Goal: Task Accomplishment & Management: Use online tool/utility

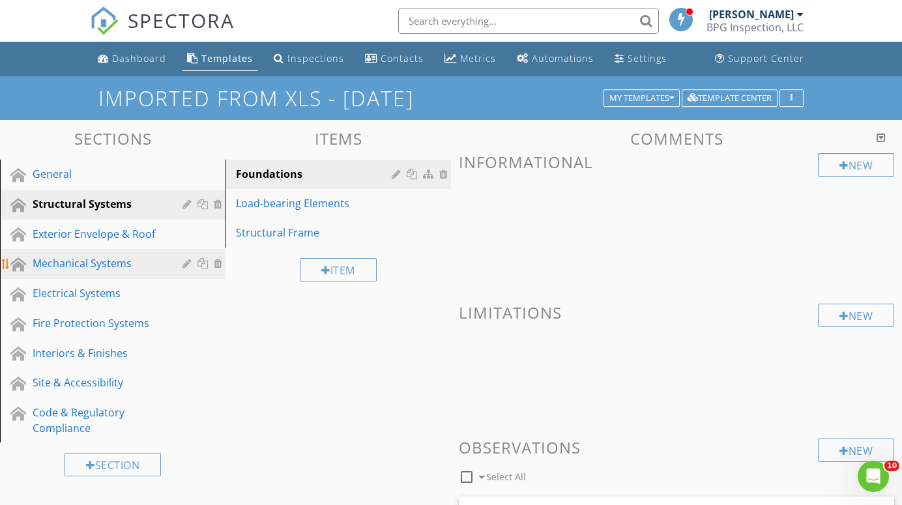
click at [82, 261] on div "Mechanical Systems" at bounding box center [98, 264] width 131 height 16
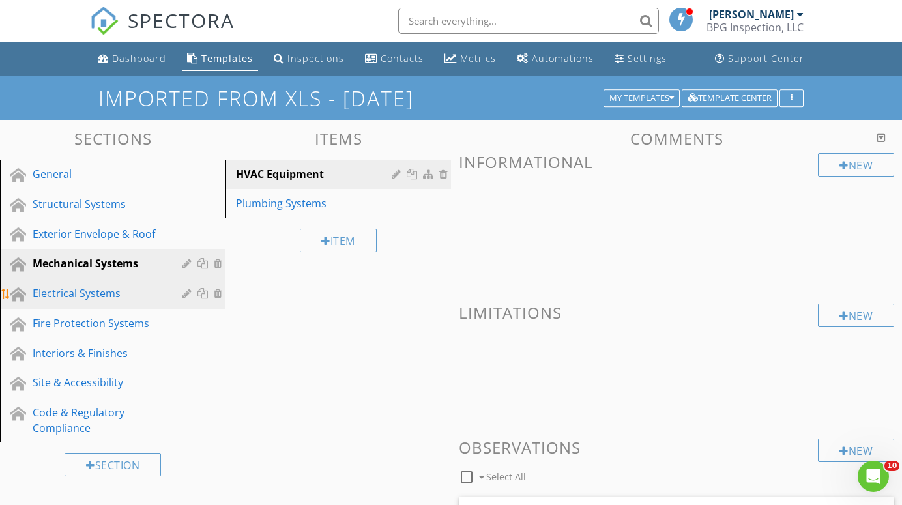
click at [59, 290] on div "Electrical Systems" at bounding box center [98, 294] width 131 height 16
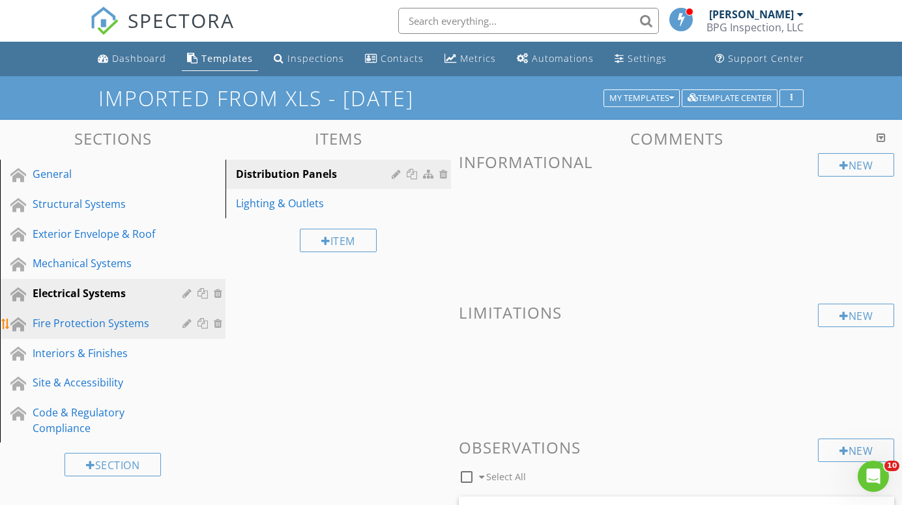
click at [60, 322] on div "Fire Protection Systems" at bounding box center [98, 324] width 131 height 16
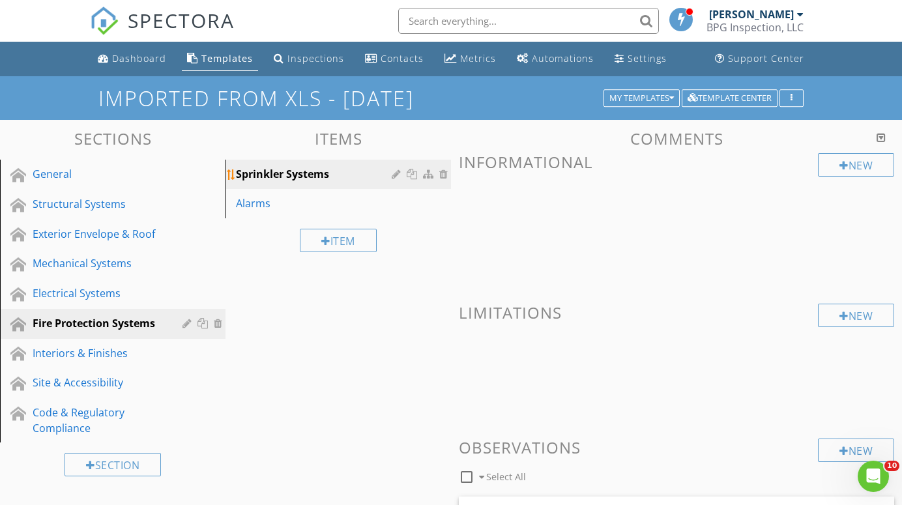
click at [255, 173] on div "Sprinkler Systems" at bounding box center [316, 174] width 160 height 16
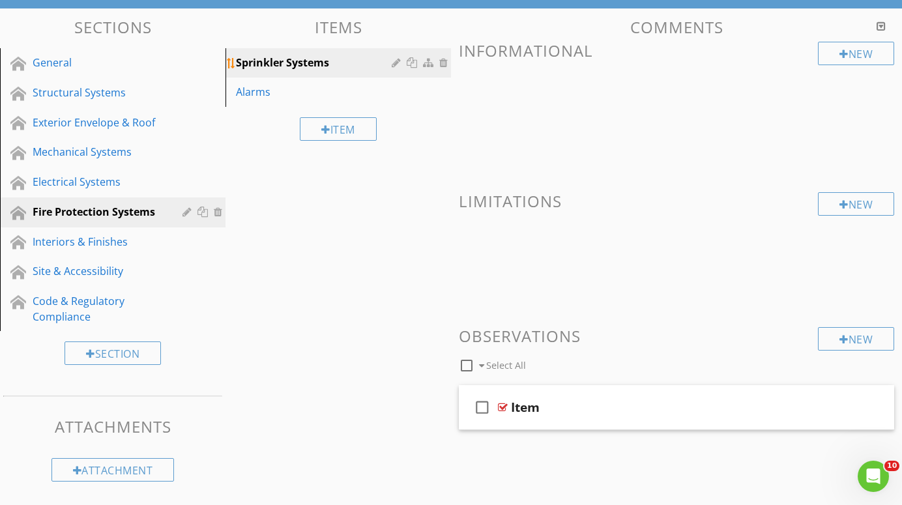
scroll to position [111, 0]
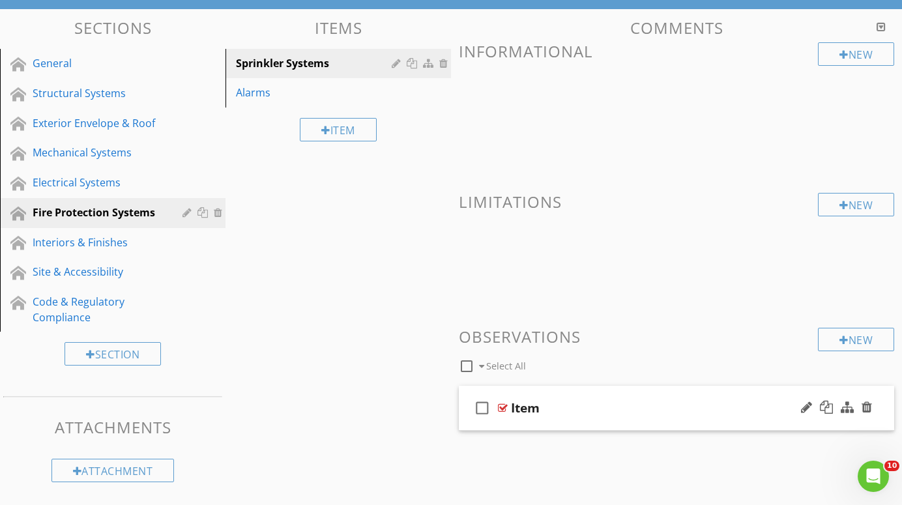
click at [503, 407] on div at bounding box center [503, 408] width 10 height 10
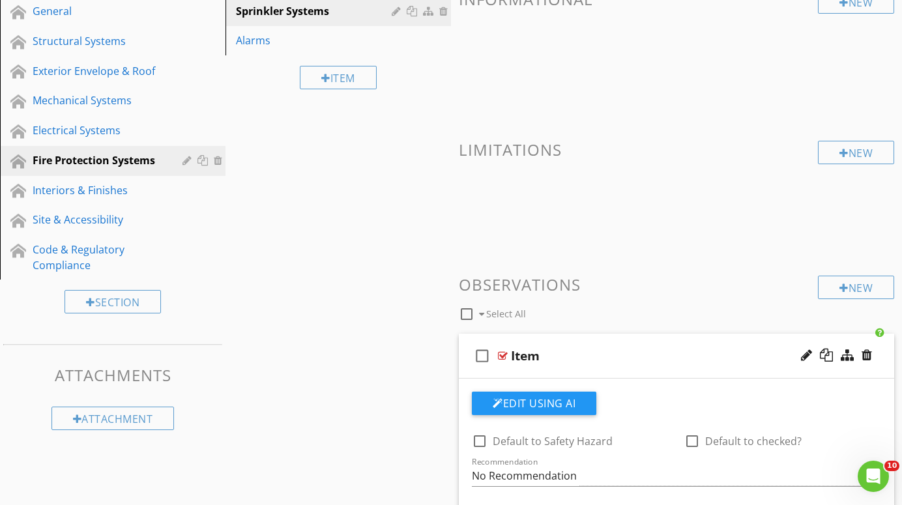
scroll to position [152, 0]
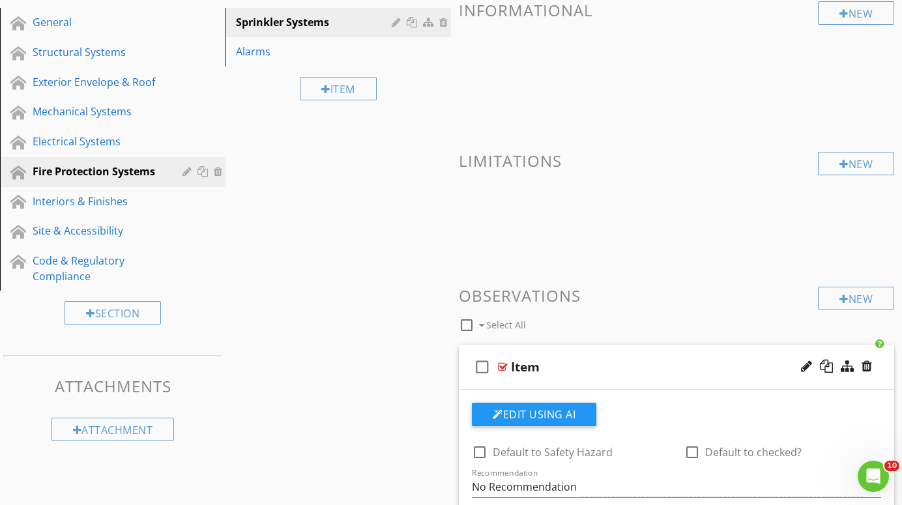
click at [505, 364] on div at bounding box center [503, 367] width 10 height 10
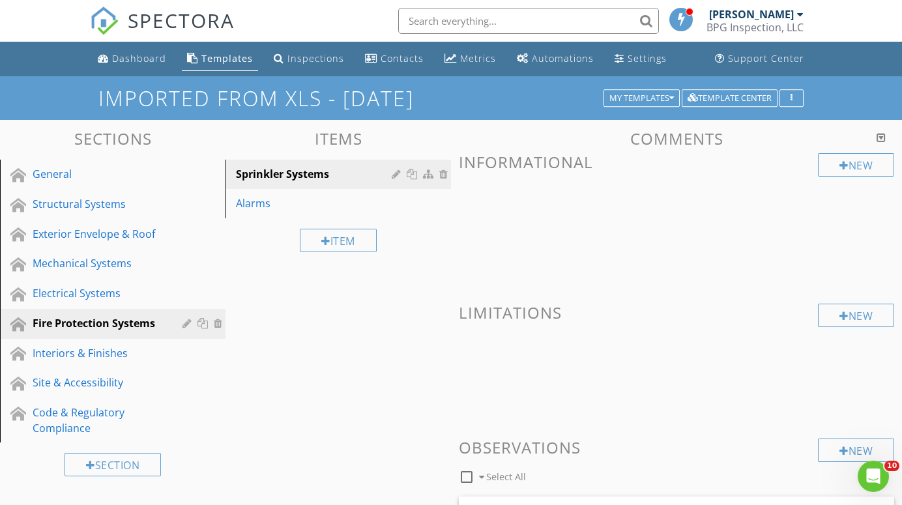
scroll to position [0, 0]
click at [53, 351] on div "Interiors & Finishes" at bounding box center [98, 354] width 131 height 16
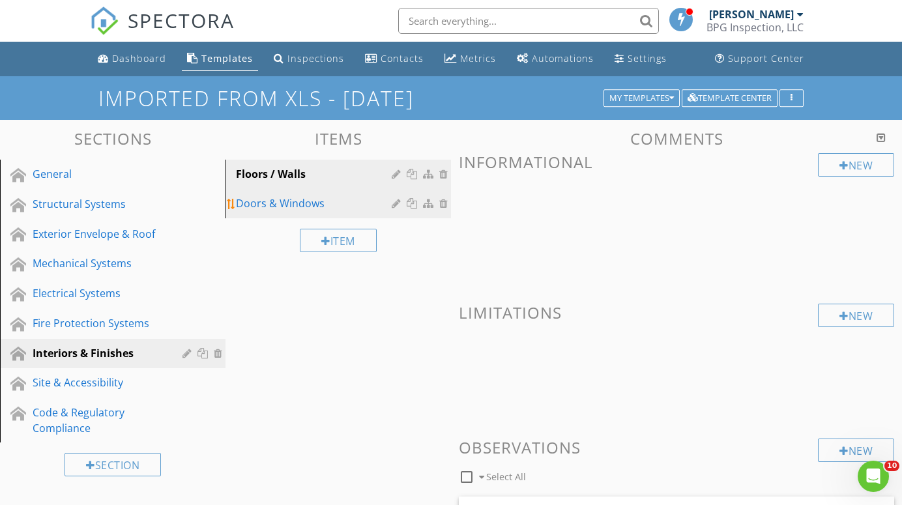
click at [255, 201] on div "Doors & Windows" at bounding box center [316, 204] width 160 height 16
click at [258, 172] on div "Floors / Walls" at bounding box center [316, 174] width 160 height 16
click at [254, 206] on div "Doors & Windows" at bounding box center [316, 204] width 160 height 16
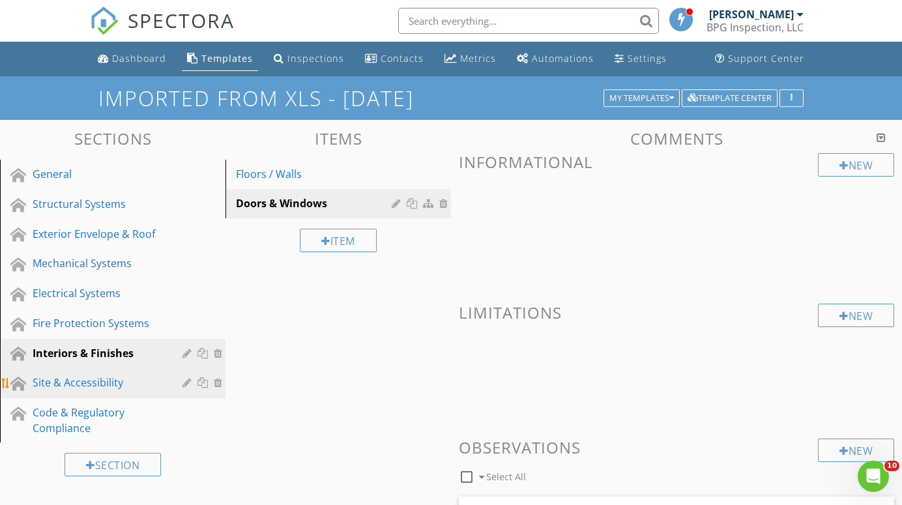
click at [70, 380] on div "Site & Accessibility" at bounding box center [98, 383] width 131 height 16
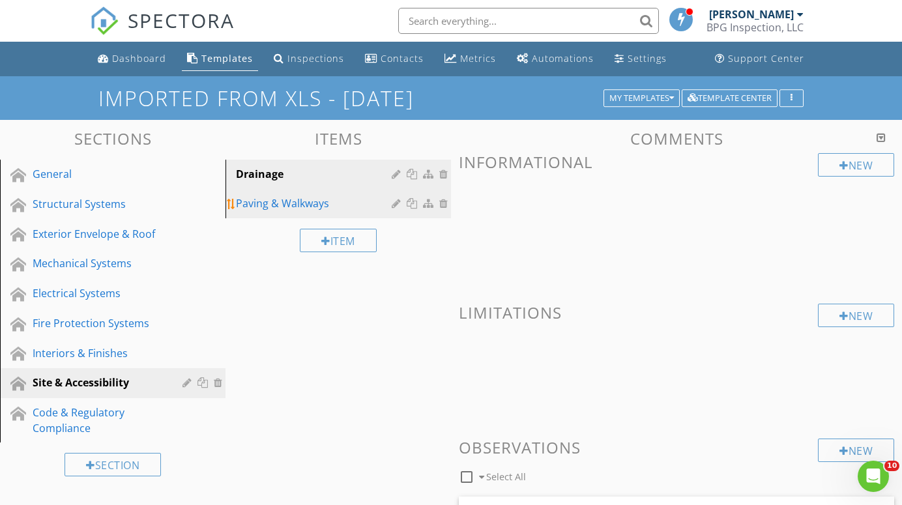
click at [264, 201] on div "Paving & Walkways" at bounding box center [316, 204] width 160 height 16
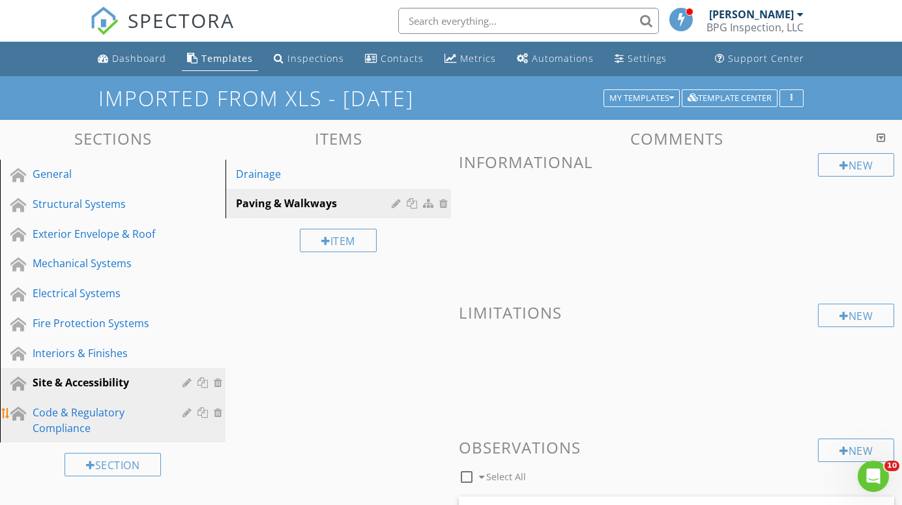
click at [63, 414] on div "Code & Regulatory Compliance" at bounding box center [98, 420] width 131 height 31
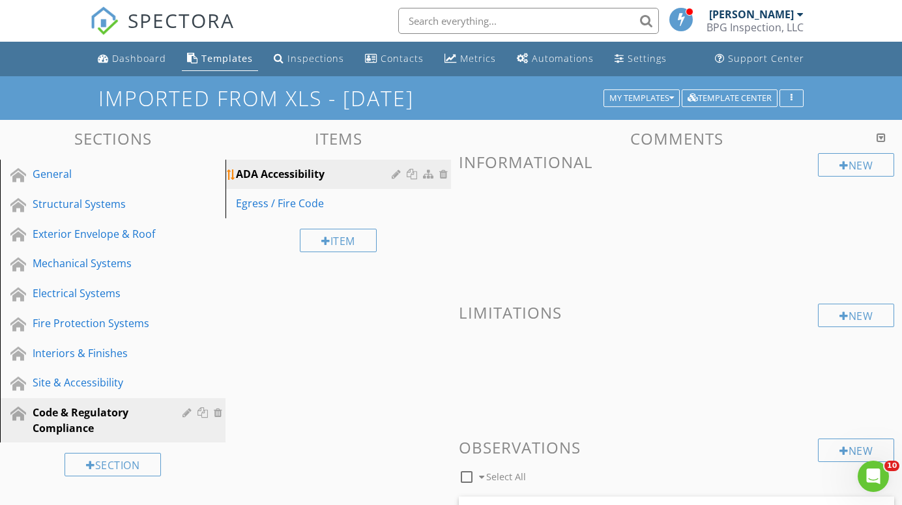
click at [295, 173] on div "ADA Accessibility" at bounding box center [316, 174] width 160 height 16
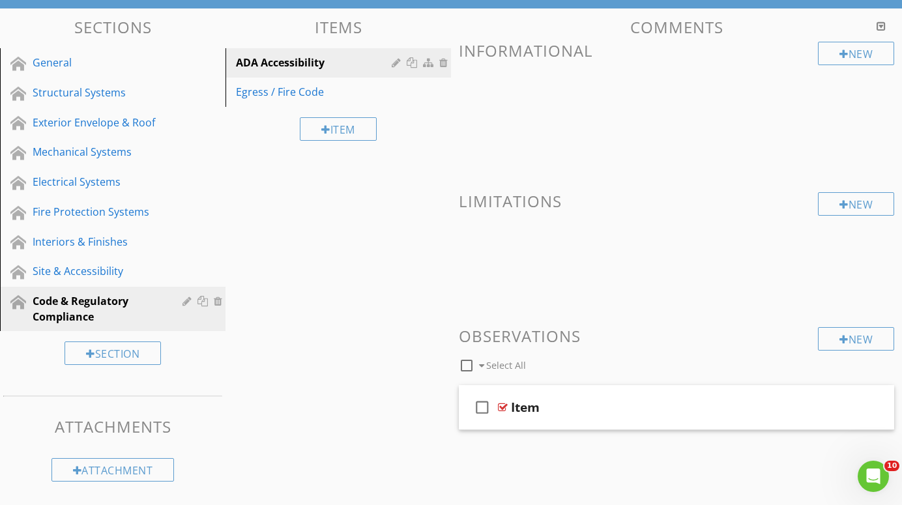
scroll to position [111, 0]
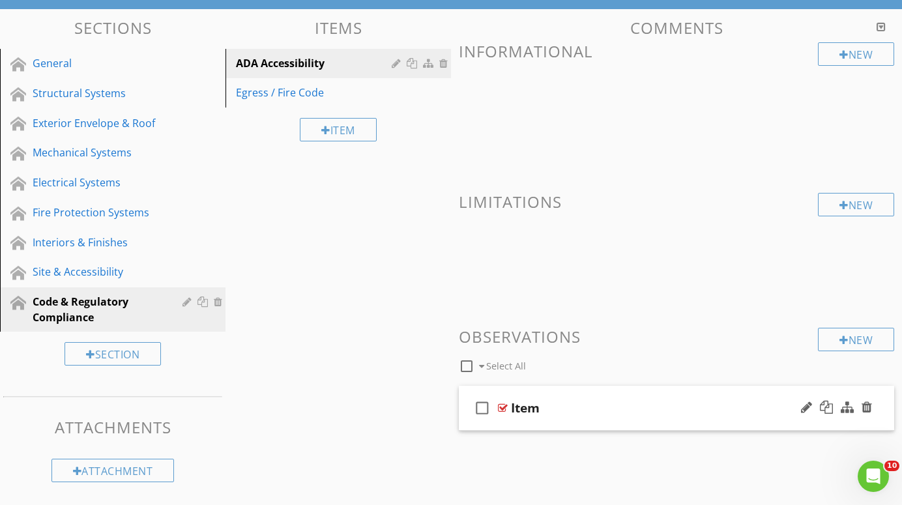
click at [502, 405] on div at bounding box center [503, 408] width 10 height 10
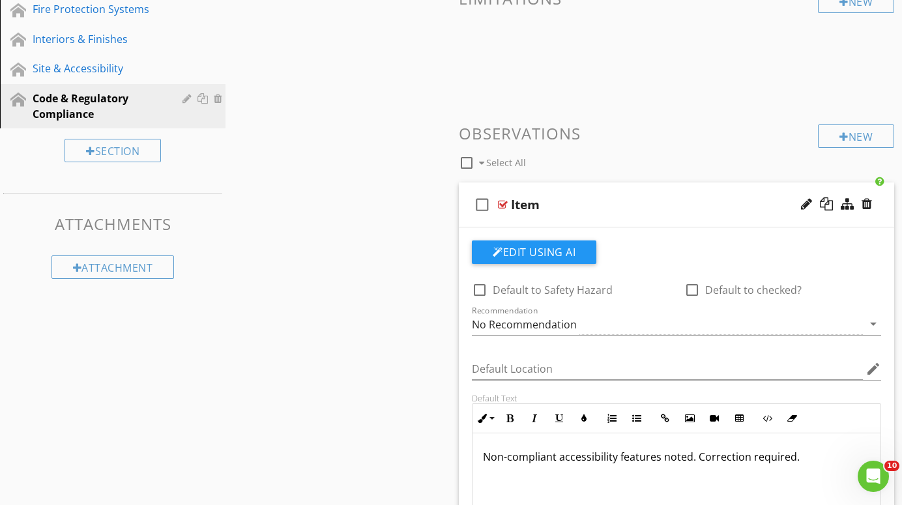
scroll to position [292, 0]
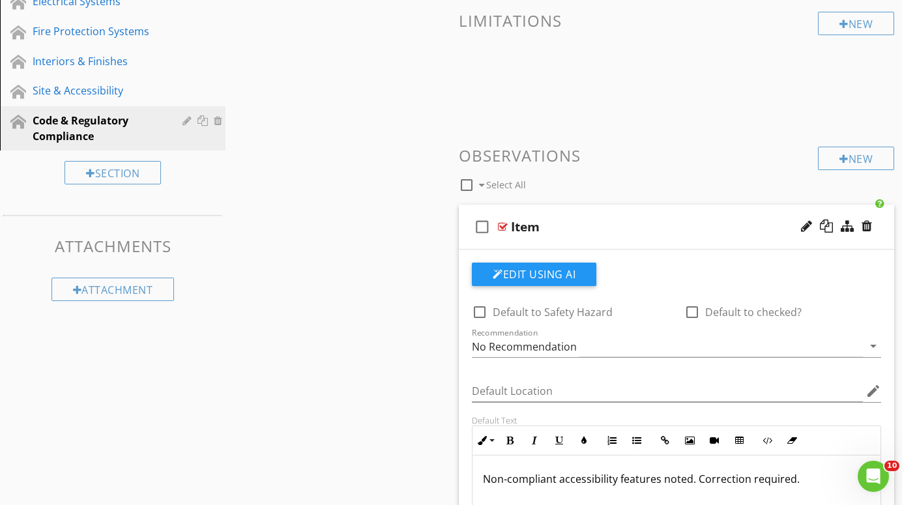
click at [505, 224] on div at bounding box center [503, 227] width 10 height 10
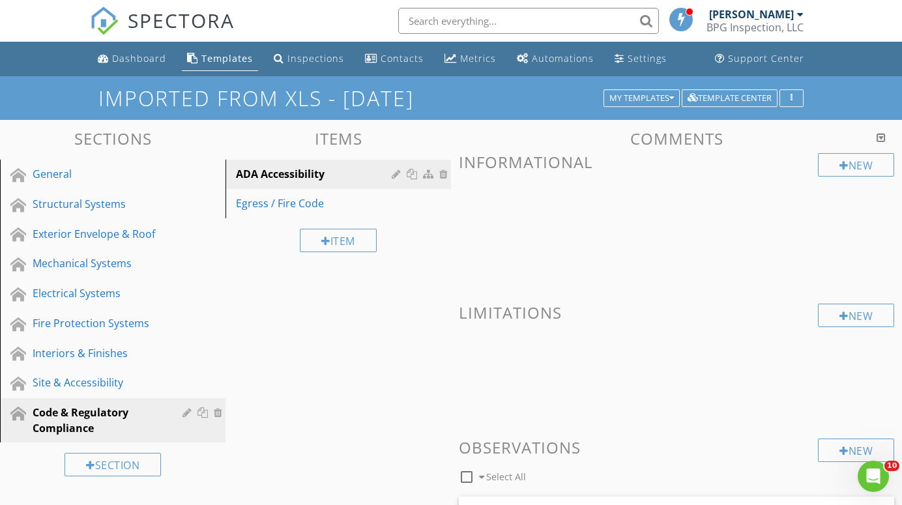
scroll to position [0, 0]
click at [271, 202] on div "Egress / Fire Code" at bounding box center [316, 204] width 160 height 16
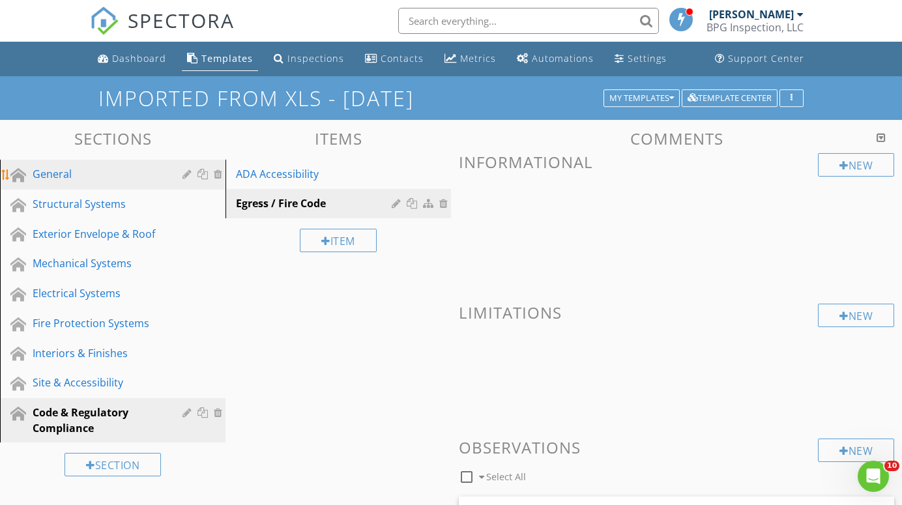
click at [49, 173] on div "General" at bounding box center [98, 174] width 131 height 16
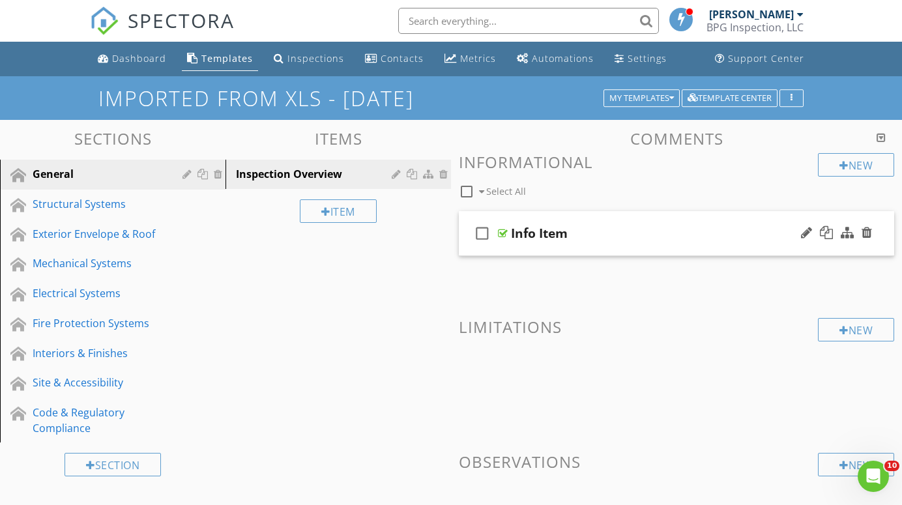
click at [525, 229] on div "Info Item" at bounding box center [539, 234] width 57 height 16
click at [502, 231] on div at bounding box center [503, 233] width 10 height 10
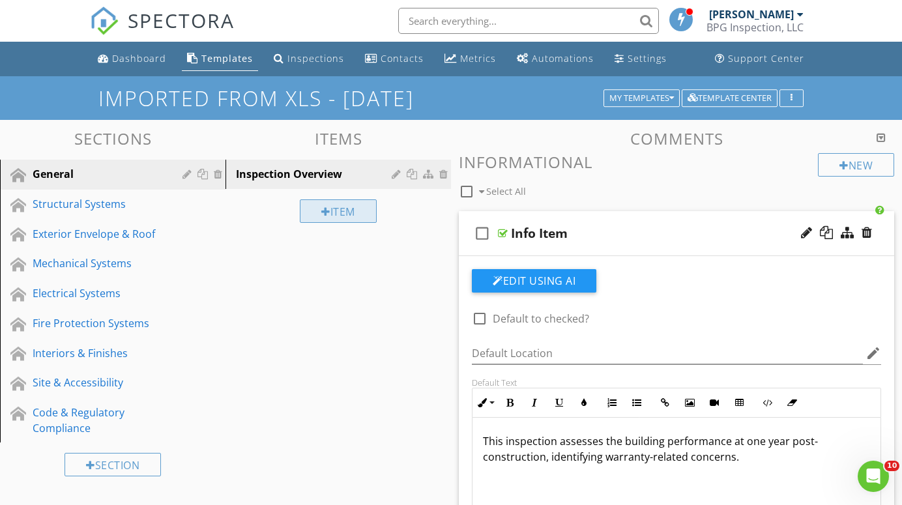
click at [342, 209] on div "Item" at bounding box center [338, 210] width 77 height 23
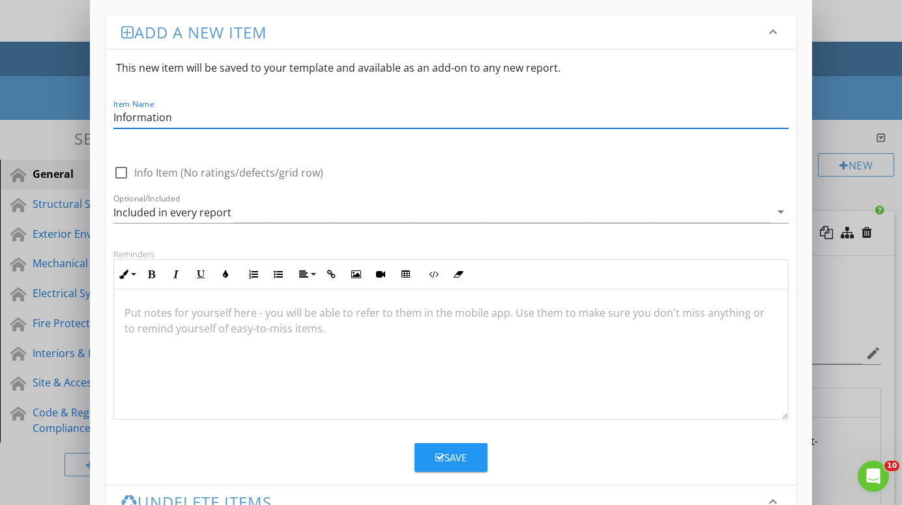
type input "Information"
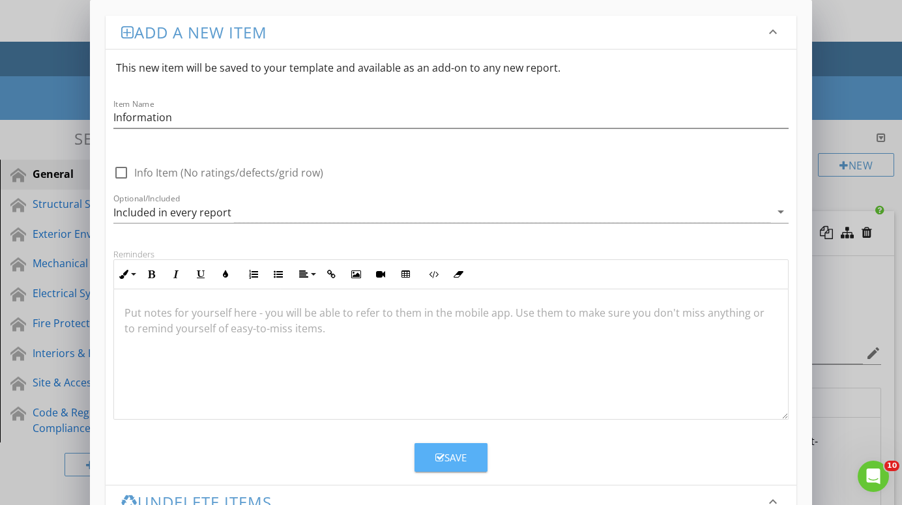
click at [446, 457] on div "Save" at bounding box center [450, 457] width 31 height 15
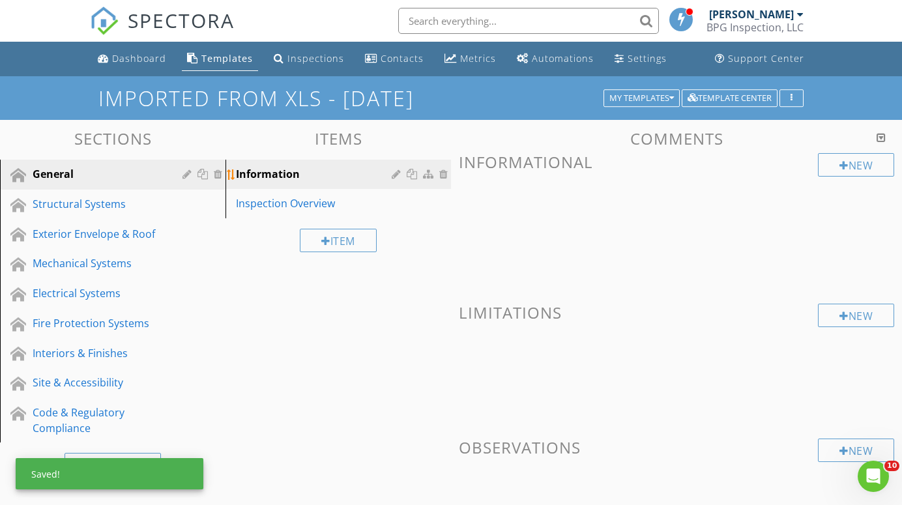
click at [285, 169] on div "Information" at bounding box center [316, 174] width 160 height 16
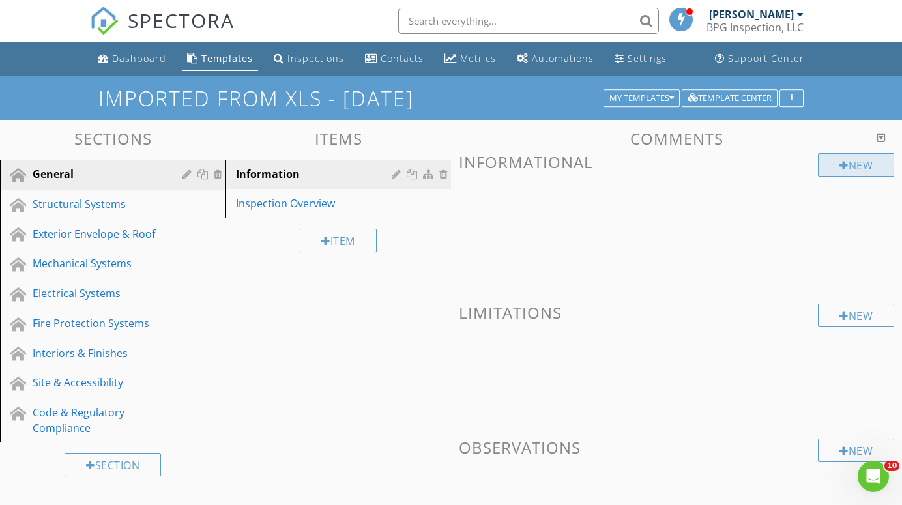
click at [855, 165] on div "New" at bounding box center [856, 164] width 76 height 23
click at [33, 478] on div "Add a new comment keyboard_arrow_down This new comment will be saved to your te…" at bounding box center [451, 252] width 902 height 505
click at [66, 204] on div "Structural Systems" at bounding box center [98, 204] width 131 height 16
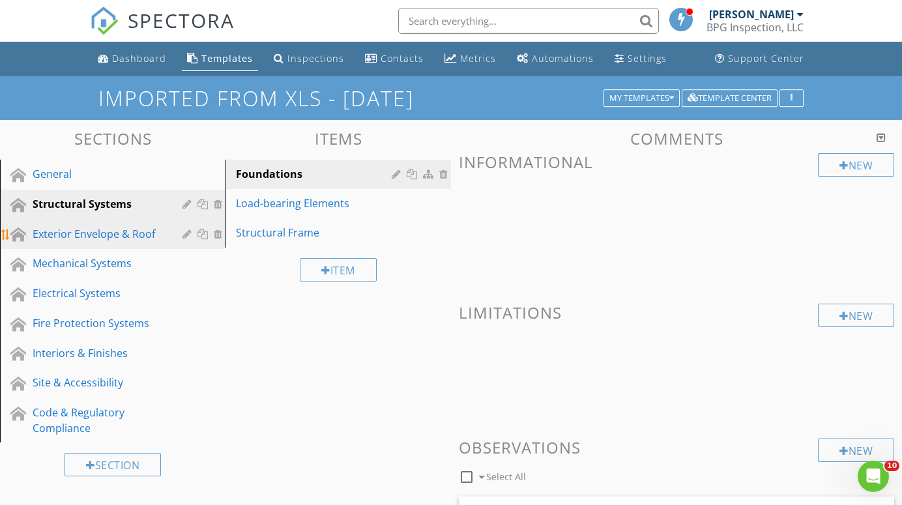
click at [72, 236] on div "Exterior Envelope & Roof" at bounding box center [98, 234] width 131 height 16
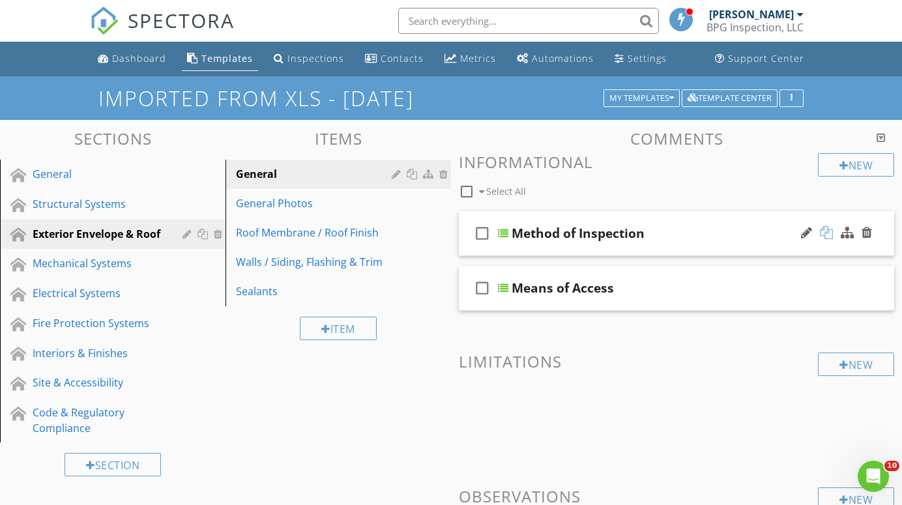
click at [830, 229] on div at bounding box center [826, 232] width 13 height 13
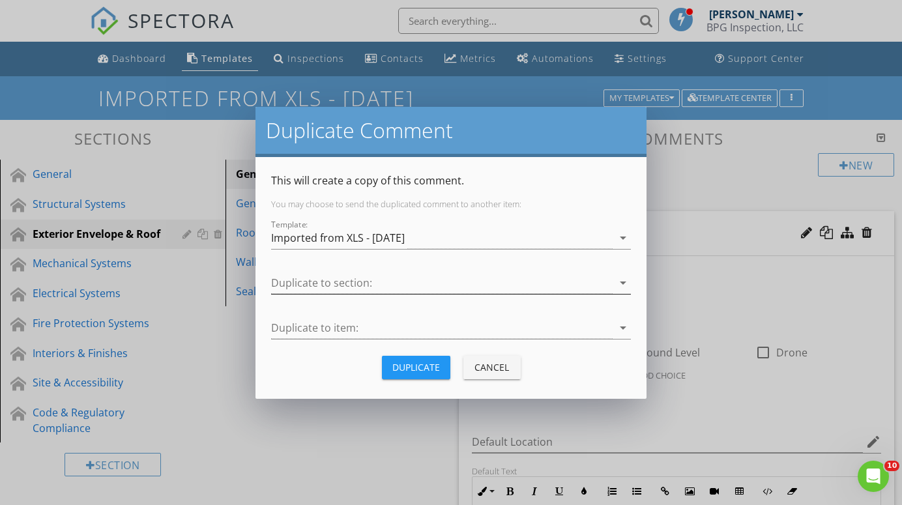
click at [617, 282] on icon "arrow_drop_down" at bounding box center [623, 283] width 16 height 16
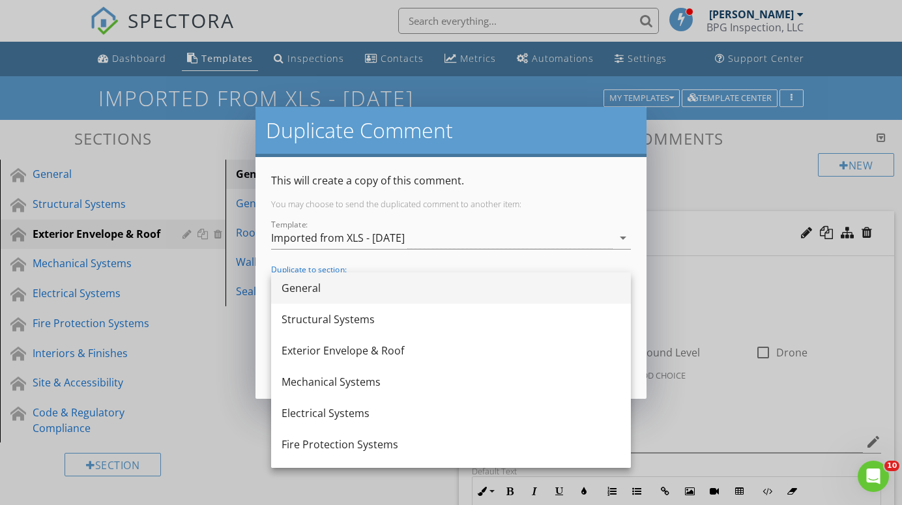
click at [472, 295] on div "General" at bounding box center [451, 288] width 339 height 16
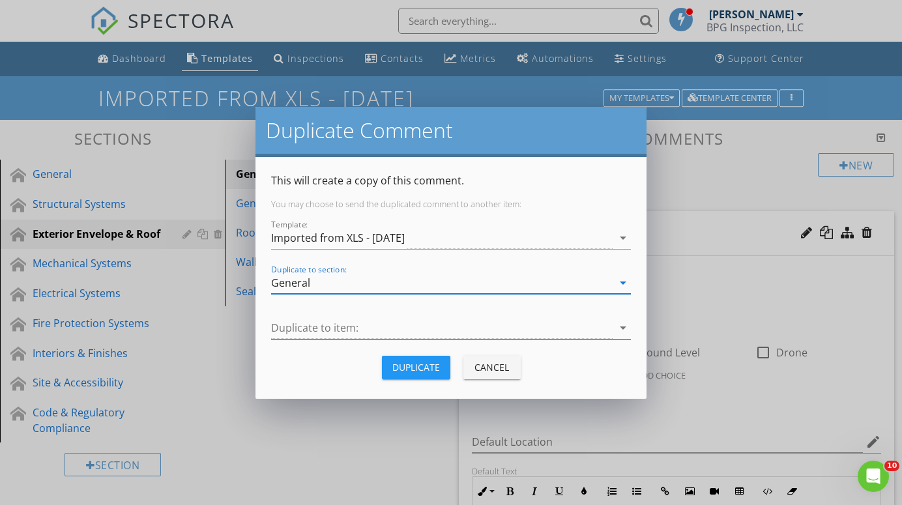
click at [622, 327] on icon "arrow_drop_down" at bounding box center [623, 328] width 16 height 16
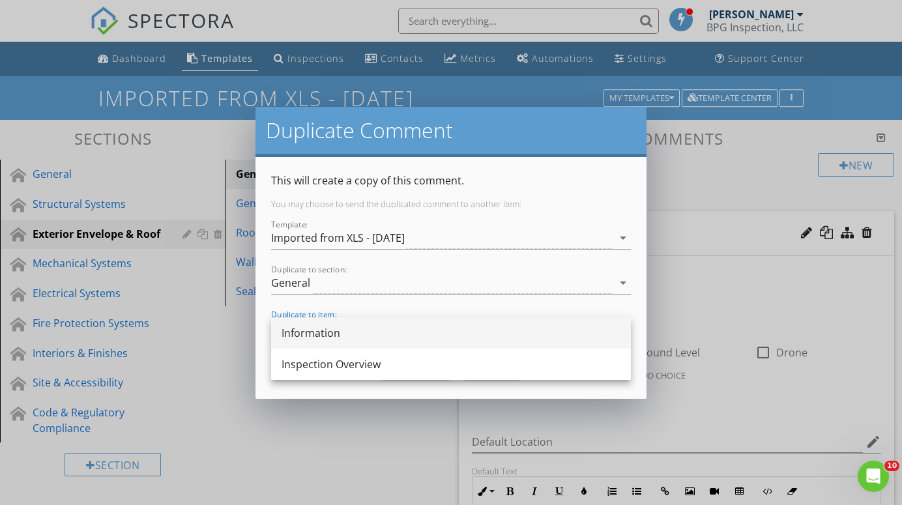
click at [551, 334] on div "Information" at bounding box center [451, 333] width 339 height 16
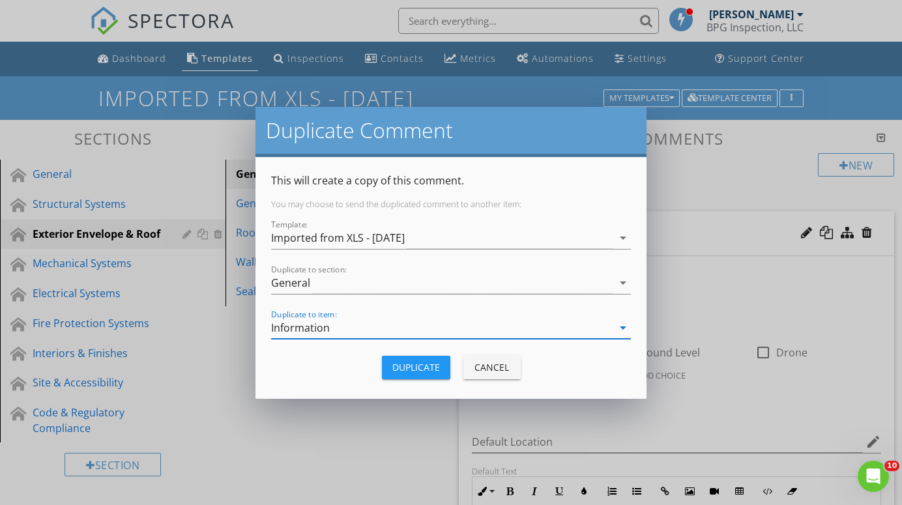
click at [434, 364] on div "Duplicate" at bounding box center [416, 368] width 48 height 14
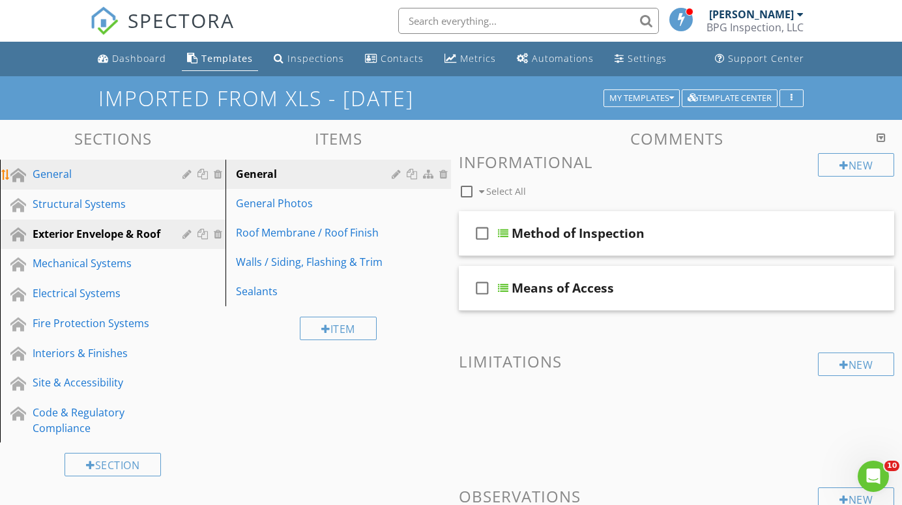
click at [52, 175] on div "General" at bounding box center [98, 174] width 131 height 16
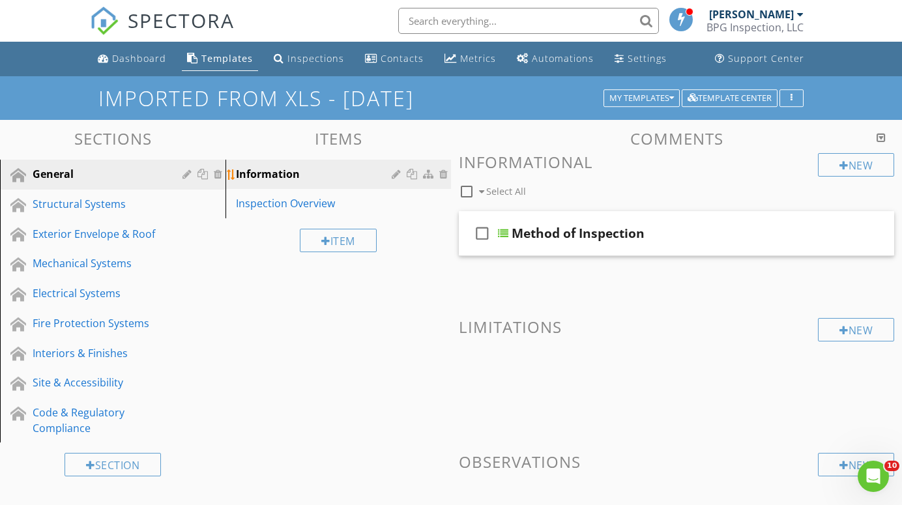
click at [265, 174] on div "Information" at bounding box center [316, 174] width 160 height 16
click at [505, 231] on div at bounding box center [503, 233] width 10 height 10
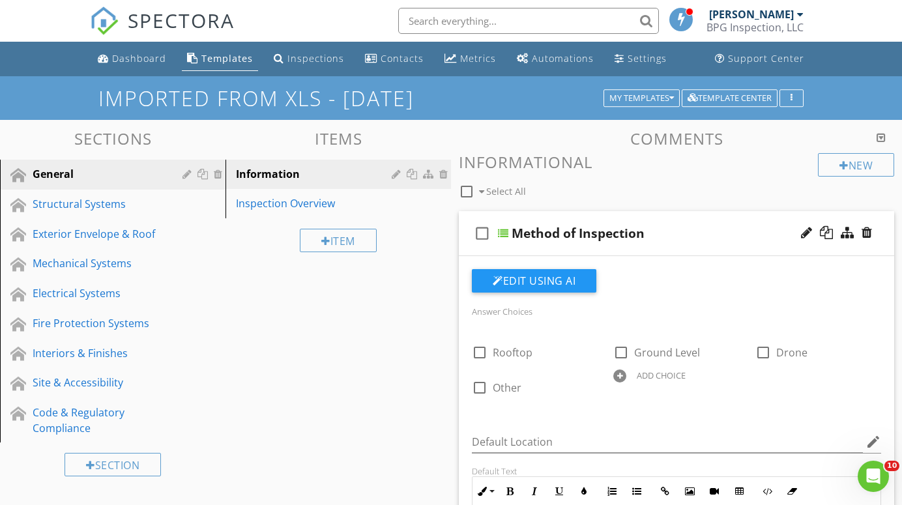
click at [637, 231] on div "Method of Inspection" at bounding box center [578, 234] width 133 height 16
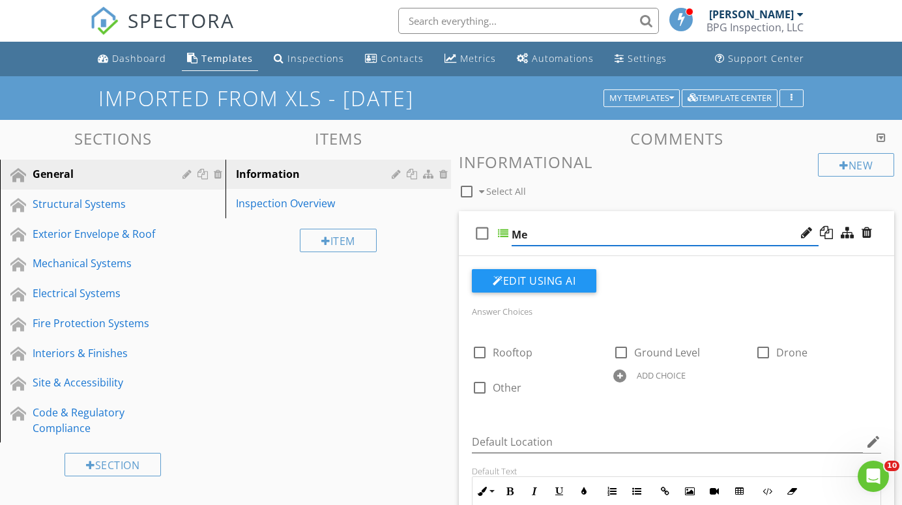
type input "M"
type input "Type of Building"
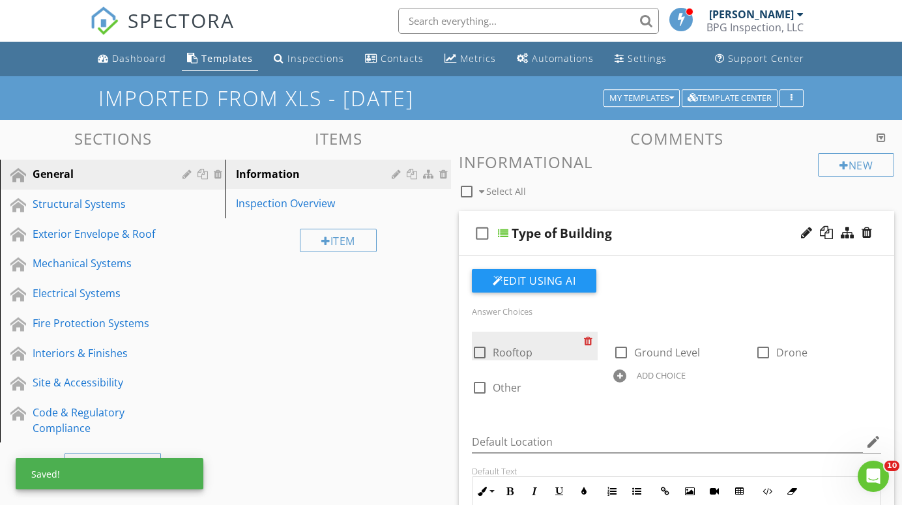
click at [593, 338] on div at bounding box center [591, 341] width 14 height 18
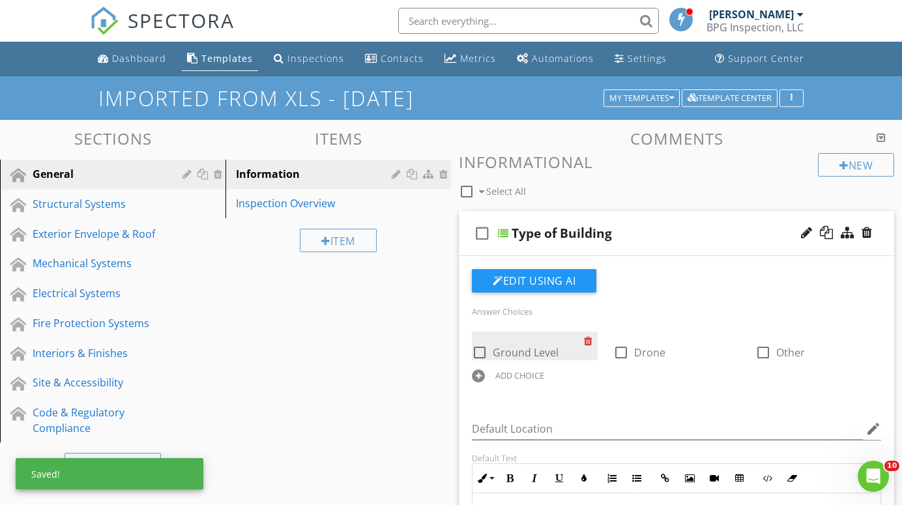
click at [593, 338] on div at bounding box center [591, 341] width 14 height 18
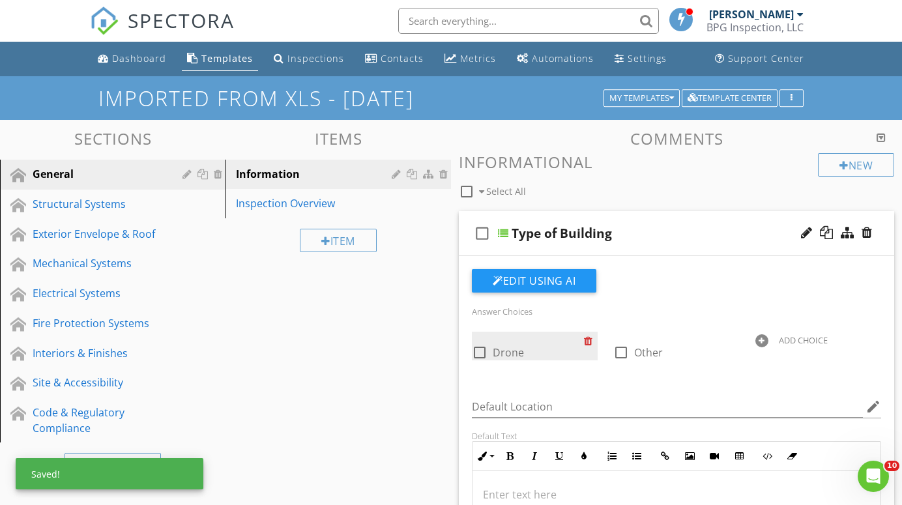
click at [593, 338] on div at bounding box center [591, 341] width 14 height 18
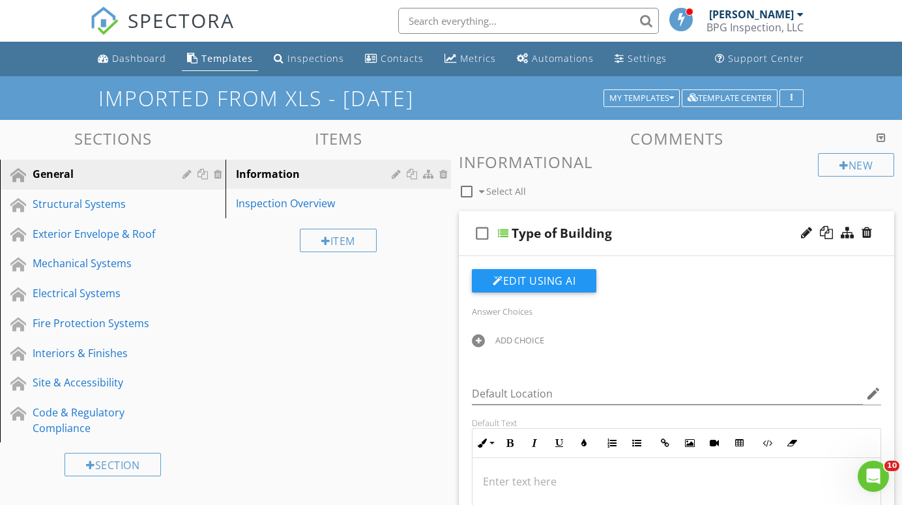
click at [480, 340] on div at bounding box center [478, 340] width 13 height 13
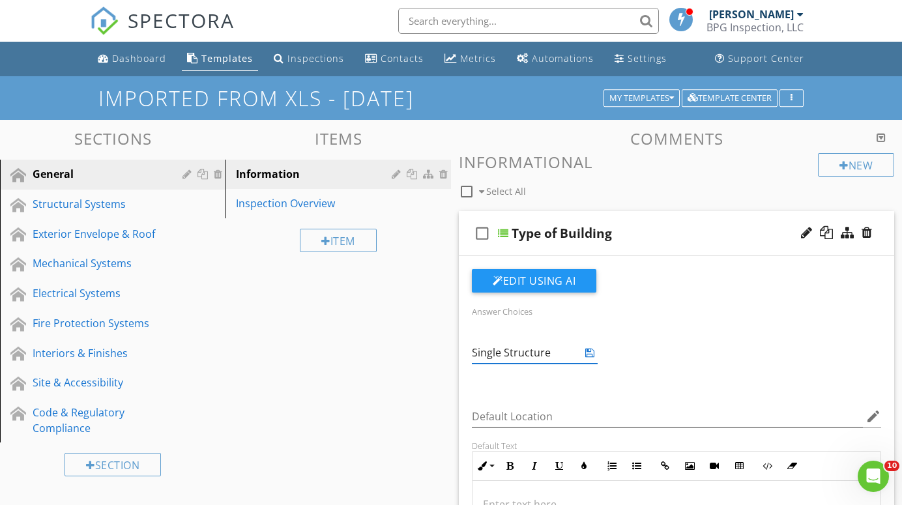
type input "Single Structure"
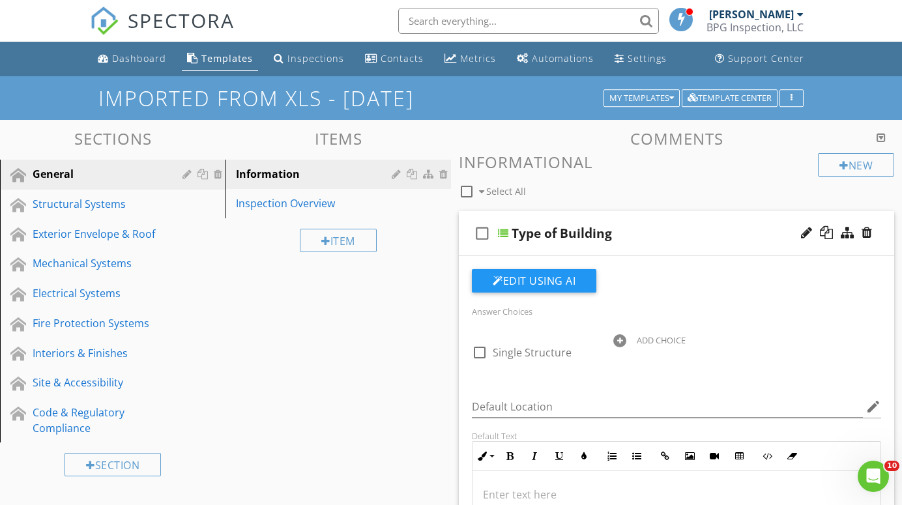
click at [604, 387] on div "Answer Choices check_box_outline_blank Single Structure ADD CHOICE Default Loca…" at bounding box center [676, 471] width 425 height 405
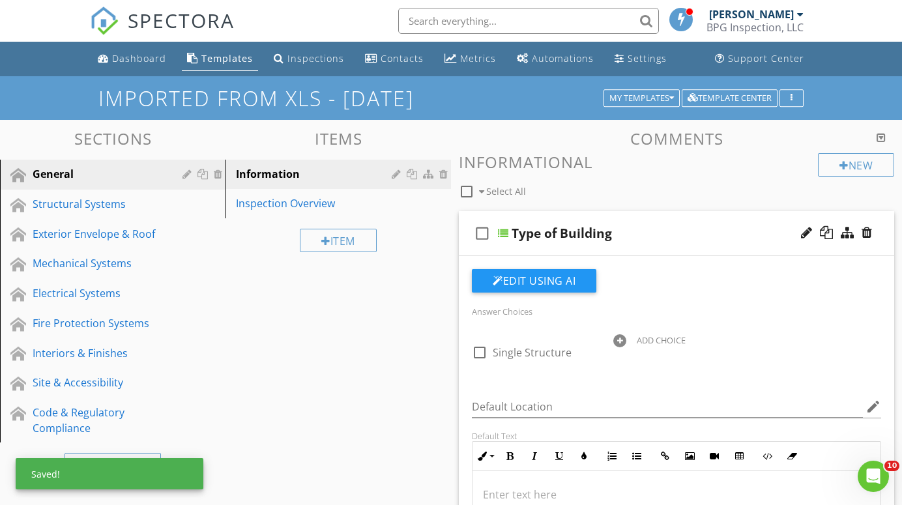
click at [621, 336] on div at bounding box center [619, 340] width 13 height 13
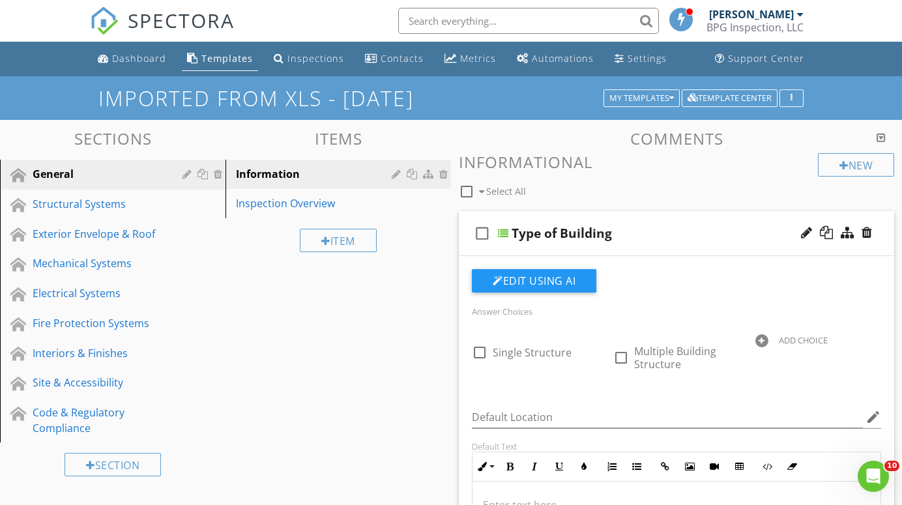
click at [624, 399] on div "Default Location edit" at bounding box center [676, 420] width 409 height 42
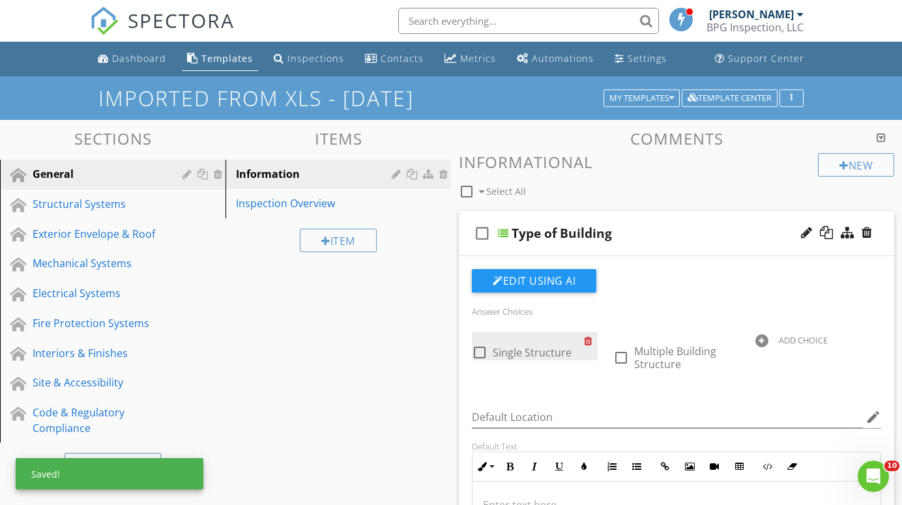
click at [588, 340] on div at bounding box center [591, 341] width 14 height 18
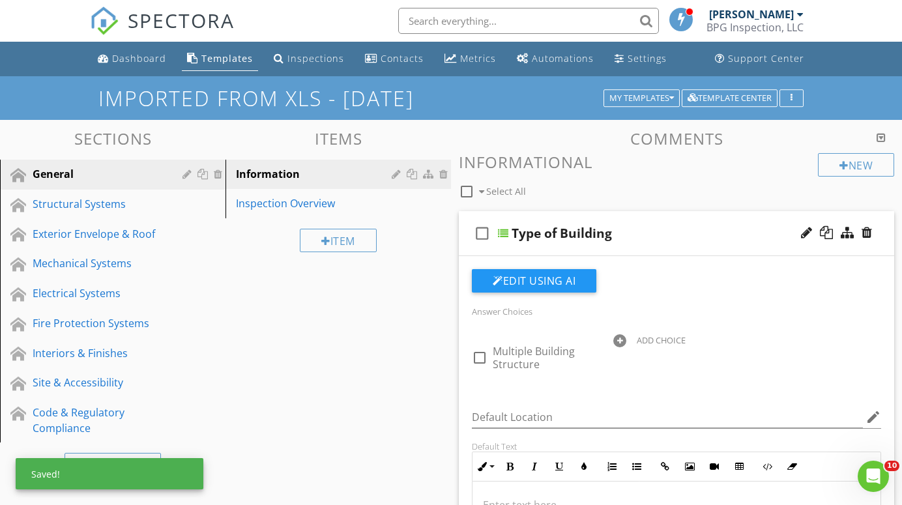
click at [618, 338] on div at bounding box center [619, 340] width 13 height 13
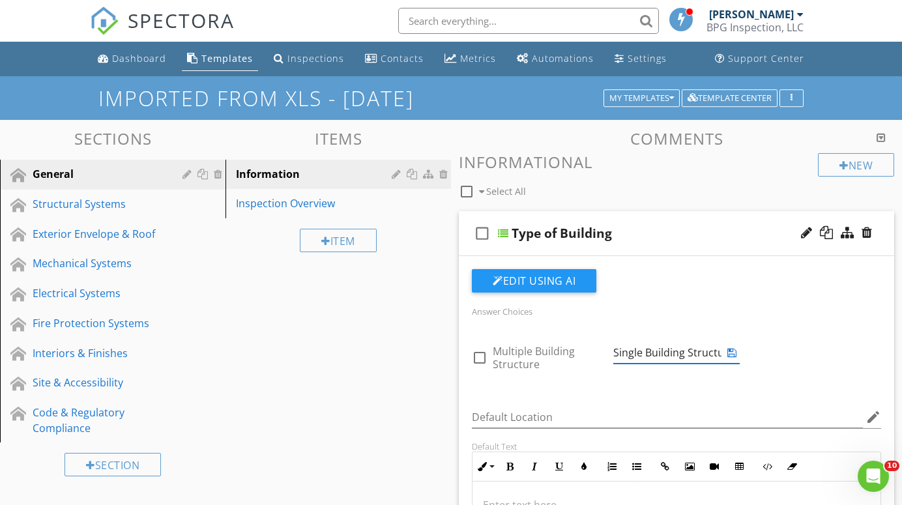
type input "Single Building Structure"
click at [599, 397] on div "Default Location edit" at bounding box center [676, 418] width 425 height 45
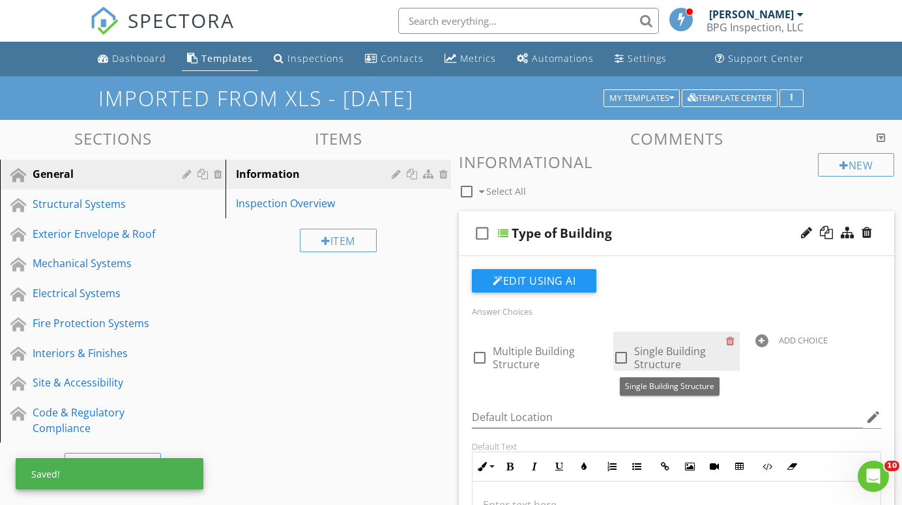
click at [657, 354] on span "Single Building Structure" at bounding box center [670, 357] width 72 height 27
checkbox input "true"
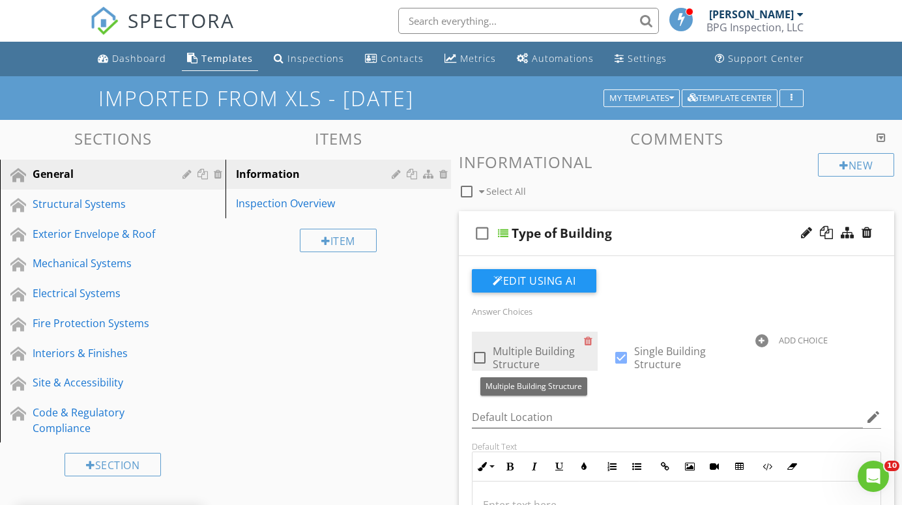
drag, startPoint x: 657, startPoint y: 354, endPoint x: 497, endPoint y: 360, distance: 159.8
click at [497, 332] on div "check_box_outline_blank Multiple Building Structure check_box Single Building S…" at bounding box center [676, 332] width 425 height 0
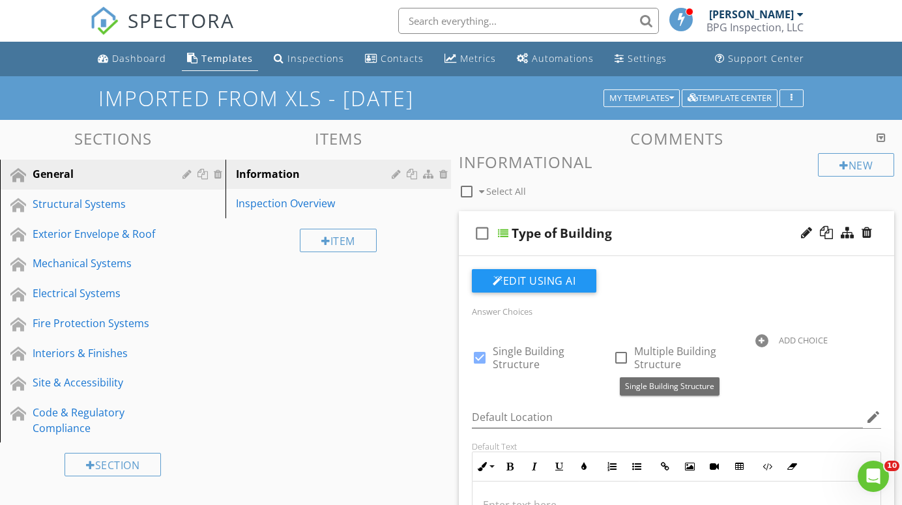
checkbox input "true"
checkbox input "false"
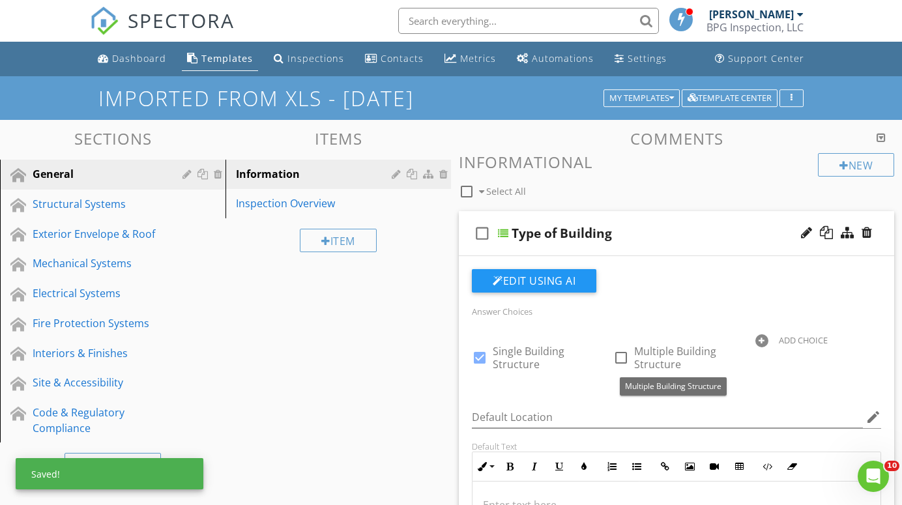
click at [576, 399] on div "Default Location edit" at bounding box center [676, 420] width 409 height 42
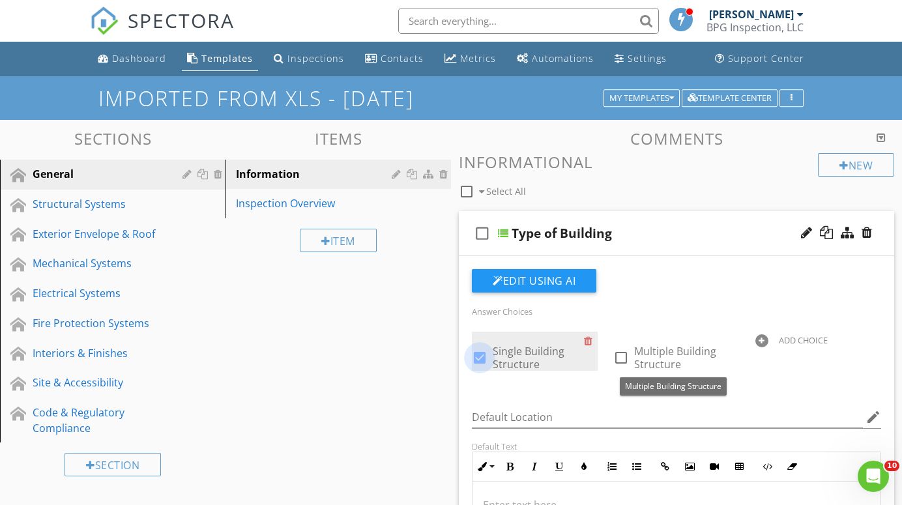
click at [480, 358] on div at bounding box center [480, 358] width 22 height 22
checkbox input "false"
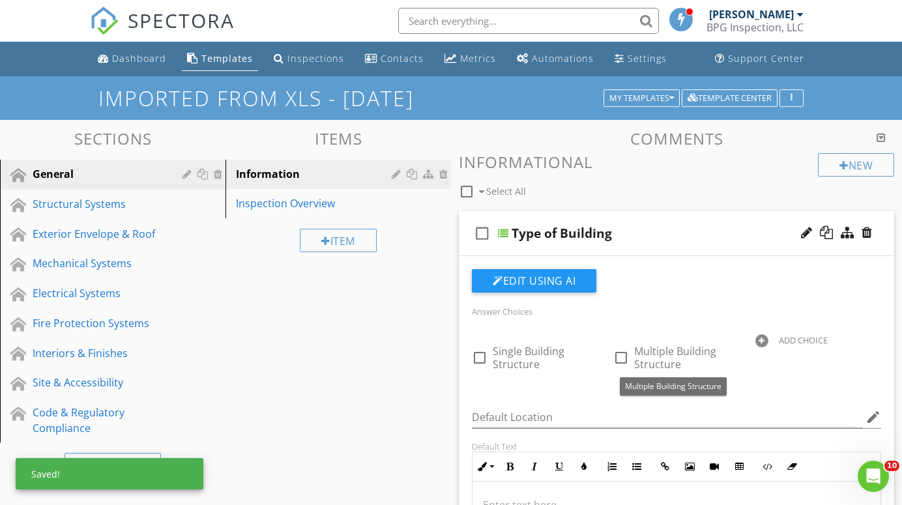
click at [572, 396] on div "Default Location edit" at bounding box center [676, 418] width 425 height 45
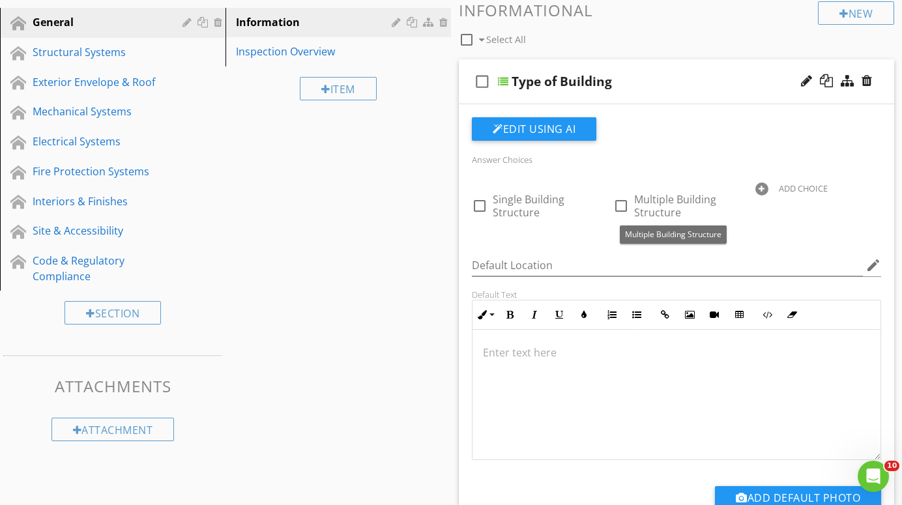
scroll to position [1, 0]
click at [502, 356] on p at bounding box center [676, 353] width 387 height 16
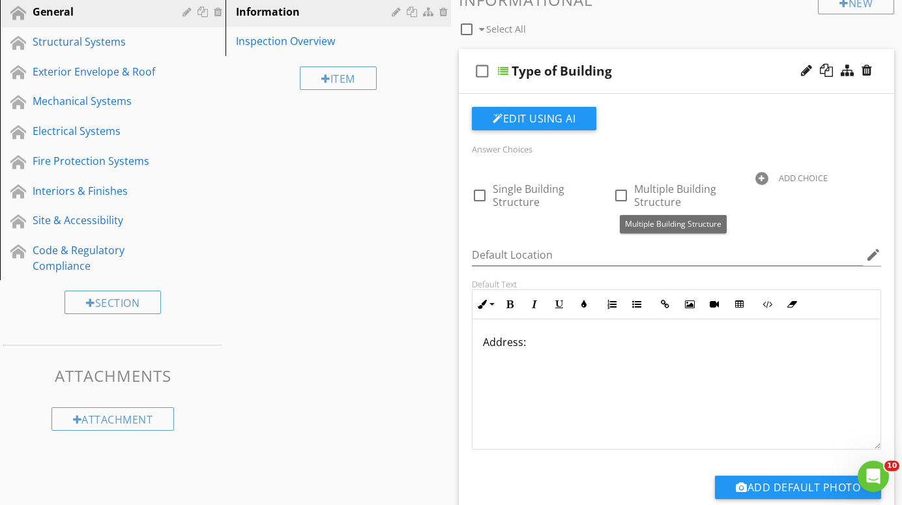
scroll to position [162, 0]
click at [503, 70] on div at bounding box center [503, 71] width 10 height 10
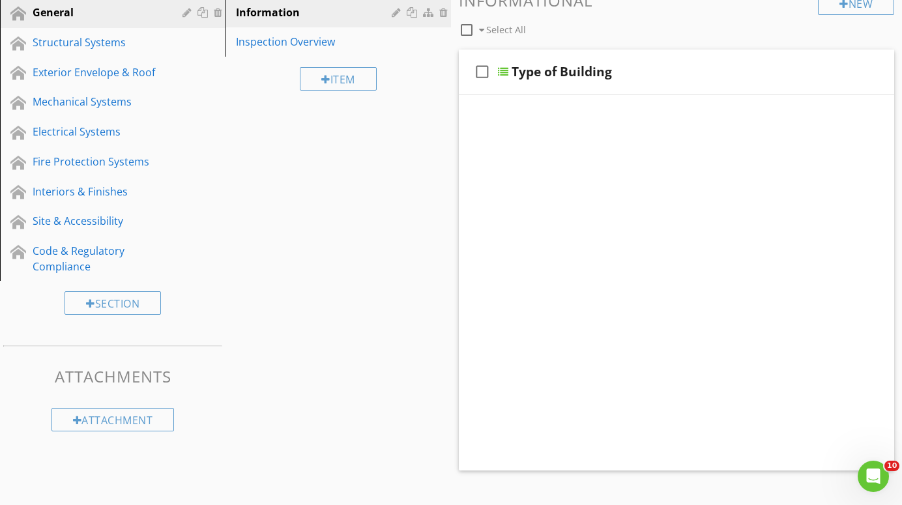
scroll to position [110, 0]
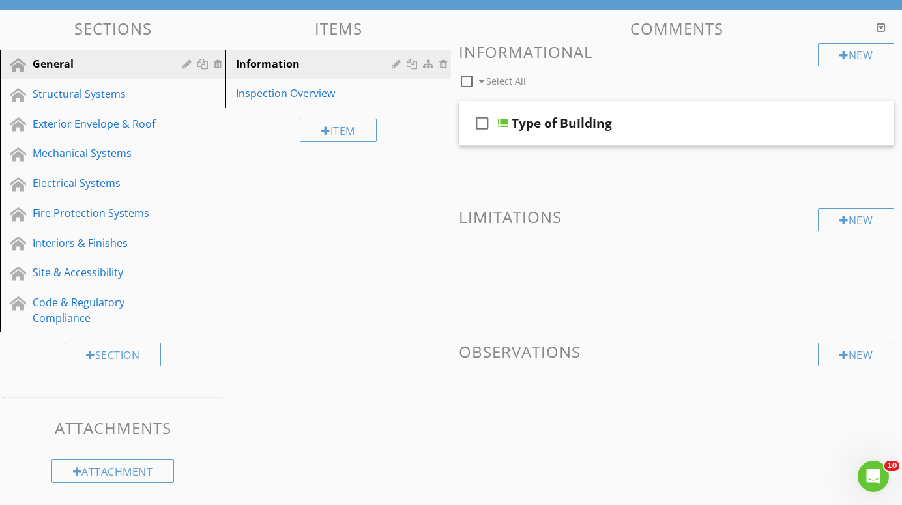
click at [505, 120] on div at bounding box center [503, 123] width 10 height 10
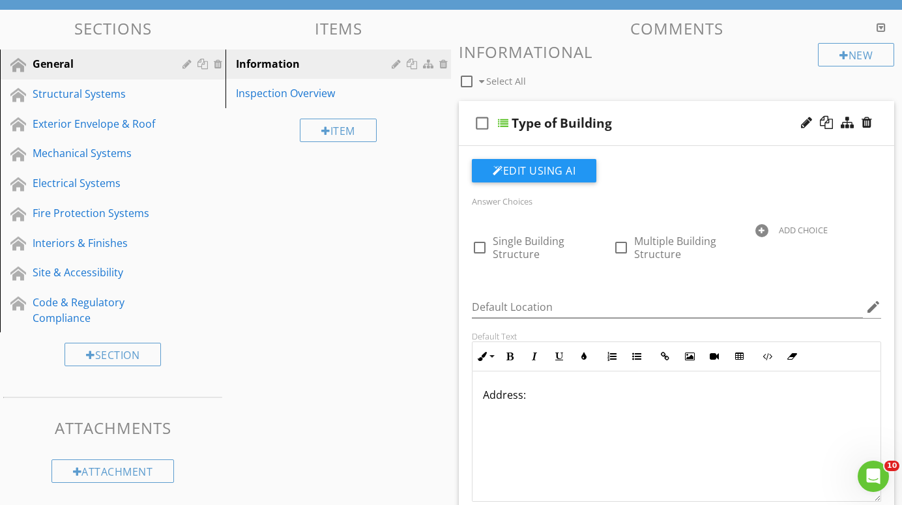
click at [503, 121] on div at bounding box center [503, 123] width 10 height 10
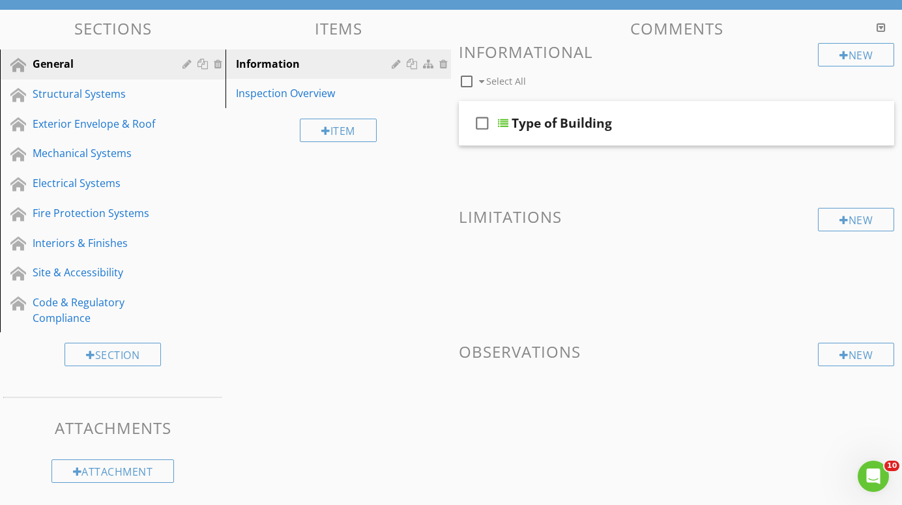
click at [829, 122] on div at bounding box center [826, 122] width 13 height 13
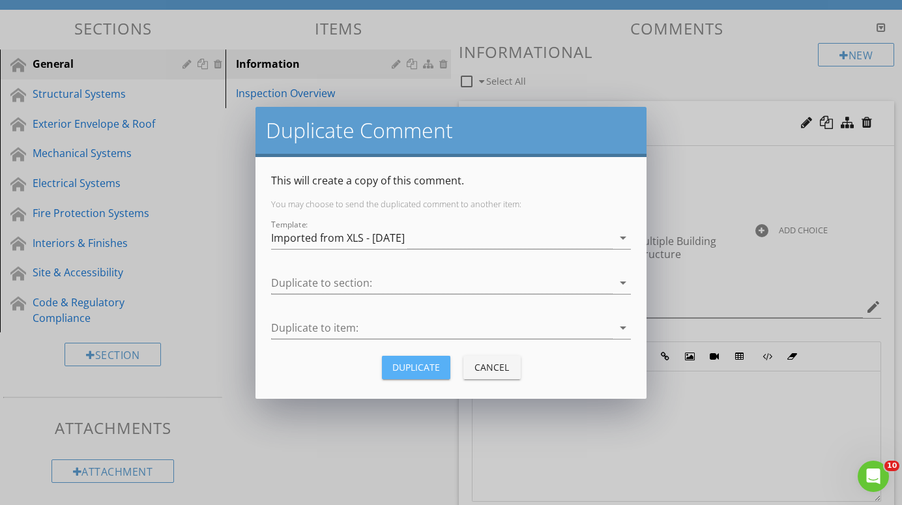
click at [424, 364] on div "Duplicate" at bounding box center [416, 368] width 48 height 14
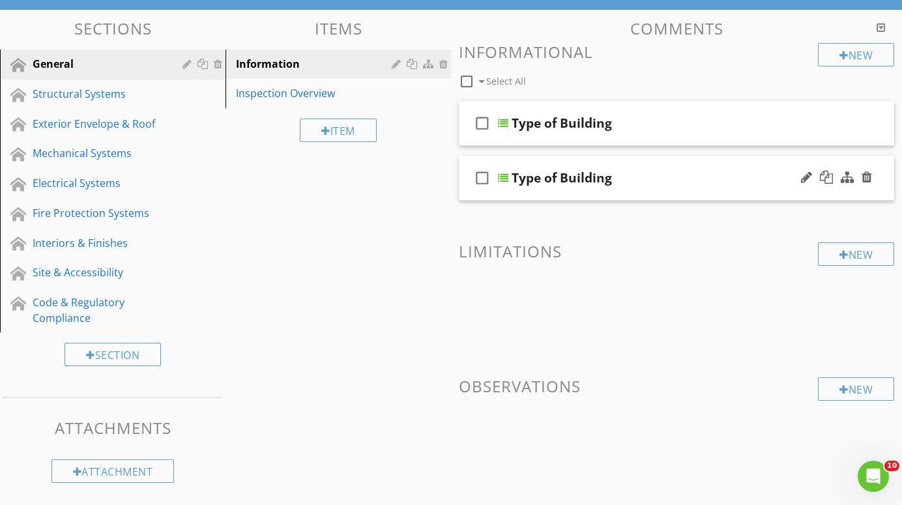
click at [561, 179] on div "Type of Building" at bounding box center [562, 178] width 100 height 16
type input "T"
type input "Weather Conditions"
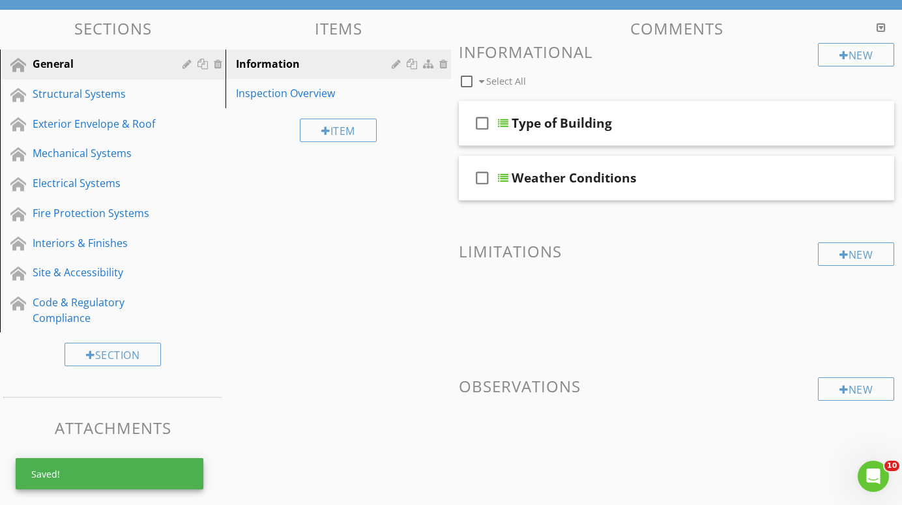
click at [585, 269] on div "New Informational check_box_outline_blank Select All check_box_outline_blank Ty…" at bounding box center [676, 257] width 435 height 428
click at [507, 175] on div at bounding box center [503, 178] width 10 height 10
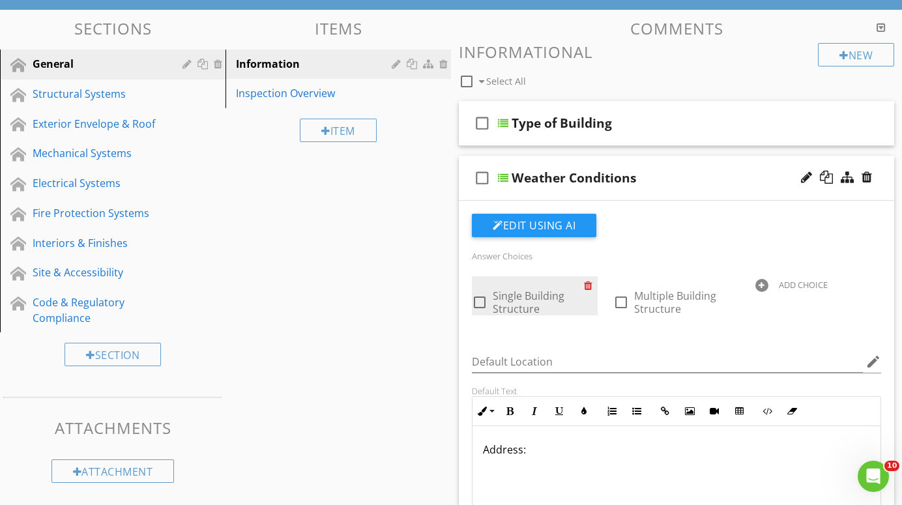
click at [591, 285] on div at bounding box center [591, 285] width 14 height 18
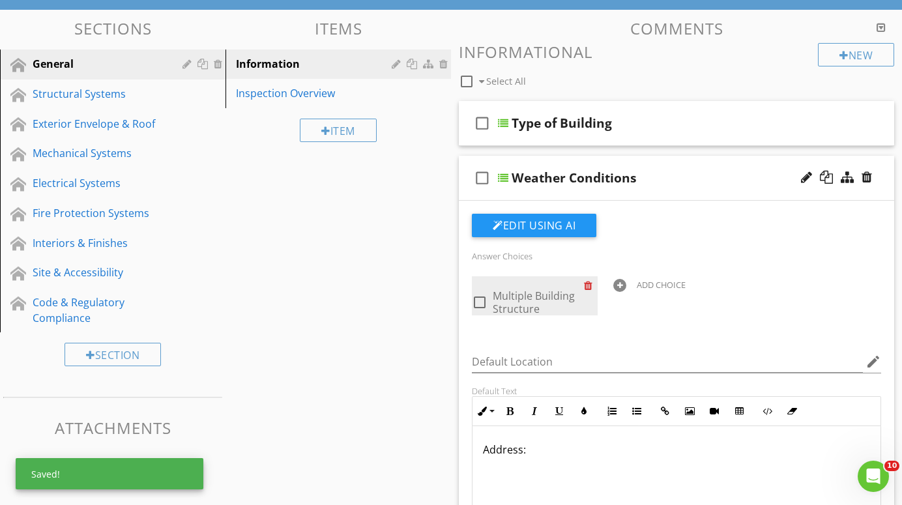
click at [591, 285] on div at bounding box center [591, 285] width 14 height 18
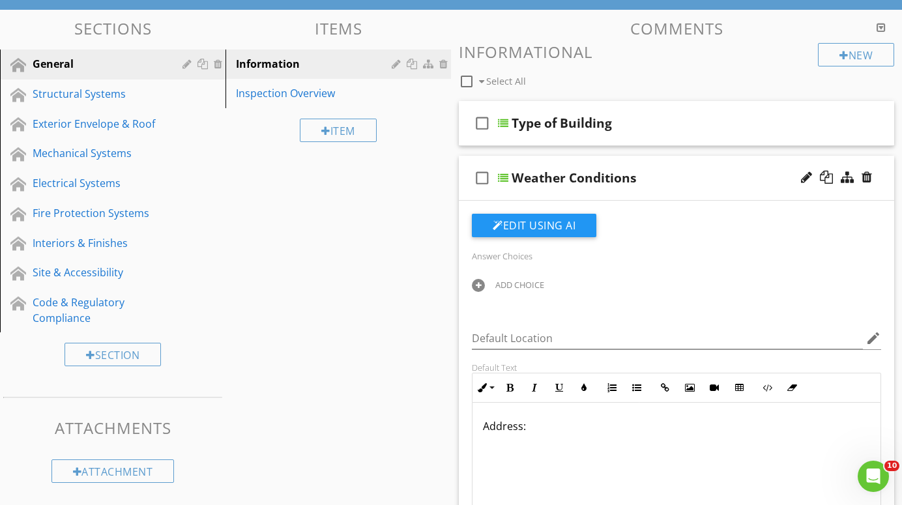
click at [481, 284] on div at bounding box center [478, 285] width 13 height 13
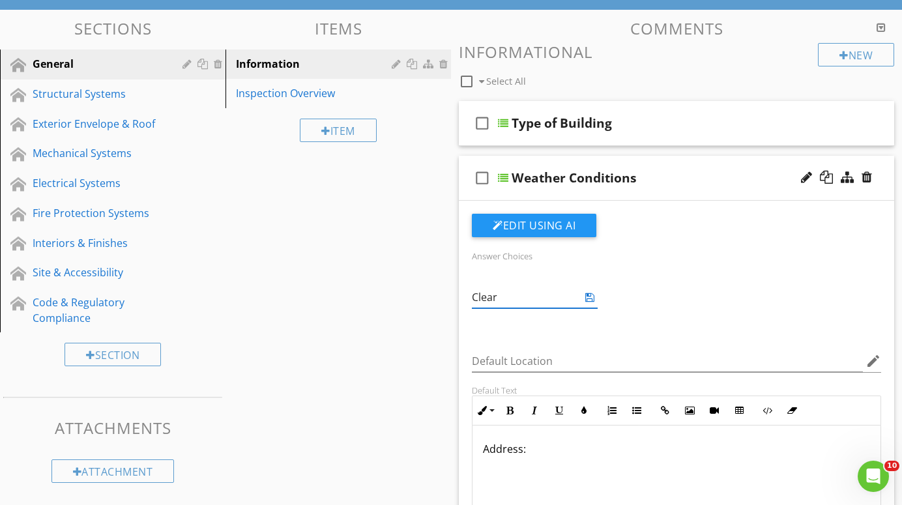
type input "Clear"
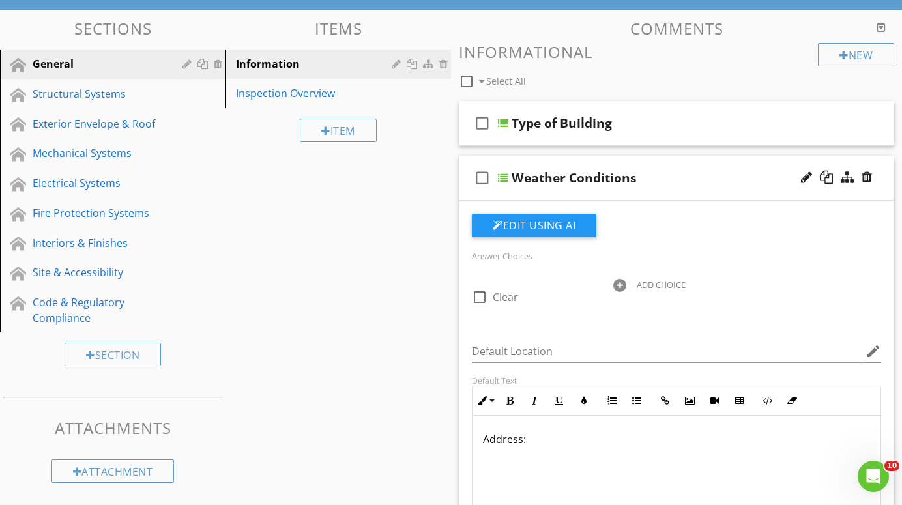
click at [486, 330] on div "Answer Choices check_box_outline_blank Clear ADD CHOICE Default Location edit D…" at bounding box center [676, 416] width 425 height 405
click at [621, 283] on div at bounding box center [619, 285] width 13 height 13
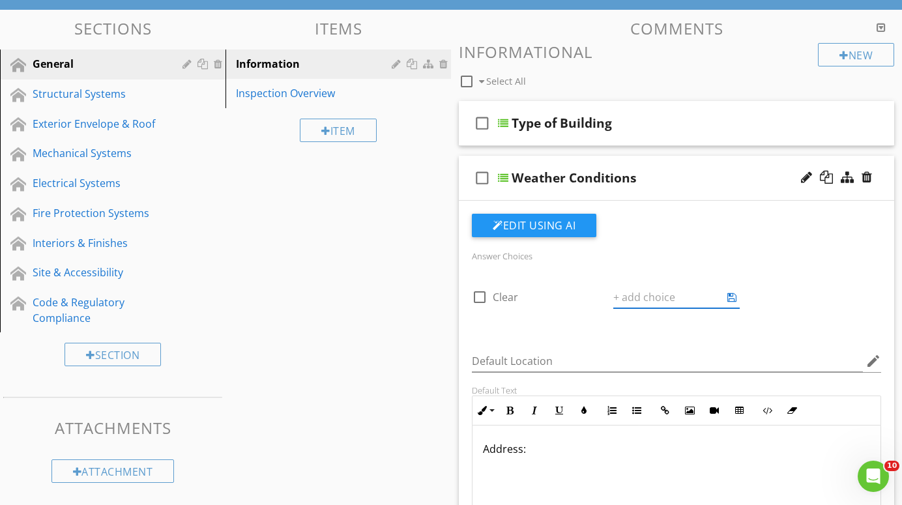
click at [557, 332] on div "Answer Choices check_box_outline_blank Clear ADD CHOICE Default Location edit D…" at bounding box center [676, 421] width 425 height 415
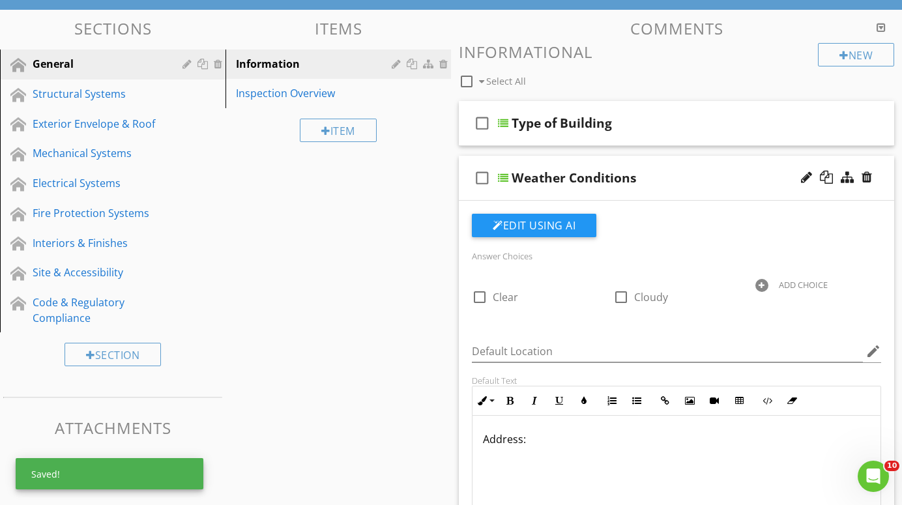
click at [764, 282] on div at bounding box center [762, 285] width 13 height 13
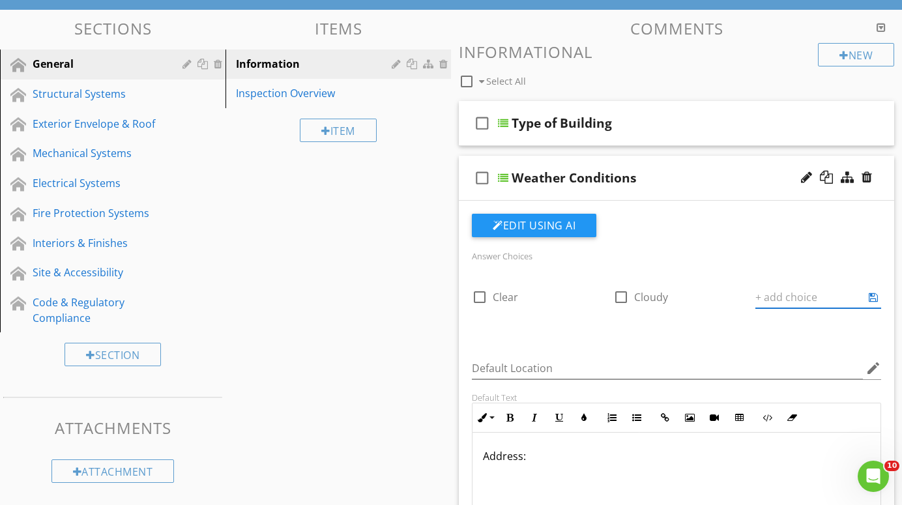
click at [700, 347] on div "Answer Choices check_box_outline_blank Clear check_box_outline_blank Cloudy ADD…" at bounding box center [676, 425] width 425 height 422
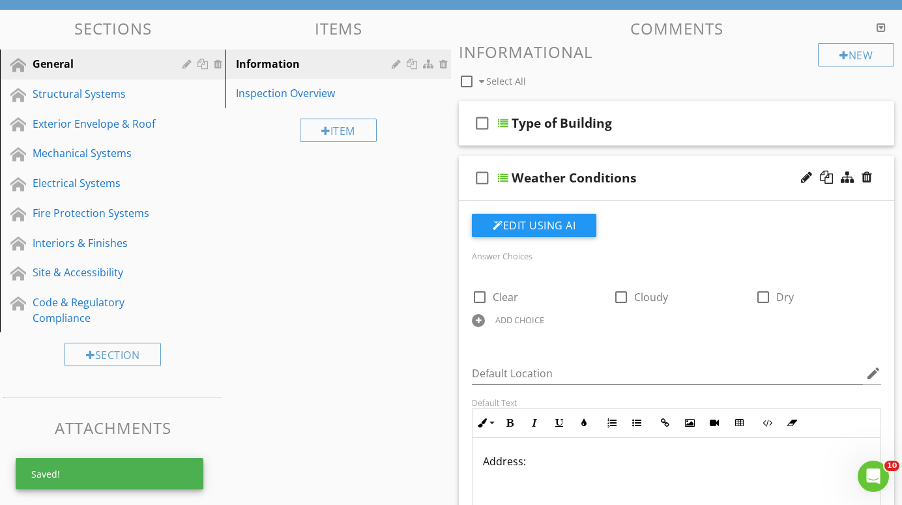
click at [477, 315] on div at bounding box center [478, 320] width 13 height 13
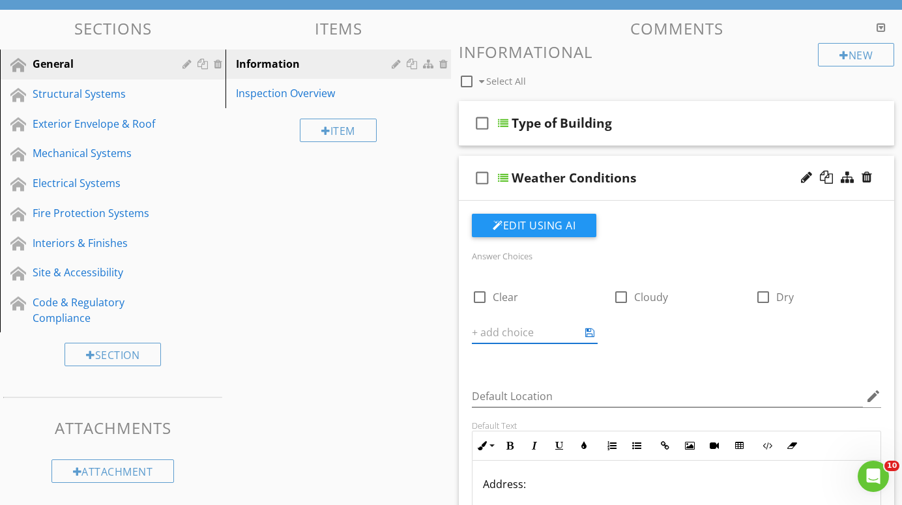
click at [533, 366] on div "Answer Choices check_box_outline_blank Clear check_box_outline_blank Cloudy che…" at bounding box center [676, 439] width 425 height 450
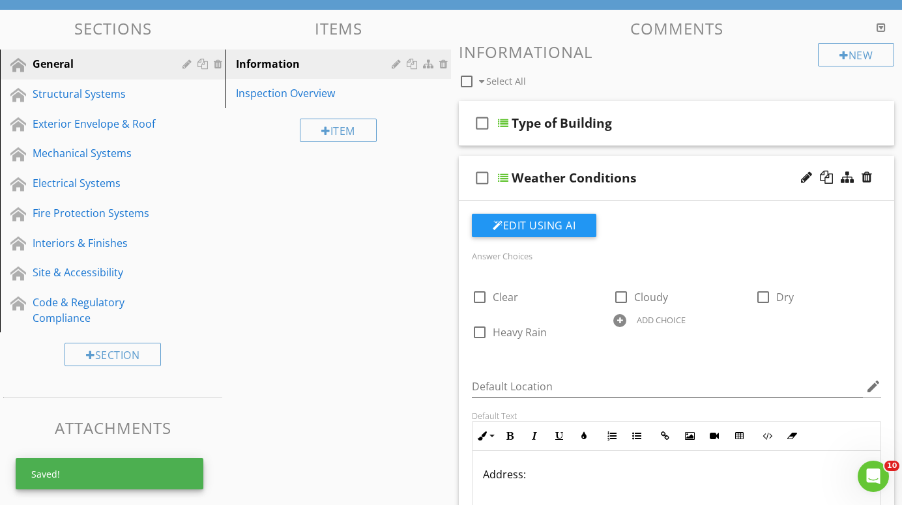
click at [620, 320] on div at bounding box center [619, 320] width 13 height 13
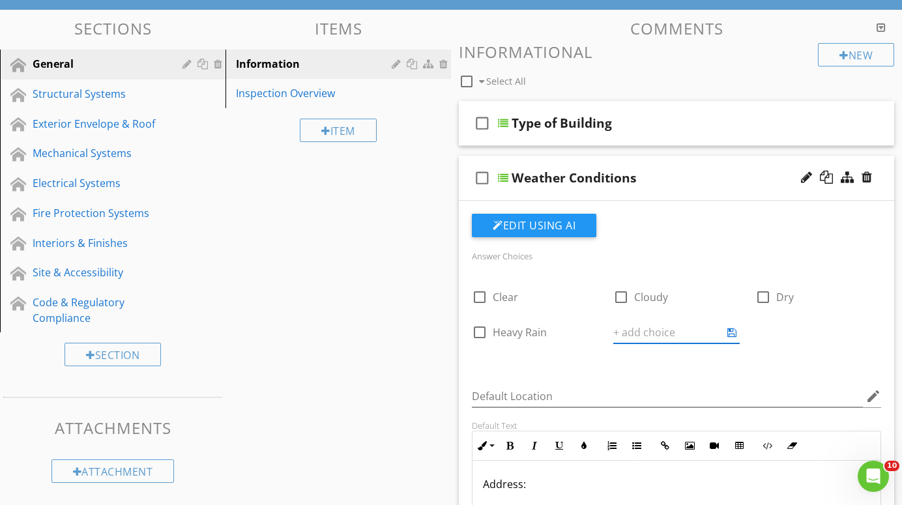
click at [590, 362] on div "Answer Choices check_box_outline_blank Clear check_box_outline_blank Cloudy che…" at bounding box center [676, 439] width 425 height 450
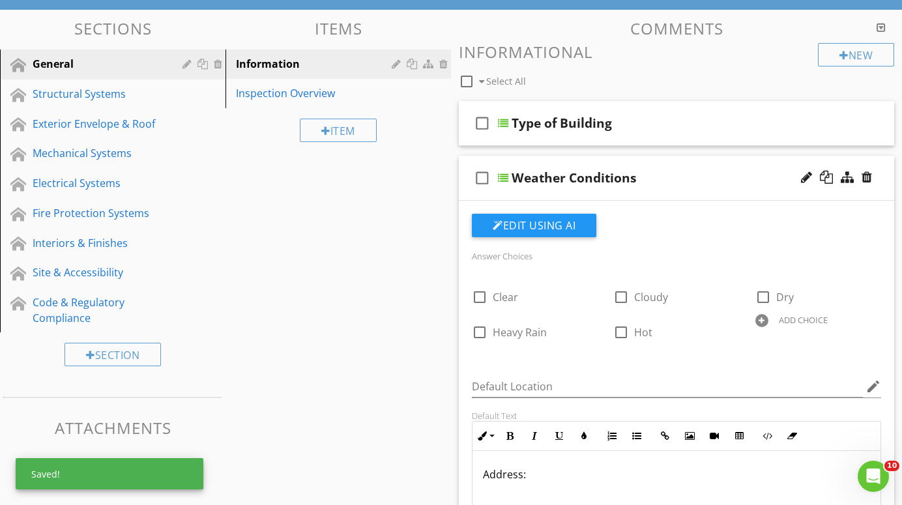
click at [760, 319] on div at bounding box center [762, 320] width 13 height 13
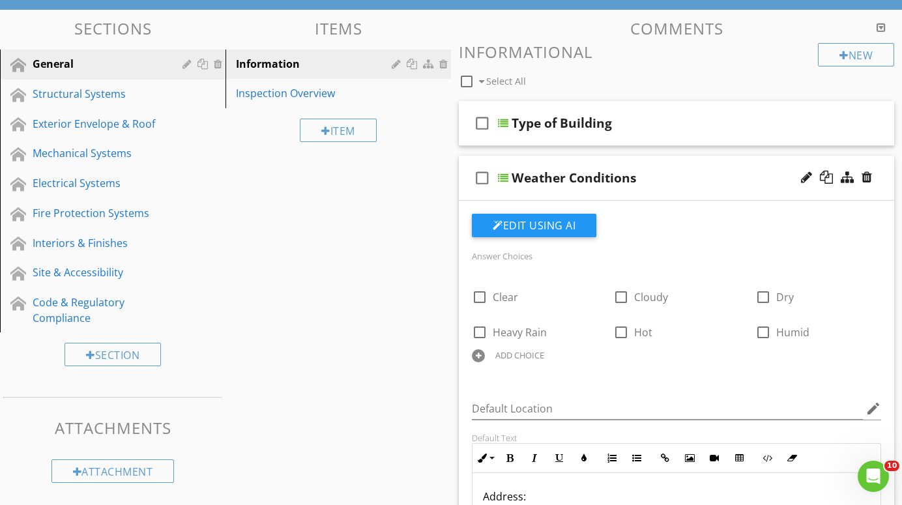
click at [678, 368] on div "Answer Choices check_box_outline_blank Clear check_box_outline_blank Cloudy che…" at bounding box center [676, 315] width 425 height 134
click at [479, 353] on div at bounding box center [478, 355] width 13 height 13
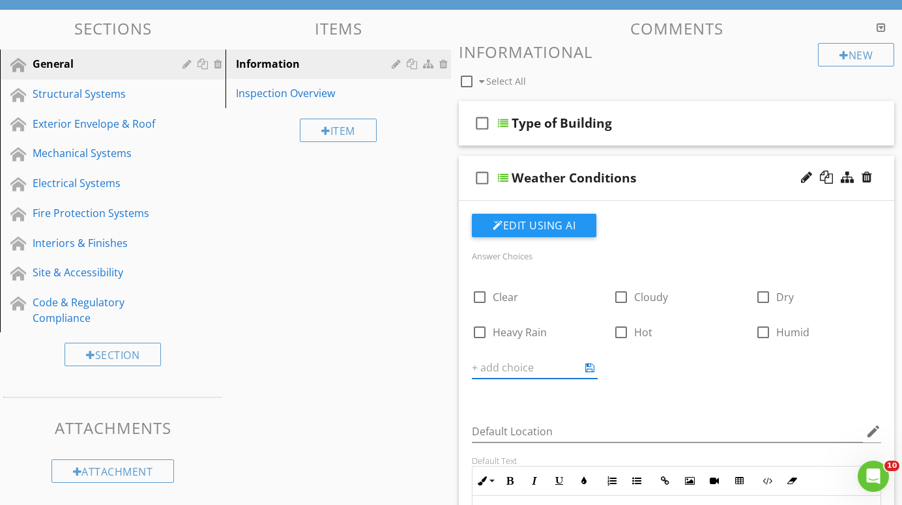
click at [552, 411] on div "Default Location edit" at bounding box center [676, 433] width 425 height 45
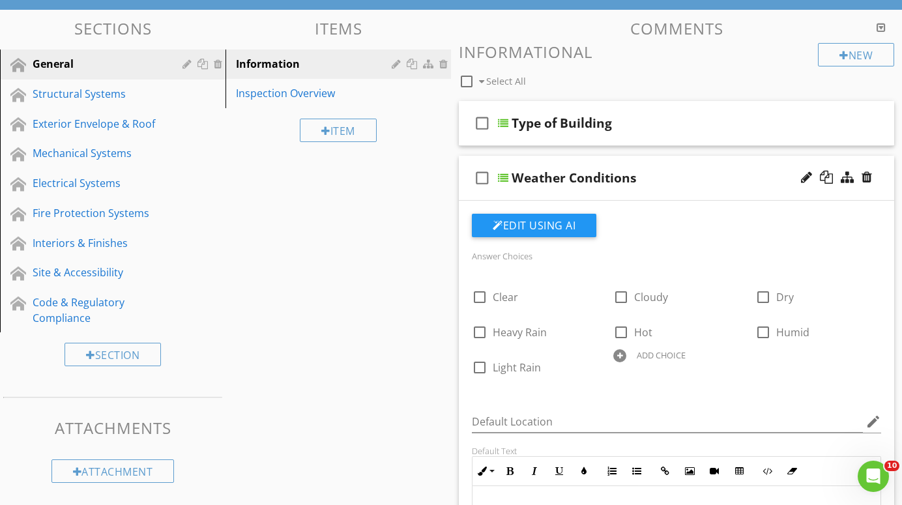
click at [621, 355] on div at bounding box center [619, 355] width 13 height 13
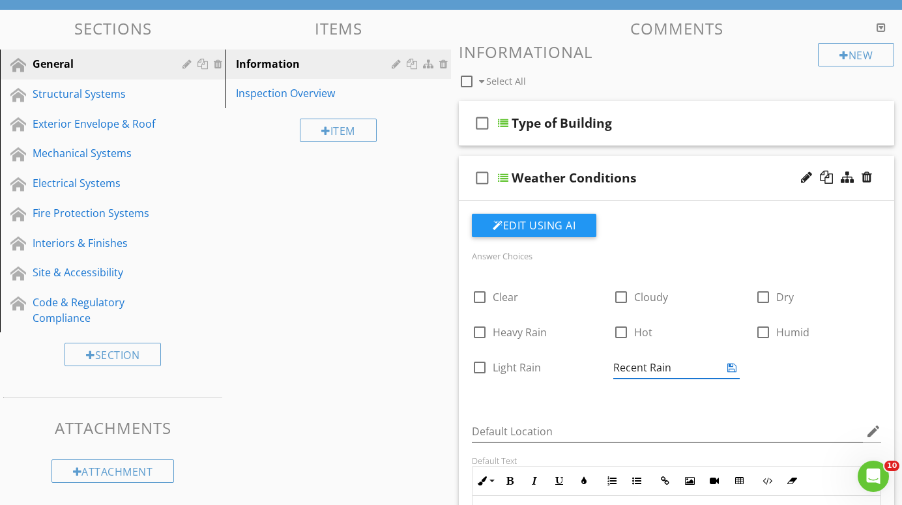
type input "Recent Rain"
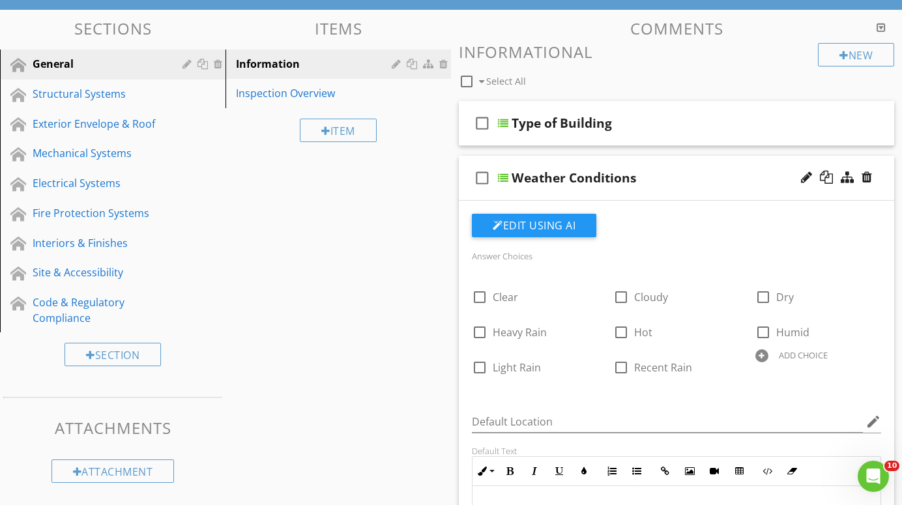
click at [764, 399] on div "Answer Choices check_box_outline_blank Clear check_box_outline_blank Cloudy che…" at bounding box center [676, 451] width 425 height 475
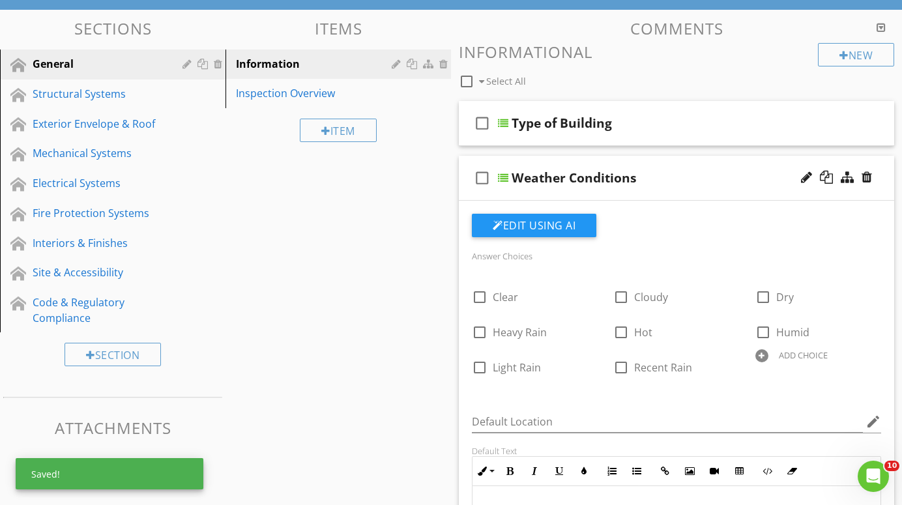
click at [763, 353] on div at bounding box center [762, 355] width 13 height 13
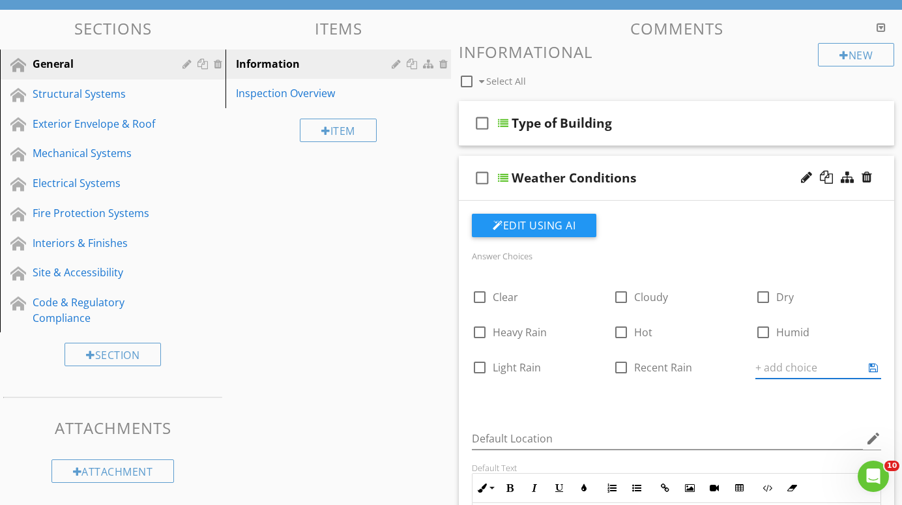
click at [696, 408] on div "Answer Choices check_box_outline_blank Clear check_box_outline_blank Cloudy che…" at bounding box center [676, 330] width 425 height 164
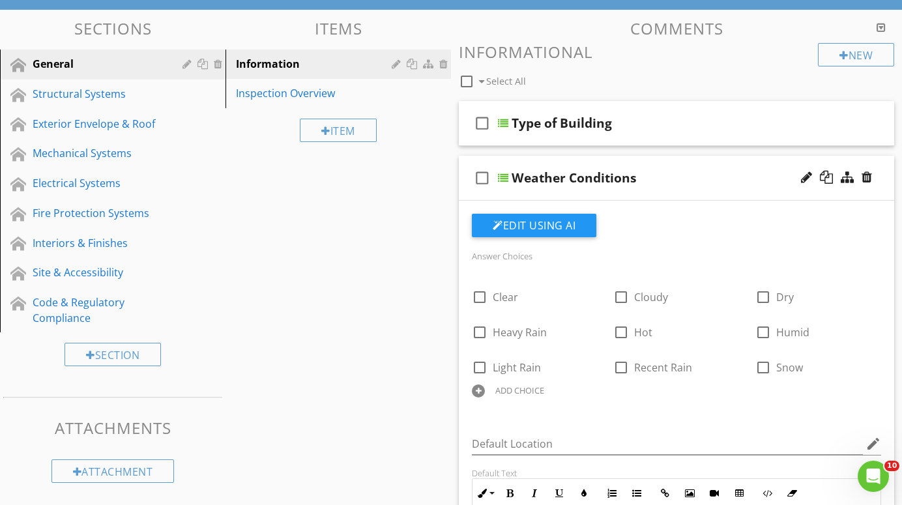
click at [477, 385] on div at bounding box center [478, 391] width 13 height 13
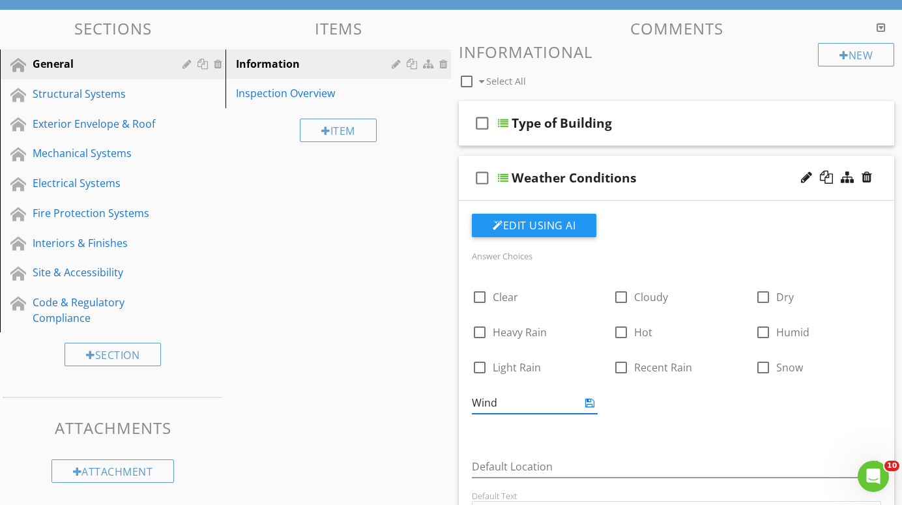
type input "Windy"
click at [608, 421] on div "Answer Choices check_box_outline_blank Clear check_box_outline_blank Cloudy che…" at bounding box center [676, 344] width 425 height 192
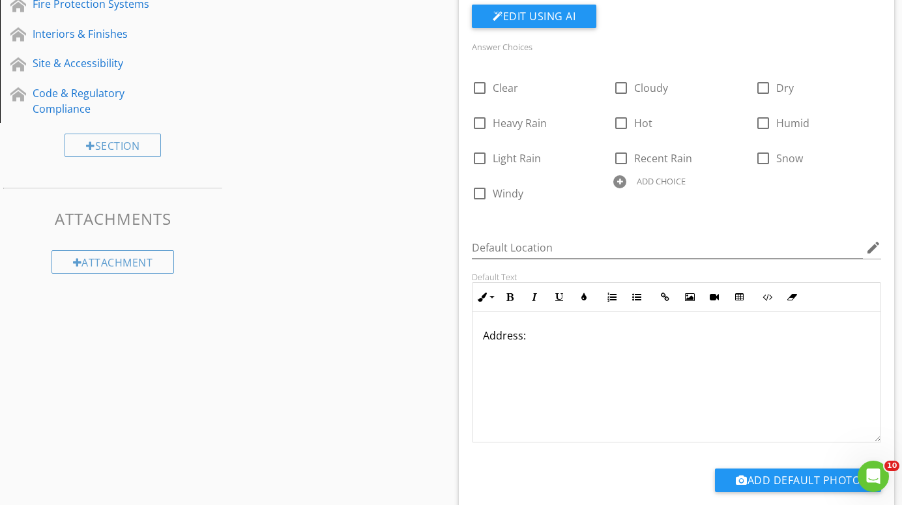
scroll to position [0, 0]
click at [535, 340] on p "Address:" at bounding box center [676, 336] width 387 height 16
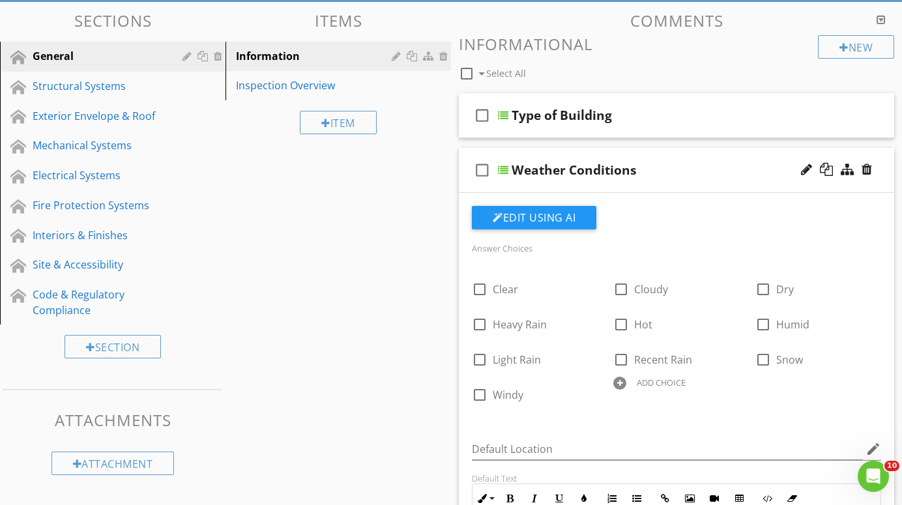
scroll to position [117, 0]
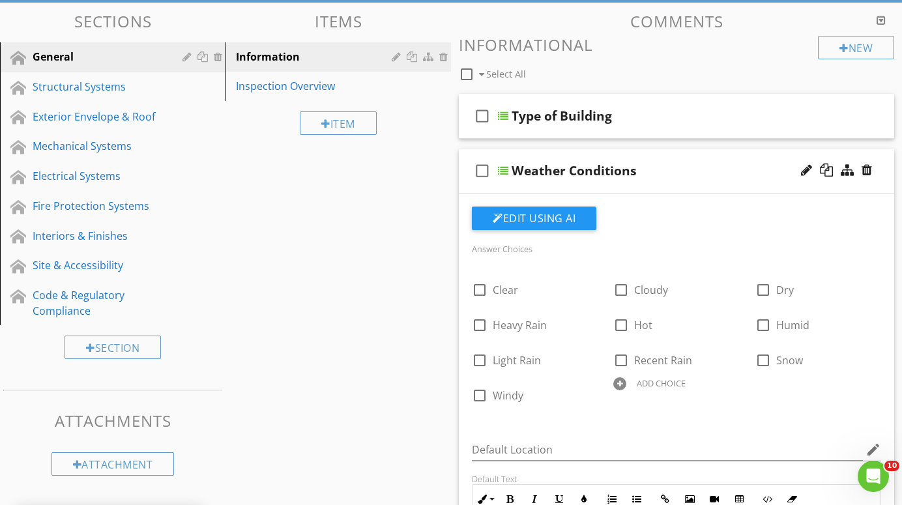
click at [503, 170] on div at bounding box center [503, 171] width 10 height 10
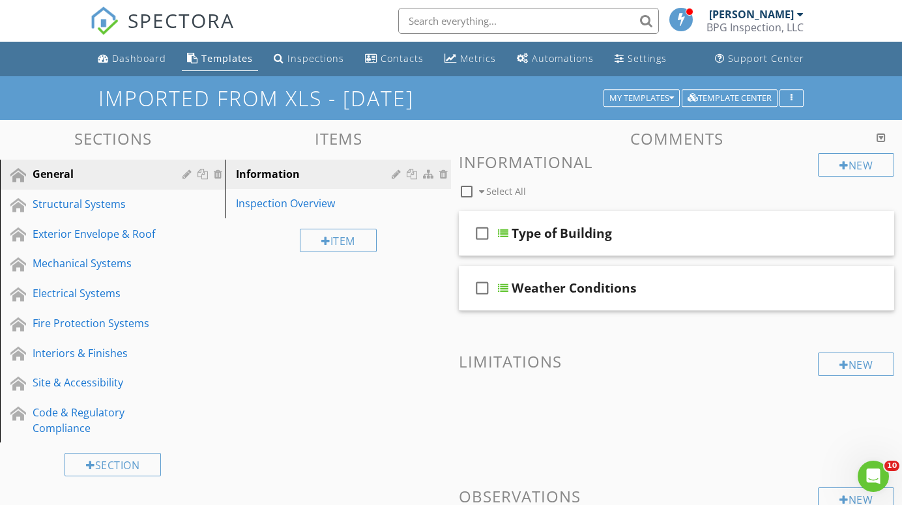
scroll to position [0, 0]
click at [652, 96] on div "My Templates" at bounding box center [642, 98] width 65 height 9
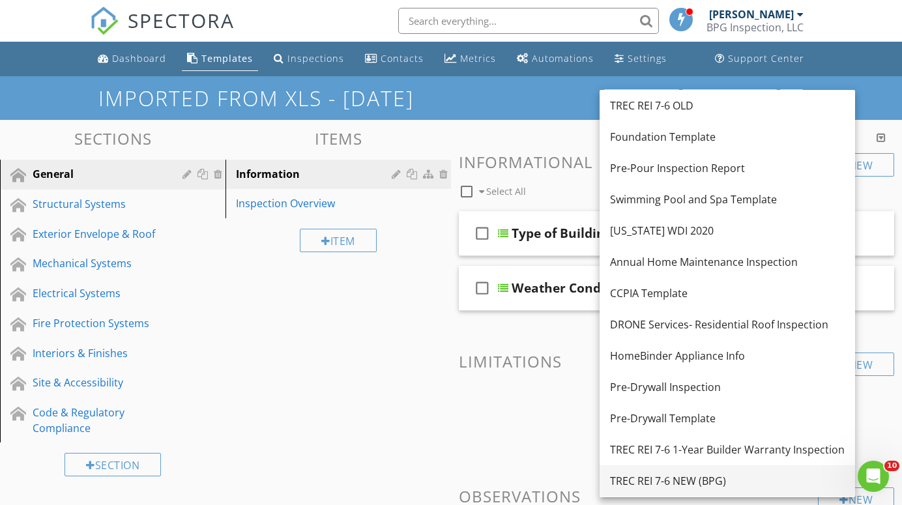
click at [664, 473] on div "TREC REI 7-6 NEW (BPG)" at bounding box center [727, 481] width 235 height 16
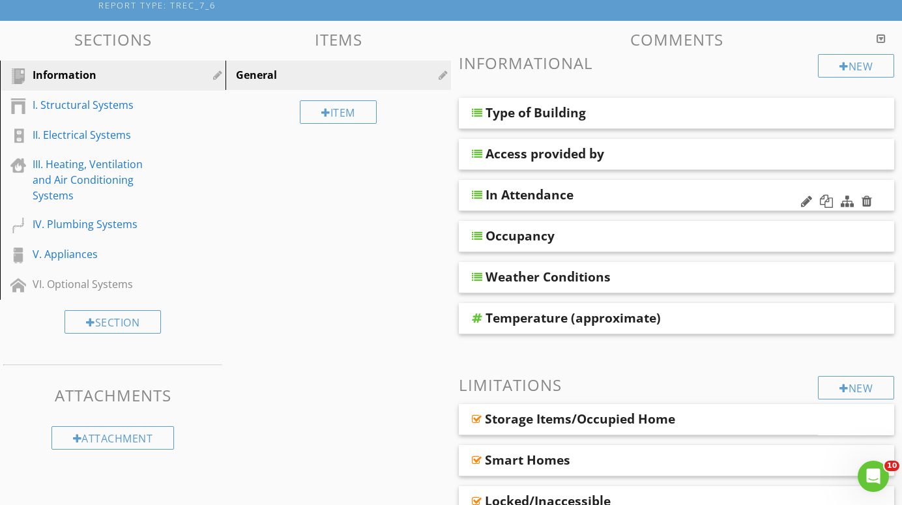
scroll to position [125, 0]
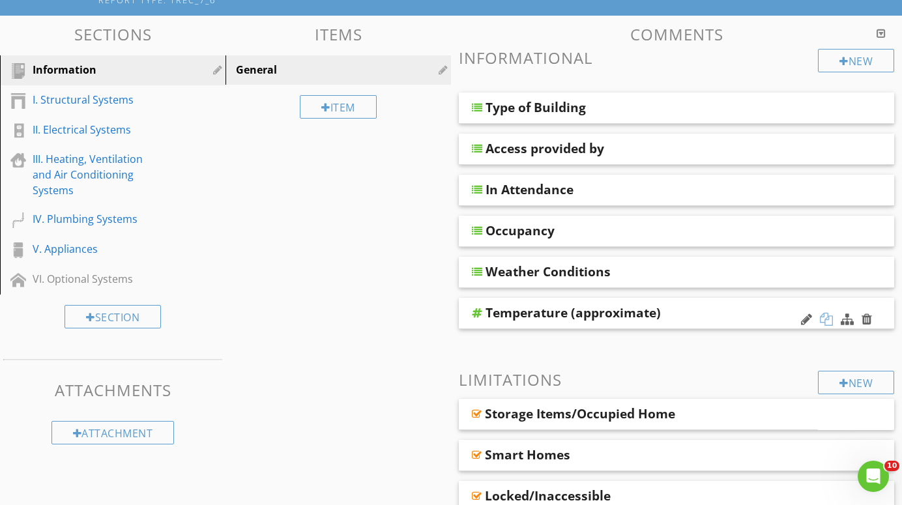
click at [829, 317] on div at bounding box center [826, 319] width 13 height 13
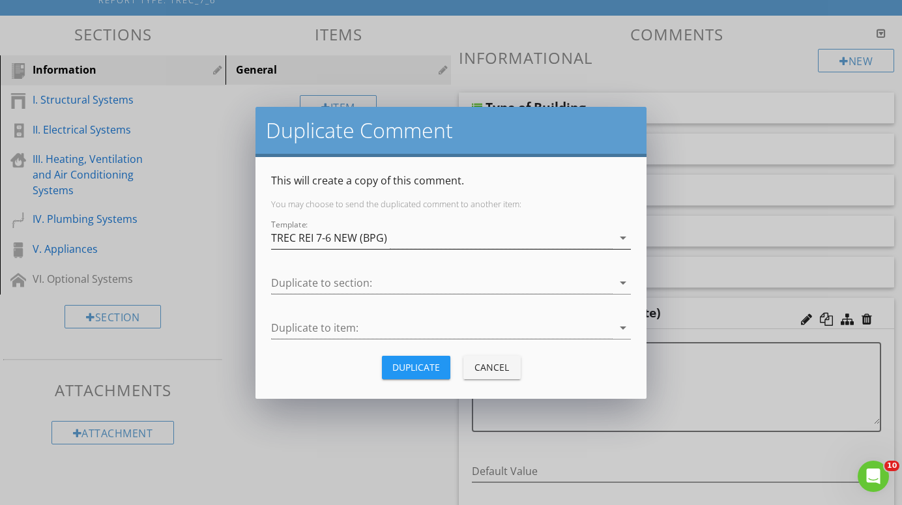
click at [625, 233] on icon "arrow_drop_down" at bounding box center [623, 238] width 16 height 16
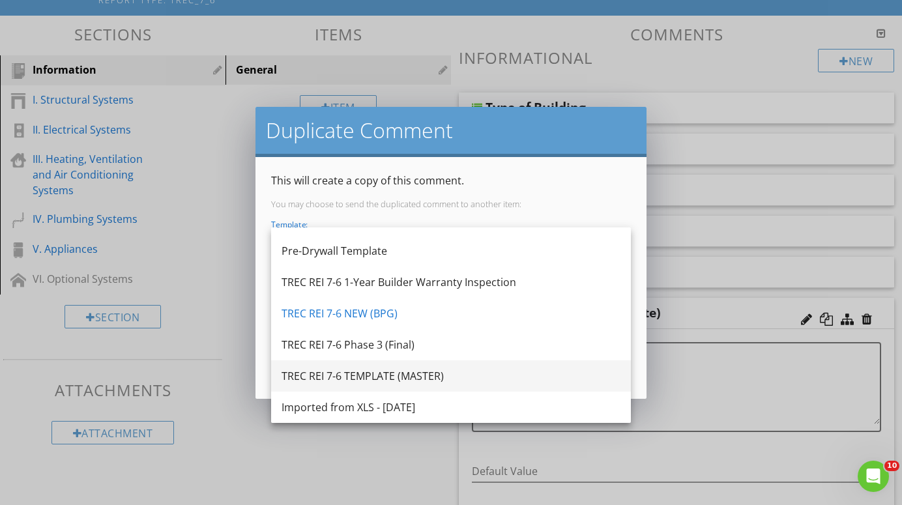
scroll to position [305, 0]
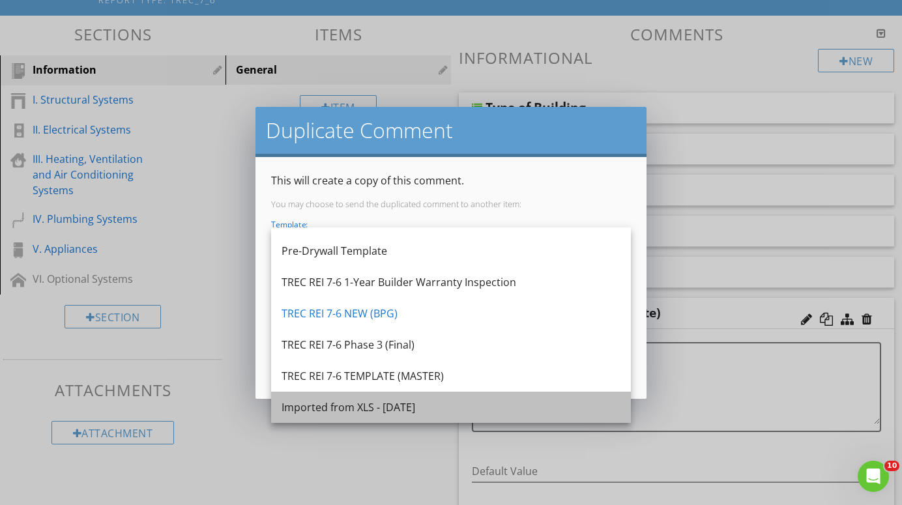
click at [418, 403] on div "Imported from XLS - [DATE]" at bounding box center [451, 408] width 339 height 16
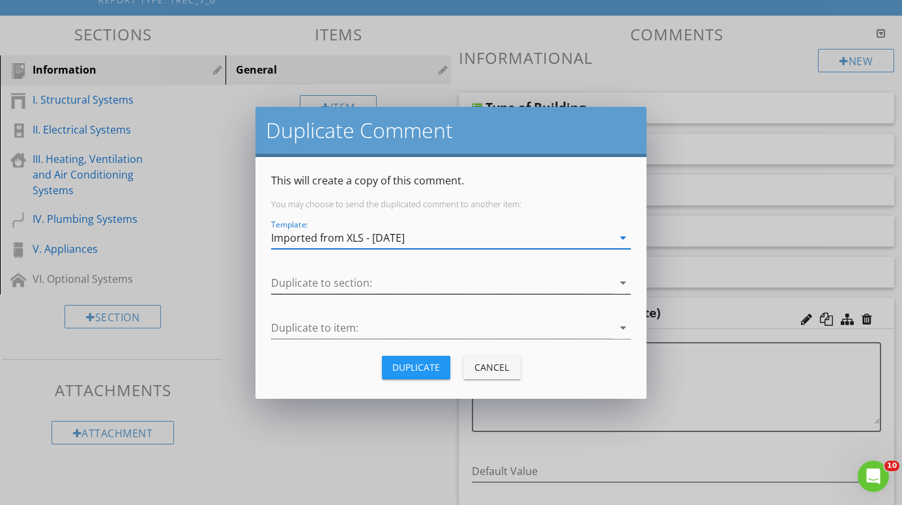
click at [619, 282] on icon "arrow_drop_down" at bounding box center [623, 283] width 16 height 16
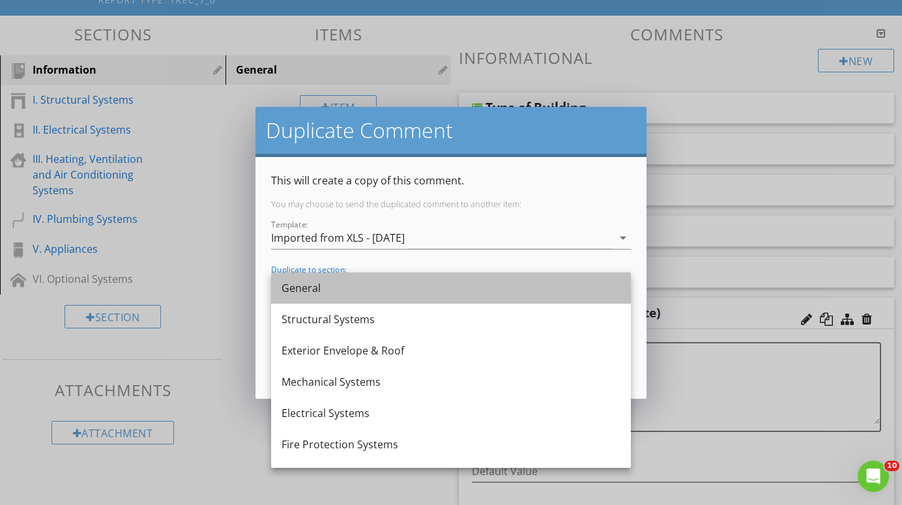
click at [574, 286] on div "General" at bounding box center [451, 288] width 339 height 16
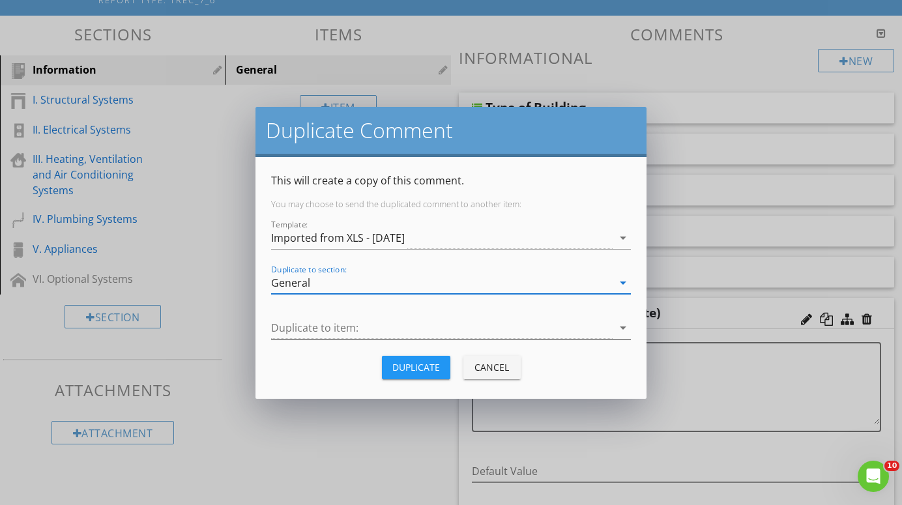
click at [623, 326] on icon "arrow_drop_down" at bounding box center [623, 328] width 16 height 16
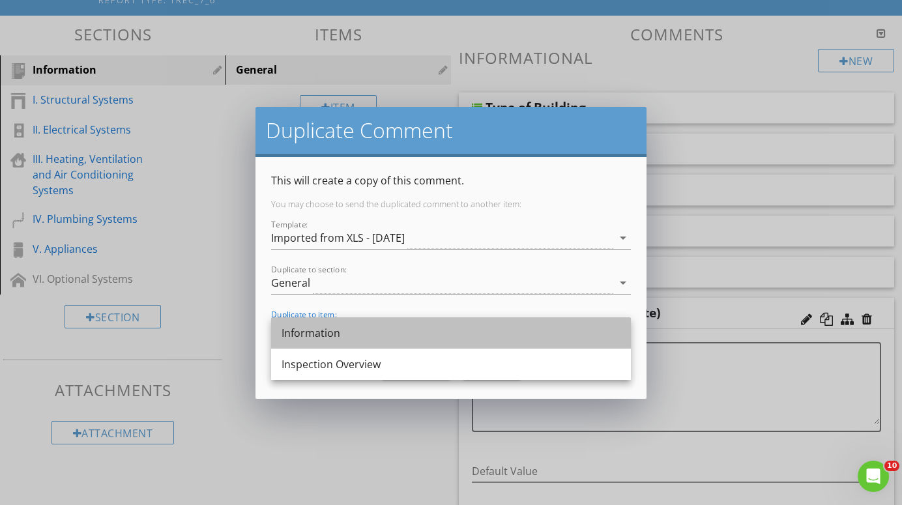
click at [533, 336] on div "Information" at bounding box center [451, 333] width 339 height 16
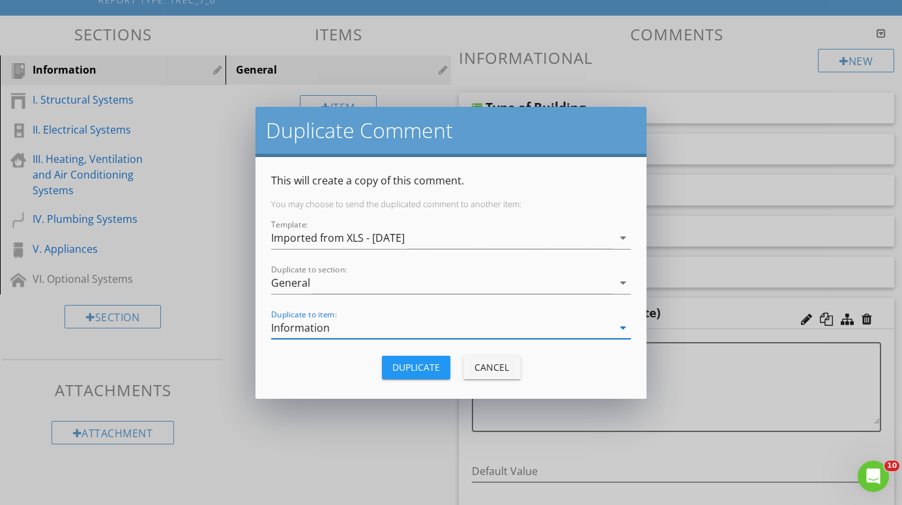
click at [430, 365] on div "Duplicate" at bounding box center [416, 368] width 48 height 14
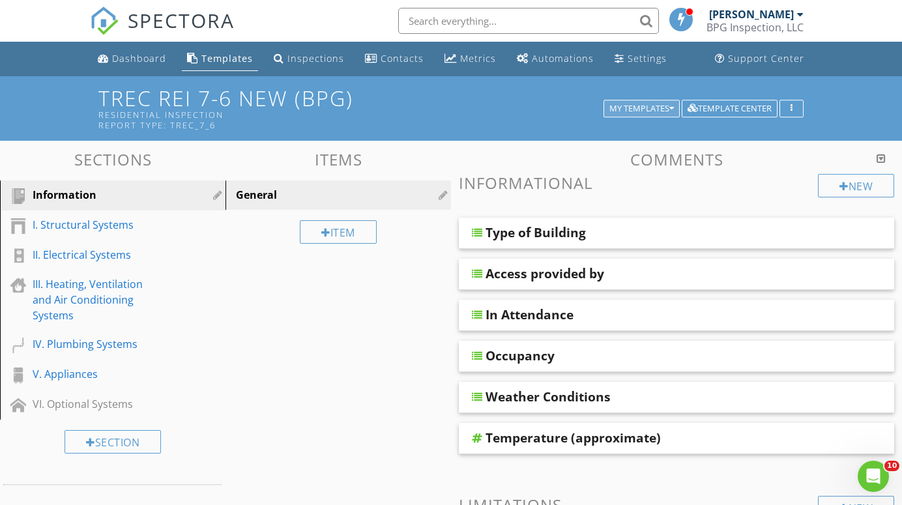
scroll to position [0, 0]
click at [645, 105] on div "My Templates" at bounding box center [642, 108] width 65 height 9
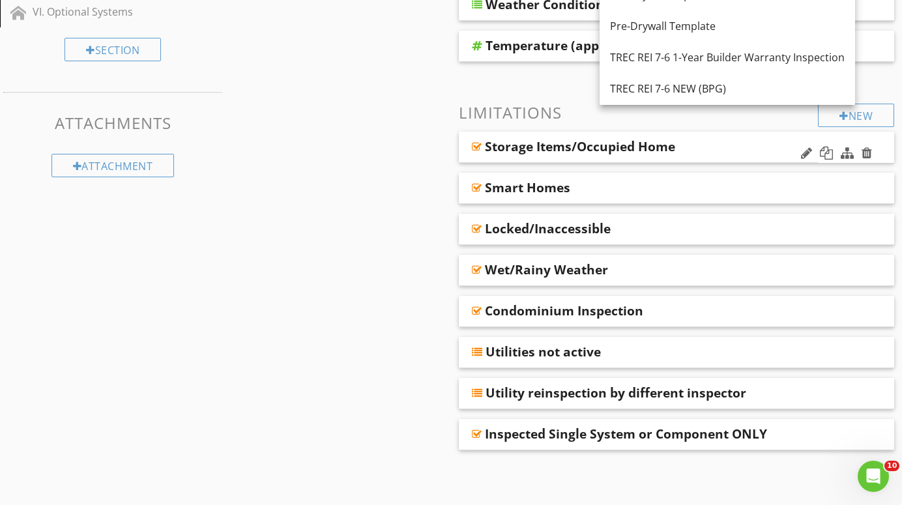
scroll to position [392, 0]
click at [685, 175] on div "Imported from XLS - [DATE]" at bounding box center [727, 183] width 235 height 16
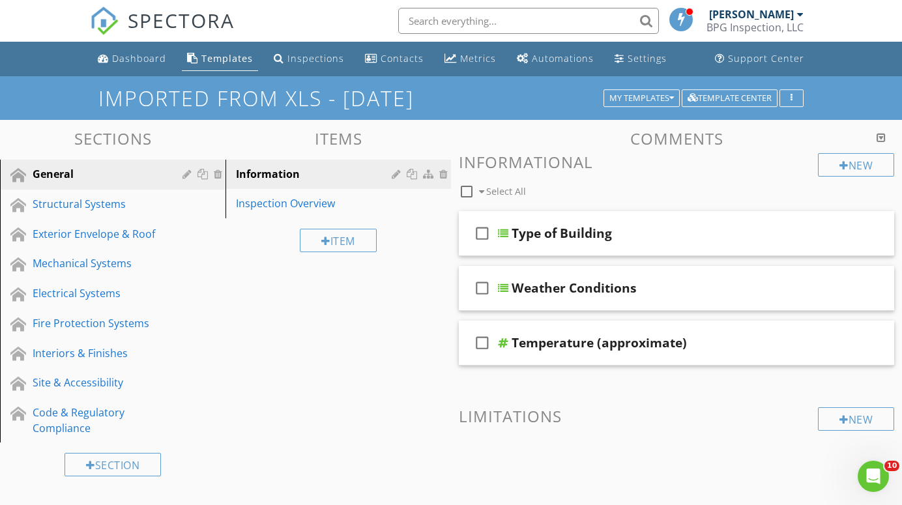
scroll to position [0, 0]
click at [505, 340] on div at bounding box center [503, 343] width 10 height 10
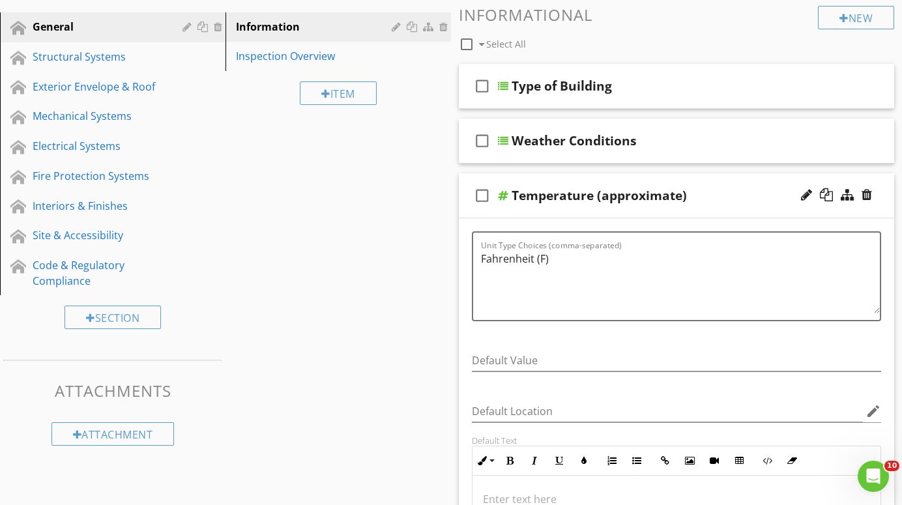
scroll to position [126, 0]
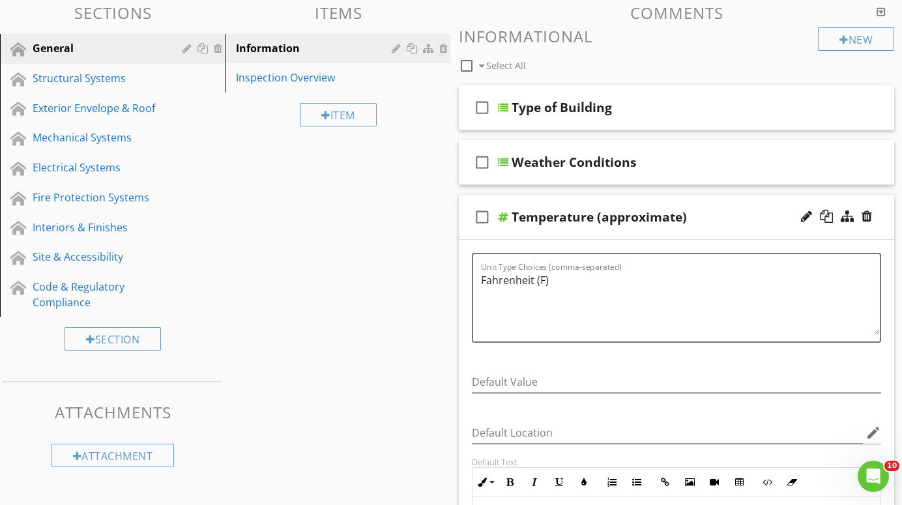
click at [503, 216] on div at bounding box center [503, 217] width 10 height 10
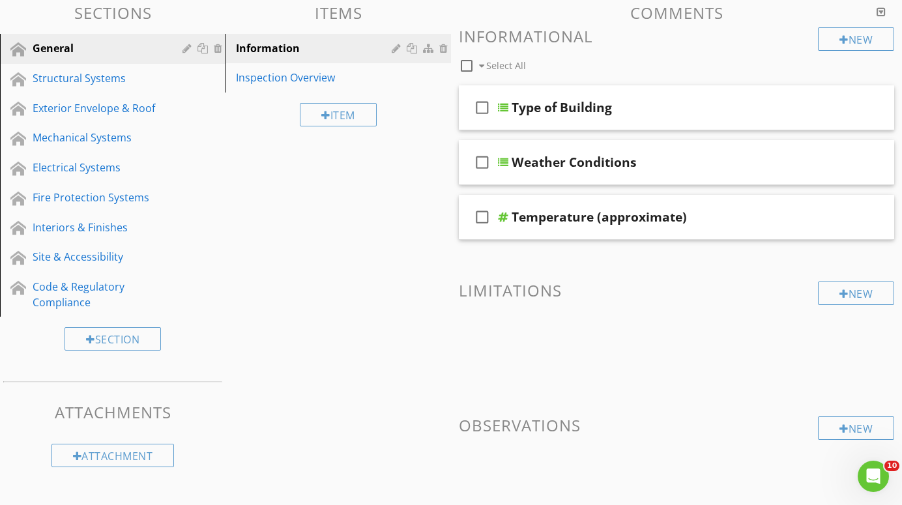
click at [403, 223] on div "Sections General Structural Systems Exterior Envelope & Roof Mechanical Systems…" at bounding box center [451, 272] width 902 height 557
click at [826, 157] on div at bounding box center [826, 161] width 13 height 13
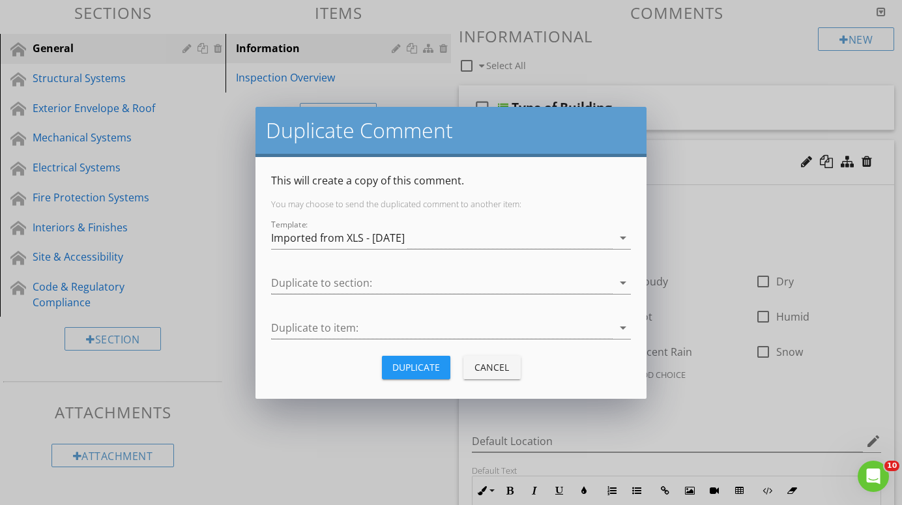
click at [419, 370] on div "Duplicate" at bounding box center [416, 368] width 48 height 14
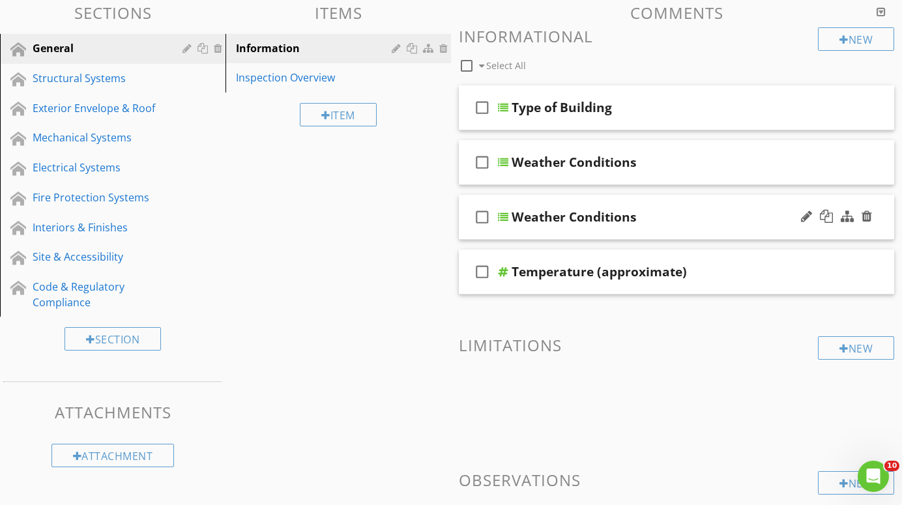
click at [506, 214] on div at bounding box center [503, 217] width 10 height 10
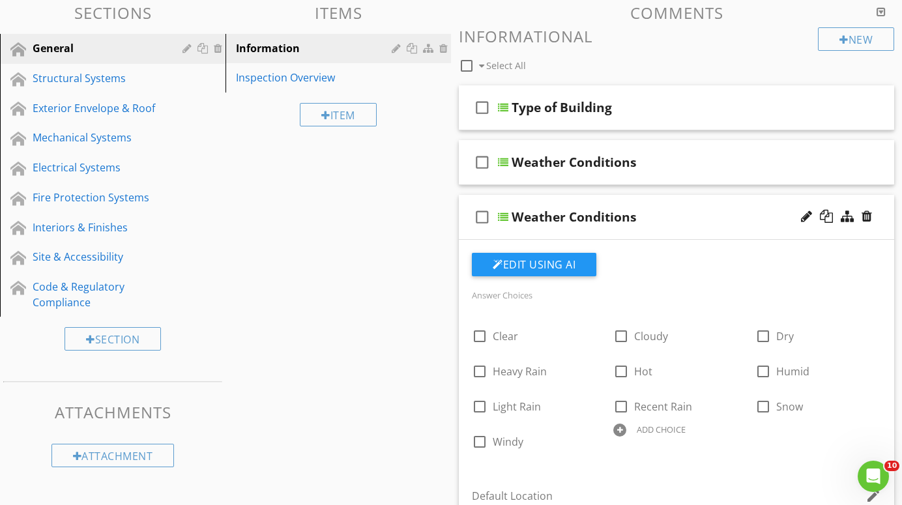
click at [630, 216] on div "Weather Conditions" at bounding box center [574, 217] width 125 height 16
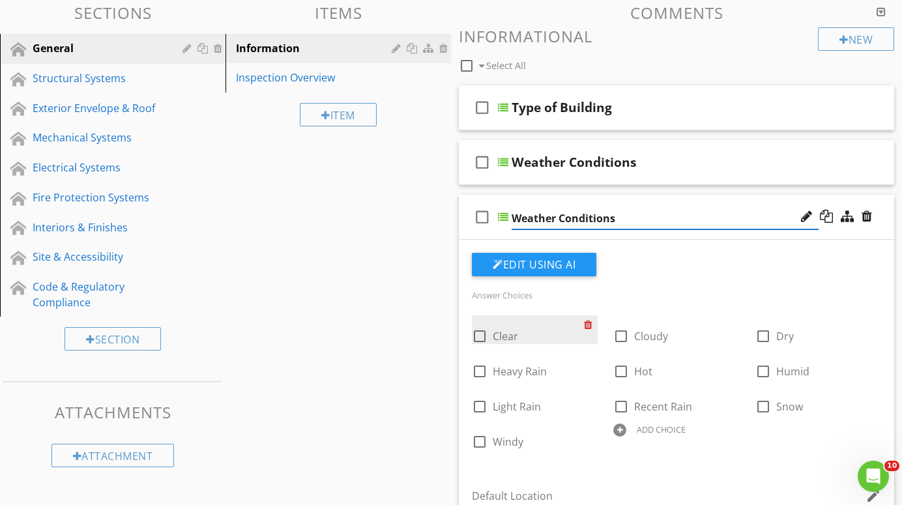
click at [588, 324] on div at bounding box center [591, 325] width 14 height 18
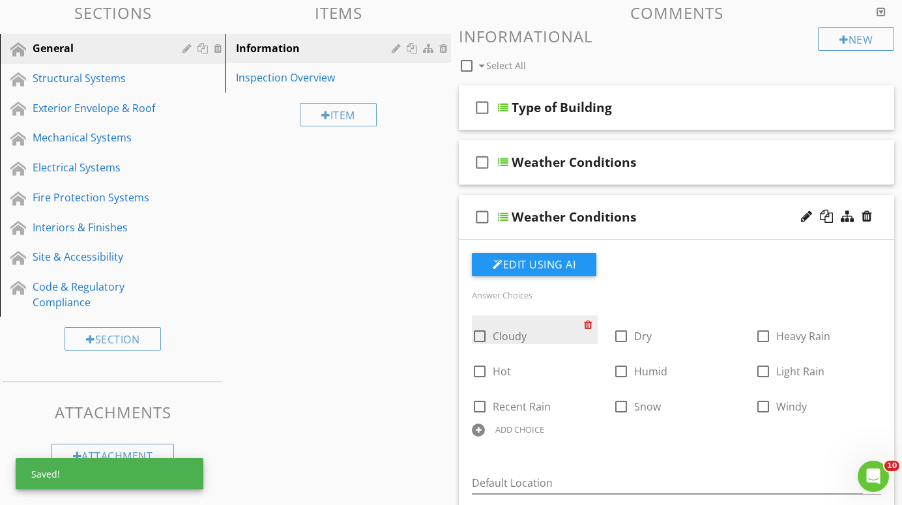
click at [588, 324] on div at bounding box center [591, 325] width 14 height 18
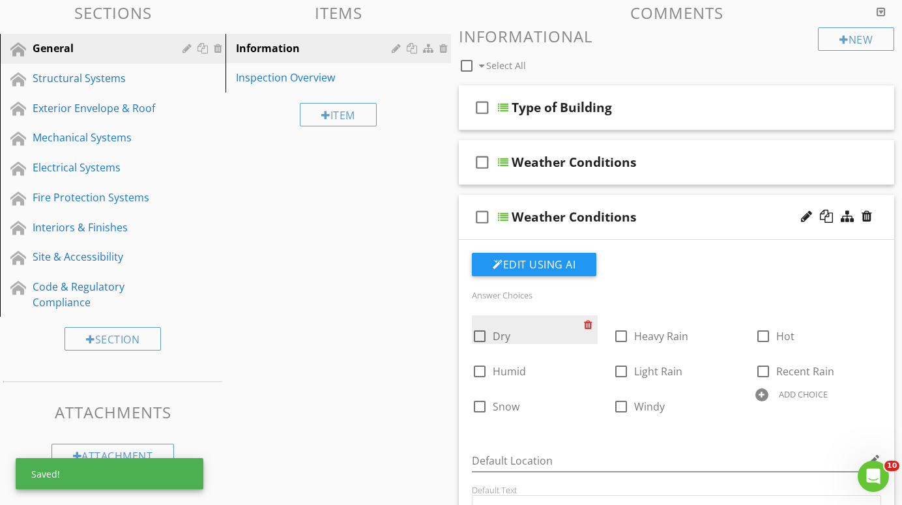
click at [588, 324] on div at bounding box center [591, 325] width 14 height 18
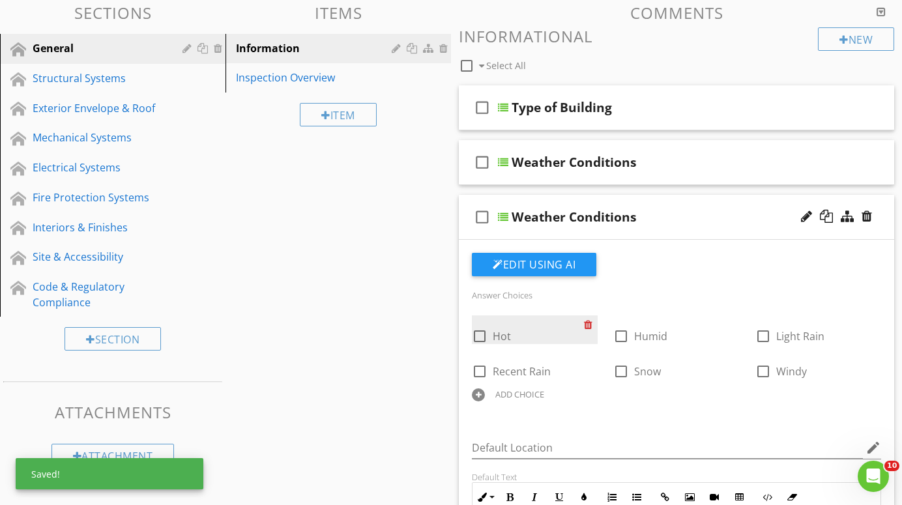
click at [588, 324] on div at bounding box center [591, 325] width 14 height 18
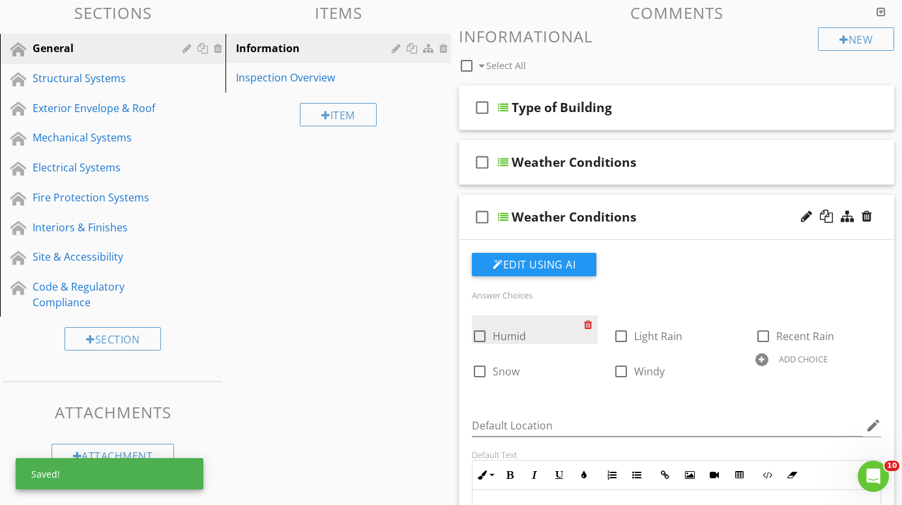
click at [588, 324] on div at bounding box center [591, 325] width 14 height 18
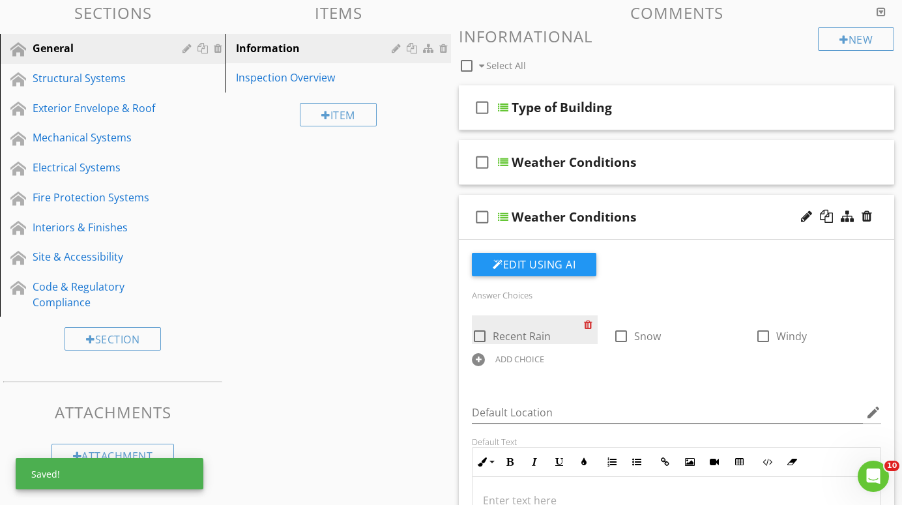
click at [588, 324] on div at bounding box center [591, 325] width 14 height 18
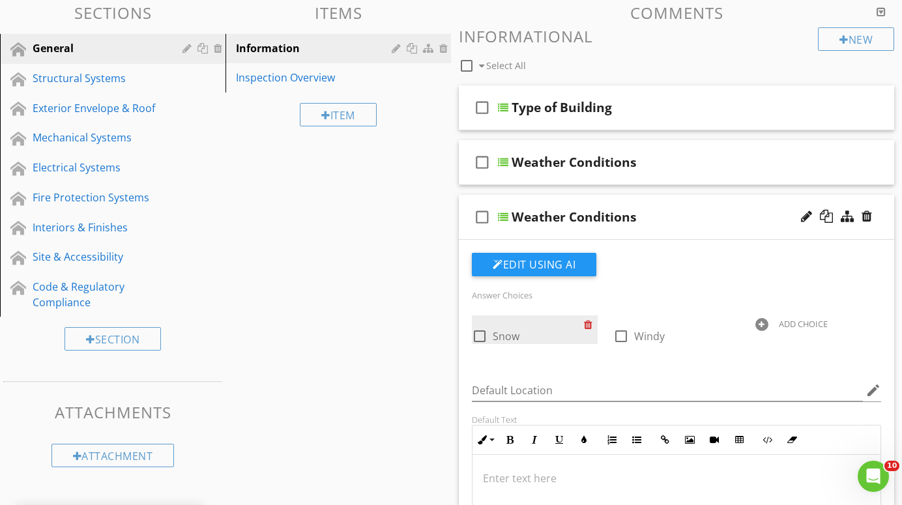
click at [588, 324] on div at bounding box center [591, 325] width 14 height 18
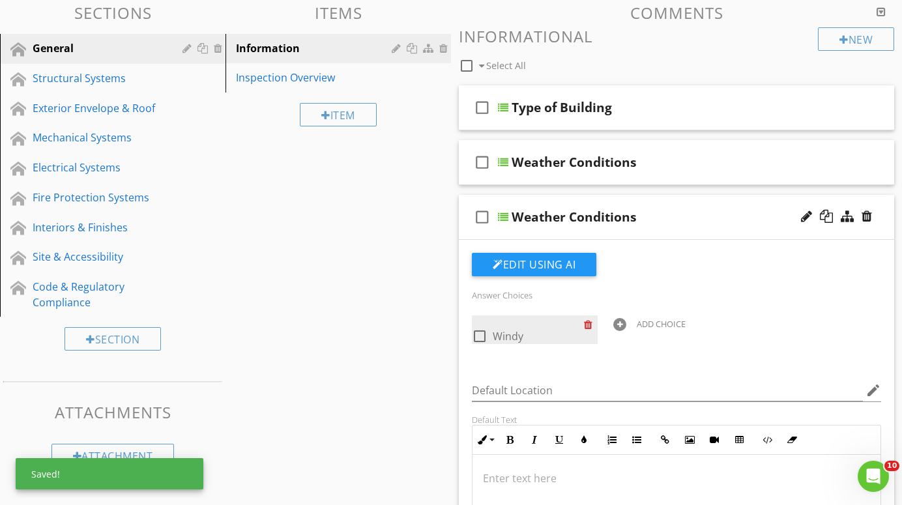
click at [588, 324] on div at bounding box center [591, 325] width 14 height 18
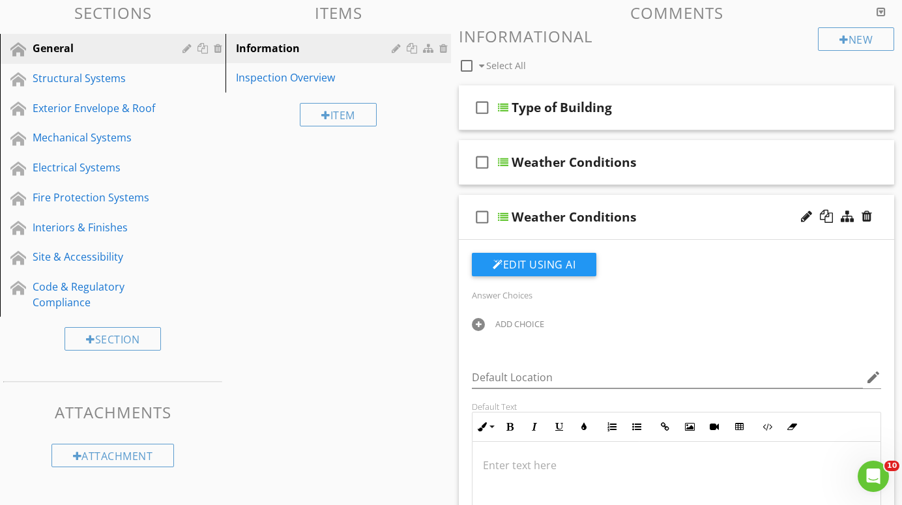
click at [635, 218] on div "Weather Conditions" at bounding box center [574, 217] width 125 height 16
type input "W"
click at [503, 218] on div at bounding box center [503, 217] width 10 height 10
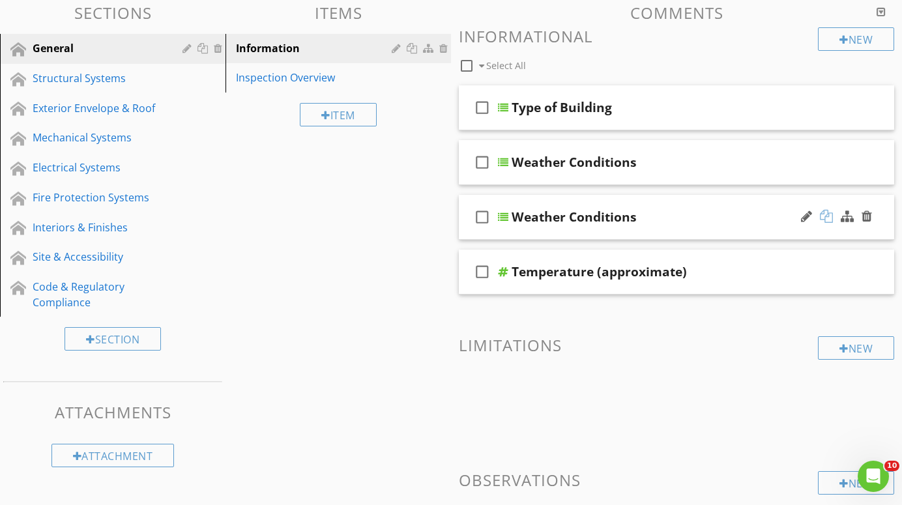
click at [827, 215] on div at bounding box center [826, 216] width 13 height 13
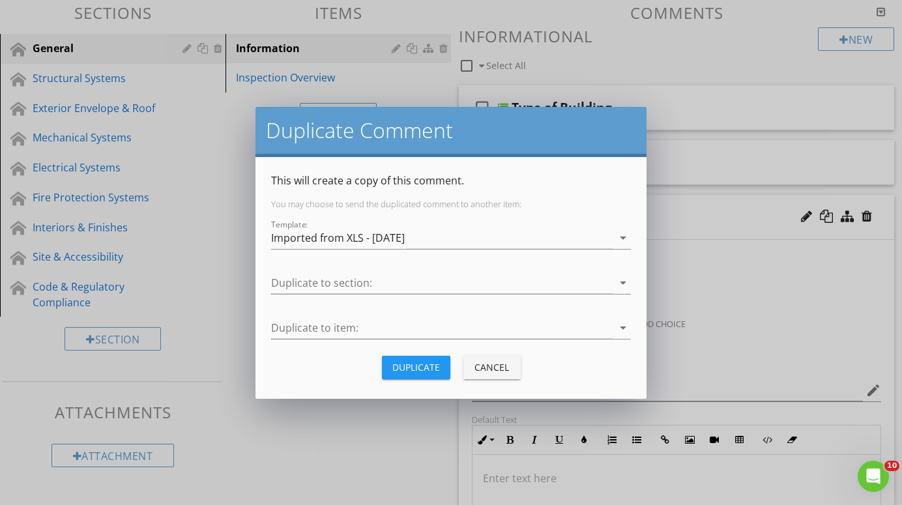
click at [430, 368] on div "Duplicate" at bounding box center [416, 368] width 48 height 14
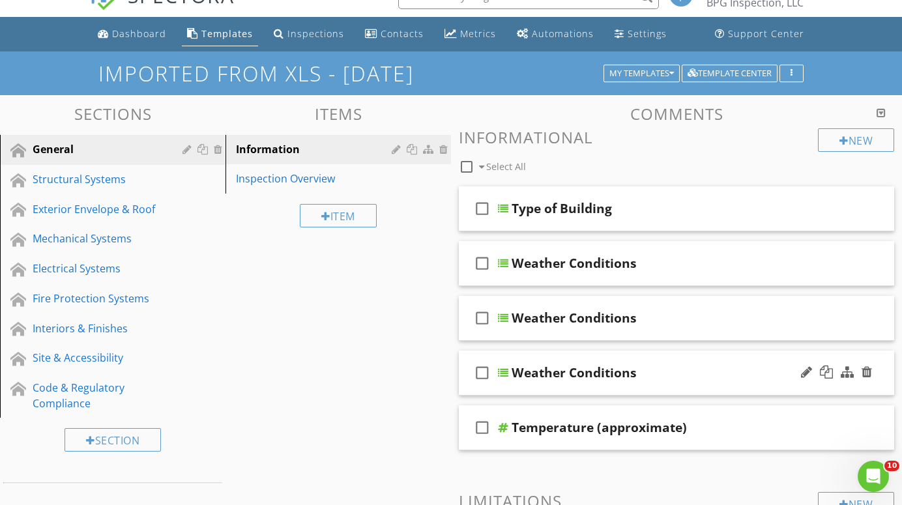
scroll to position [22, 0]
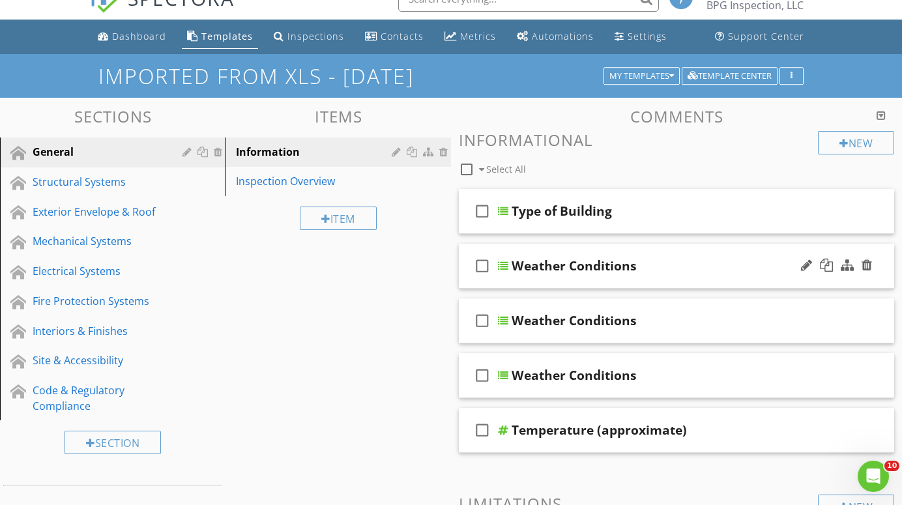
click at [504, 265] on div at bounding box center [503, 266] width 10 height 10
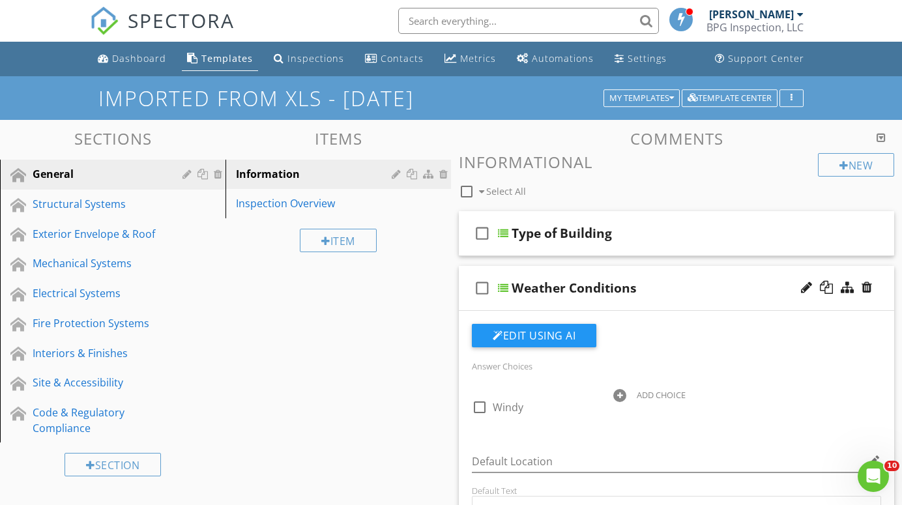
scroll to position [0, 0]
click at [504, 287] on div at bounding box center [503, 288] width 10 height 10
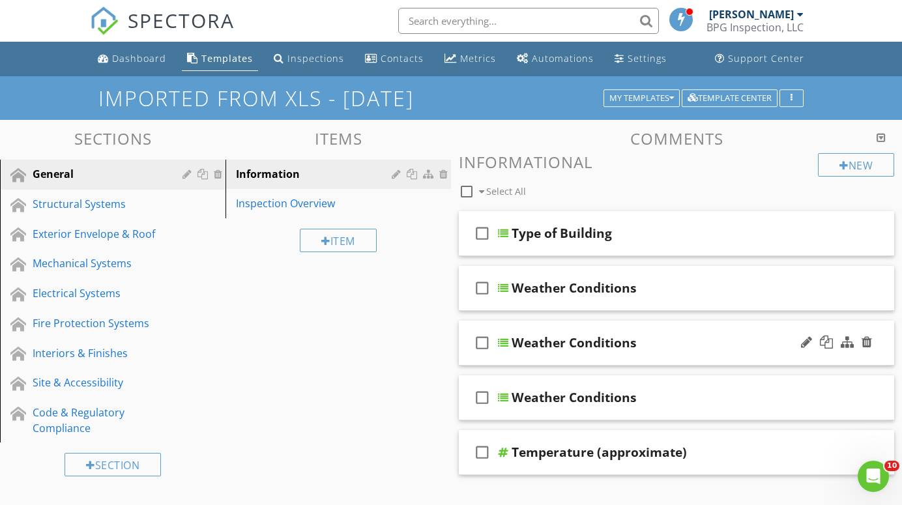
click at [505, 340] on div at bounding box center [503, 343] width 10 height 10
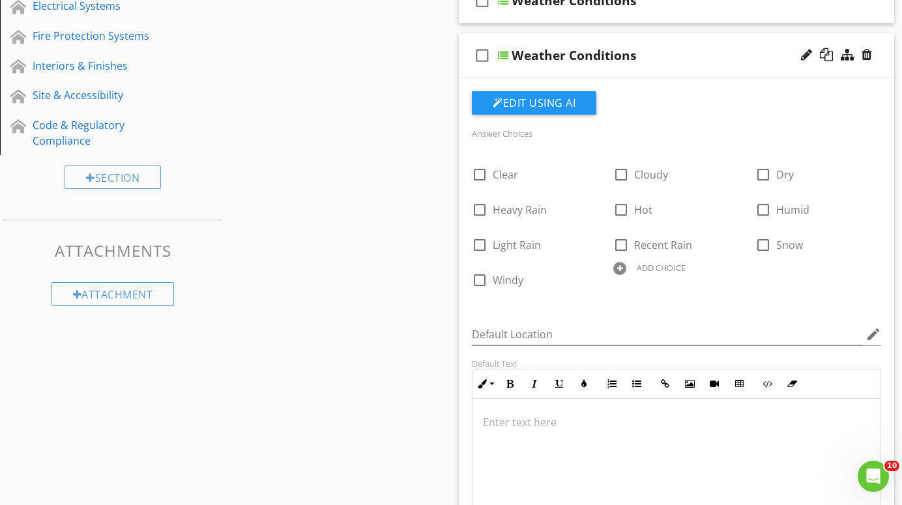
scroll to position [288, 0]
click at [504, 53] on div at bounding box center [503, 55] width 10 height 10
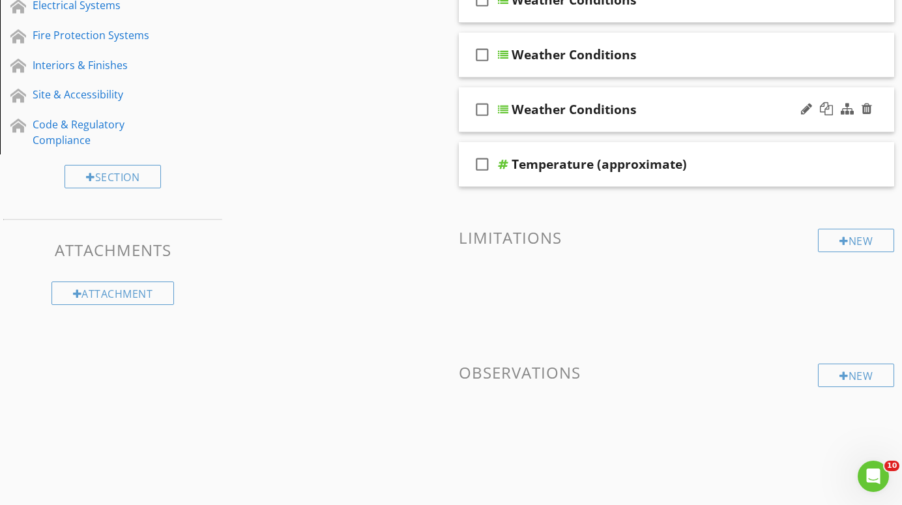
click at [501, 111] on div at bounding box center [503, 109] width 10 height 10
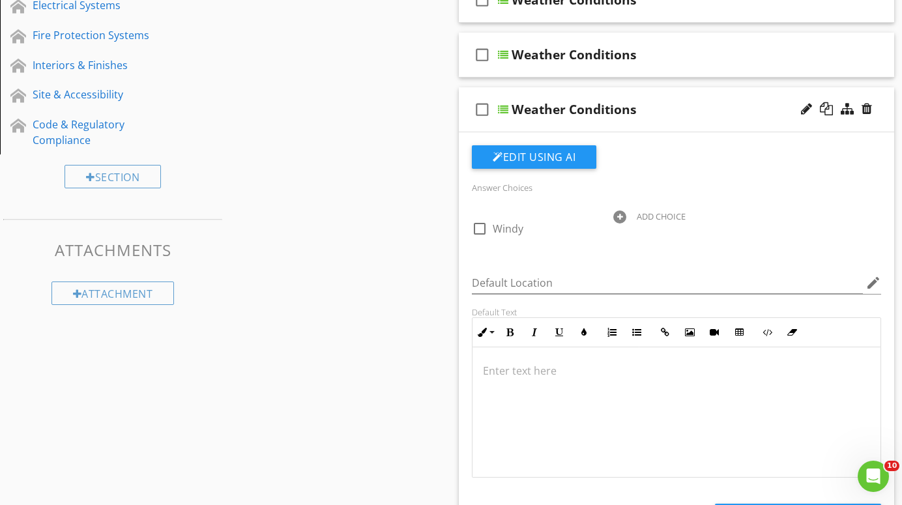
click at [501, 111] on div at bounding box center [503, 109] width 10 height 10
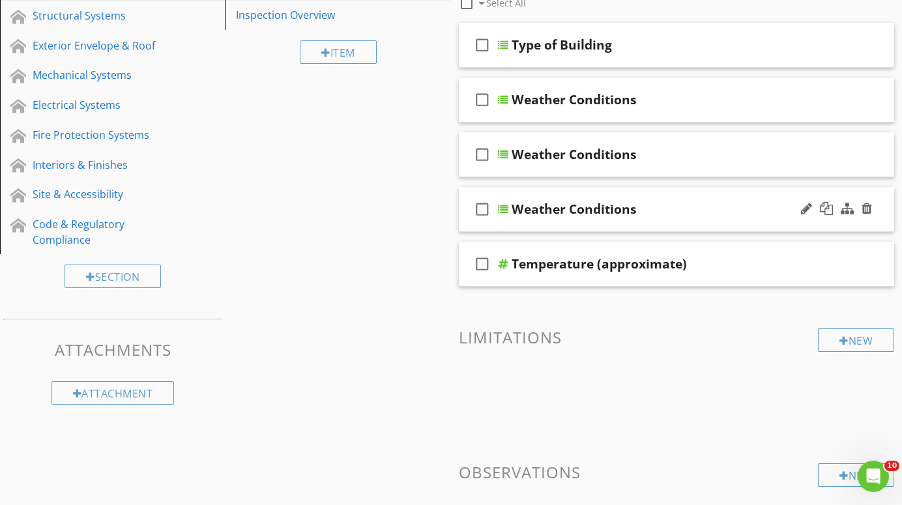
scroll to position [181, 0]
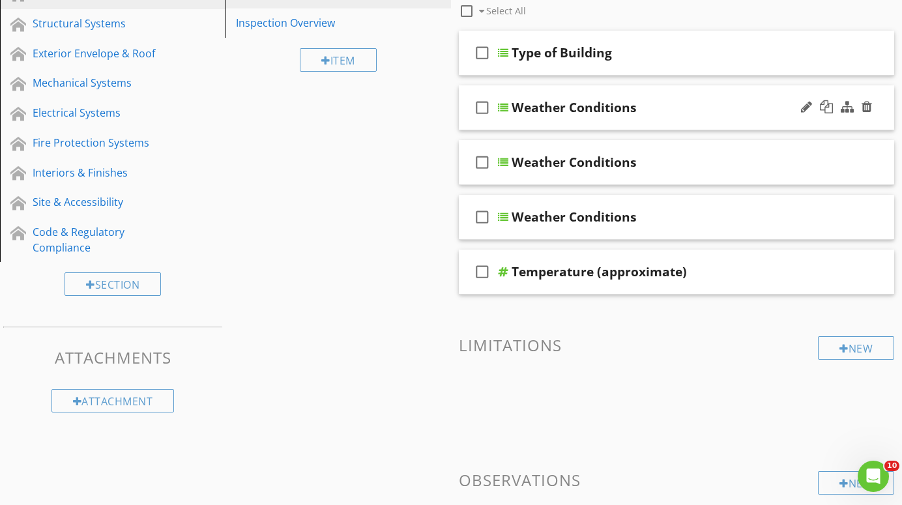
click at [503, 107] on div at bounding box center [503, 107] width 10 height 10
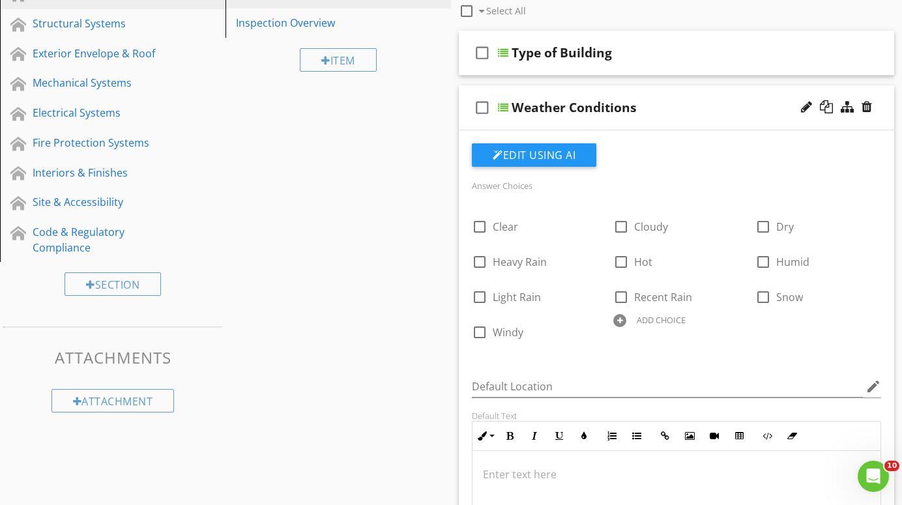
click at [503, 107] on div at bounding box center [503, 107] width 10 height 10
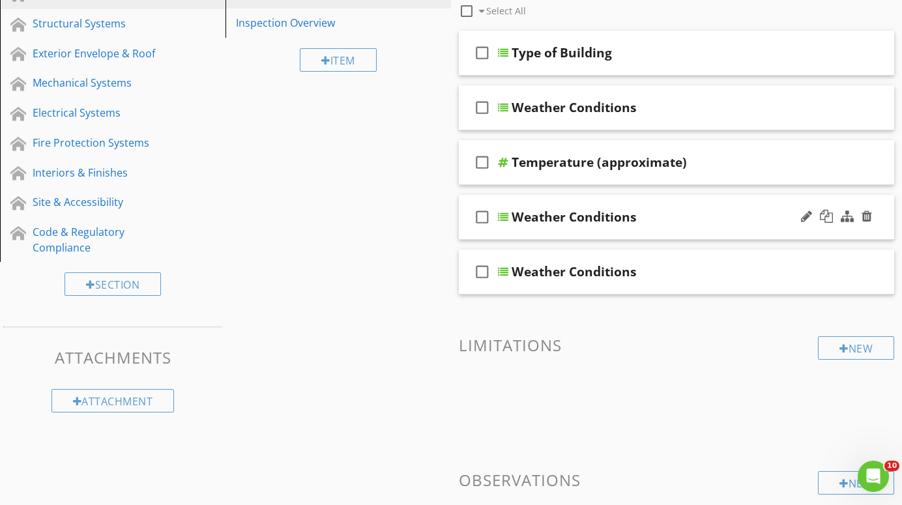
click at [634, 217] on div "Weather Conditions" at bounding box center [574, 217] width 125 height 16
type input "W"
type input "Building Faces"
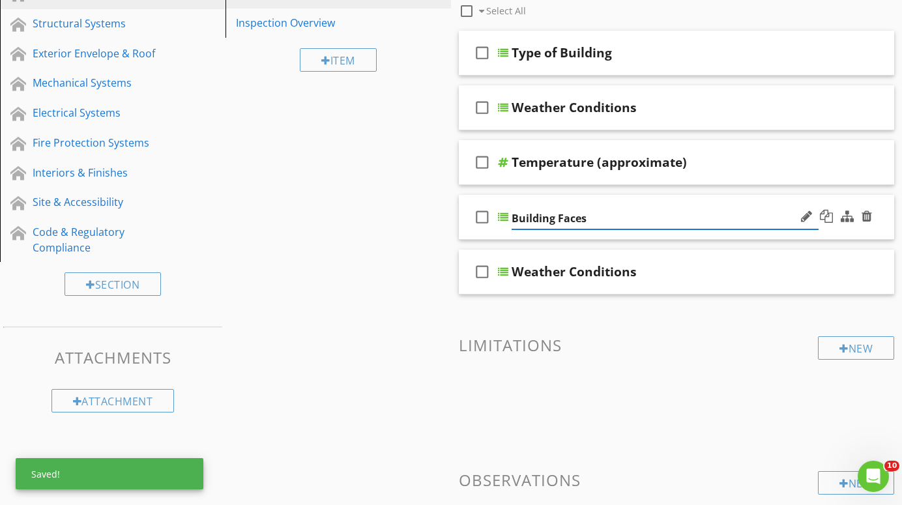
click at [506, 214] on div at bounding box center [503, 217] width 10 height 10
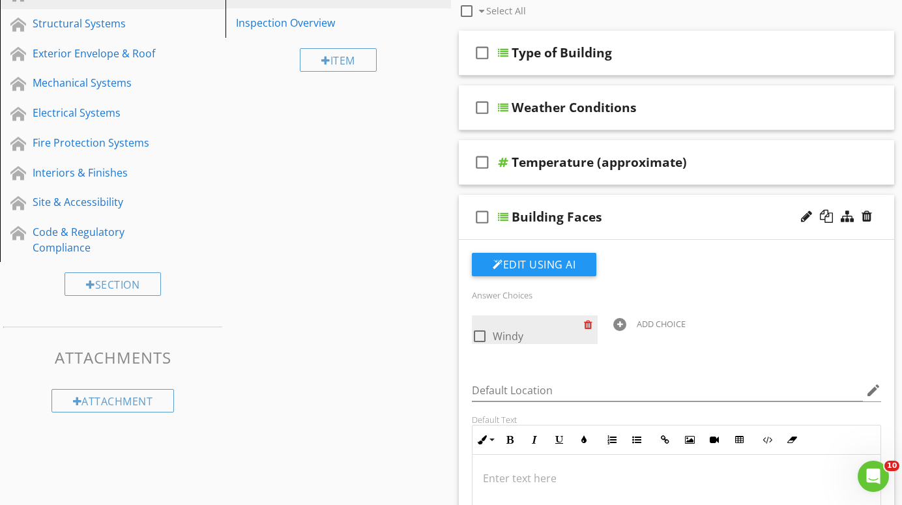
click at [589, 322] on div at bounding box center [591, 325] width 14 height 18
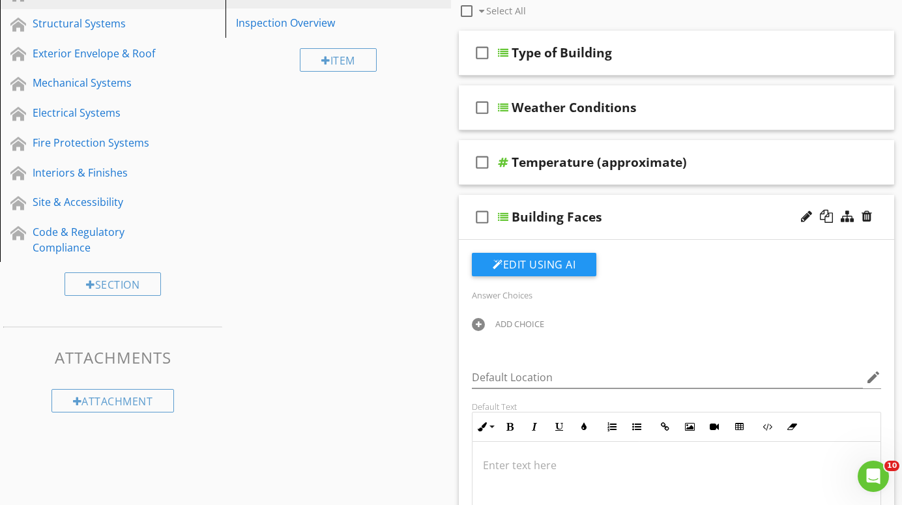
click at [480, 322] on div at bounding box center [478, 324] width 13 height 13
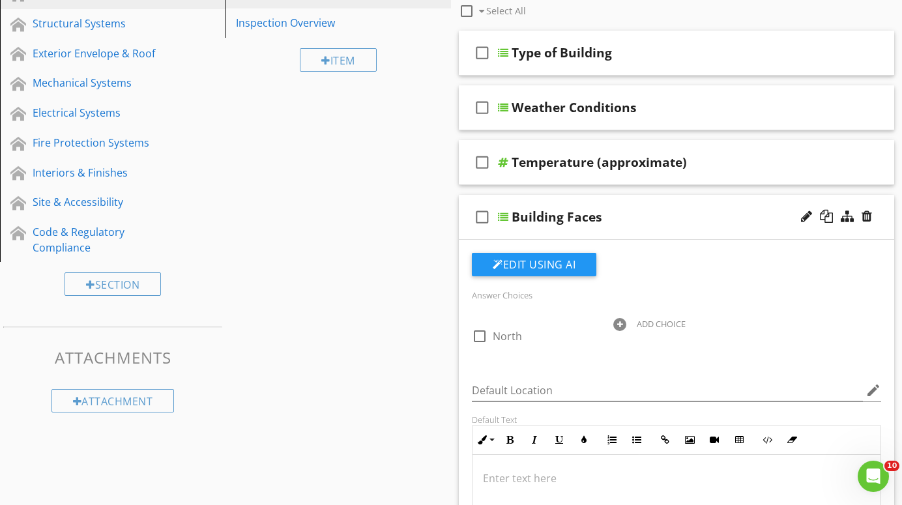
click at [542, 376] on div "Answer Choices check_box_outline_blank North ADD CHOICE Default Location edit D…" at bounding box center [676, 455] width 425 height 405
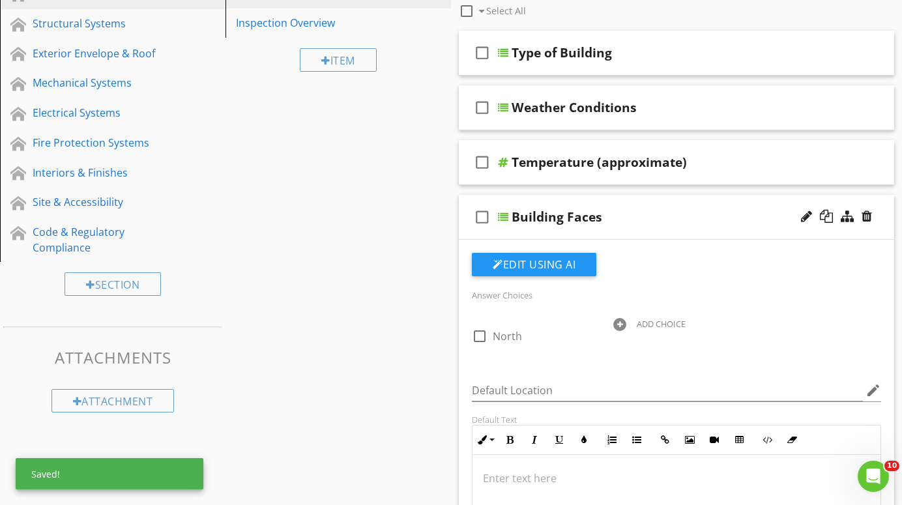
click at [621, 321] on div at bounding box center [619, 324] width 13 height 13
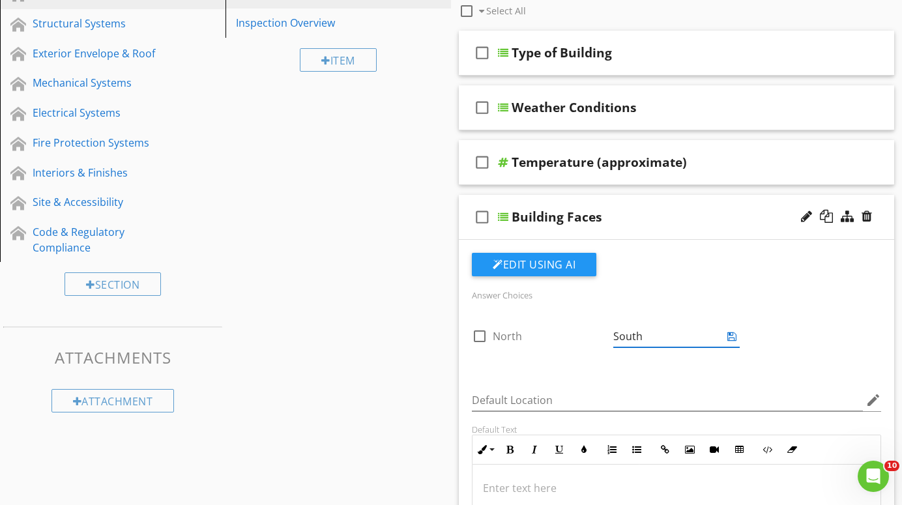
type input "South"
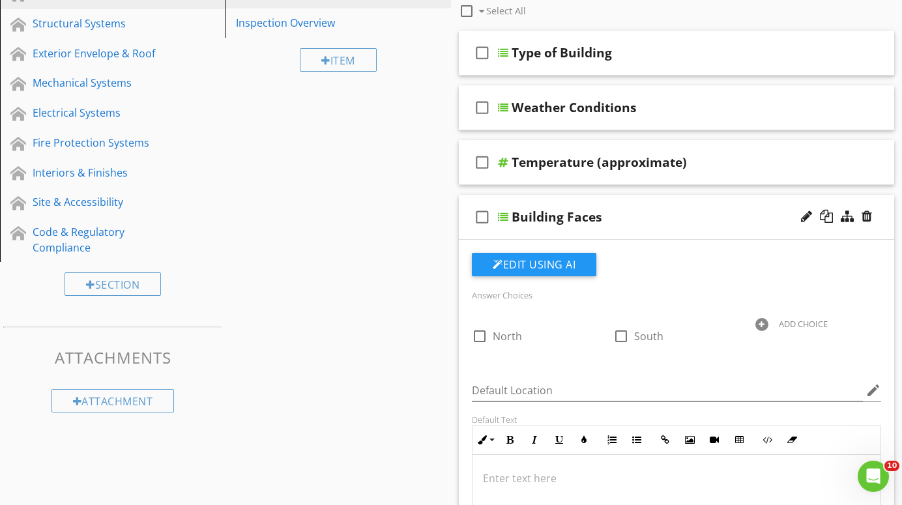
click at [586, 359] on div "Answer Choices check_box_outline_blank North check_box_outline_blank South ADD …" at bounding box center [676, 325] width 425 height 77
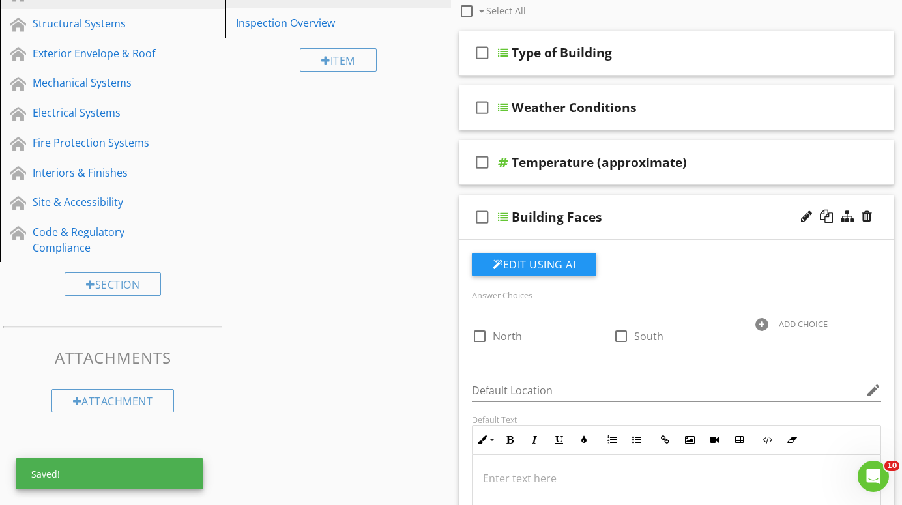
click at [759, 322] on div at bounding box center [762, 324] width 13 height 13
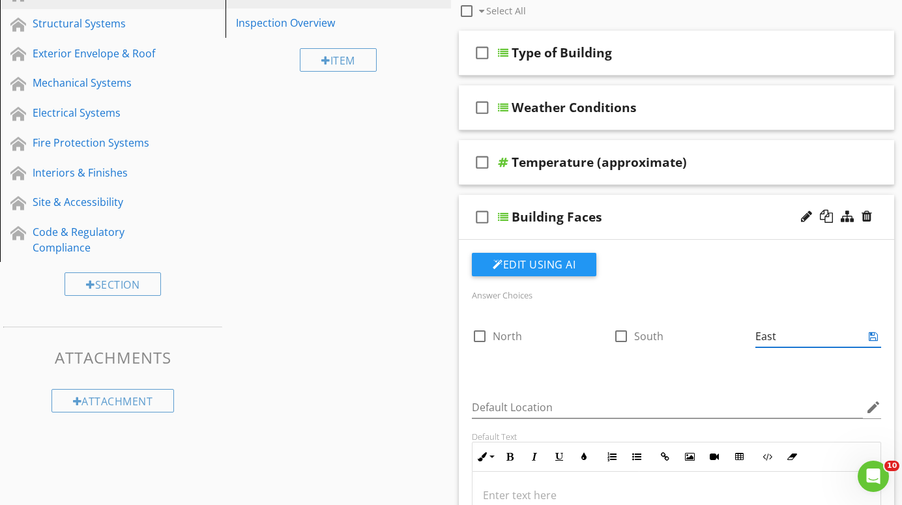
type input "East"
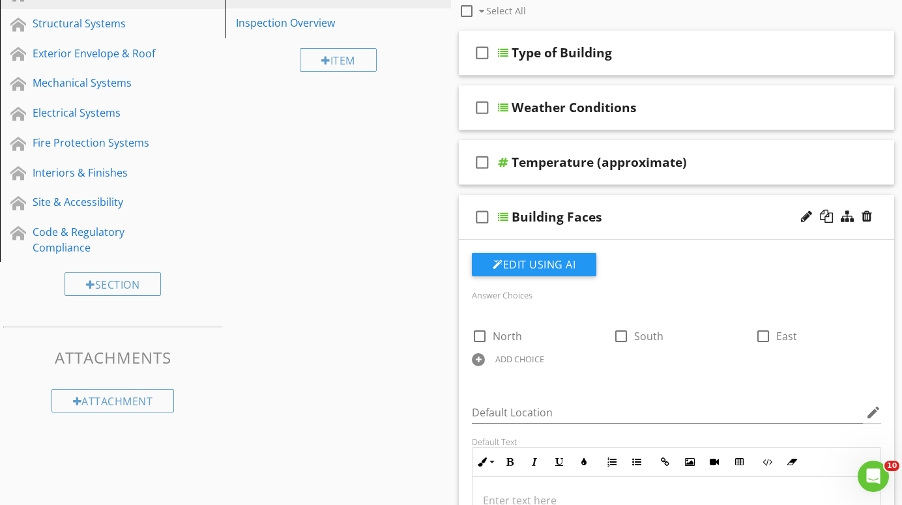
click at [765, 385] on div "Answer Choices check_box_outline_blank North check_box_outline_blank South chec…" at bounding box center [676, 466] width 425 height 427
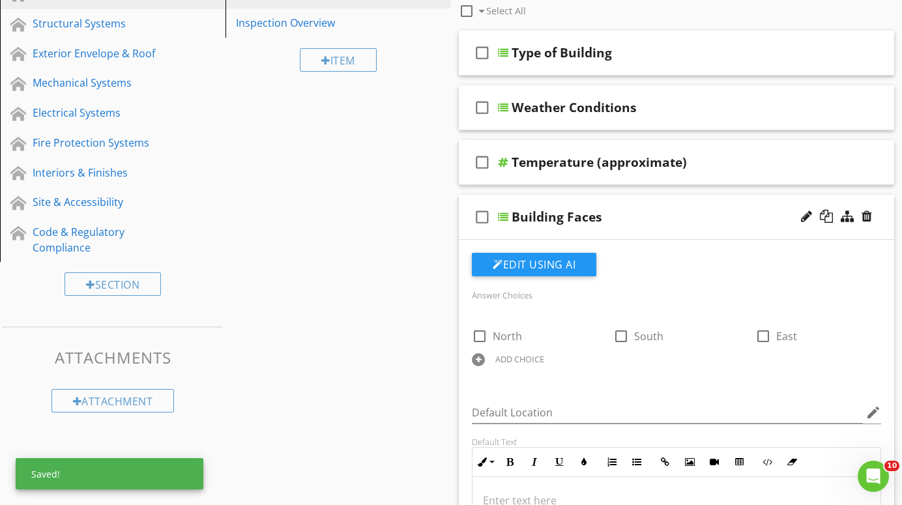
click at [483, 357] on div at bounding box center [478, 359] width 13 height 13
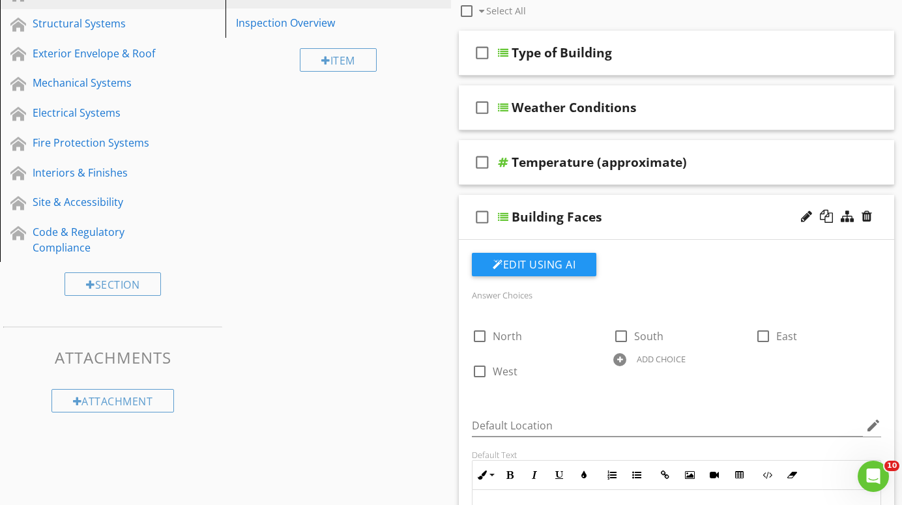
click at [554, 402] on div "Answer Choices check_box_outline_blank North check_box_outline_blank South chec…" at bounding box center [676, 473] width 425 height 440
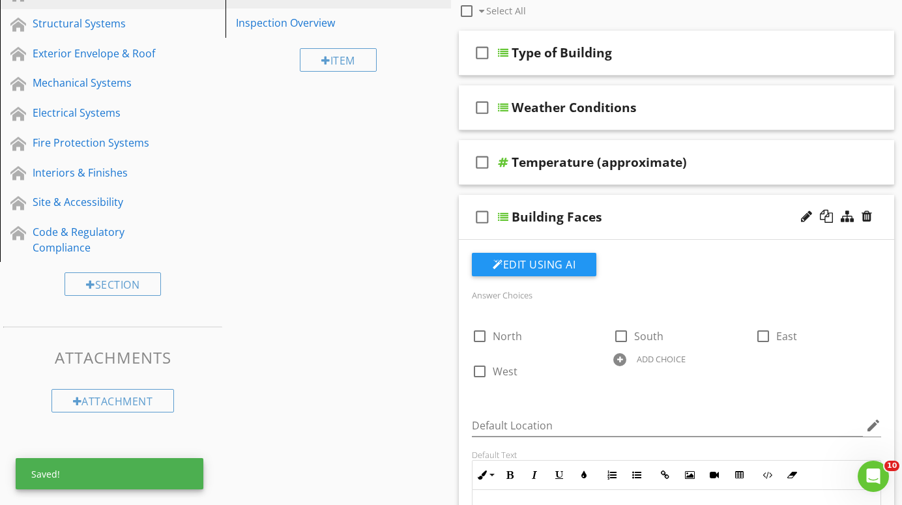
click at [623, 357] on div at bounding box center [619, 359] width 13 height 13
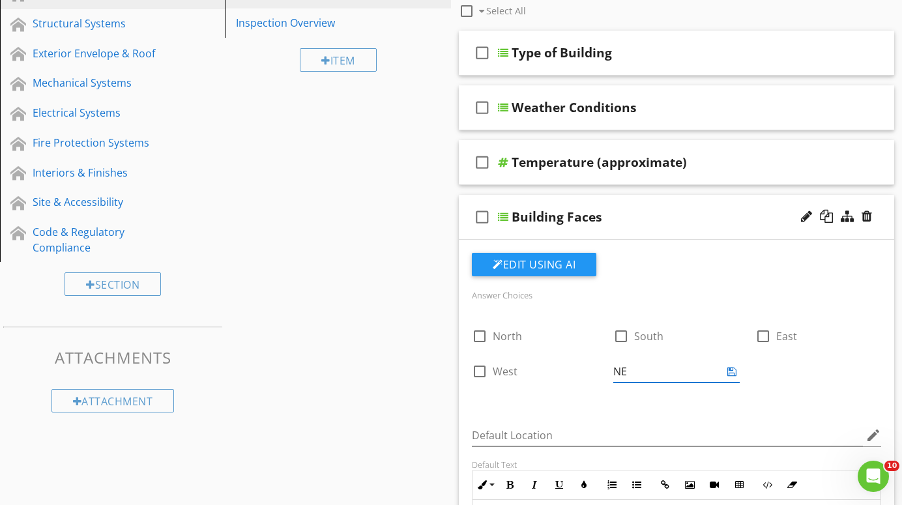
type input "NE"
click at [602, 398] on div "Answer Choices check_box_outline_blank North check_box_outline_blank South chec…" at bounding box center [676, 478] width 425 height 450
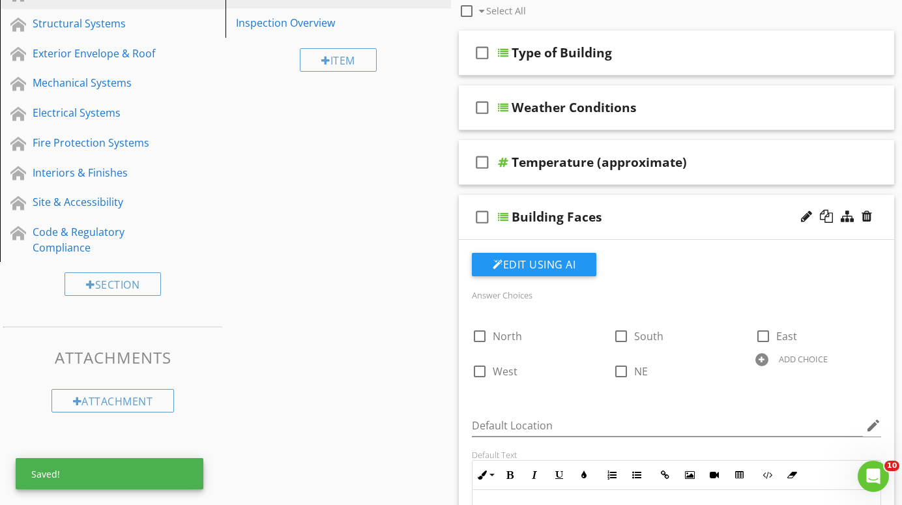
click at [763, 361] on div at bounding box center [762, 359] width 13 height 13
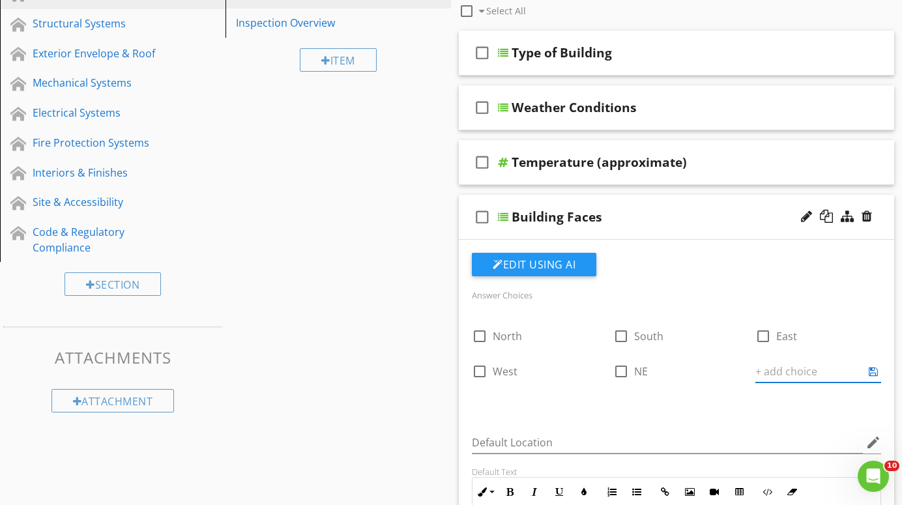
click at [706, 417] on div "Answer Choices check_box_outline_blank North check_box_outline_blank South chec…" at bounding box center [676, 481] width 425 height 457
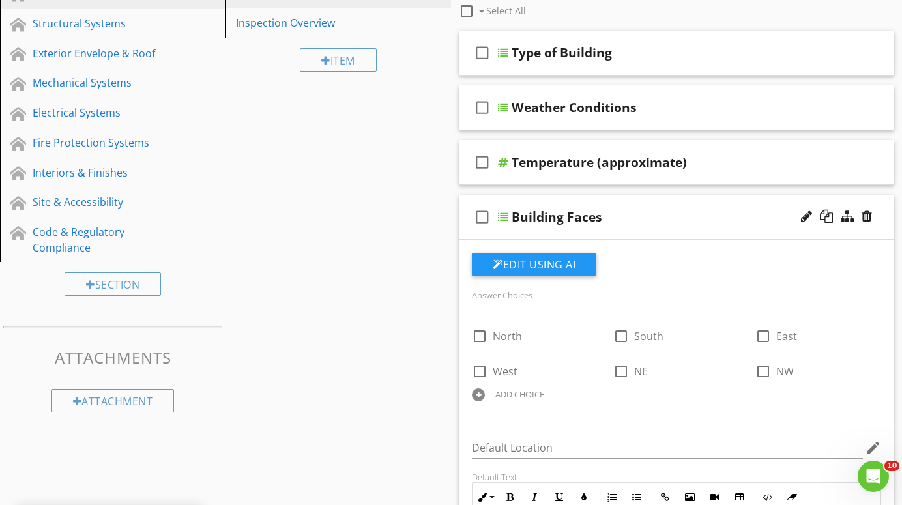
click at [510, 393] on div "ADD CHOICE" at bounding box center [519, 394] width 49 height 10
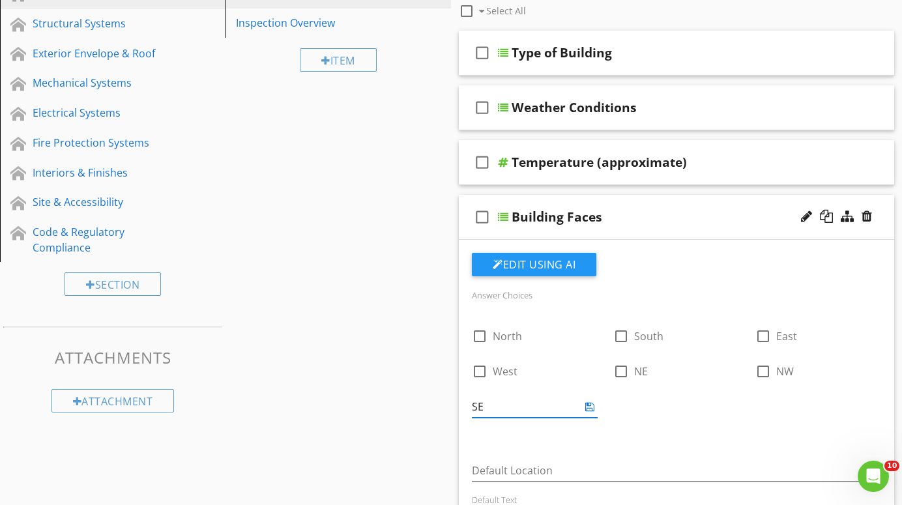
type input "SE"
click at [625, 450] on div "Default Location edit" at bounding box center [676, 472] width 425 height 45
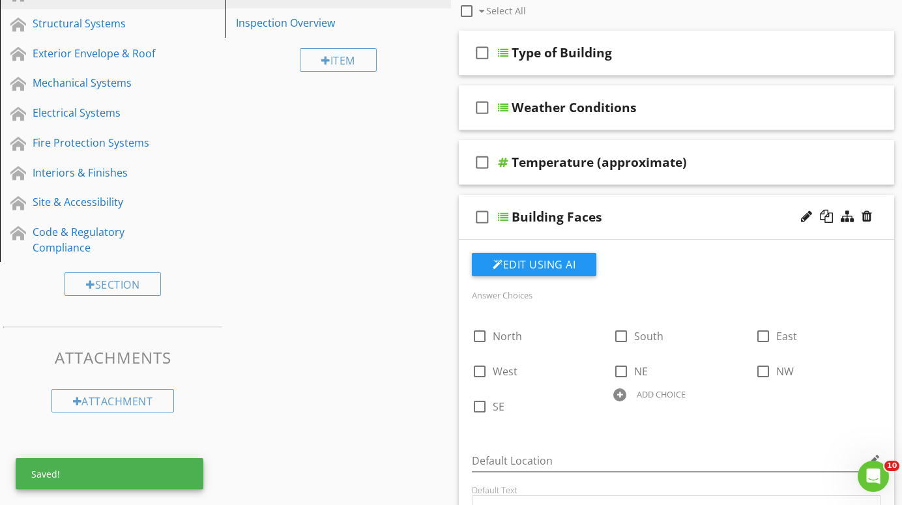
click at [644, 394] on div "ADD CHOICE" at bounding box center [661, 394] width 49 height 10
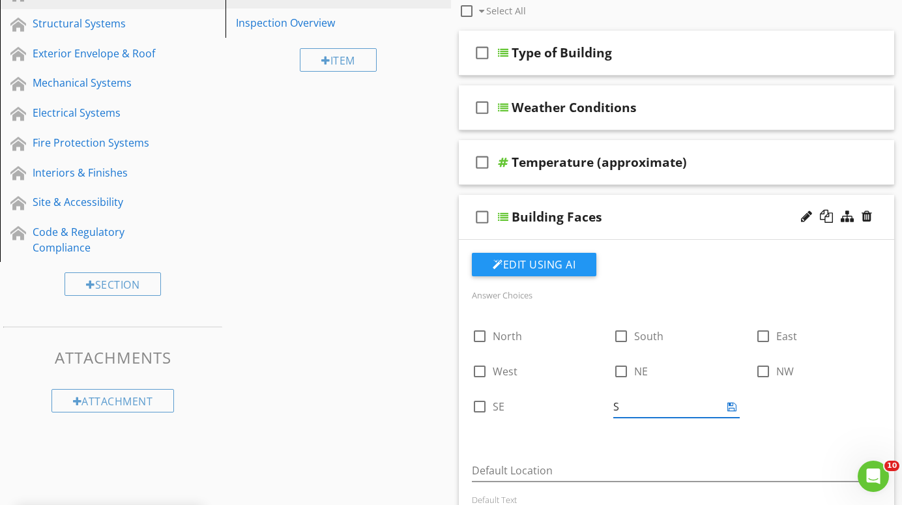
type input "SW"
click at [627, 435] on div "Answer Choices check_box_outline_blank North check_box_outline_blank South chec…" at bounding box center [676, 495] width 425 height 485
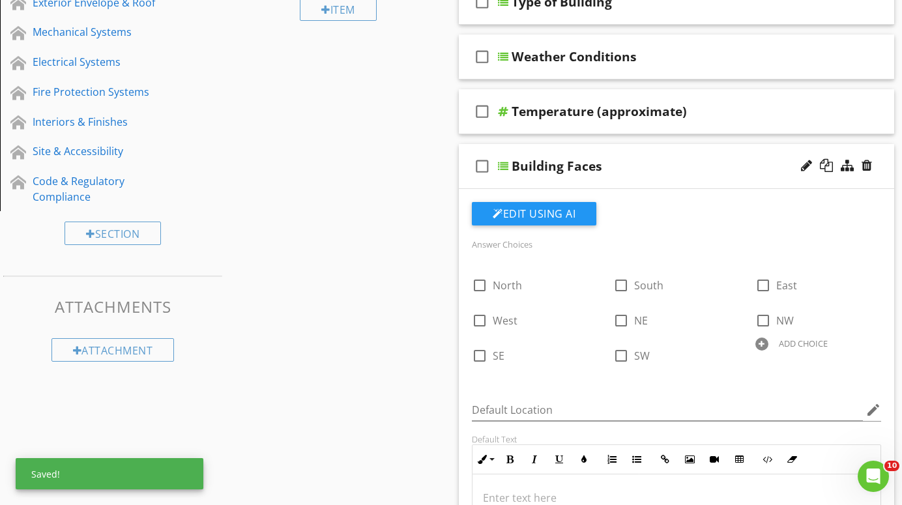
scroll to position [241, 0]
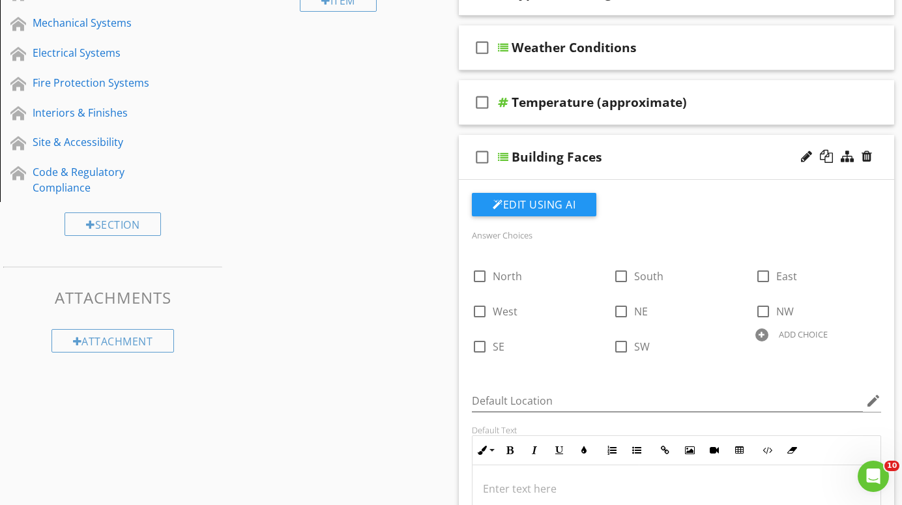
click at [504, 156] on div at bounding box center [503, 157] width 10 height 10
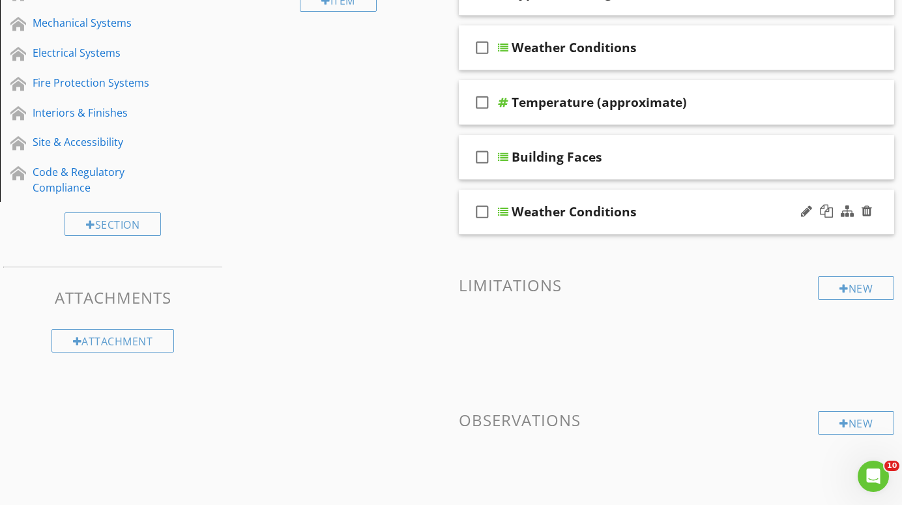
click at [504, 209] on div at bounding box center [503, 212] width 10 height 10
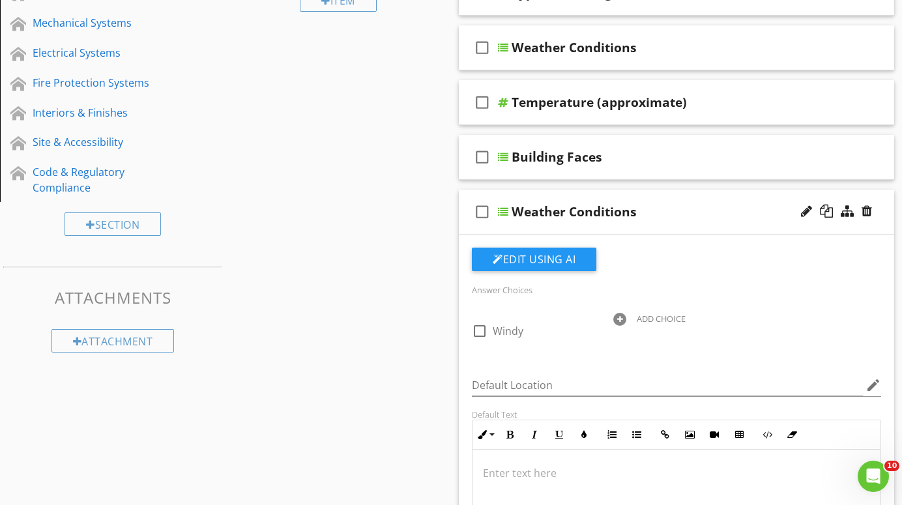
click at [637, 214] on div "Weather Conditions" at bounding box center [665, 212] width 307 height 16
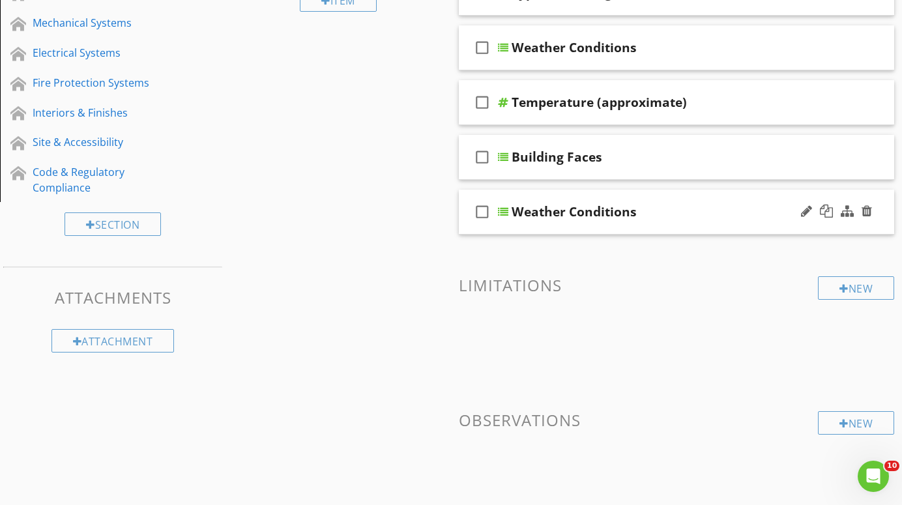
click at [633, 212] on div "Weather Conditions" at bounding box center [574, 212] width 125 height 16
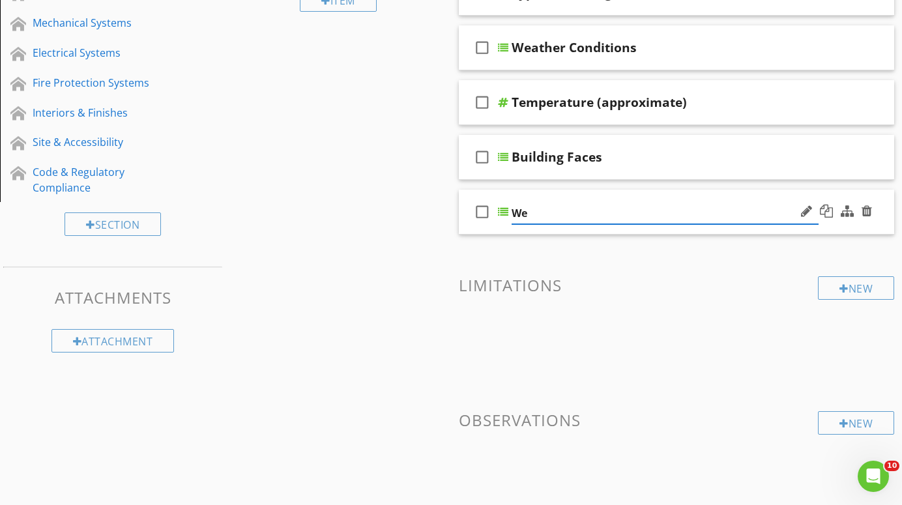
type input "W"
type input "Vacant or Occupied"
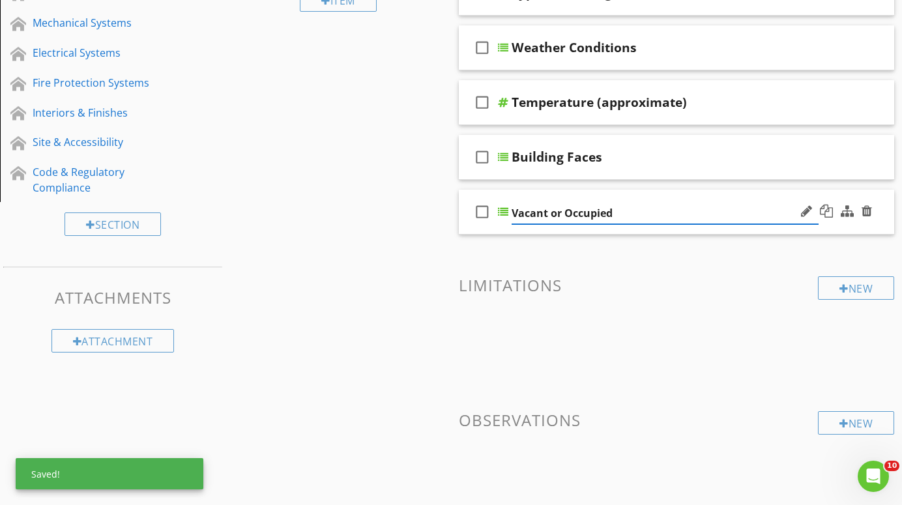
click at [503, 209] on div at bounding box center [503, 212] width 10 height 10
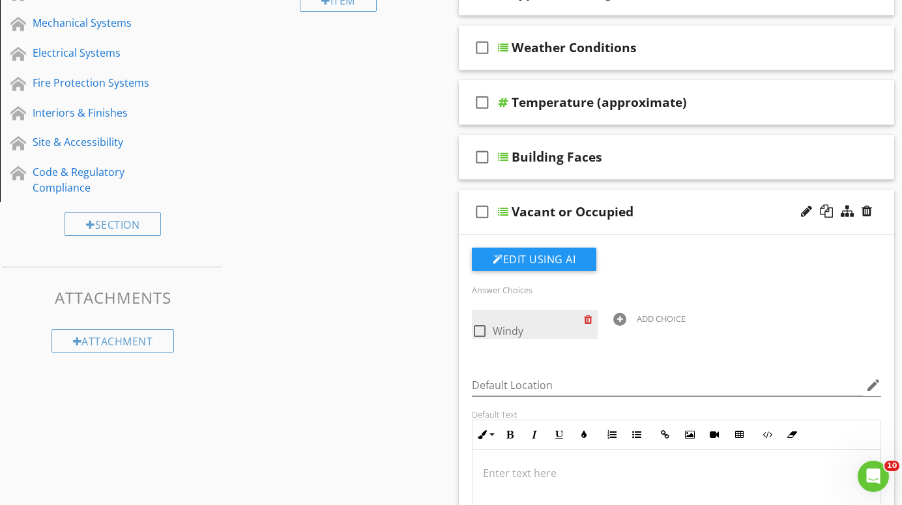
click at [593, 316] on div at bounding box center [591, 319] width 14 height 18
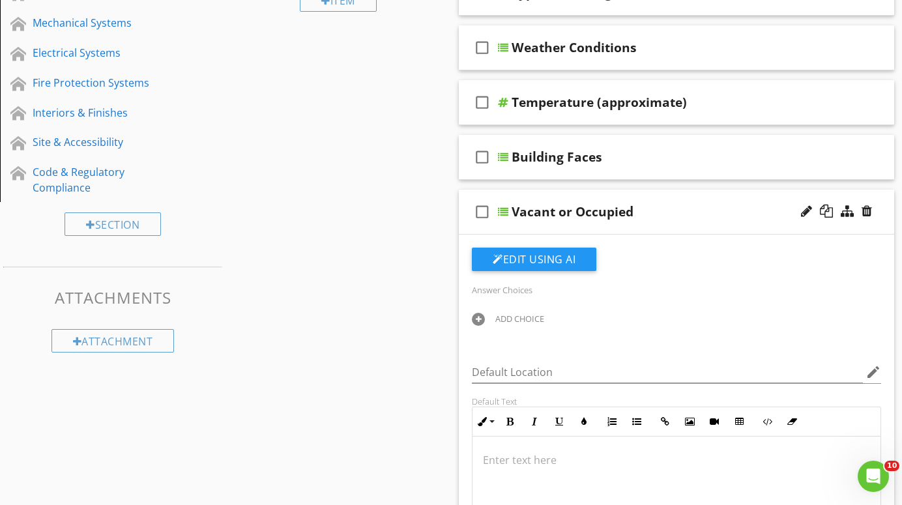
click at [505, 318] on div "ADD CHOICE" at bounding box center [519, 319] width 49 height 10
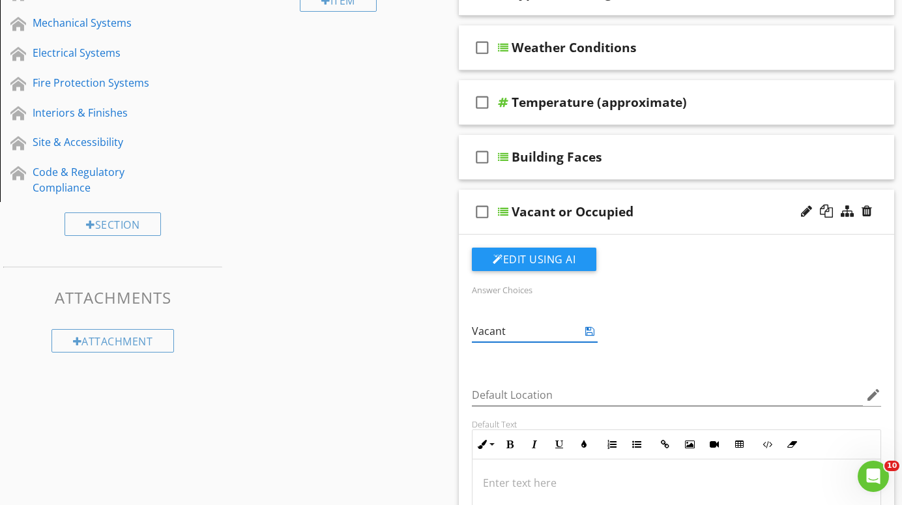
type input "Vacant"
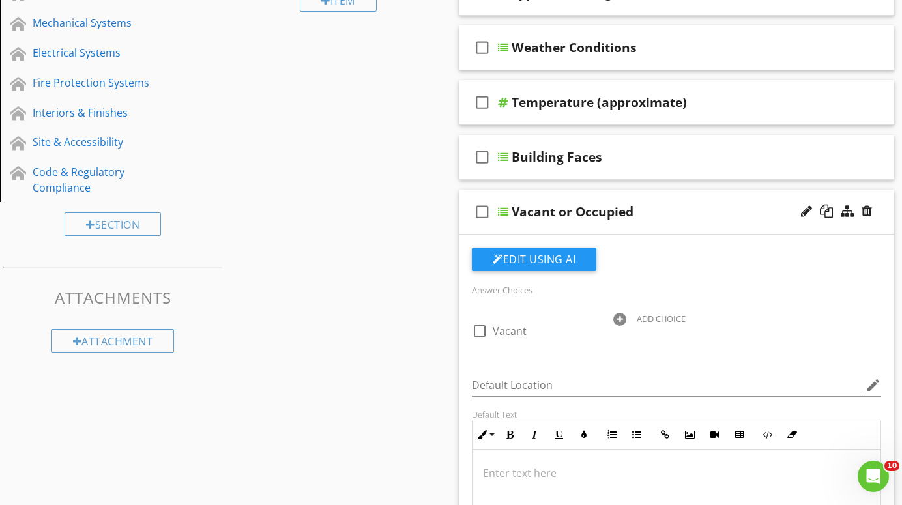
click at [590, 365] on div "Answer Choices check_box_outline_blank Vacant ADD CHOICE Default Location edit …" at bounding box center [676, 450] width 425 height 405
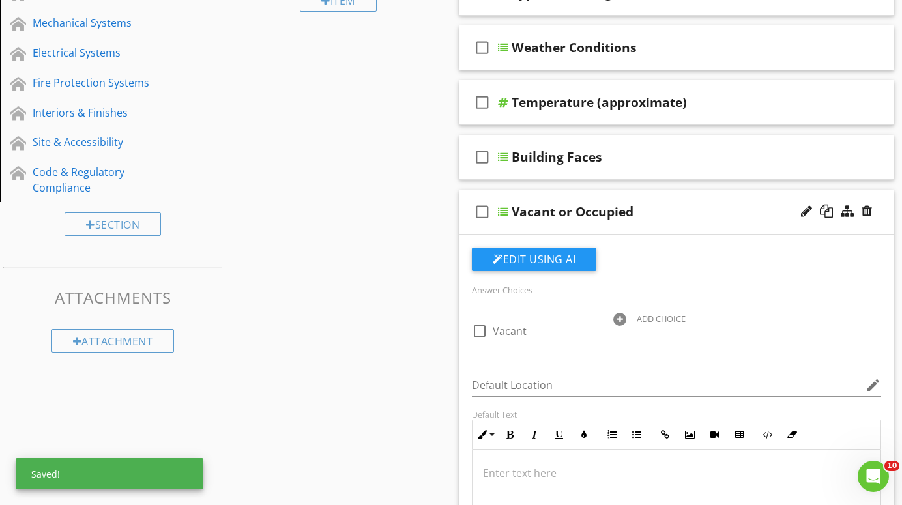
click at [621, 316] on div at bounding box center [619, 319] width 13 height 13
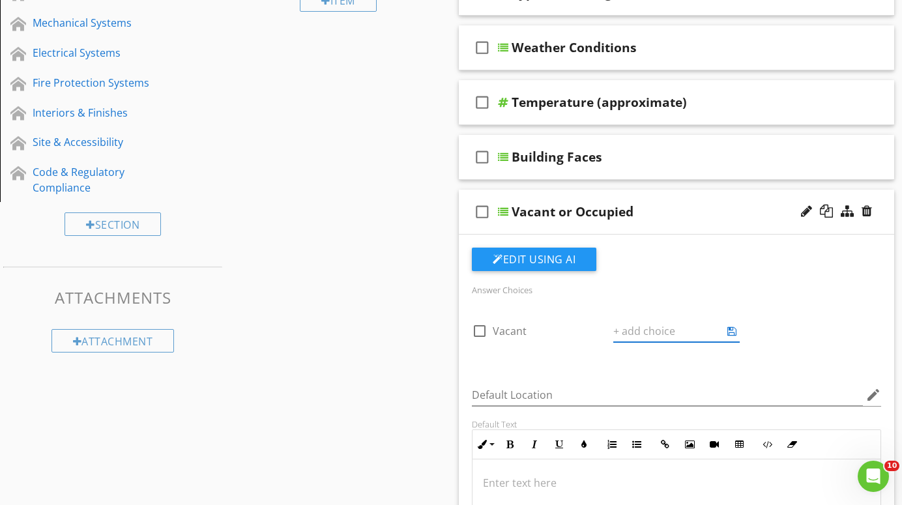
click at [595, 359] on div "Answer Choices check_box_outline_blank Vacant ADD CHOICE Default Location edit …" at bounding box center [676, 455] width 425 height 415
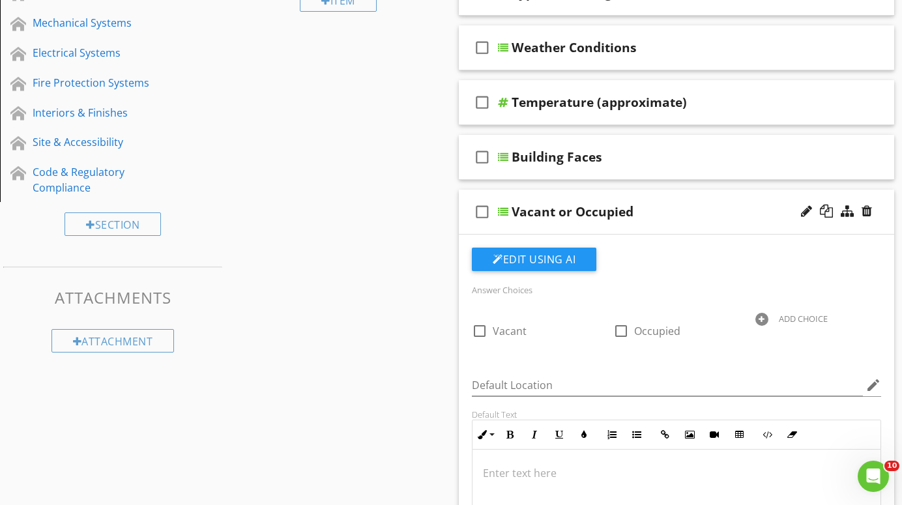
click at [763, 319] on div at bounding box center [762, 319] width 13 height 13
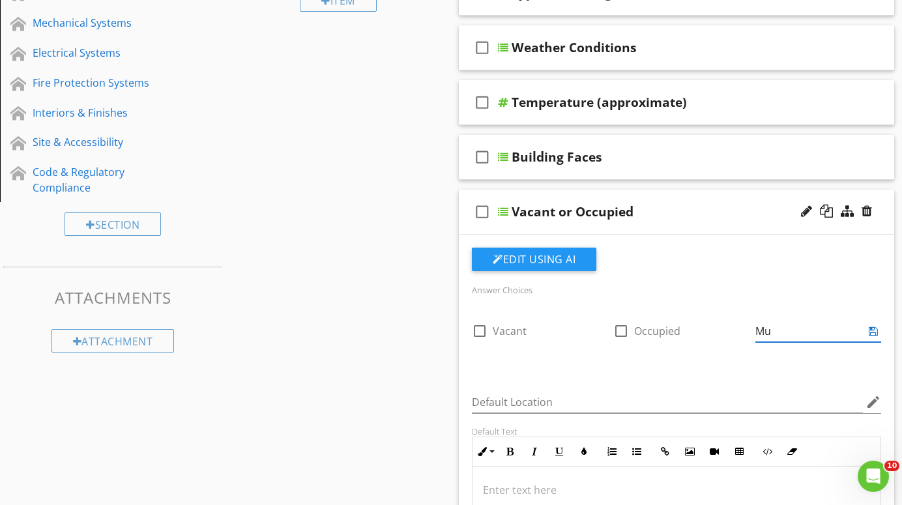
type input "M"
type input "Partial Occupied"
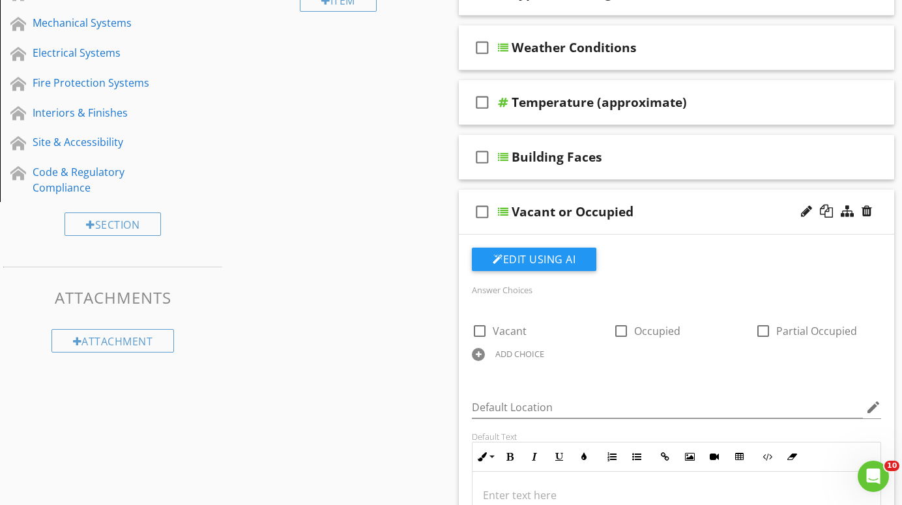
click at [762, 366] on div "Answer Choices check_box_outline_blank Vacant check_box_outline_blank Occupied …" at bounding box center [676, 331] width 425 height 99
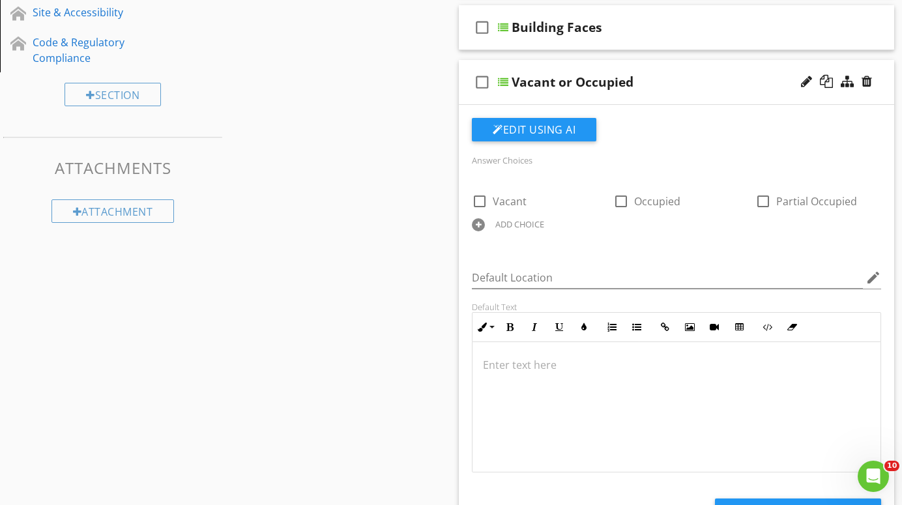
scroll to position [1, 0]
click at [502, 80] on div at bounding box center [503, 82] width 10 height 10
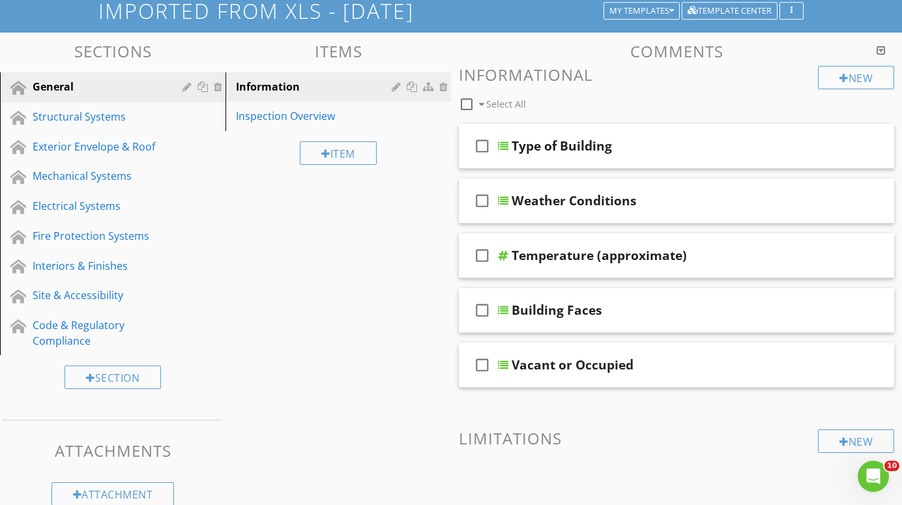
scroll to position [82, 0]
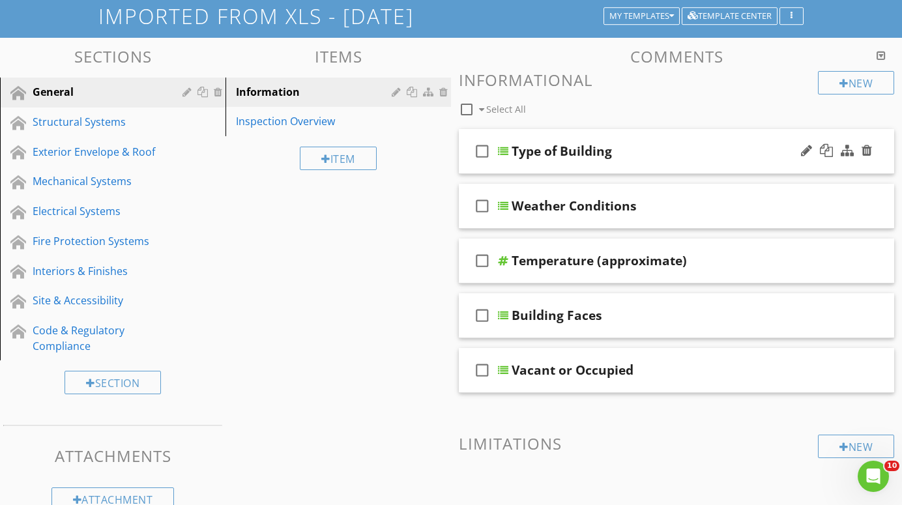
click at [501, 151] on div at bounding box center [503, 151] width 10 height 10
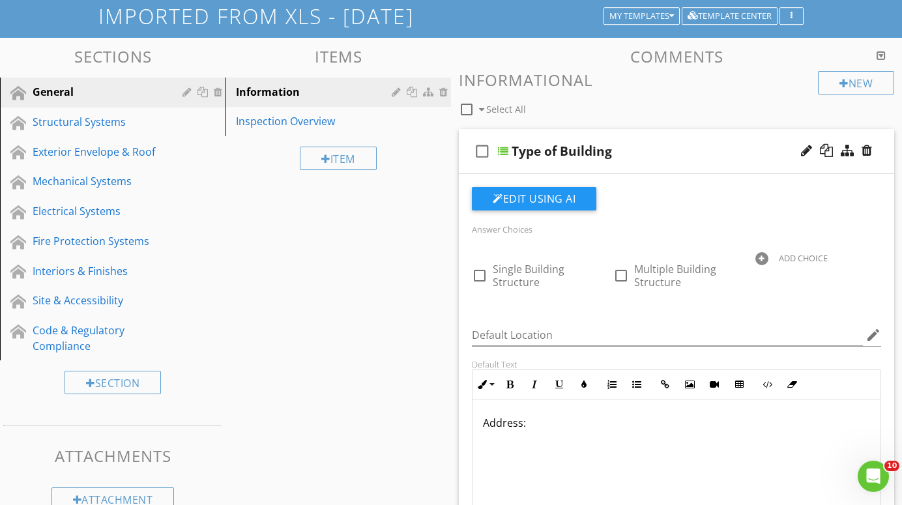
click at [504, 151] on div at bounding box center [503, 151] width 10 height 10
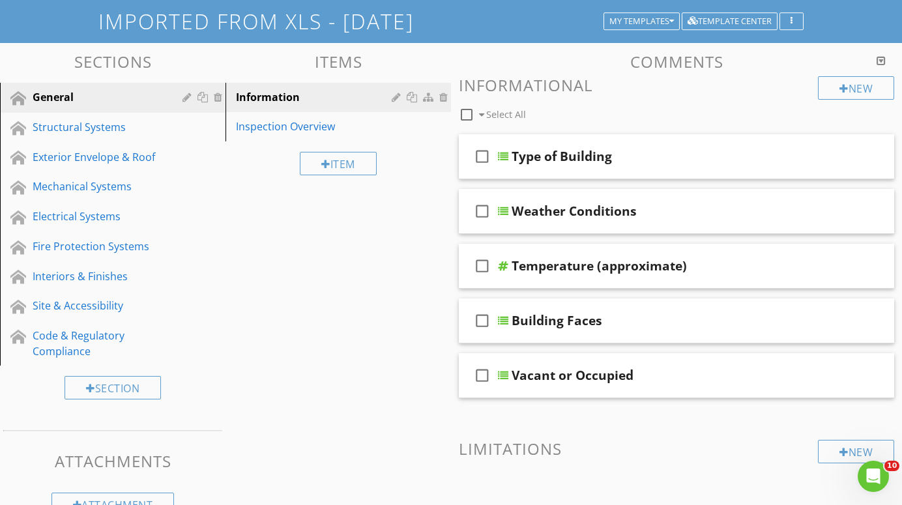
scroll to position [80, 0]
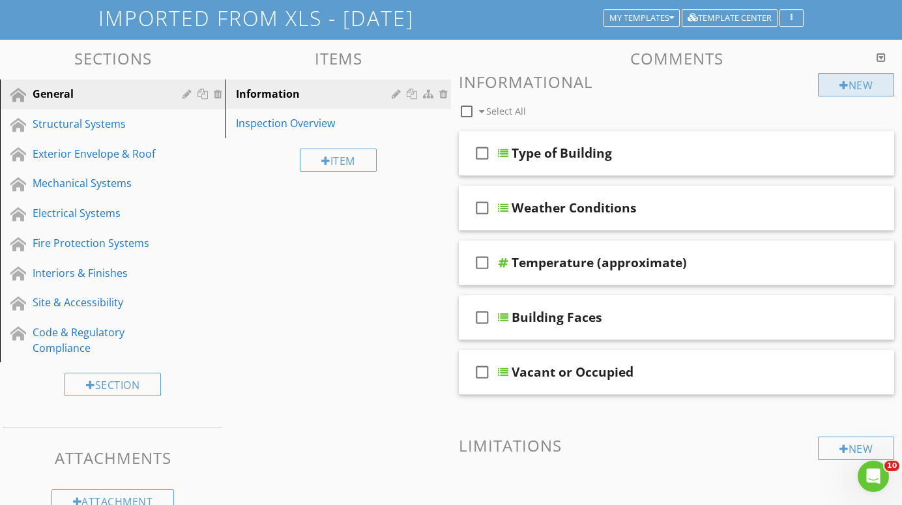
click at [858, 83] on div "New" at bounding box center [856, 84] width 76 height 23
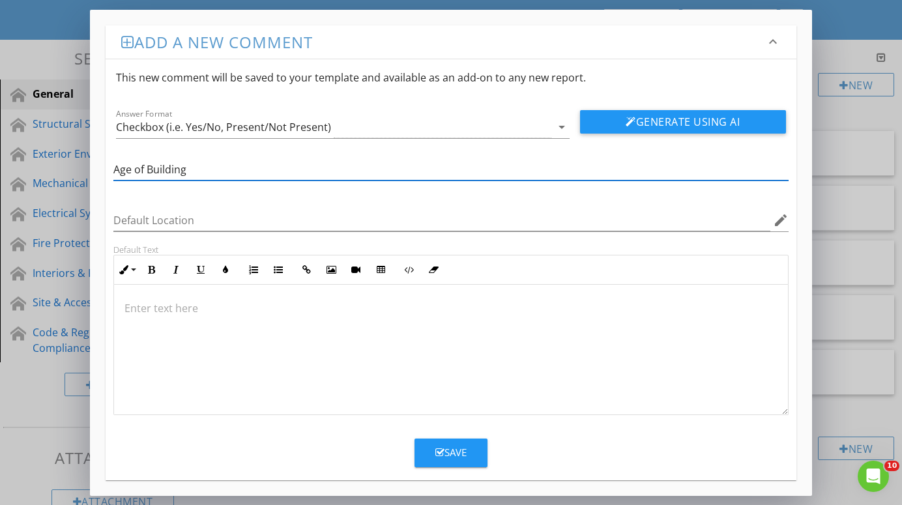
type input "Age of Building"
click at [274, 321] on div at bounding box center [450, 350] width 673 height 130
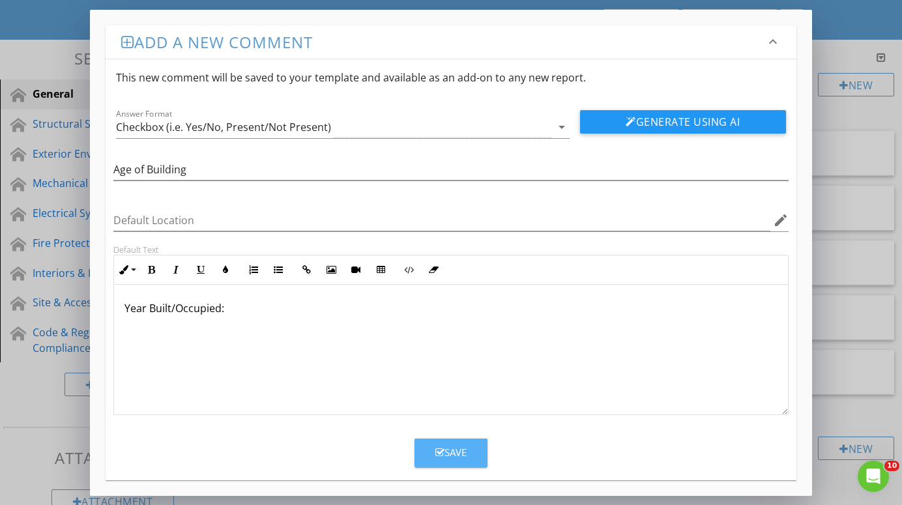
click at [452, 457] on div "Save" at bounding box center [450, 452] width 31 height 15
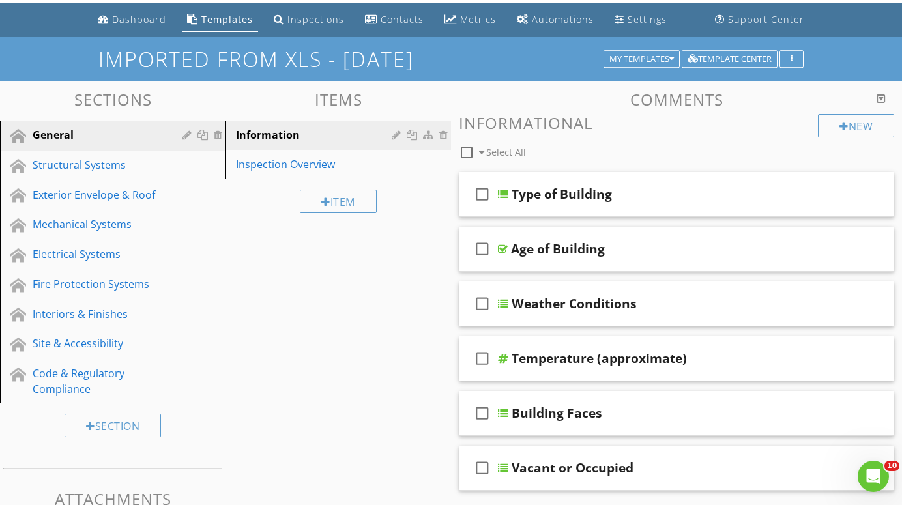
scroll to position [37, 0]
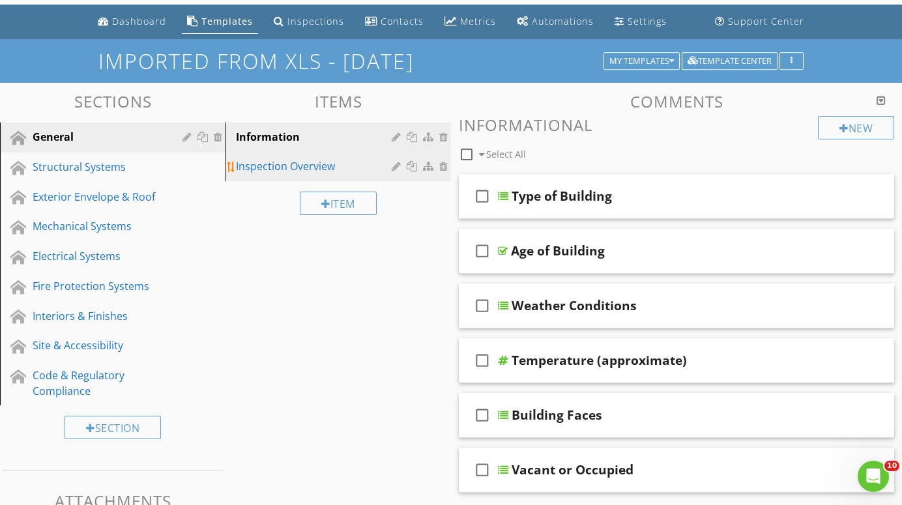
click at [271, 164] on div "Inspection Overview" at bounding box center [316, 166] width 160 height 16
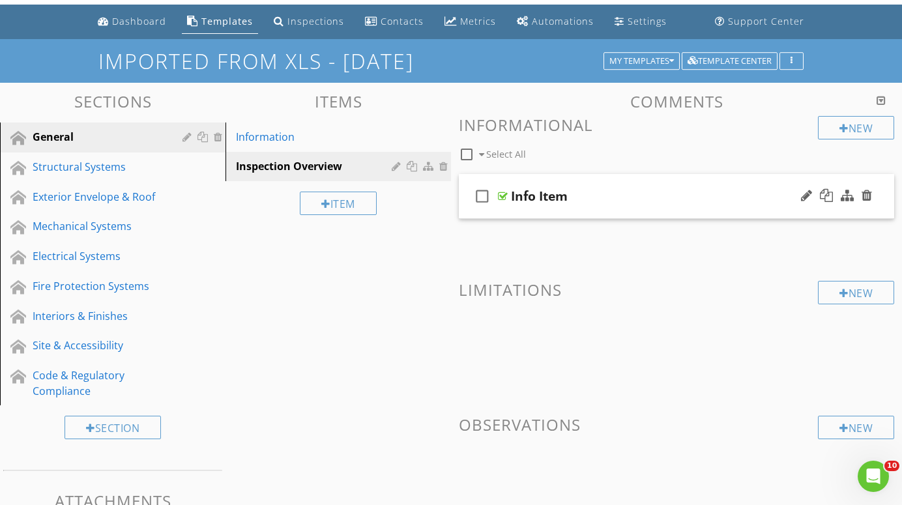
click at [526, 195] on div "Info Item" at bounding box center [539, 196] width 57 height 16
click at [503, 195] on div at bounding box center [503, 196] width 10 height 10
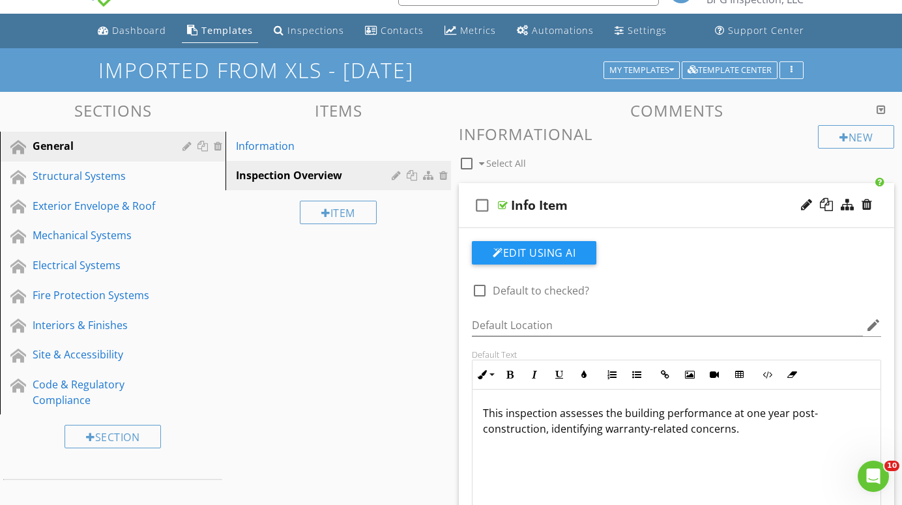
scroll to position [10, 0]
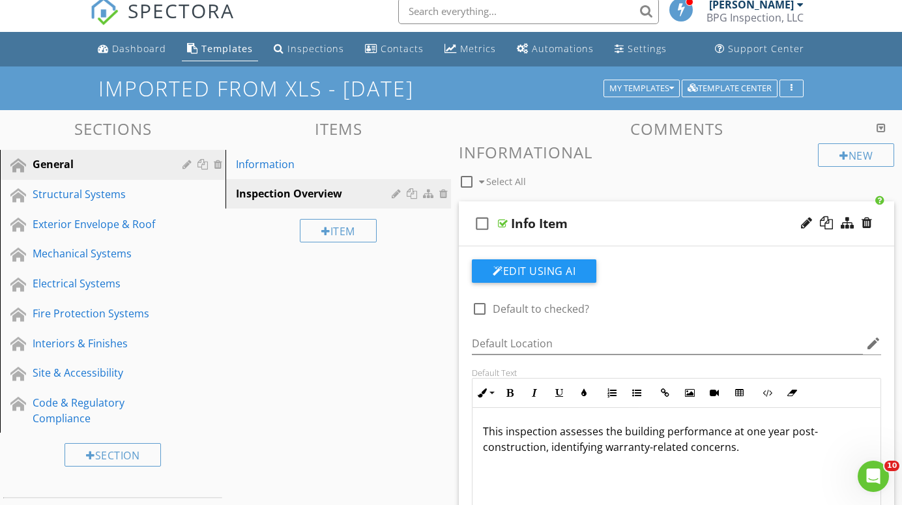
click at [504, 220] on div at bounding box center [503, 223] width 10 height 10
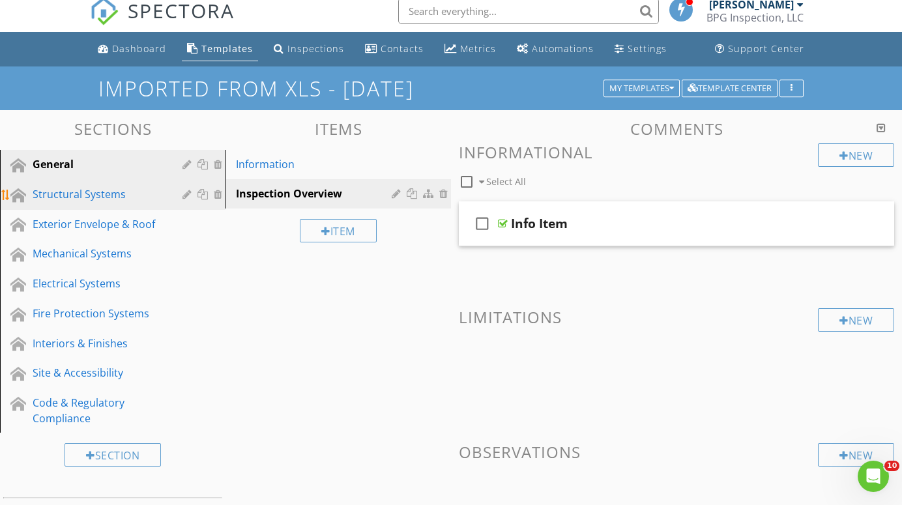
click at [57, 192] on div "Structural Systems" at bounding box center [98, 194] width 131 height 16
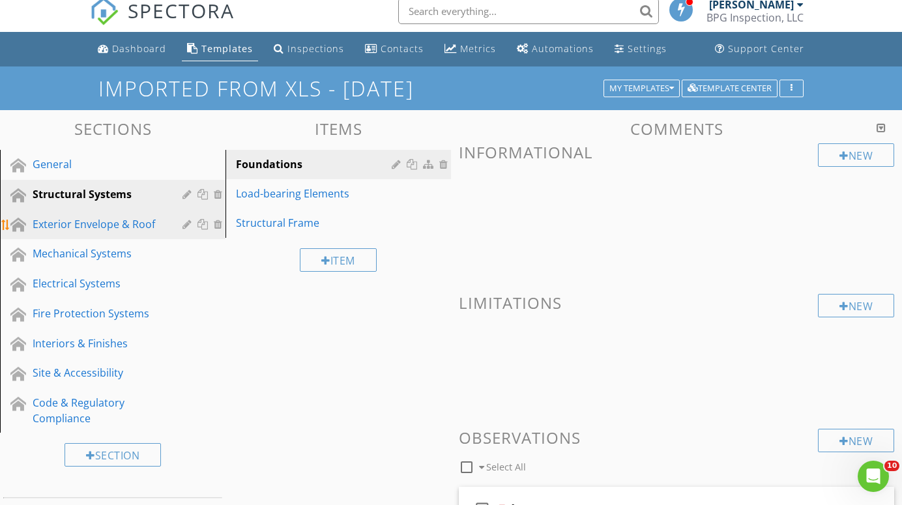
click at [97, 226] on div "Exterior Envelope & Roof" at bounding box center [98, 224] width 131 height 16
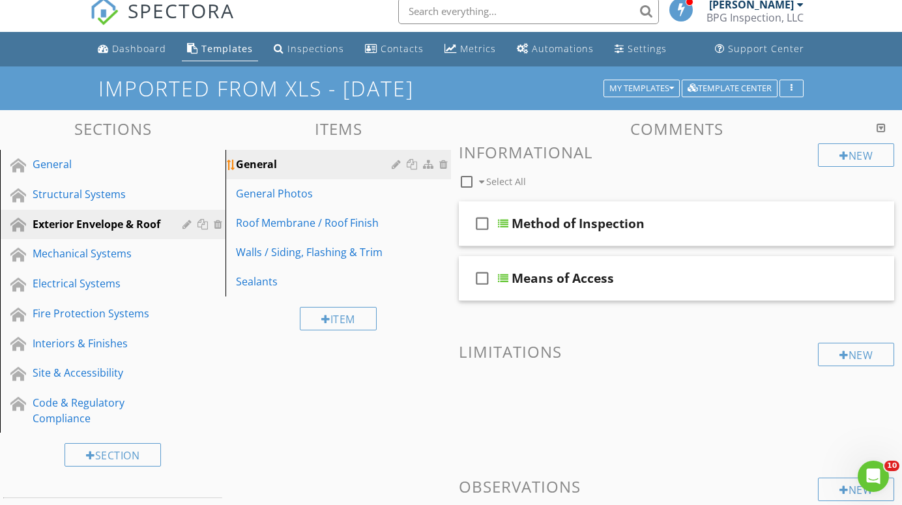
click at [269, 162] on div "General" at bounding box center [316, 164] width 160 height 16
click at [276, 192] on div "General Photos" at bounding box center [316, 194] width 160 height 16
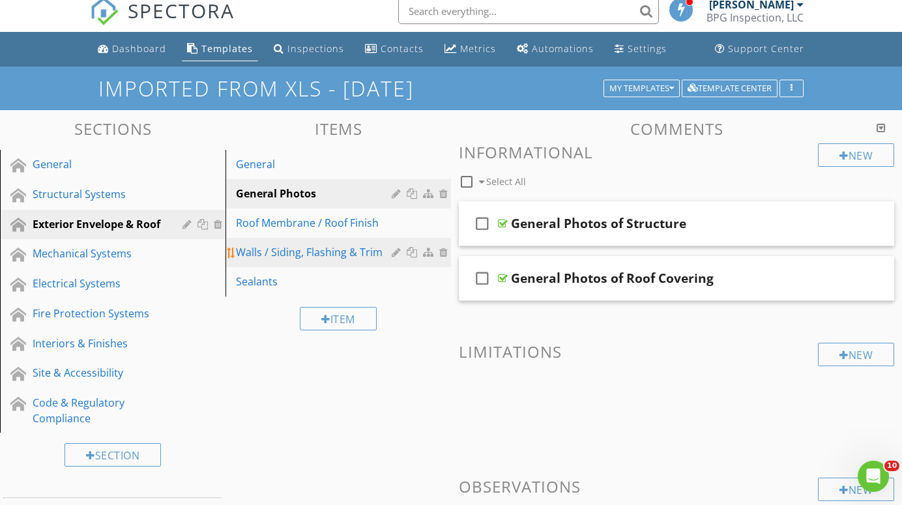
click at [272, 252] on div "Walls / Siding, Flashing & Trim" at bounding box center [316, 252] width 160 height 16
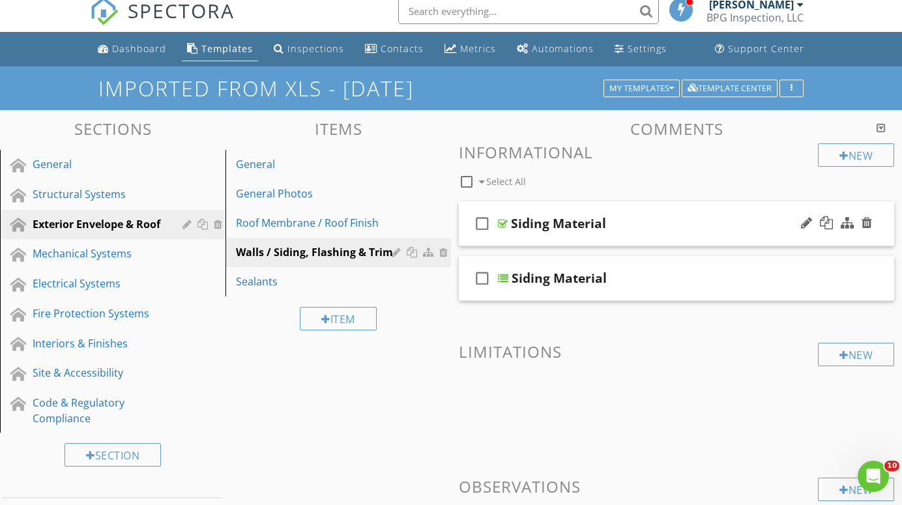
click at [503, 218] on div at bounding box center [503, 223] width 10 height 10
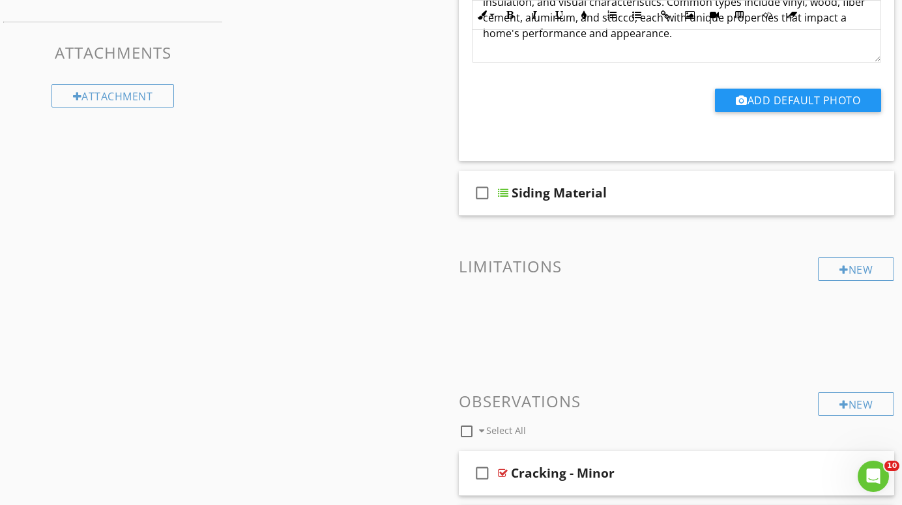
scroll to position [493, 0]
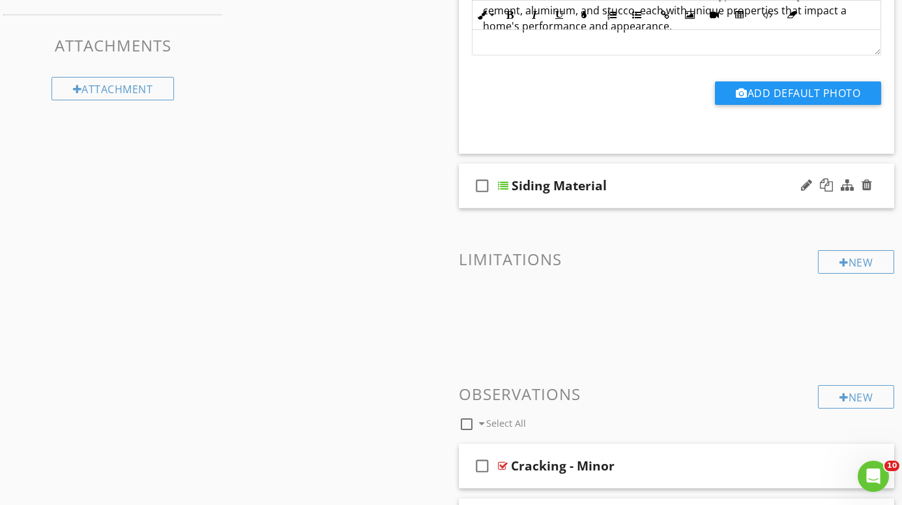
click at [503, 184] on div at bounding box center [503, 186] width 10 height 10
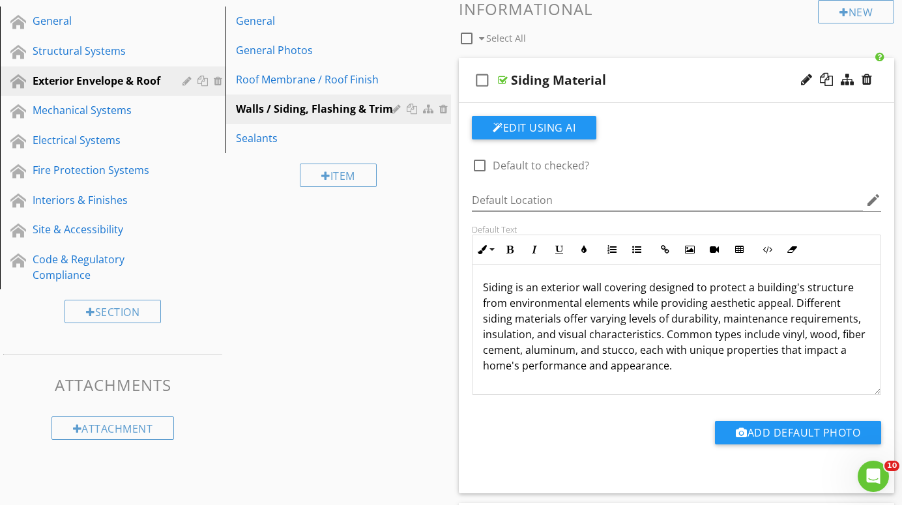
scroll to position [152, 0]
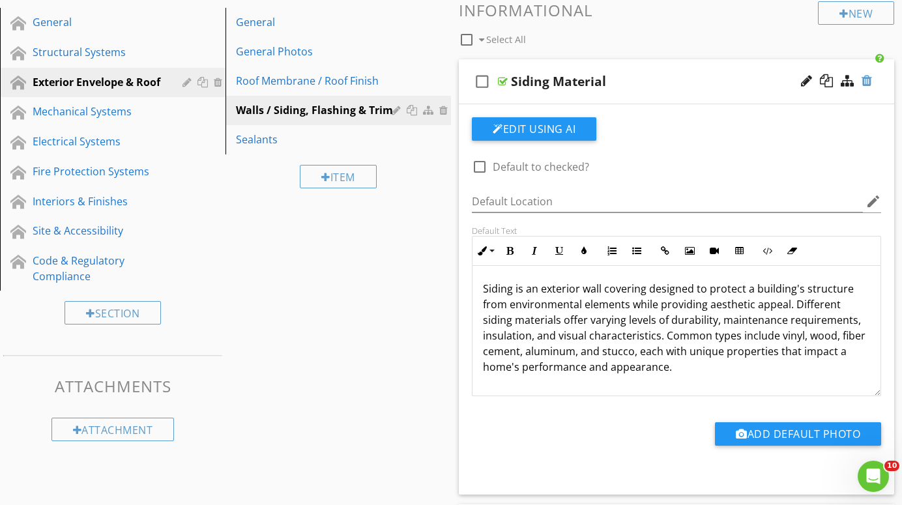
click at [868, 76] on div at bounding box center [867, 80] width 10 height 13
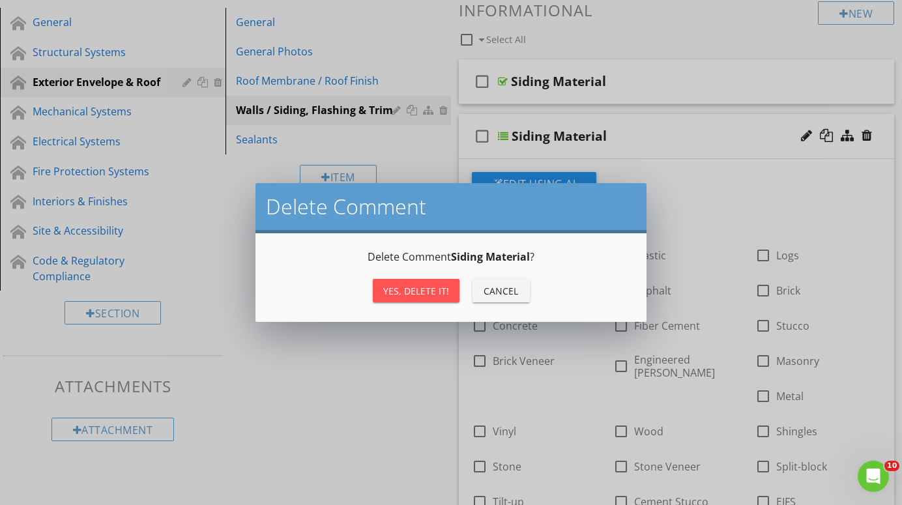
click at [418, 288] on div "Yes, Delete it!" at bounding box center [416, 291] width 66 height 14
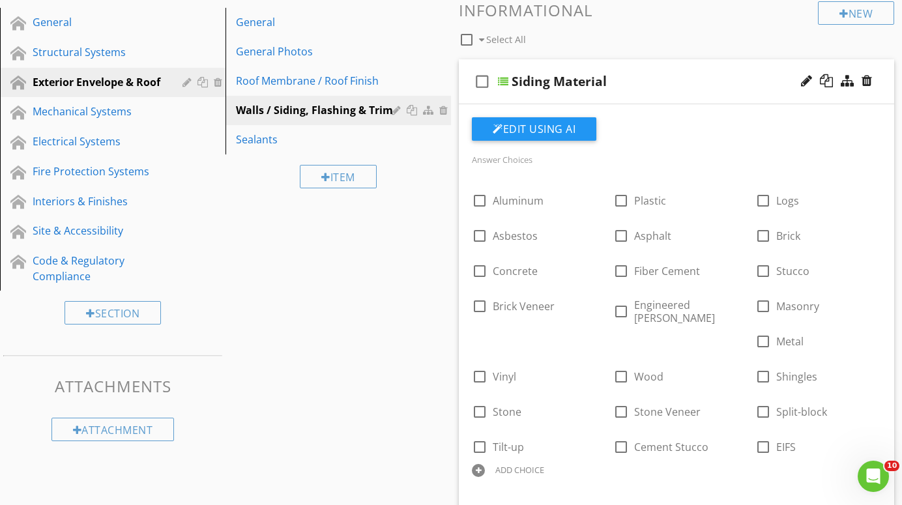
click at [507, 80] on div at bounding box center [503, 81] width 10 height 10
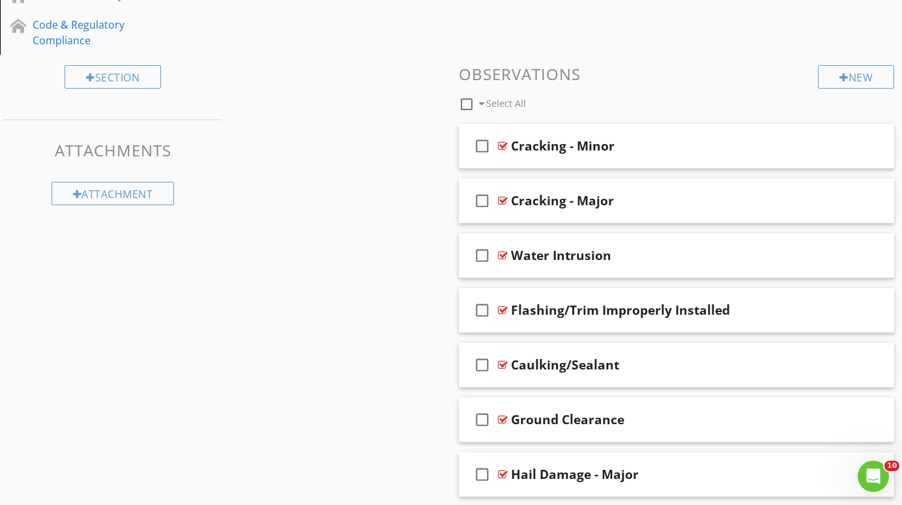
scroll to position [383, 0]
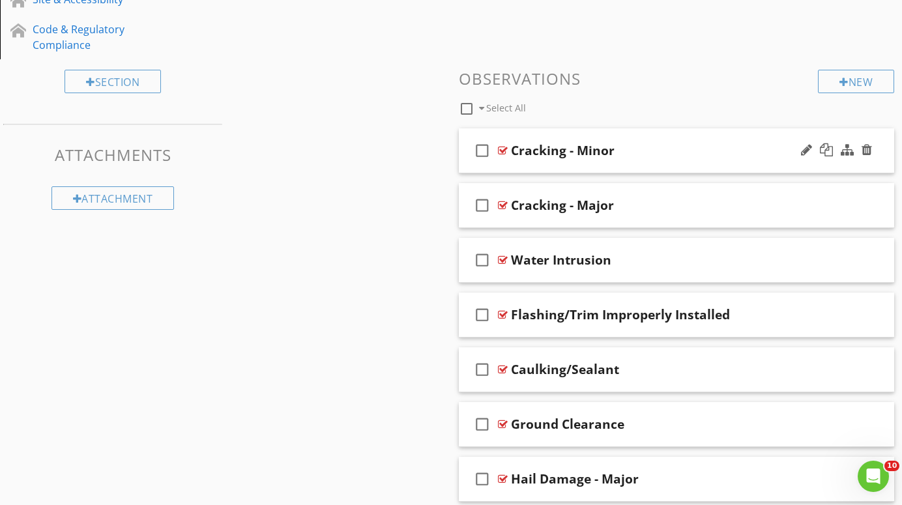
click at [503, 147] on div at bounding box center [503, 150] width 10 height 10
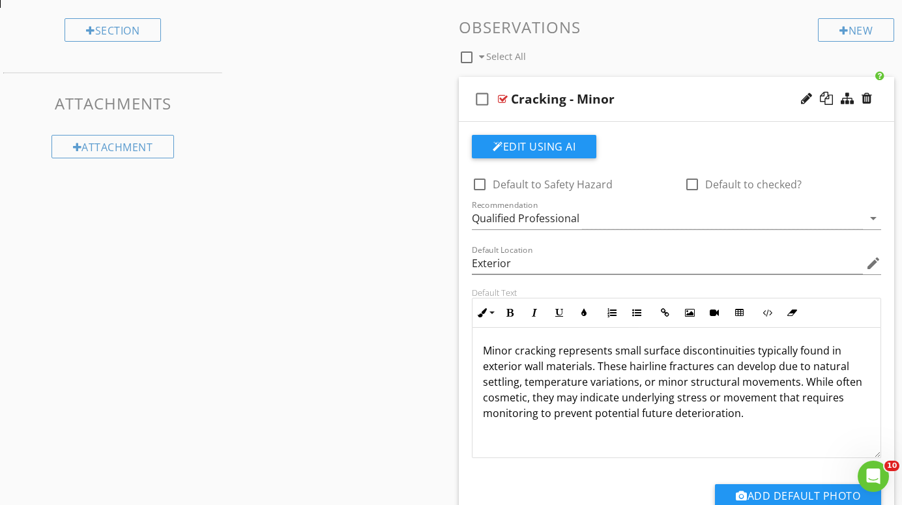
scroll to position [438, 0]
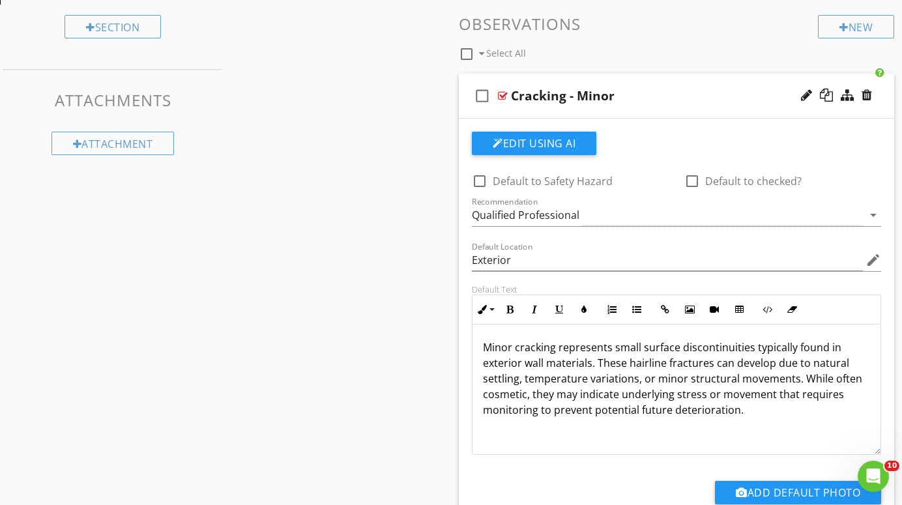
click at [503, 93] on div at bounding box center [503, 96] width 10 height 10
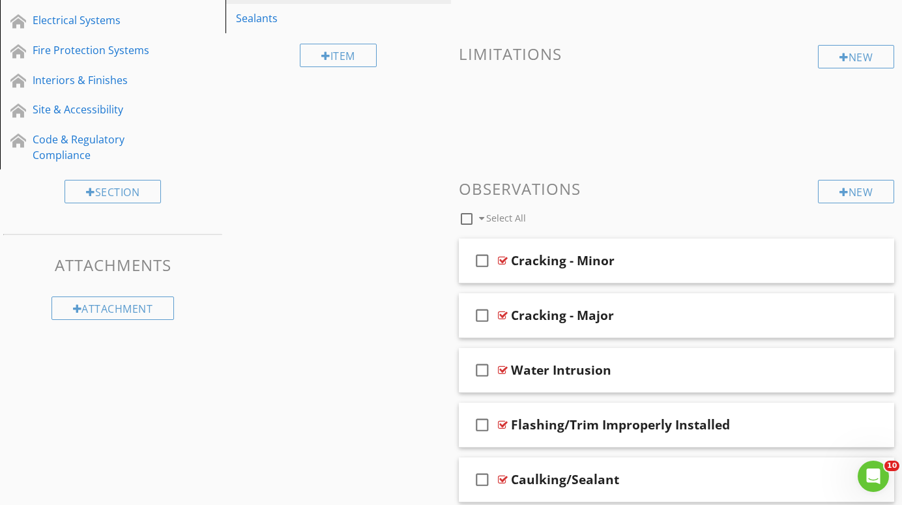
scroll to position [273, 0]
click at [503, 259] on div at bounding box center [503, 261] width 10 height 10
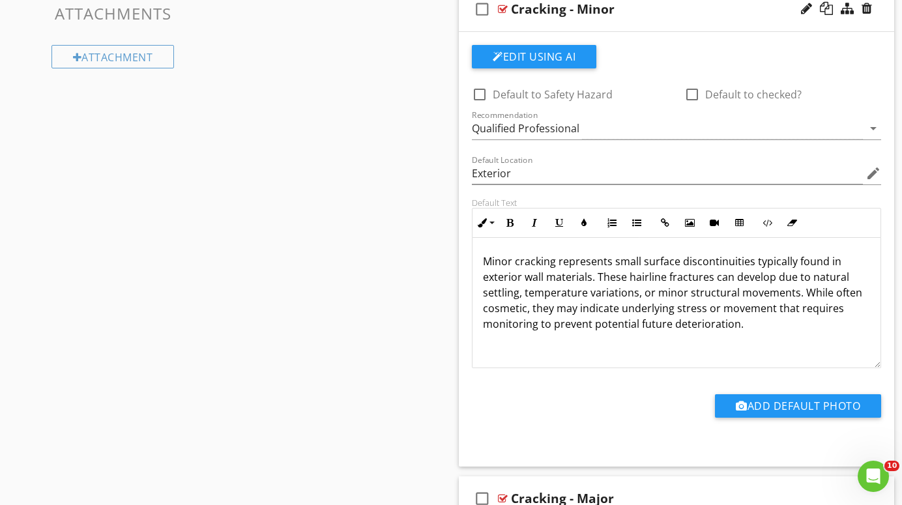
scroll to position [529, 0]
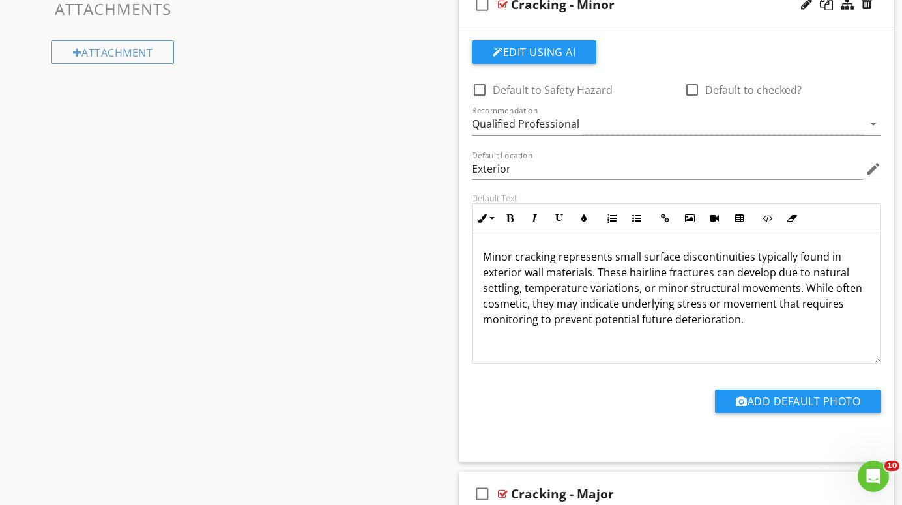
click at [748, 326] on div "Minor cracking represents small surface discontinuities typically found in exte…" at bounding box center [677, 298] width 408 height 130
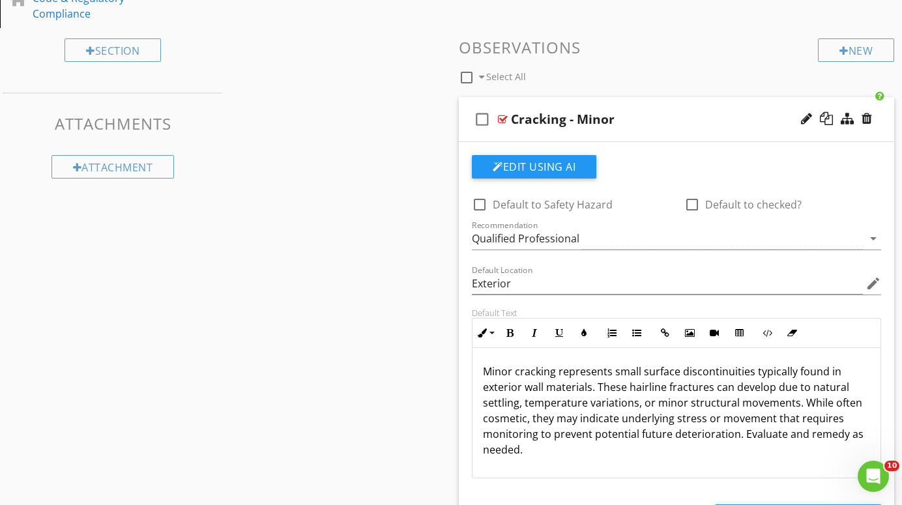
scroll to position [417, 0]
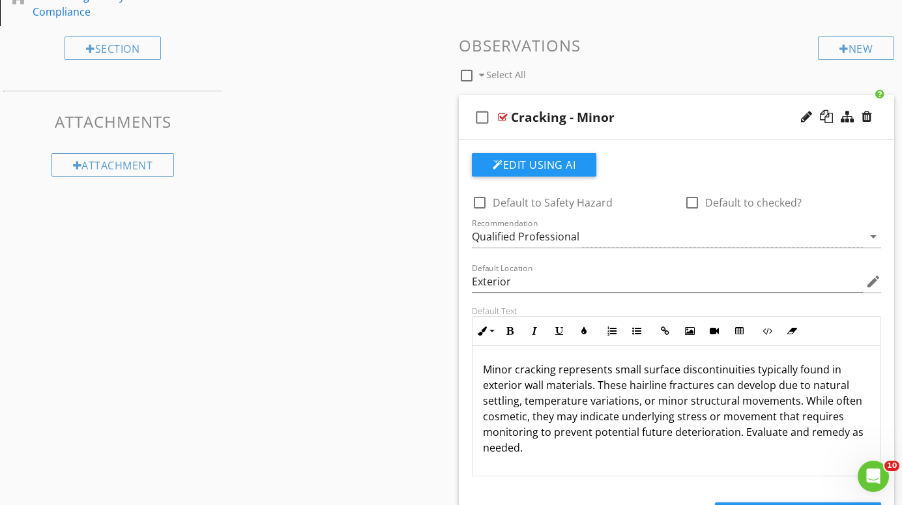
click at [501, 115] on div at bounding box center [503, 117] width 10 height 10
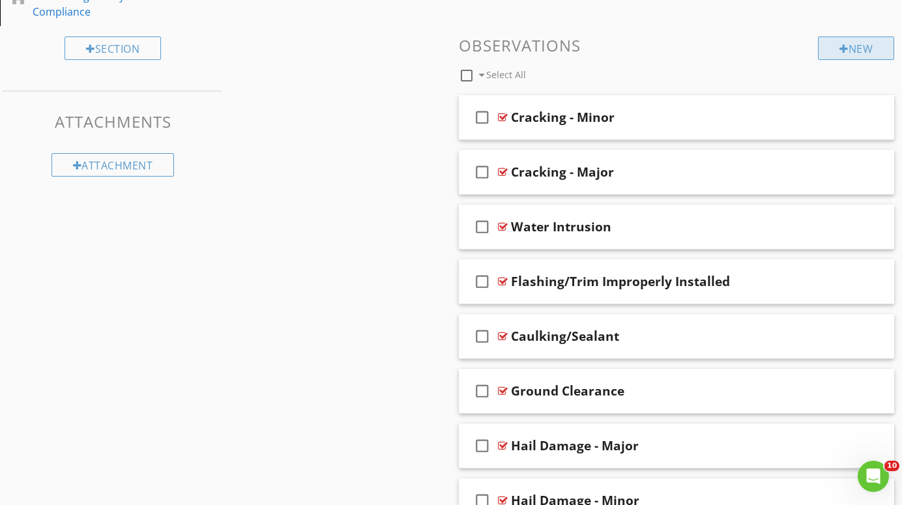
click at [865, 47] on div "New" at bounding box center [856, 48] width 76 height 23
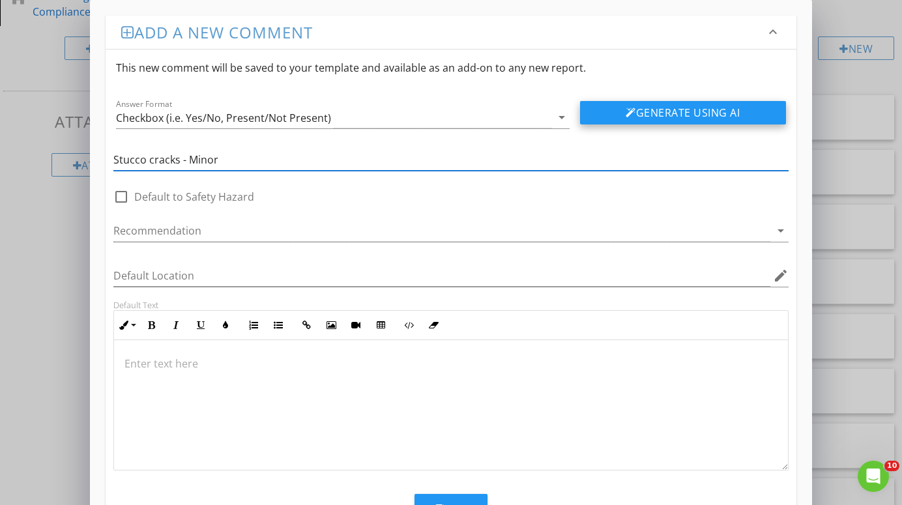
type input "Stucco cracks - Minor"
click at [694, 110] on button "Generate Using AI" at bounding box center [683, 112] width 206 height 23
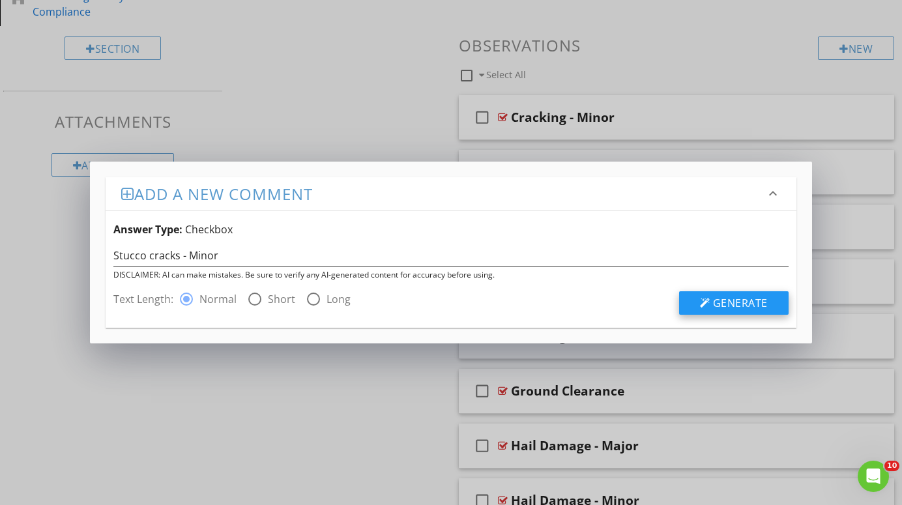
click at [741, 302] on span "Generate" at bounding box center [740, 303] width 55 height 14
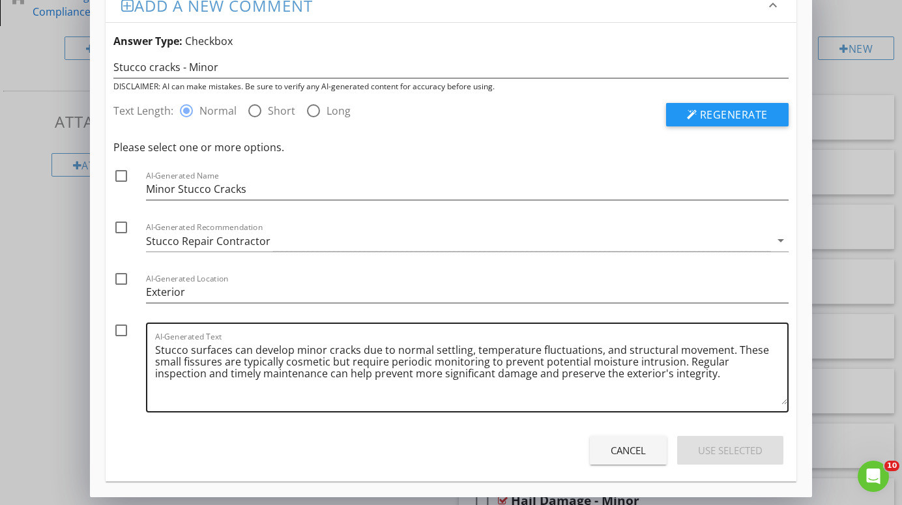
scroll to position [27, 0]
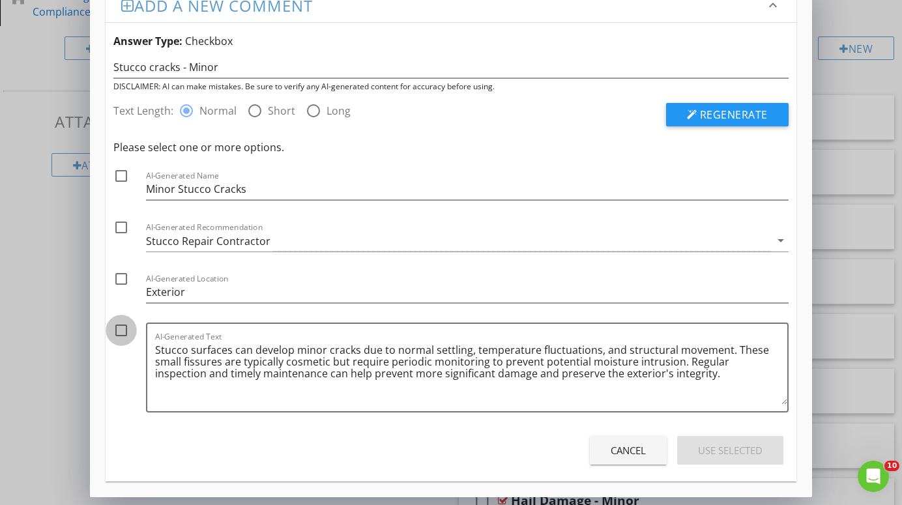
click at [125, 332] on div at bounding box center [121, 330] width 22 height 22
checkbox input "true"
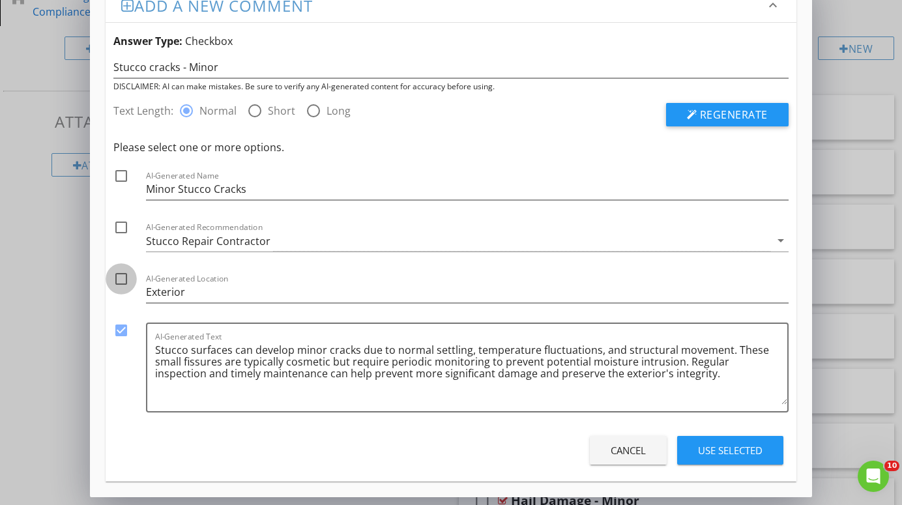
click at [119, 282] on div at bounding box center [121, 279] width 22 height 22
checkbox input "true"
click at [123, 225] on div at bounding box center [121, 227] width 22 height 22
checkbox input "true"
click at [715, 449] on div "Use Selected" at bounding box center [730, 450] width 65 height 15
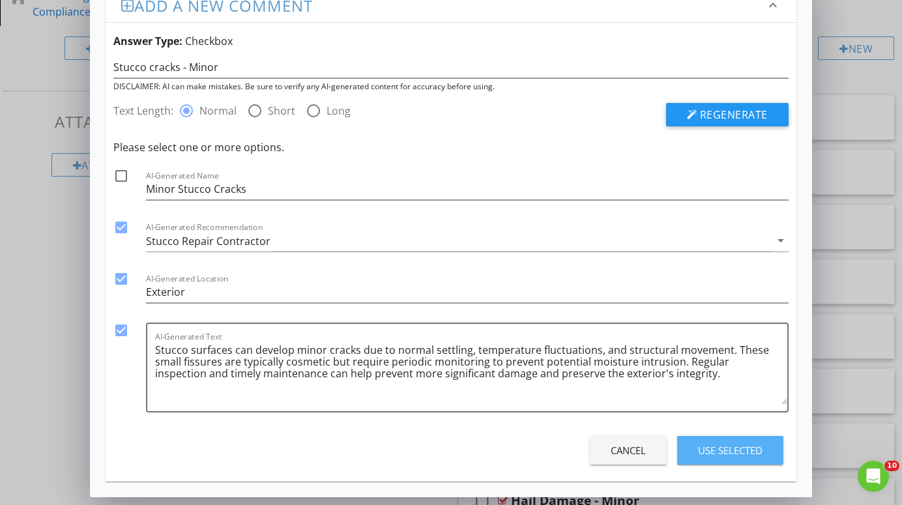
scroll to position [0, 0]
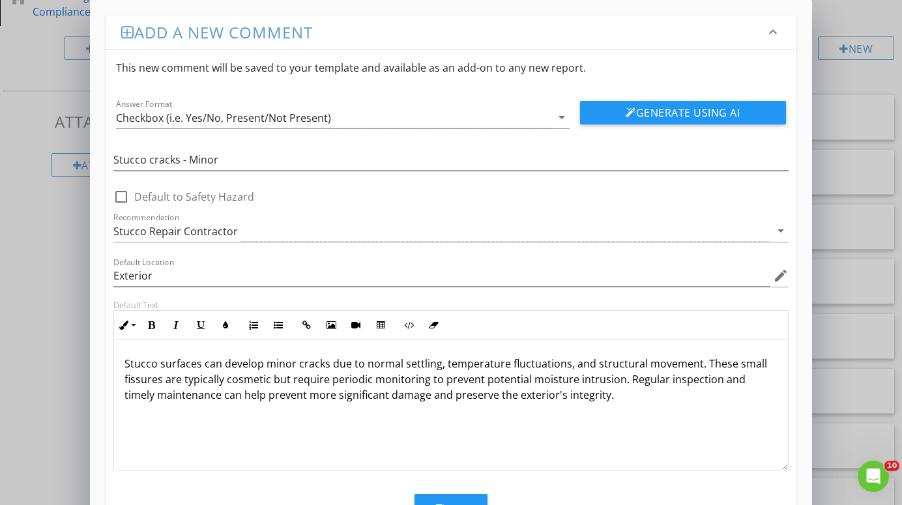
click at [125, 364] on p "Stucco surfaces can develop minor cracks due to normal settling, temperature fl…" at bounding box center [451, 379] width 653 height 47
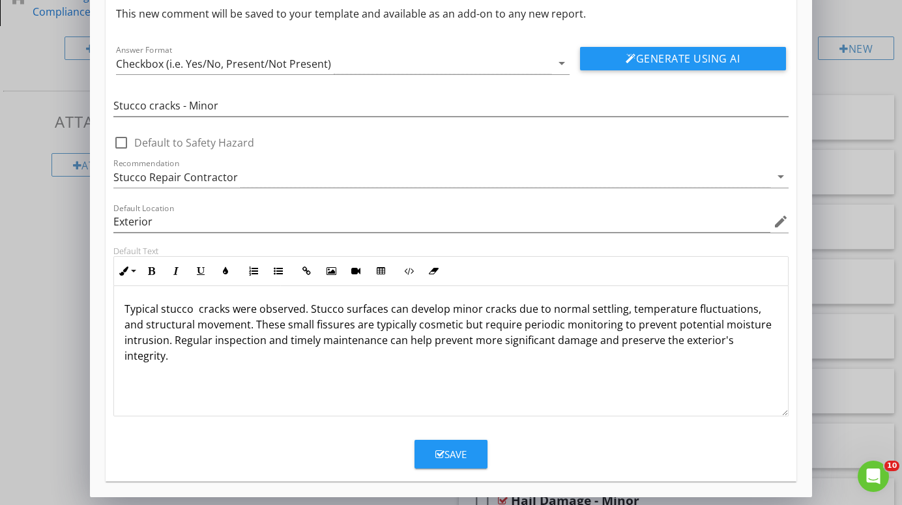
scroll to position [54, 0]
click at [200, 308] on p "Typical stucco cracks were observed. Stucco surfaces can develop minor cracks d…" at bounding box center [451, 332] width 653 height 63
click at [435, 457] on icon "button" at bounding box center [439, 455] width 9 height 10
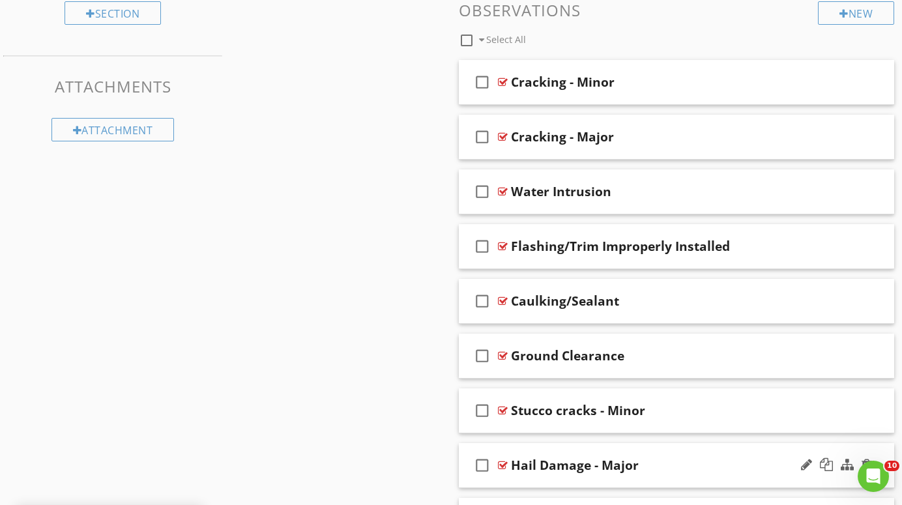
scroll to position [451, 0]
drag, startPoint x: 690, startPoint y: 411, endPoint x: 694, endPoint y: 86, distance: 324.7
click at [694, 86] on span "check_box_outline_blank Cracking - Minor check_box_outline_blank Cracking - Maj…" at bounding box center [676, 439] width 435 height 757
click at [694, 86] on div "Cracking - Minor" at bounding box center [664, 83] width 307 height 16
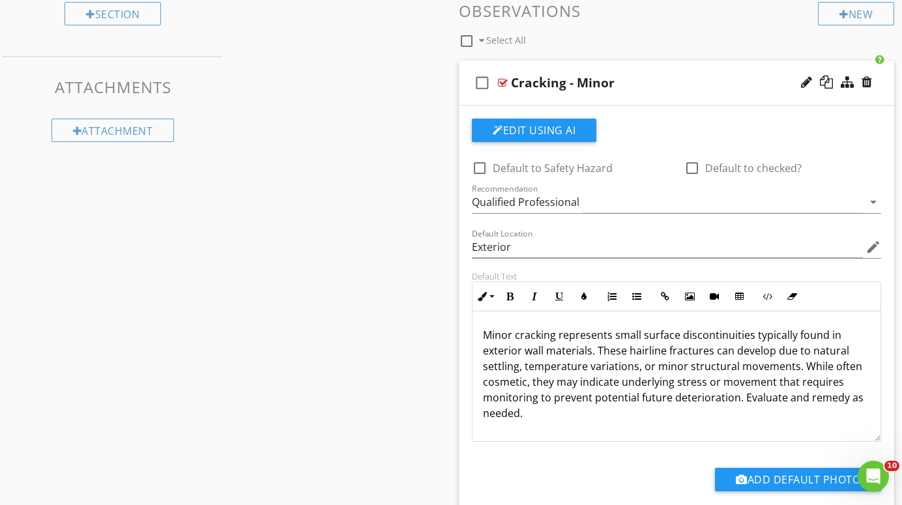
click at [503, 80] on div at bounding box center [503, 83] width 10 height 10
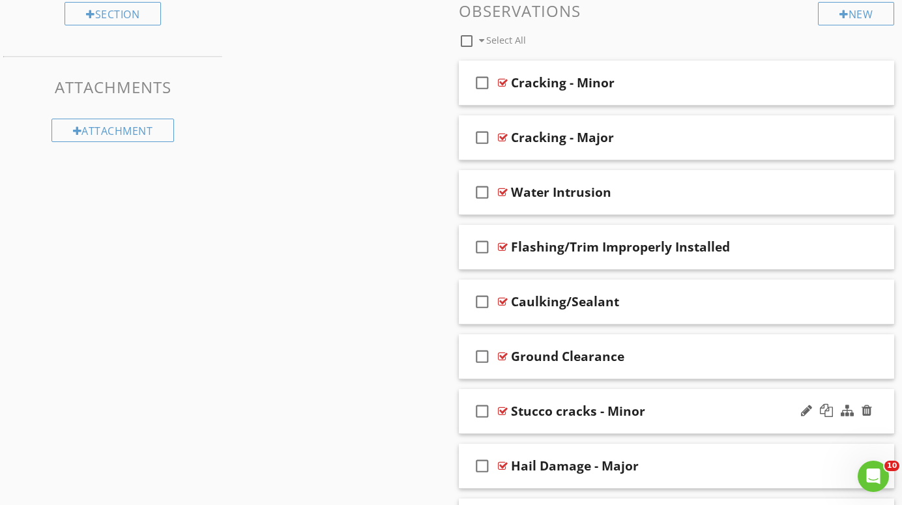
click at [687, 409] on div "Stucco cracks - Minor" at bounding box center [664, 412] width 307 height 16
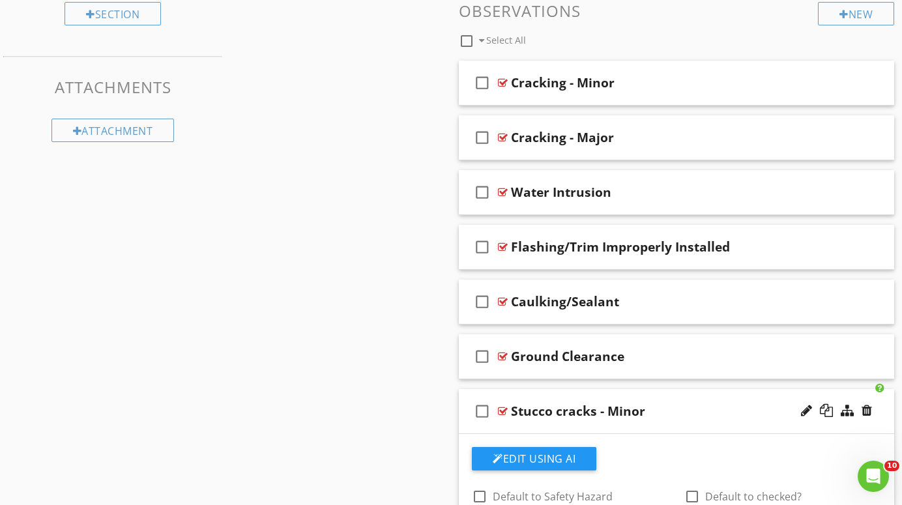
click at [502, 409] on div at bounding box center [503, 411] width 10 height 10
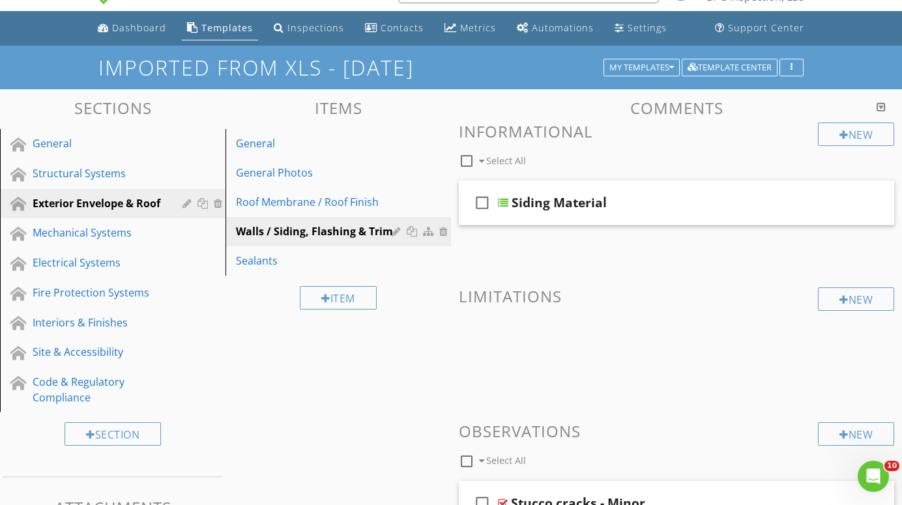
scroll to position [30, 0]
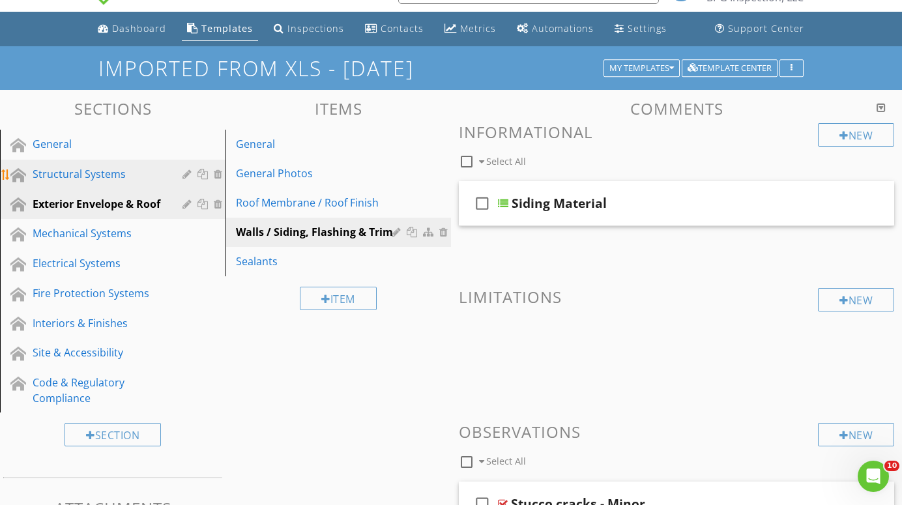
click at [74, 169] on div "Structural Systems" at bounding box center [98, 174] width 131 height 16
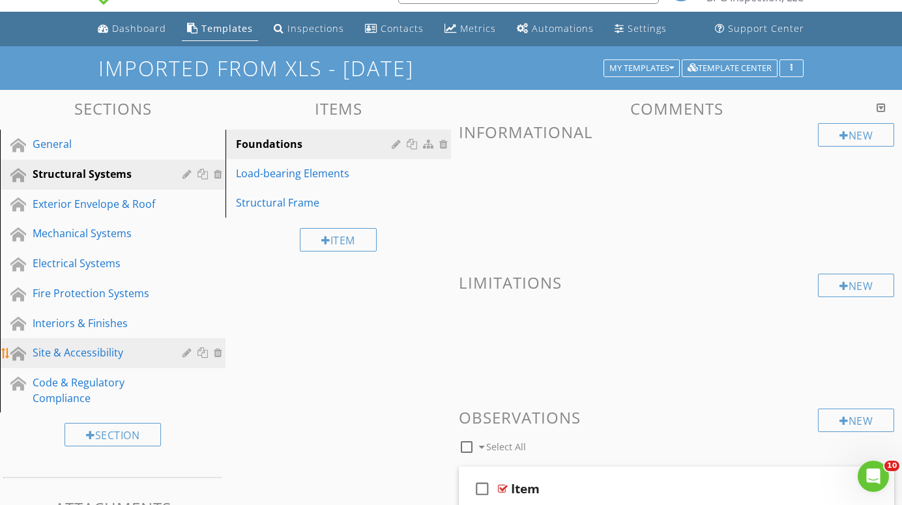
click at [57, 353] on div "Site & Accessibility" at bounding box center [98, 353] width 131 height 16
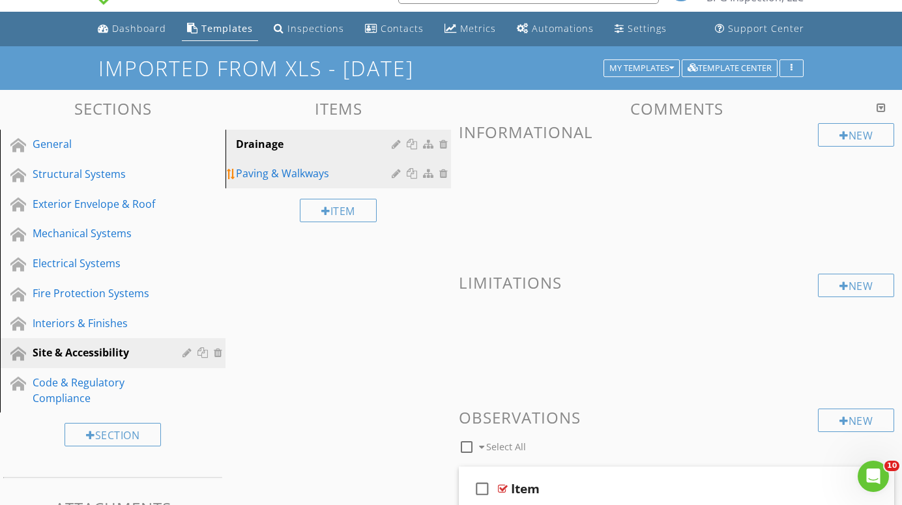
click at [258, 173] on div "Paving & Walkways" at bounding box center [316, 174] width 160 height 16
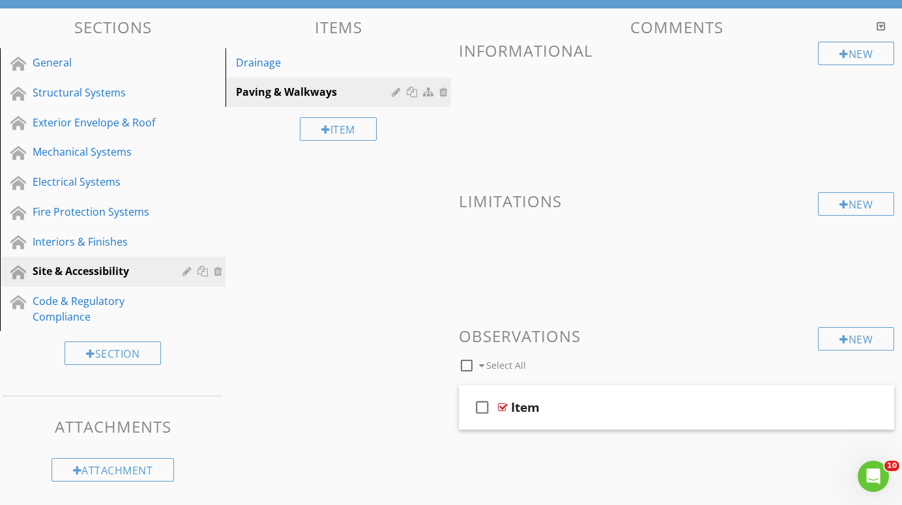
scroll to position [111, 0]
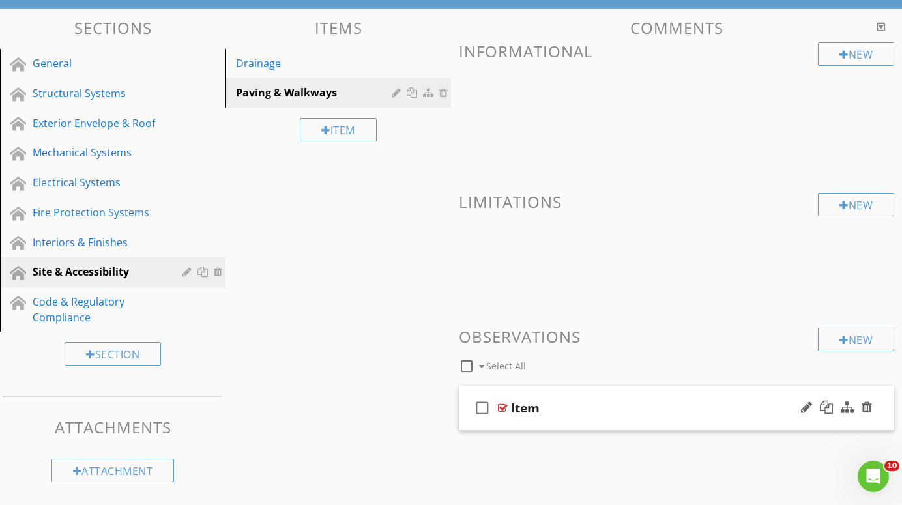
click at [503, 405] on div at bounding box center [503, 408] width 10 height 10
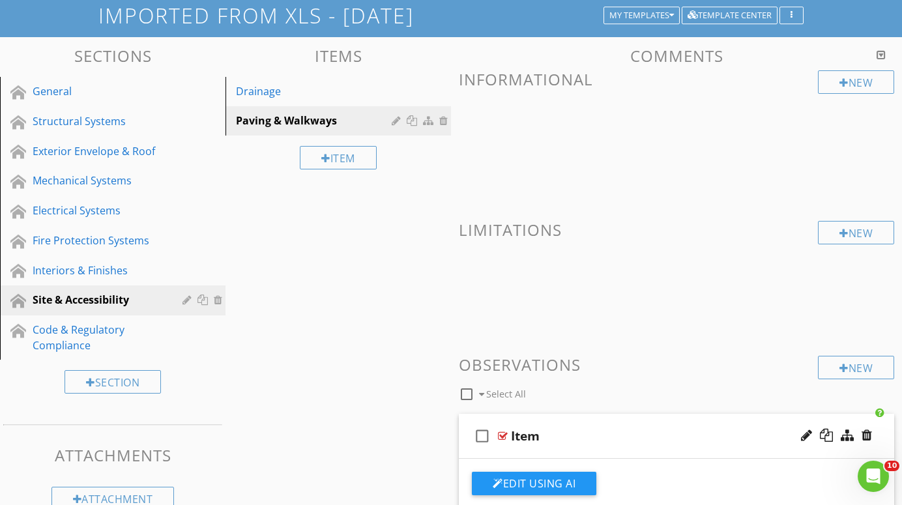
scroll to position [68, 0]
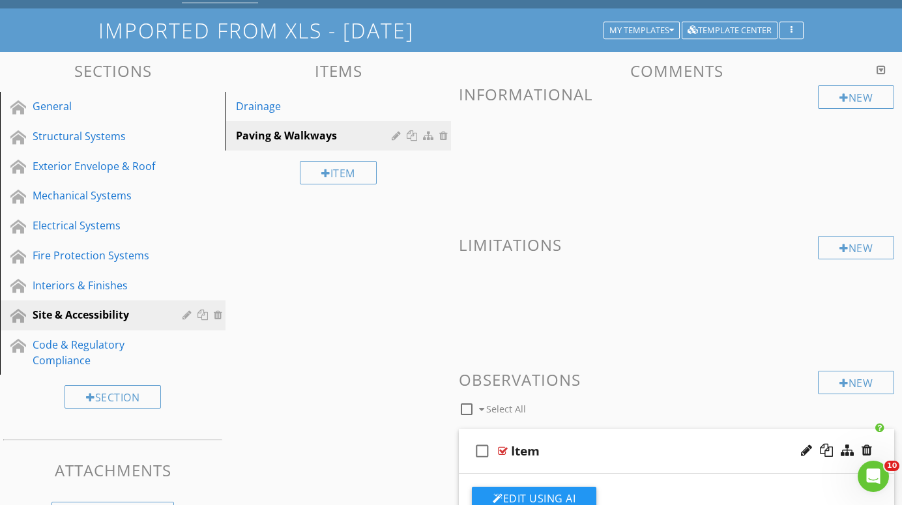
click at [503, 450] on div at bounding box center [503, 451] width 10 height 10
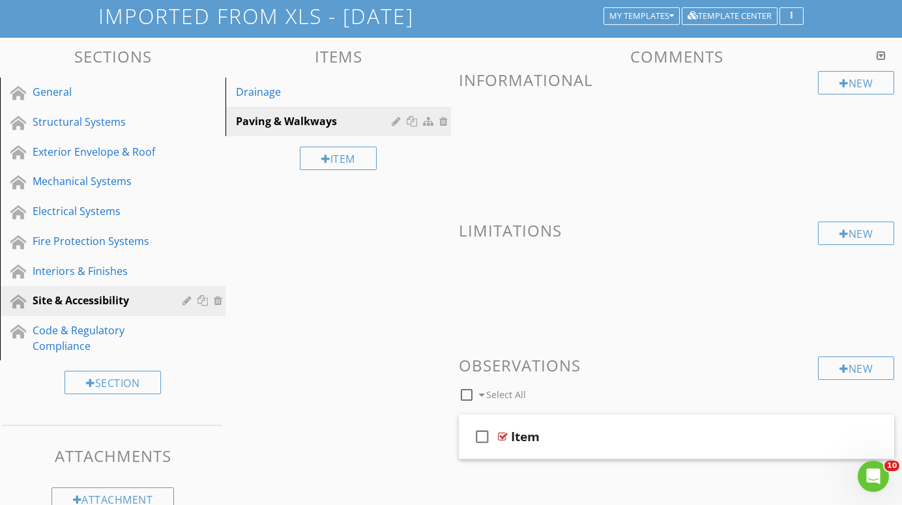
scroll to position [81, 0]
click at [344, 160] on div "Item" at bounding box center [338, 158] width 77 height 23
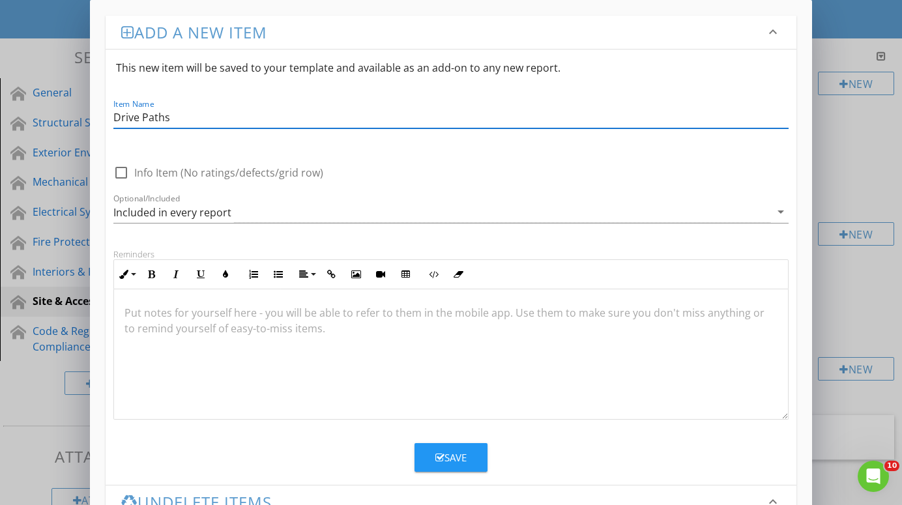
type input "Drive Paths"
click at [449, 457] on div "Save" at bounding box center [450, 457] width 31 height 15
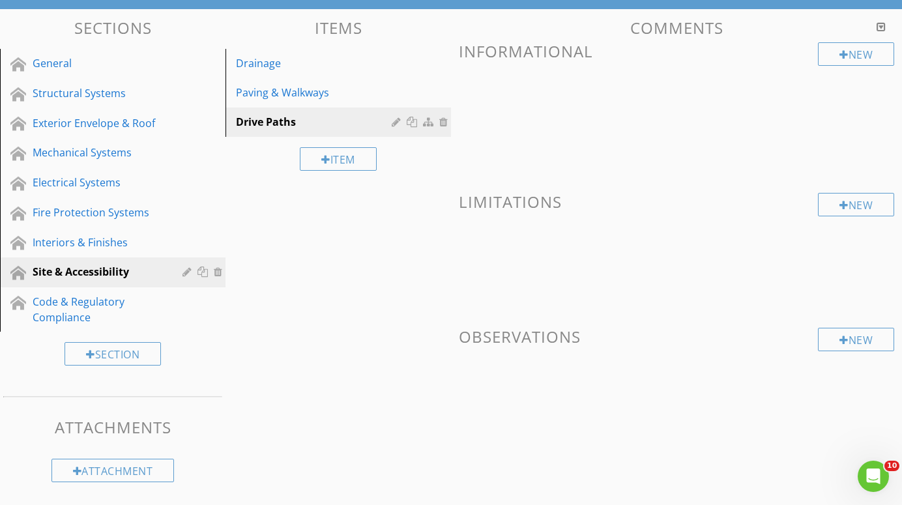
scroll to position [110, 0]
click at [295, 91] on div "Paving & Walkways" at bounding box center [316, 93] width 160 height 16
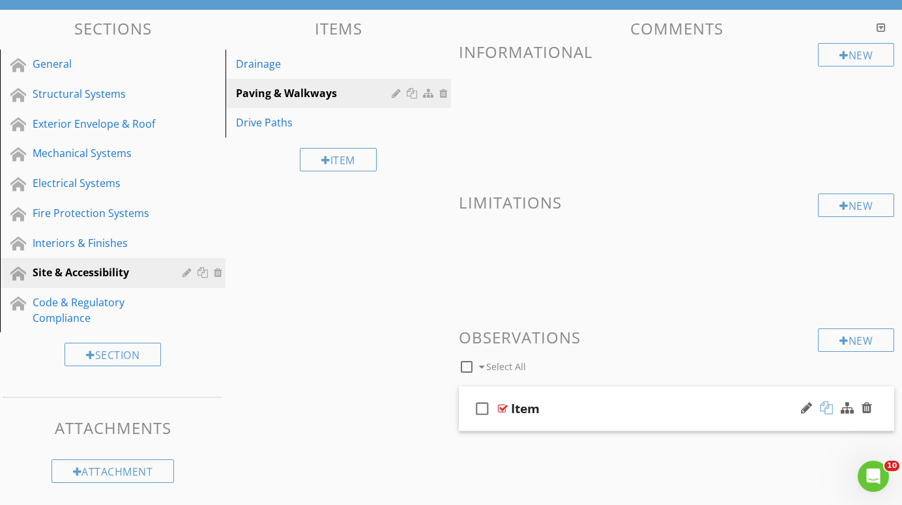
click at [827, 404] on div at bounding box center [826, 408] width 13 height 13
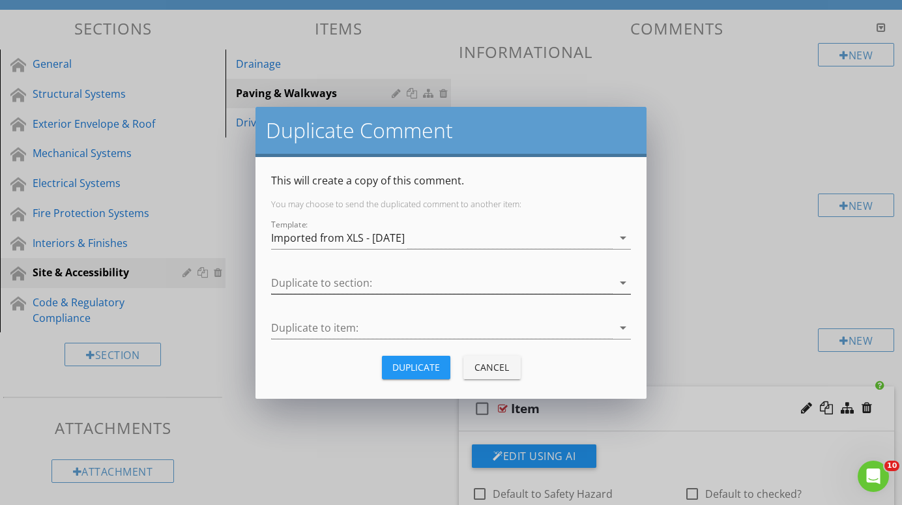
click at [620, 282] on icon "arrow_drop_down" at bounding box center [623, 283] width 16 height 16
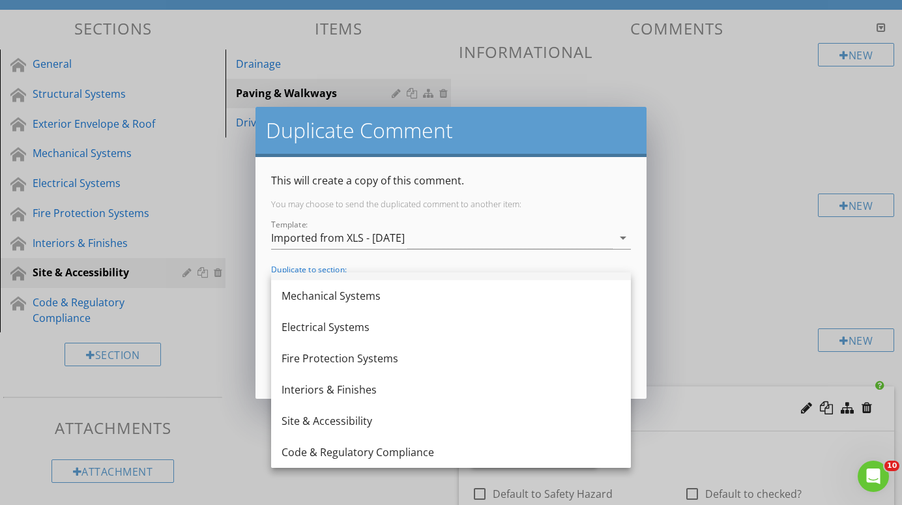
scroll to position [86, 0]
click at [341, 423] on div "Site & Accessibility" at bounding box center [451, 421] width 339 height 16
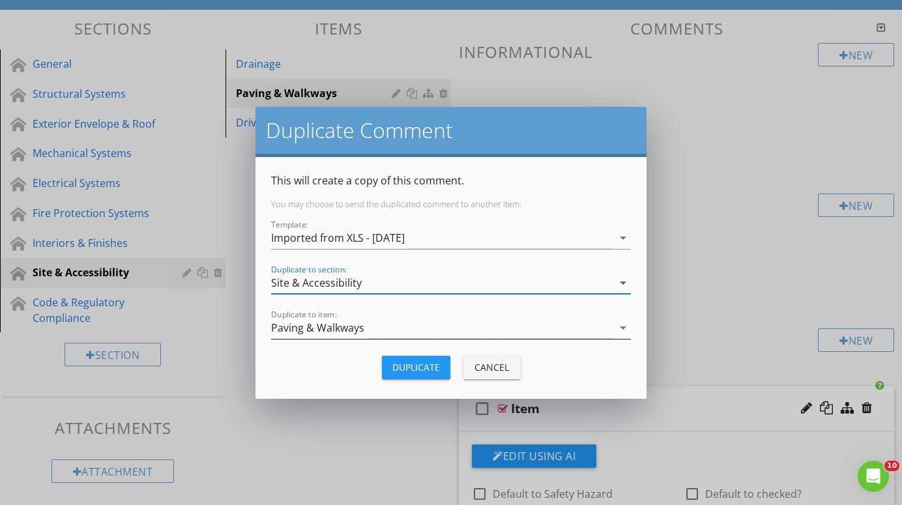
click at [619, 327] on icon "arrow_drop_down" at bounding box center [623, 328] width 16 height 16
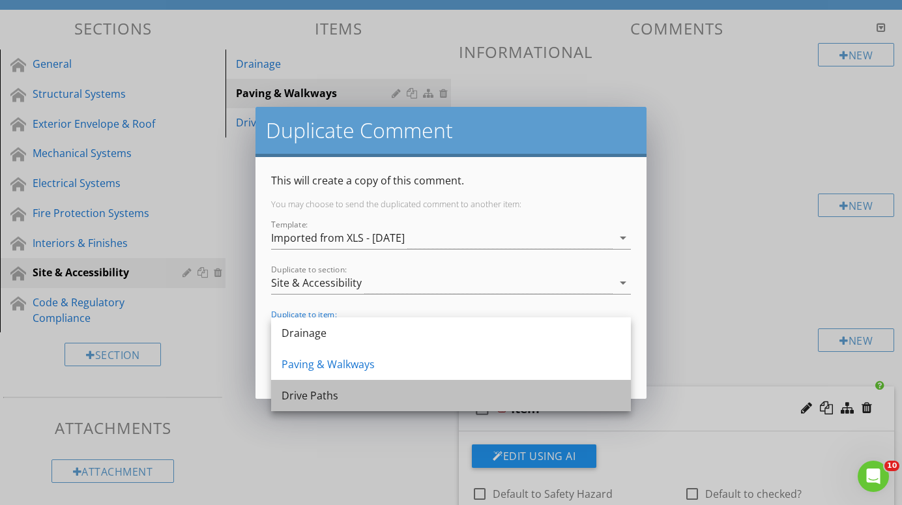
click at [485, 394] on div "Drive Paths" at bounding box center [451, 396] width 339 height 16
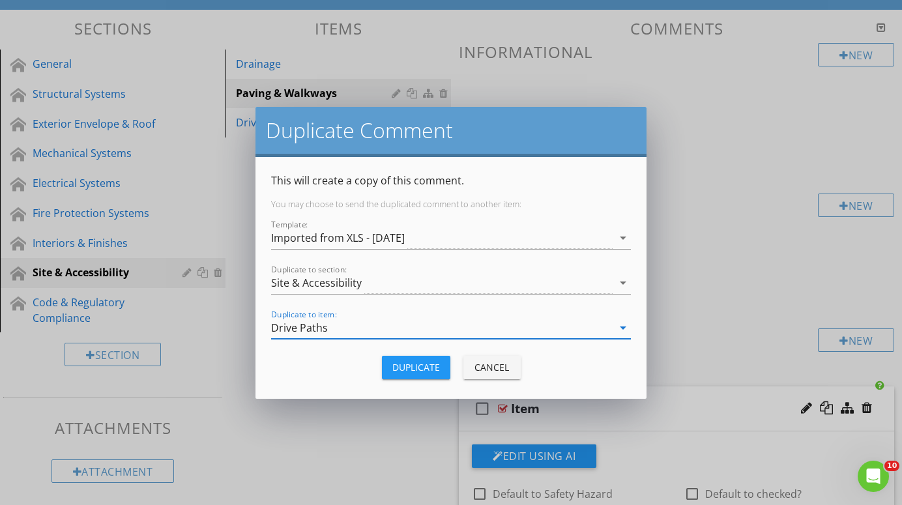
click at [434, 364] on div "Duplicate" at bounding box center [416, 368] width 48 height 14
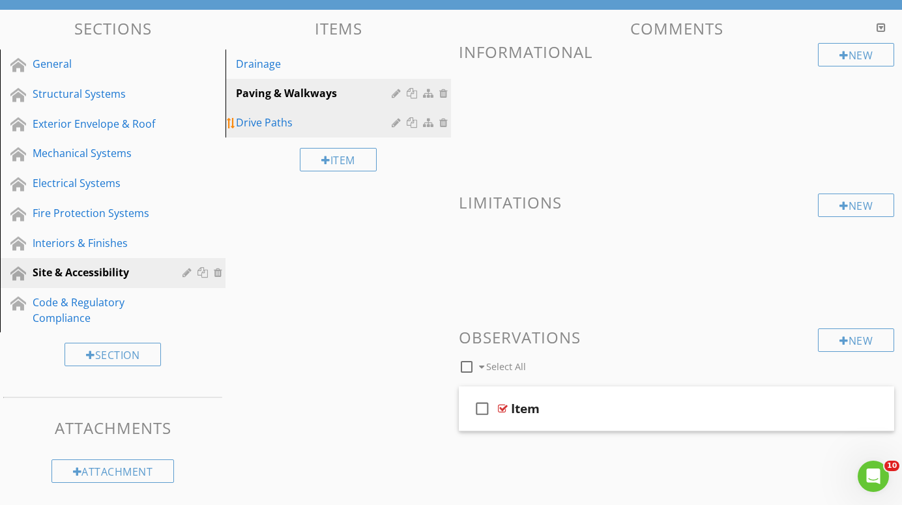
click at [248, 120] on div "Drive Paths" at bounding box center [316, 123] width 160 height 16
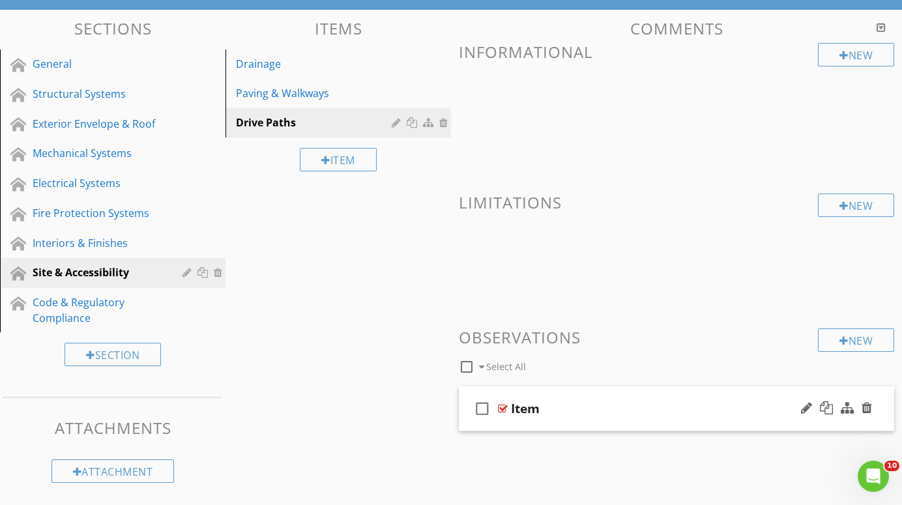
click at [504, 405] on div at bounding box center [503, 409] width 10 height 10
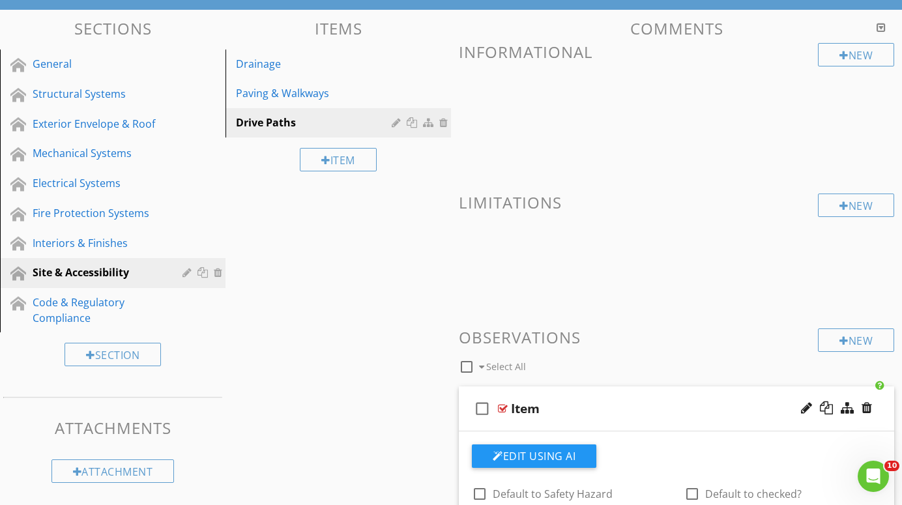
click at [540, 409] on div "Item" at bounding box center [664, 409] width 307 height 16
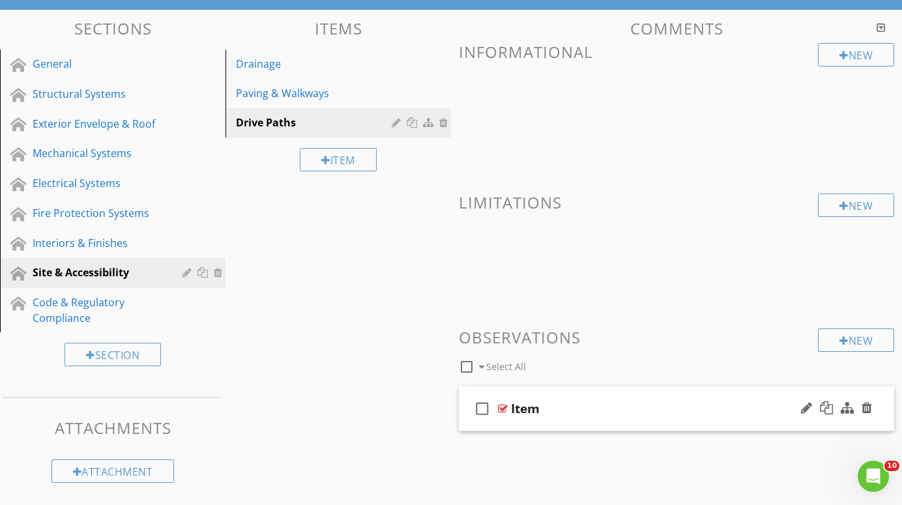
click at [535, 409] on div "Item" at bounding box center [525, 409] width 29 height 16
type input "I"
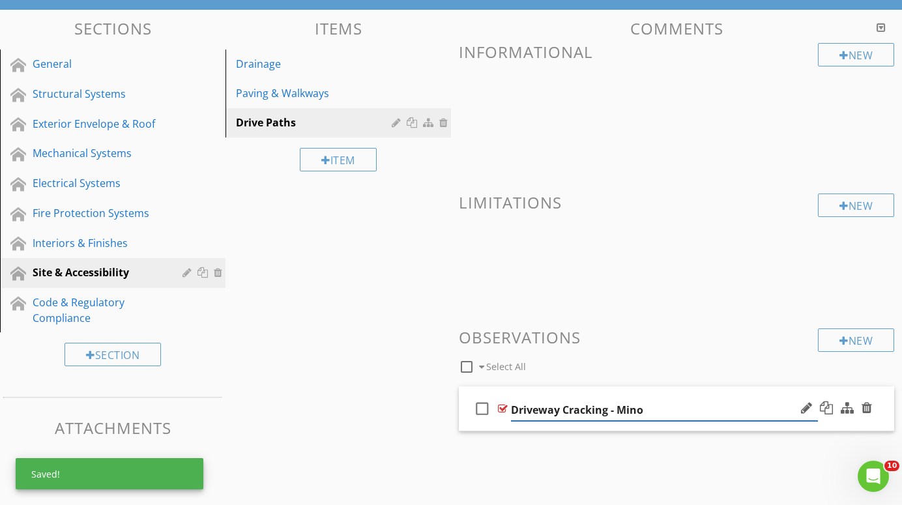
type input "Driveway Cracking - Minor"
click at [649, 316] on div "New Informational New Limitations New Observations check_box_outline_blank Sele…" at bounding box center [676, 247] width 435 height 409
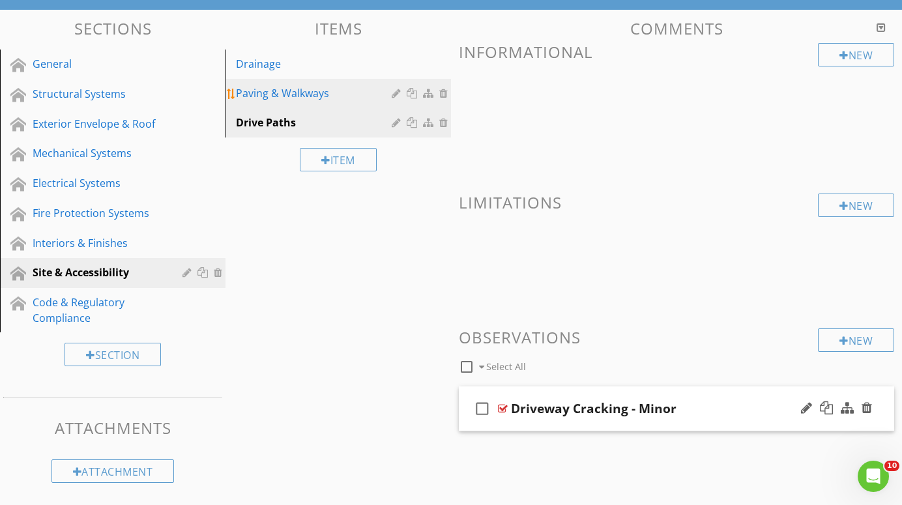
click at [265, 95] on div "Paving & Walkways" at bounding box center [316, 93] width 160 height 16
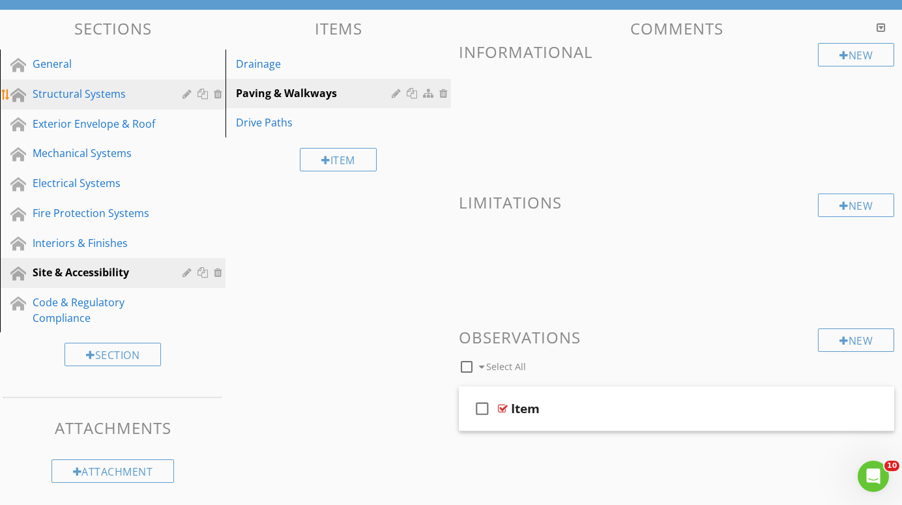
click at [74, 91] on div "Structural Systems" at bounding box center [98, 94] width 131 height 16
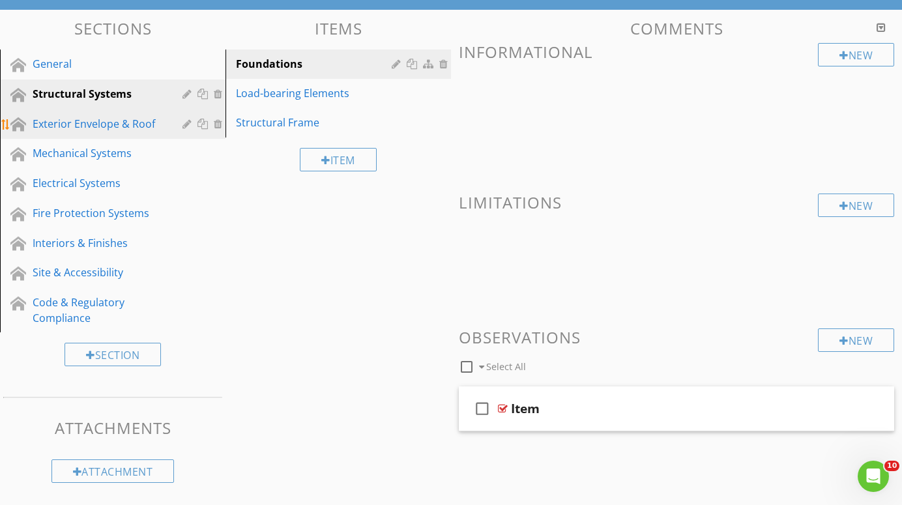
click at [59, 123] on div "Exterior Envelope & Roof" at bounding box center [98, 124] width 131 height 16
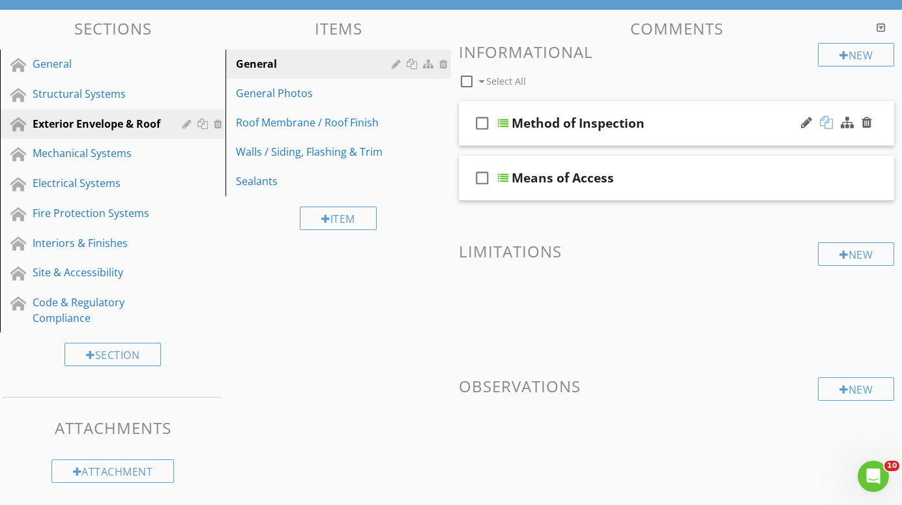
click at [830, 120] on div at bounding box center [826, 122] width 13 height 13
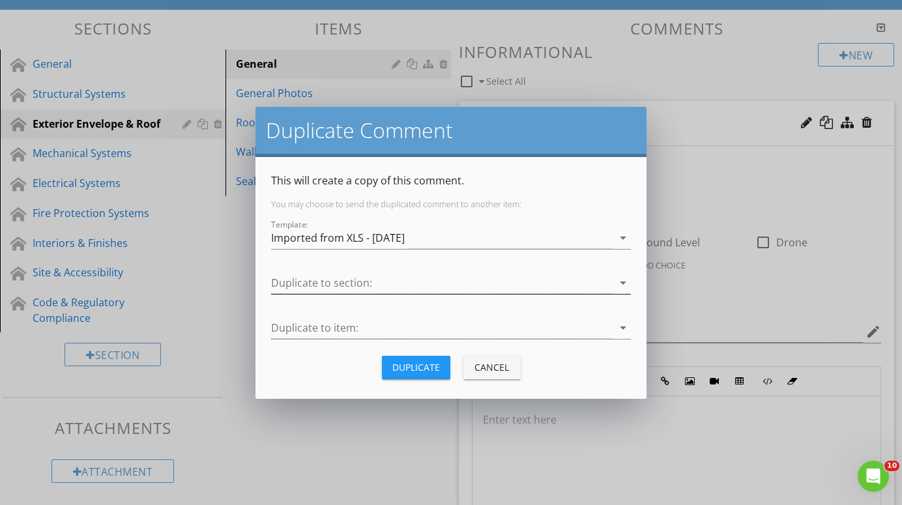
click at [600, 283] on div at bounding box center [442, 284] width 342 height 22
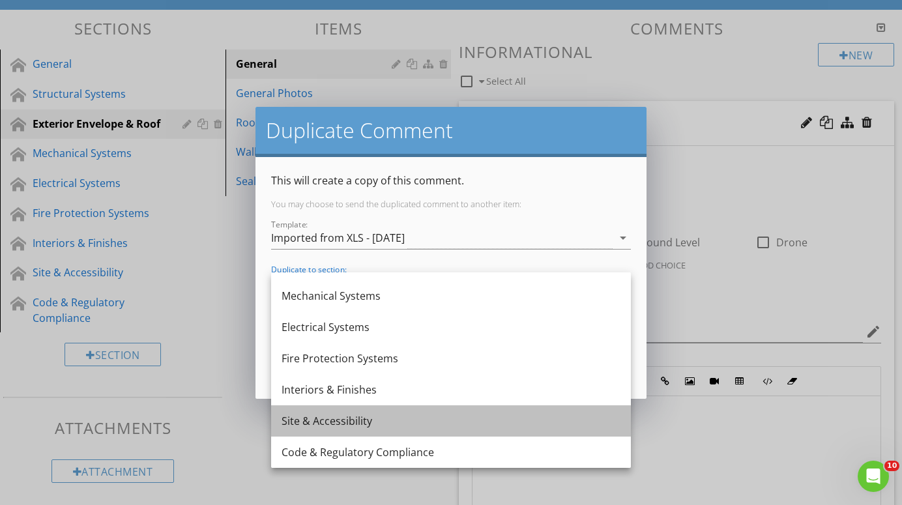
click at [379, 422] on div "Site & Accessibility" at bounding box center [451, 421] width 339 height 16
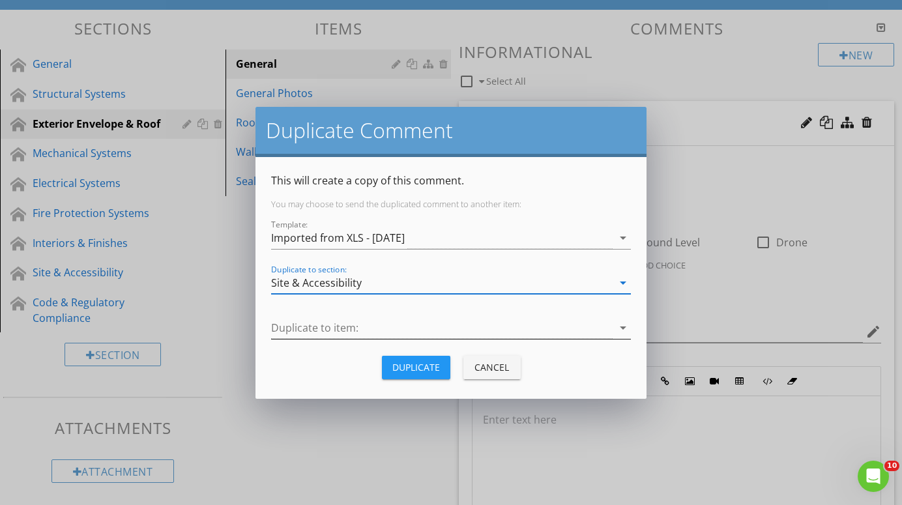
click at [615, 329] on div "arrow_drop_down" at bounding box center [622, 328] width 18 height 16
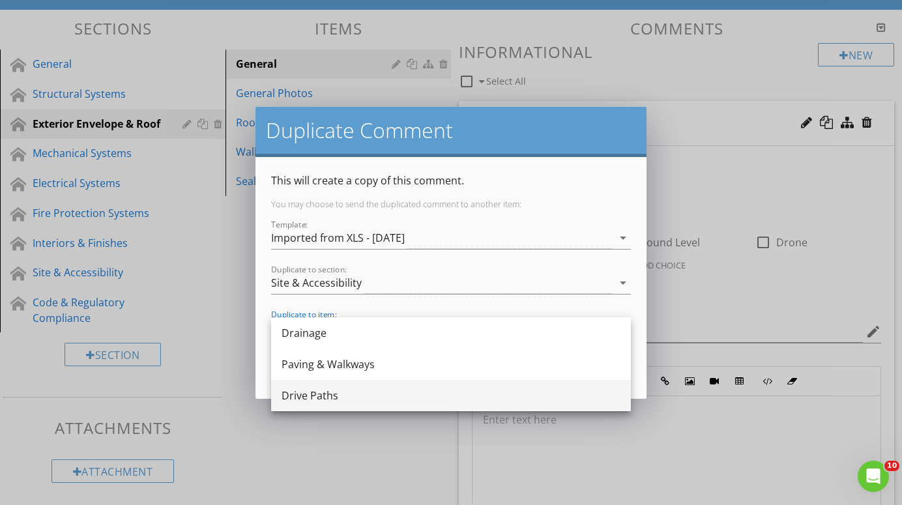
click at [426, 390] on div "Drive Paths" at bounding box center [451, 396] width 339 height 16
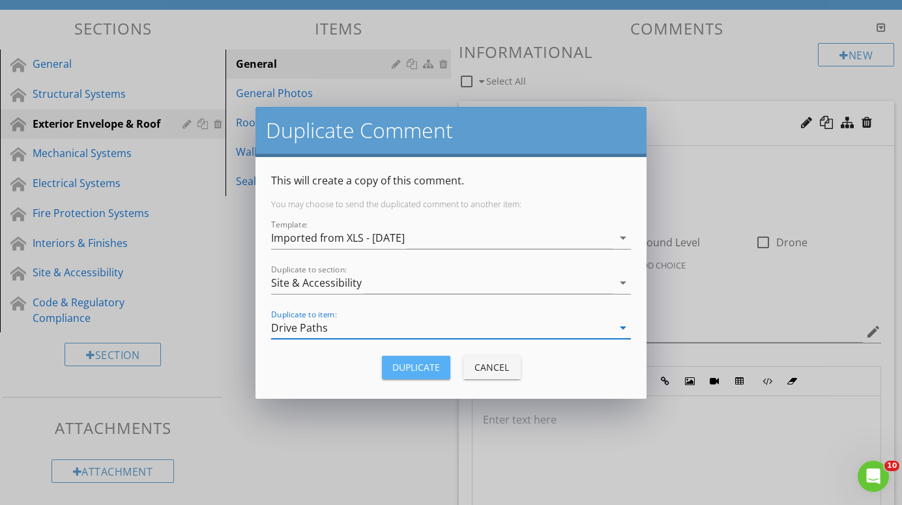
click at [428, 368] on div "Duplicate" at bounding box center [416, 368] width 48 height 14
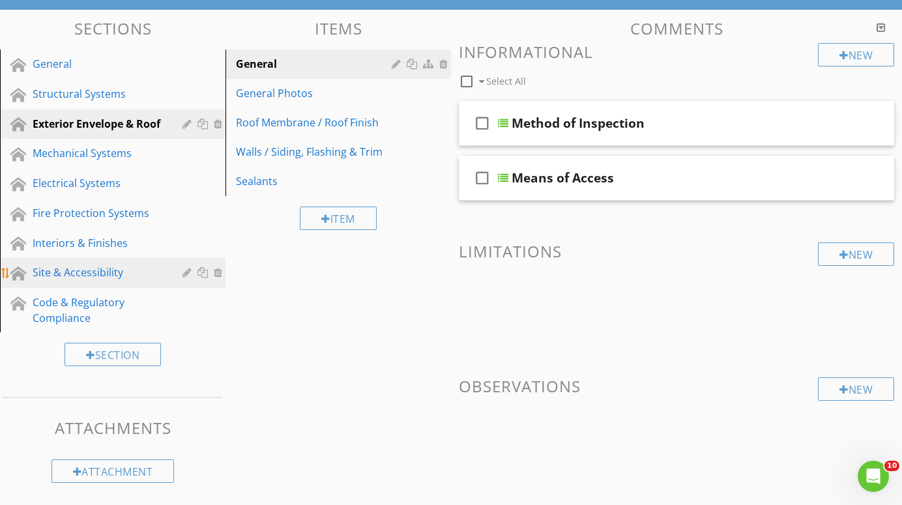
click at [60, 275] on div "Site & Accessibility" at bounding box center [98, 273] width 131 height 16
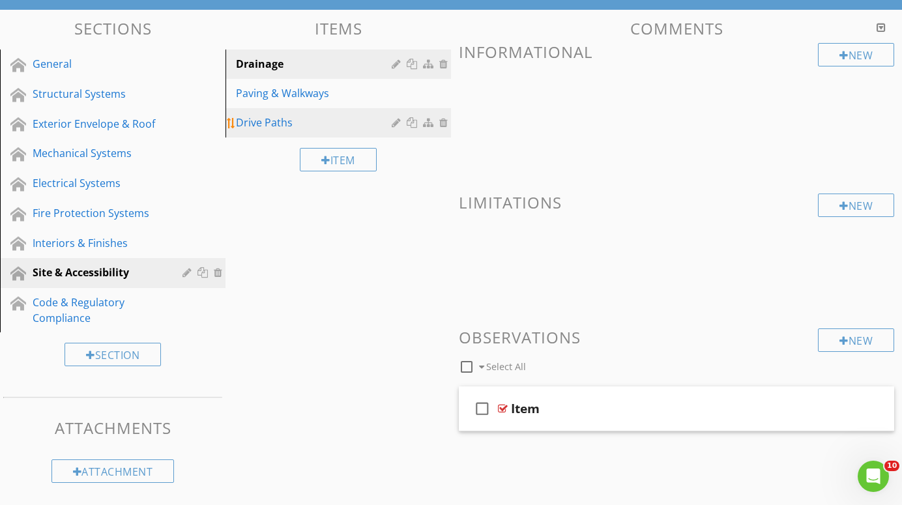
click at [273, 123] on div "Drive Paths" at bounding box center [316, 123] width 160 height 16
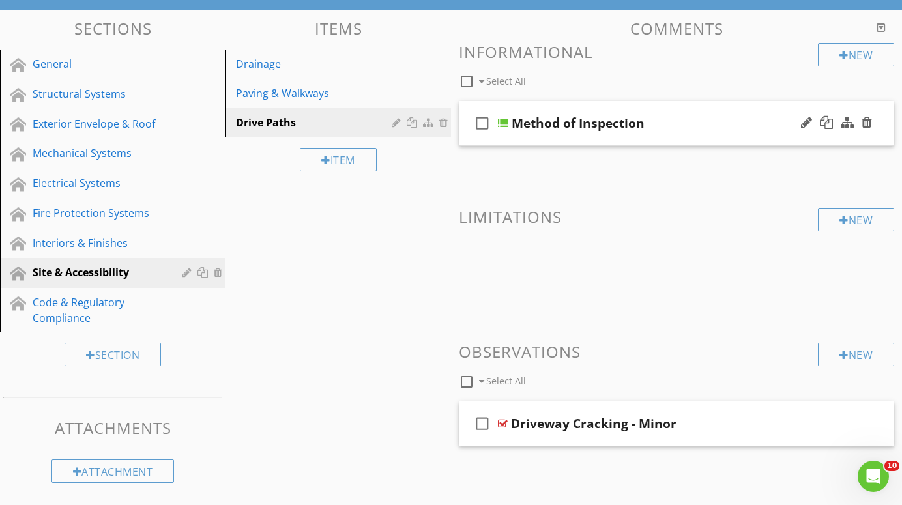
click at [612, 123] on div "Method of Inspection" at bounding box center [578, 123] width 133 height 16
type input "M"
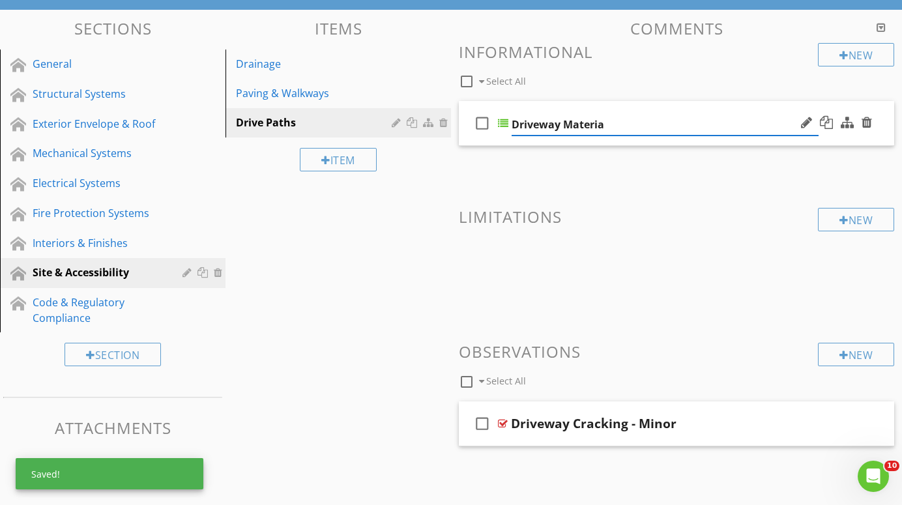
type input "Driveway Material"
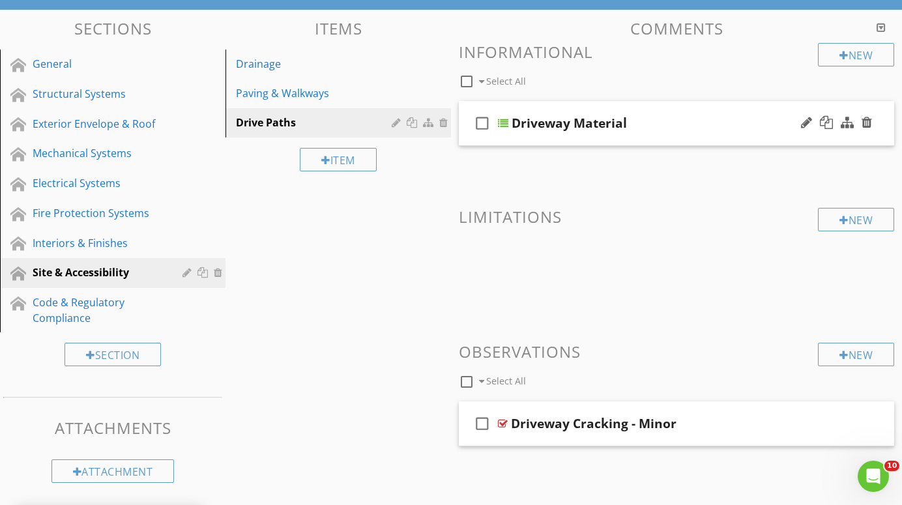
click at [503, 125] on div at bounding box center [503, 123] width 10 height 10
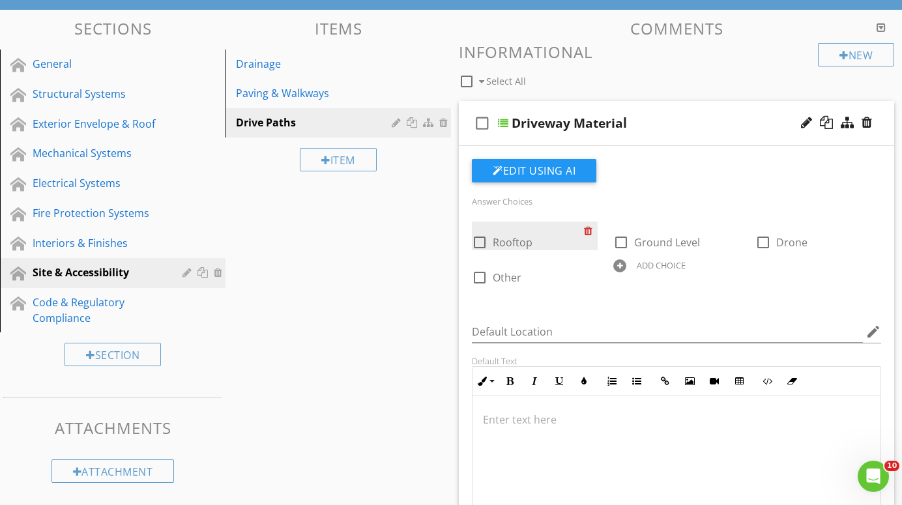
click at [589, 231] on div at bounding box center [591, 231] width 14 height 18
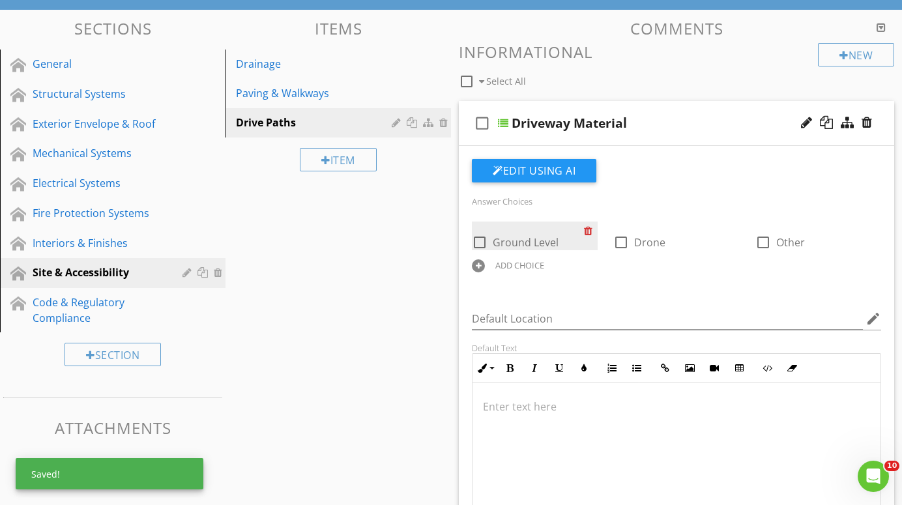
click at [589, 231] on div at bounding box center [591, 231] width 14 height 18
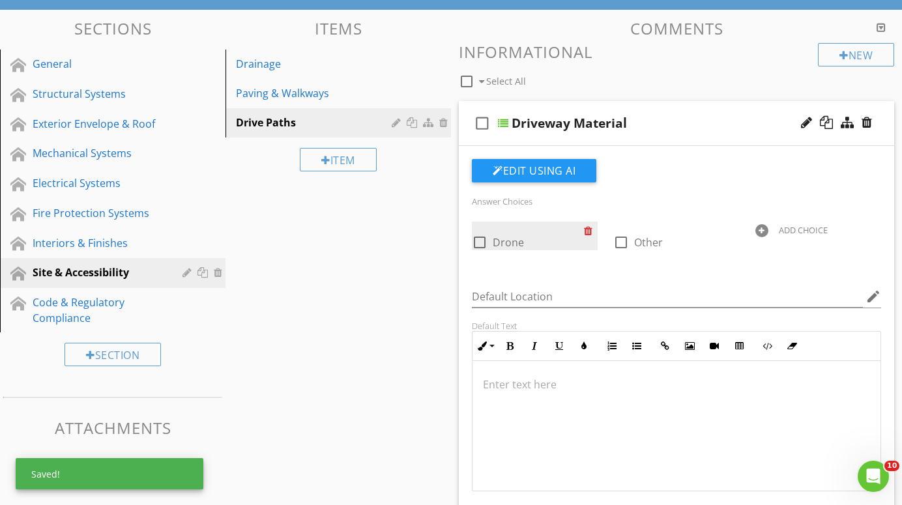
click at [589, 231] on div at bounding box center [591, 231] width 14 height 18
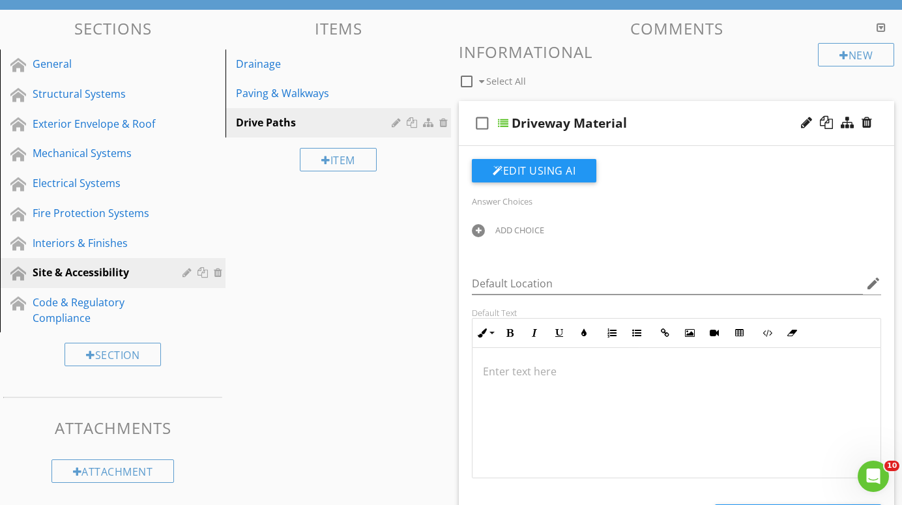
click at [480, 228] on div at bounding box center [478, 230] width 13 height 13
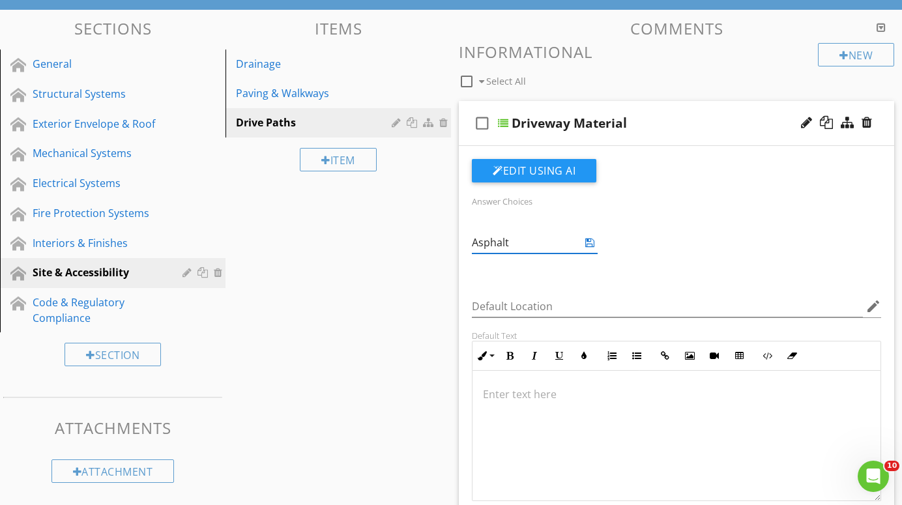
type input "Asphalt"
click at [510, 273] on div "Answer Choices ADD CHOICE Default Location edit Default Text Inline Style XLarg…" at bounding box center [676, 366] width 425 height 415
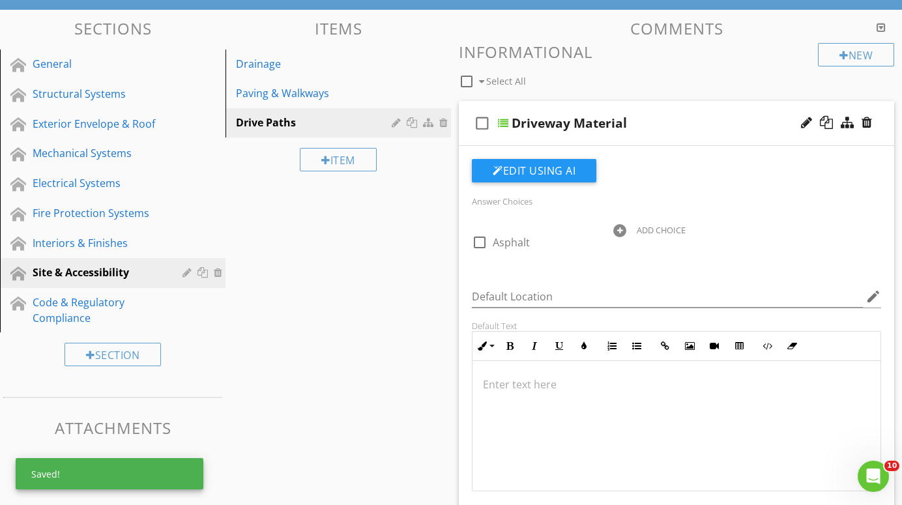
click at [620, 229] on div at bounding box center [619, 230] width 13 height 13
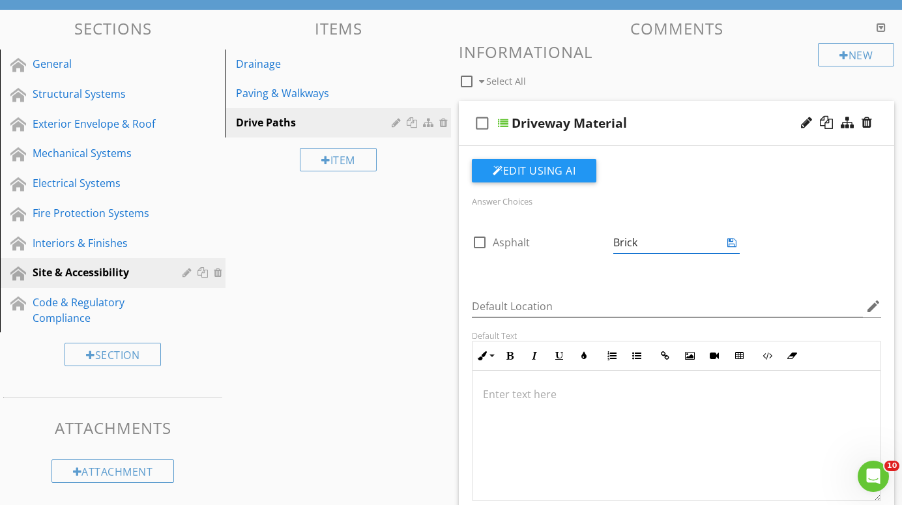
type input "Brick"
click at [569, 267] on div "Answer Choices check_box_outline_blank Asphalt ADD CHOICE" at bounding box center [676, 236] width 425 height 87
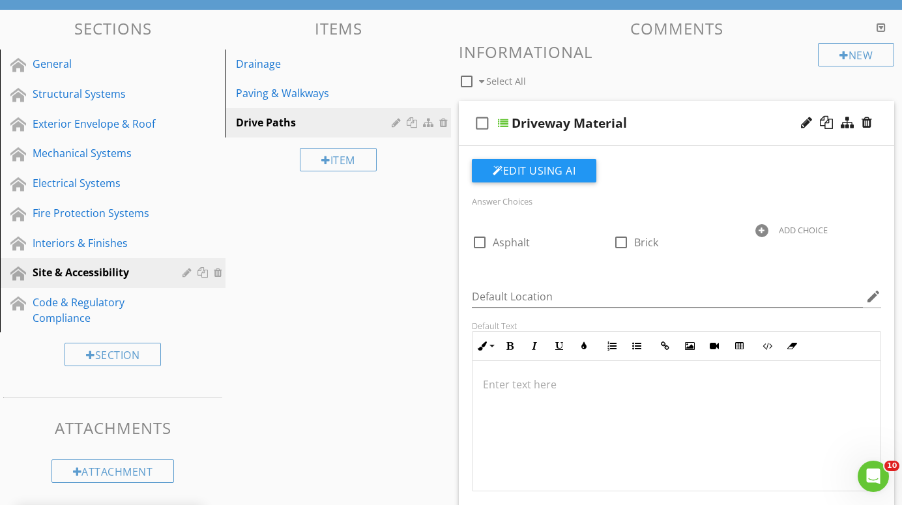
click at [764, 228] on div at bounding box center [762, 230] width 13 height 13
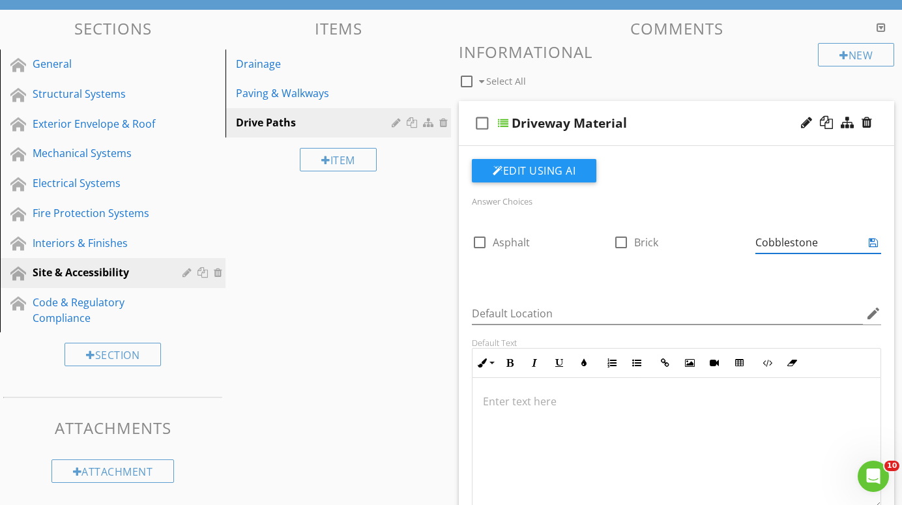
type input "Cobblestone"
click at [731, 259] on div "check_box_outline_blank Asphalt check_box_outline_blank Brick ADD CHOICE" at bounding box center [676, 248] width 425 height 52
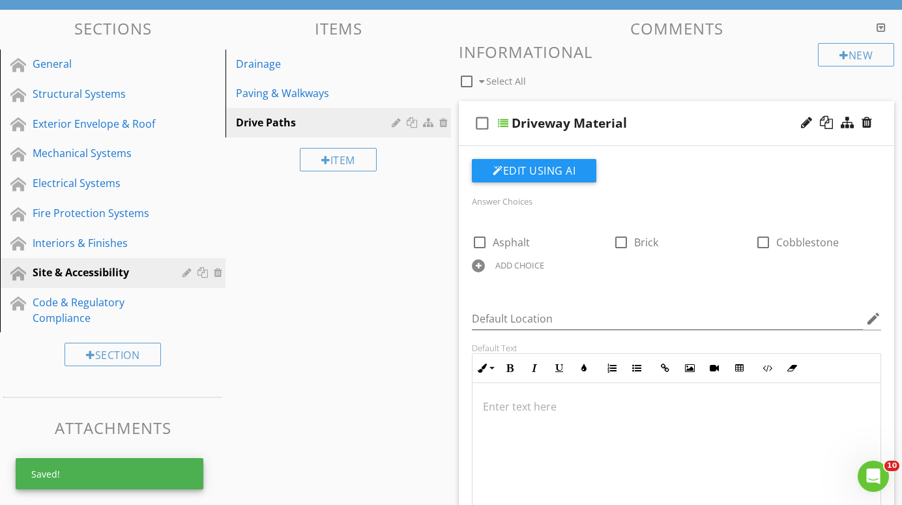
click at [484, 268] on div at bounding box center [478, 265] width 13 height 13
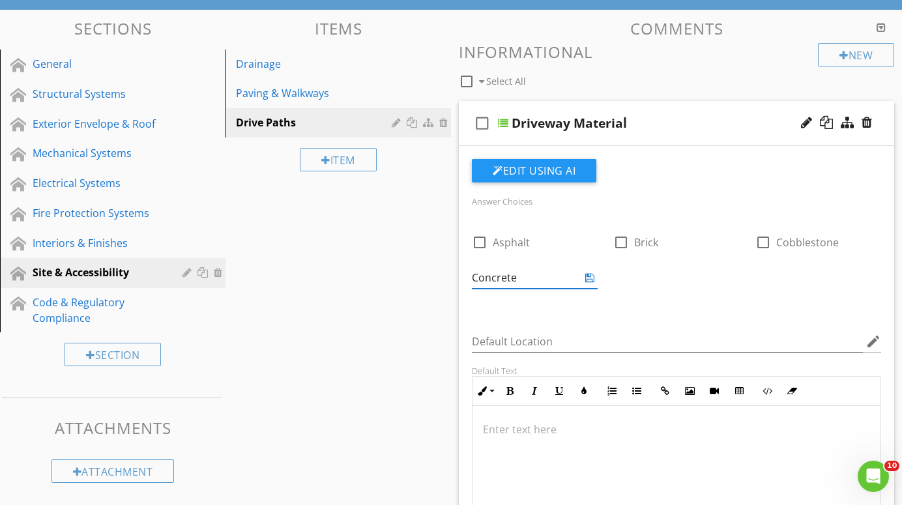
type input "Concrete"
click at [504, 321] on div "Default Location edit" at bounding box center [676, 343] width 425 height 45
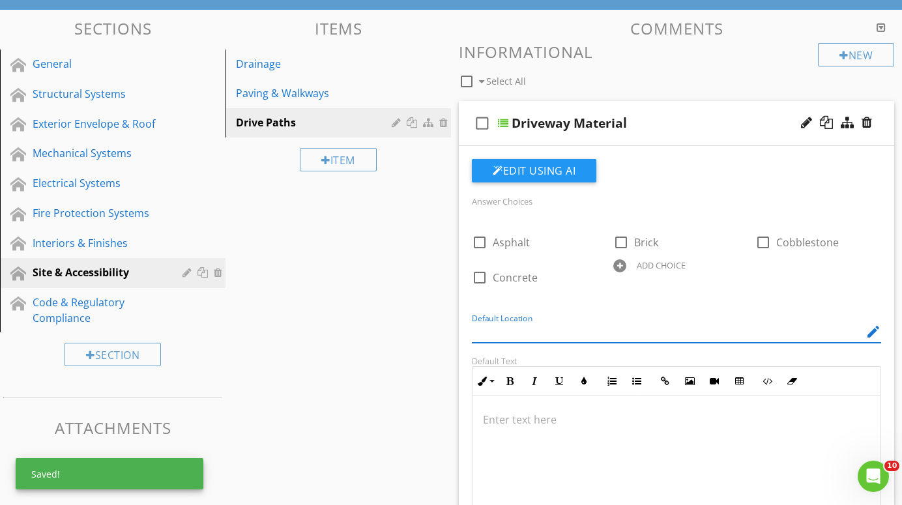
click at [620, 263] on div at bounding box center [619, 265] width 13 height 13
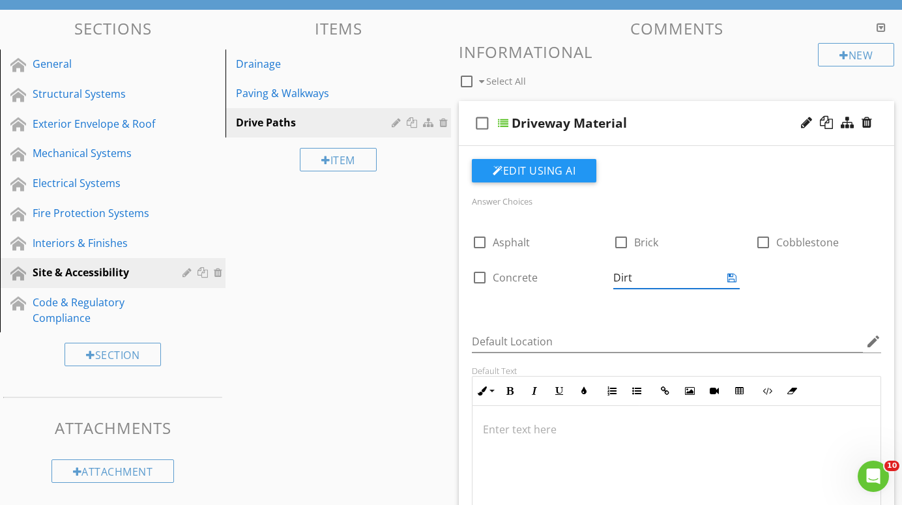
type input "Dirt"
click at [612, 327] on div "Default Location edit" at bounding box center [676, 344] width 409 height 42
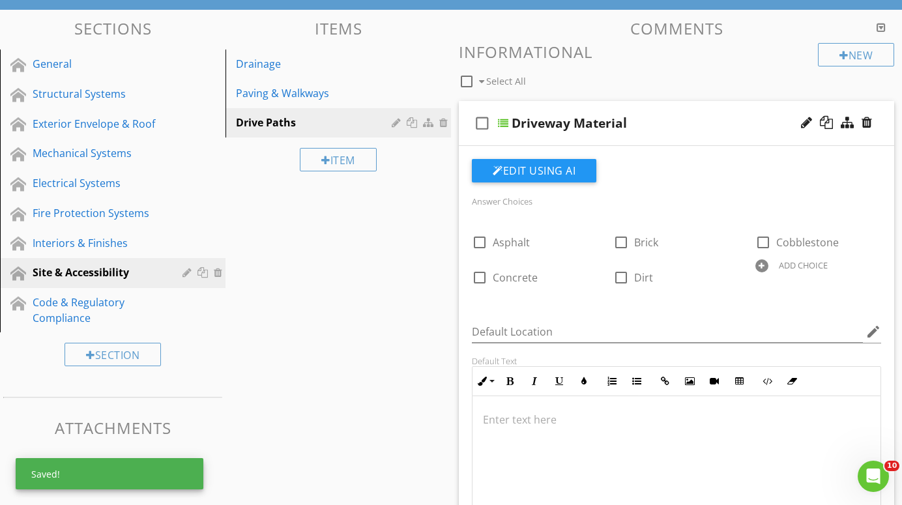
click at [763, 263] on div at bounding box center [762, 265] width 13 height 13
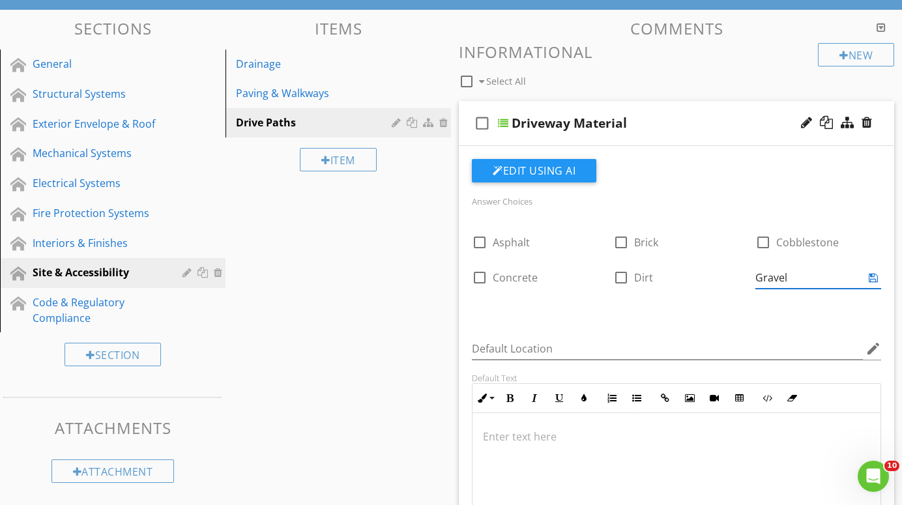
type input "Gravel"
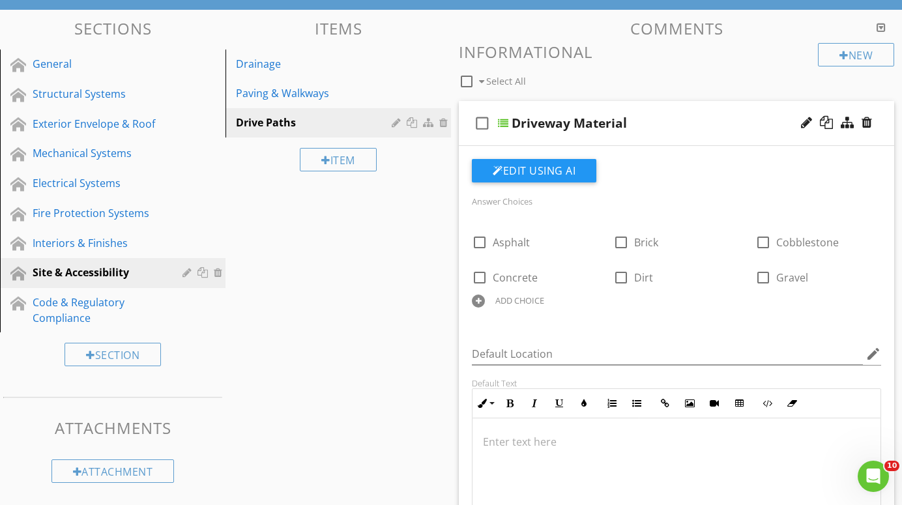
click at [724, 300] on div "check_box_outline_blank Asphalt check_box_outline_blank Brick check_box_outline…" at bounding box center [676, 268] width 425 height 93
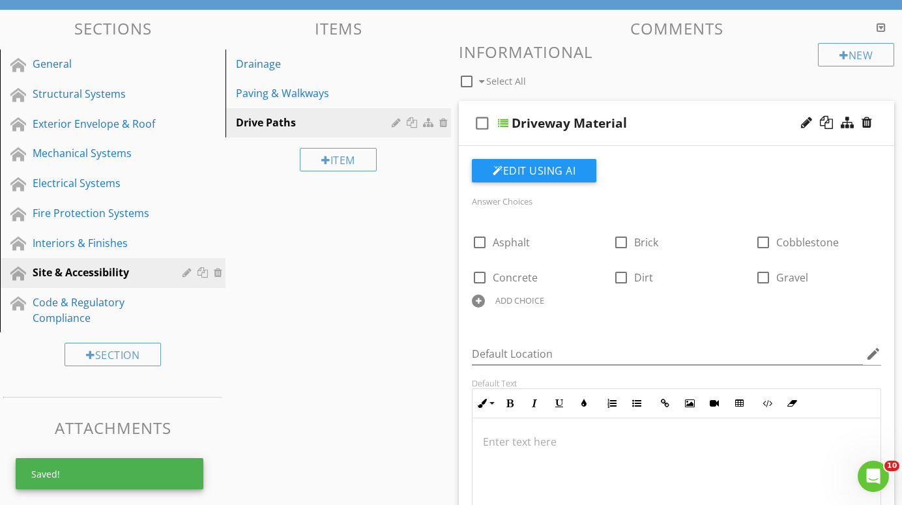
click at [477, 302] on div at bounding box center [478, 301] width 13 height 13
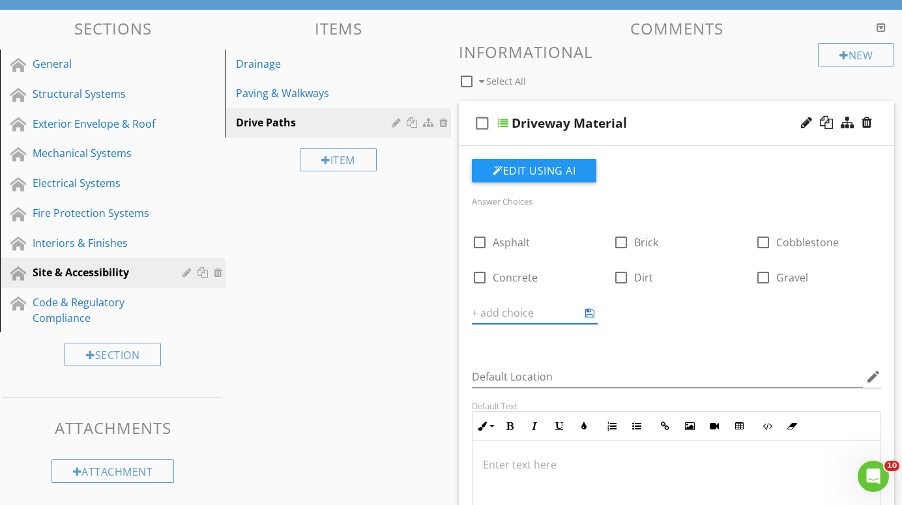
click at [517, 351] on div "Answer Choices check_box_outline_blank Asphalt check_box_outline_blank Brick ch…" at bounding box center [676, 401] width 425 height 485
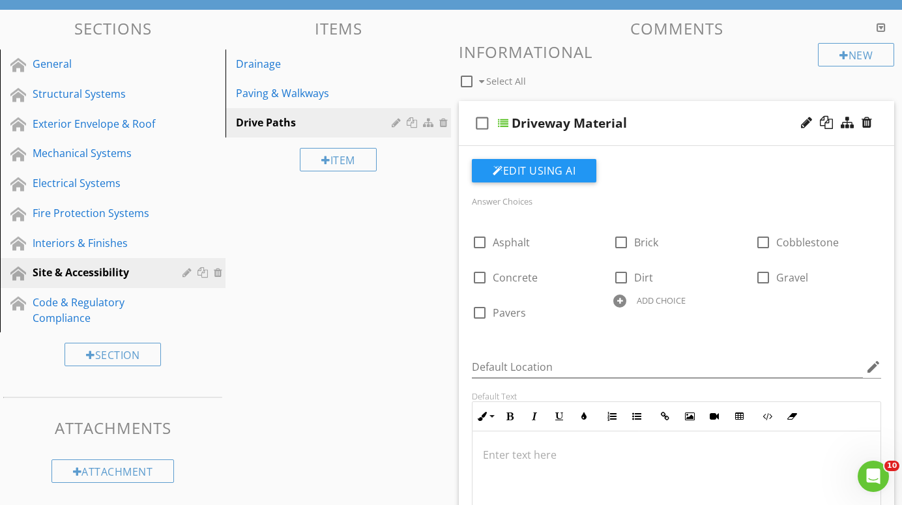
click at [621, 300] on div at bounding box center [619, 301] width 13 height 13
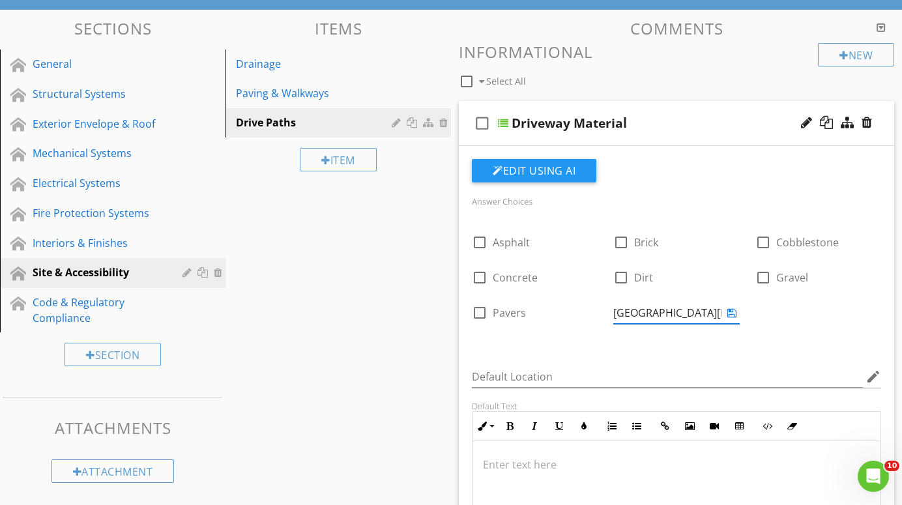
type input "Street Parking"
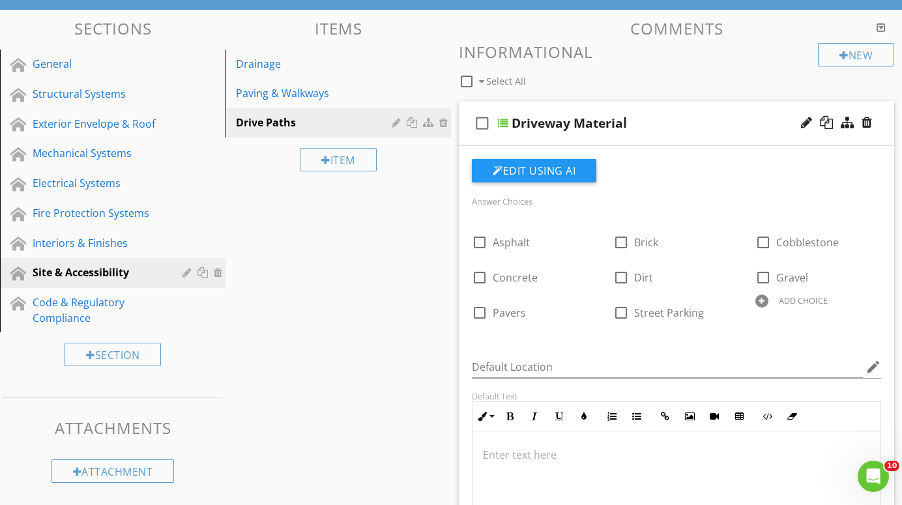
click at [641, 351] on div "Answer Choices check_box_outline_blank Asphalt check_box_outline_blank Brick ch…" at bounding box center [676, 396] width 425 height 475
click at [503, 121] on div at bounding box center [503, 123] width 10 height 10
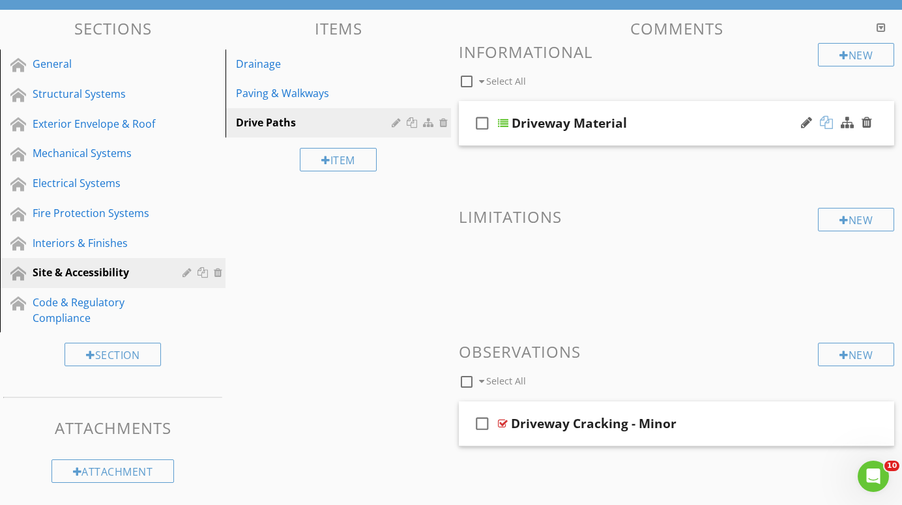
click at [831, 120] on div at bounding box center [826, 122] width 13 height 13
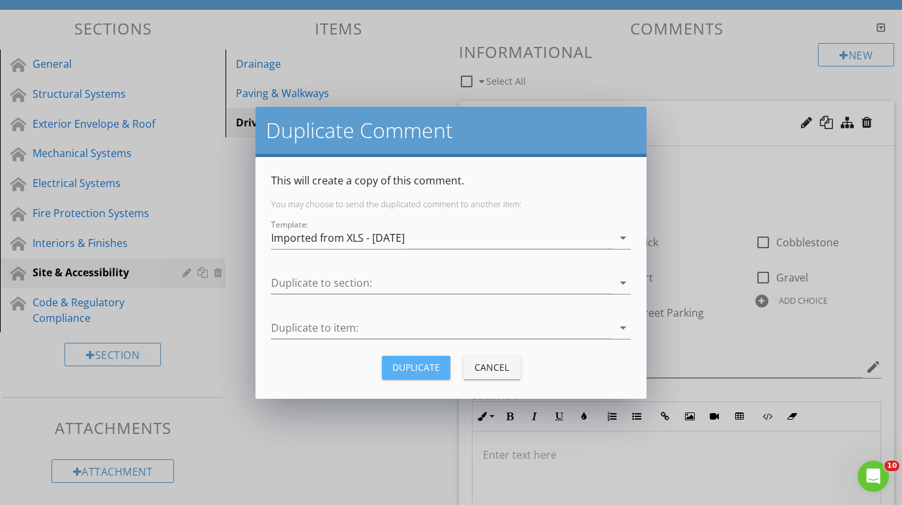
click at [423, 365] on div "Duplicate" at bounding box center [416, 368] width 48 height 14
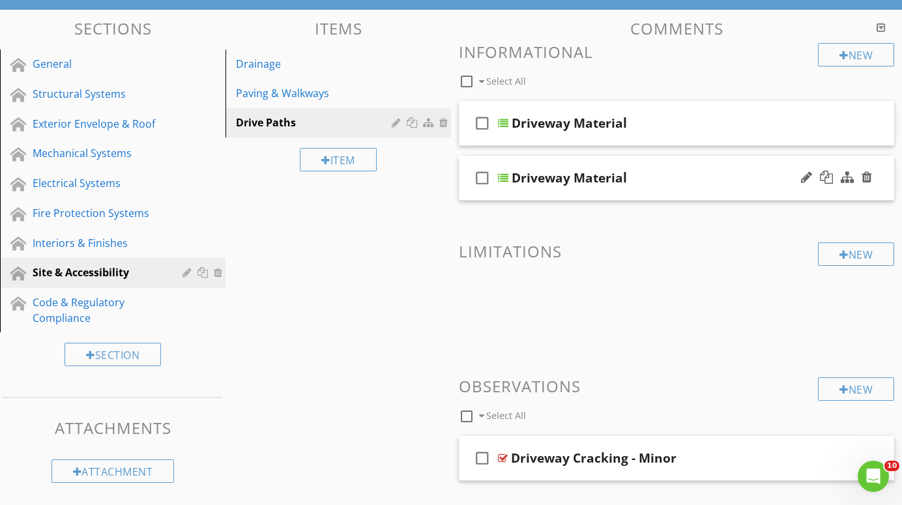
click at [683, 185] on div "check_box_outline_blank Driveway Material" at bounding box center [676, 178] width 435 height 45
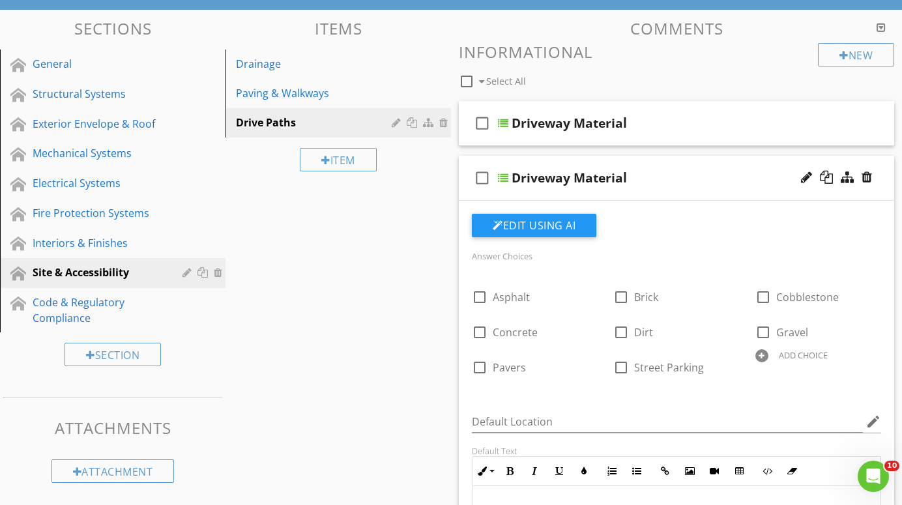
click at [501, 177] on div at bounding box center [503, 178] width 10 height 10
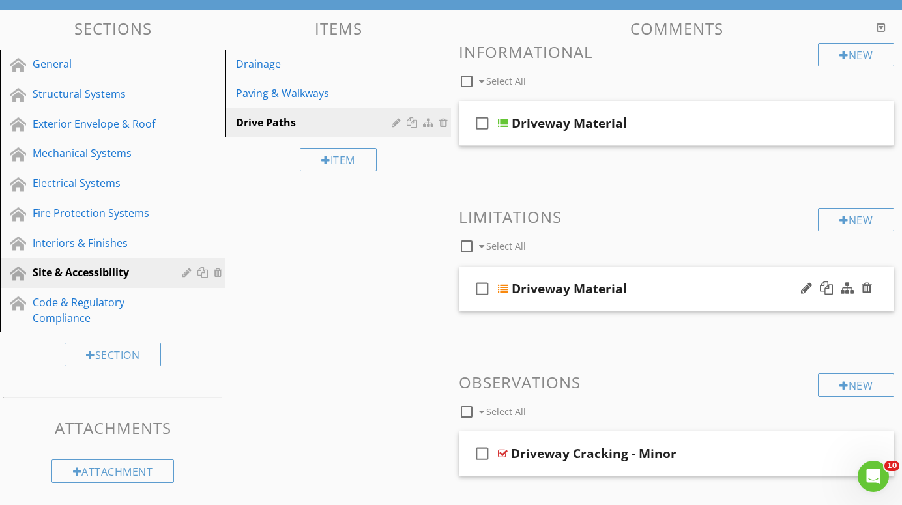
click at [606, 286] on div "Driveway Material" at bounding box center [569, 289] width 115 height 16
type input "D"
type input "Accessibility Barriers"
click at [505, 286] on div at bounding box center [503, 289] width 10 height 10
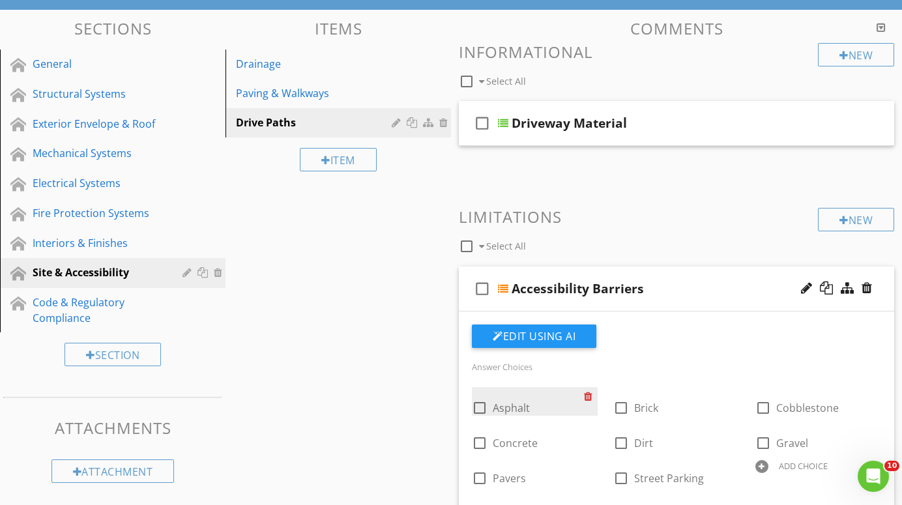
click at [587, 395] on div at bounding box center [591, 396] width 14 height 18
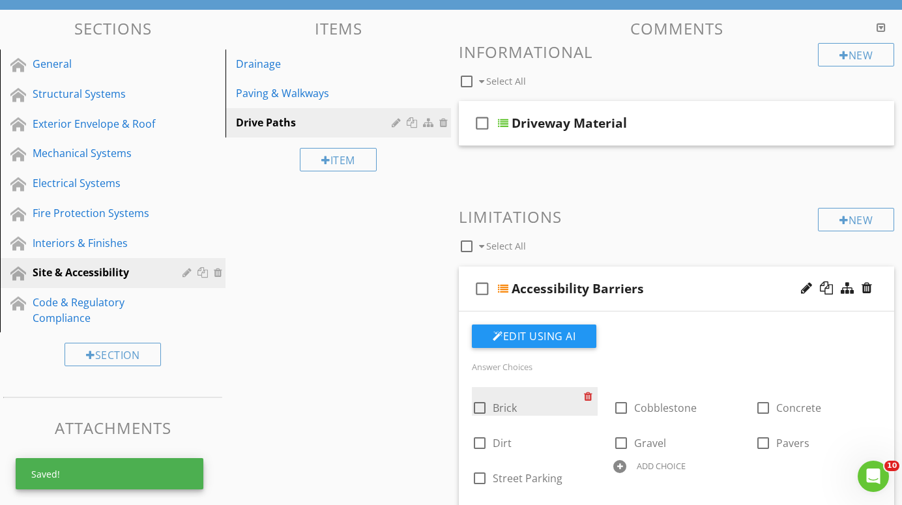
click at [587, 395] on div at bounding box center [591, 396] width 14 height 18
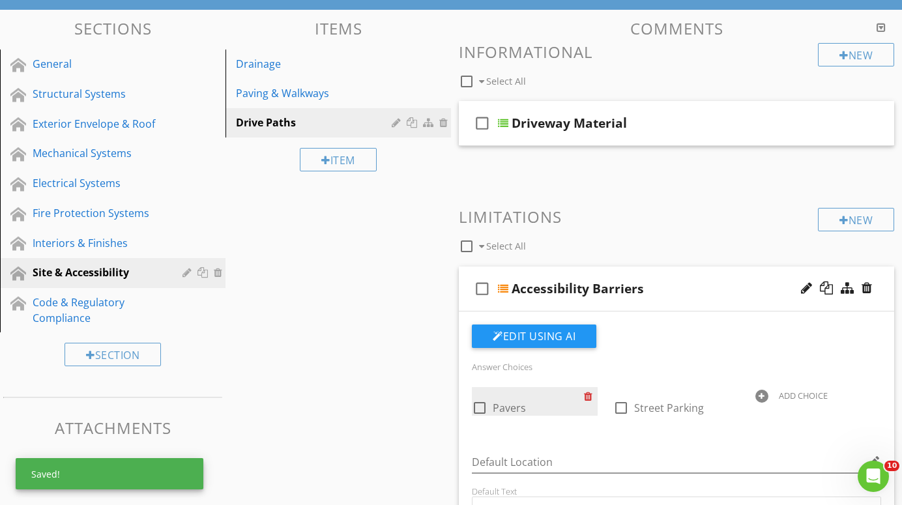
click at [587, 395] on div at bounding box center [591, 396] width 14 height 18
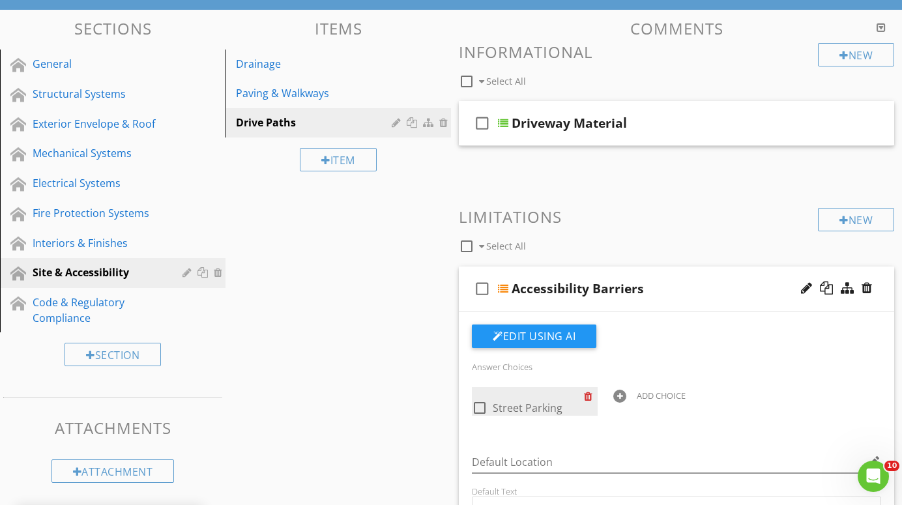
click at [587, 395] on div at bounding box center [591, 396] width 14 height 18
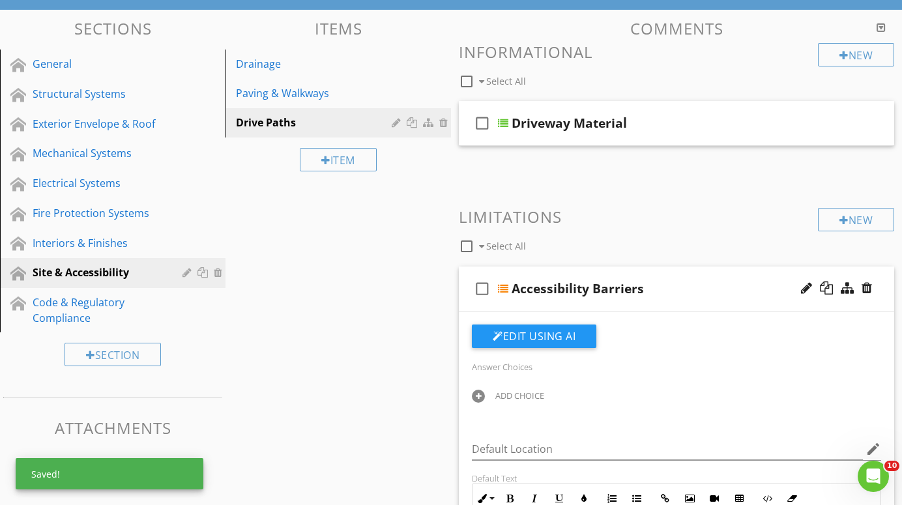
click at [483, 398] on div at bounding box center [478, 396] width 13 height 13
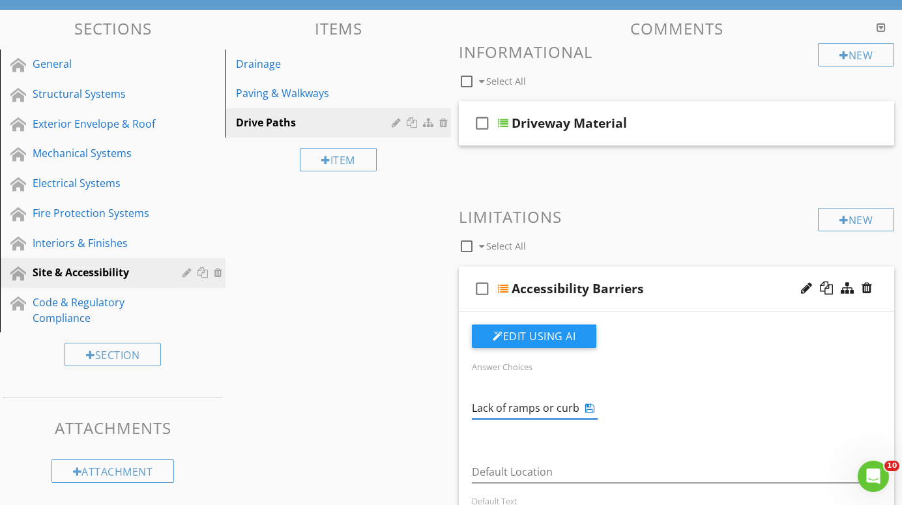
type input "Lack of ramps or curb cuts"
click at [679, 434] on div "Answer Choices ADD CHOICE" at bounding box center [676, 402] width 425 height 87
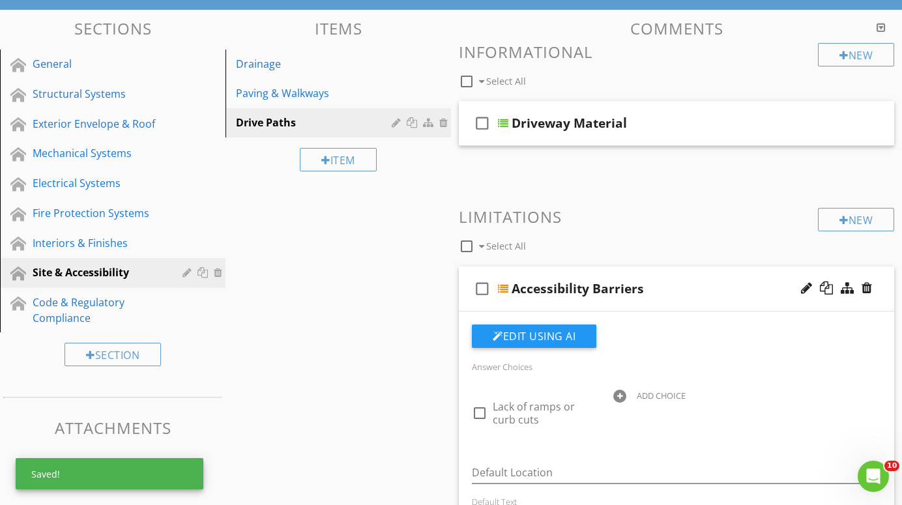
click at [619, 395] on div at bounding box center [619, 396] width 13 height 13
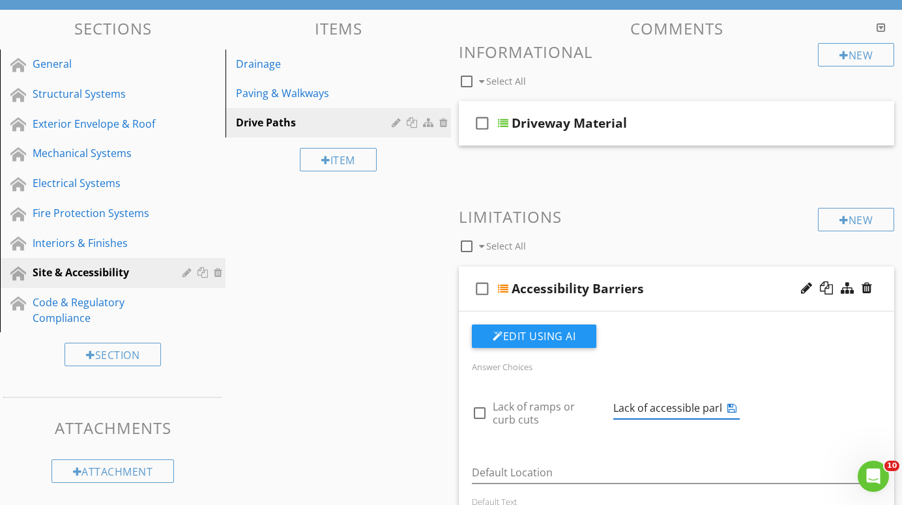
type input "Lack of accessible parking"
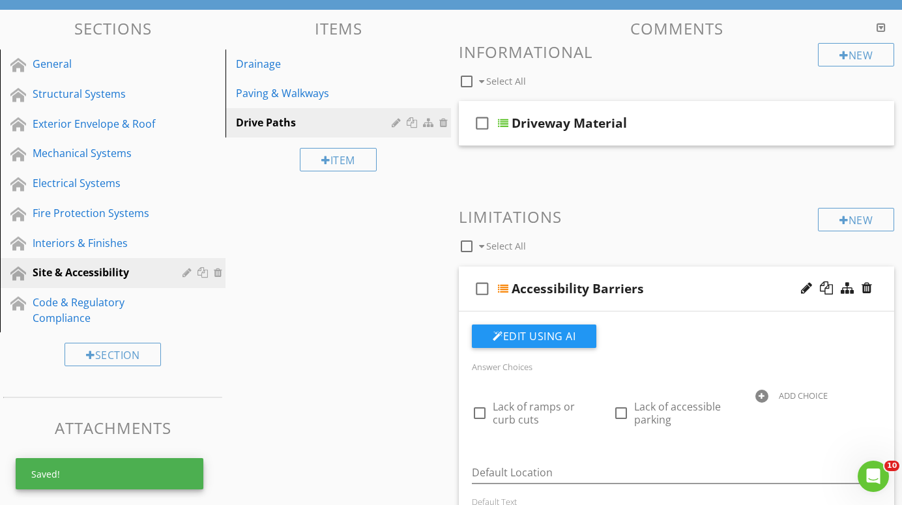
click at [769, 392] on div "ADD CHOICE" at bounding box center [819, 395] width 126 height 16
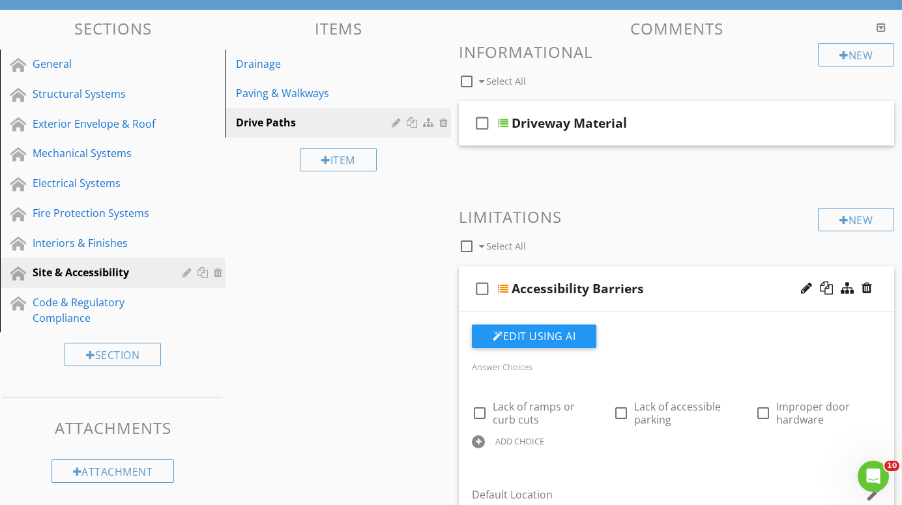
click at [731, 450] on div "Answer Choices check_box_outline_blank Lack of ramps or curb cuts check_box_out…" at bounding box center [676, 414] width 425 height 110
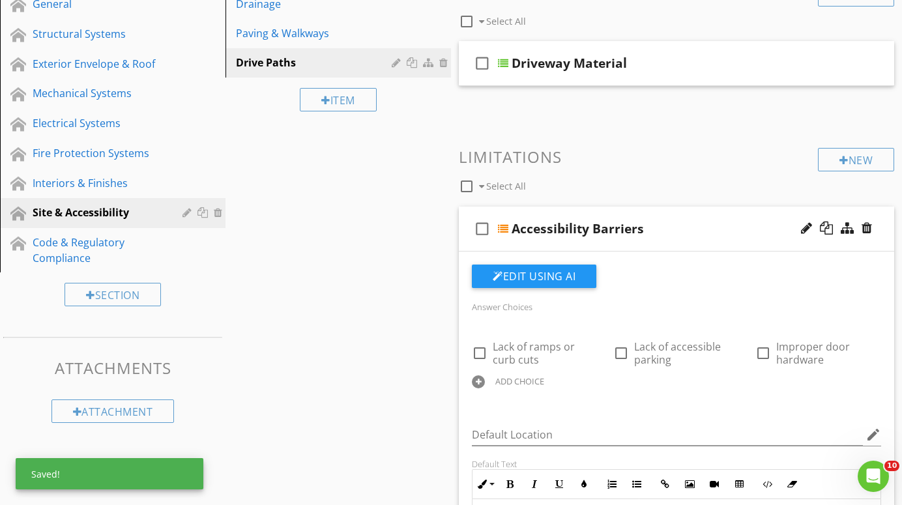
scroll to position [171, 0]
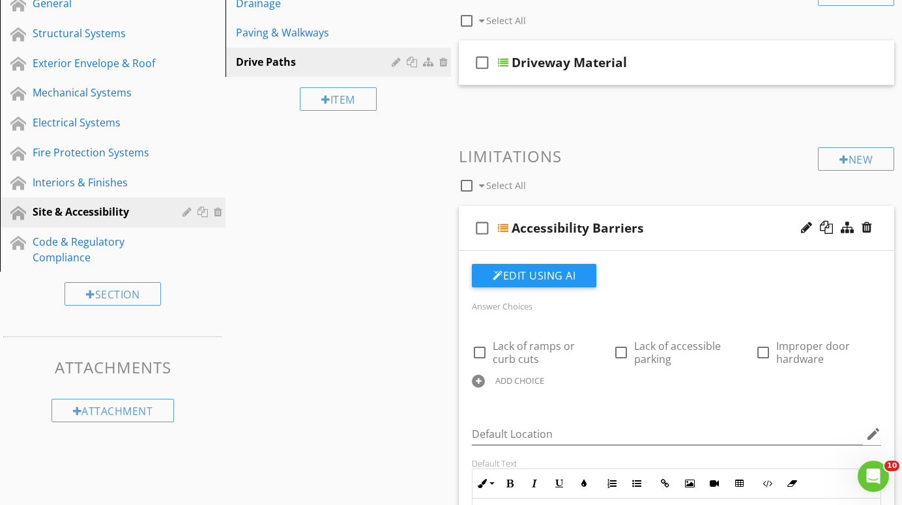
click at [479, 379] on div at bounding box center [478, 381] width 13 height 13
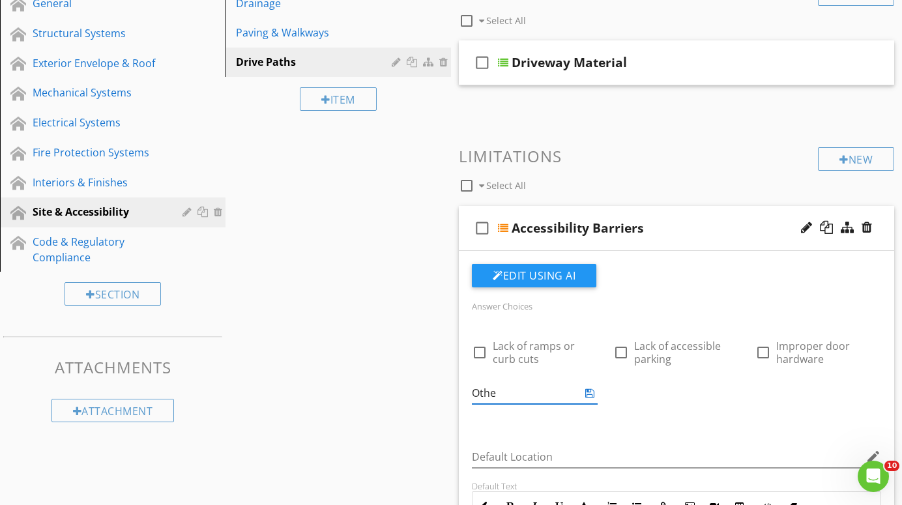
type input "Other"
click at [585, 426] on div "Answer Choices check_box_outline_blank Lack of ramps or curb cuts check_box_out…" at bounding box center [676, 494] width 425 height 460
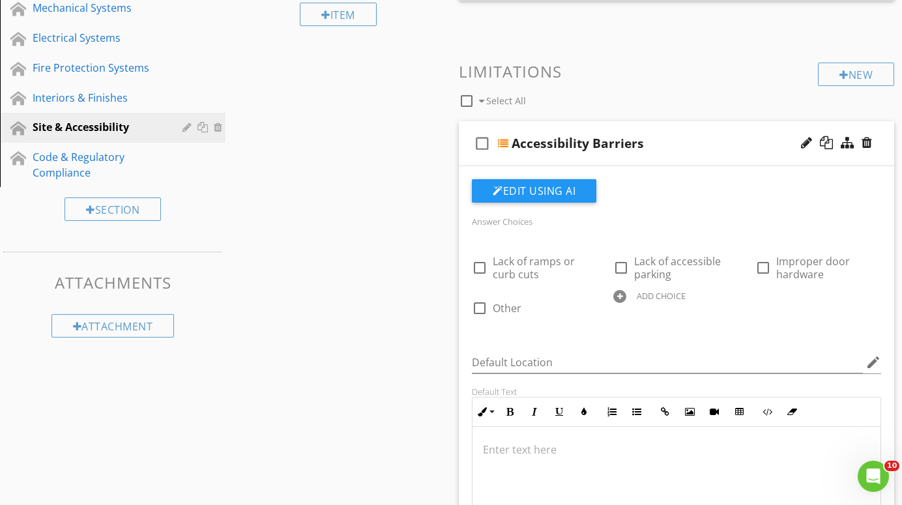
scroll to position [1, 0]
click at [506, 140] on div at bounding box center [503, 143] width 10 height 10
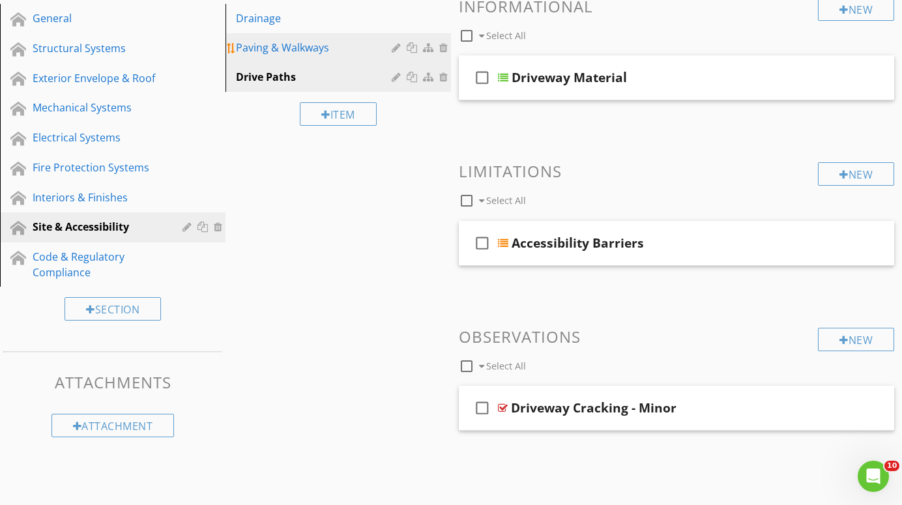
scroll to position [155, 0]
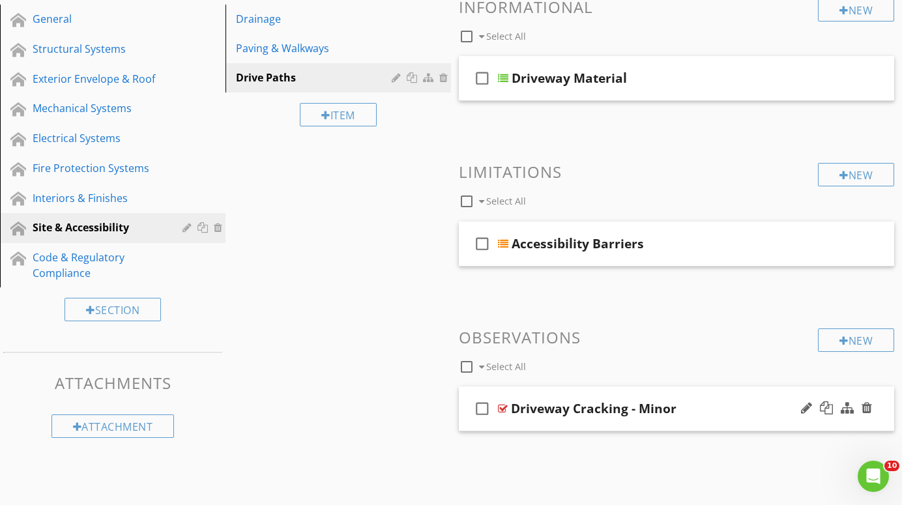
click at [503, 406] on div at bounding box center [503, 409] width 10 height 10
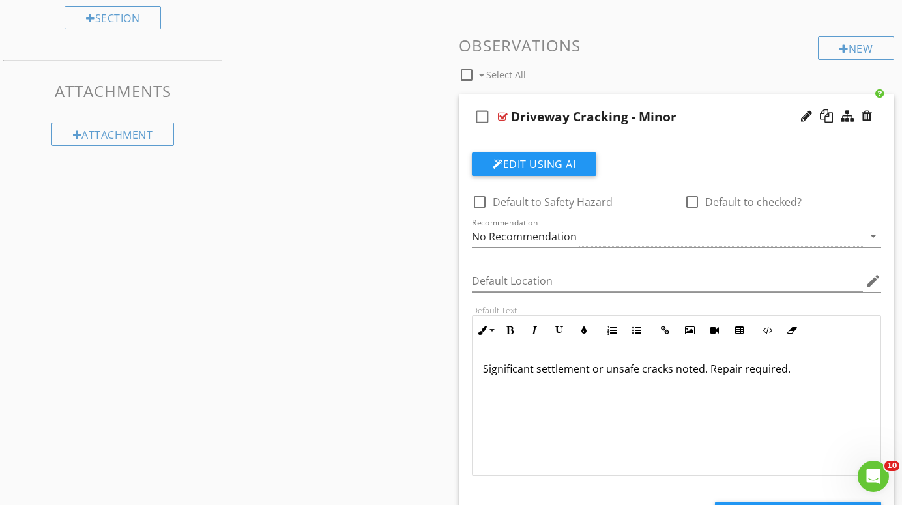
scroll to position [446, 0]
click at [788, 374] on p "Significant settlement or unsafe cracks noted. Repair required." at bounding box center [676, 370] width 387 height 16
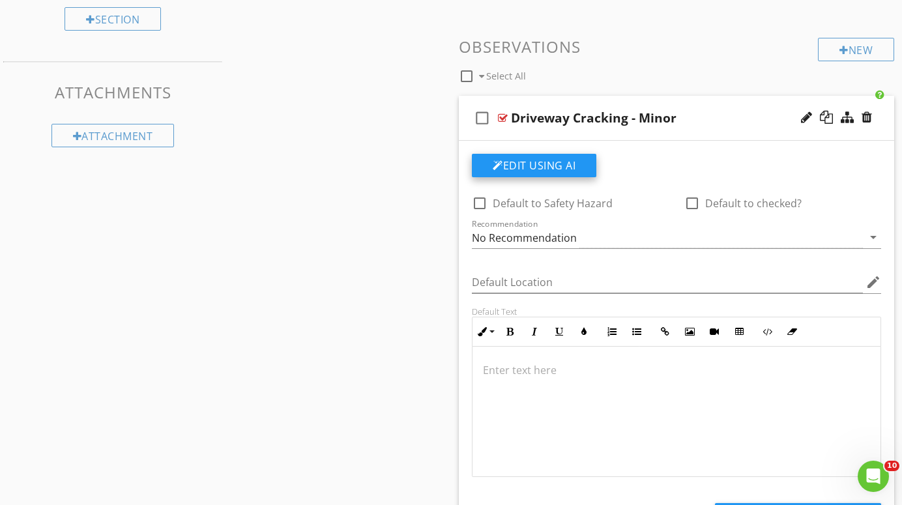
click at [550, 165] on button "Edit Using AI" at bounding box center [534, 165] width 125 height 23
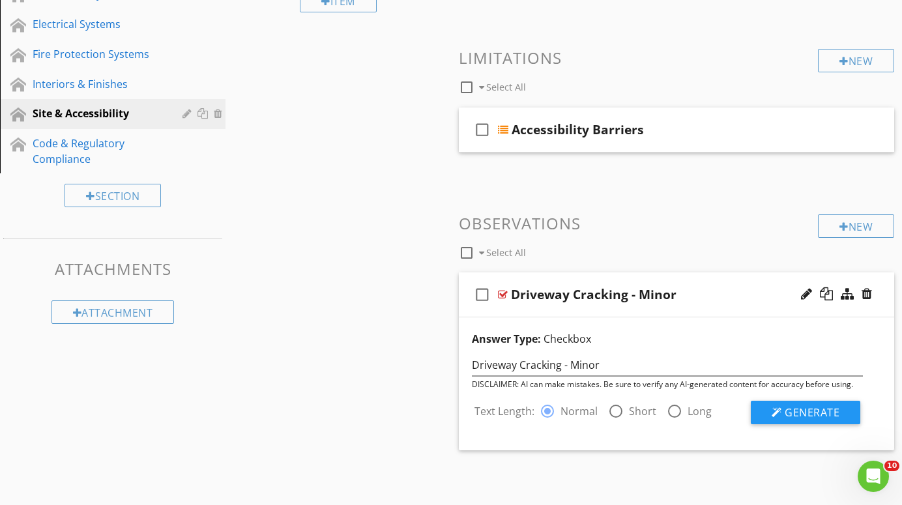
scroll to position [268, 0]
click at [812, 413] on span "Generate" at bounding box center [812, 414] width 55 height 14
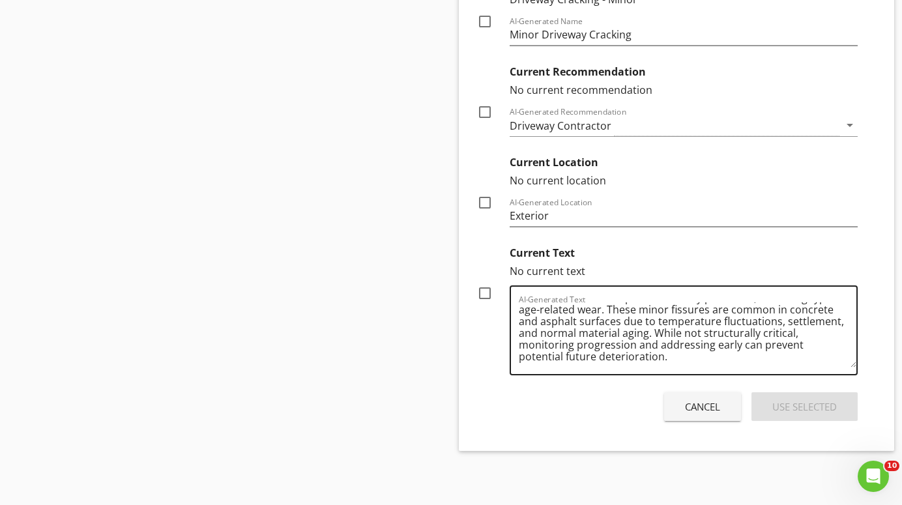
scroll to position [761, 0]
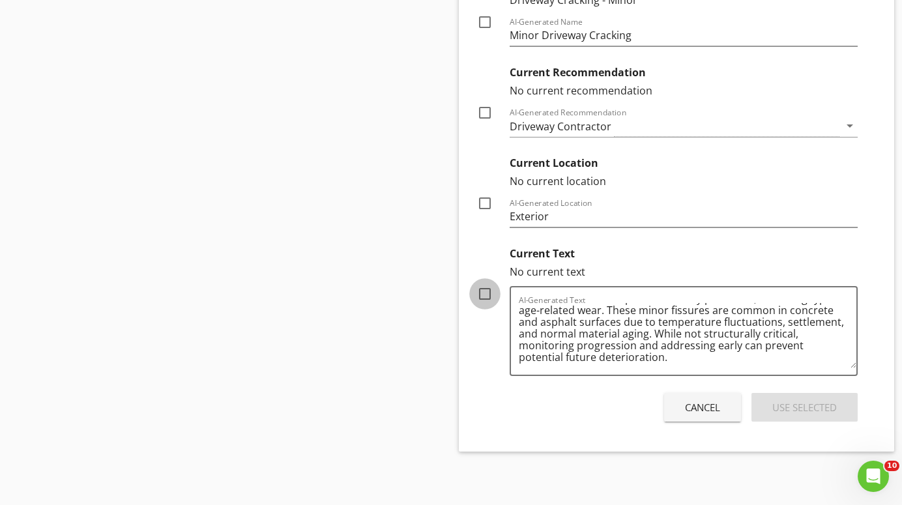
click at [481, 291] on div at bounding box center [485, 294] width 22 height 22
checkbox input "true"
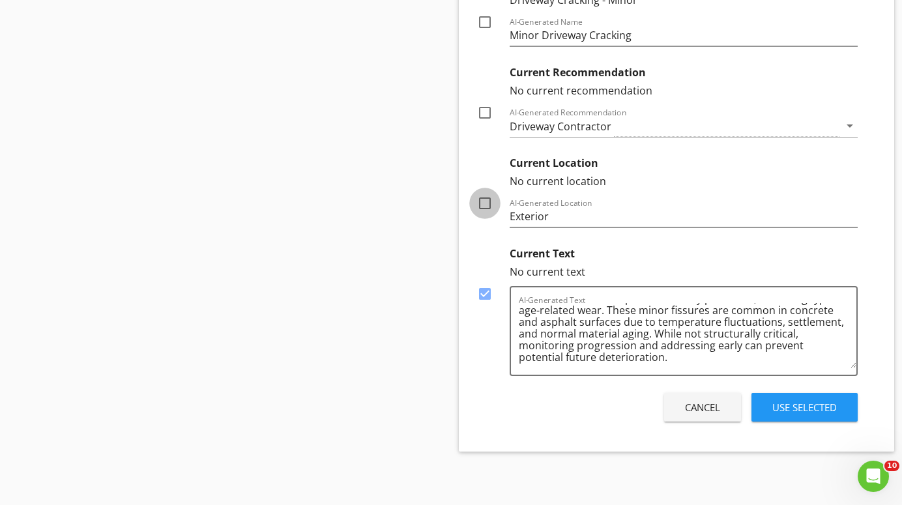
click at [483, 204] on div at bounding box center [485, 203] width 22 height 22
checkbox input "true"
click at [487, 113] on div at bounding box center [485, 113] width 22 height 22
checkbox input "true"
click at [801, 403] on div "Use Selected" at bounding box center [805, 407] width 65 height 15
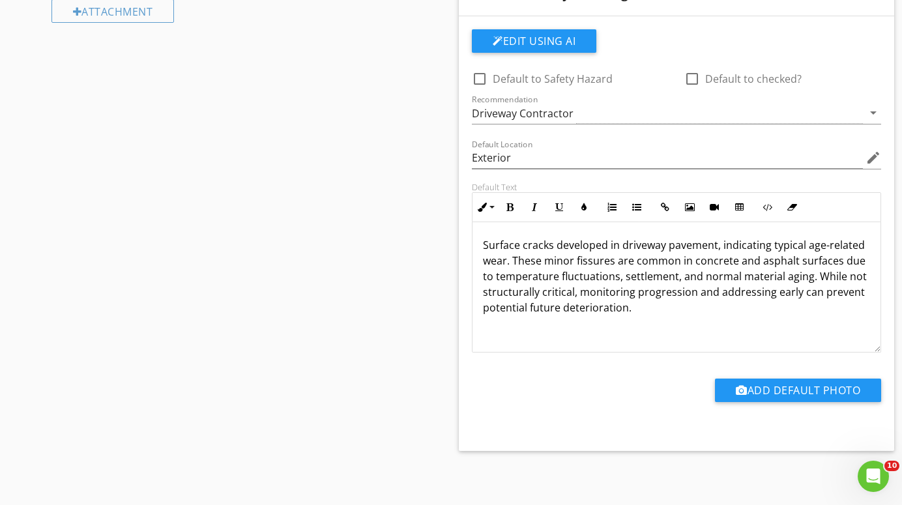
scroll to position [570, 0]
click at [816, 279] on p "Surface cracks developed in driveway pavement, indicating typical age-related w…" at bounding box center [676, 277] width 387 height 78
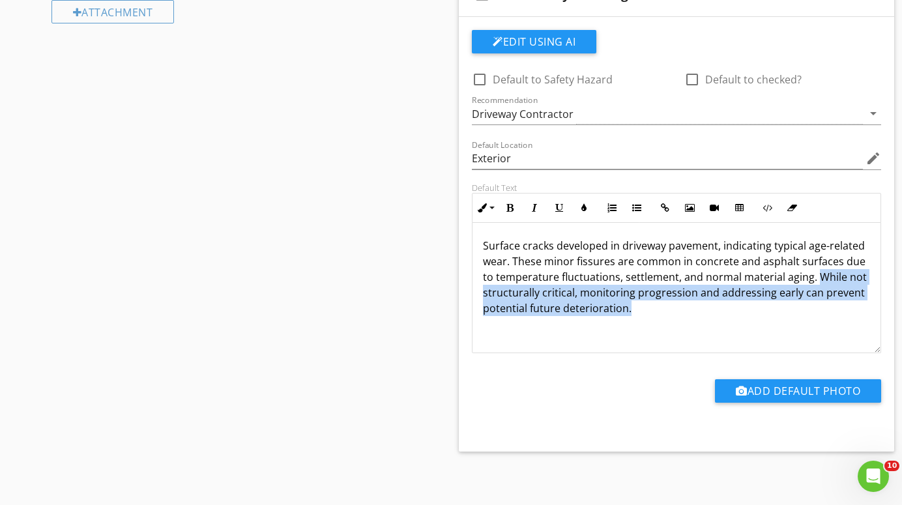
drag, startPoint x: 816, startPoint y: 279, endPoint x: 834, endPoint y: 336, distance: 60.2
click at [834, 336] on div "Surface cracks developed in driveway pavement, indicating typical age-related w…" at bounding box center [677, 287] width 408 height 130
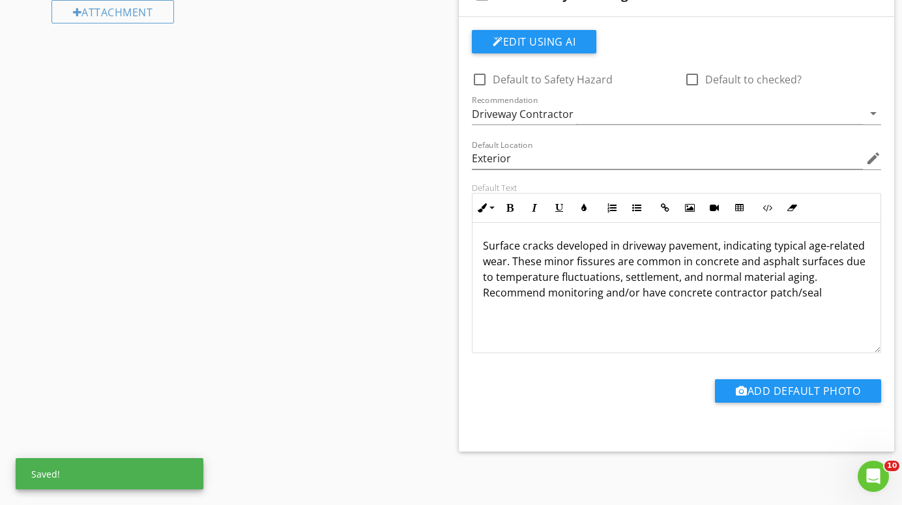
click at [827, 300] on div "Surface cracks developed in driveway pavement, indicating typical age-related w…" at bounding box center [677, 287] width 408 height 130
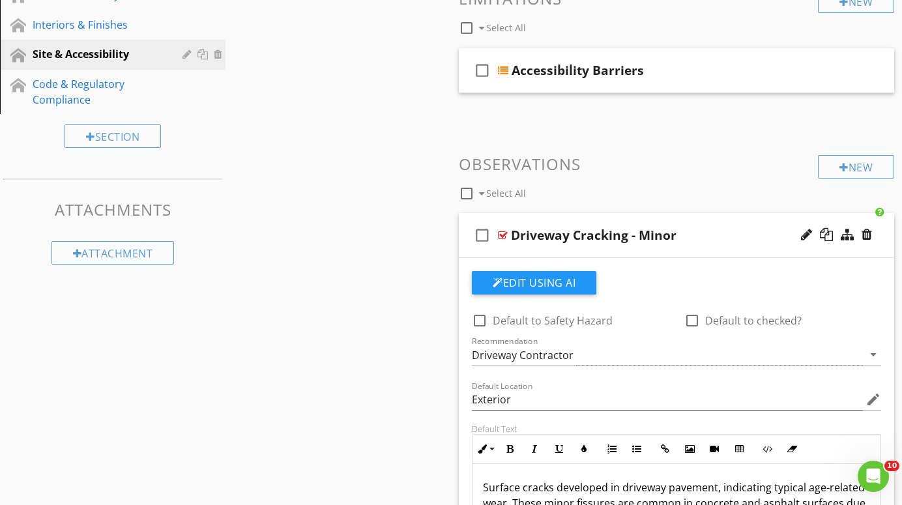
scroll to position [321, 0]
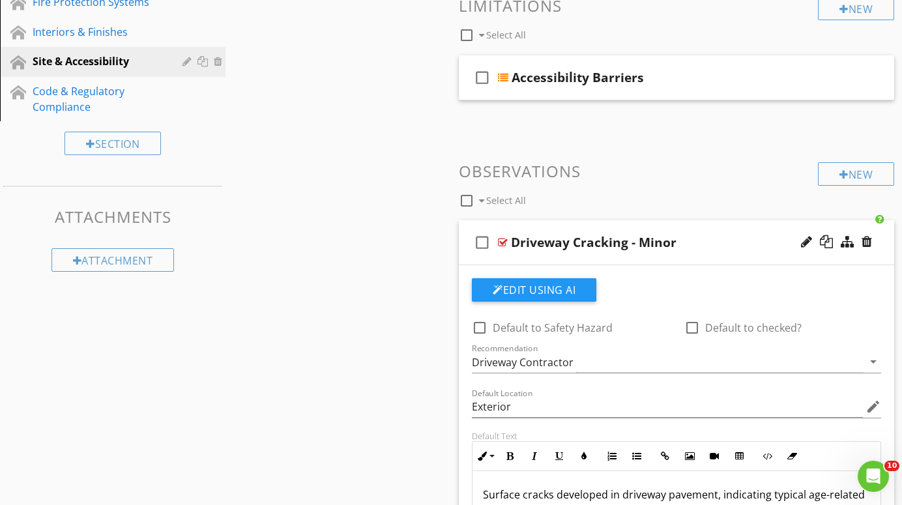
click at [505, 237] on div at bounding box center [503, 242] width 10 height 10
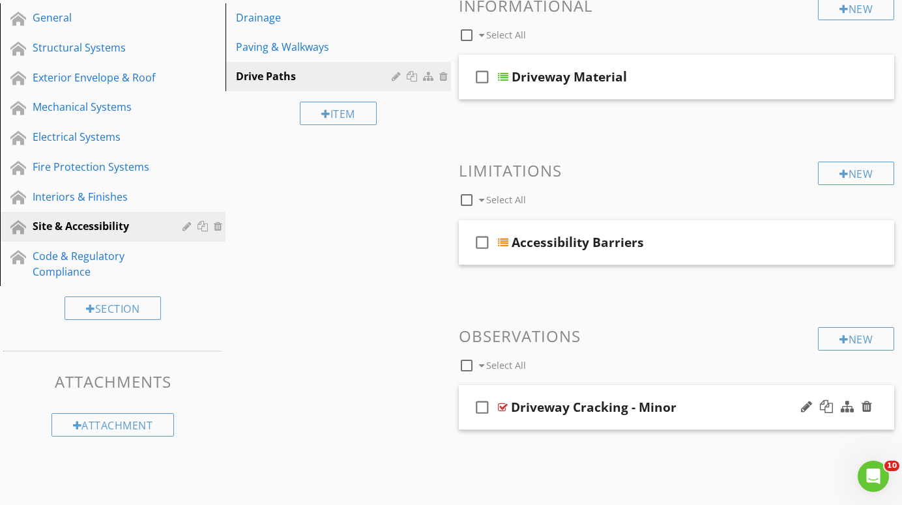
scroll to position [155, 0]
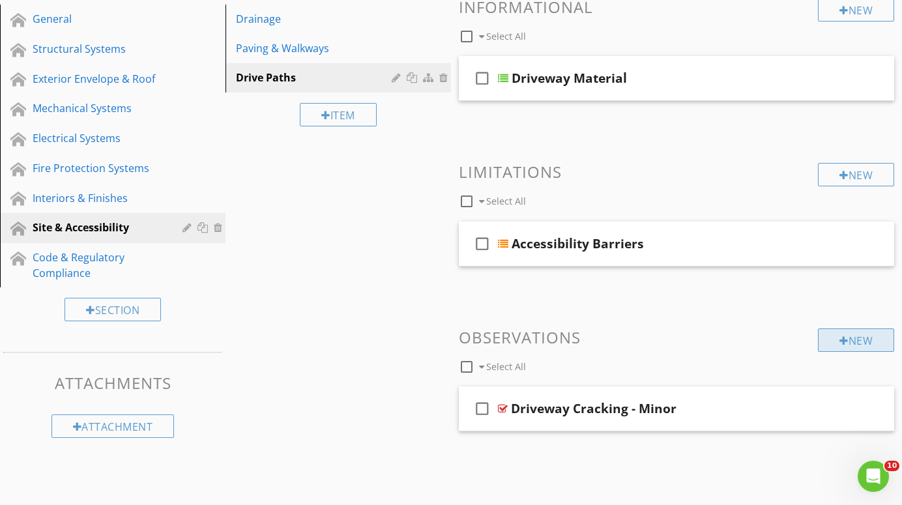
click at [864, 340] on div "New" at bounding box center [856, 340] width 76 height 23
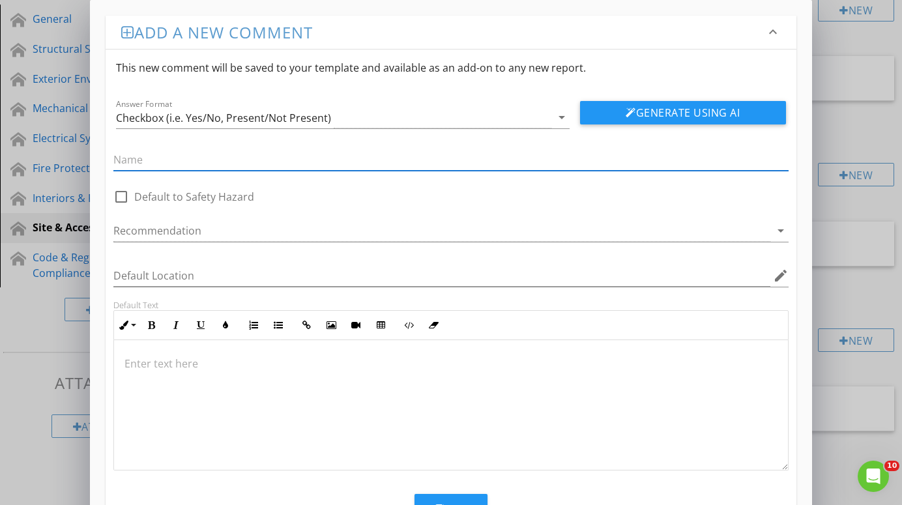
click at [324, 158] on input "text" at bounding box center [450, 160] width 675 height 22
type input "Walkway Cracking - Minor"
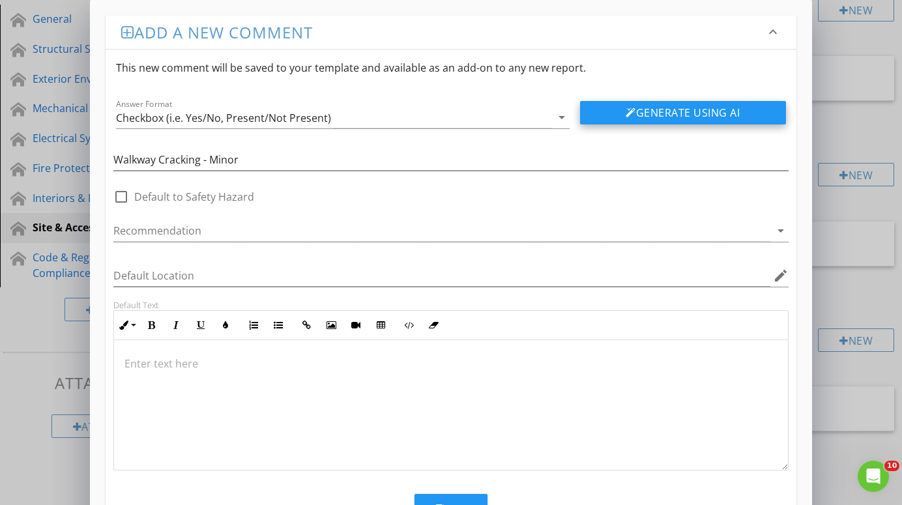
click at [664, 108] on button "Generate Using AI" at bounding box center [683, 112] width 206 height 23
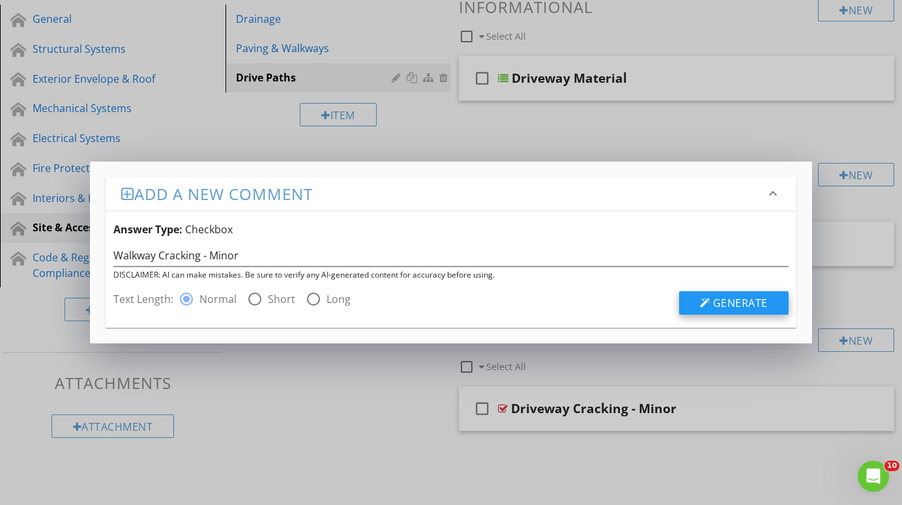
click at [746, 304] on span "Generate" at bounding box center [740, 303] width 55 height 14
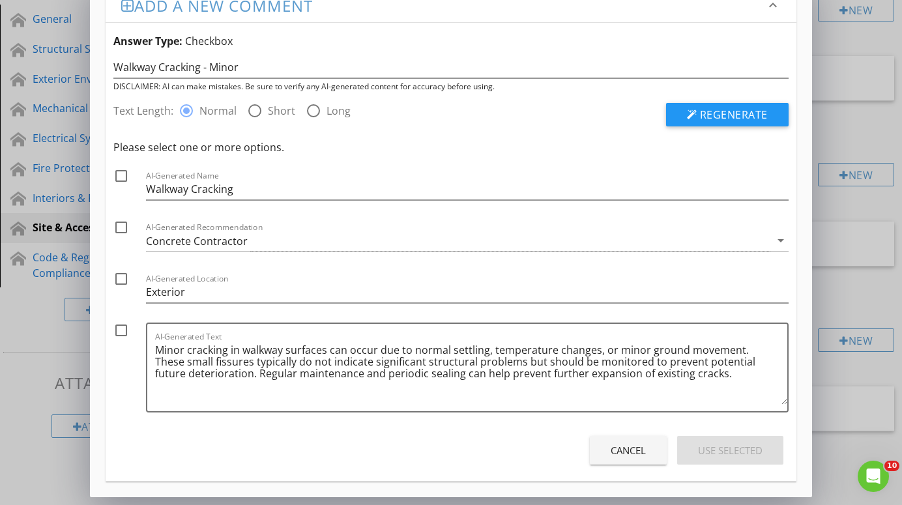
scroll to position [27, 0]
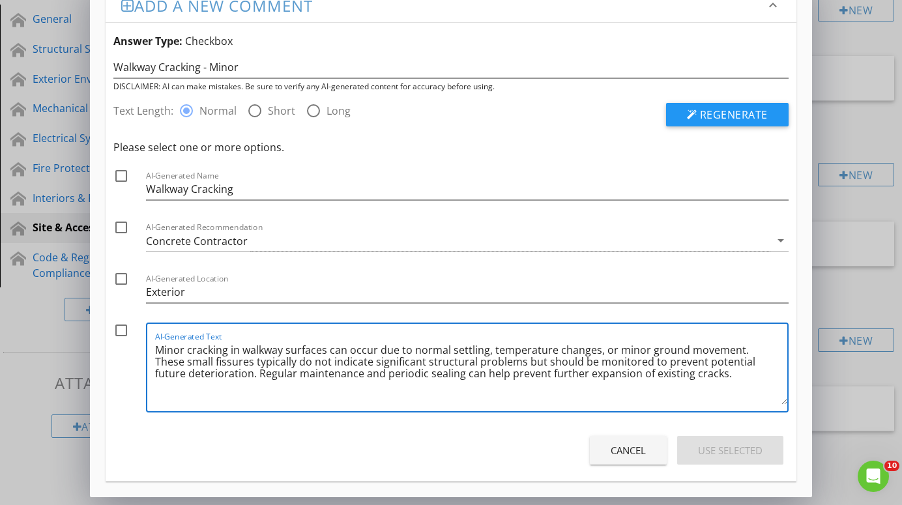
click at [701, 377] on textarea "Minor cracking in walkway surfaces can occur due to normal settling, temperatur…" at bounding box center [471, 372] width 632 height 65
type textarea "Minor cracking in walkway surfaces can occur due to normal settling, temperatur…"
click at [120, 332] on div at bounding box center [121, 330] width 22 height 22
checkbox input "true"
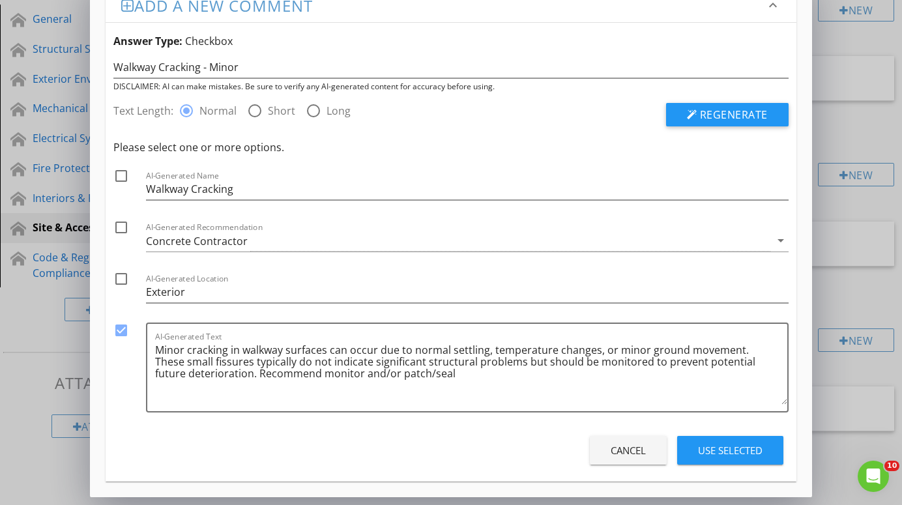
click at [117, 281] on div at bounding box center [121, 279] width 22 height 22
checkbox input "true"
click at [119, 226] on div at bounding box center [121, 227] width 22 height 22
checkbox input "true"
click at [709, 450] on div "Use Selected" at bounding box center [730, 450] width 65 height 15
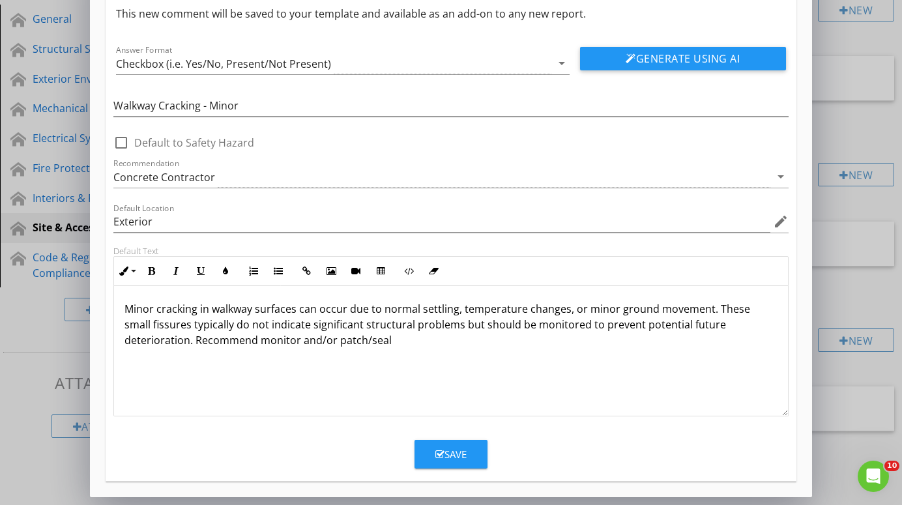
scroll to position [54, 0]
click at [448, 452] on div "Save" at bounding box center [450, 454] width 31 height 15
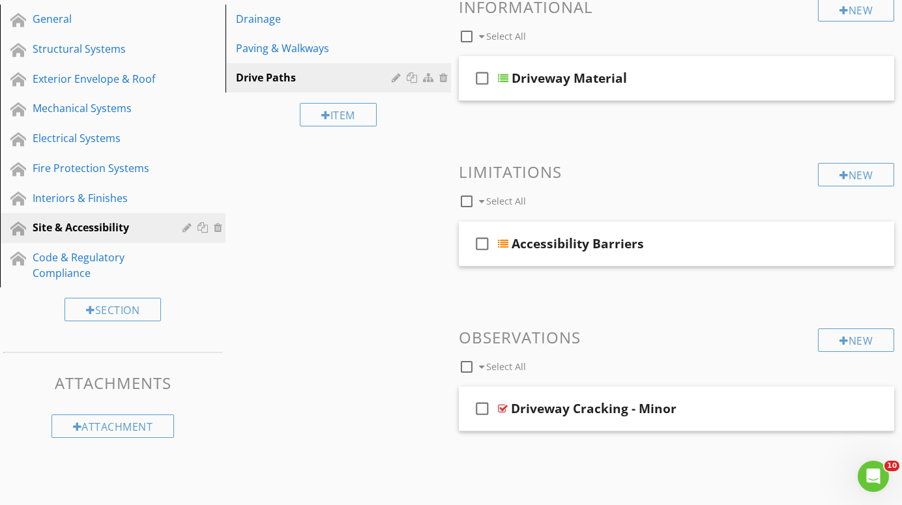
scroll to position [0, 0]
click at [505, 407] on div at bounding box center [503, 409] width 10 height 10
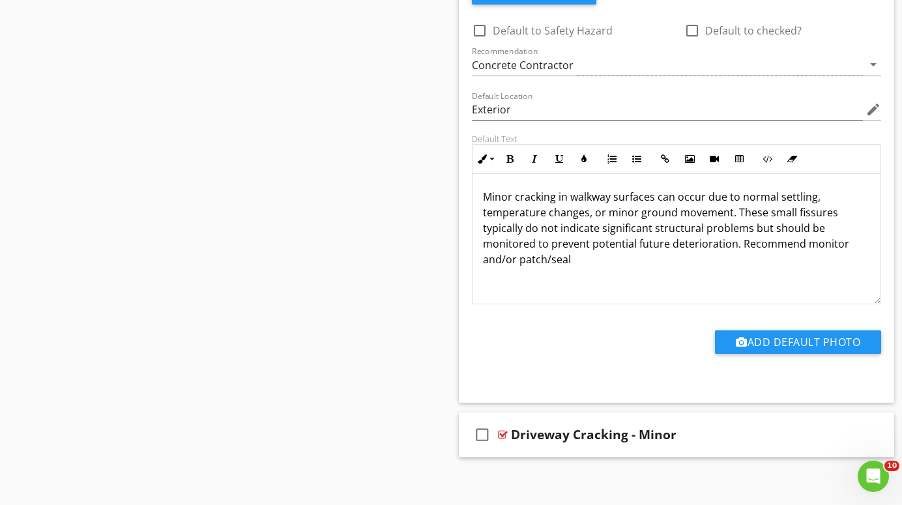
scroll to position [1, 0]
click at [501, 433] on div at bounding box center [503, 435] width 10 height 10
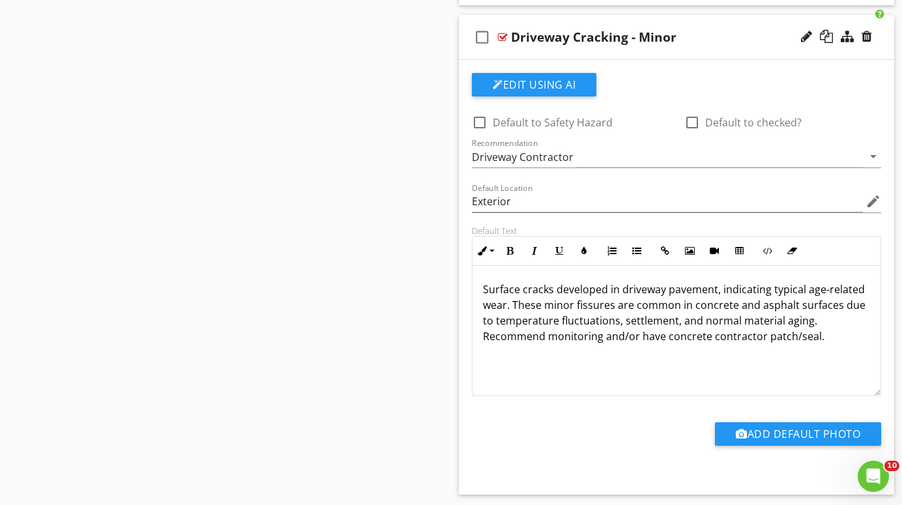
scroll to position [1018, 0]
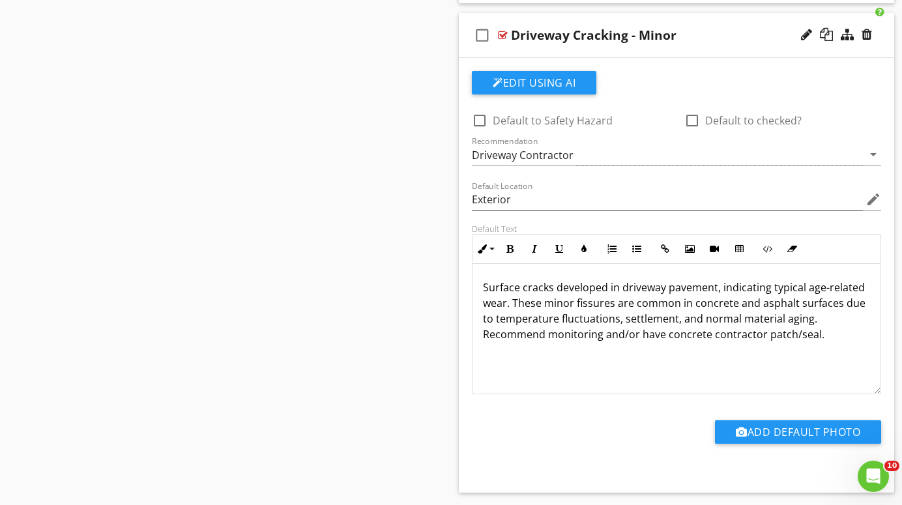
click at [665, 337] on p "Surface cracks developed in driveway pavement, indicating typical age-related w…" at bounding box center [676, 311] width 387 height 63
drag, startPoint x: 665, startPoint y: 337, endPoint x: 760, endPoint y: 336, distance: 95.2
copy p "concrete contractor"
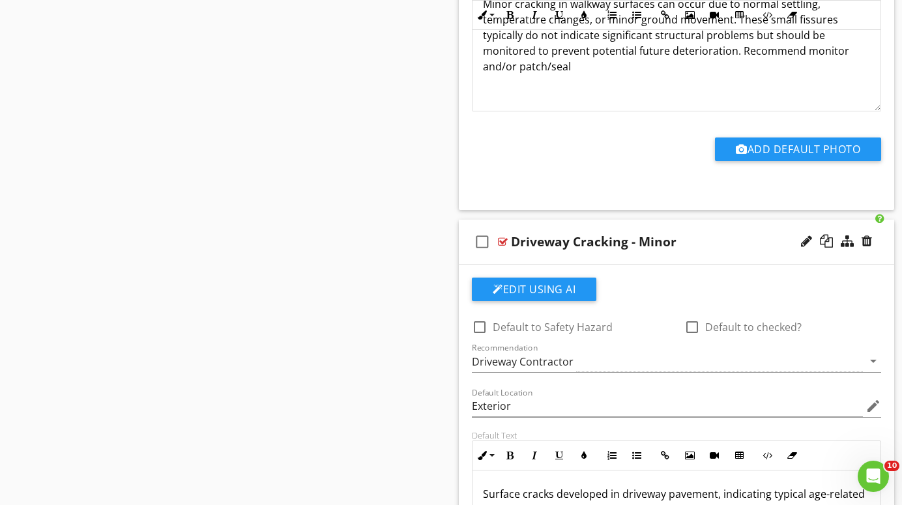
scroll to position [803, 0]
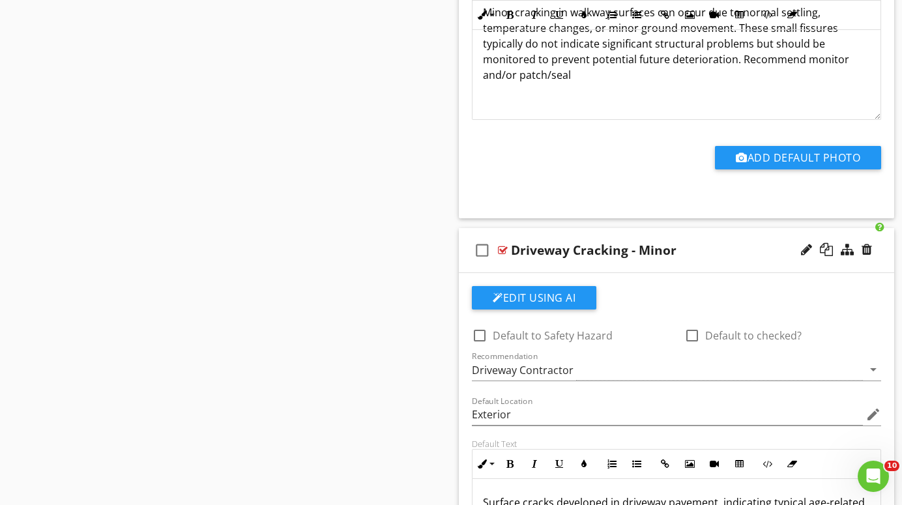
click at [517, 75] on p "Minor cracking in walkway surfaces can occur due to normal settling, temperatur…" at bounding box center [676, 44] width 387 height 78
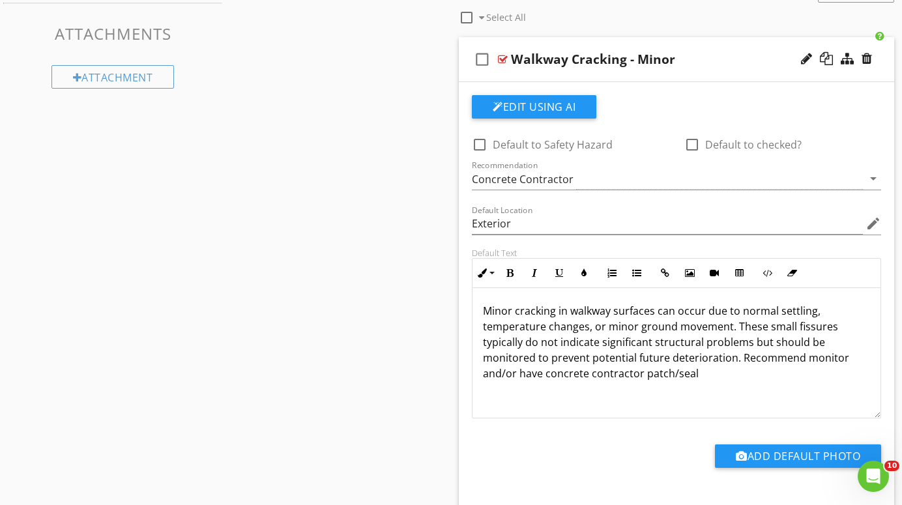
scroll to position [503, 0]
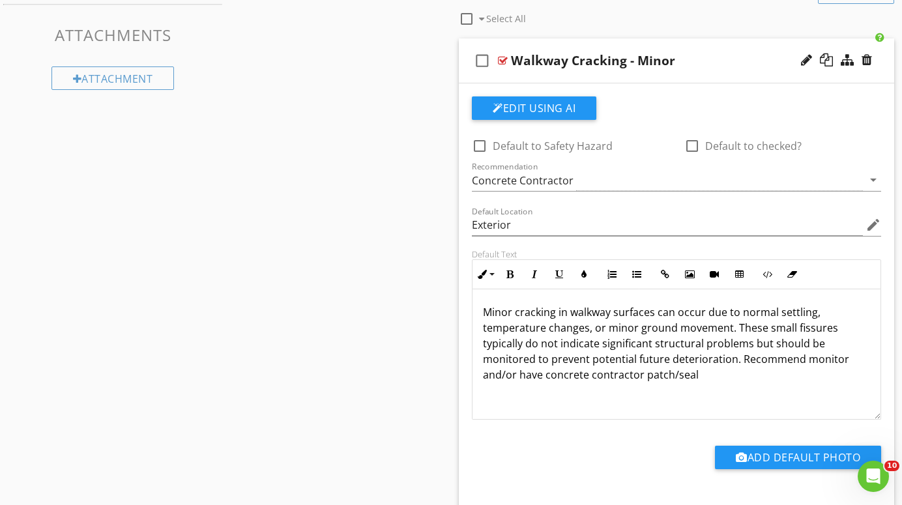
click at [503, 57] on div at bounding box center [503, 60] width 10 height 10
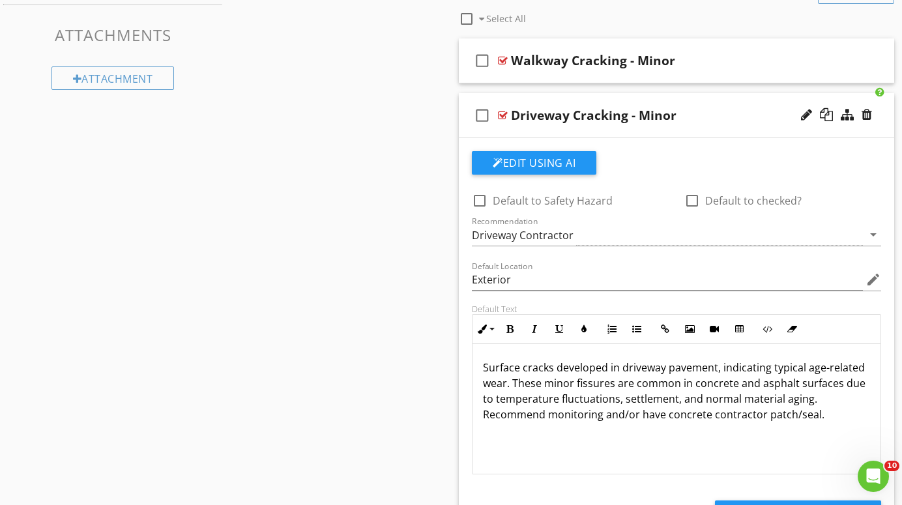
click at [503, 114] on div at bounding box center [503, 115] width 10 height 10
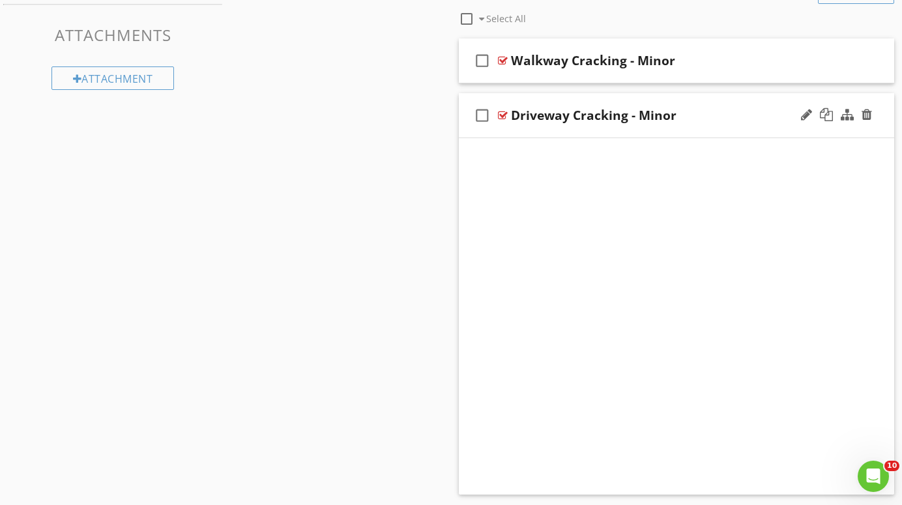
scroll to position [190, 0]
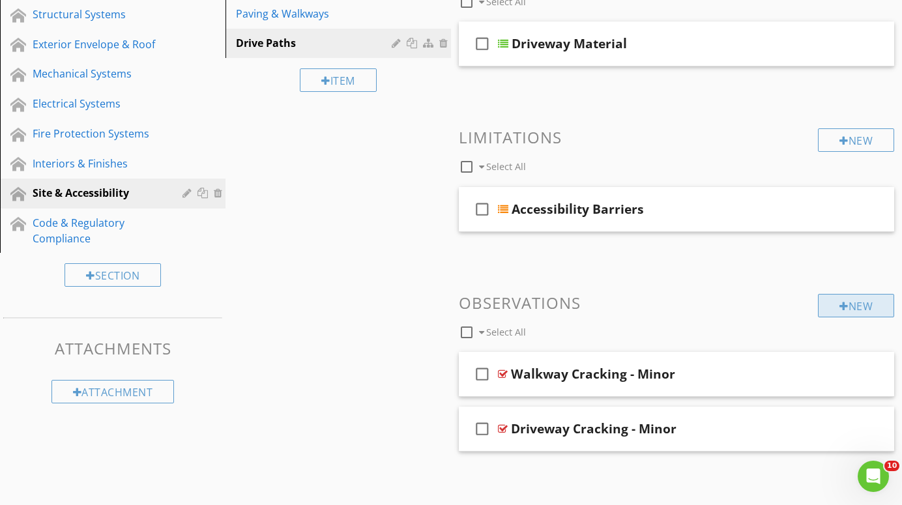
click at [865, 302] on div "New" at bounding box center [856, 305] width 76 height 23
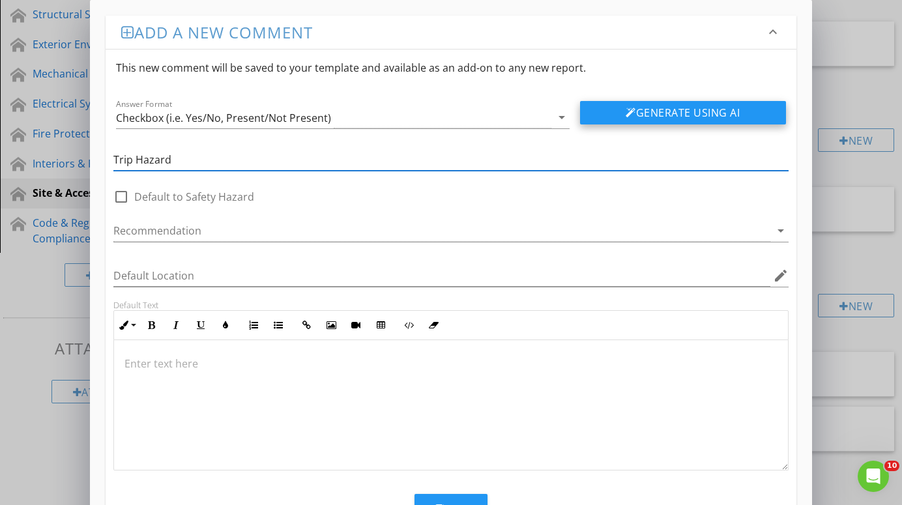
type input "Trip Hazard"
click at [713, 111] on button "Generate Using AI" at bounding box center [683, 112] width 206 height 23
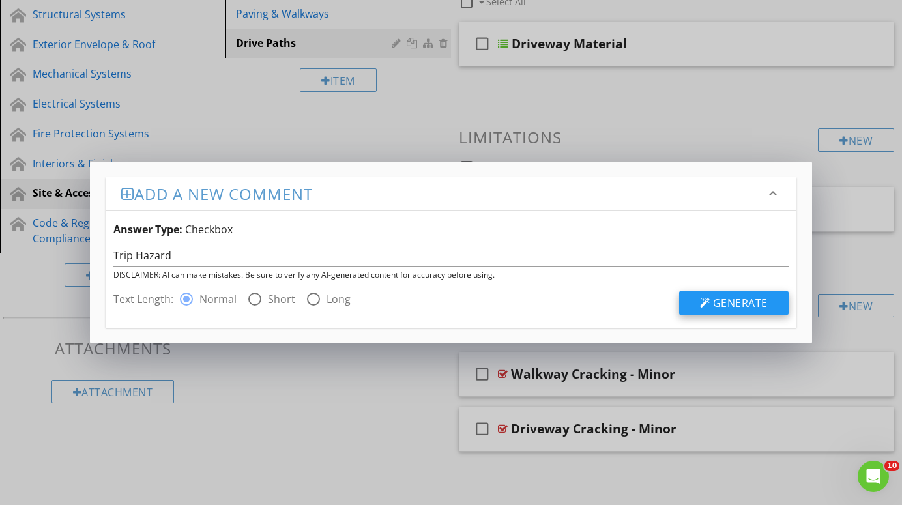
click at [742, 299] on span "Generate" at bounding box center [740, 303] width 55 height 14
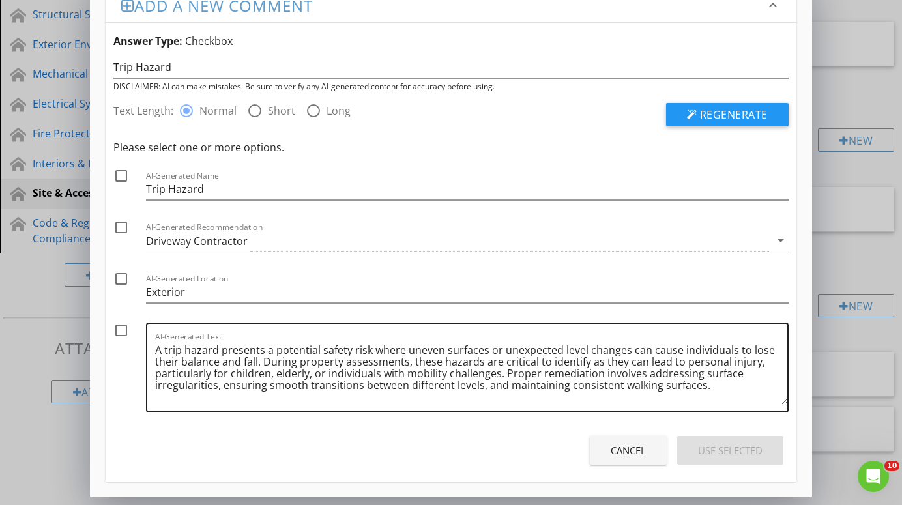
scroll to position [27, 0]
click at [120, 333] on div at bounding box center [121, 330] width 22 height 22
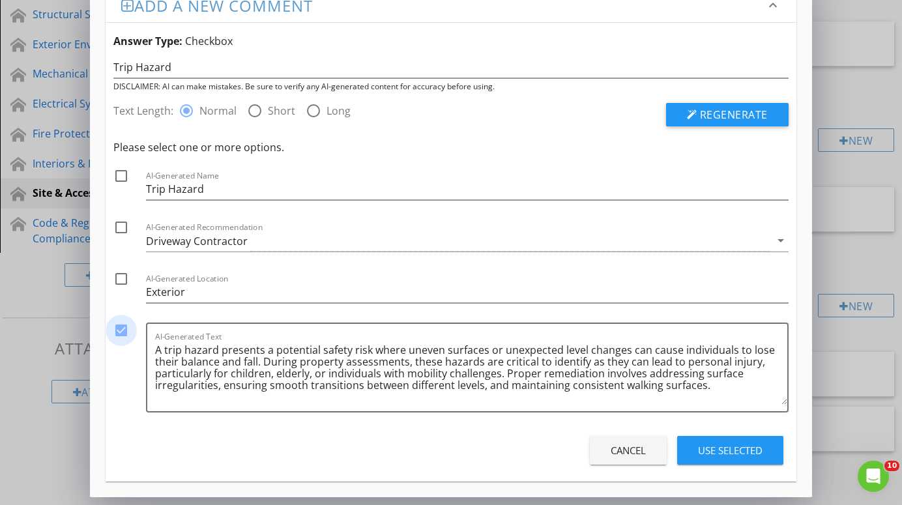
checkbox input "true"
click at [121, 279] on div at bounding box center [121, 279] width 22 height 22
checkbox input "true"
click at [121, 226] on div at bounding box center [121, 227] width 22 height 22
checkbox input "true"
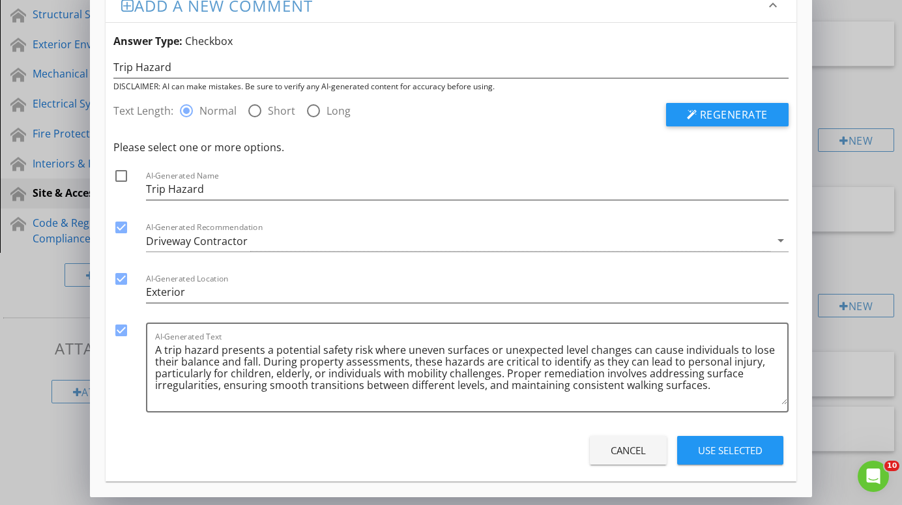
click at [741, 449] on div "Use Selected" at bounding box center [730, 450] width 65 height 15
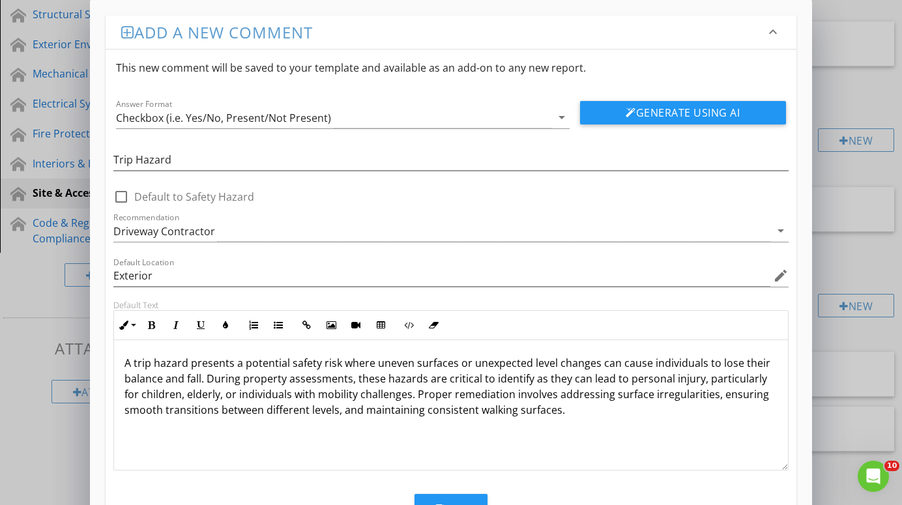
scroll to position [1, 0]
click at [568, 416] on p "A trip hazard presents a potential safety risk where uneven surfaces or unexpec…" at bounding box center [451, 386] width 653 height 63
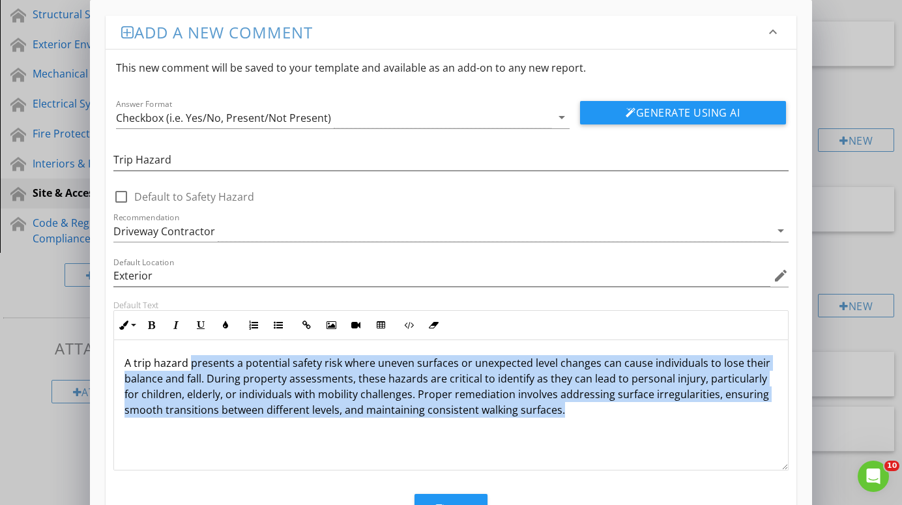
drag, startPoint x: 568, startPoint y: 416, endPoint x: 190, endPoint y: 366, distance: 381.4
click at [190, 366] on p "A trip hazard presents a potential safety risk where uneven surfaces or unexpec…" at bounding box center [451, 386] width 653 height 63
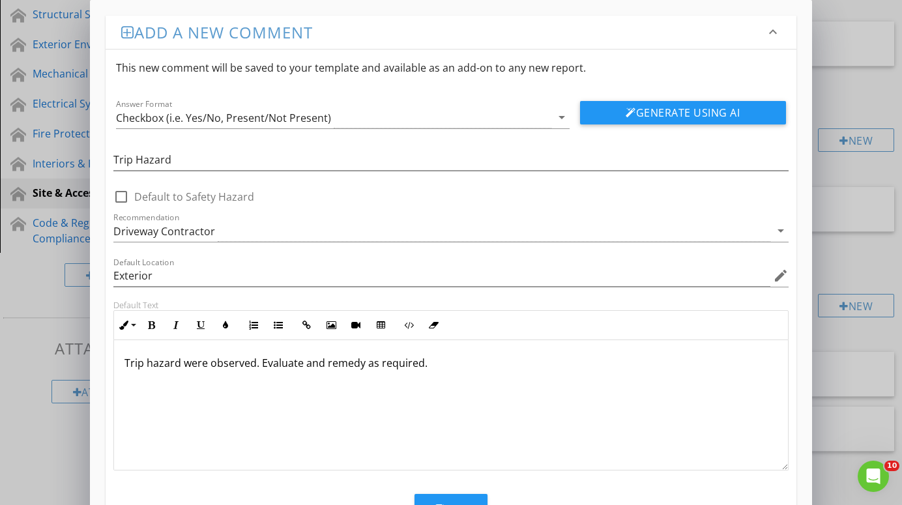
type textarea "<p>Trip hazard were observed. Evaluate and remedy as required.&nbsp;</p>"
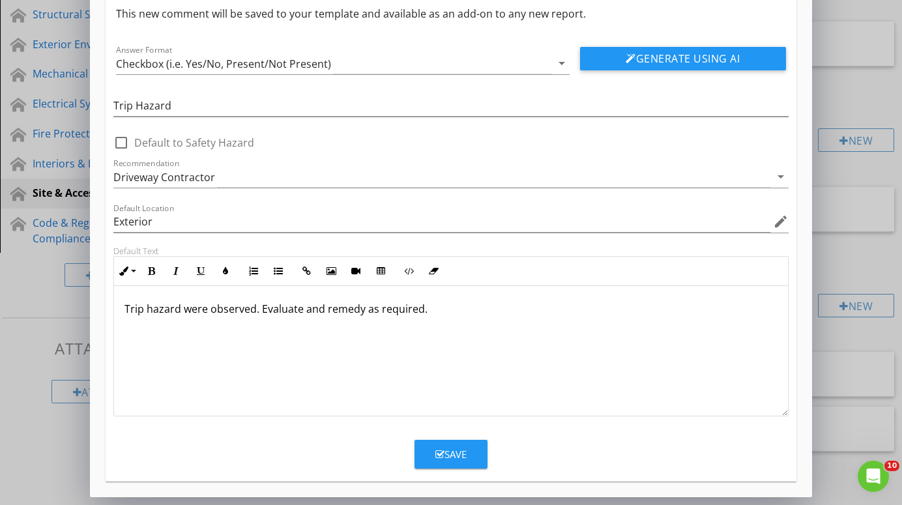
scroll to position [54, 0]
click at [459, 455] on div "Save" at bounding box center [450, 454] width 31 height 15
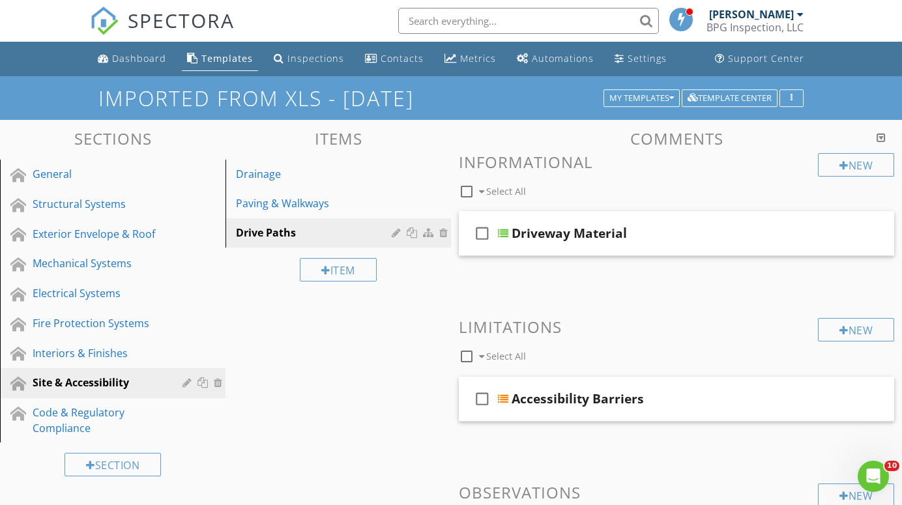
scroll to position [0, 0]
click at [668, 96] on div "My Templates" at bounding box center [642, 98] width 65 height 9
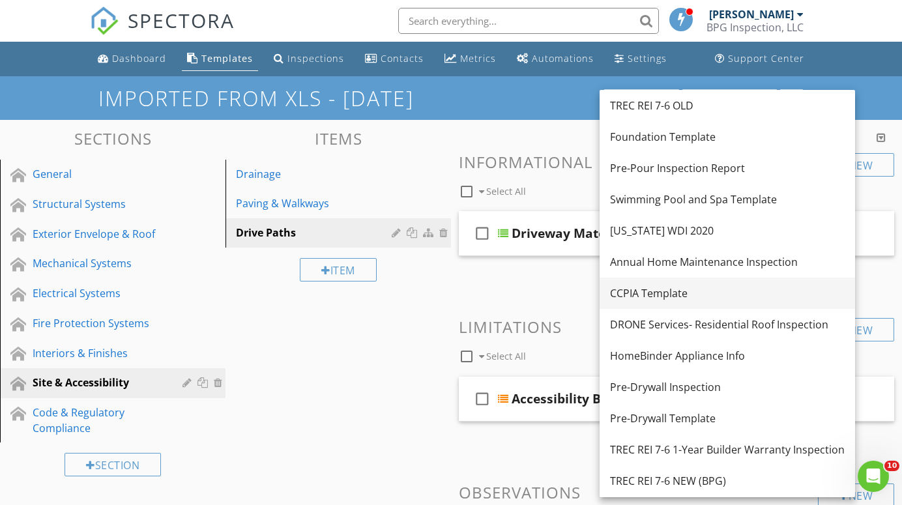
click at [661, 286] on div "CCPIA Template" at bounding box center [727, 294] width 235 height 16
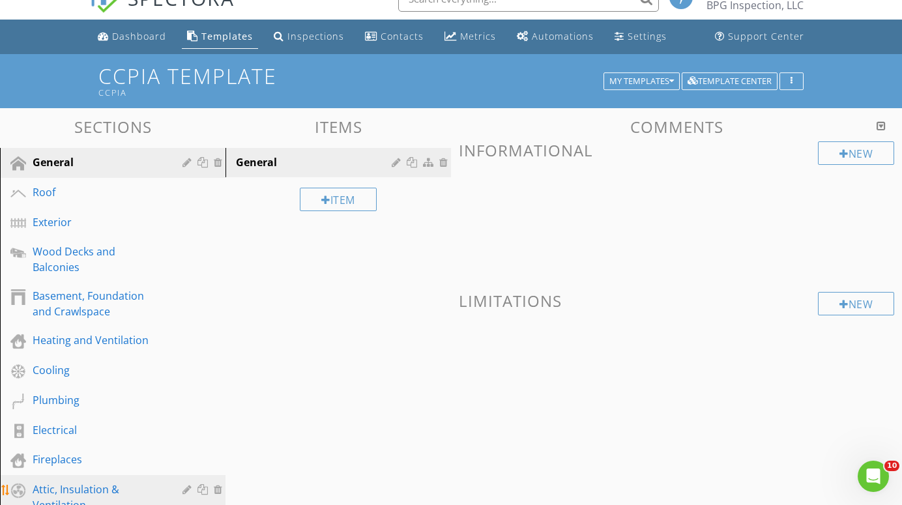
scroll to position [13, 0]
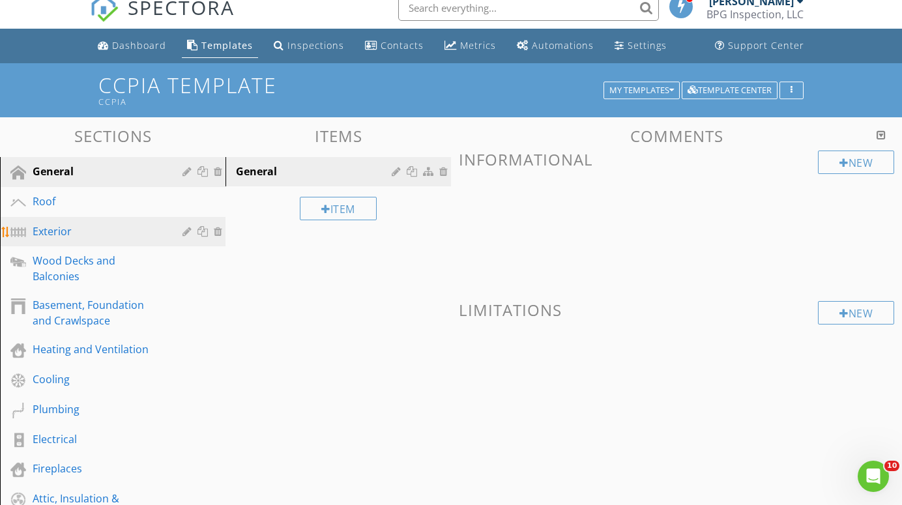
click at [50, 228] on div "Exterior" at bounding box center [98, 232] width 131 height 16
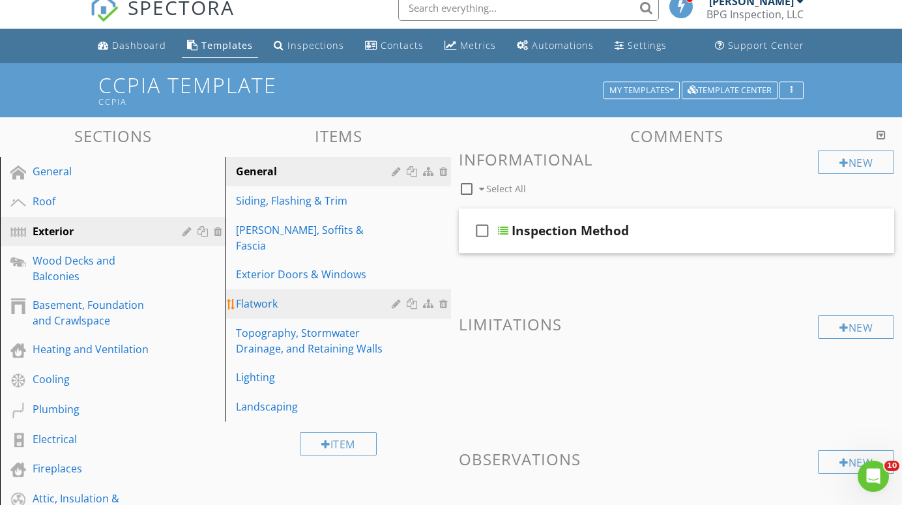
click at [261, 296] on div "Flatwork" at bounding box center [316, 304] width 160 height 16
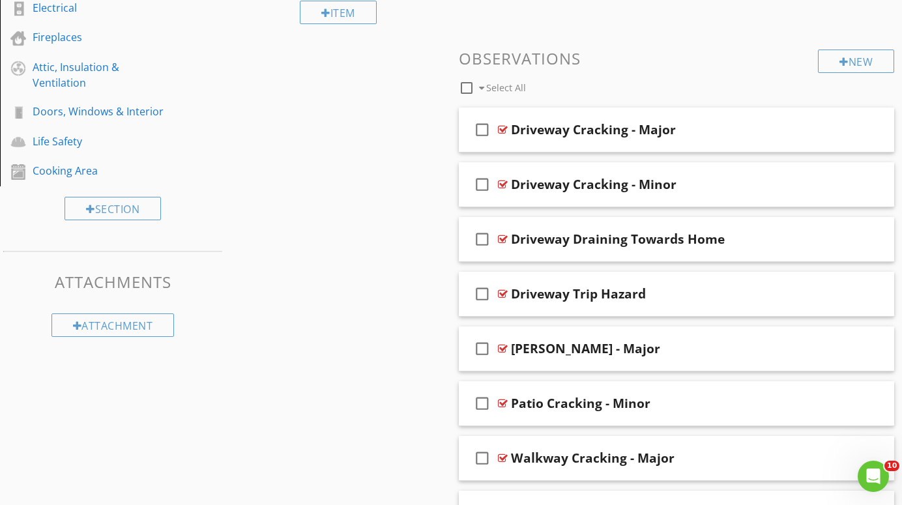
scroll to position [445, 0]
click at [731, 129] on div "Driveway Cracking - Major" at bounding box center [664, 129] width 307 height 16
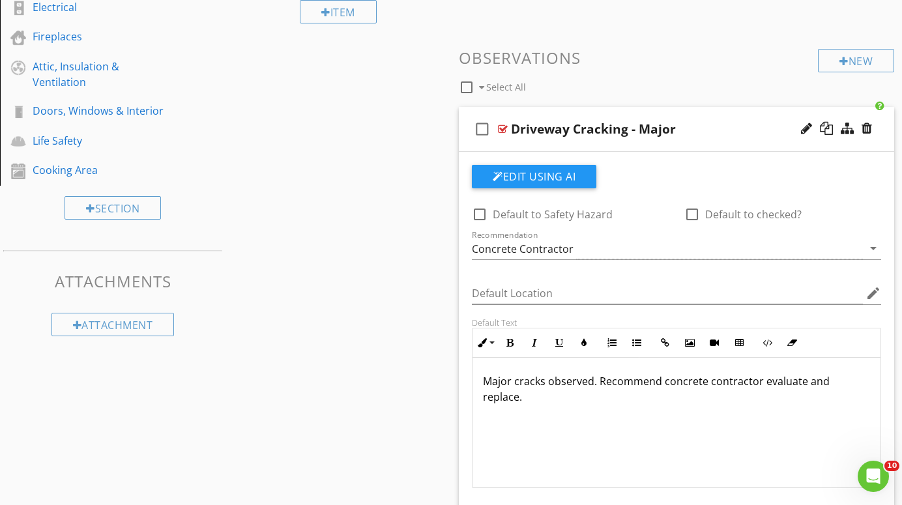
click at [502, 125] on div at bounding box center [503, 129] width 10 height 10
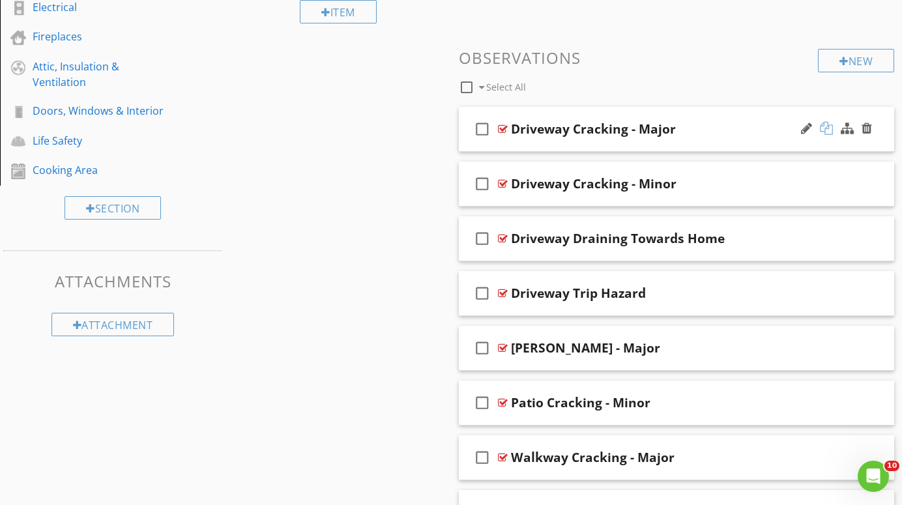
click at [828, 126] on div at bounding box center [826, 128] width 13 height 13
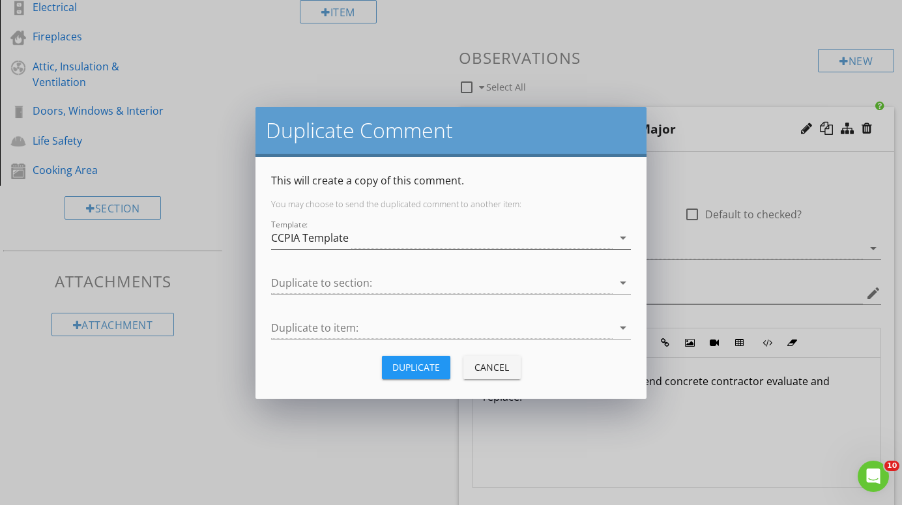
click at [621, 237] on icon "arrow_drop_down" at bounding box center [623, 238] width 16 height 16
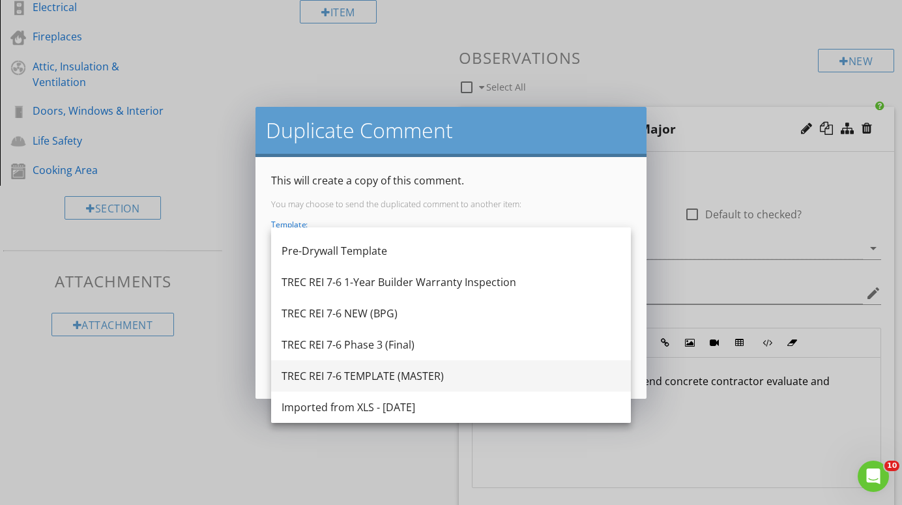
scroll to position [305, 0]
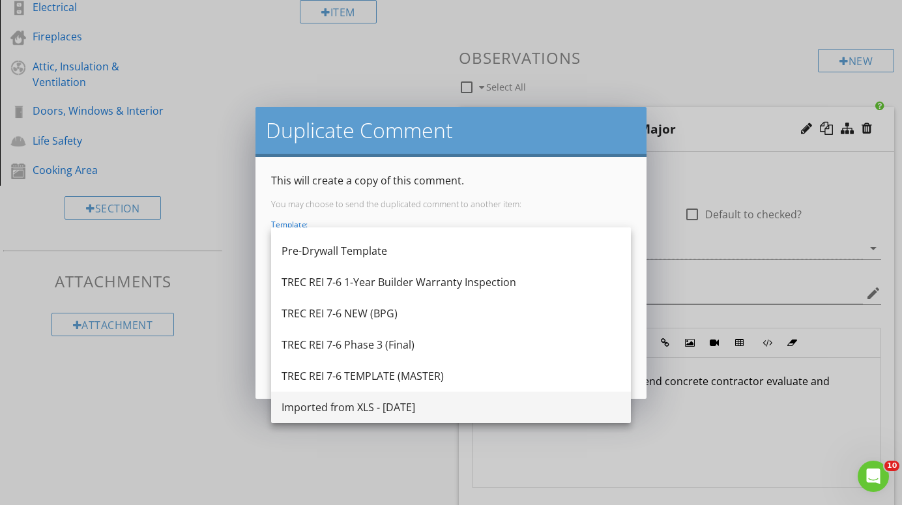
click at [410, 406] on div "Imported from XLS - [DATE]" at bounding box center [451, 408] width 339 height 16
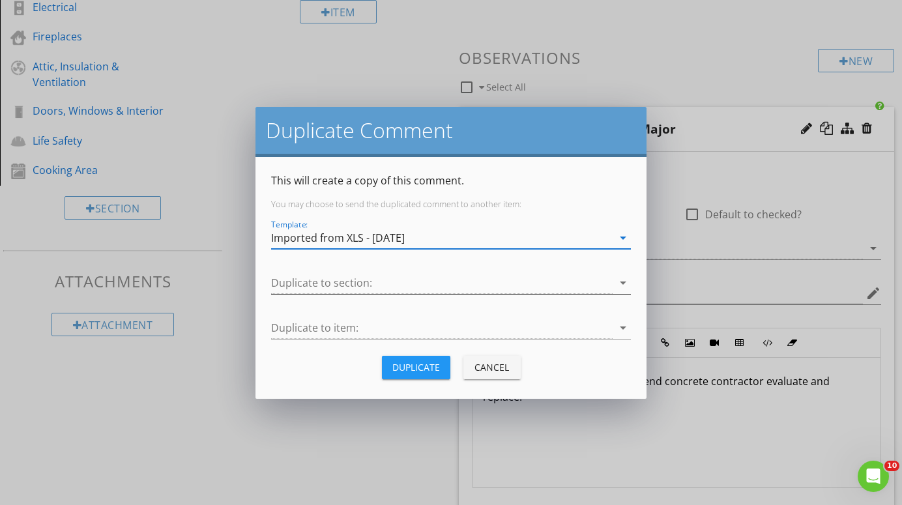
click at [623, 280] on icon "arrow_drop_down" at bounding box center [623, 283] width 16 height 16
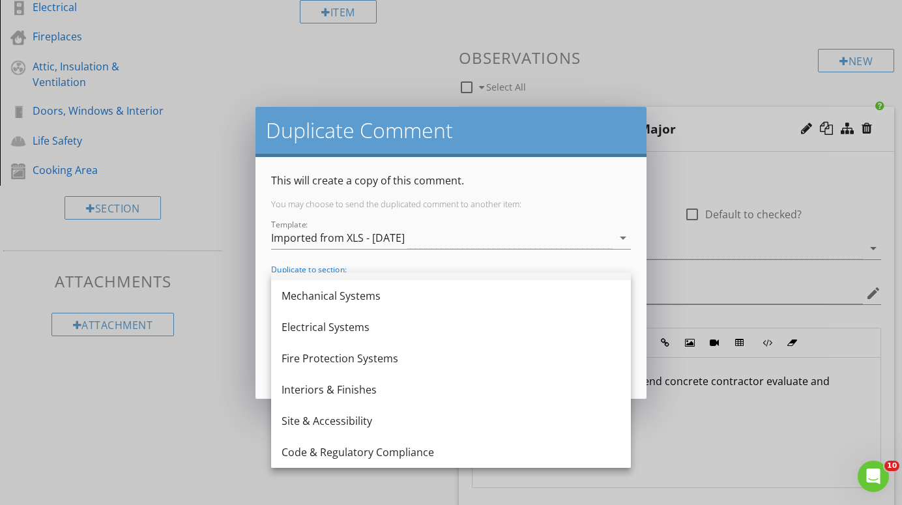
scroll to position [86, 0]
click at [369, 419] on div "Site & Accessibility" at bounding box center [451, 421] width 339 height 16
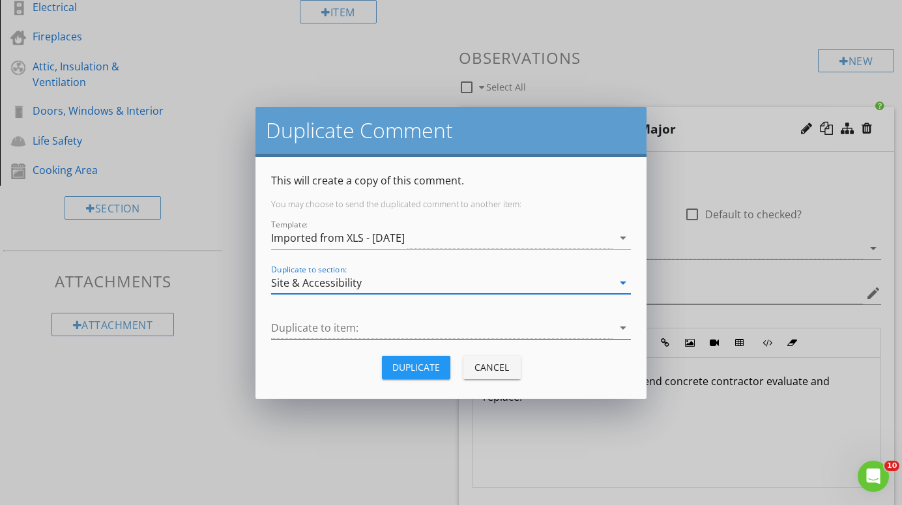
click at [623, 327] on icon "arrow_drop_down" at bounding box center [623, 328] width 16 height 16
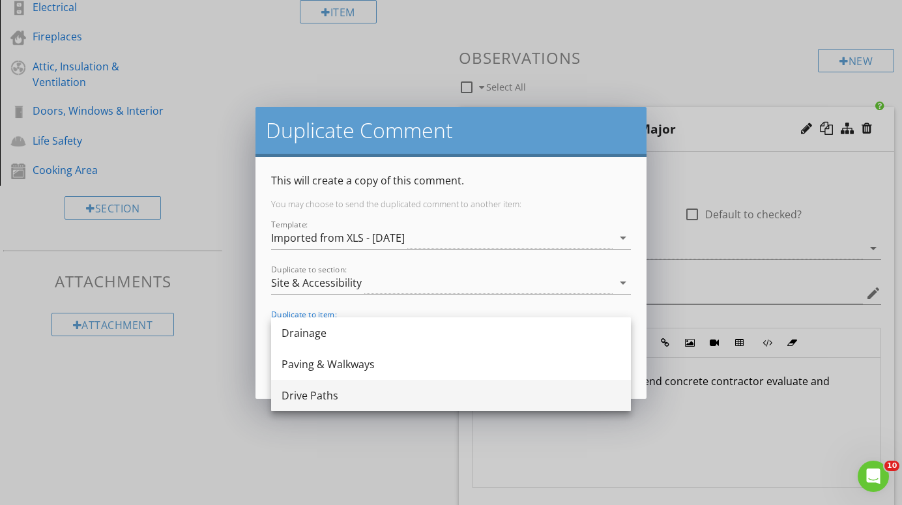
click at [462, 389] on div "Drive Paths" at bounding box center [451, 396] width 339 height 16
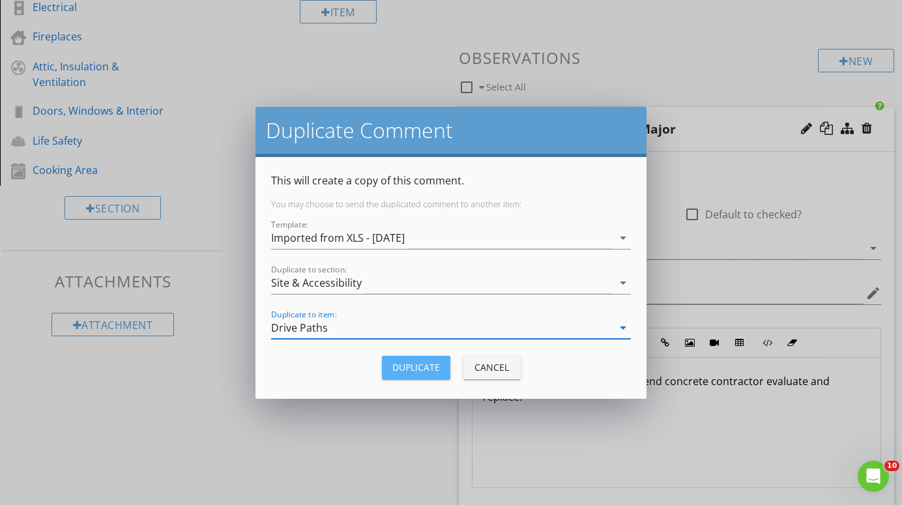
click at [431, 370] on div "Duplicate" at bounding box center [416, 368] width 48 height 14
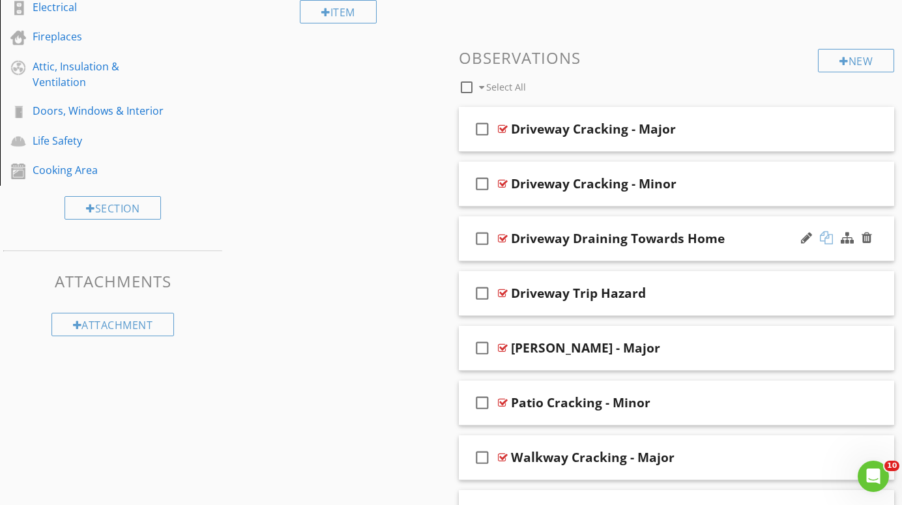
click at [827, 233] on div at bounding box center [826, 237] width 13 height 13
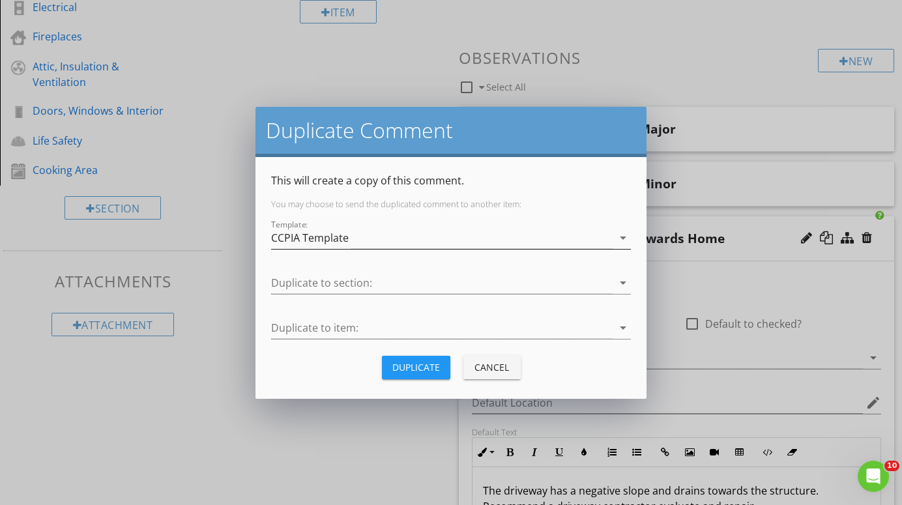
click at [625, 235] on icon "arrow_drop_down" at bounding box center [623, 238] width 16 height 16
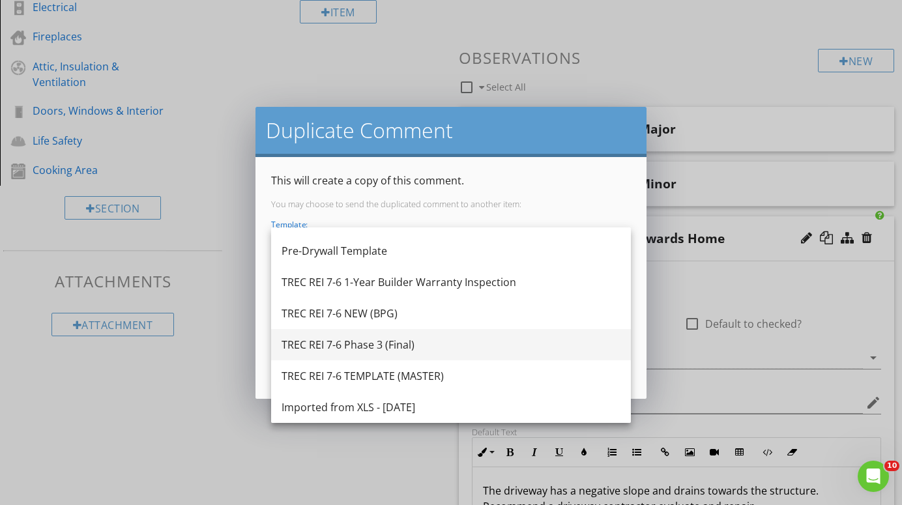
scroll to position [305, 0]
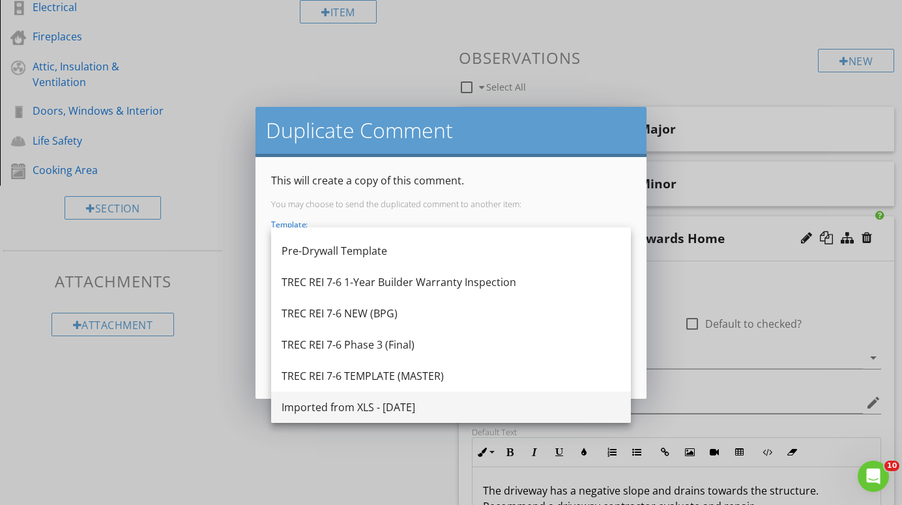
click at [413, 404] on div "Imported from XLS - [DATE]" at bounding box center [451, 408] width 339 height 16
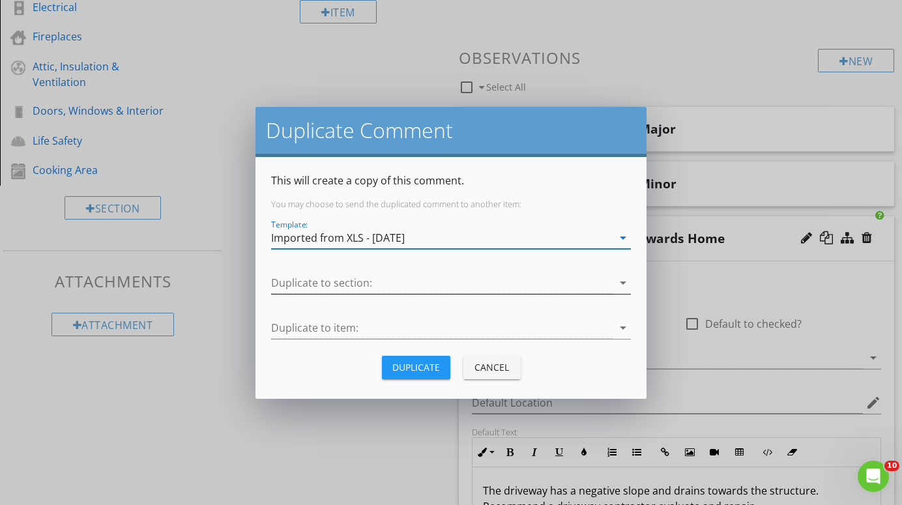
click at [621, 282] on icon "arrow_drop_down" at bounding box center [623, 283] width 16 height 16
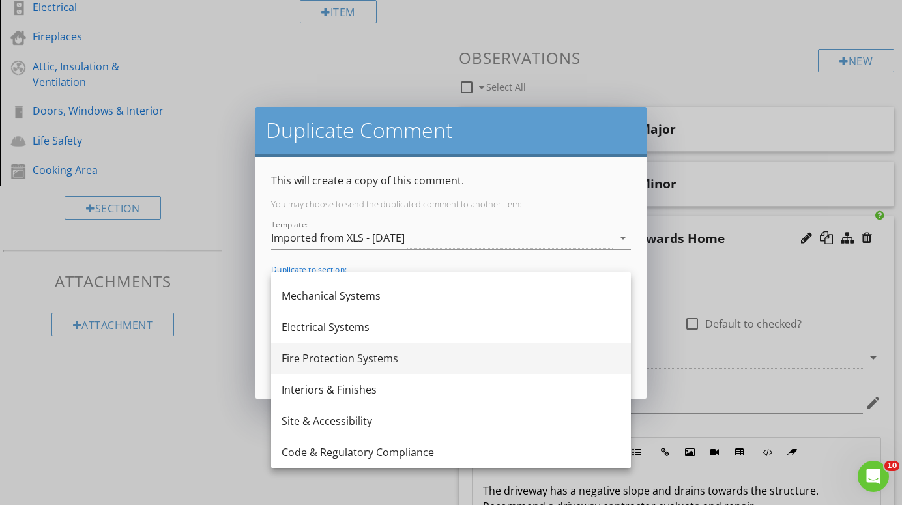
scroll to position [86, 0]
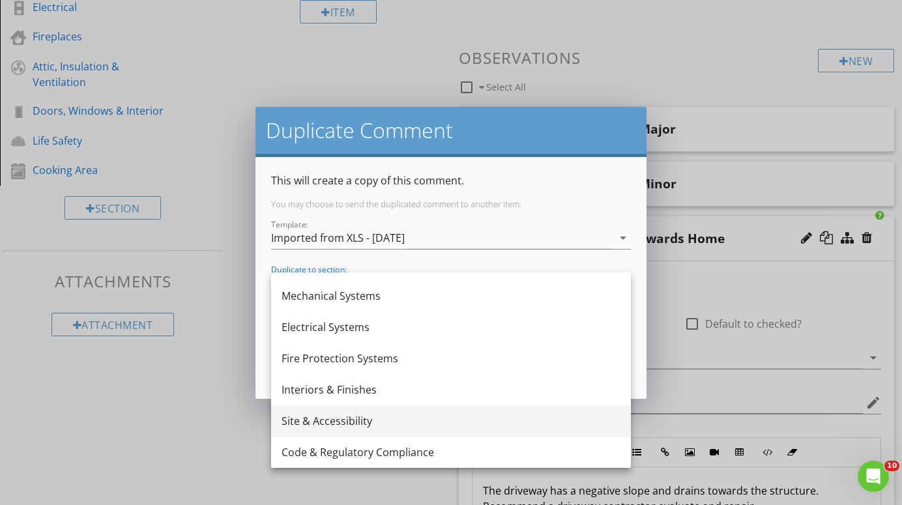
click at [325, 421] on div "Site & Accessibility" at bounding box center [451, 421] width 339 height 16
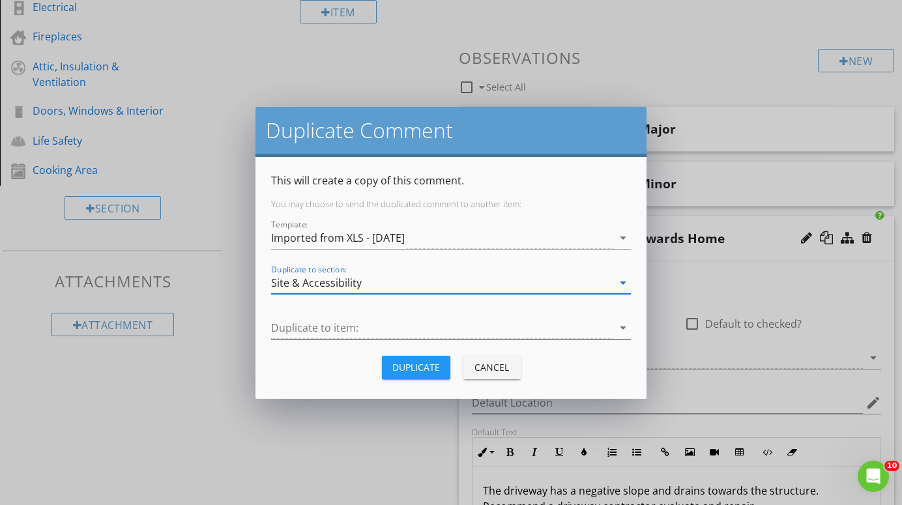
click at [559, 331] on div at bounding box center [442, 328] width 342 height 22
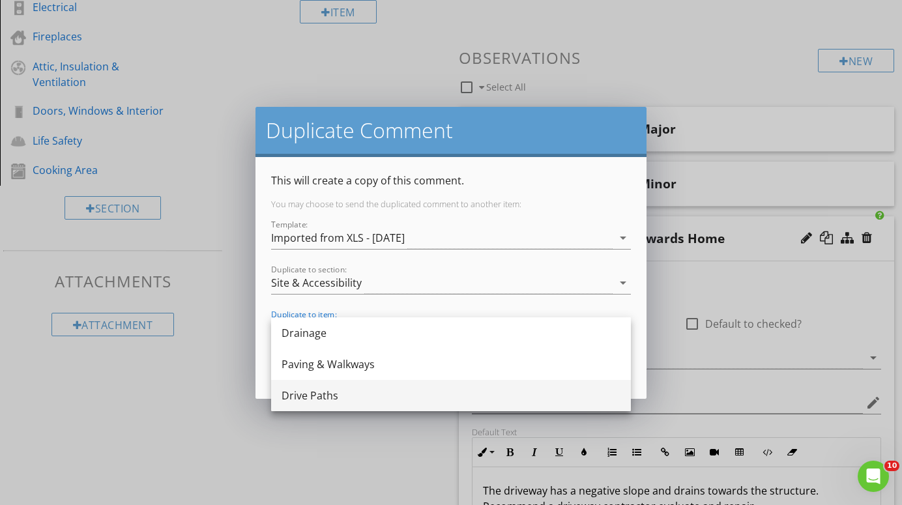
click at [409, 391] on div "Drive Paths" at bounding box center [451, 396] width 339 height 16
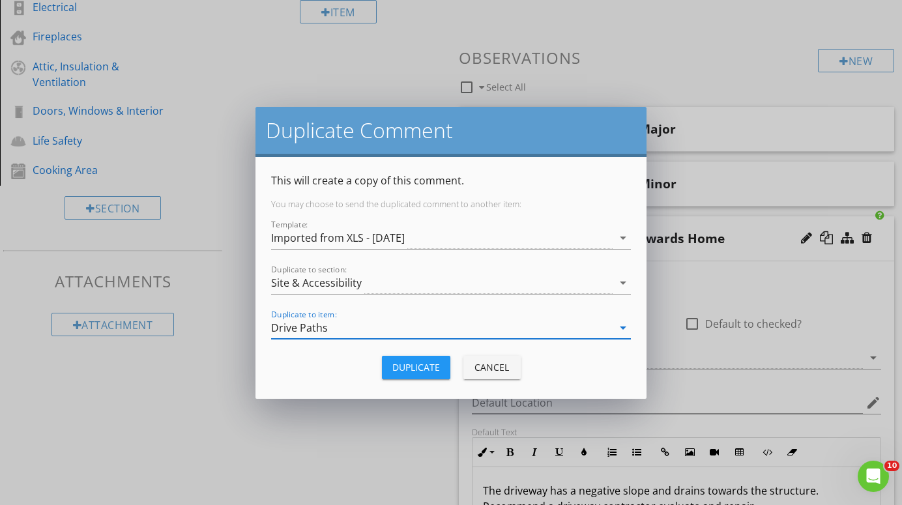
click at [428, 364] on div "Duplicate" at bounding box center [416, 368] width 48 height 14
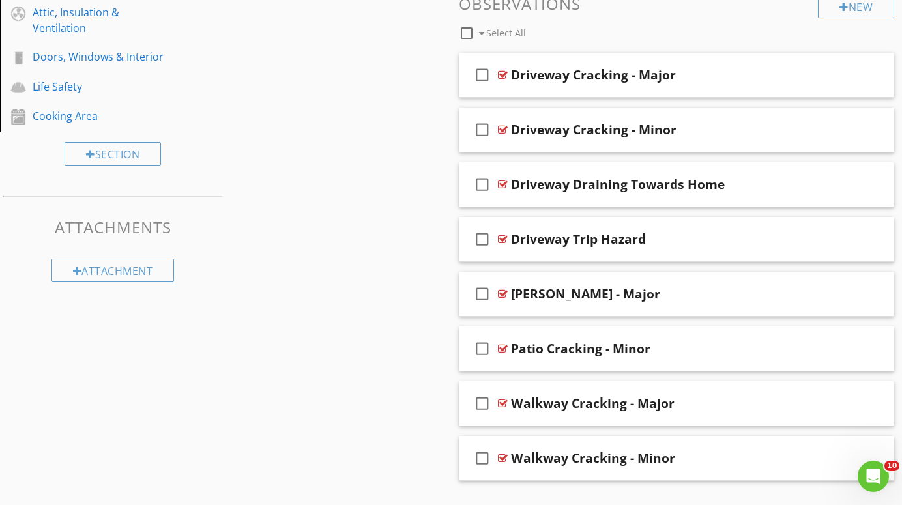
scroll to position [507, 0]
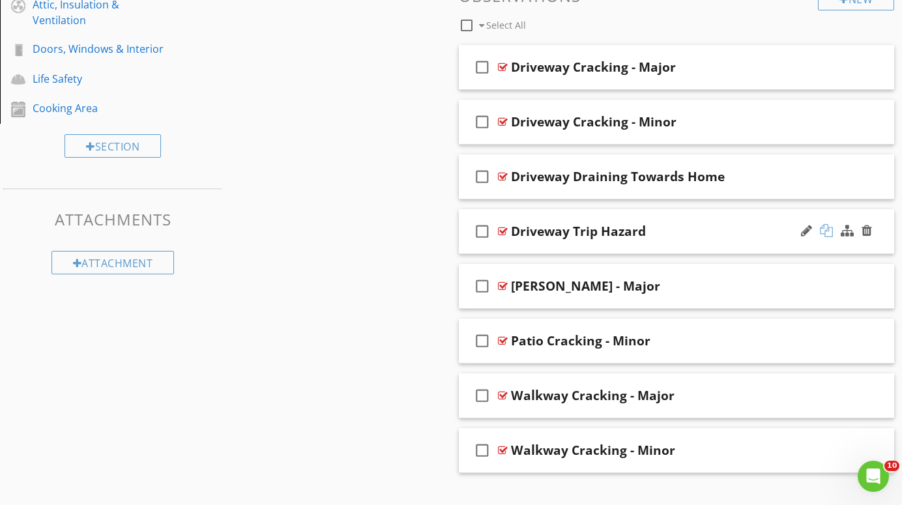
click at [826, 227] on div at bounding box center [826, 230] width 13 height 13
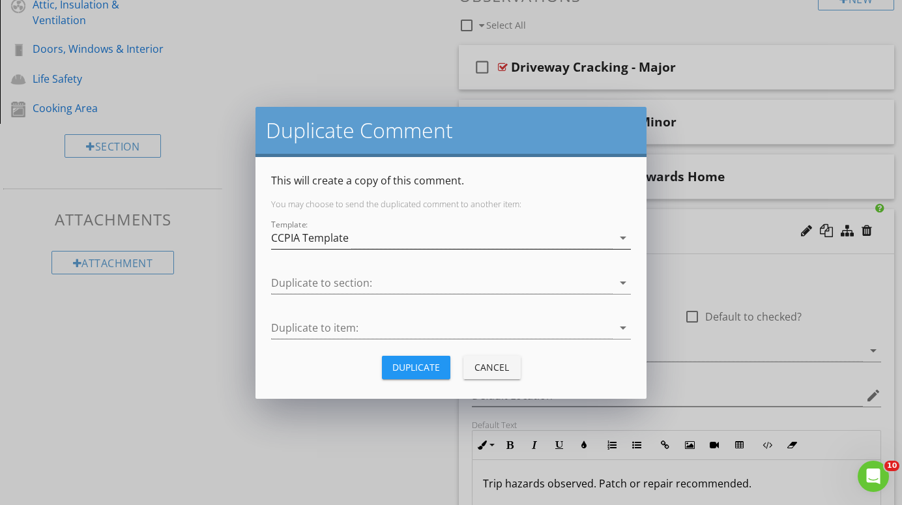
click at [516, 238] on div "CCPIA Template" at bounding box center [442, 239] width 342 height 22
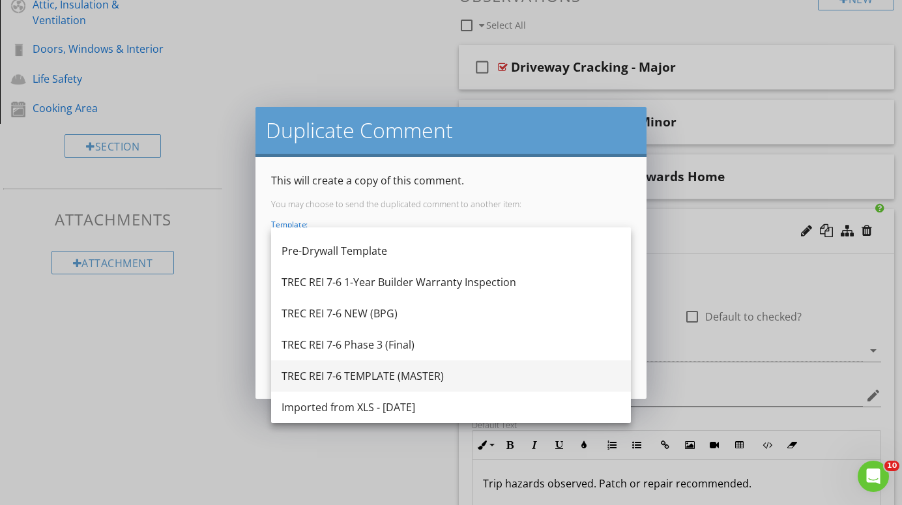
scroll to position [305, 0]
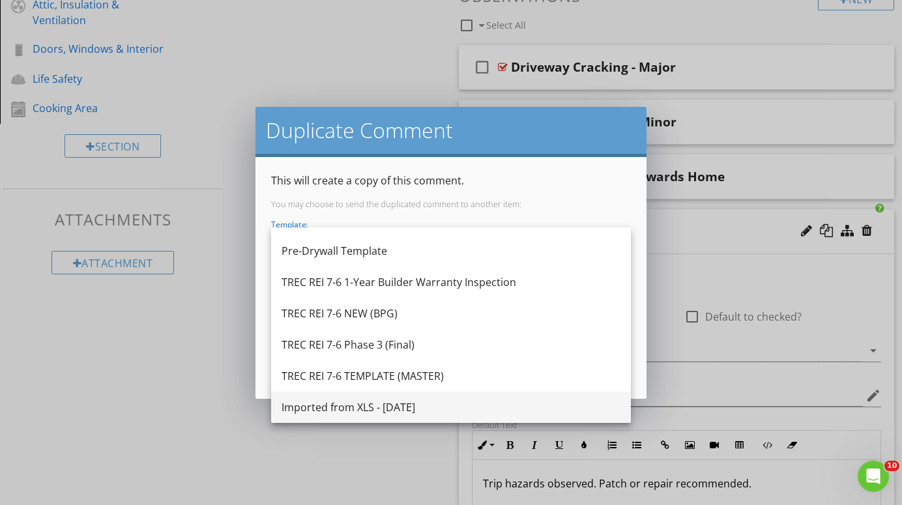
click at [414, 402] on div "Imported from XLS - [DATE]" at bounding box center [451, 408] width 339 height 16
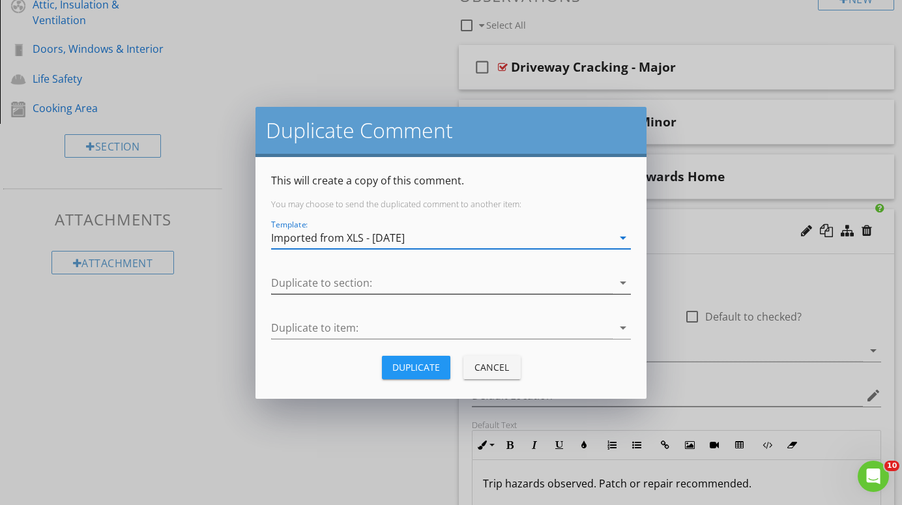
click at [571, 284] on div at bounding box center [442, 284] width 342 height 22
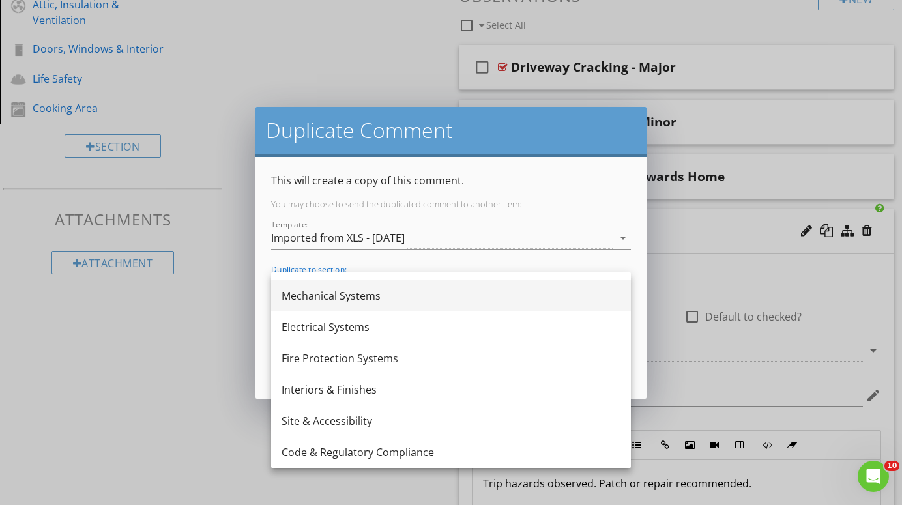
scroll to position [86, 0]
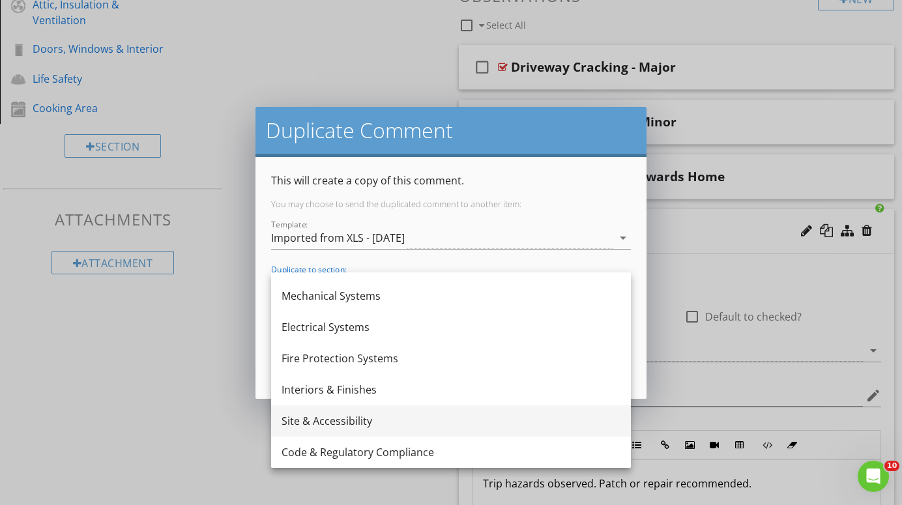
click at [357, 418] on div "Site & Accessibility" at bounding box center [451, 421] width 339 height 16
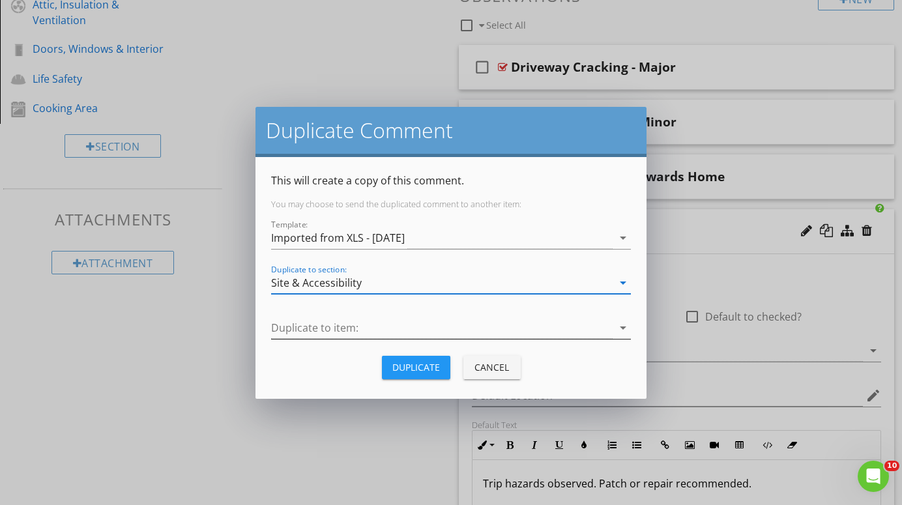
click at [573, 326] on div at bounding box center [442, 328] width 342 height 22
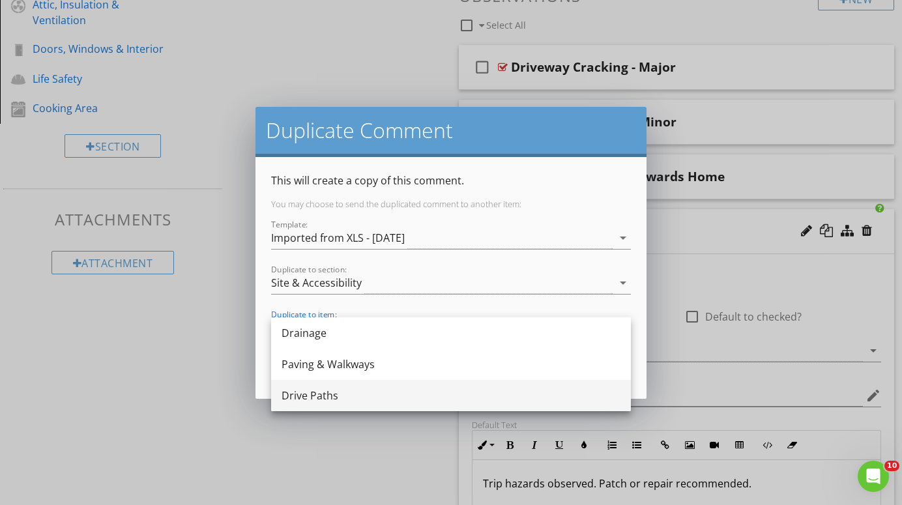
click at [473, 398] on div "Drive Paths" at bounding box center [451, 396] width 339 height 16
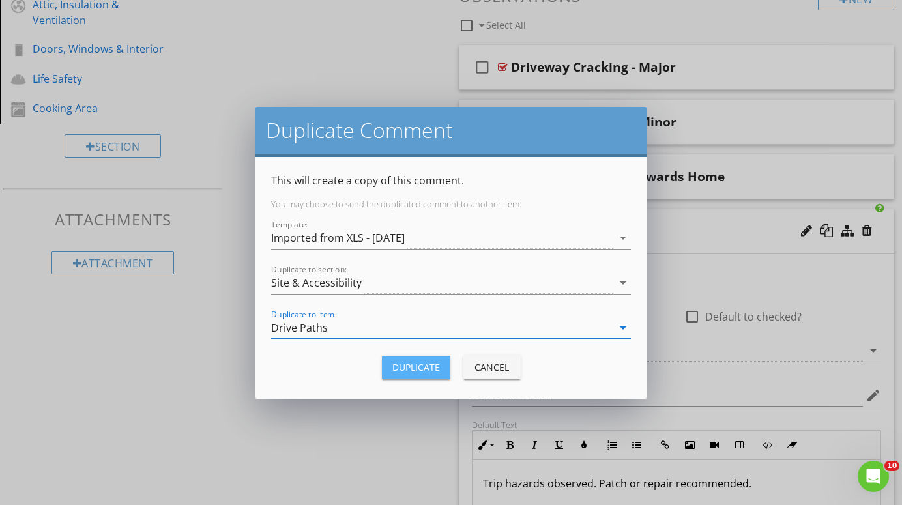
click at [406, 364] on div "Duplicate" at bounding box center [416, 368] width 48 height 14
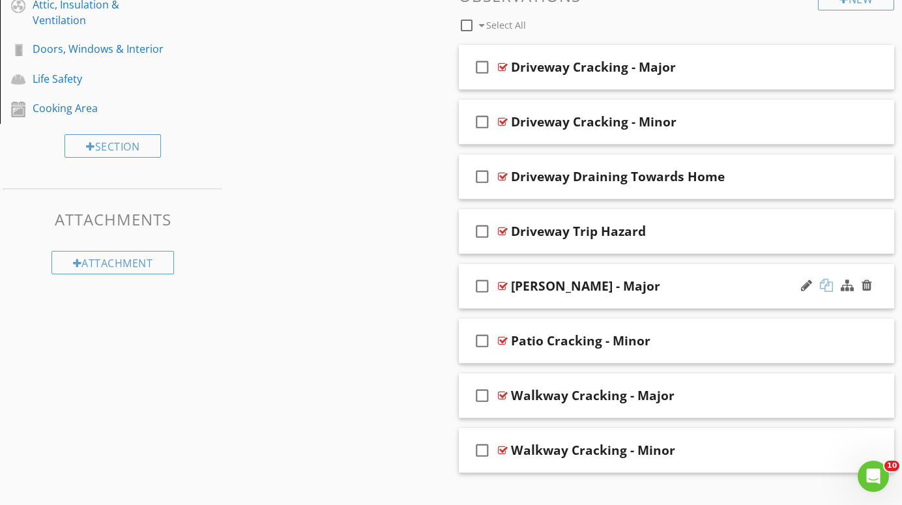
click at [827, 283] on div at bounding box center [826, 285] width 13 height 13
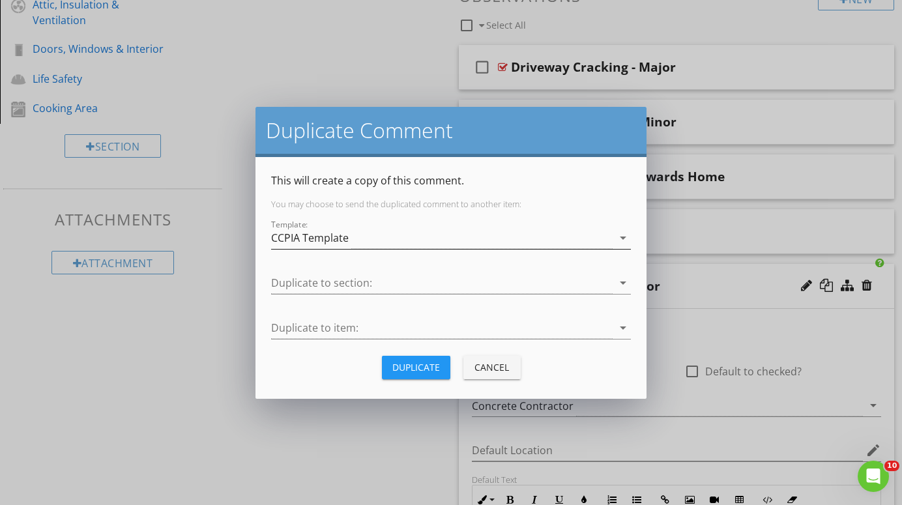
click at [544, 229] on div "CCPIA Template" at bounding box center [442, 239] width 342 height 22
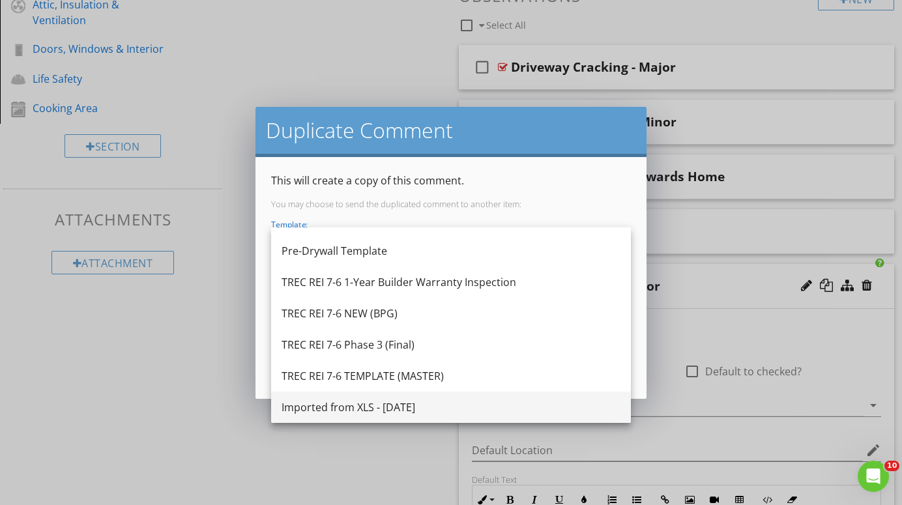
scroll to position [305, 0]
click at [370, 405] on div "Imported from XLS - [DATE]" at bounding box center [451, 408] width 339 height 16
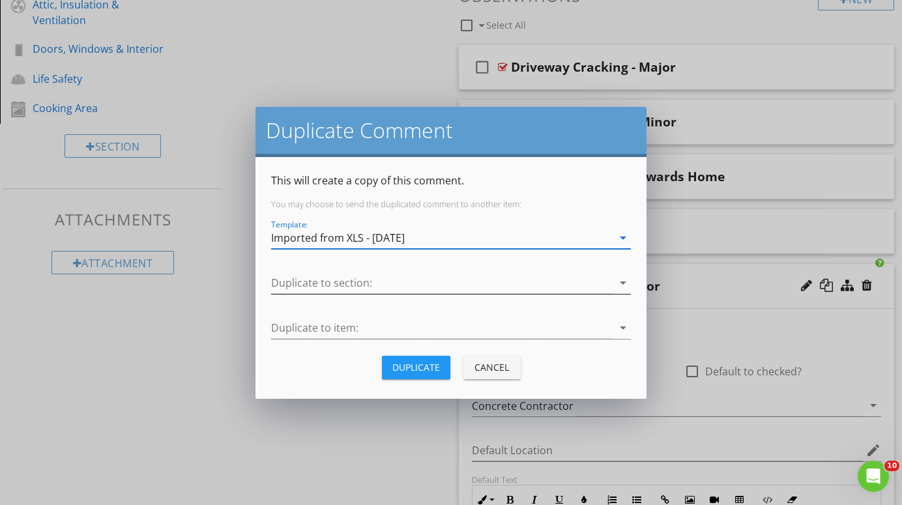
click at [490, 281] on div at bounding box center [442, 284] width 342 height 22
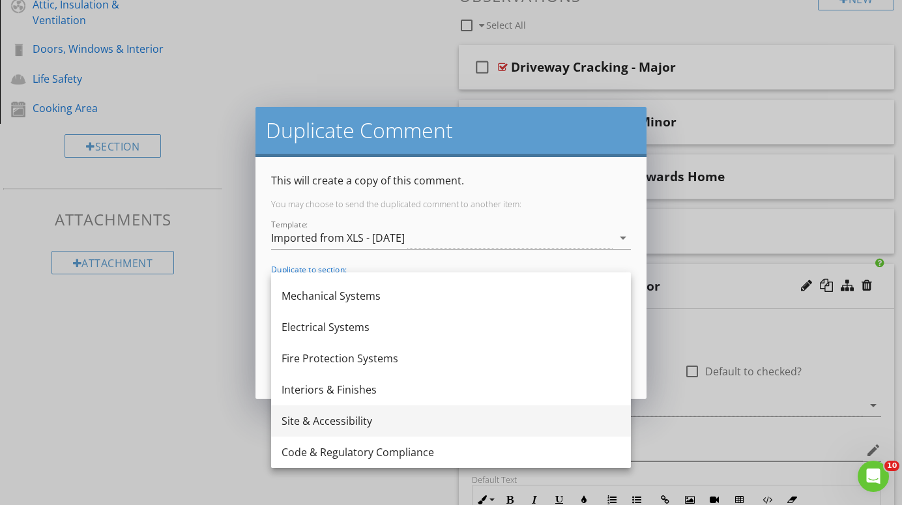
scroll to position [86, 0]
click at [343, 419] on div "Site & Accessibility" at bounding box center [451, 421] width 339 height 16
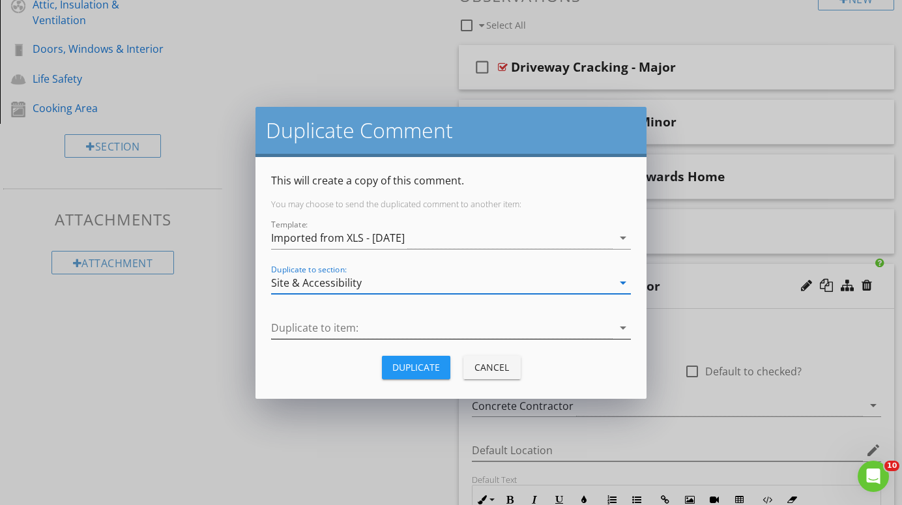
click at [458, 326] on div at bounding box center [442, 328] width 342 height 22
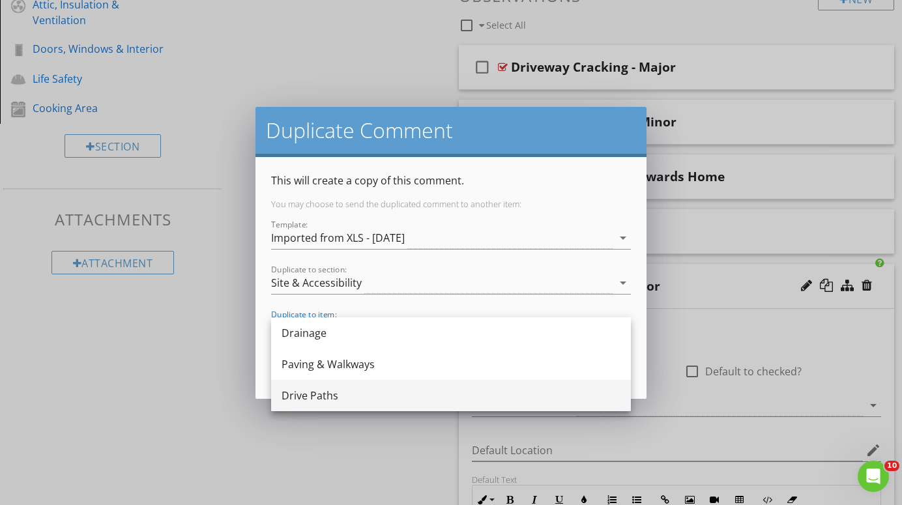
click at [306, 398] on div "Drive Paths" at bounding box center [451, 396] width 339 height 16
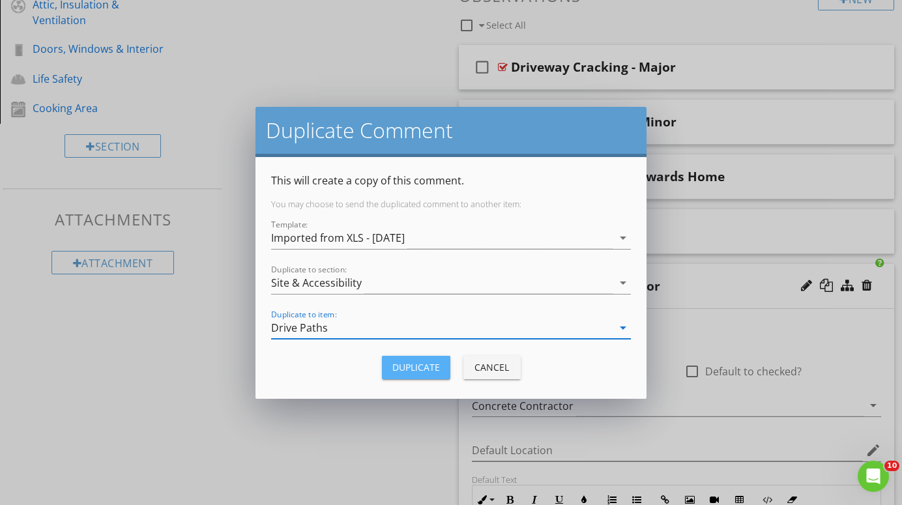
click at [417, 361] on div "Duplicate" at bounding box center [416, 368] width 48 height 14
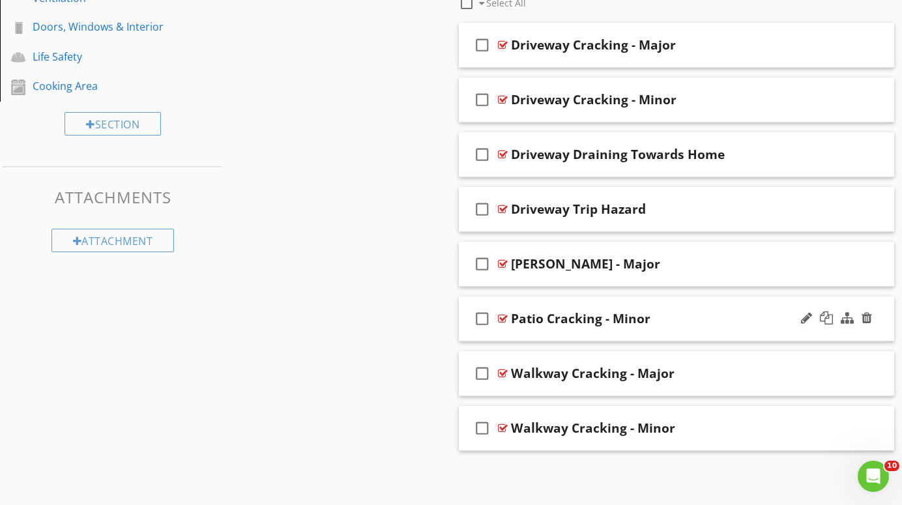
scroll to position [529, 0]
click at [829, 315] on div at bounding box center [826, 318] width 13 height 13
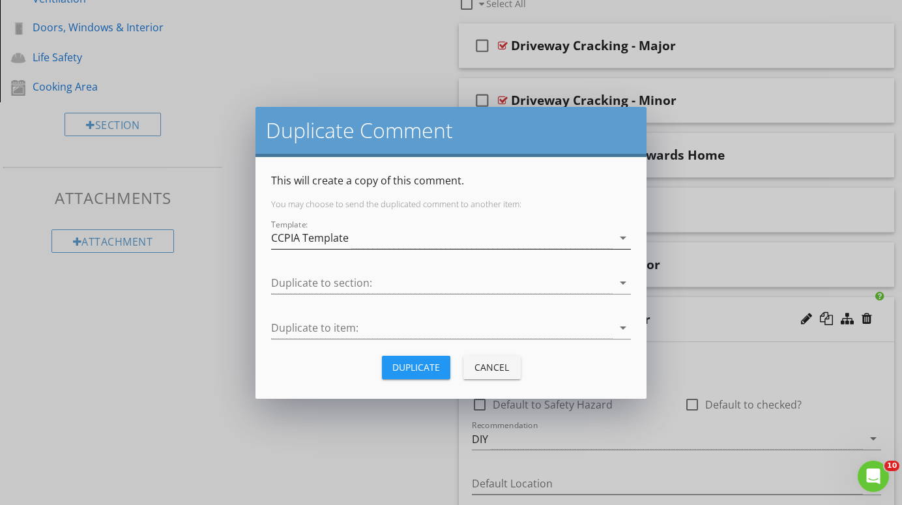
click at [574, 231] on div "CCPIA Template" at bounding box center [442, 239] width 342 height 22
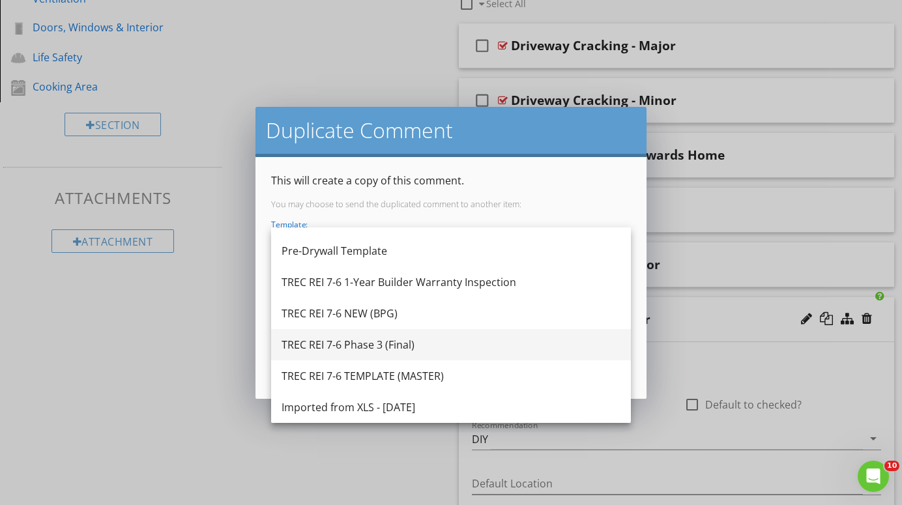
scroll to position [305, 0]
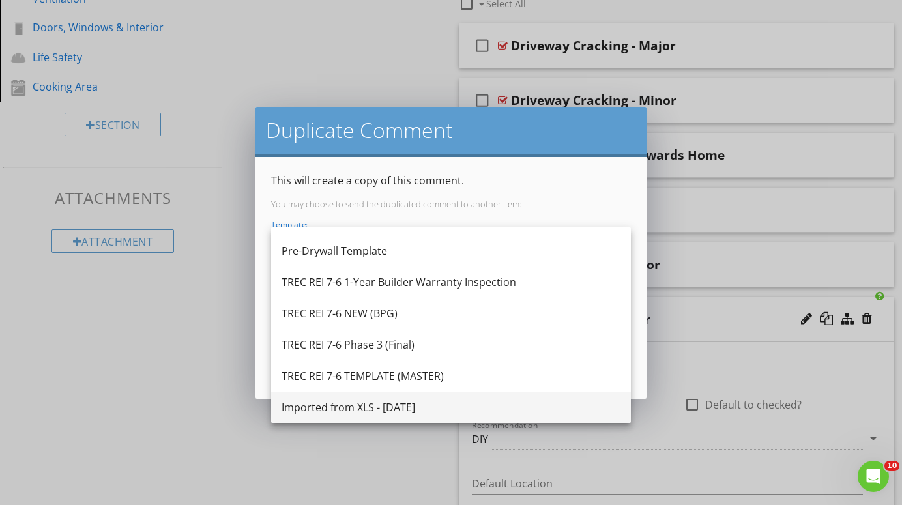
click at [407, 405] on div "Imported from XLS - [DATE]" at bounding box center [451, 408] width 339 height 16
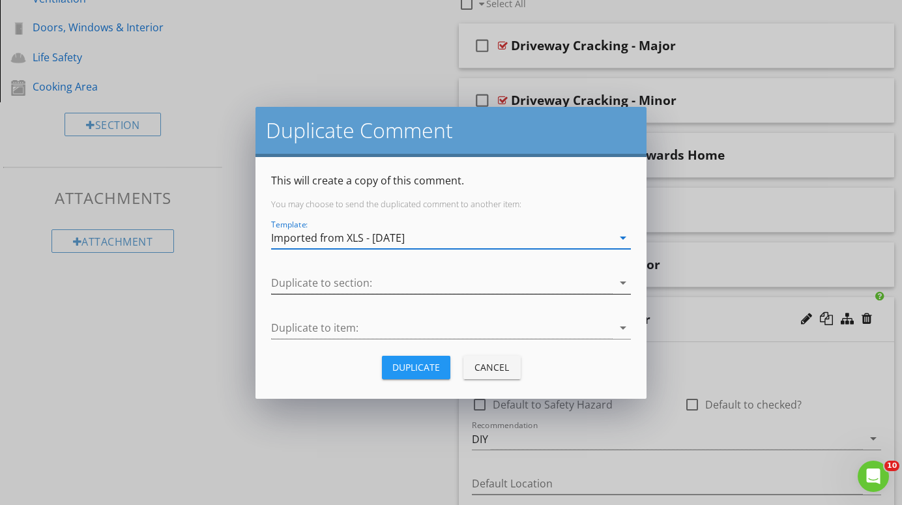
click at [510, 284] on div at bounding box center [442, 284] width 342 height 22
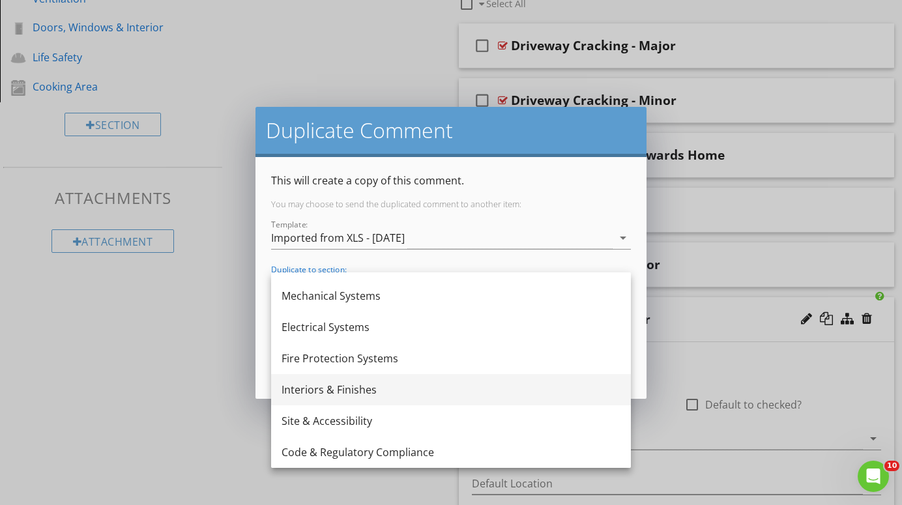
scroll to position [86, 0]
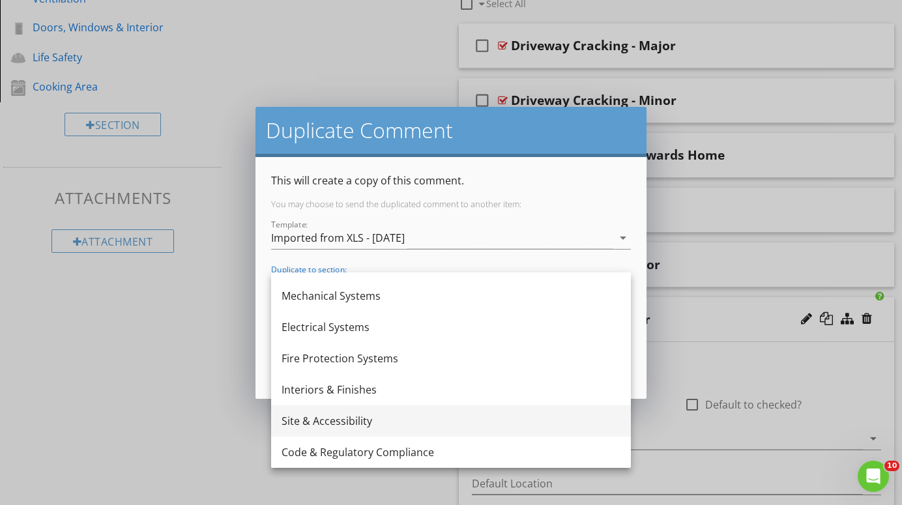
click at [352, 419] on div "Site & Accessibility" at bounding box center [451, 421] width 339 height 16
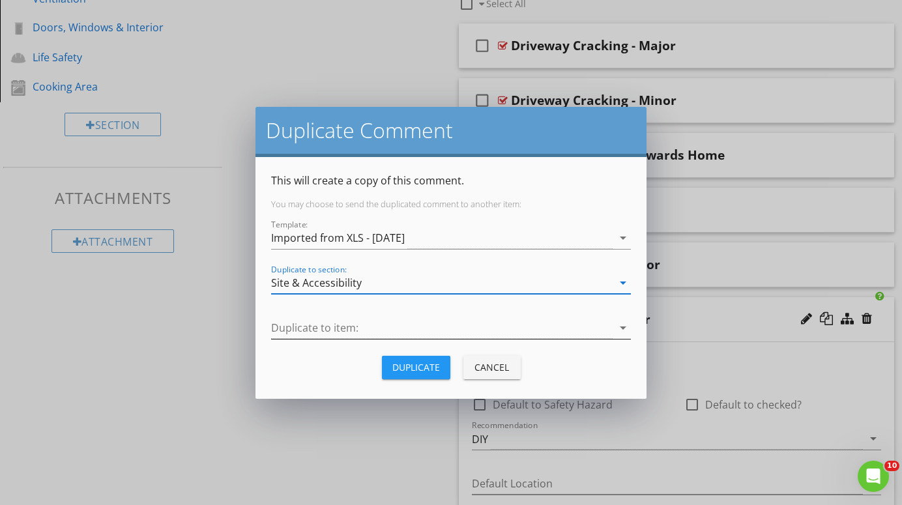
click at [540, 325] on div at bounding box center [442, 328] width 342 height 22
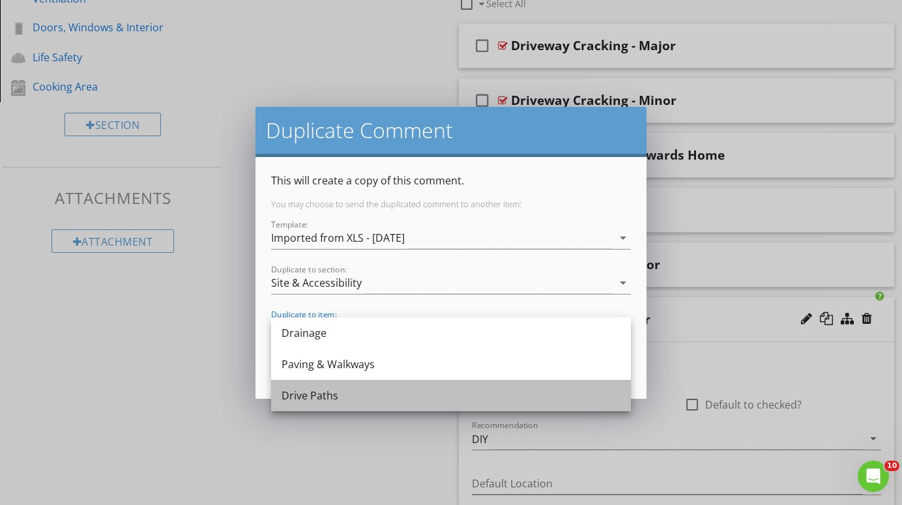
click at [325, 394] on div "Drive Paths" at bounding box center [451, 396] width 339 height 16
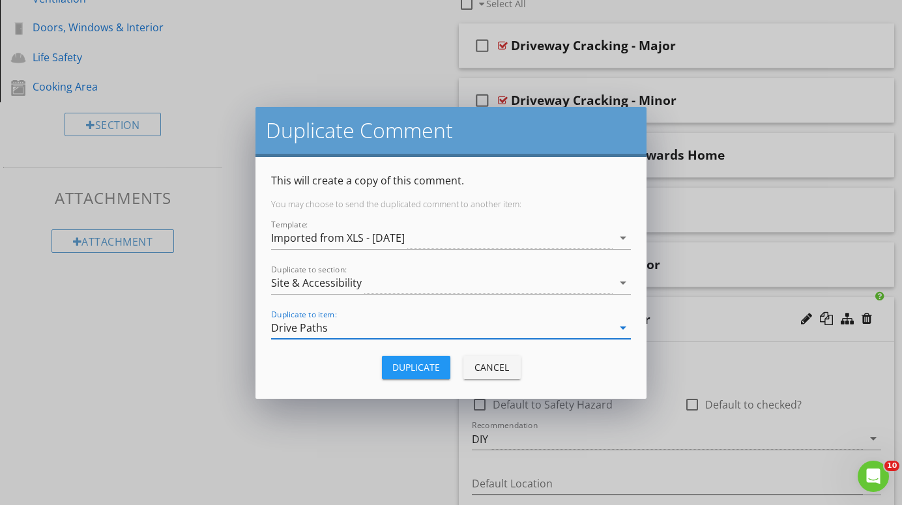
click at [419, 367] on div "Duplicate" at bounding box center [416, 368] width 48 height 14
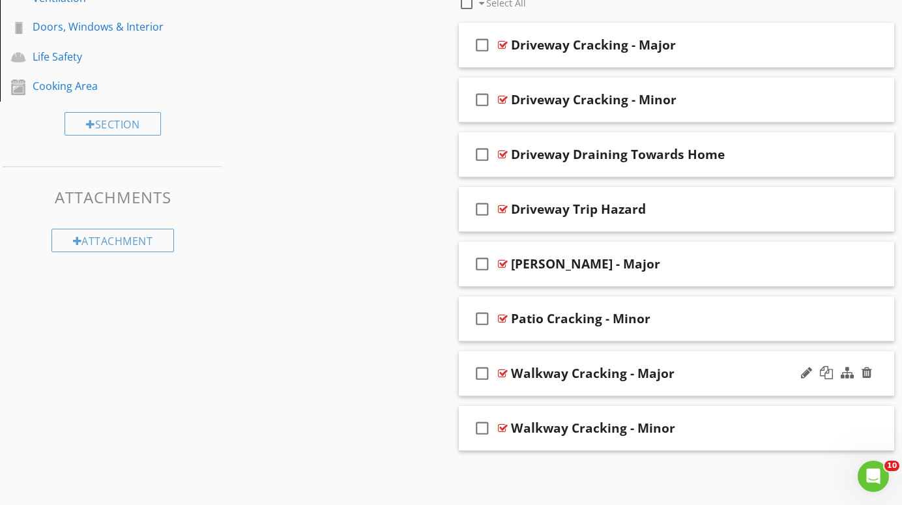
scroll to position [529, 0]
click at [829, 370] on div at bounding box center [826, 373] width 13 height 13
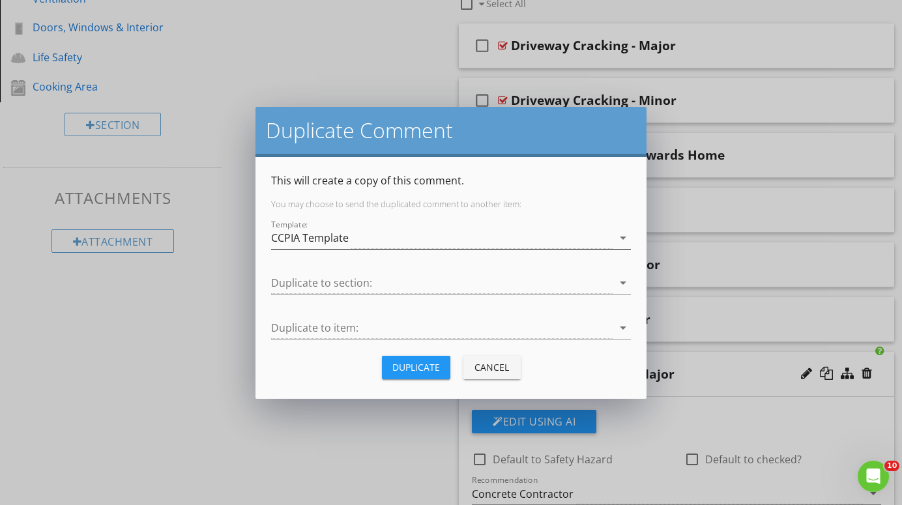
click at [507, 242] on div "CCPIA Template" at bounding box center [442, 239] width 342 height 22
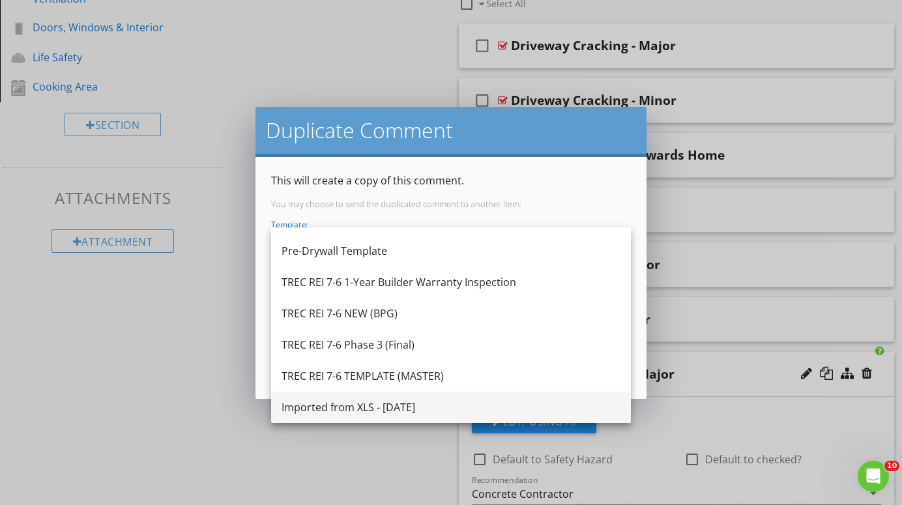
scroll to position [305, 0]
click at [383, 404] on div "Imported from XLS - [DATE]" at bounding box center [451, 408] width 339 height 16
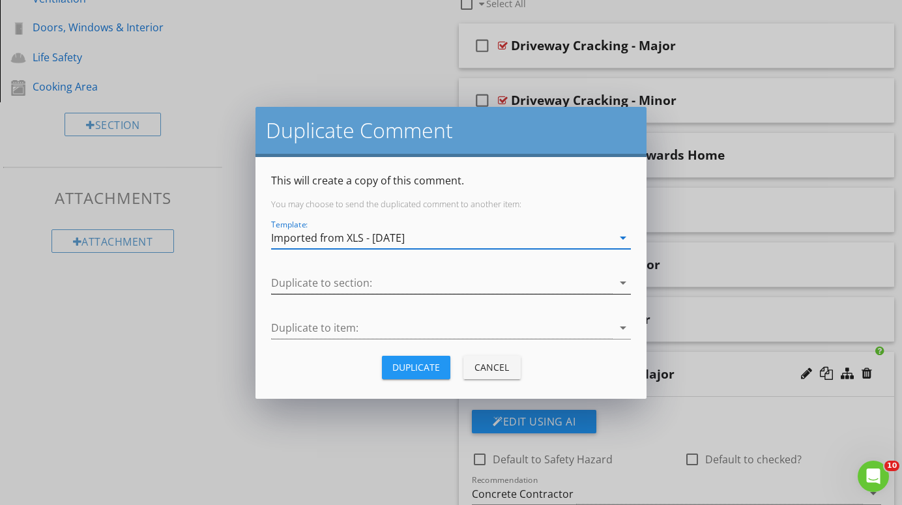
click at [458, 284] on div at bounding box center [442, 284] width 342 height 22
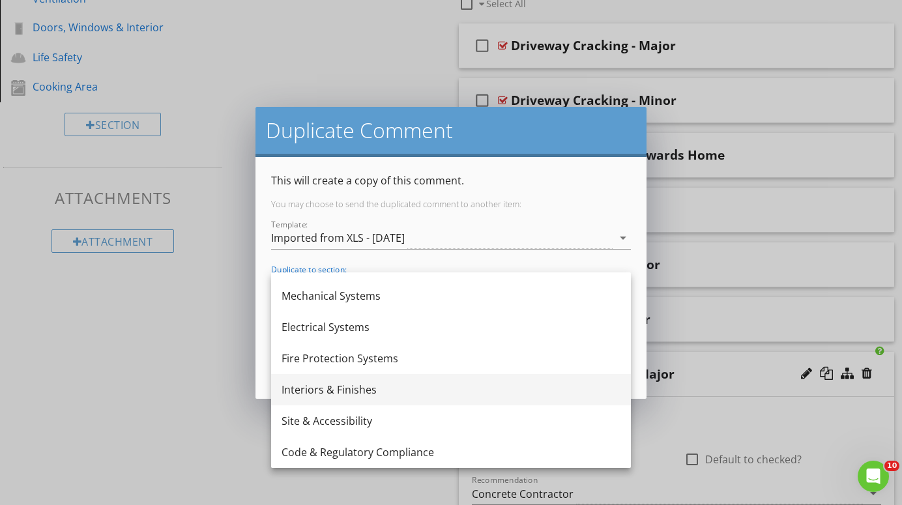
scroll to position [86, 0]
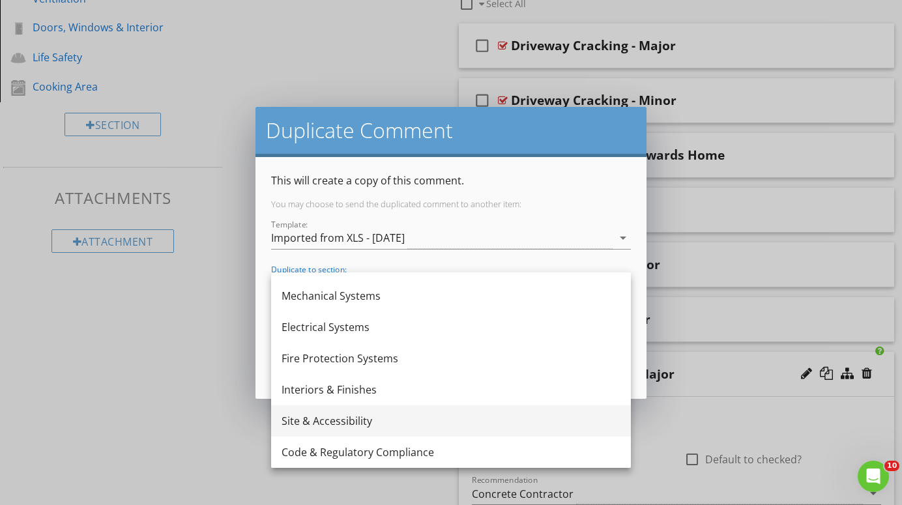
click at [309, 424] on div "Site & Accessibility" at bounding box center [451, 421] width 339 height 16
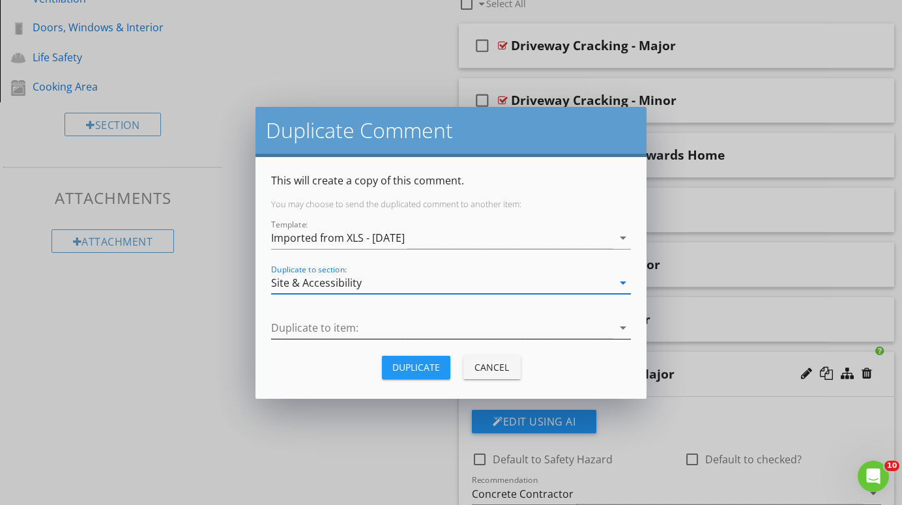
click at [441, 319] on div at bounding box center [442, 328] width 342 height 22
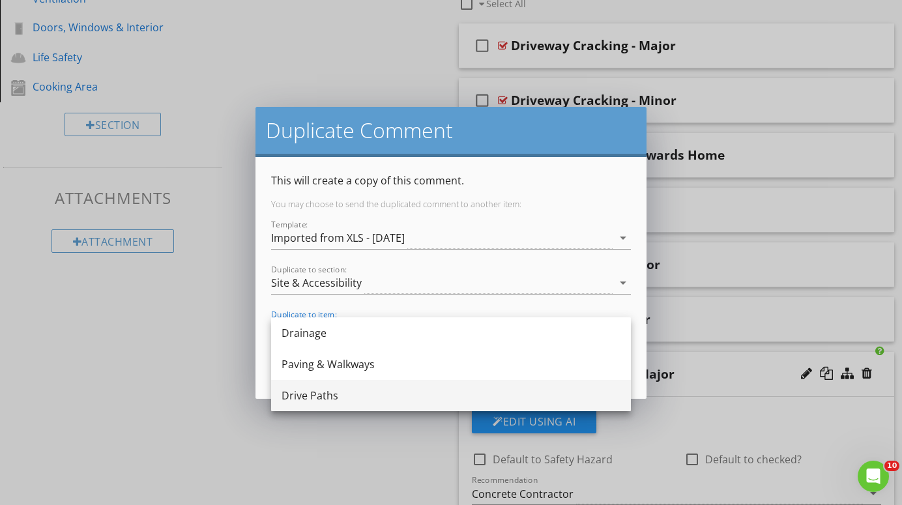
click at [320, 390] on div "Drive Paths" at bounding box center [451, 396] width 339 height 16
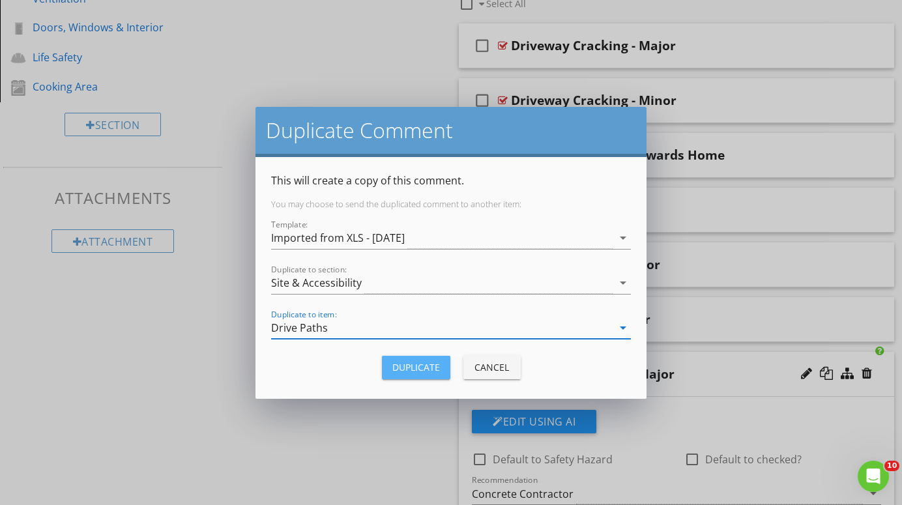
click at [409, 369] on div "Duplicate" at bounding box center [416, 368] width 48 height 14
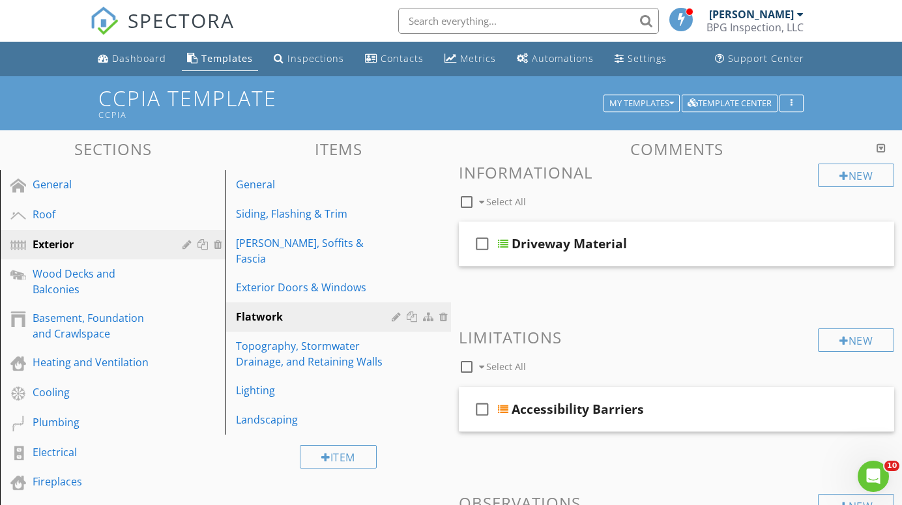
scroll to position [0, 0]
click at [661, 100] on div "My Templates" at bounding box center [642, 103] width 65 height 9
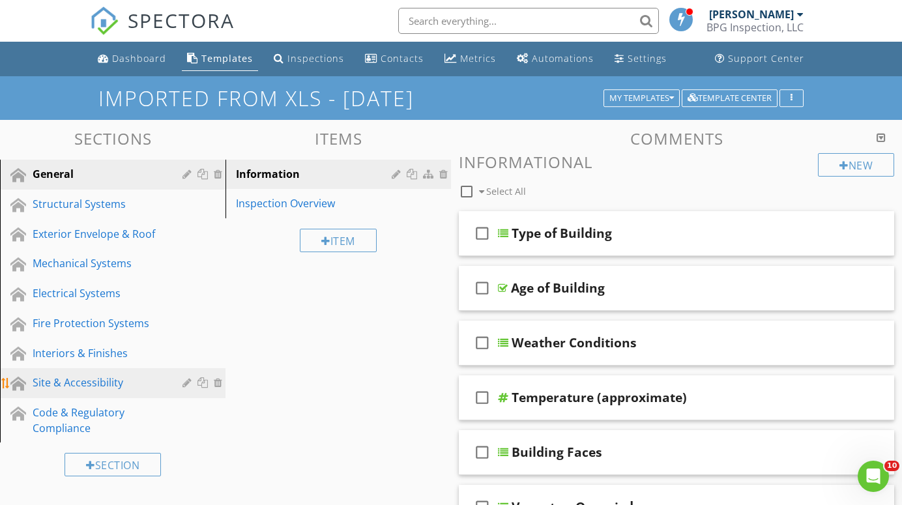
click at [76, 377] on div "Site & Accessibility" at bounding box center [98, 383] width 131 height 16
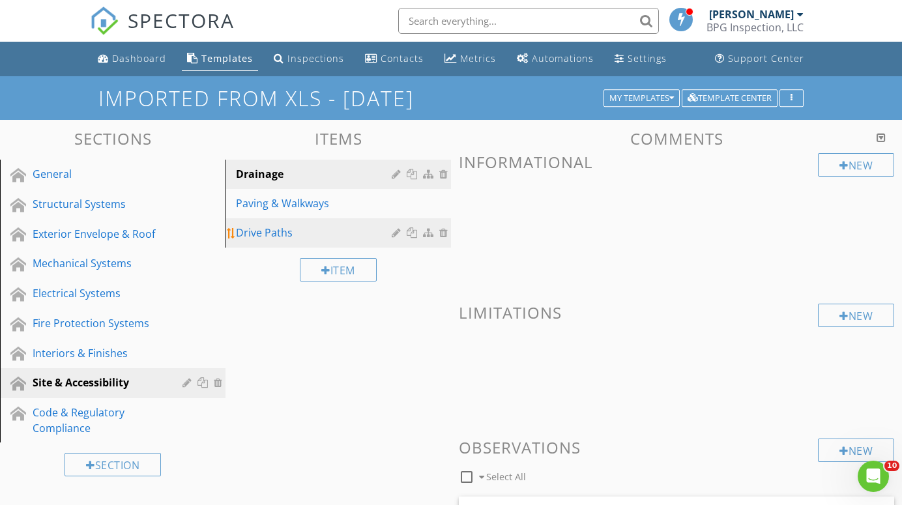
click at [269, 231] on div "Drive Paths" at bounding box center [316, 233] width 160 height 16
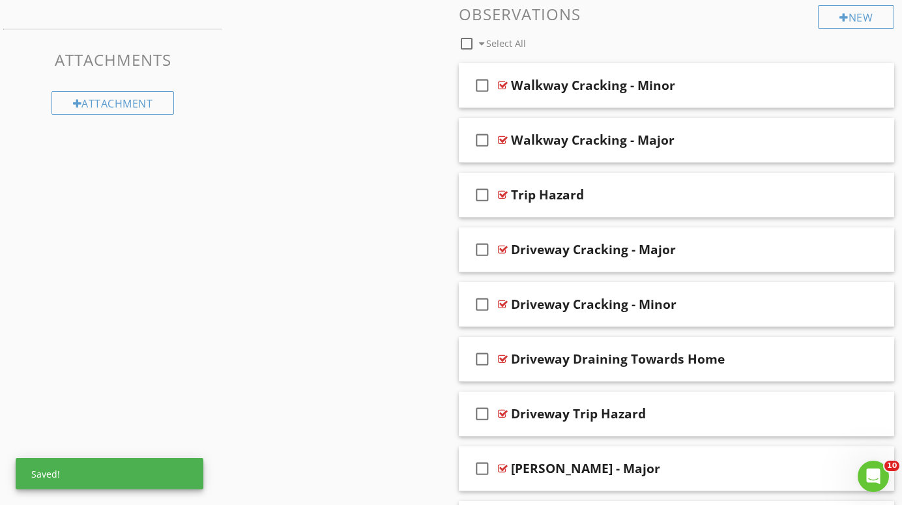
scroll to position [478, 0]
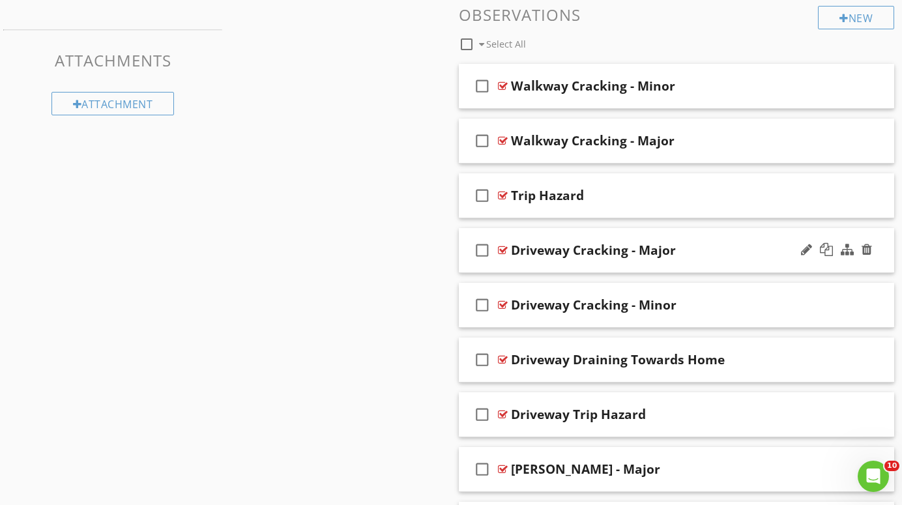
drag, startPoint x: 699, startPoint y: 299, endPoint x: 698, endPoint y: 230, distance: 68.5
click at [698, 230] on span "check_box_outline_blank Walkway Cracking - Minor check_box_outline_blank Walkwa…" at bounding box center [676, 305] width 435 height 483
click at [703, 235] on div "check_box_outline_blank Driveway Cracking - Major" at bounding box center [676, 250] width 435 height 45
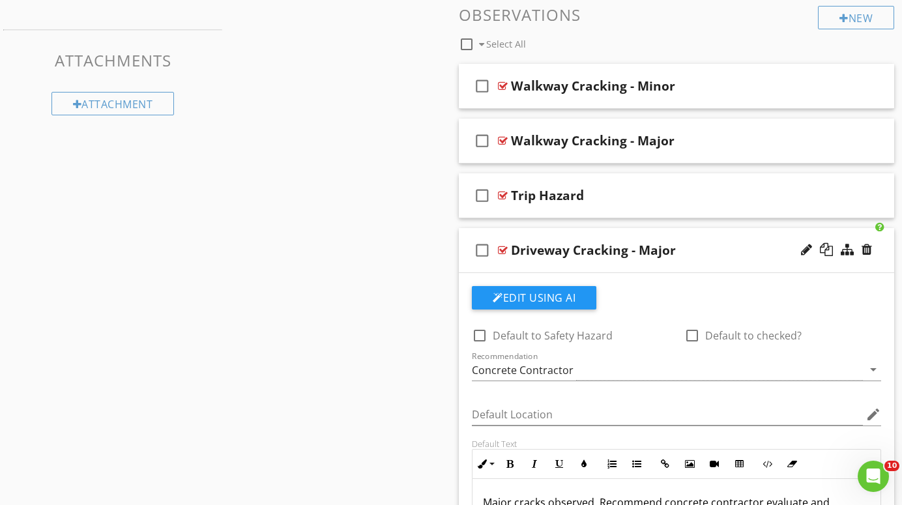
click at [505, 246] on div at bounding box center [503, 250] width 10 height 10
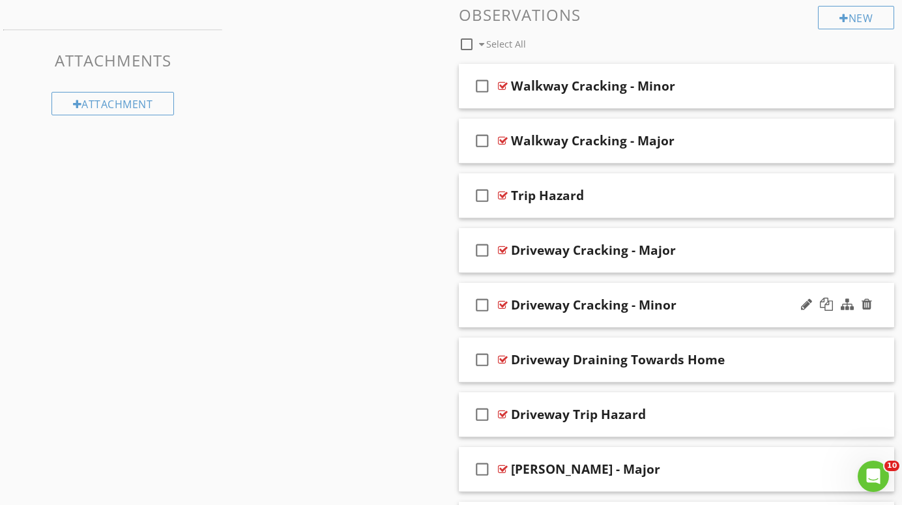
click at [713, 310] on div "Driveway Cracking - Minor" at bounding box center [664, 305] width 307 height 16
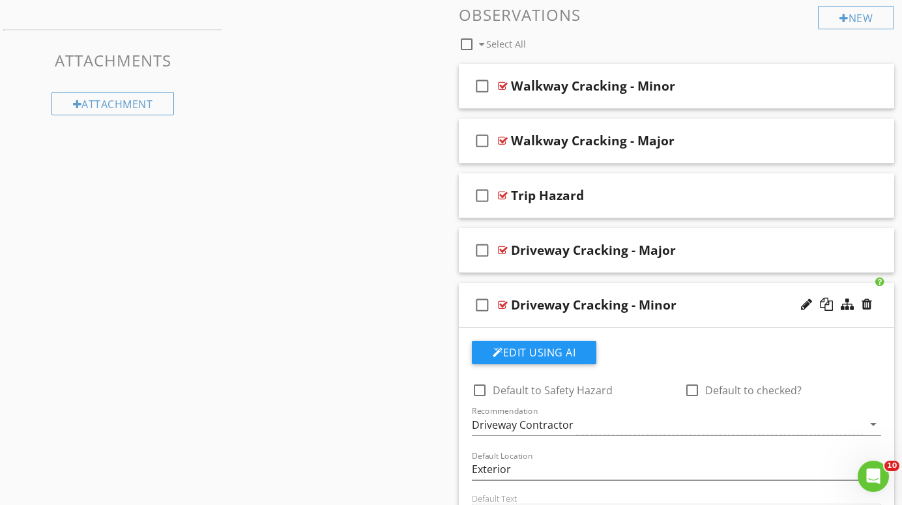
click at [499, 302] on div at bounding box center [503, 305] width 10 height 10
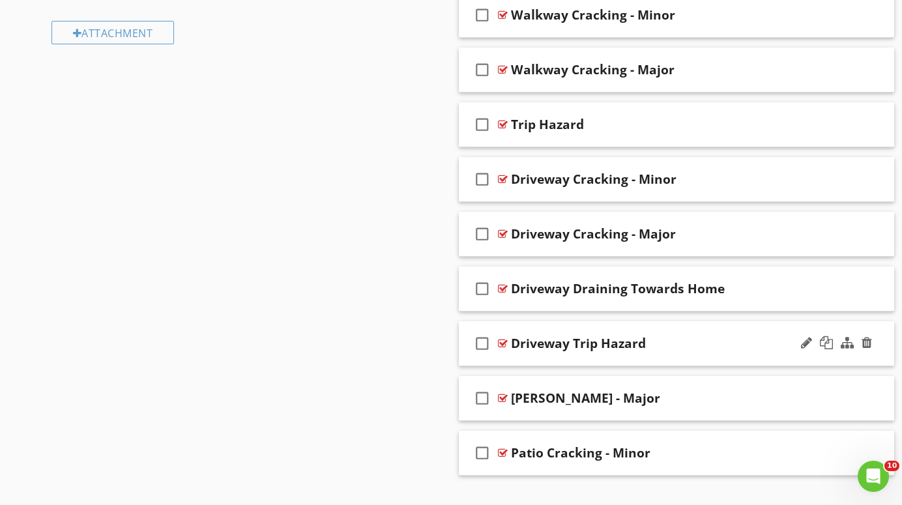
scroll to position [551, 0]
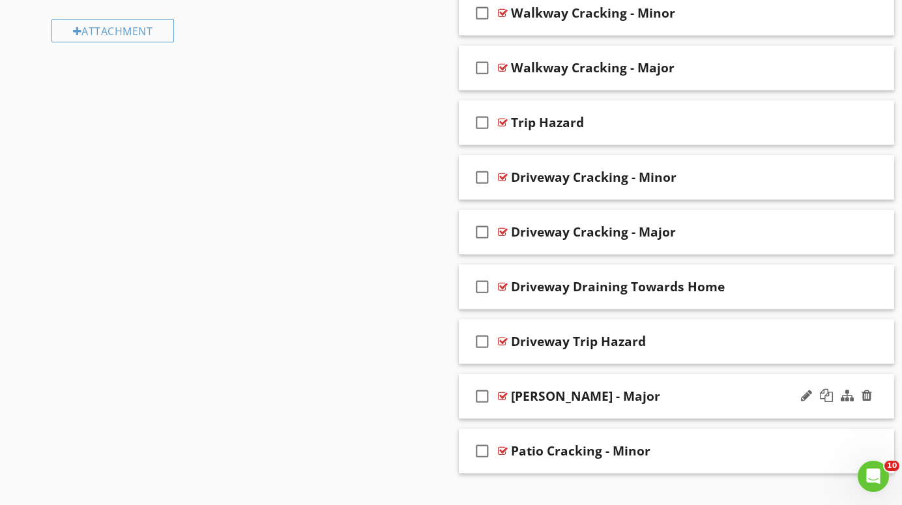
drag, startPoint x: 729, startPoint y: 117, endPoint x: 734, endPoint y: 408, distance: 291.5
click at [734, 408] on span "check_box_outline_blank Walkway Cracking - Minor check_box_outline_blank Walkwa…" at bounding box center [676, 232] width 435 height 483
click at [731, 352] on div "check_box_outline_blank Driveway Trip Hazard" at bounding box center [676, 341] width 435 height 45
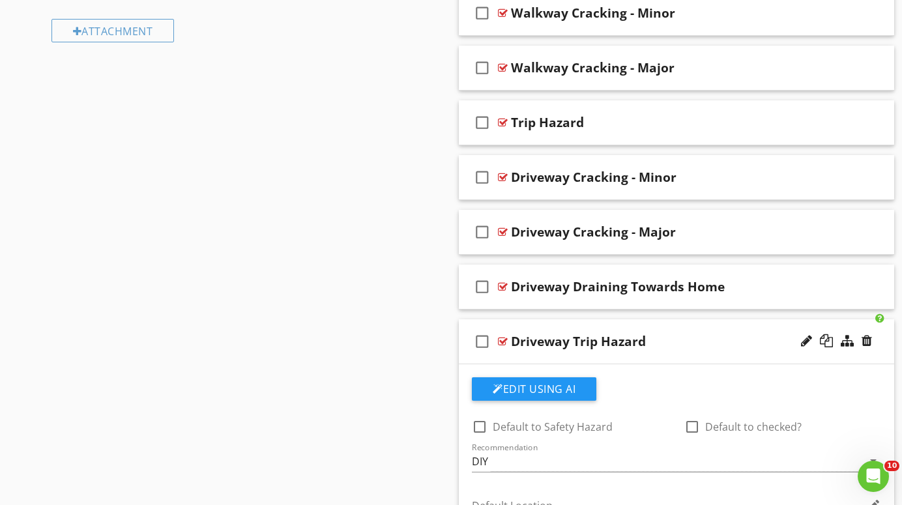
click at [505, 340] on div at bounding box center [503, 341] width 10 height 10
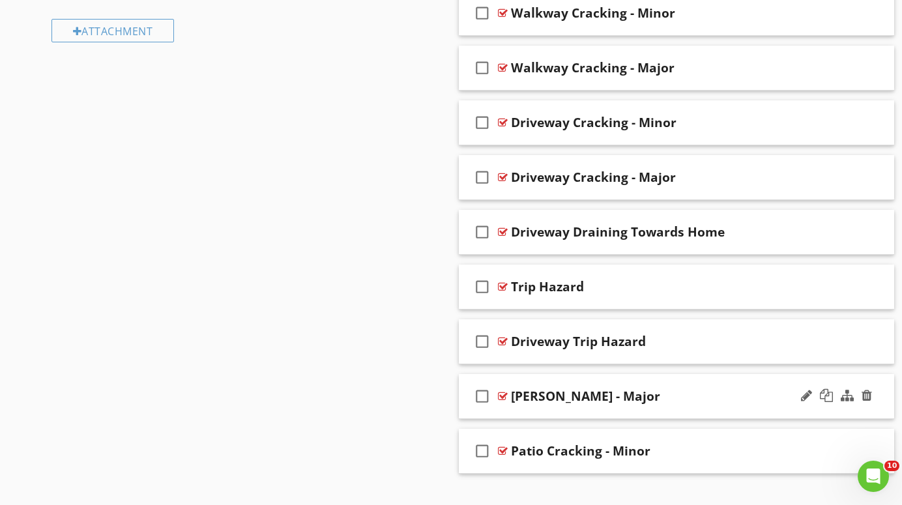
drag, startPoint x: 681, startPoint y: 457, endPoint x: 668, endPoint y: 388, distance: 70.3
click at [668, 388] on span "check_box_outline_blank Walkway Cracking - Minor check_box_outline_blank Walkwa…" at bounding box center [676, 232] width 435 height 483
click at [415, 418] on div "Sections General Structural Systems Exterior Envelope & Roof Mechanical Systems…" at bounding box center [451, 42] width 902 height 947
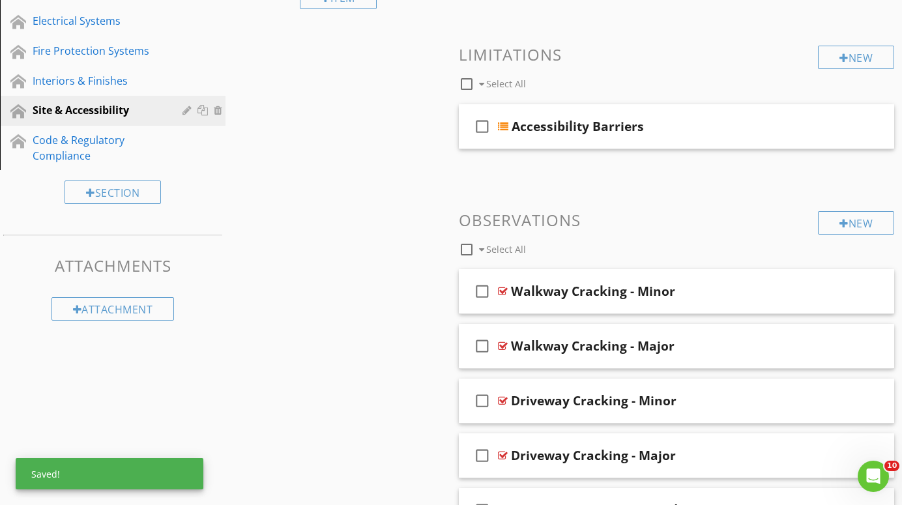
scroll to position [272, 0]
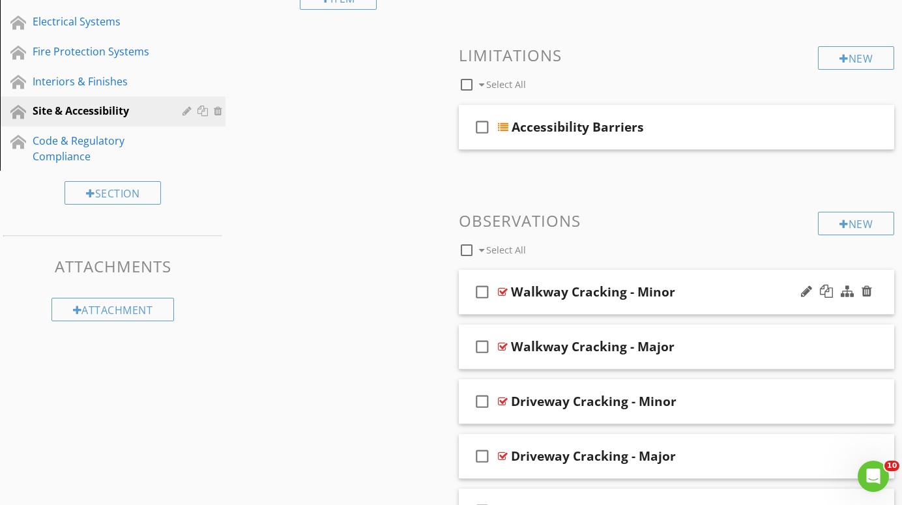
click at [503, 287] on div at bounding box center [503, 292] width 10 height 10
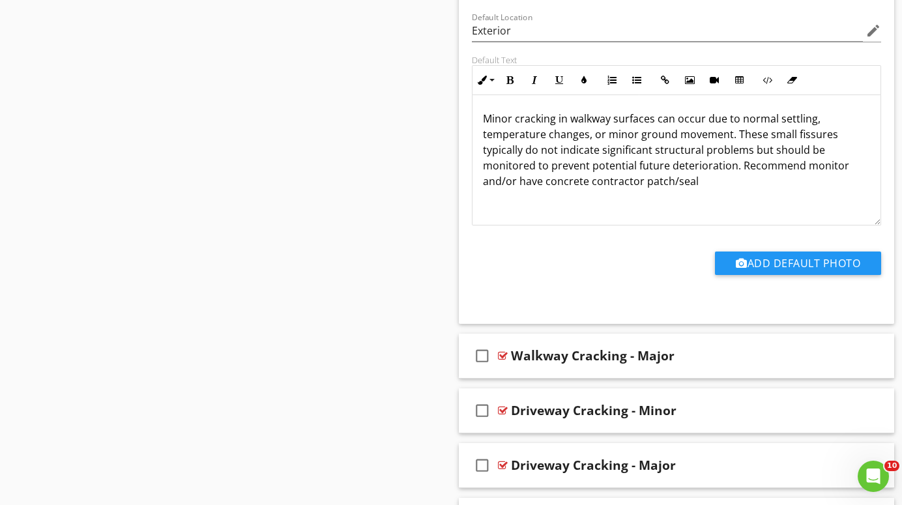
scroll to position [699, 0]
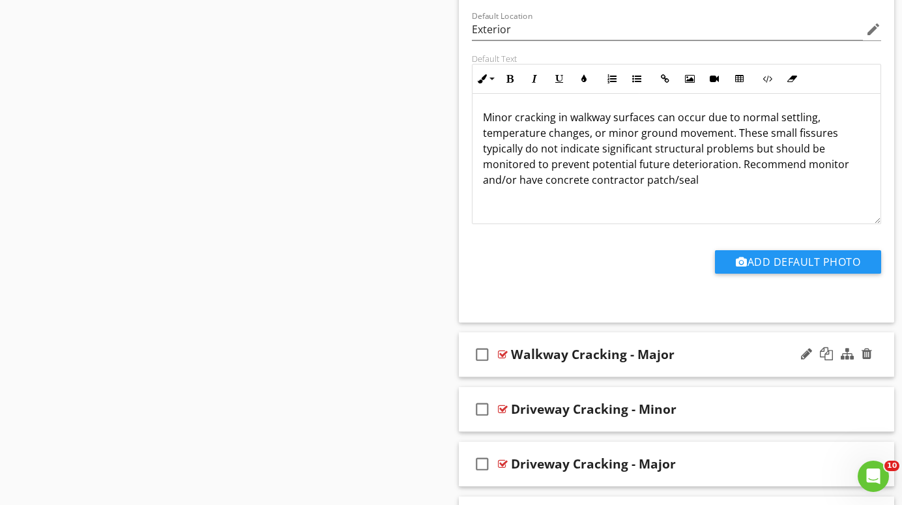
click at [502, 352] on div at bounding box center [503, 354] width 10 height 10
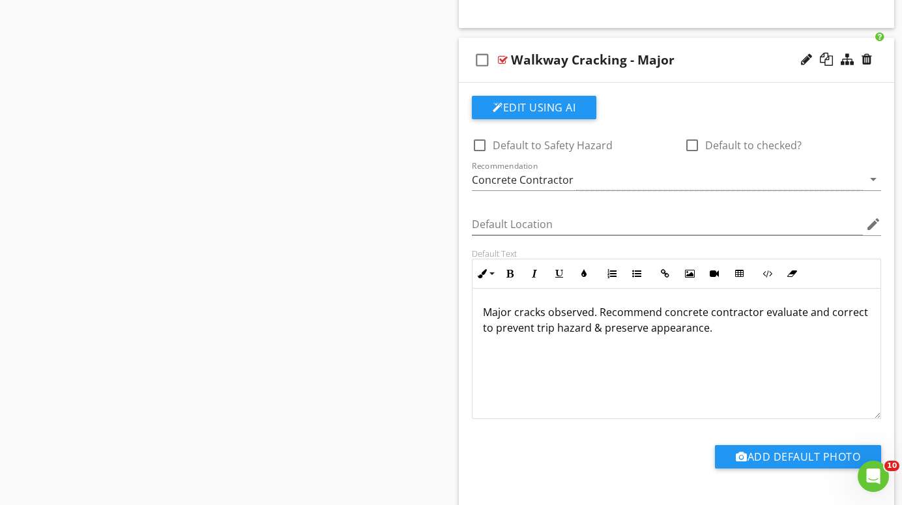
scroll to position [988, 0]
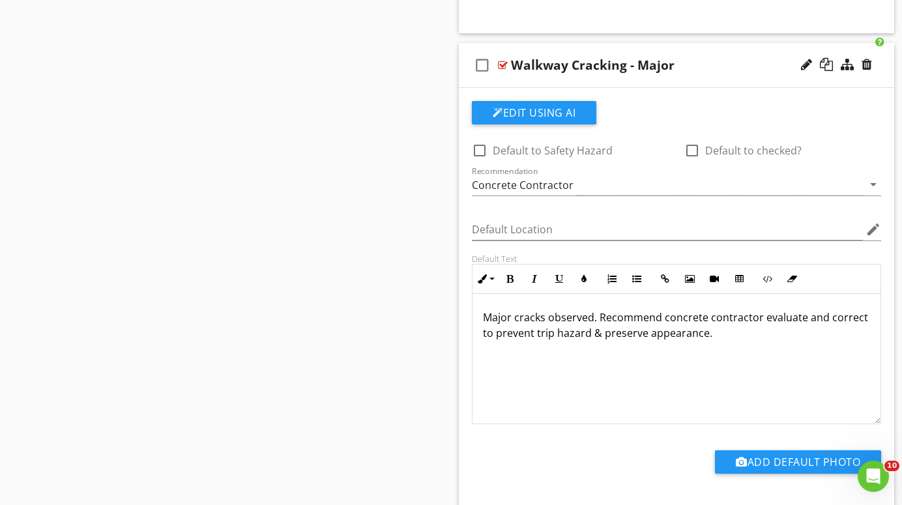
click at [501, 61] on div at bounding box center [503, 65] width 10 height 10
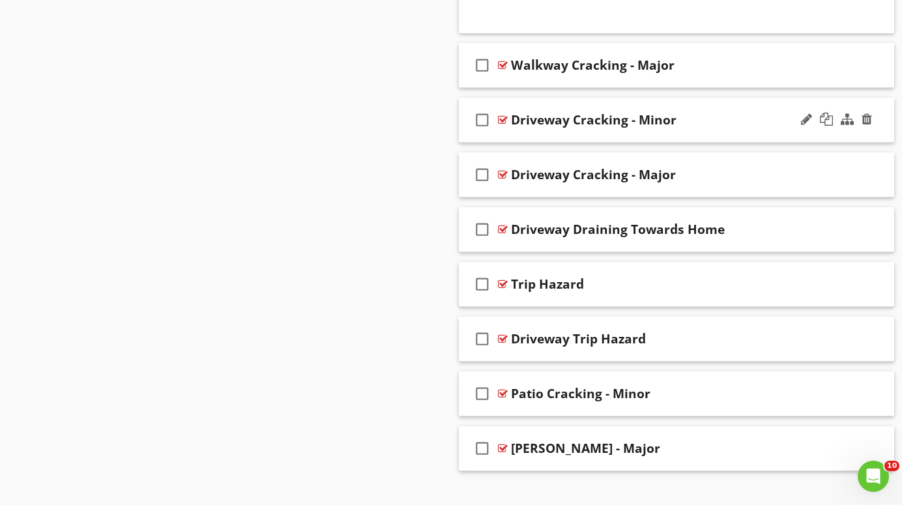
click at [504, 119] on div at bounding box center [503, 120] width 10 height 10
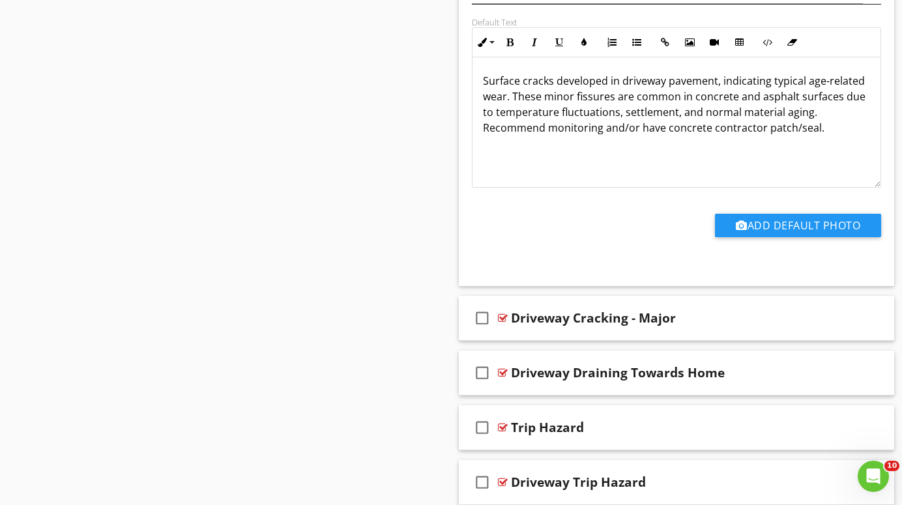
scroll to position [1283, 0]
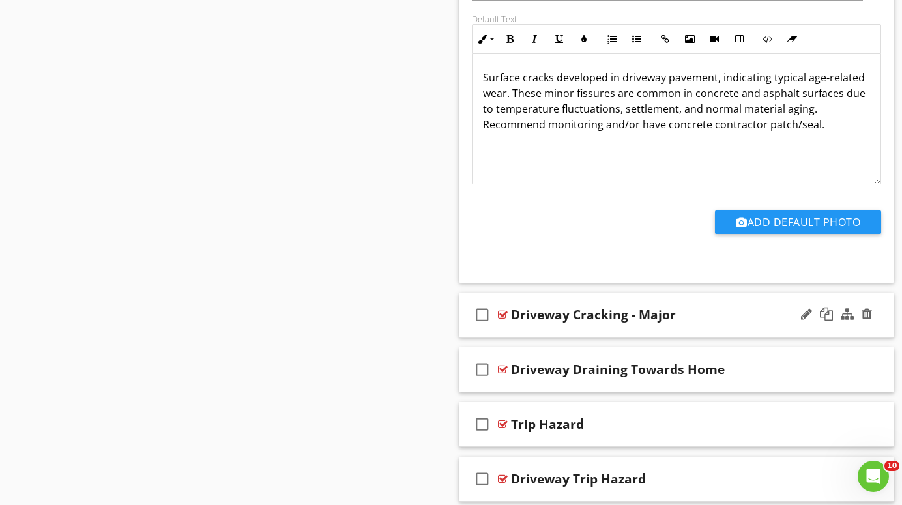
click at [503, 314] on div at bounding box center [503, 315] width 10 height 10
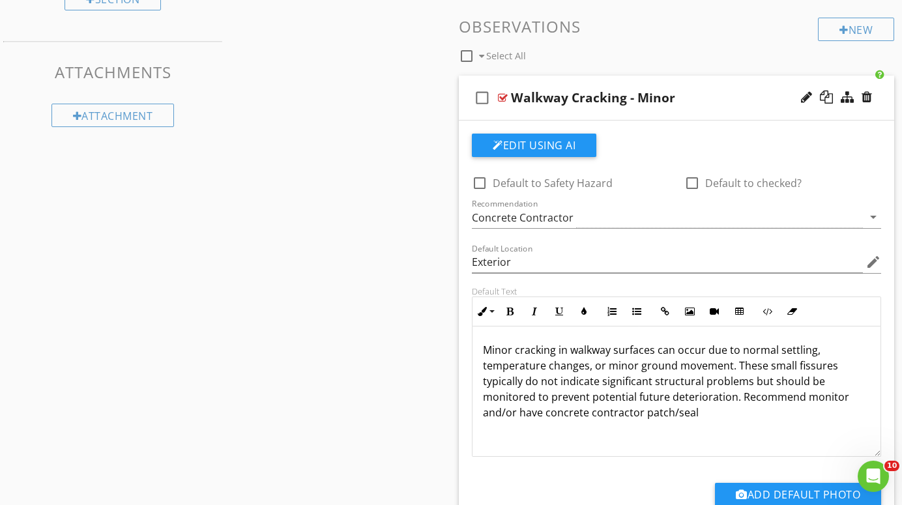
scroll to position [474, 0]
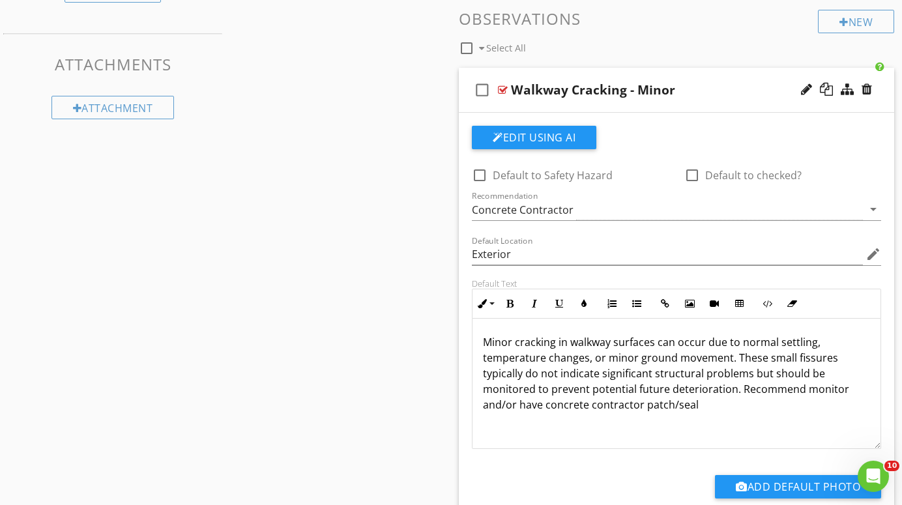
click at [516, 344] on p "Minor cracking in walkway surfaces can occur due to normal settling, temperatur…" at bounding box center [676, 373] width 387 height 78
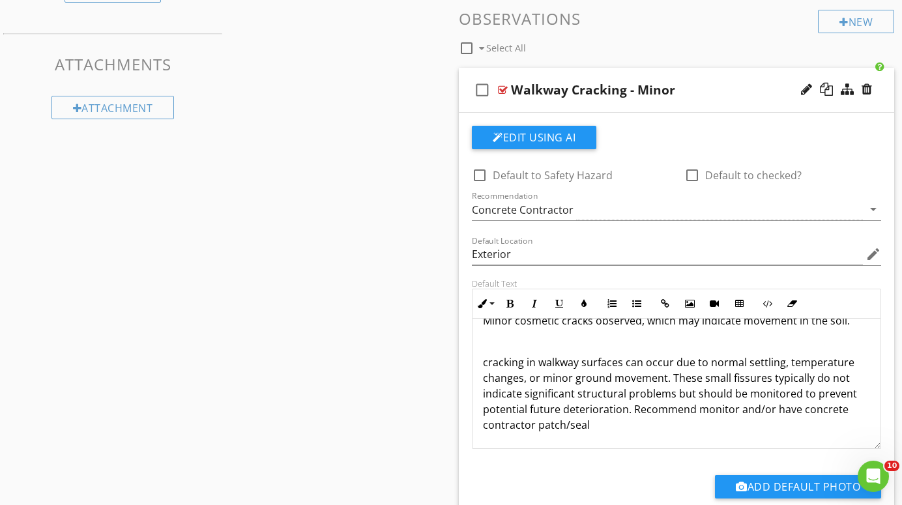
scroll to position [22, 0]
click at [627, 415] on p "cracking in walkway surfaces can occur due to normal settling, temperature chan…" at bounding box center [676, 394] width 387 height 78
click at [629, 412] on p "cracking in walkway surfaces can occur due to normal settling, temperature chan…" at bounding box center [676, 394] width 387 height 78
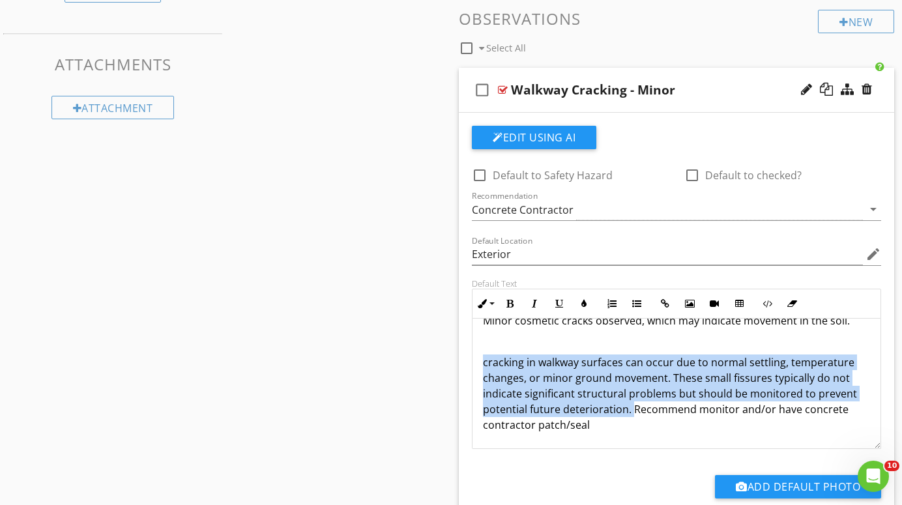
drag, startPoint x: 629, startPoint y: 412, endPoint x: 504, endPoint y: 363, distance: 134.4
click at [504, 363] on p "cracking in walkway surfaces can occur due to normal settling, temperature chan…" at bounding box center [676, 394] width 387 height 78
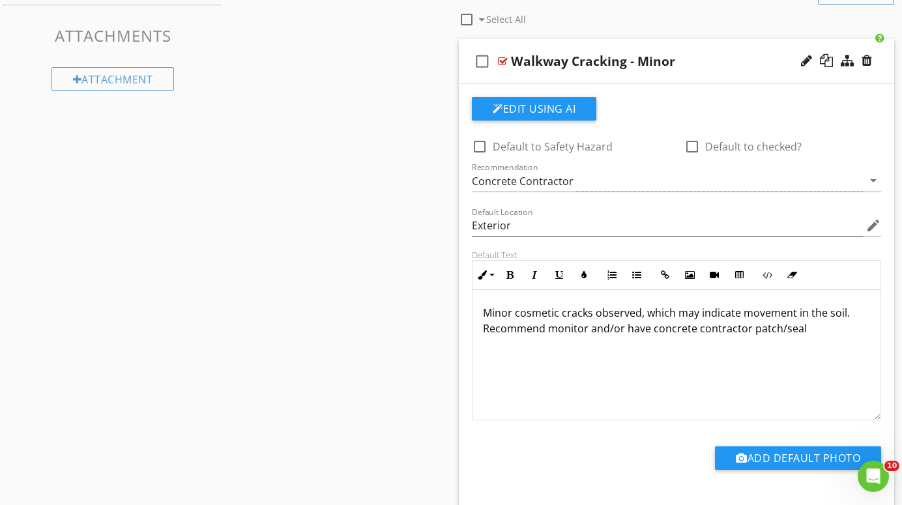
scroll to position [503, 0]
click at [501, 59] on div at bounding box center [503, 61] width 10 height 10
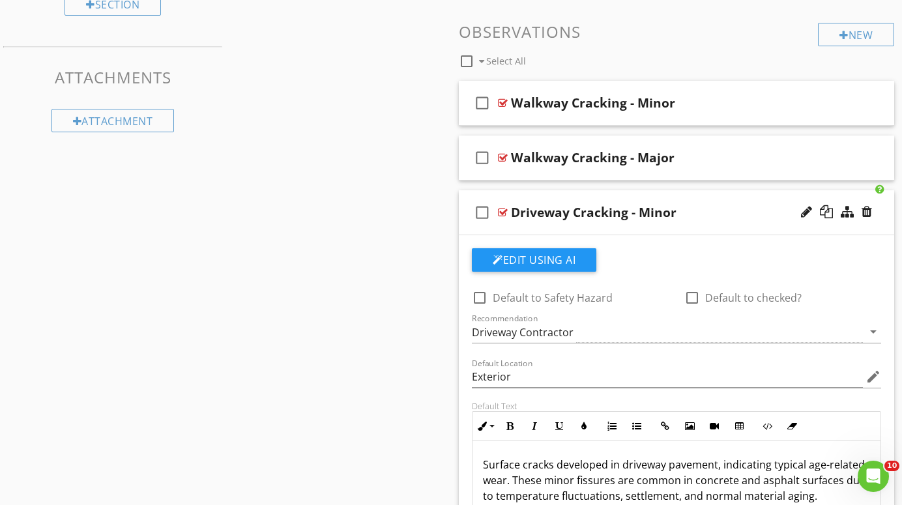
scroll to position [457, 0]
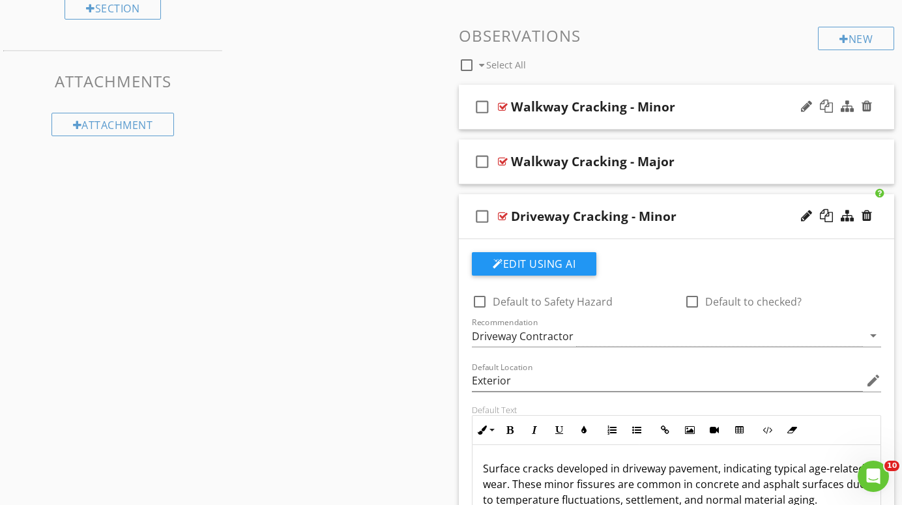
click at [501, 104] on div at bounding box center [503, 107] width 10 height 10
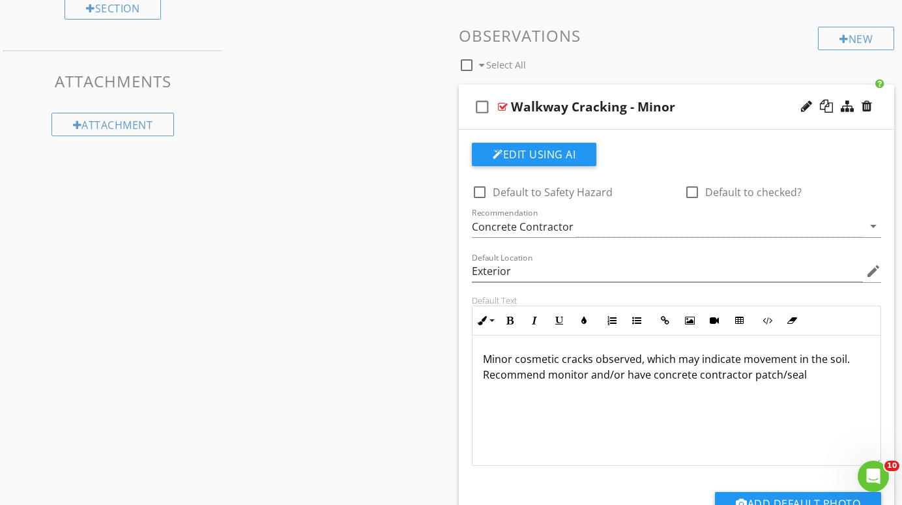
click at [803, 377] on p "Minor cosmetic cracks observed, which may indicate movement in the soil. Recomm…" at bounding box center [676, 366] width 387 height 31
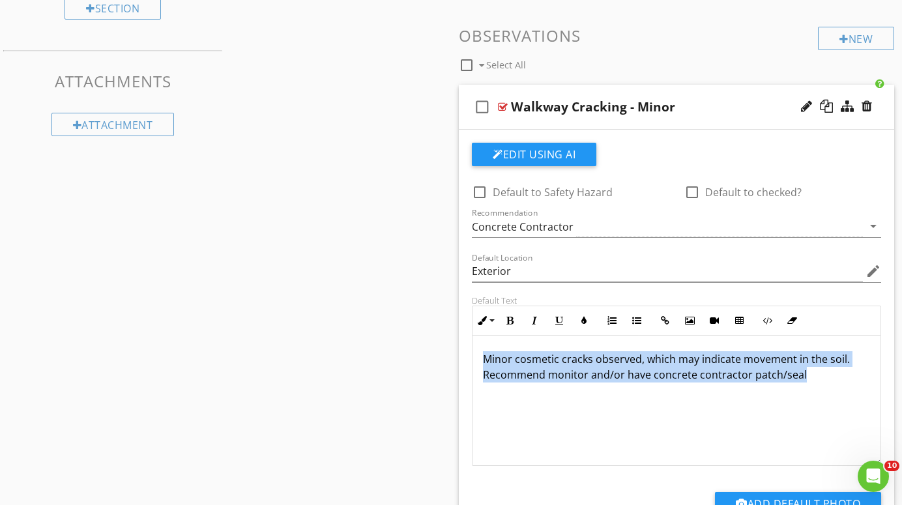
drag, startPoint x: 803, startPoint y: 377, endPoint x: 451, endPoint y: 361, distance: 351.8
copy p "Minor cosmetic cracks observed, which may indicate movement in the soil. Recomm…"
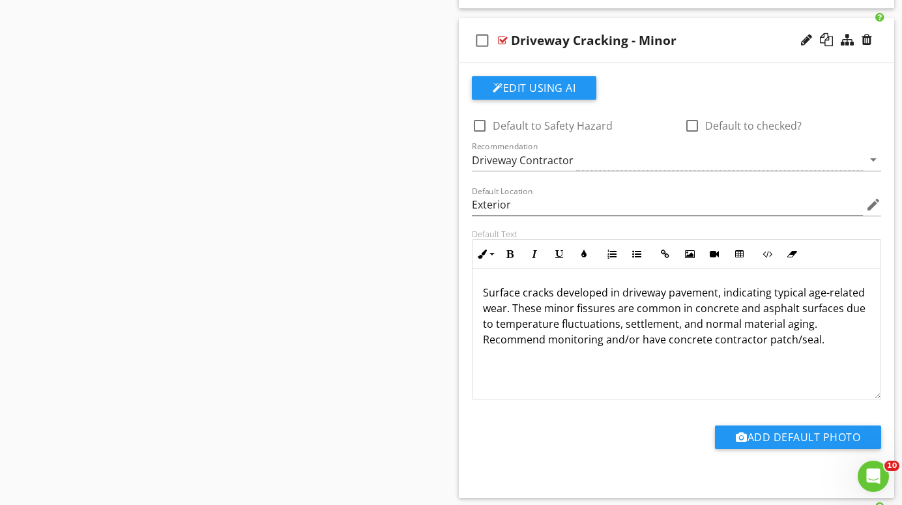
scroll to position [1070, 0]
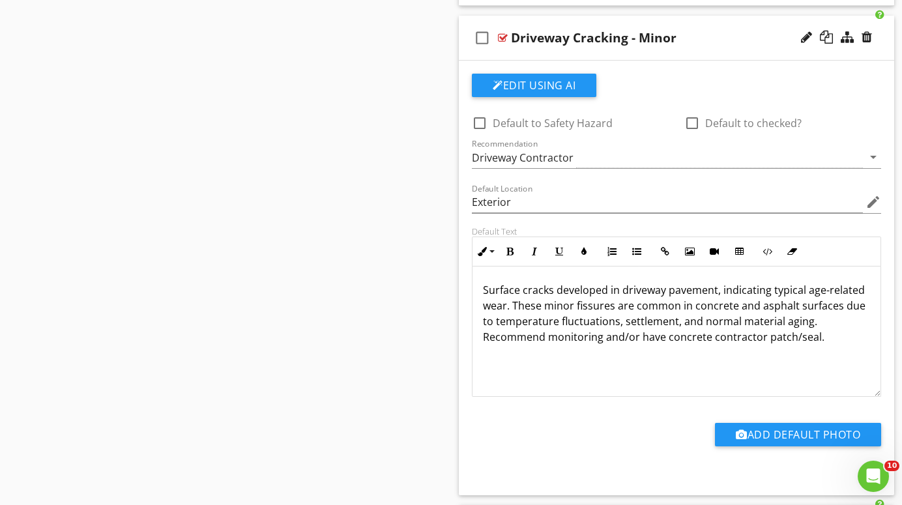
click at [553, 362] on div "Surface cracks developed in driveway pavement, indicating typical age-related w…" at bounding box center [677, 332] width 408 height 130
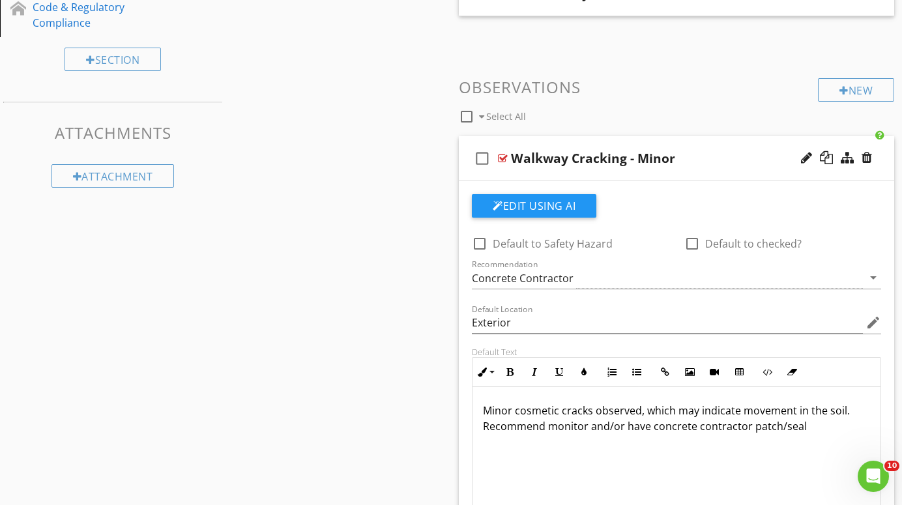
scroll to position [404, 0]
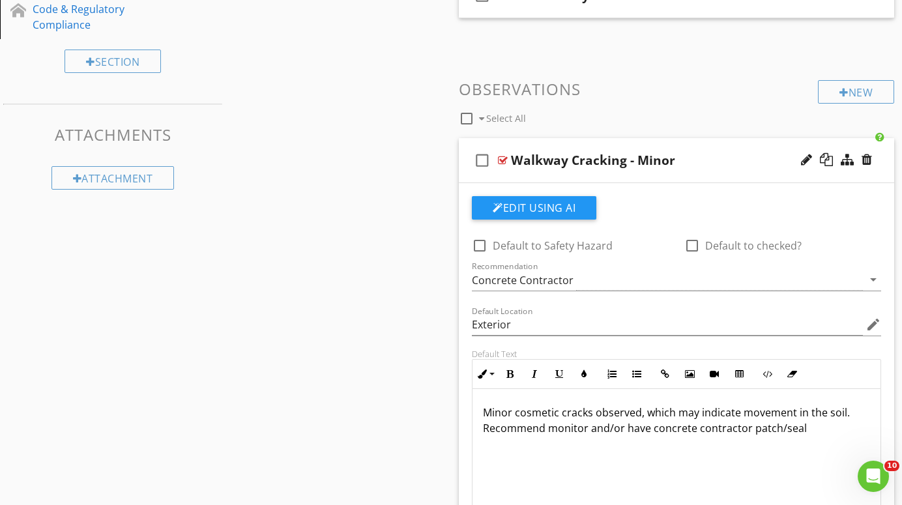
click at [847, 416] on p "Minor cosmetic cracks observed, which may indicate movement in the soil. Recomm…" at bounding box center [676, 420] width 387 height 31
click at [503, 157] on div at bounding box center [503, 160] width 10 height 10
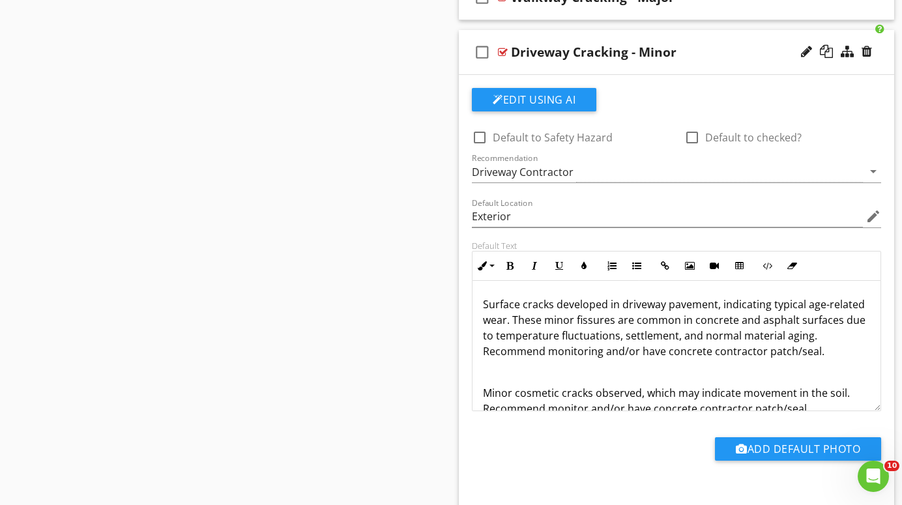
scroll to position [0, 0]
click at [823, 354] on p "Surface cracks developed in driveway pavement, indicating typical age-related w…" at bounding box center [676, 328] width 387 height 63
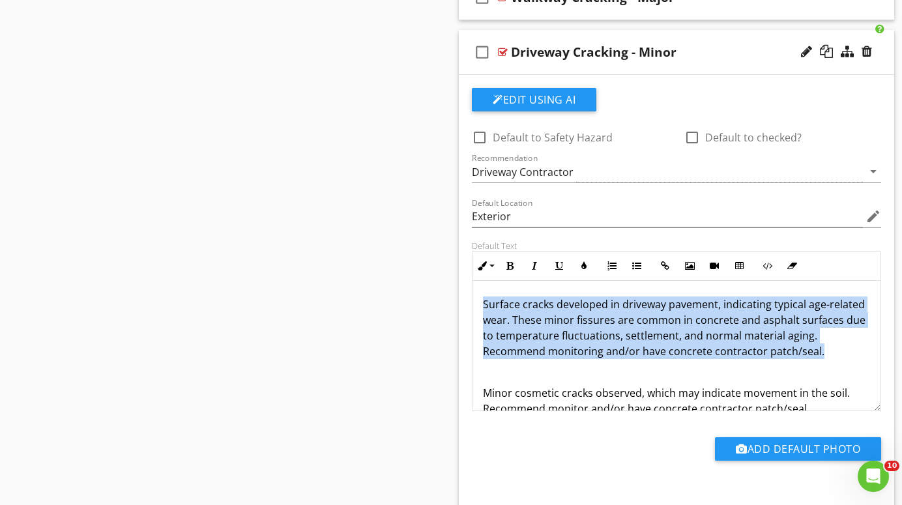
drag, startPoint x: 823, startPoint y: 354, endPoint x: 475, endPoint y: 297, distance: 352.8
click at [475, 297] on div "Surface cracks developed in driveway pavement, indicating typical age-related w…" at bounding box center [677, 356] width 408 height 151
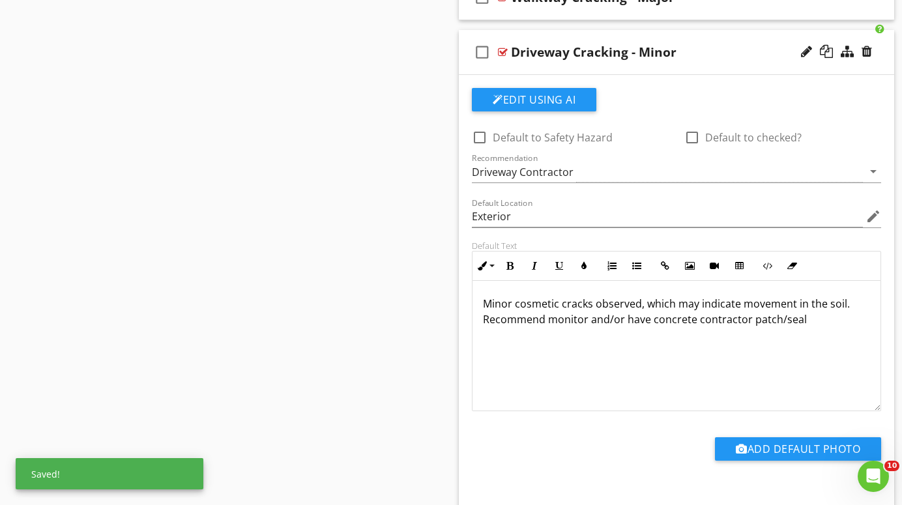
scroll to position [1, 0]
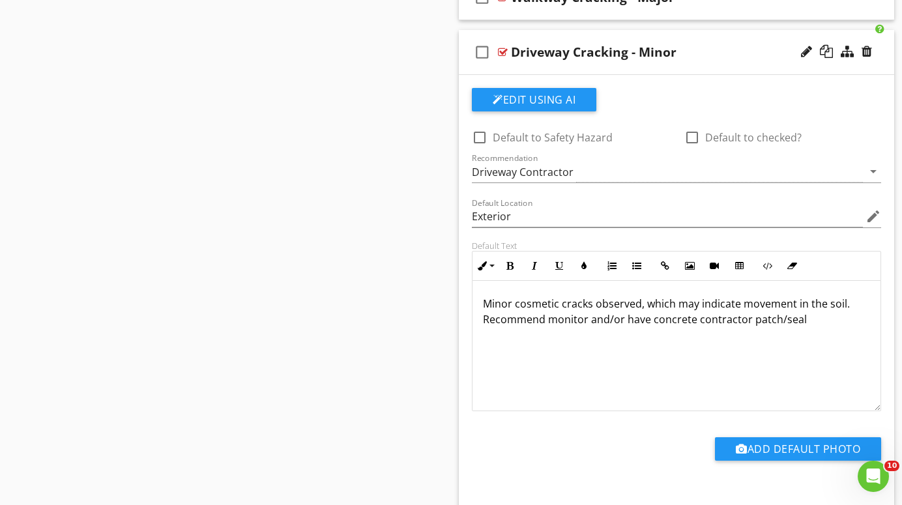
click at [505, 50] on div at bounding box center [503, 52] width 10 height 10
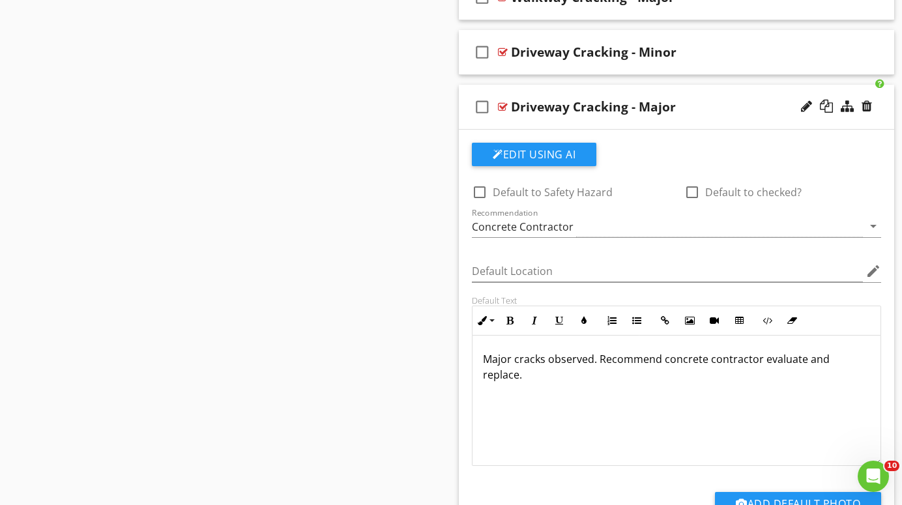
click at [503, 104] on div at bounding box center [503, 107] width 10 height 10
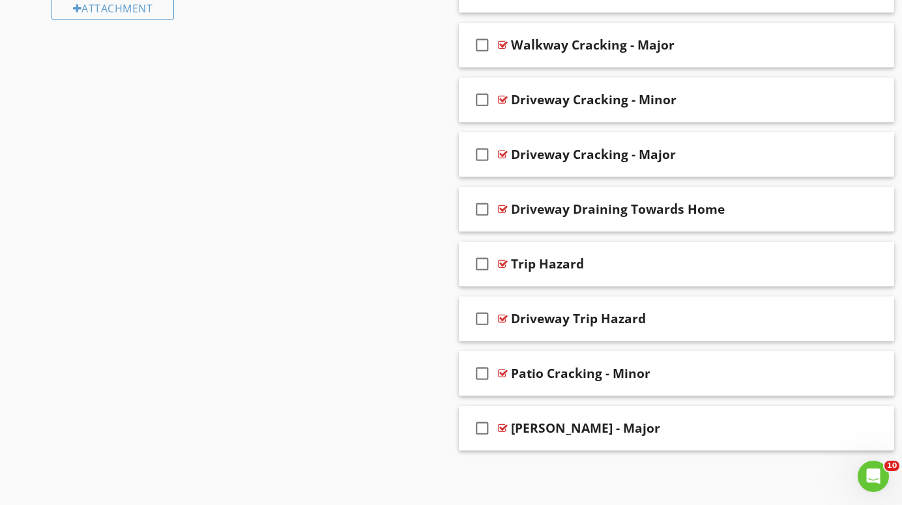
scroll to position [573, 0]
click at [503, 153] on div at bounding box center [503, 155] width 10 height 10
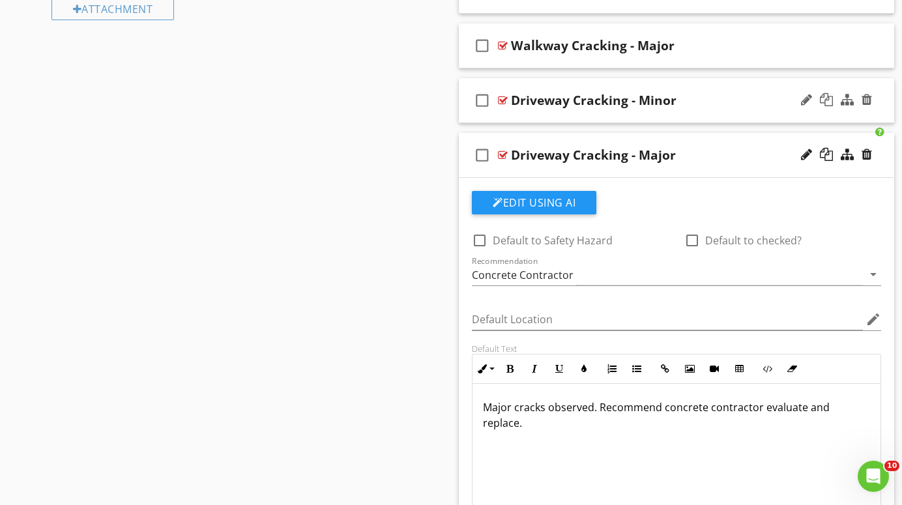
click at [501, 98] on div at bounding box center [503, 100] width 10 height 10
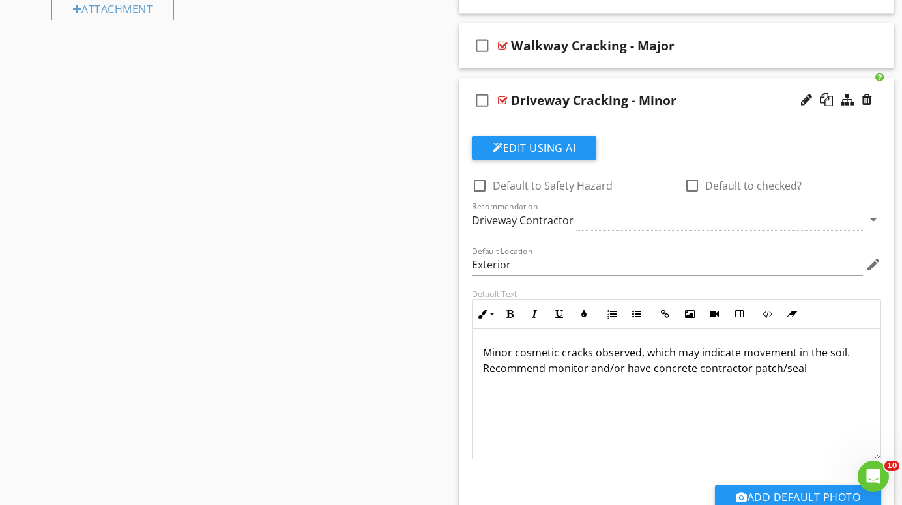
click at [501, 98] on div at bounding box center [503, 100] width 10 height 10
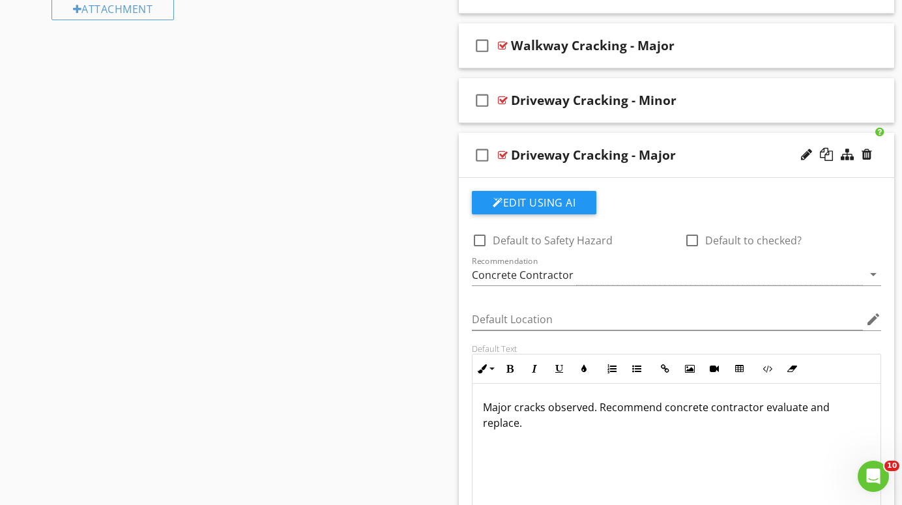
click at [505, 153] on div at bounding box center [503, 155] width 10 height 10
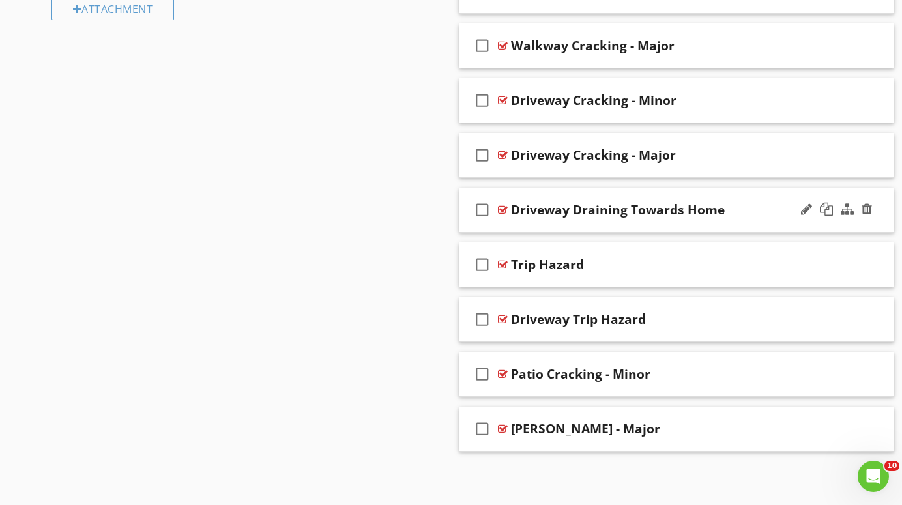
click at [503, 209] on div at bounding box center [503, 210] width 10 height 10
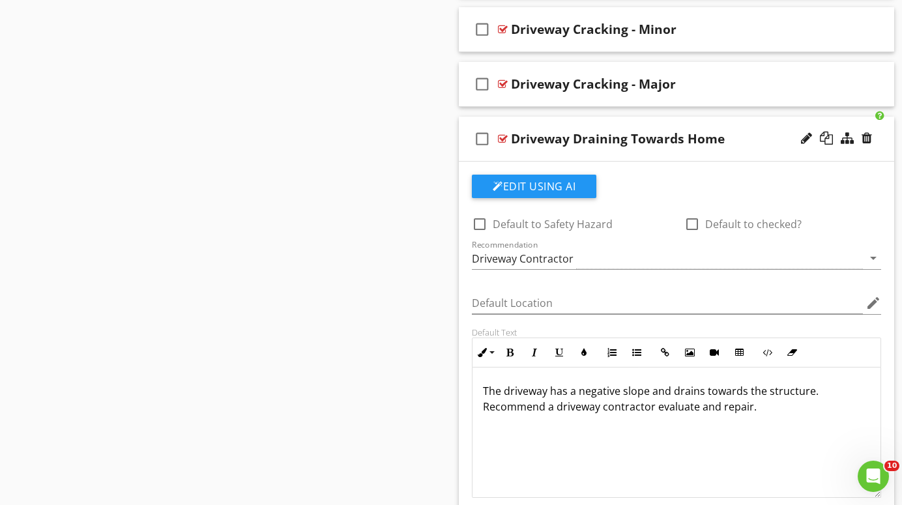
scroll to position [644, 0]
click at [722, 139] on div "Driveway Draining Towards Home" at bounding box center [618, 139] width 214 height 16
type input "Driveway Draining Towards Building"
click at [499, 136] on div at bounding box center [503, 139] width 10 height 10
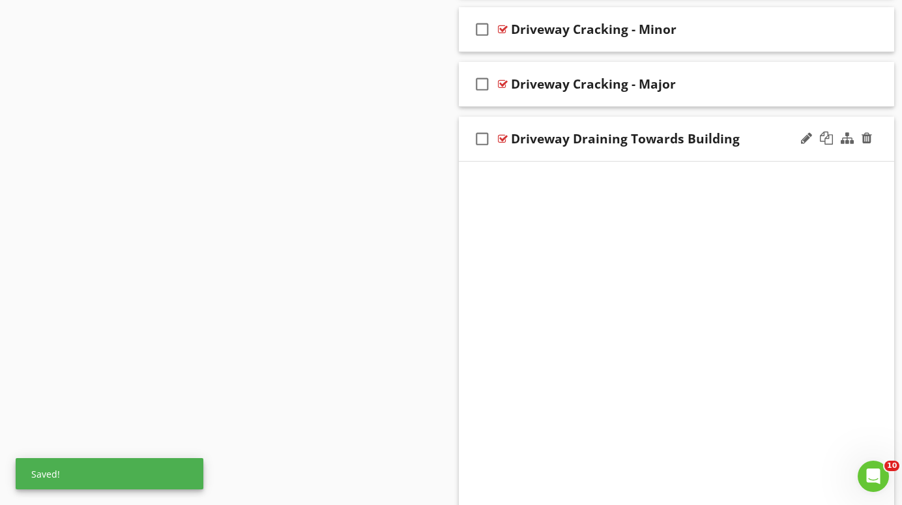
scroll to position [573, 0]
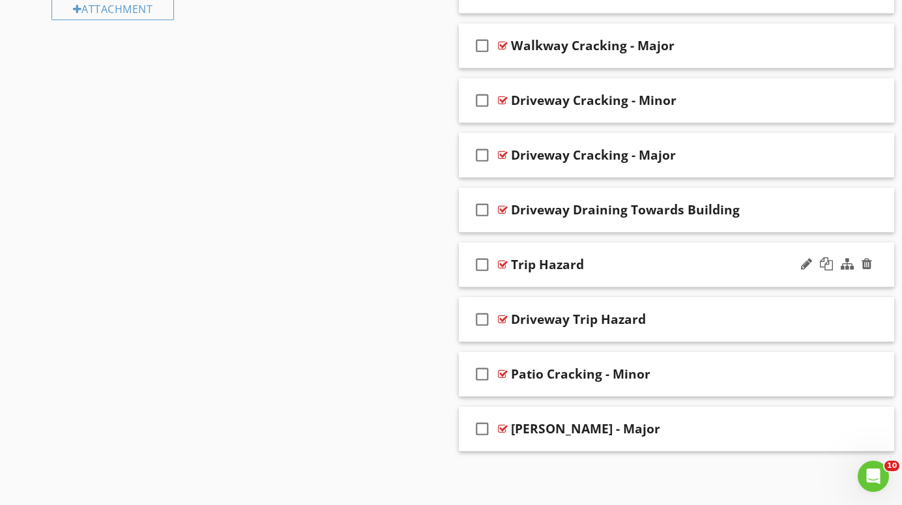
click at [503, 263] on div at bounding box center [503, 264] width 10 height 10
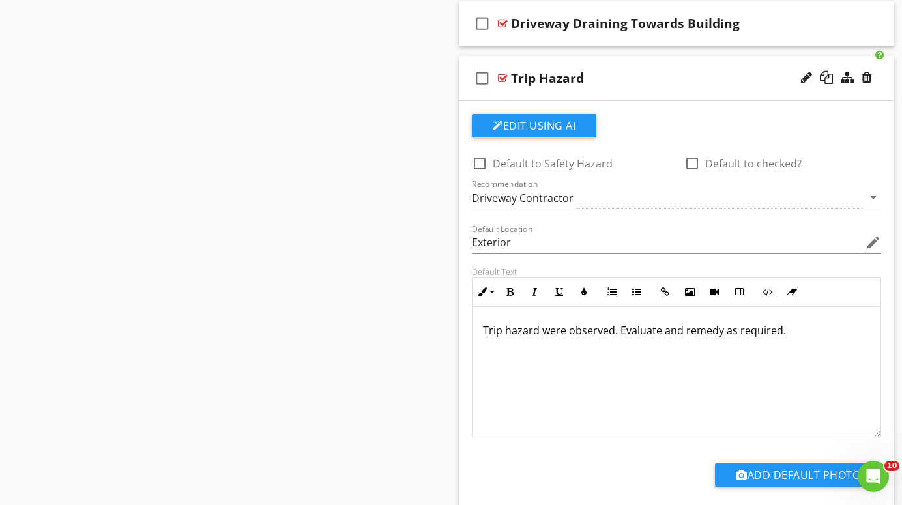
scroll to position [761, 0]
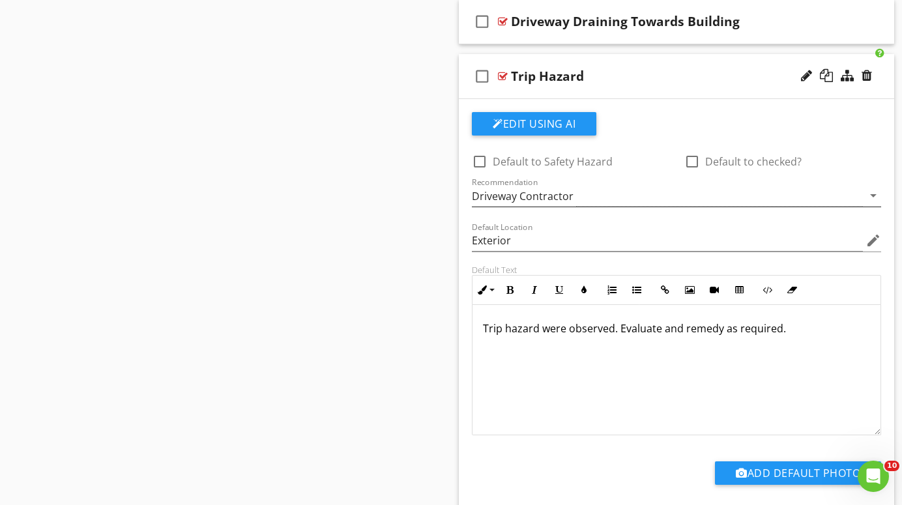
click at [605, 198] on div "Driveway Contractor" at bounding box center [667, 196] width 391 height 22
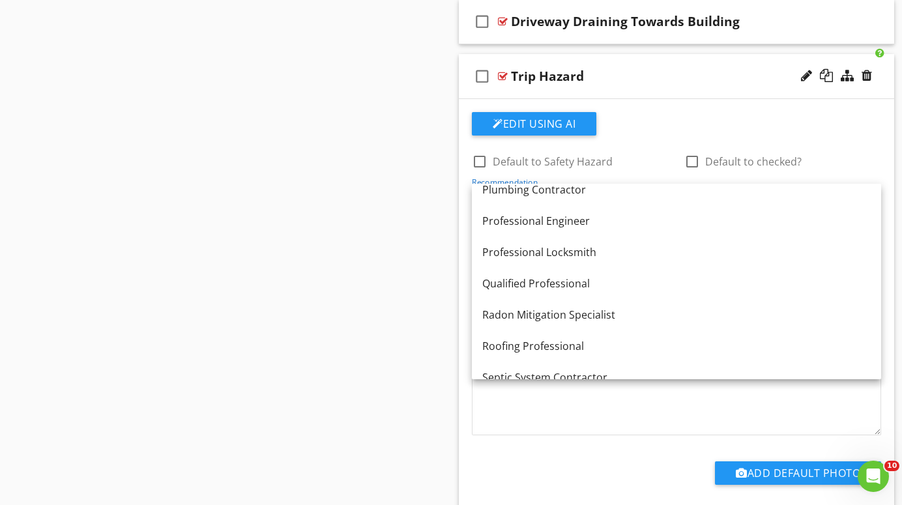
scroll to position [1421, 0]
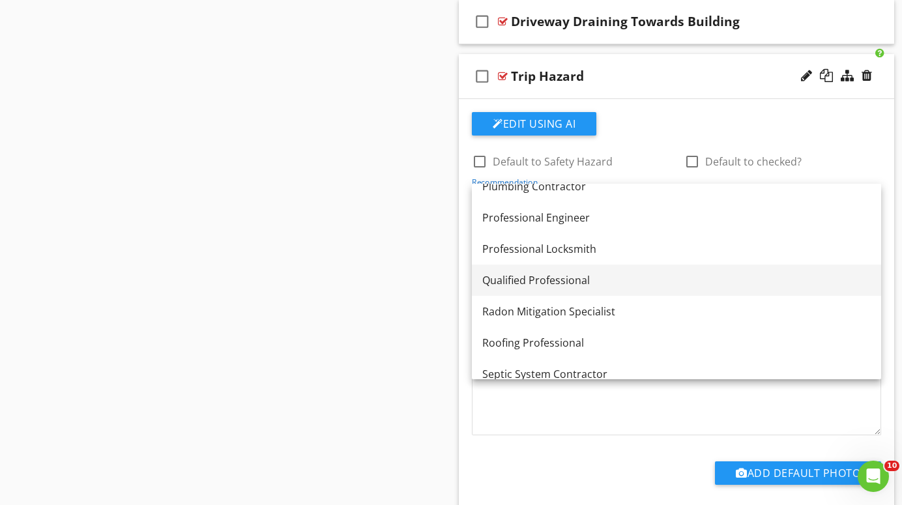
click at [562, 281] on div "Qualified Professional" at bounding box center [676, 281] width 389 height 16
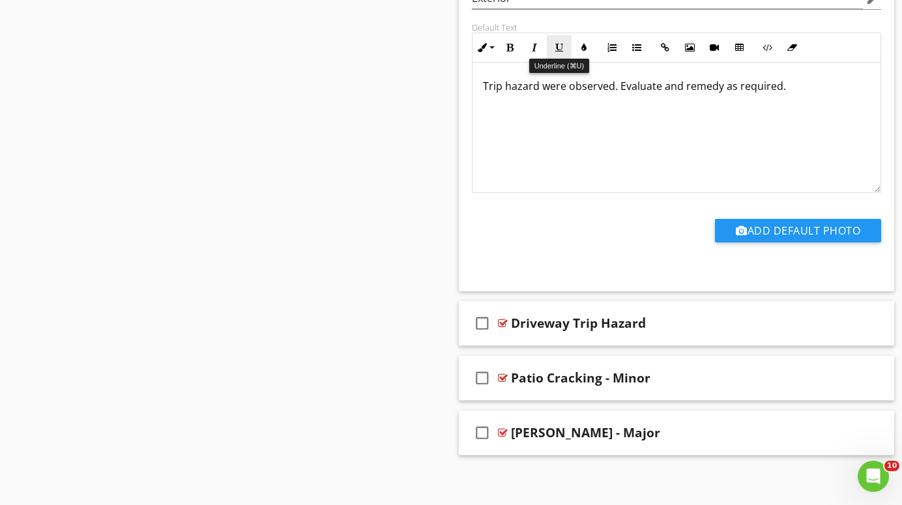
scroll to position [1005, 0]
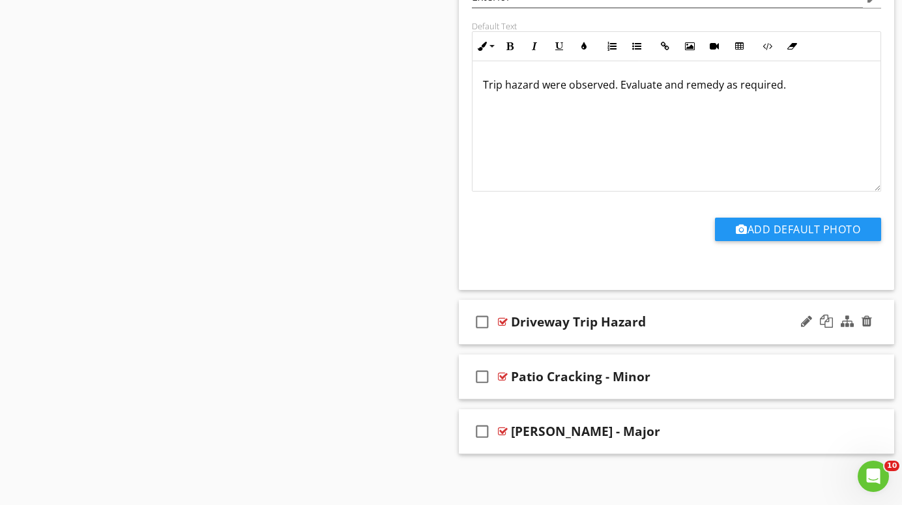
click at [499, 319] on div at bounding box center [503, 322] width 10 height 10
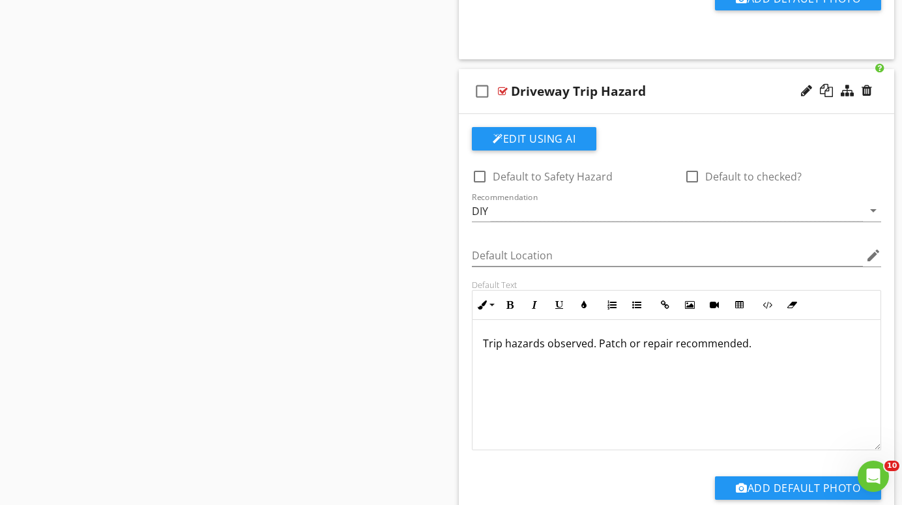
scroll to position [1250, 0]
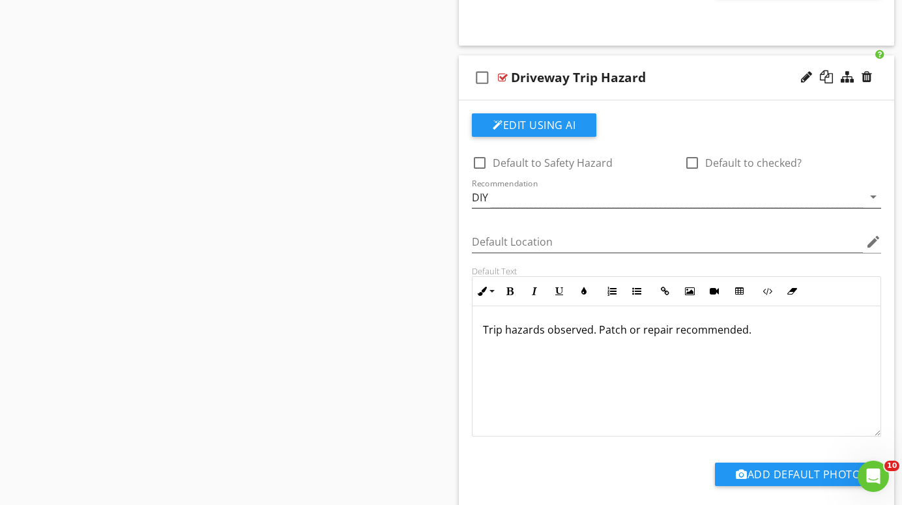
click at [607, 194] on div "DIY" at bounding box center [667, 197] width 391 height 22
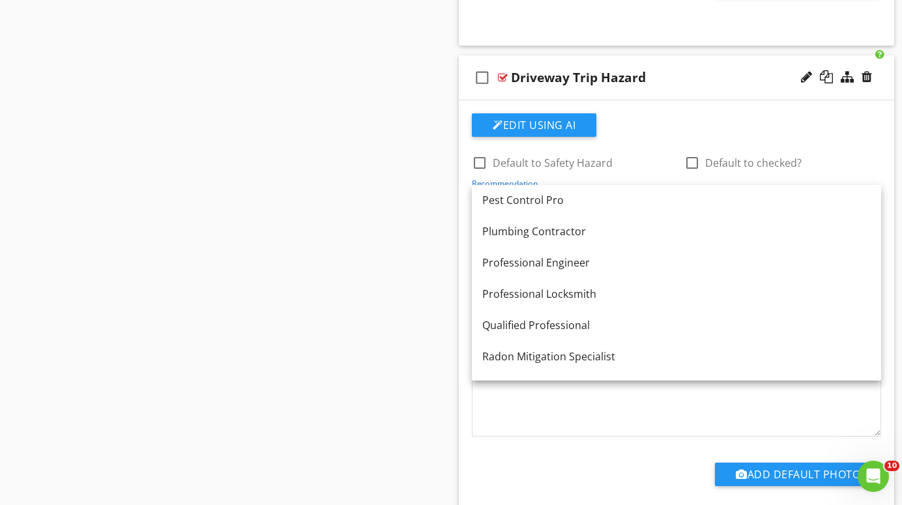
scroll to position [1378, 0]
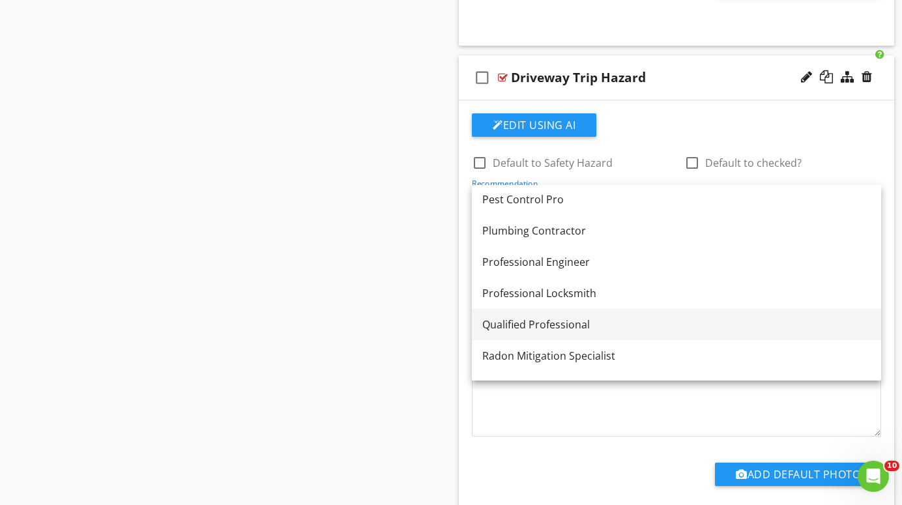
click at [561, 319] on div "Qualified Professional" at bounding box center [676, 325] width 389 height 16
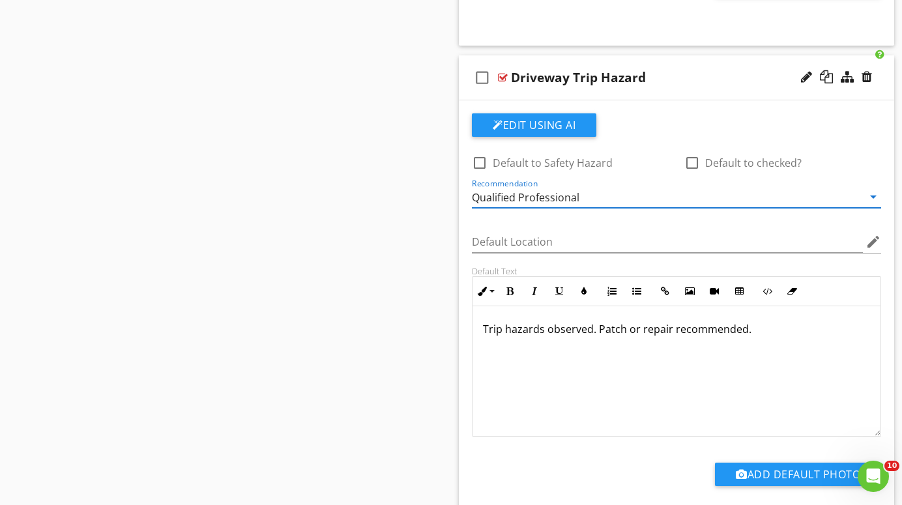
scroll to position [1, 0]
click at [501, 72] on div at bounding box center [503, 77] width 10 height 10
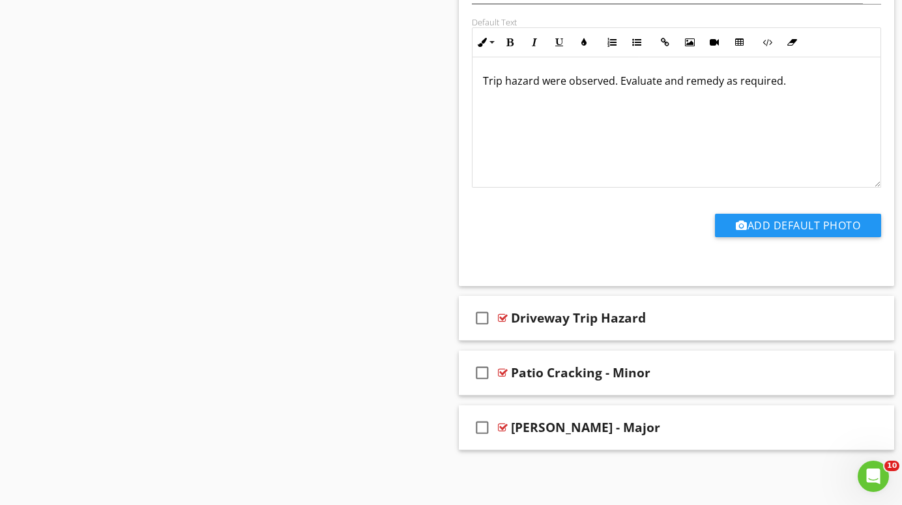
scroll to position [1008, 0]
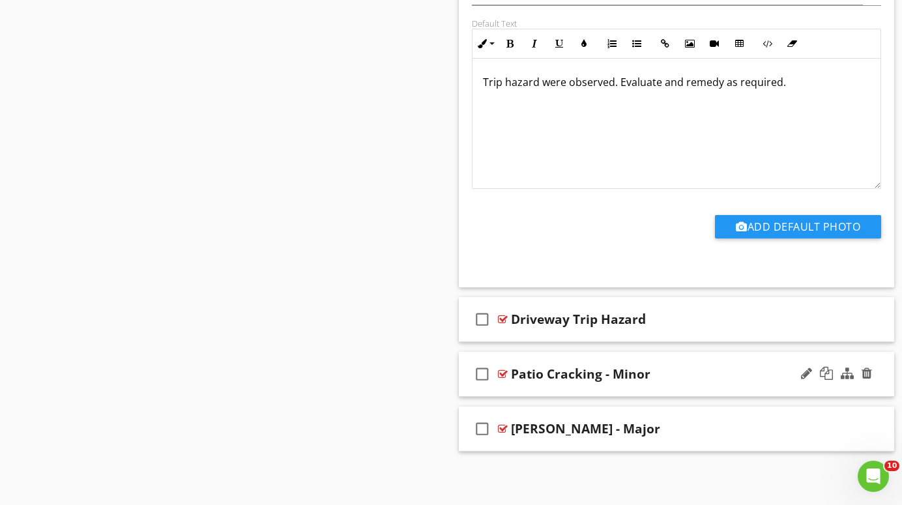
click at [502, 372] on div at bounding box center [503, 374] width 10 height 10
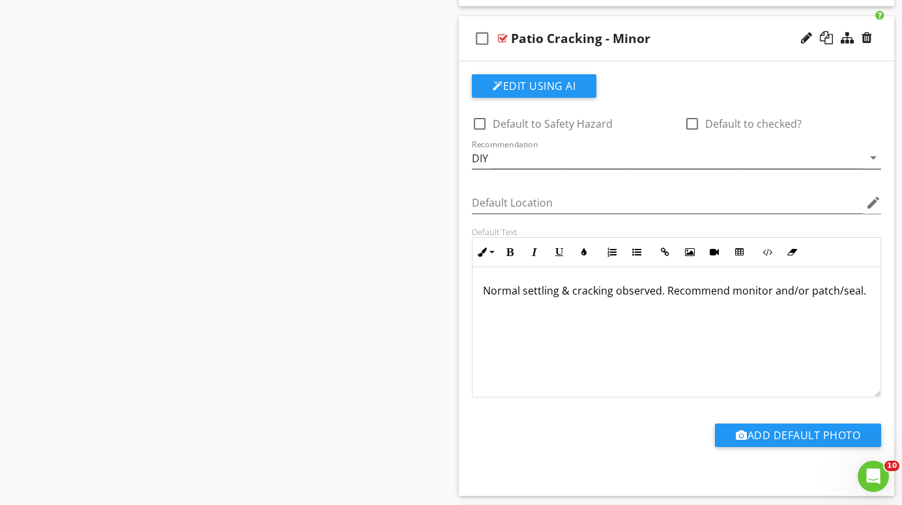
scroll to position [1346, 0]
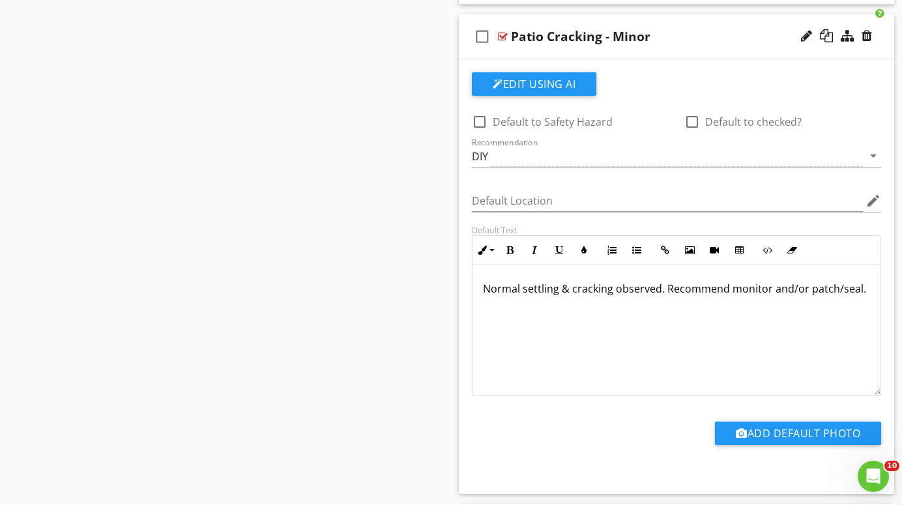
click at [503, 34] on div at bounding box center [503, 36] width 10 height 10
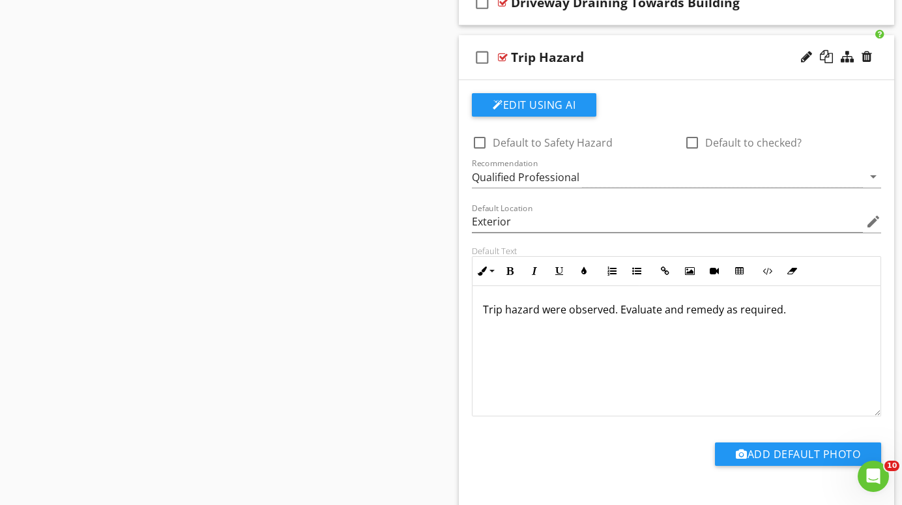
scroll to position [780, 0]
click at [502, 54] on div at bounding box center [503, 58] width 10 height 10
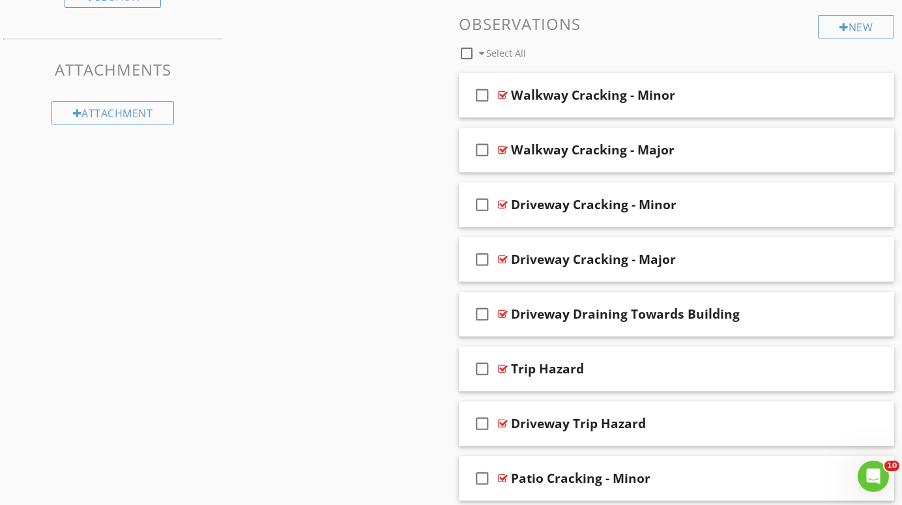
scroll to position [457, 0]
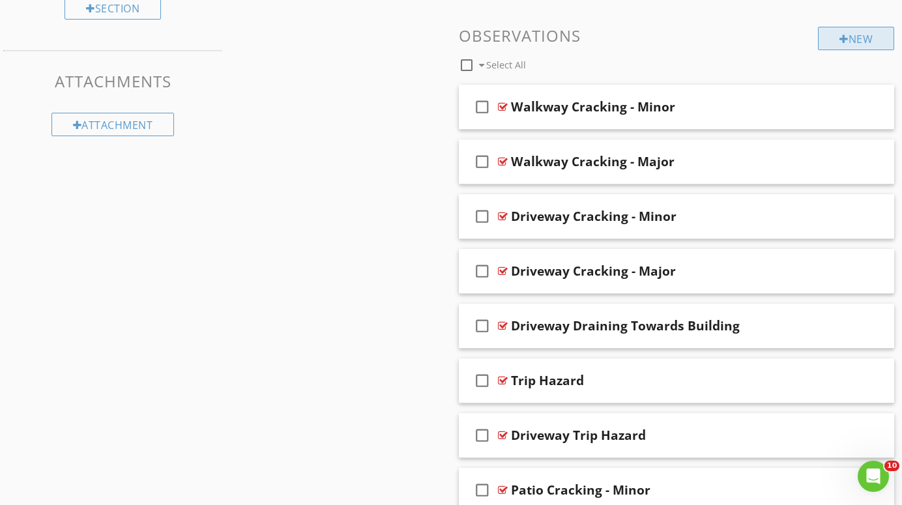
click at [854, 37] on div "New" at bounding box center [856, 38] width 76 height 23
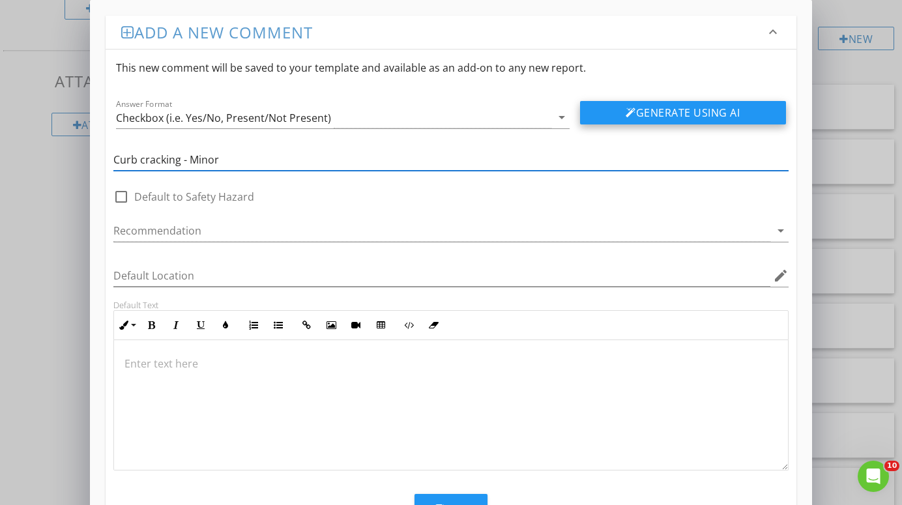
type input "Curb cracking - Minor"
click at [716, 109] on button "Generate Using AI" at bounding box center [683, 112] width 206 height 23
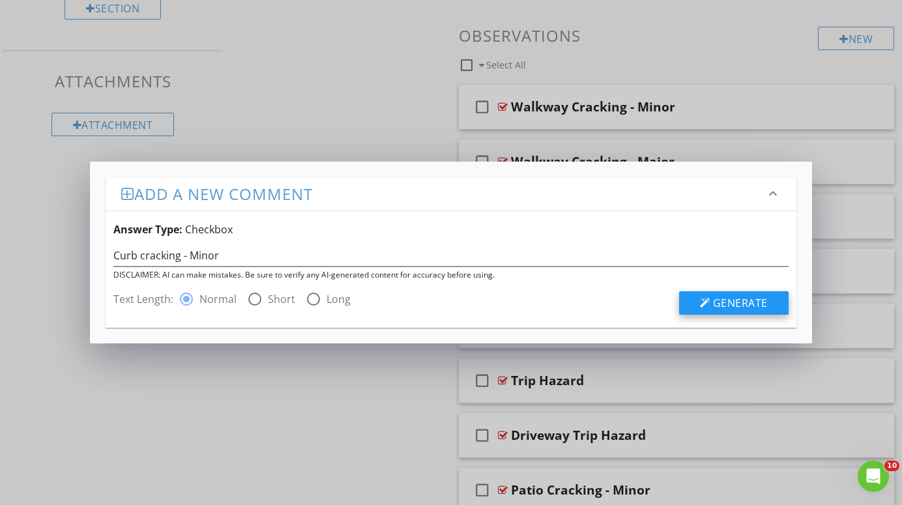
click at [743, 299] on span "Generate" at bounding box center [740, 303] width 55 height 14
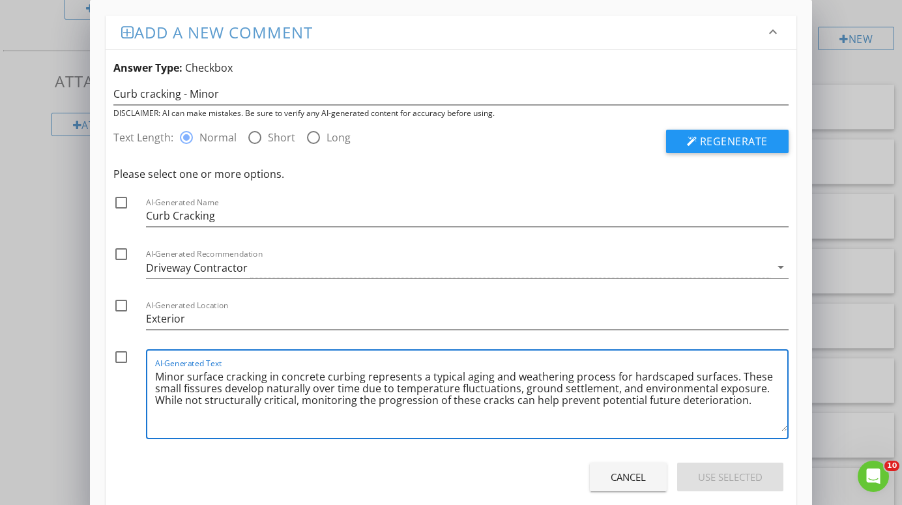
click at [728, 380] on textarea "Minor surface cracking in concrete curbing represents a typical aging and weath…" at bounding box center [471, 398] width 632 height 65
click at [442, 376] on textarea "Minor surface cracking in concrete curbing were observed. These small fissures …" at bounding box center [471, 398] width 632 height 65
drag, startPoint x: 442, startPoint y: 376, endPoint x: 481, endPoint y: 456, distance: 89.2
click at [481, 456] on div "Text Length: radio_button_checked Normal radio_button_unchecked Short radio_but…" at bounding box center [451, 307] width 690 height 376
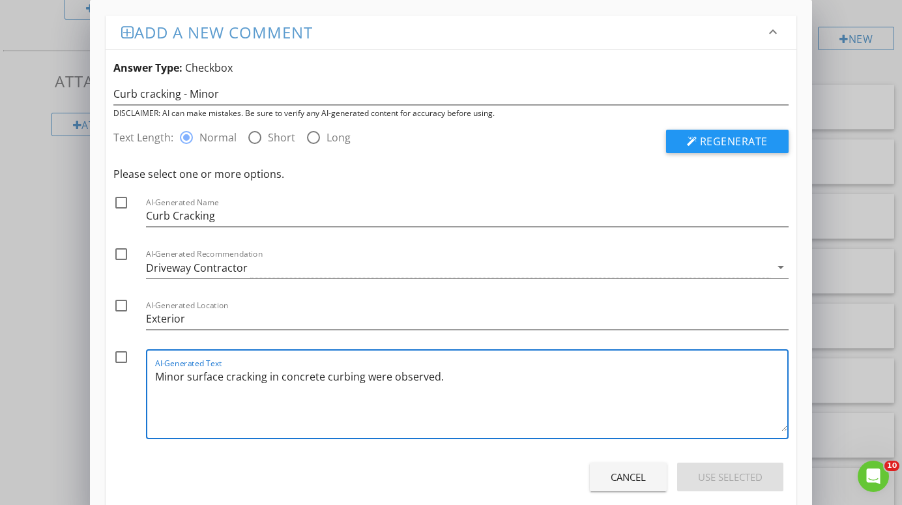
type textarea "Minor surface cracking in concrete curbing were observed."
click at [118, 353] on div at bounding box center [121, 357] width 22 height 22
checkbox input "true"
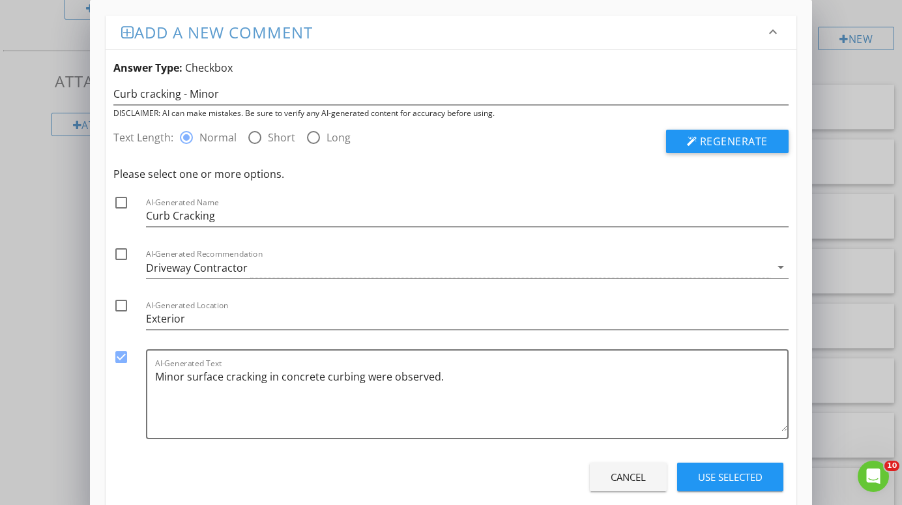
click at [121, 305] on div at bounding box center [121, 306] width 22 height 22
checkbox input "true"
click at [118, 255] on div at bounding box center [121, 254] width 22 height 22
checkbox input "true"
click at [731, 481] on div "Use Selected" at bounding box center [730, 477] width 65 height 15
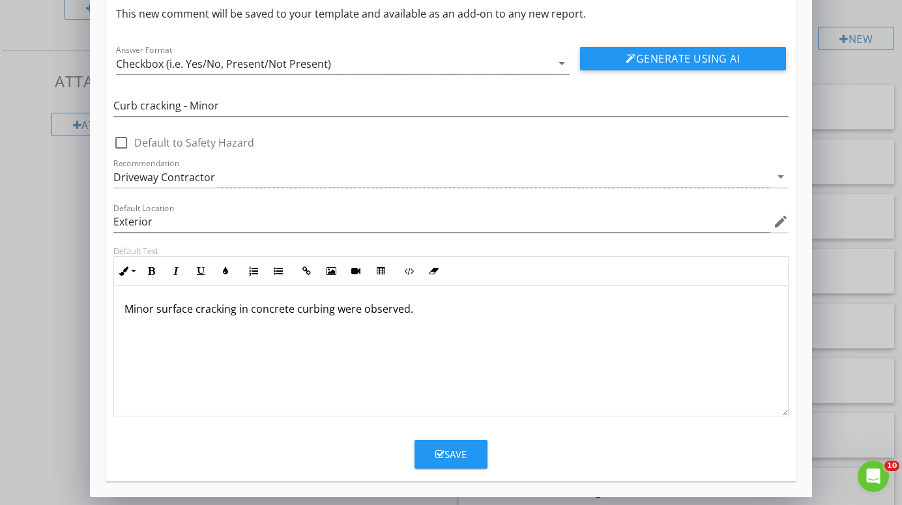
scroll to position [54, 0]
click at [472, 451] on button "Save" at bounding box center [451, 454] width 73 height 29
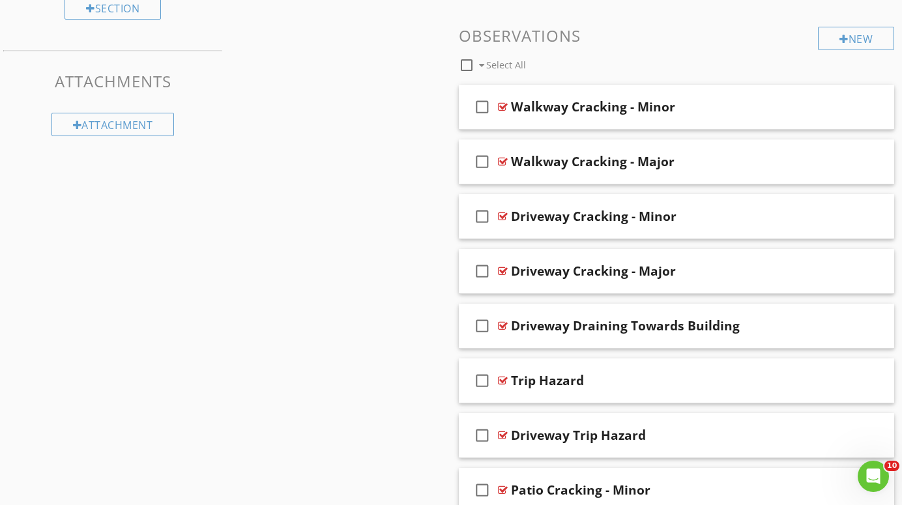
scroll to position [0, 0]
click at [500, 213] on div at bounding box center [503, 216] width 10 height 10
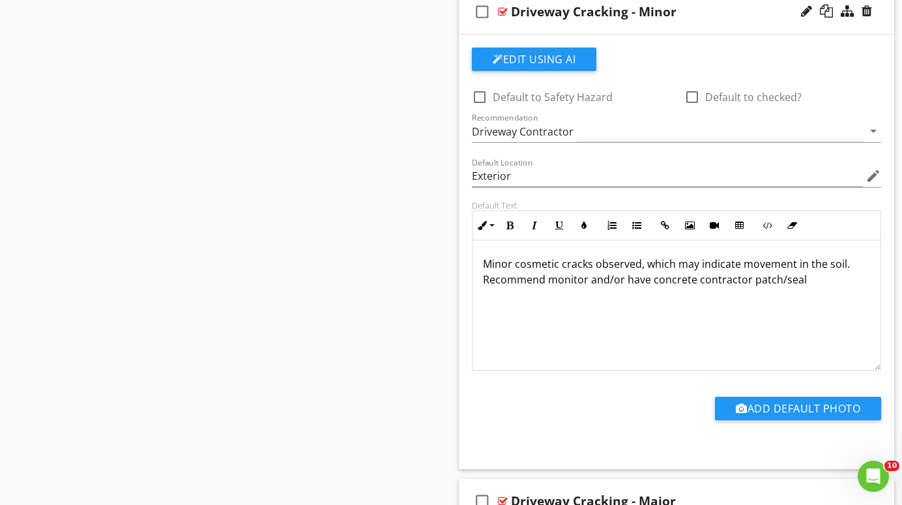
scroll to position [664, 0]
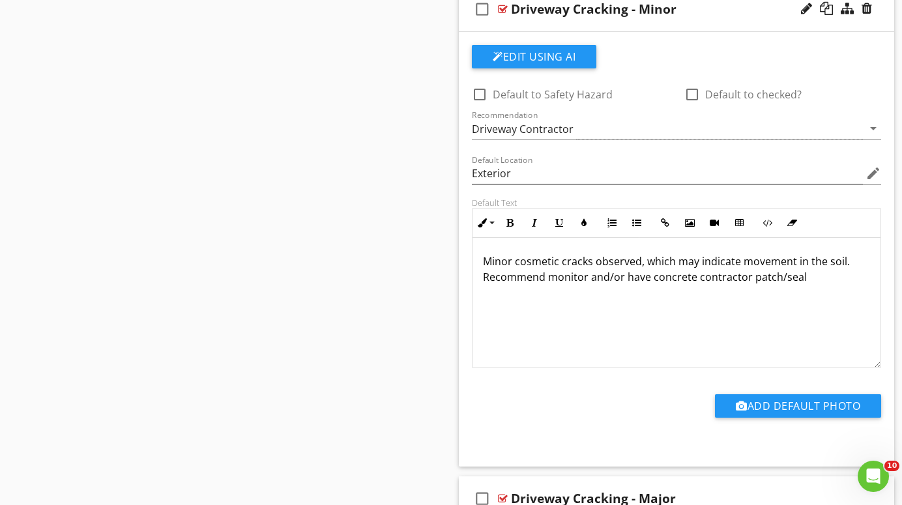
click at [801, 278] on p "Minor cosmetic cracks observed, which may indicate movement in the soil. Recomm…" at bounding box center [676, 269] width 387 height 31
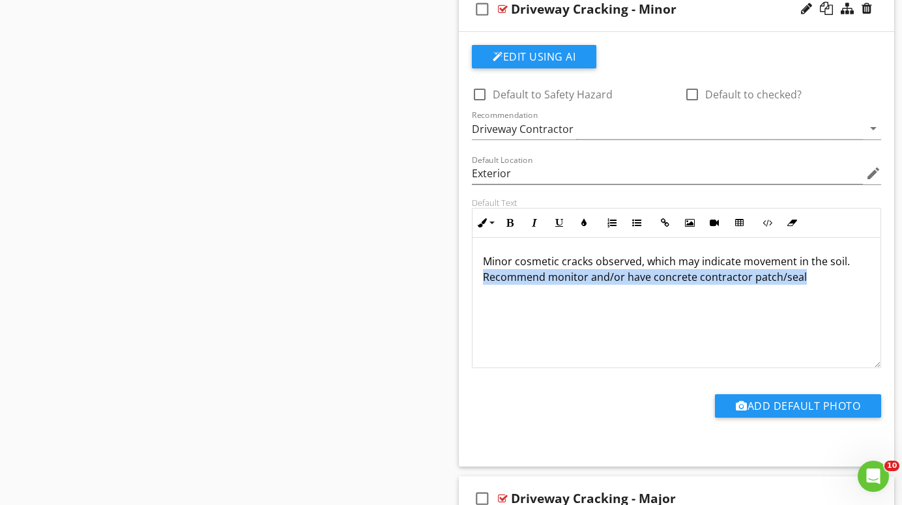
drag, startPoint x: 801, startPoint y: 278, endPoint x: 485, endPoint y: 279, distance: 315.5
click at [485, 279] on p "Minor cosmetic cracks observed, which may indicate movement in the soil. Recomm…" at bounding box center [676, 269] width 387 height 31
copy p "Recommend monitor and/or have concrete contractor patch/seal"
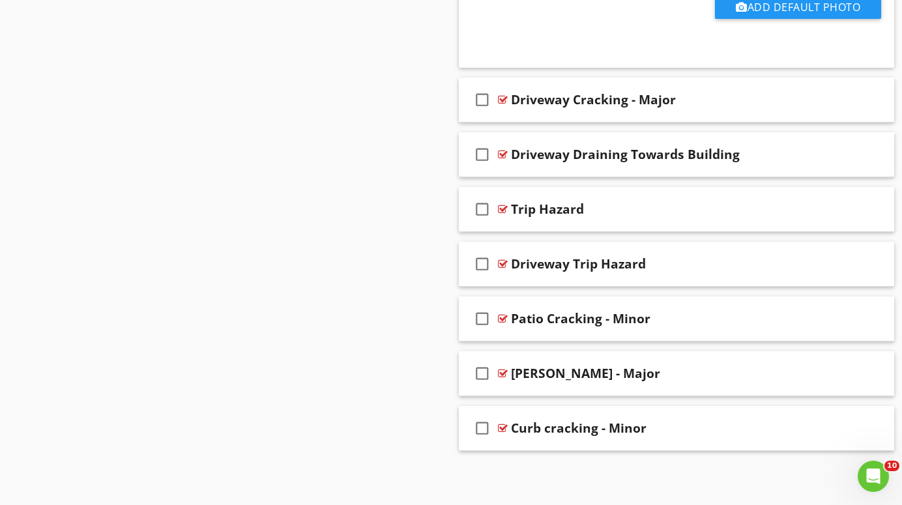
scroll to position [1063, 0]
click at [501, 428] on div at bounding box center [503, 429] width 10 height 10
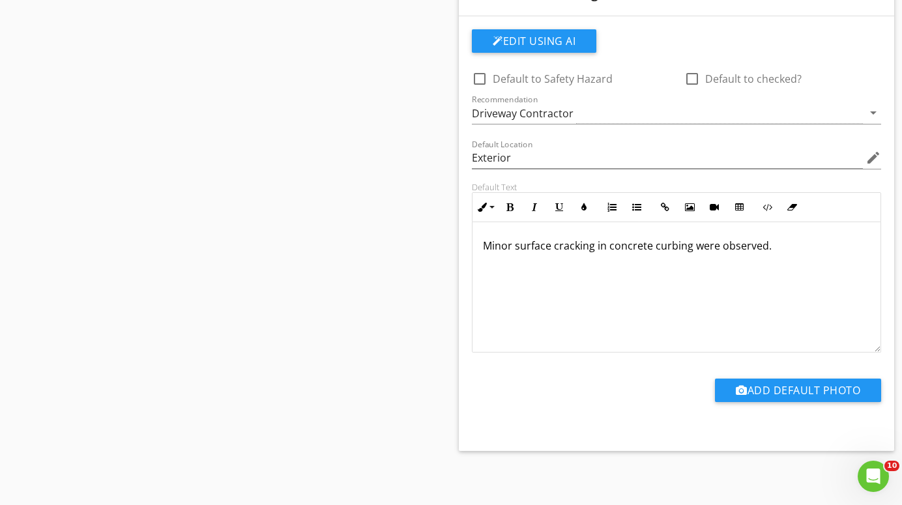
scroll to position [1497, 0]
click at [789, 258] on div "Minor surface cracking in concrete curbing were observed." at bounding box center [677, 288] width 408 height 130
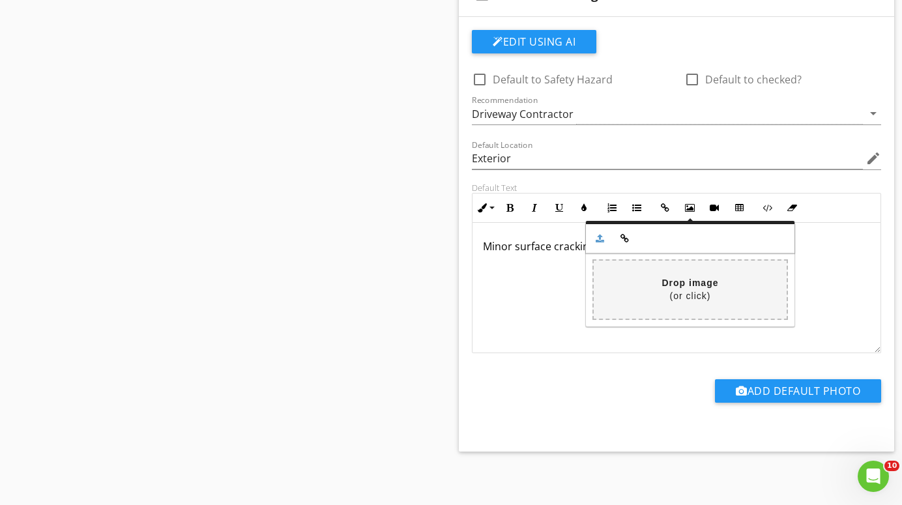
click at [560, 299] on div "Minor surface cracking in concrete curbing were observed. ​ ​" at bounding box center [677, 288] width 408 height 130
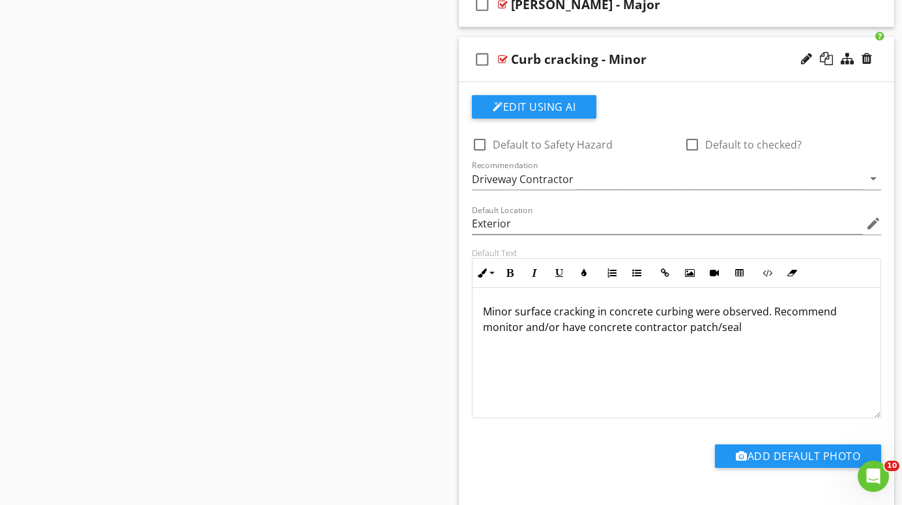
scroll to position [1432, 0]
click at [501, 55] on div at bounding box center [503, 60] width 10 height 10
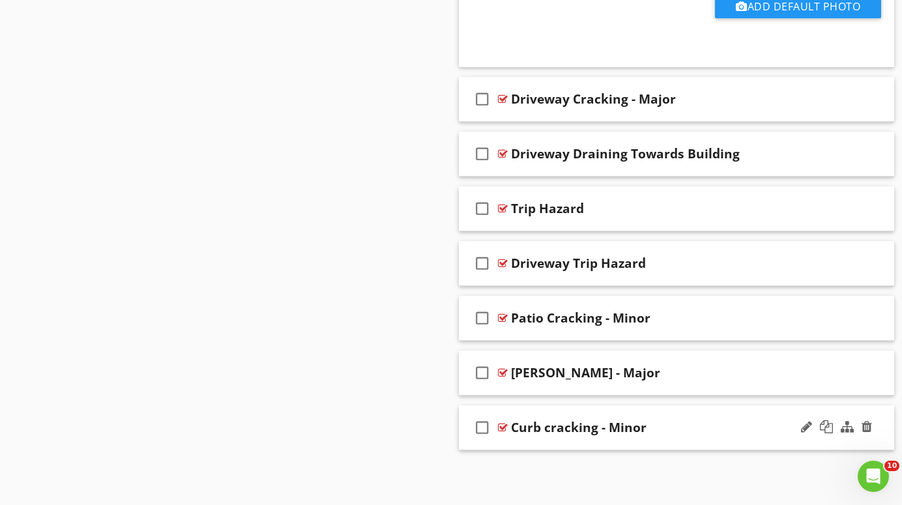
scroll to position [1063, 0]
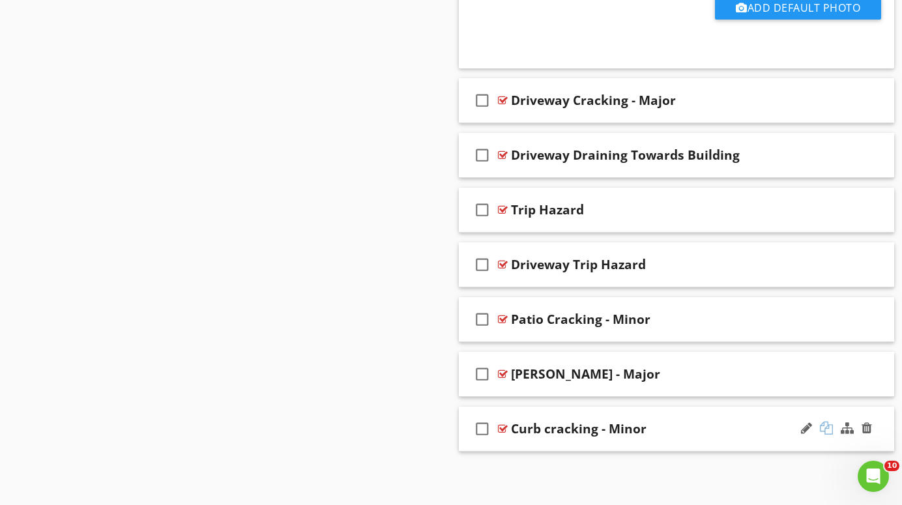
click at [827, 426] on div at bounding box center [826, 428] width 13 height 13
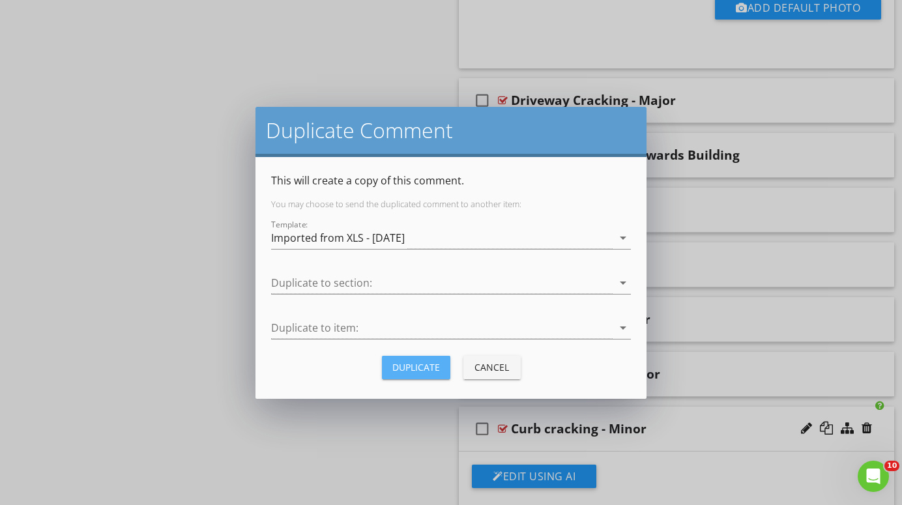
click at [420, 362] on div "Duplicate" at bounding box center [416, 368] width 48 height 14
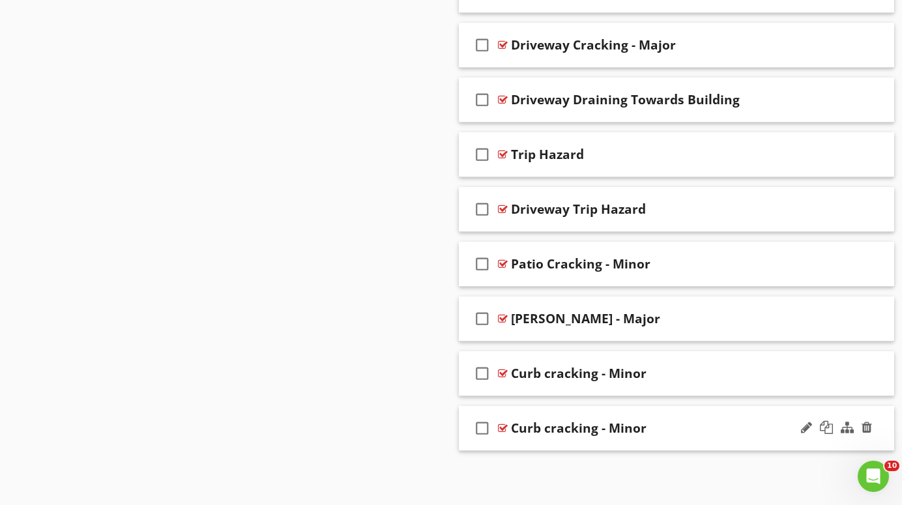
scroll to position [683, 0]
click at [632, 429] on div "Curb cracking - Minor" at bounding box center [579, 429] width 136 height 16
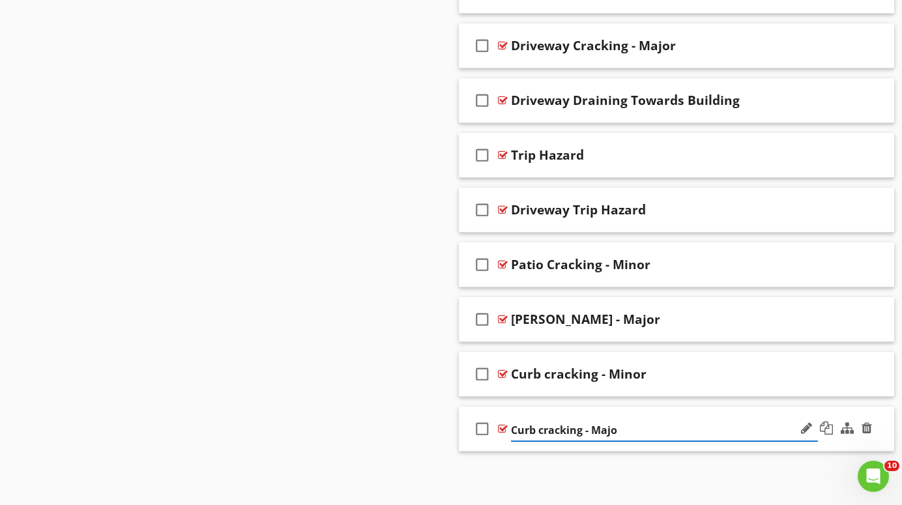
type input "Curb cracking - Major"
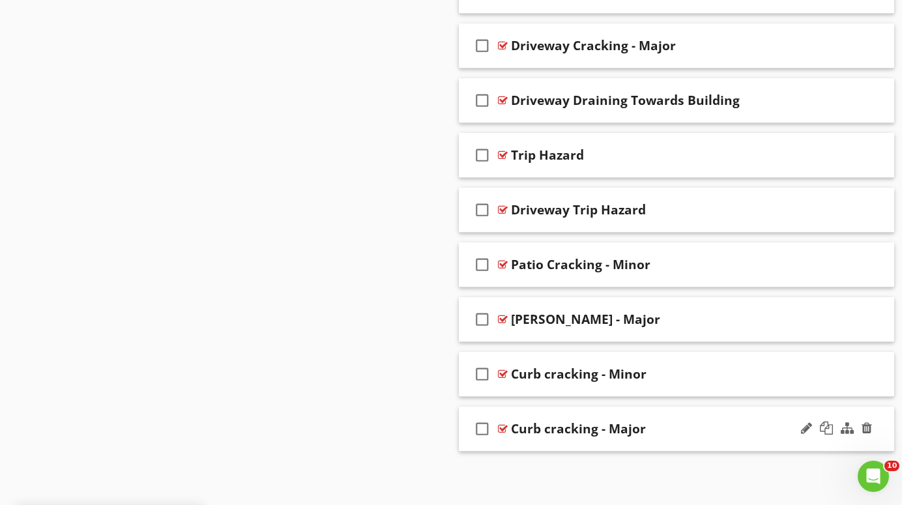
click at [502, 427] on div at bounding box center [503, 429] width 10 height 10
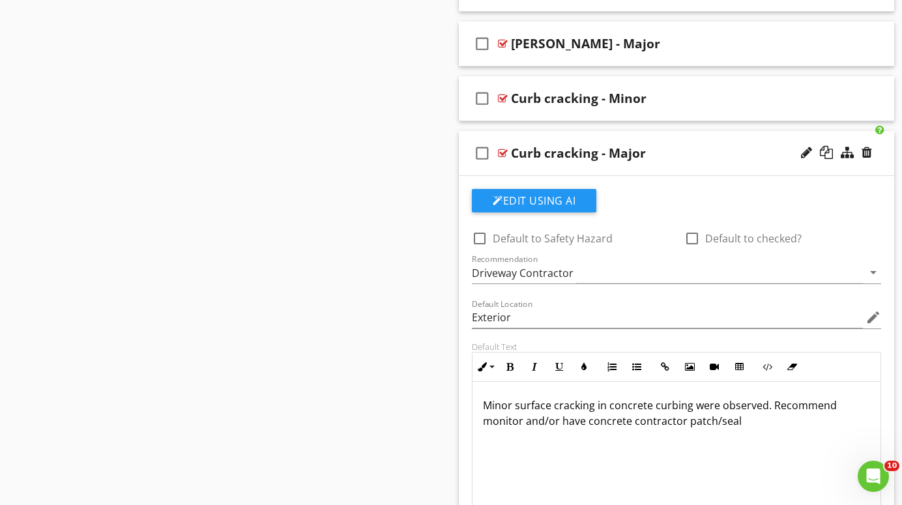
scroll to position [945, 0]
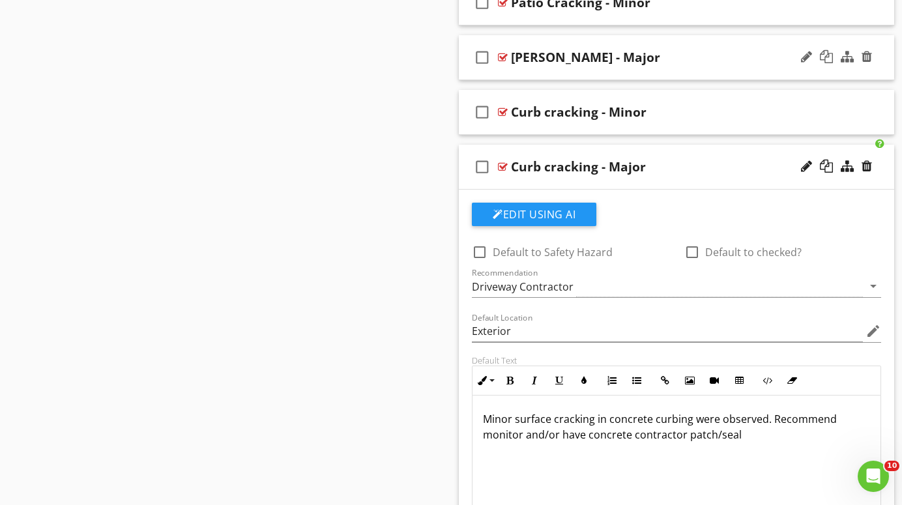
click at [501, 54] on div at bounding box center [503, 57] width 10 height 10
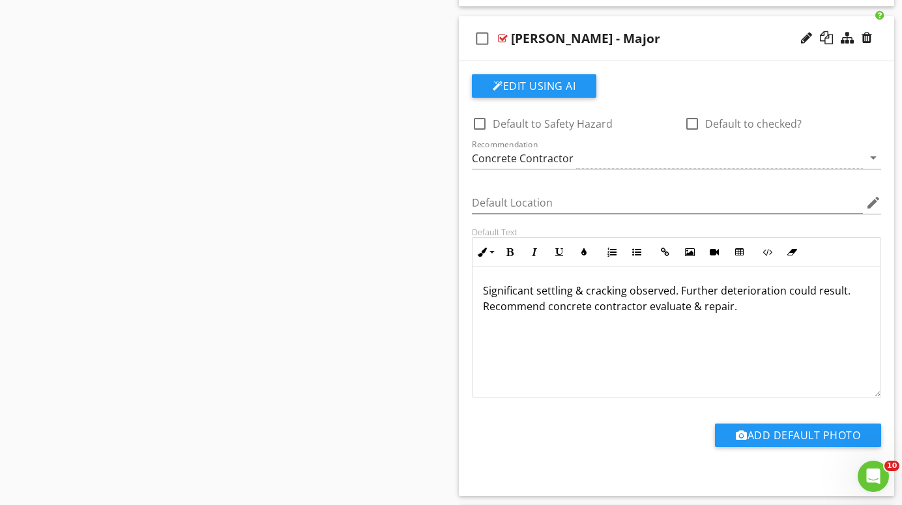
scroll to position [949, 0]
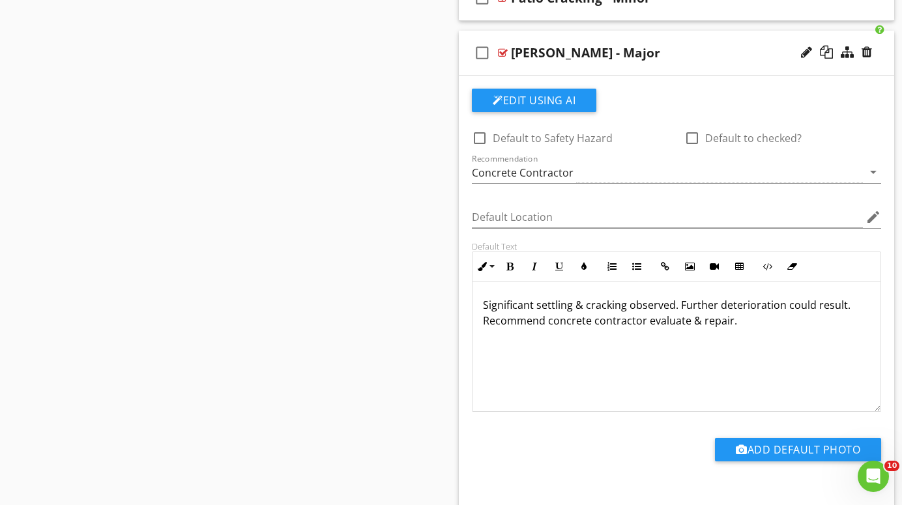
click at [505, 50] on div at bounding box center [503, 53] width 10 height 10
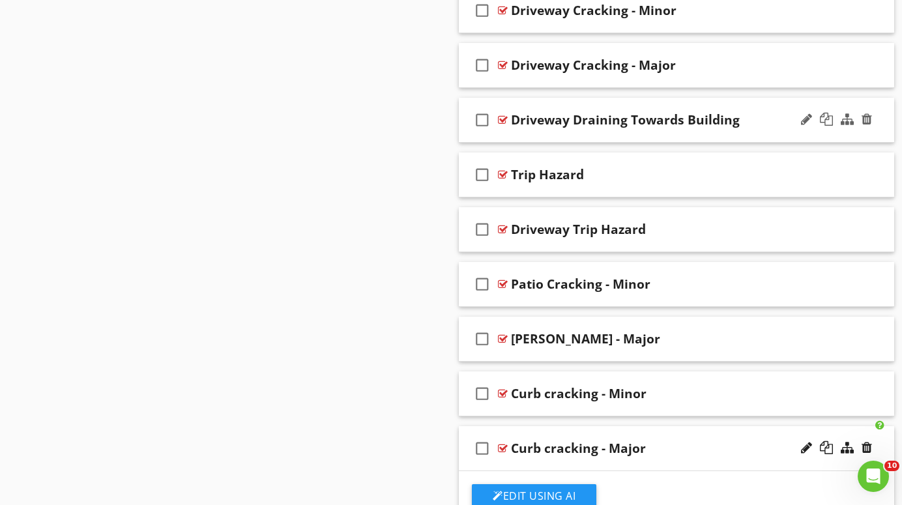
scroll to position [634, 0]
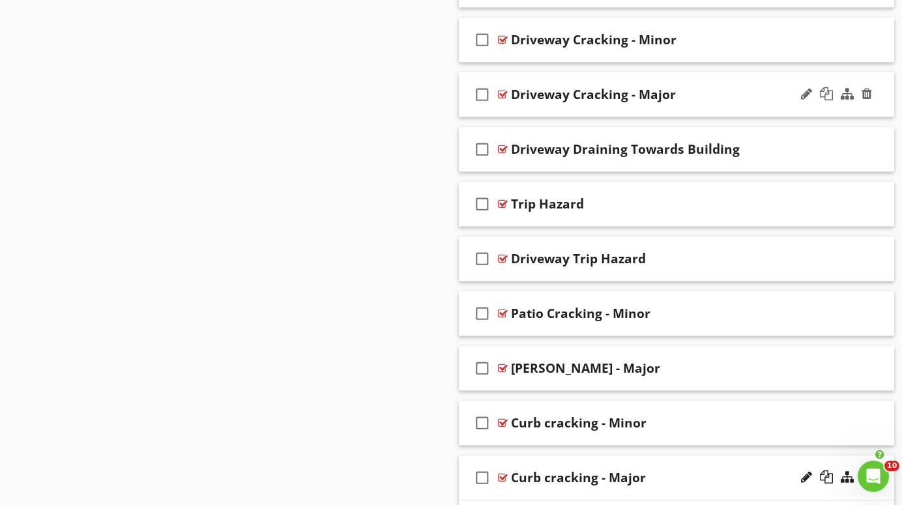
click at [505, 93] on div at bounding box center [503, 94] width 10 height 10
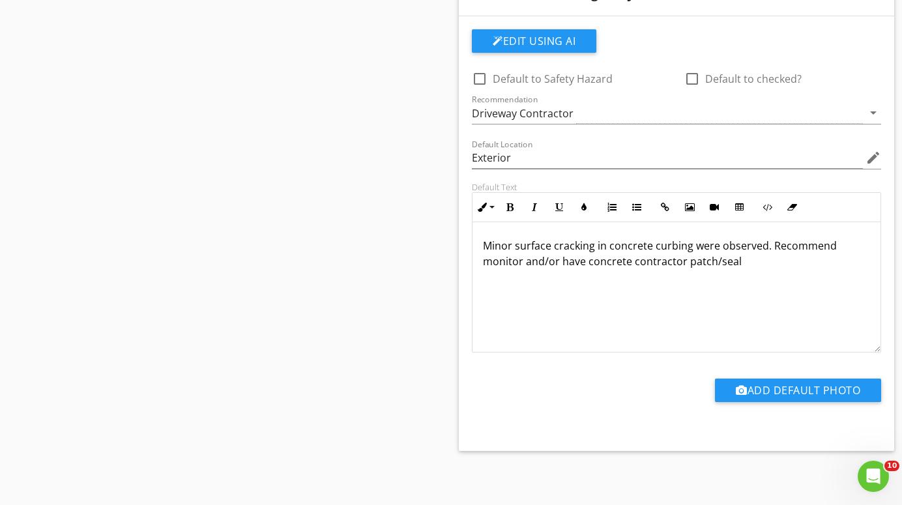
scroll to position [1552, 0]
click at [764, 246] on p "Minor surface cracking in concrete curbing were observed. Recommend monitor and…" at bounding box center [676, 254] width 387 height 31
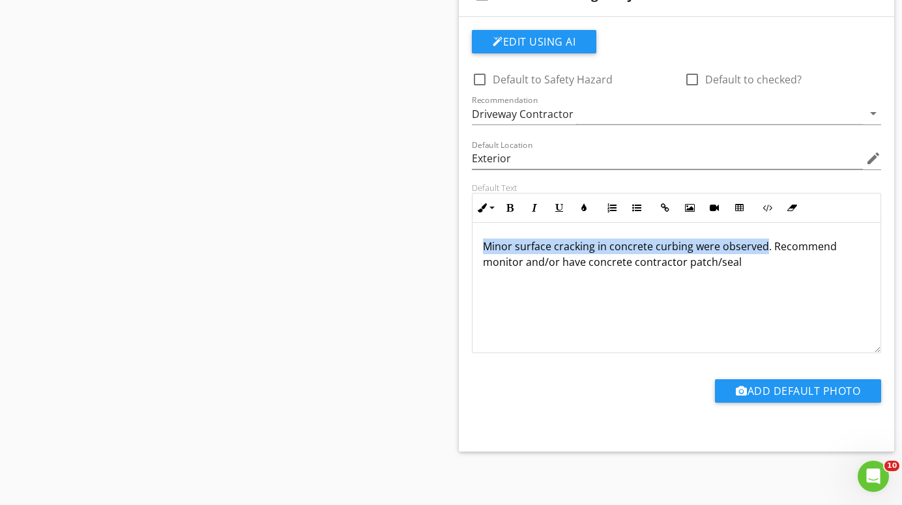
drag, startPoint x: 764, startPoint y: 246, endPoint x: 459, endPoint y: 242, distance: 305.1
click at [459, 242] on div "Edit Using AI check_box_outline_blank Default to Safety Hazard check_box_outlin…" at bounding box center [676, 234] width 435 height 435
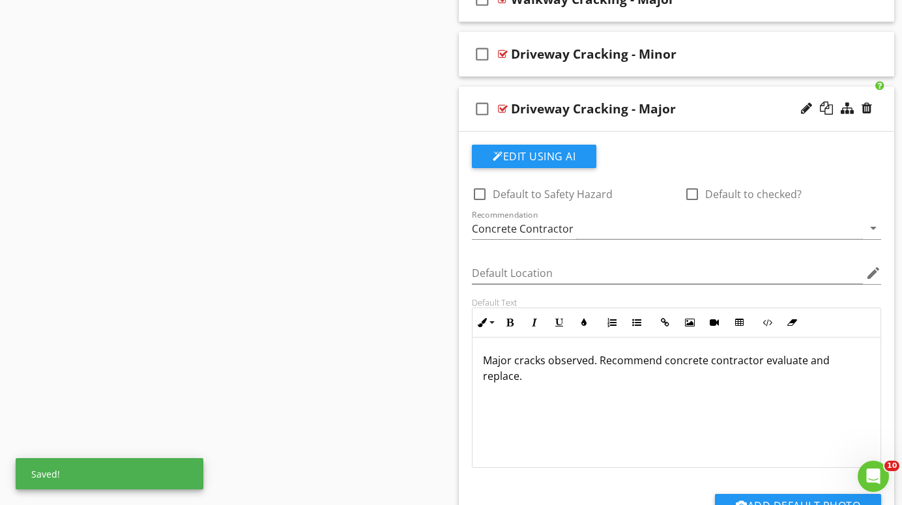
scroll to position [617, 0]
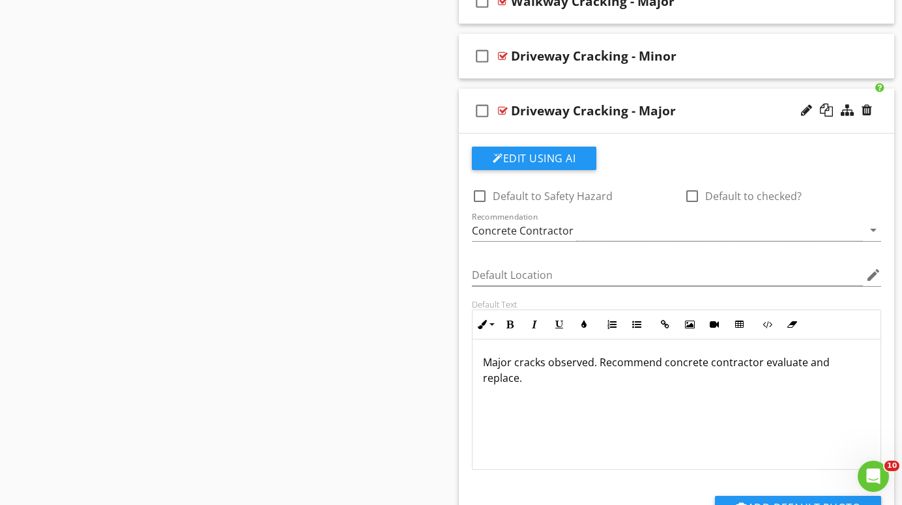
click at [864, 366] on p "Major cracks observed. Recommend concrete contractor evaluate and replace." at bounding box center [676, 370] width 387 height 31
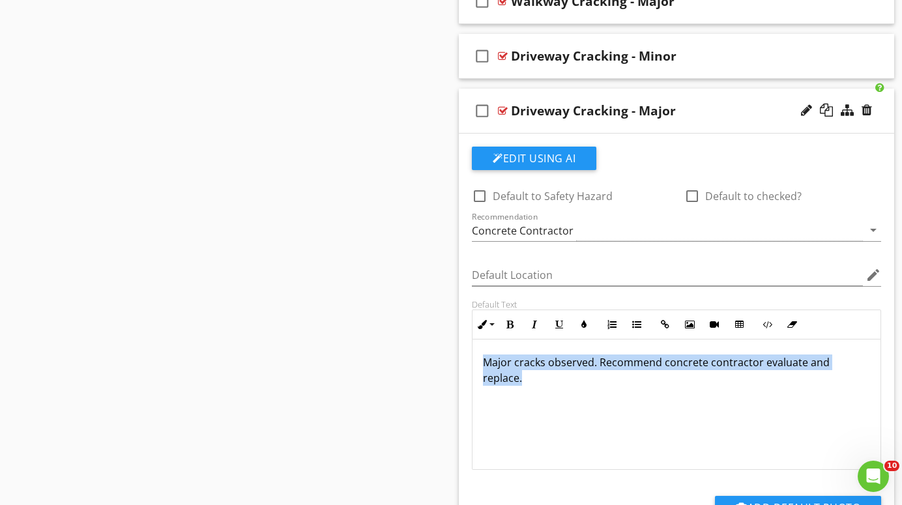
drag, startPoint x: 864, startPoint y: 366, endPoint x: 460, endPoint y: 364, distance: 404.8
click at [460, 364] on div "Edit Using AI check_box_outline_blank Default to Safety Hazard check_box_outlin…" at bounding box center [676, 351] width 435 height 435
copy p "Major cracks observed. Recommend concrete contractor evaluate and replace."
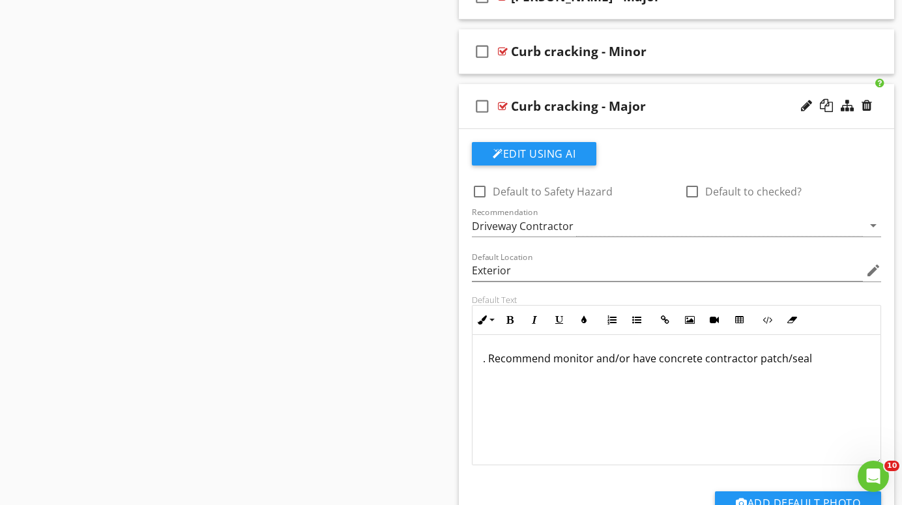
scroll to position [1441, 0]
click at [485, 351] on p ". Recommend monitor and/or have concrete contractor patch/seal" at bounding box center [676, 358] width 387 height 16
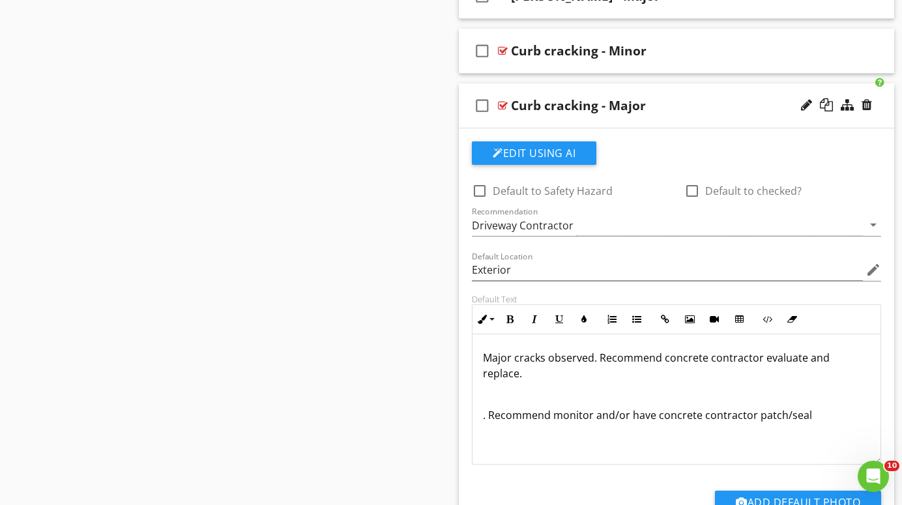
click at [816, 407] on p ". Recommend monitor and/or have concrete contractor patch/seal" at bounding box center [676, 415] width 387 height 16
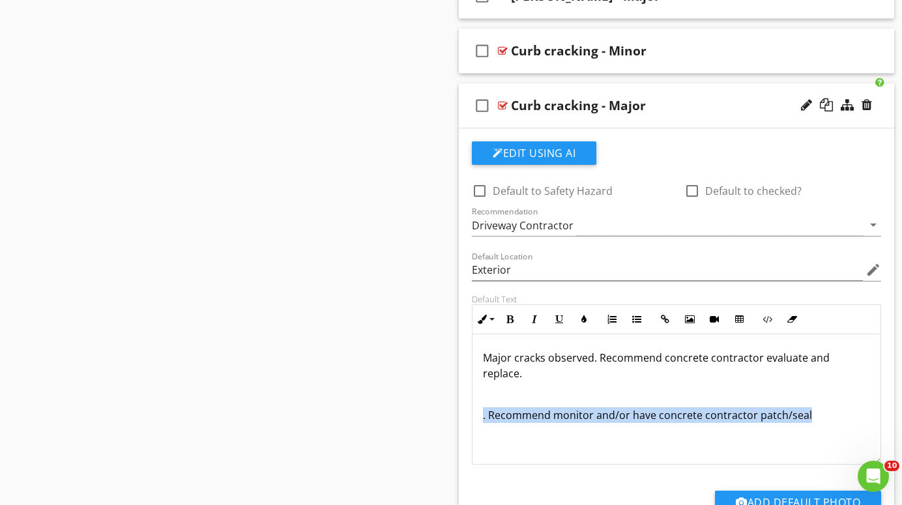
drag, startPoint x: 816, startPoint y: 401, endPoint x: 471, endPoint y: 404, distance: 345.5
click at [471, 404] on div "Default Text Inline Style XLarge Large Normal Small Light Small/Light Bold Ital…" at bounding box center [676, 379] width 425 height 171
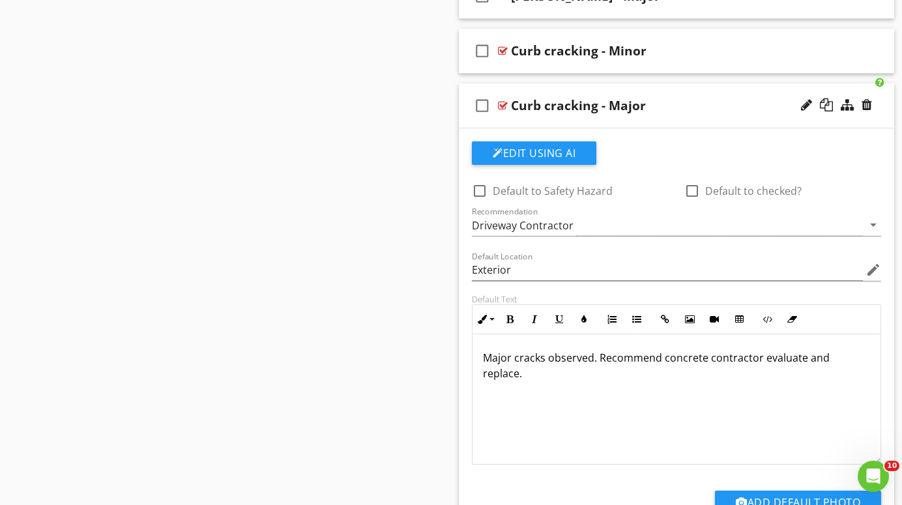
click at [501, 101] on div at bounding box center [503, 105] width 10 height 10
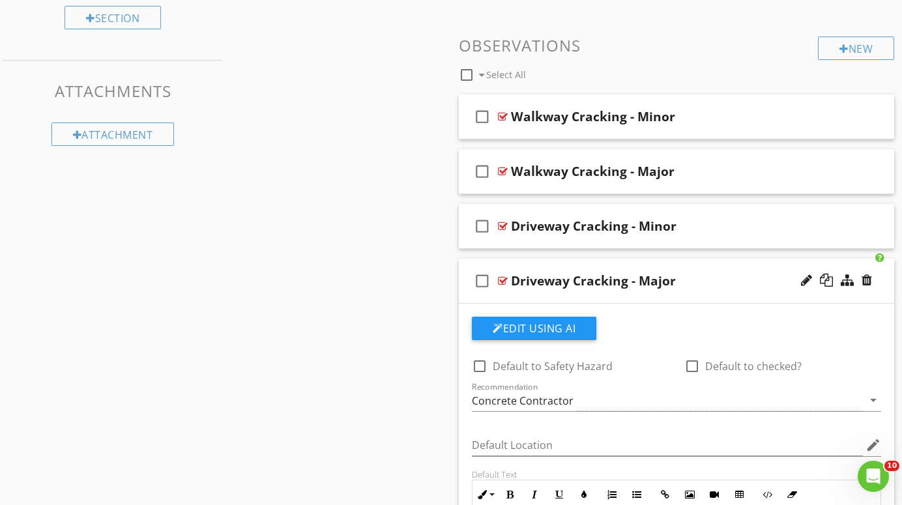
scroll to position [445, 0]
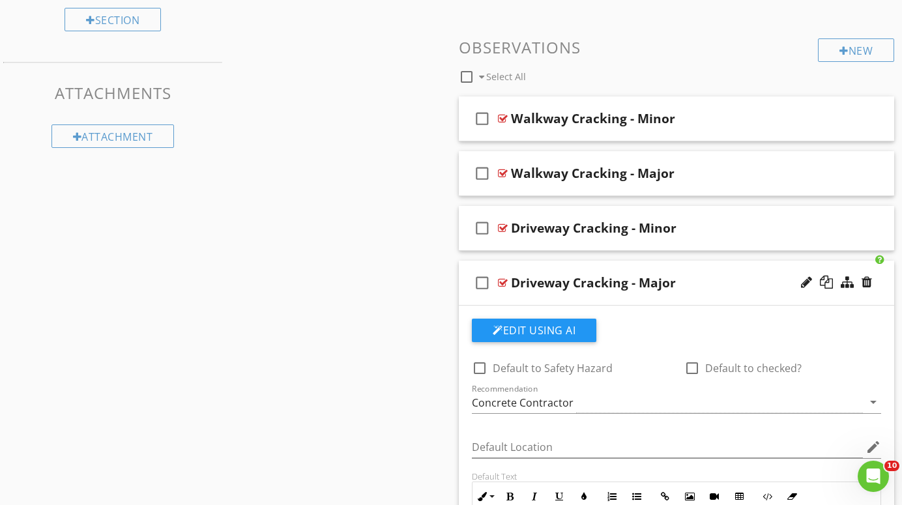
click at [503, 281] on div at bounding box center [503, 283] width 10 height 10
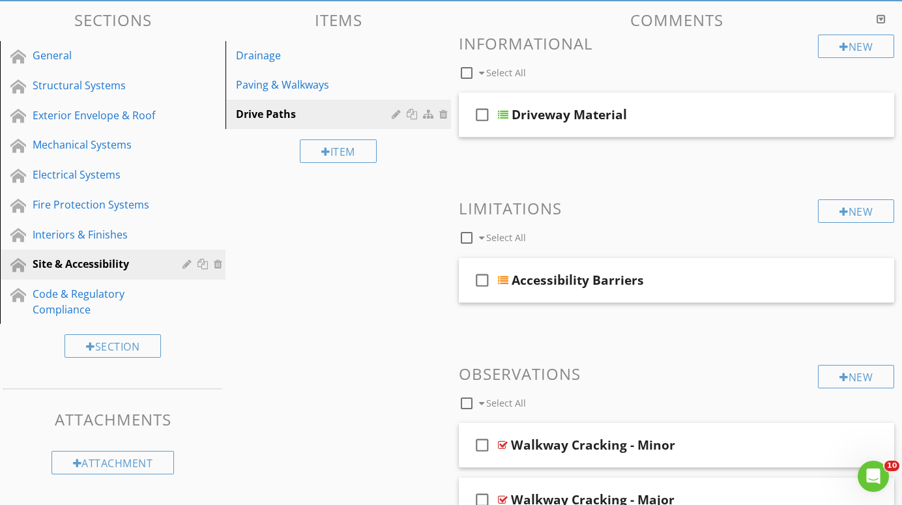
scroll to position [118, 0]
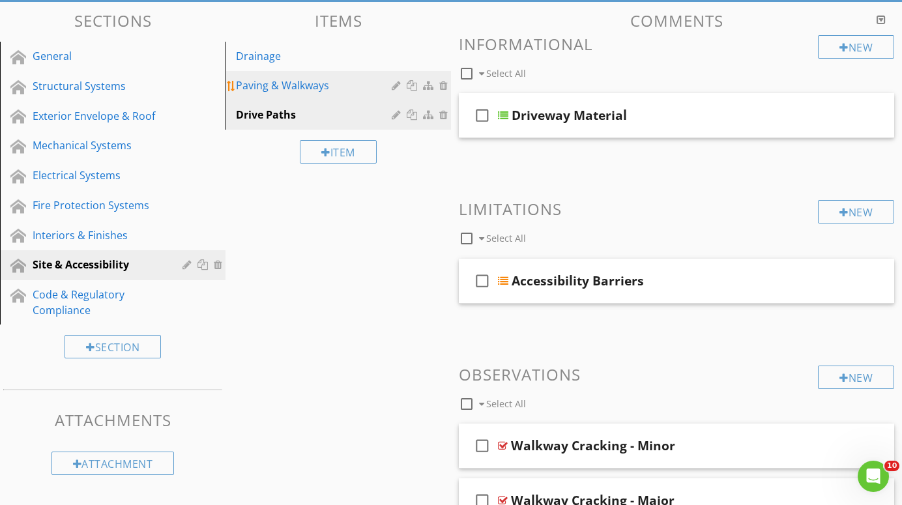
click at [308, 83] on div "Paving & Walkways" at bounding box center [316, 86] width 160 height 16
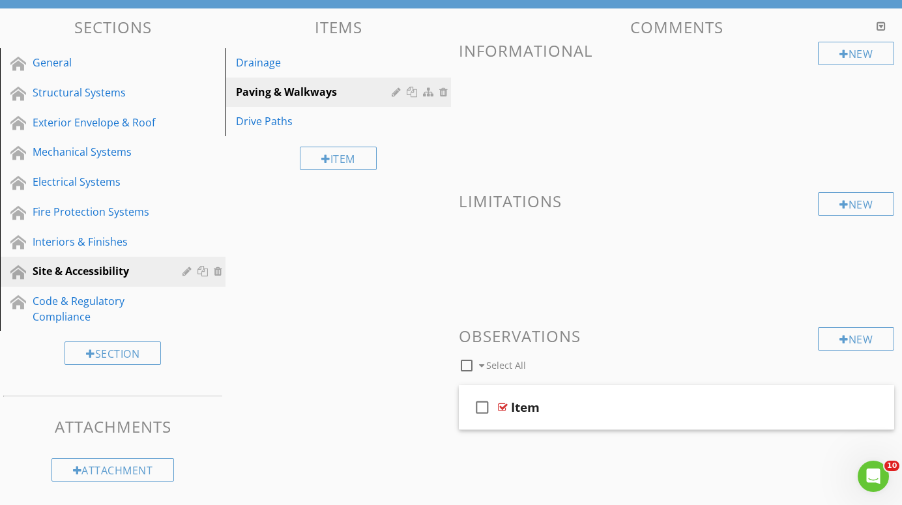
scroll to position [111, 0]
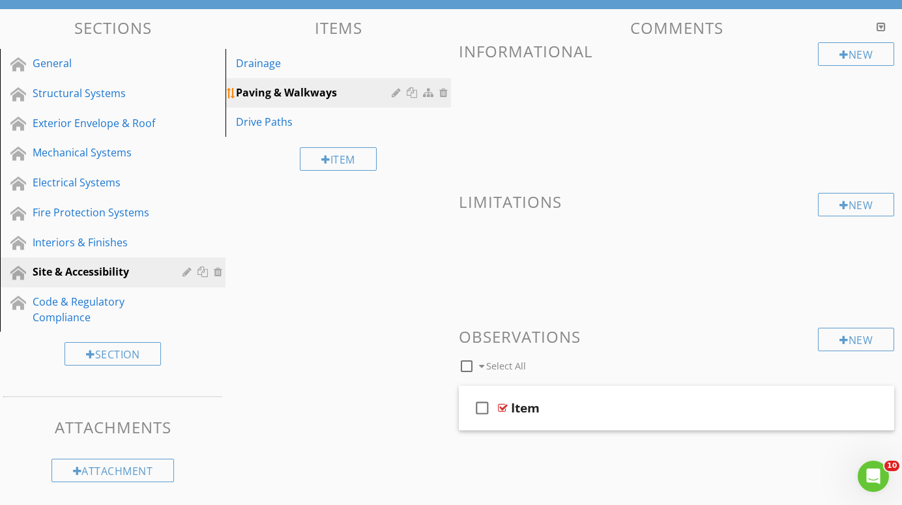
click at [325, 88] on div "Paving & Walkways" at bounding box center [316, 93] width 160 height 16
click at [331, 91] on div "Paving & Walkways" at bounding box center [316, 93] width 160 height 16
click at [340, 92] on div "Paving & Walkways" at bounding box center [316, 93] width 160 height 16
click at [396, 121] on div at bounding box center [398, 122] width 12 height 10
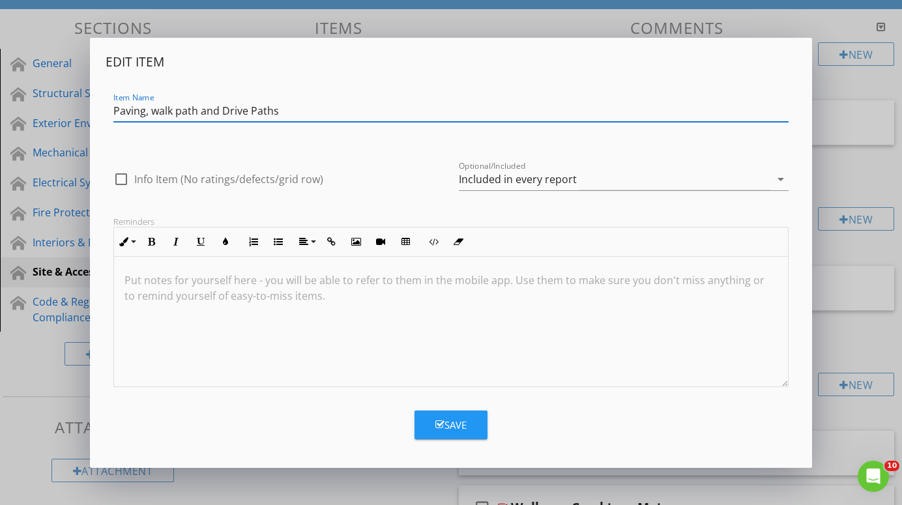
type input "Paving, walk path and Drive Paths"
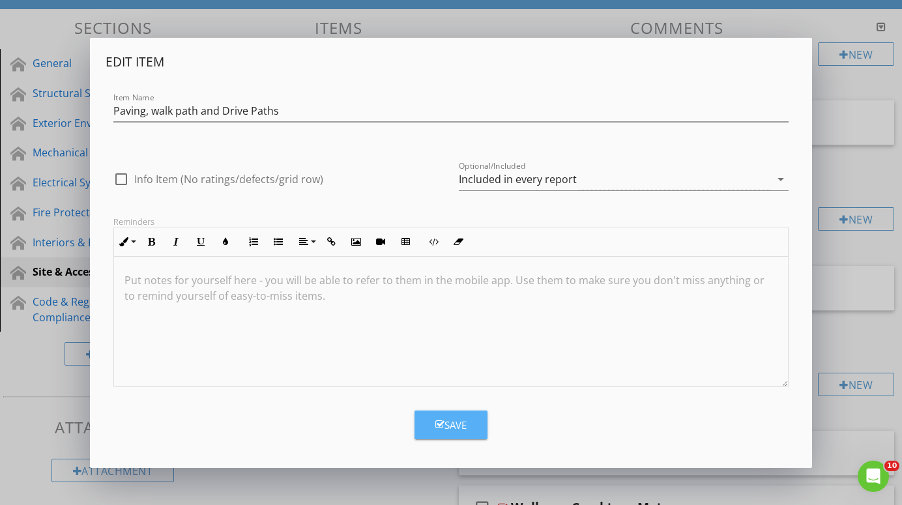
click at [442, 426] on icon "button" at bounding box center [439, 425] width 9 height 10
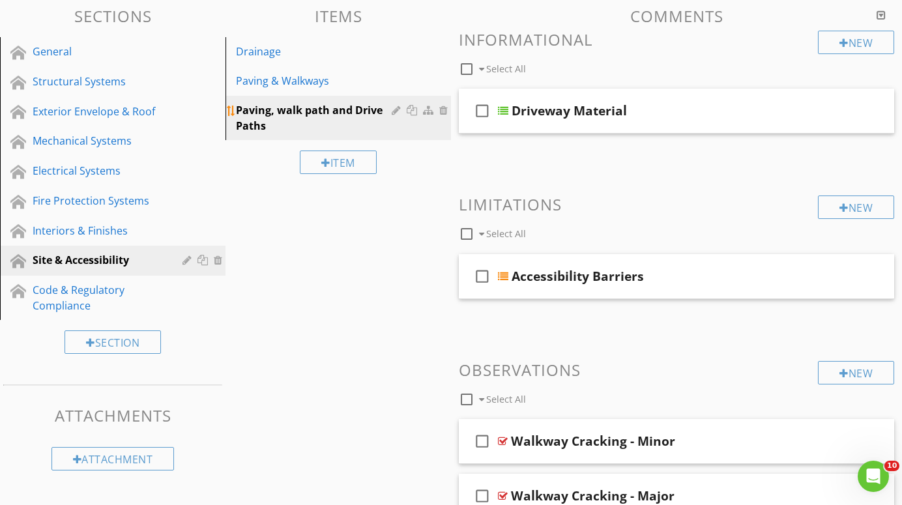
scroll to position [118, 0]
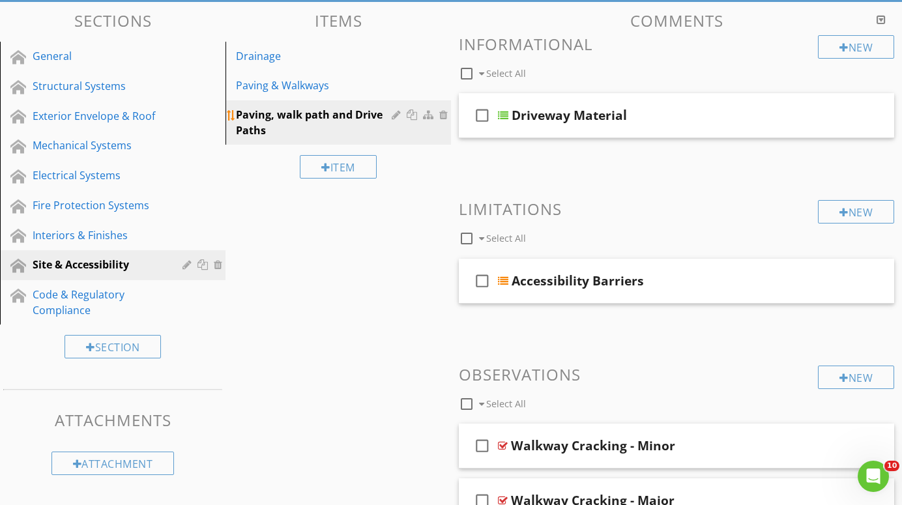
click at [393, 115] on div at bounding box center [398, 115] width 12 height 10
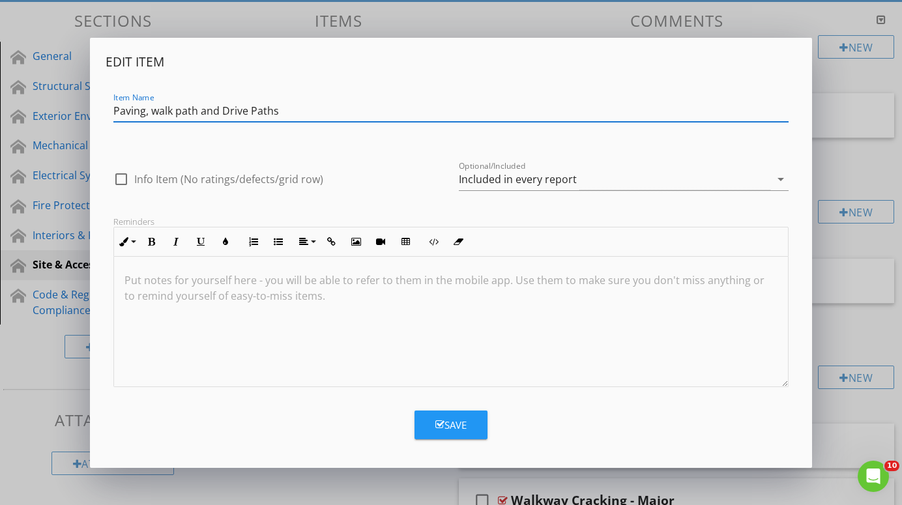
click at [197, 113] on input "Paving, walk path and Drive Paths" at bounding box center [450, 111] width 675 height 22
type input "Paving, walkways and Drive Paths"
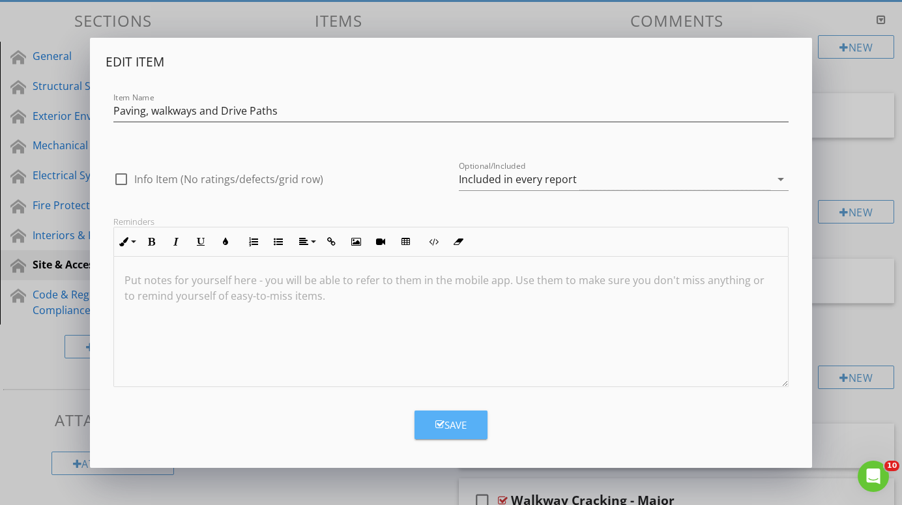
click at [458, 420] on div "Save" at bounding box center [450, 425] width 31 height 15
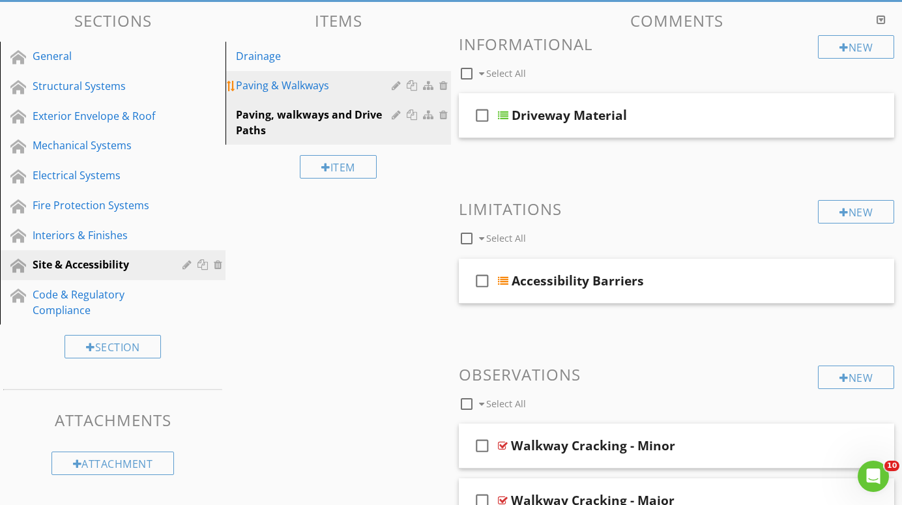
click at [443, 83] on div at bounding box center [445, 85] width 12 height 10
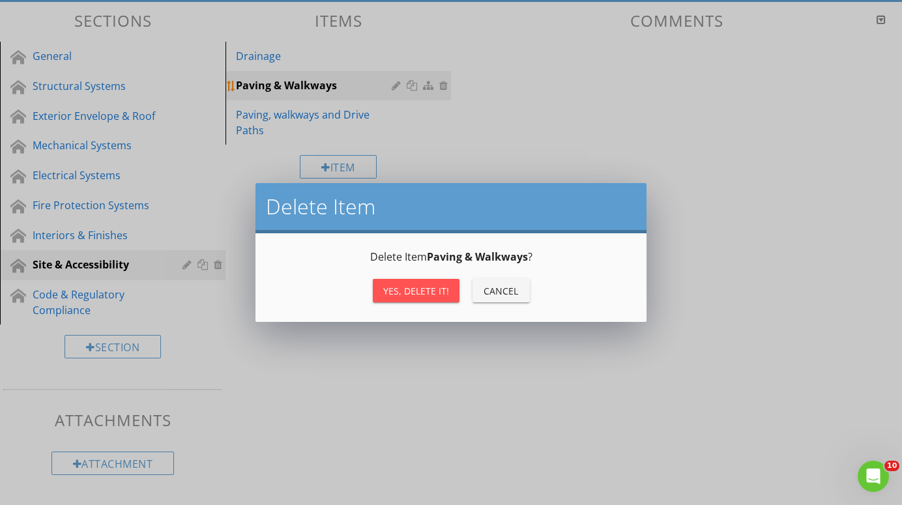
scroll to position [111, 0]
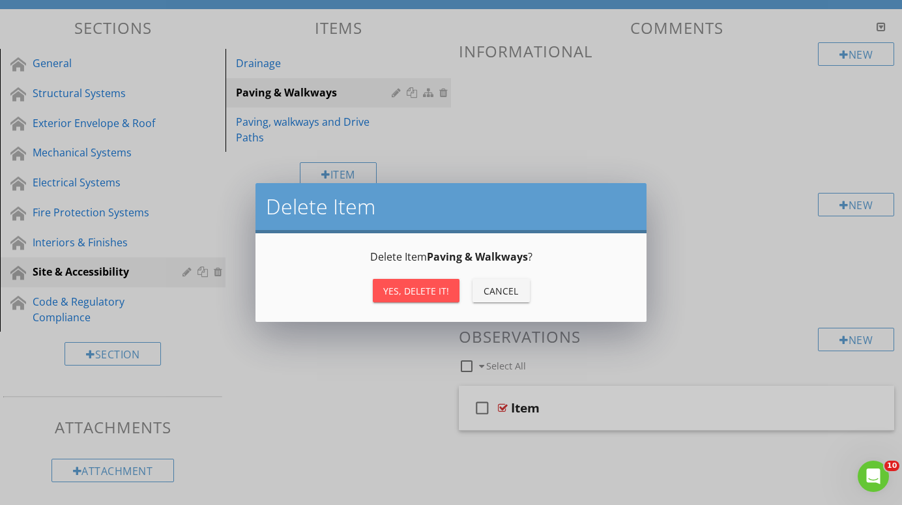
click at [419, 290] on div "Yes, Delete it!" at bounding box center [416, 291] width 66 height 14
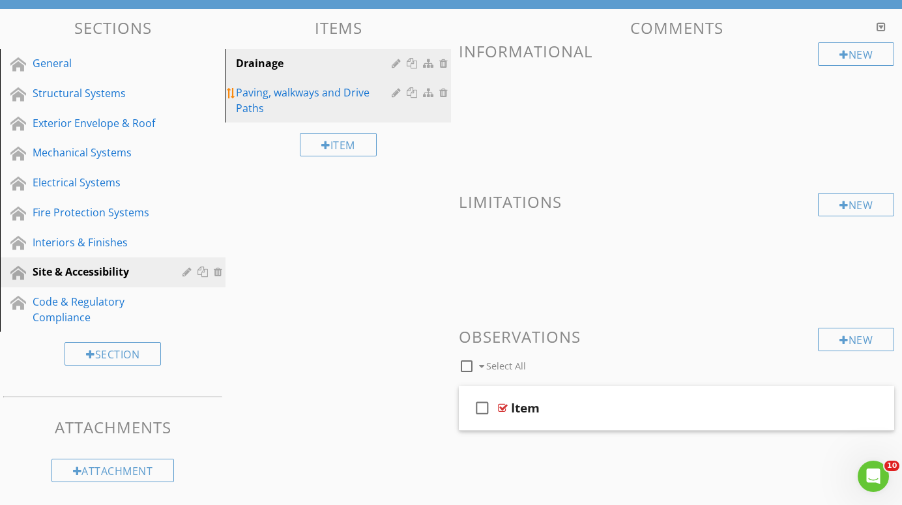
click at [274, 91] on div "Paving, walkways and Drive Paths" at bounding box center [316, 100] width 160 height 31
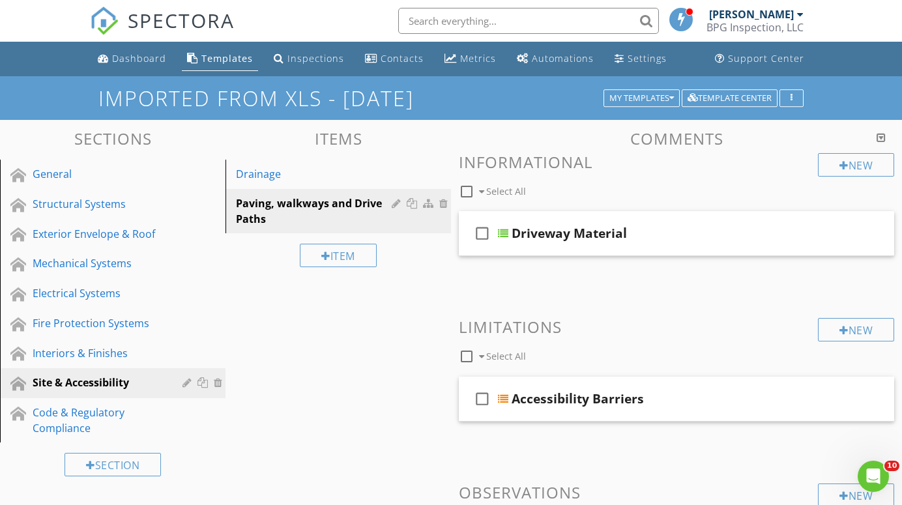
scroll to position [0, 0]
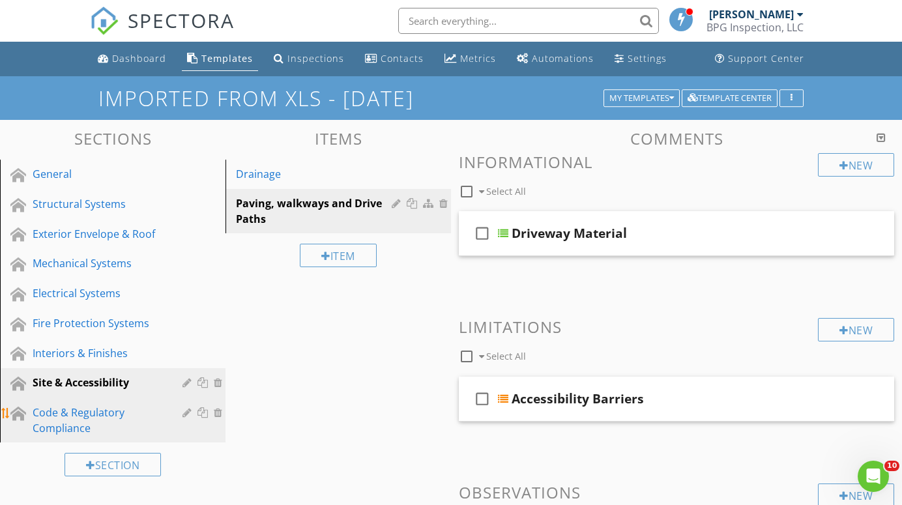
click at [63, 411] on div "Code & Regulatory Compliance" at bounding box center [98, 420] width 131 height 31
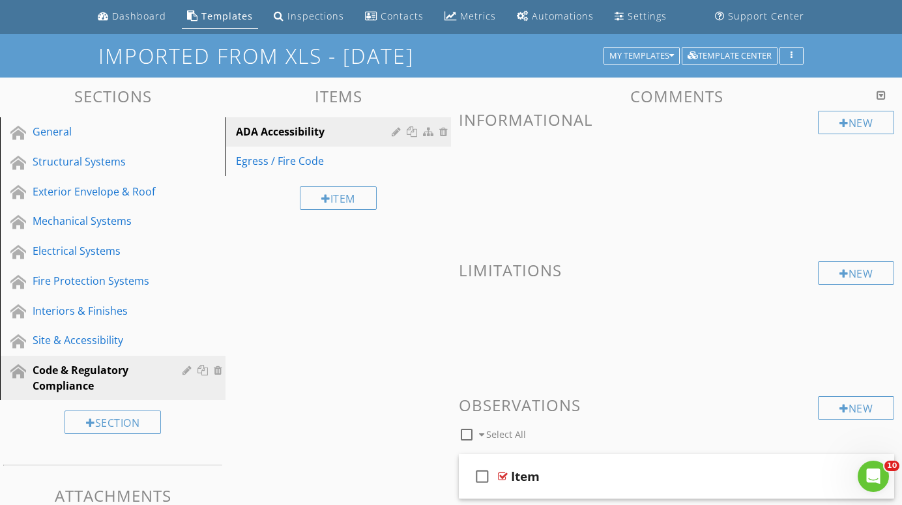
scroll to position [41, 0]
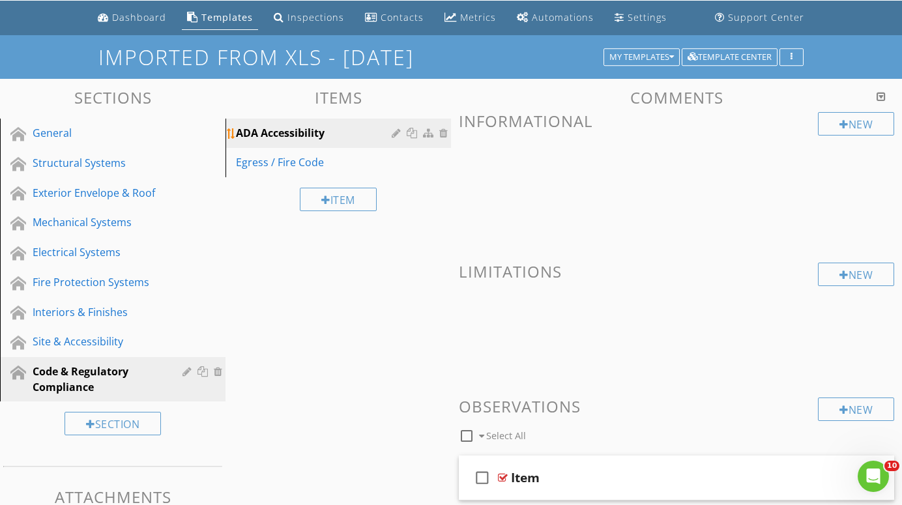
click at [296, 132] on div "ADA Accessibility" at bounding box center [316, 133] width 160 height 16
click at [70, 336] on div "Site & Accessibility" at bounding box center [98, 342] width 131 height 16
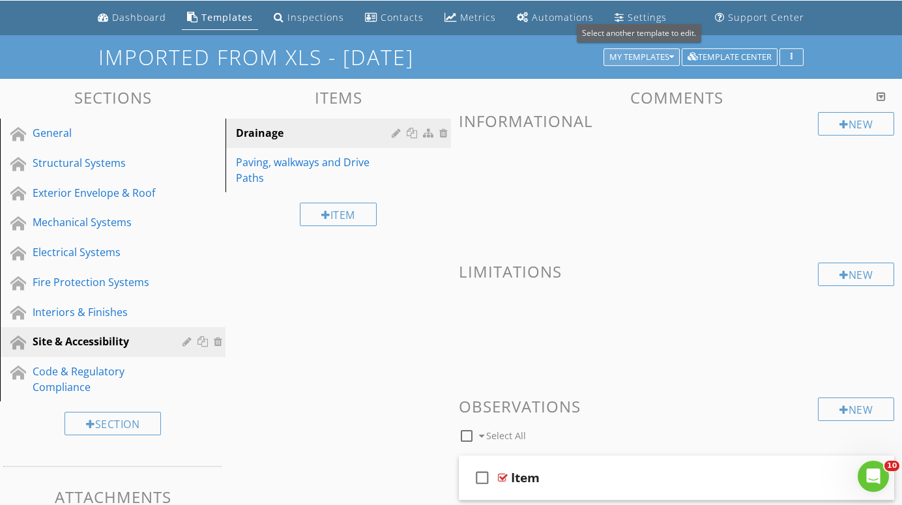
click at [664, 57] on div "My Templates" at bounding box center [642, 57] width 65 height 9
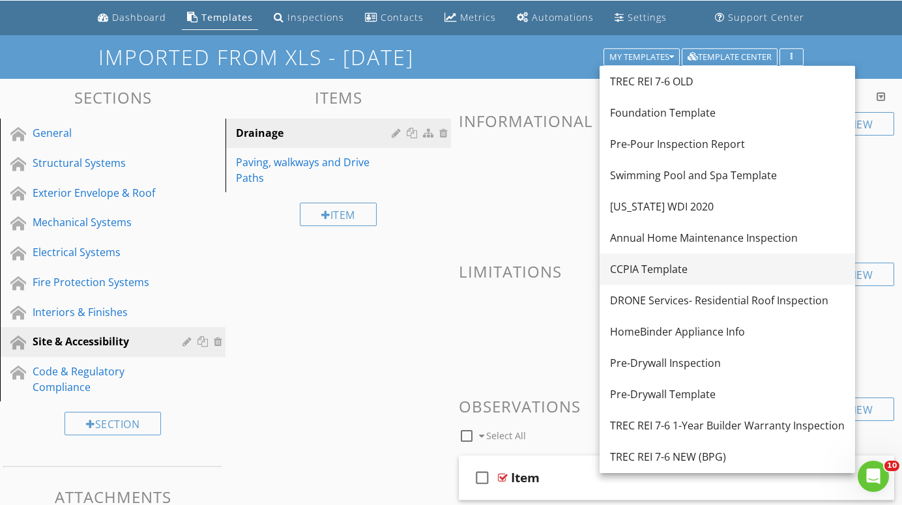
click at [662, 261] on div "CCPIA Template" at bounding box center [727, 269] width 235 height 16
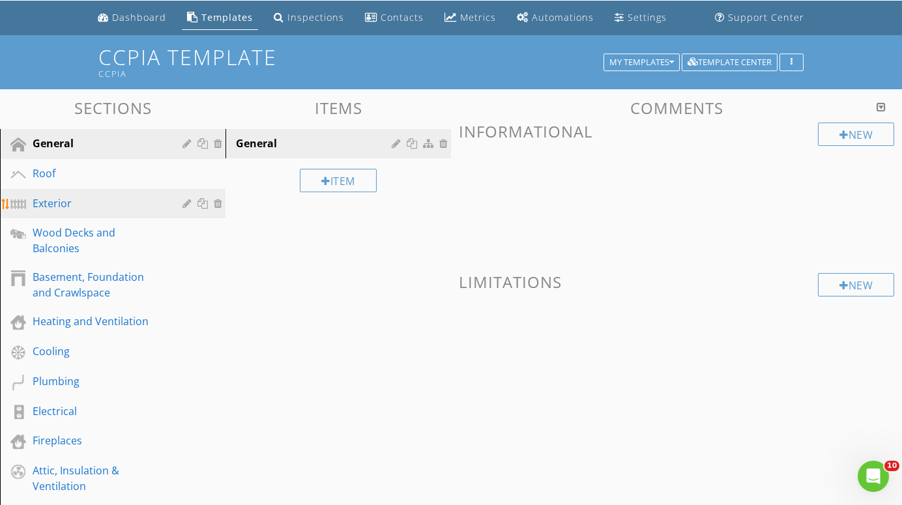
click at [53, 203] on div "Exterior" at bounding box center [98, 204] width 131 height 16
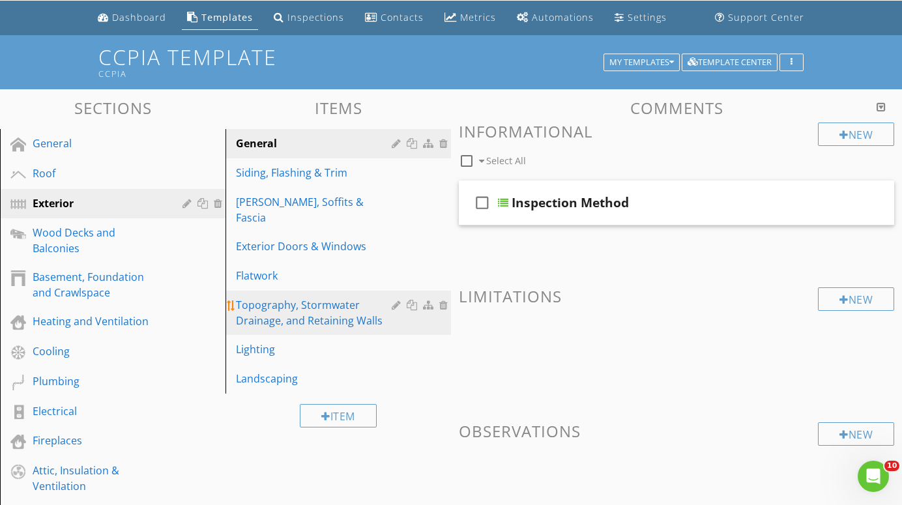
click at [280, 297] on div "Topography, Stormwater Drainage, and Retaining Walls" at bounding box center [316, 312] width 160 height 31
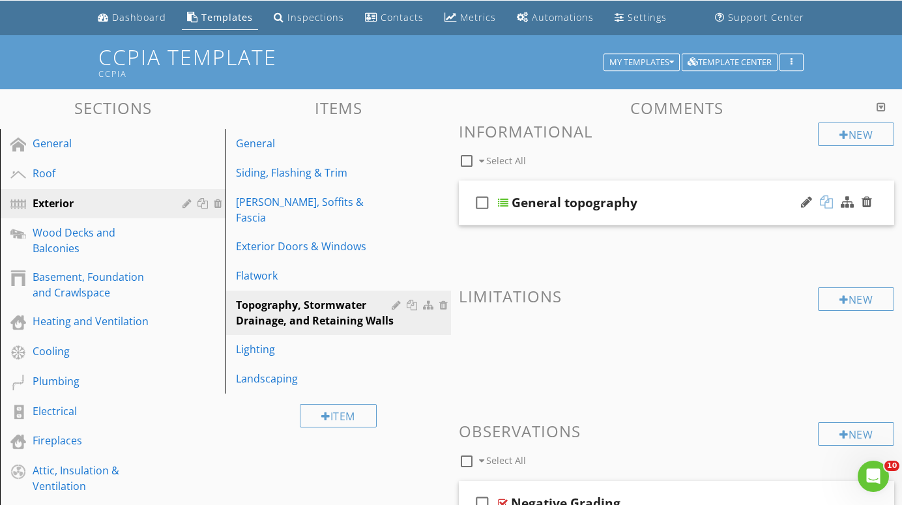
click at [827, 201] on div at bounding box center [826, 202] width 13 height 13
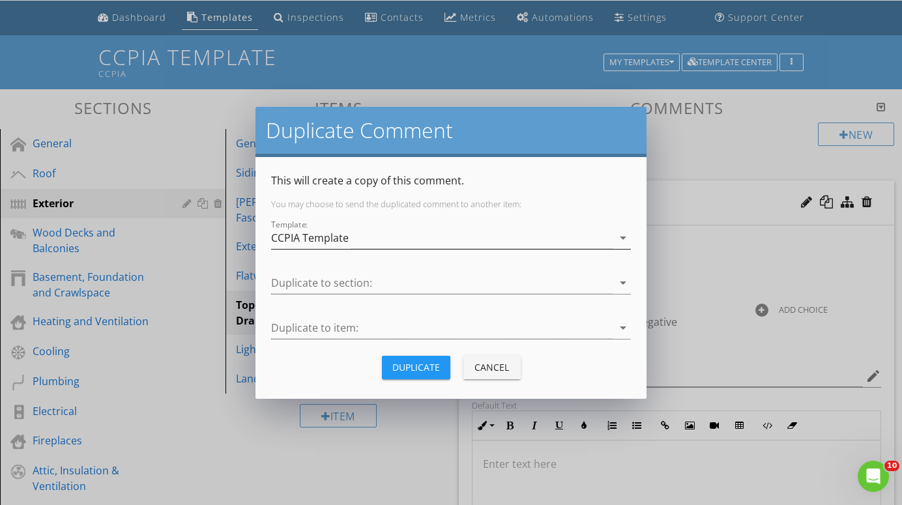
click at [604, 235] on div "CCPIA Template" at bounding box center [442, 239] width 342 height 22
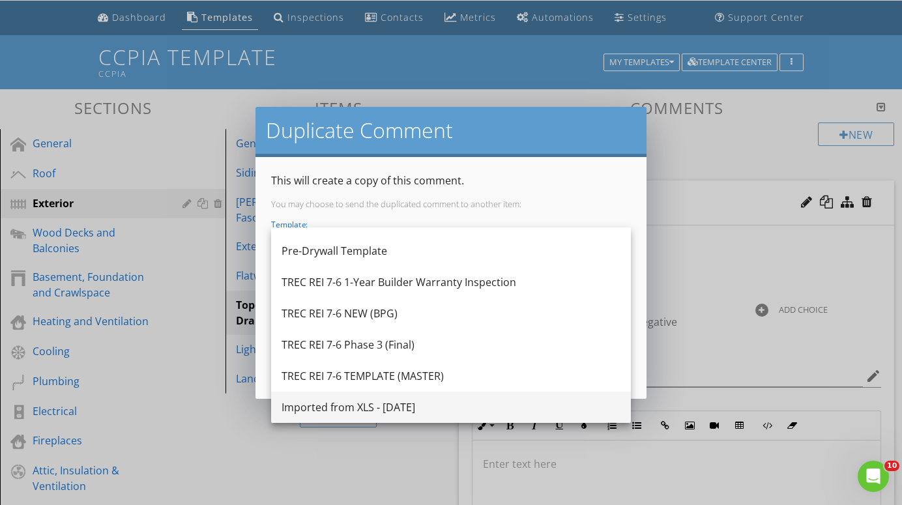
scroll to position [305, 0]
click at [404, 406] on div "Imported from XLS - [DATE]" at bounding box center [451, 408] width 339 height 16
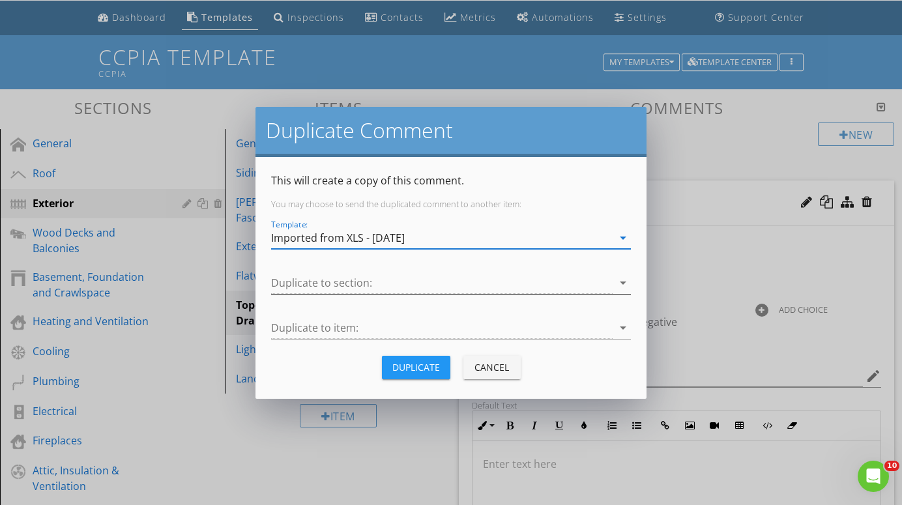
click at [603, 278] on div at bounding box center [442, 284] width 342 height 22
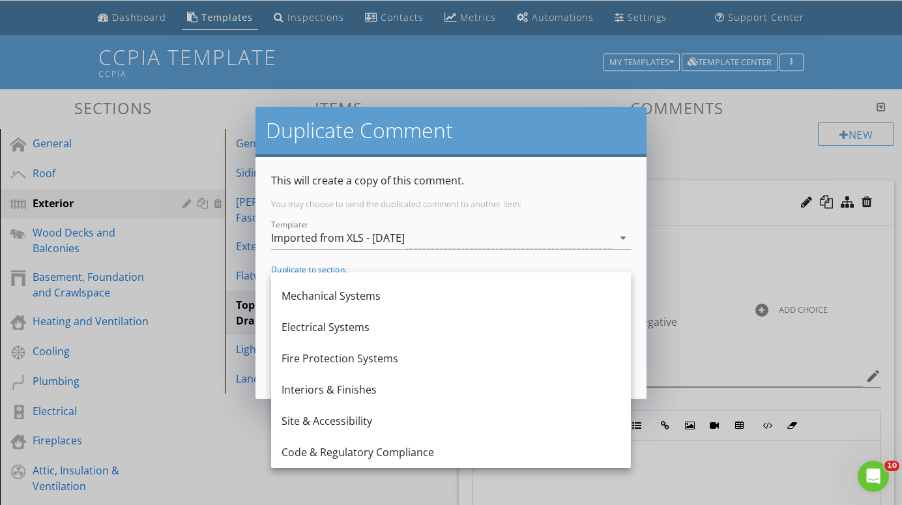
scroll to position [86, 0]
click at [353, 421] on div "Site & Accessibility" at bounding box center [451, 421] width 339 height 16
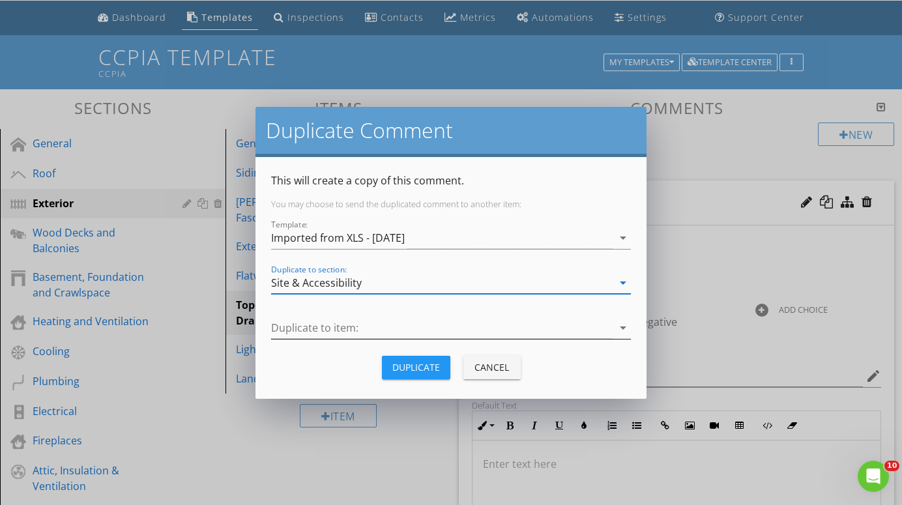
click at [597, 317] on div at bounding box center [442, 328] width 342 height 22
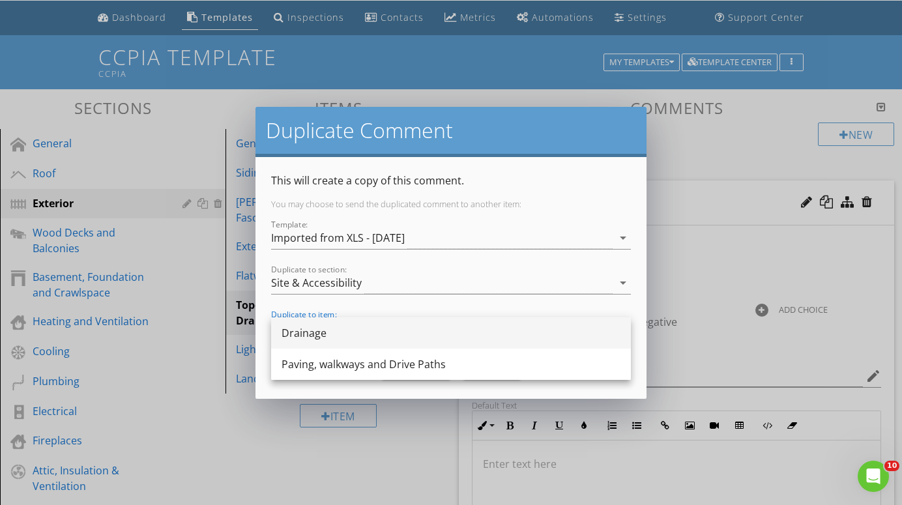
click at [411, 330] on div "Drainage" at bounding box center [451, 333] width 339 height 16
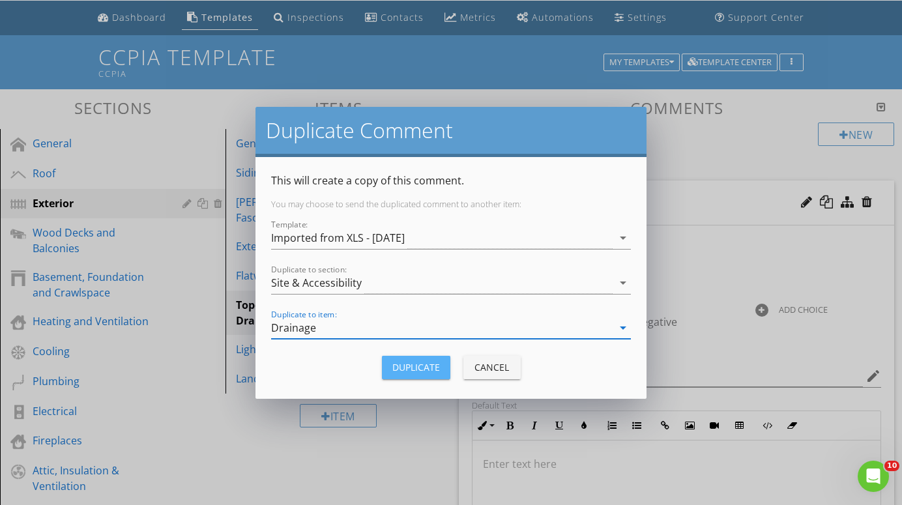
click at [421, 371] on div "Duplicate" at bounding box center [416, 368] width 48 height 14
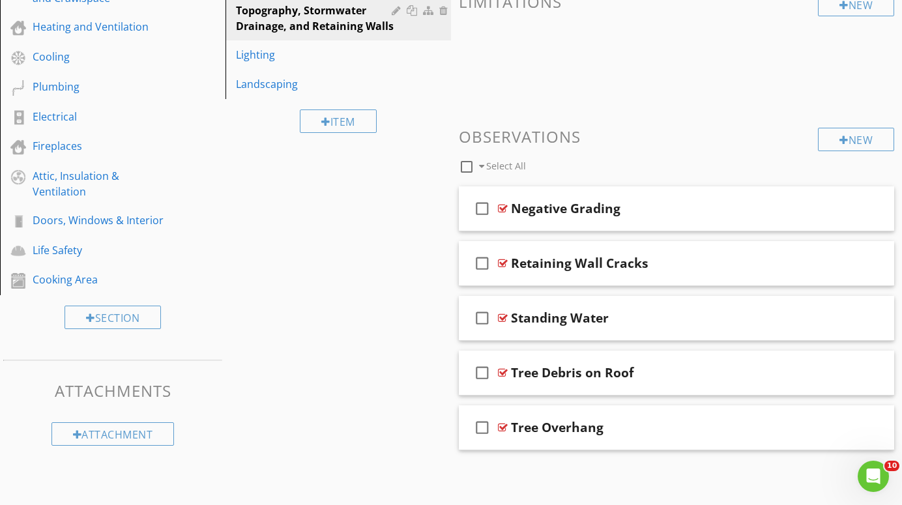
scroll to position [334, 0]
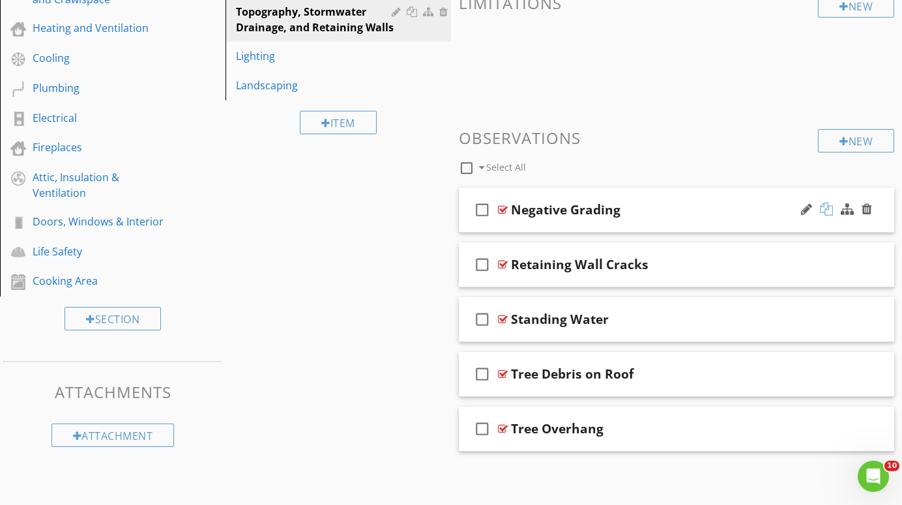
click at [829, 207] on div at bounding box center [826, 209] width 13 height 13
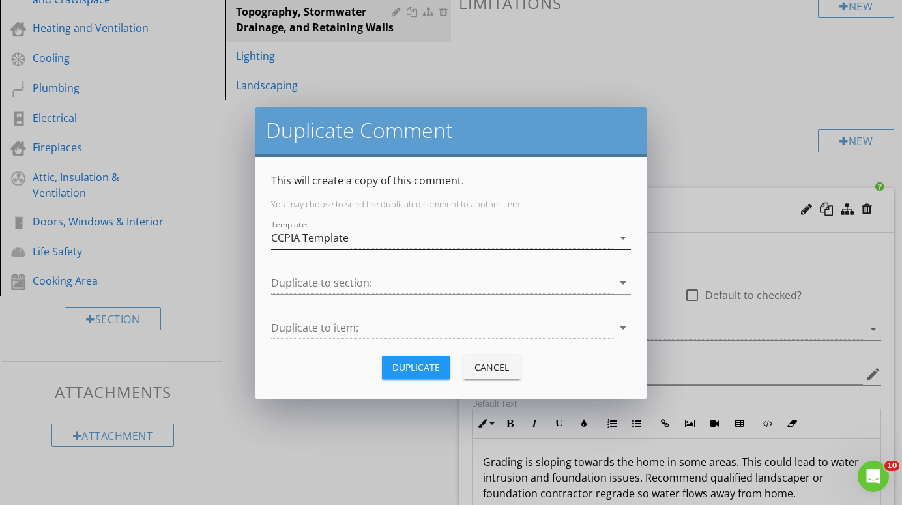
click at [480, 236] on div "CCPIA Template" at bounding box center [442, 239] width 342 height 22
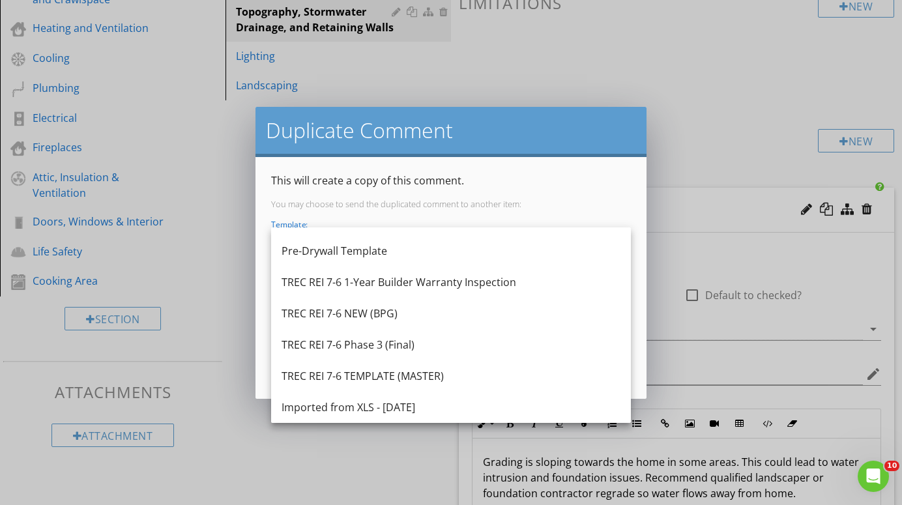
scroll to position [305, 0]
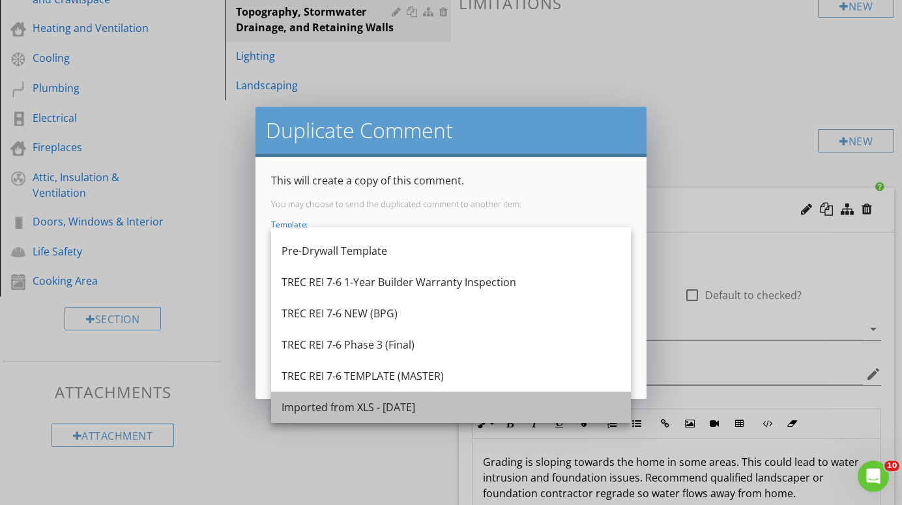
click at [399, 409] on div "Imported from XLS - [DATE]" at bounding box center [451, 408] width 339 height 16
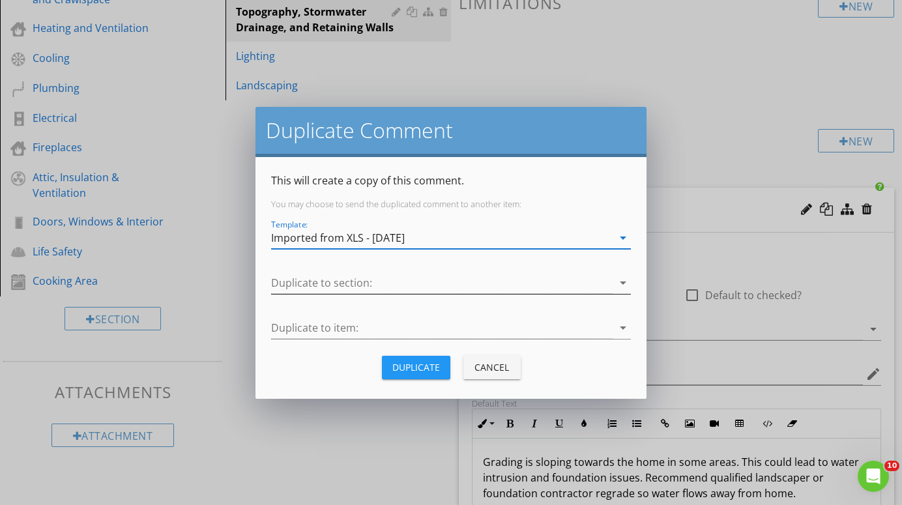
click at [580, 275] on div at bounding box center [442, 284] width 342 height 22
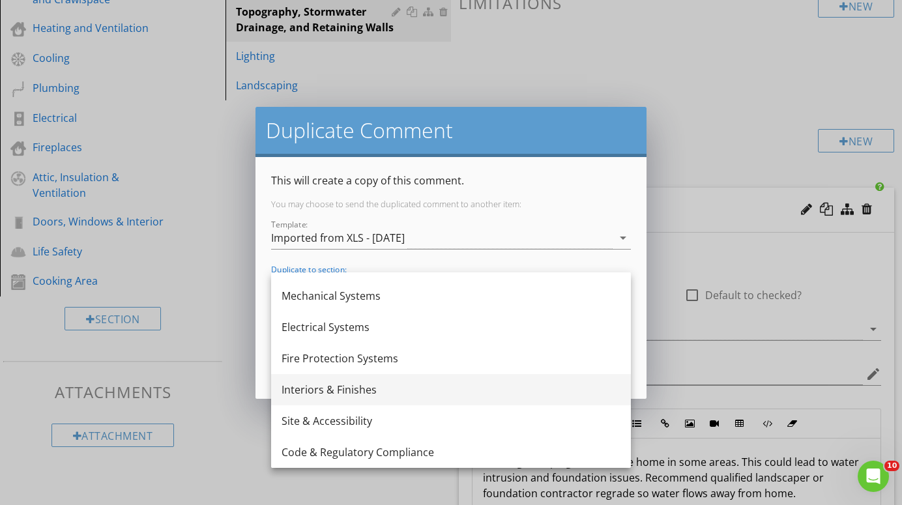
scroll to position [86, 0]
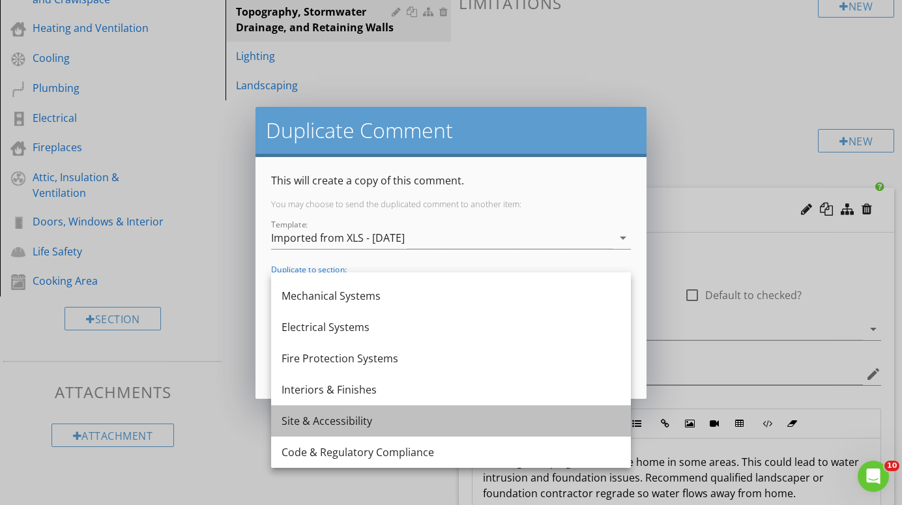
click at [334, 422] on div "Site & Accessibility" at bounding box center [451, 421] width 339 height 16
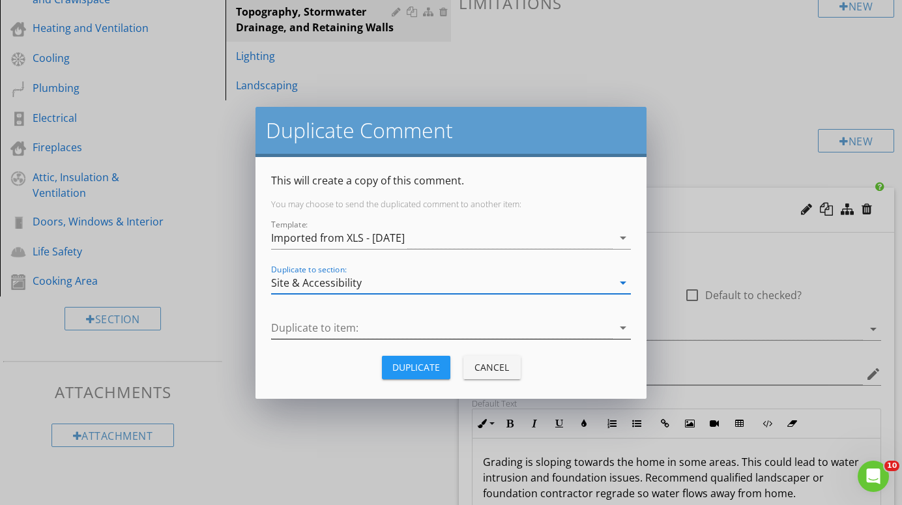
click at [535, 325] on div at bounding box center [442, 328] width 342 height 22
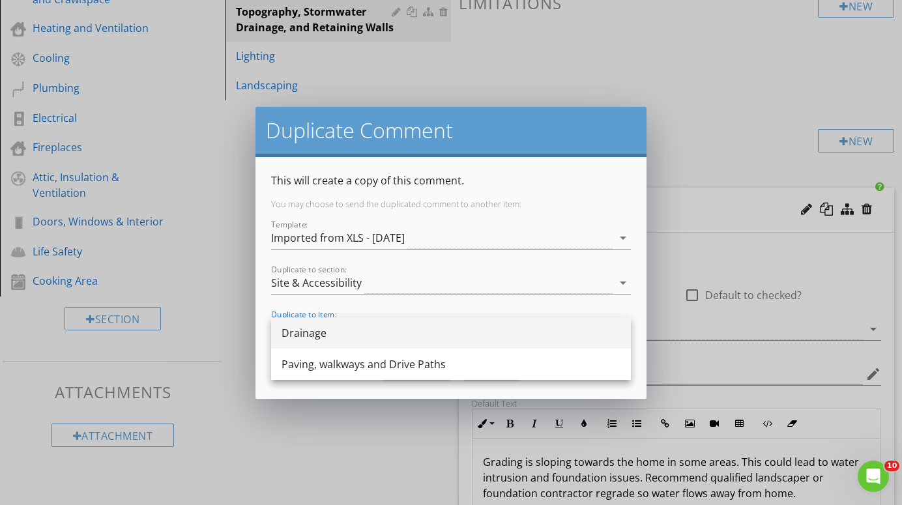
click at [432, 336] on div "Drainage" at bounding box center [451, 333] width 339 height 16
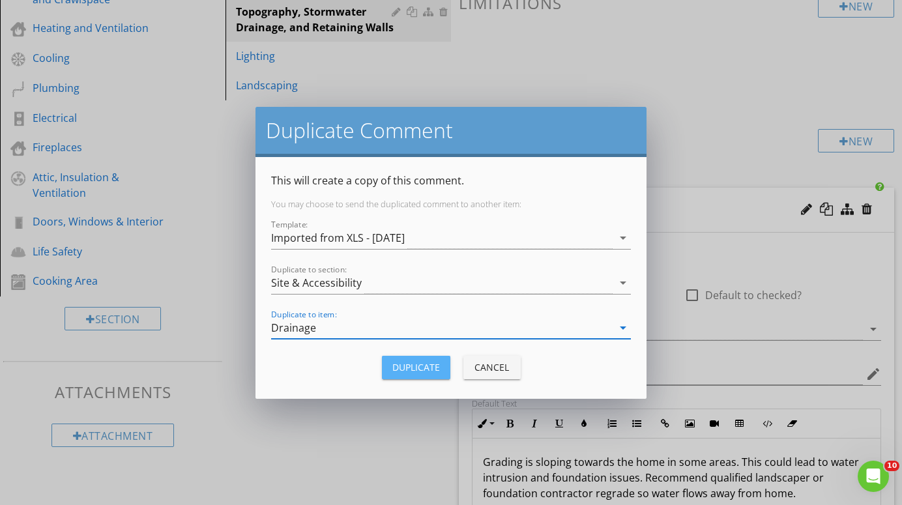
click at [423, 368] on div "Duplicate" at bounding box center [416, 368] width 48 height 14
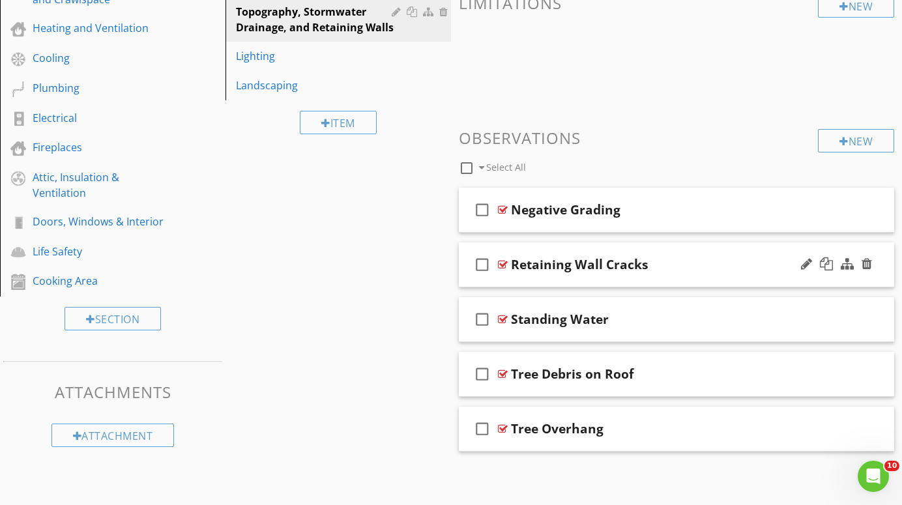
click at [758, 263] on div "Retaining Wall Cracks" at bounding box center [664, 265] width 307 height 16
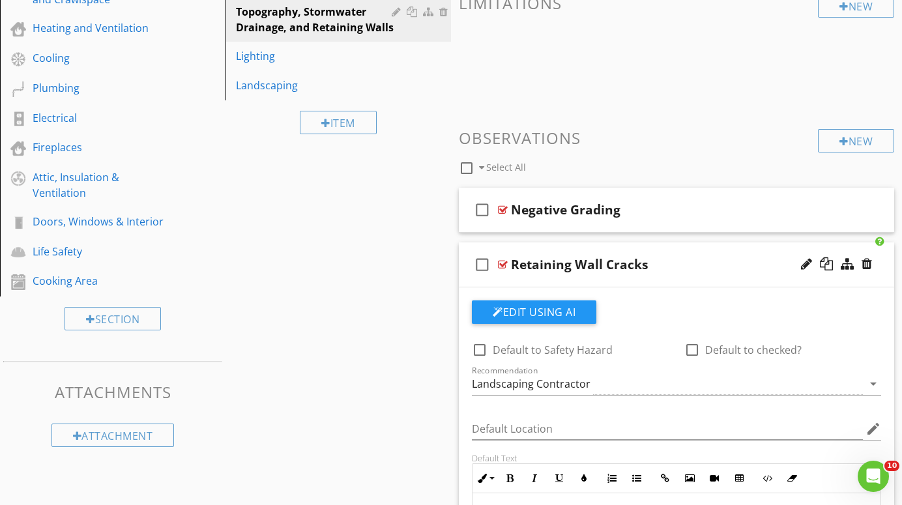
click at [503, 259] on div at bounding box center [503, 264] width 10 height 10
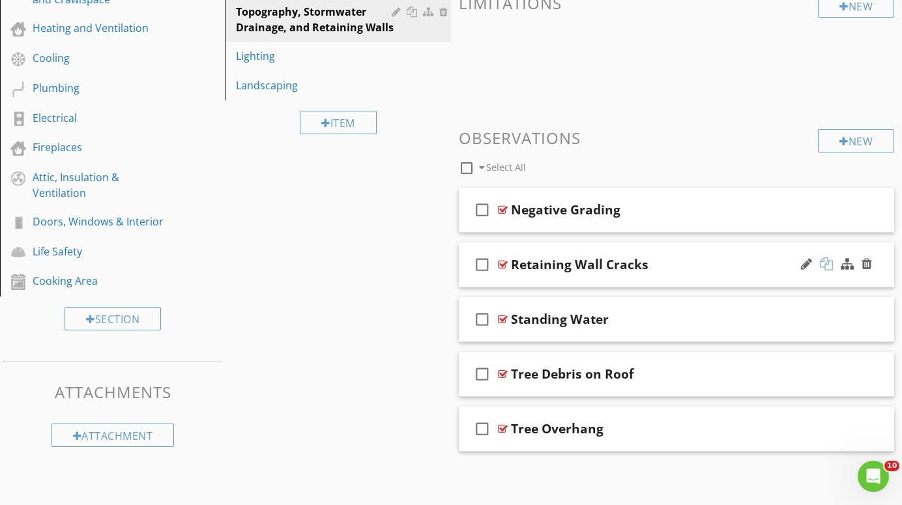
click at [828, 262] on div at bounding box center [826, 264] width 13 height 13
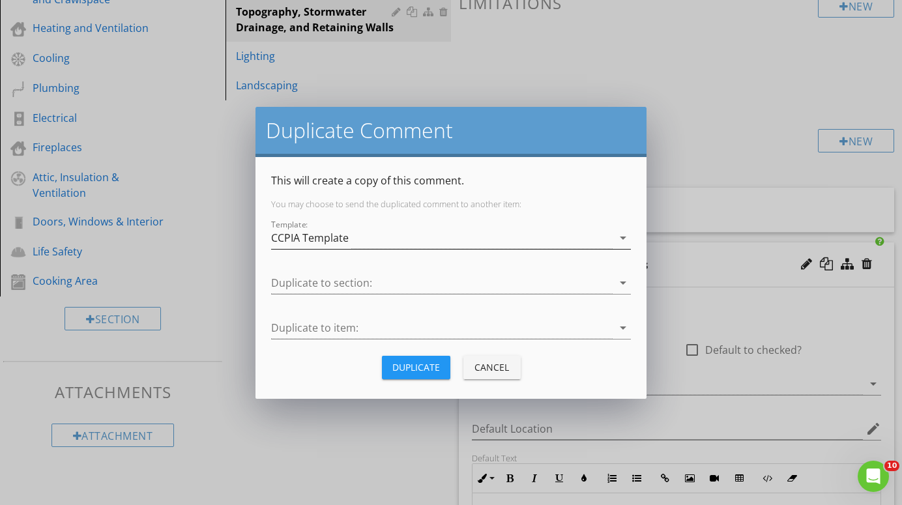
click at [492, 242] on div "CCPIA Template" at bounding box center [442, 239] width 342 height 22
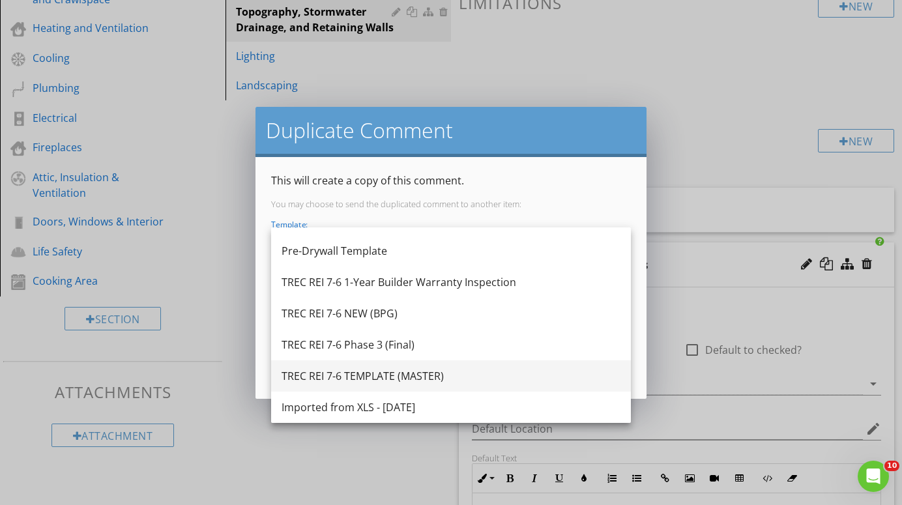
scroll to position [305, 0]
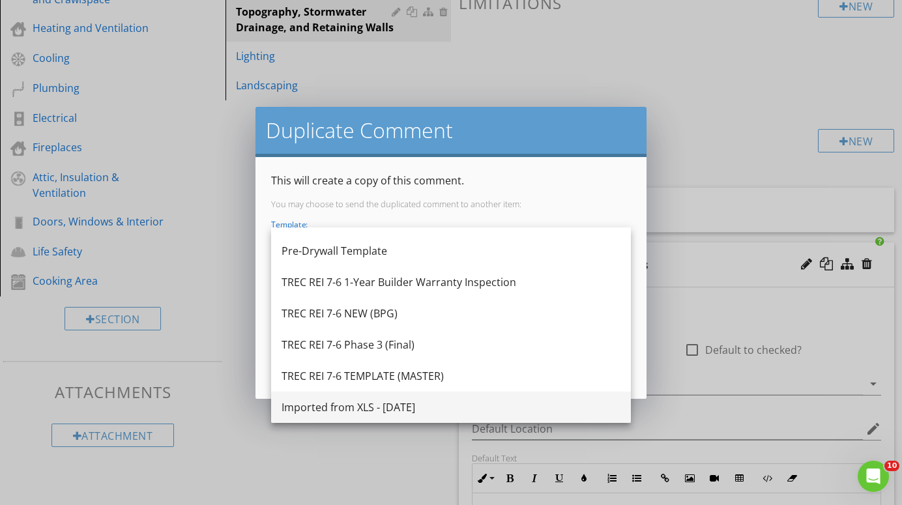
click at [405, 405] on div "Imported from XLS - [DATE]" at bounding box center [451, 408] width 339 height 16
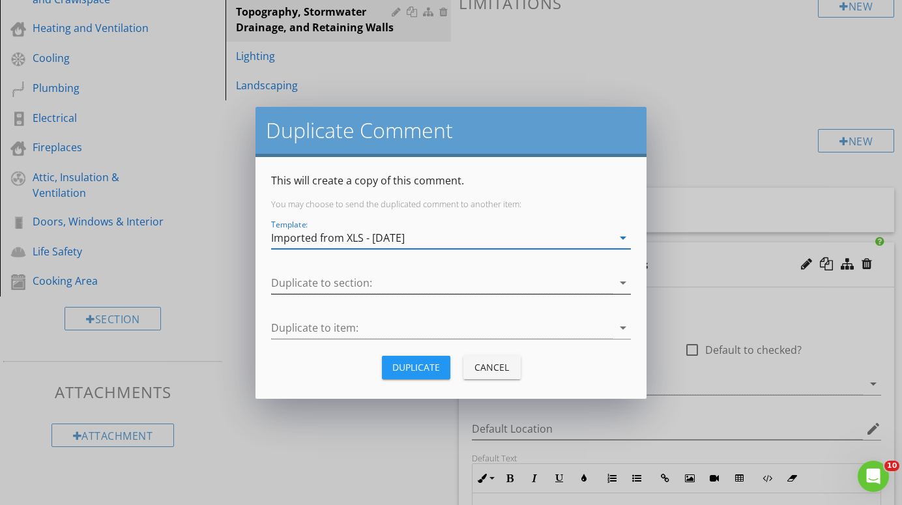
click at [509, 277] on div at bounding box center [442, 284] width 342 height 22
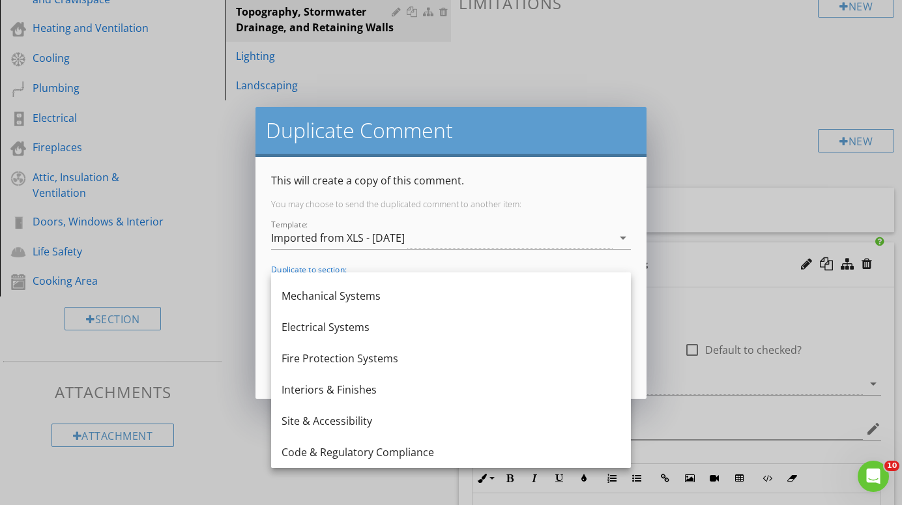
scroll to position [86, 0]
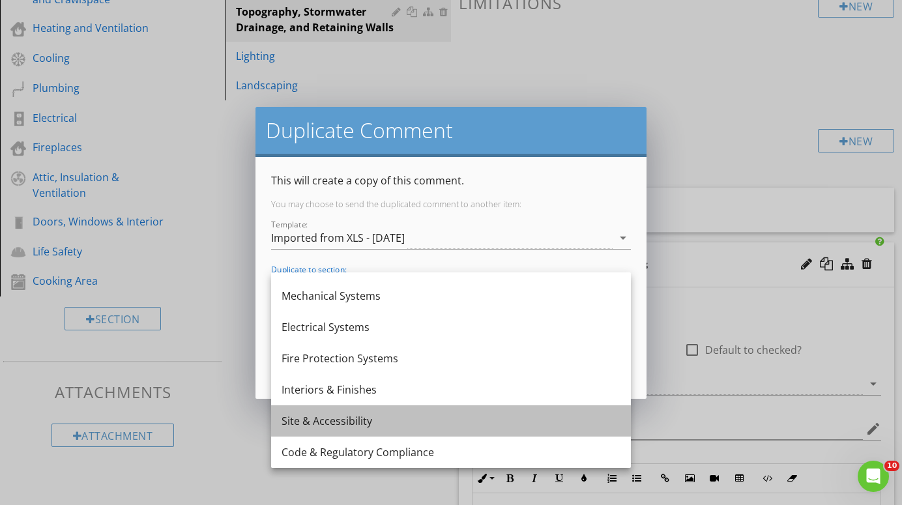
click at [335, 419] on div "Site & Accessibility" at bounding box center [451, 421] width 339 height 16
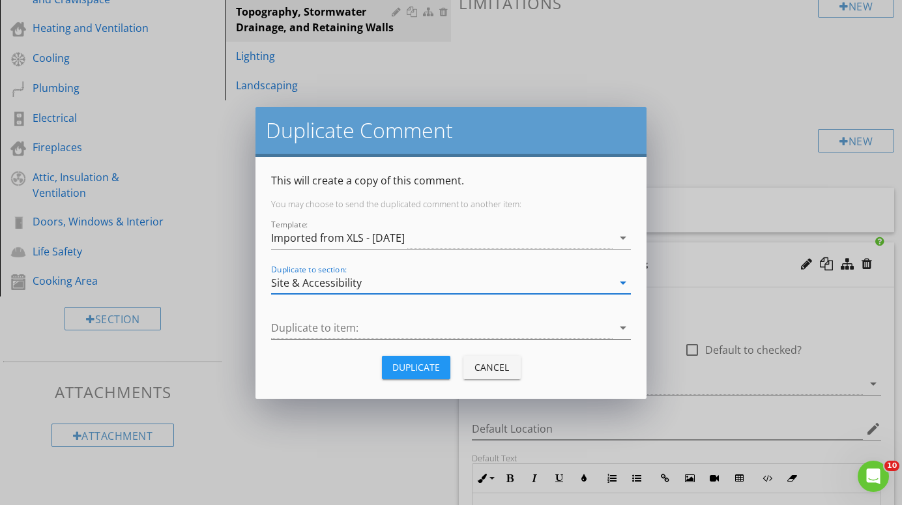
click at [548, 323] on div at bounding box center [442, 328] width 342 height 22
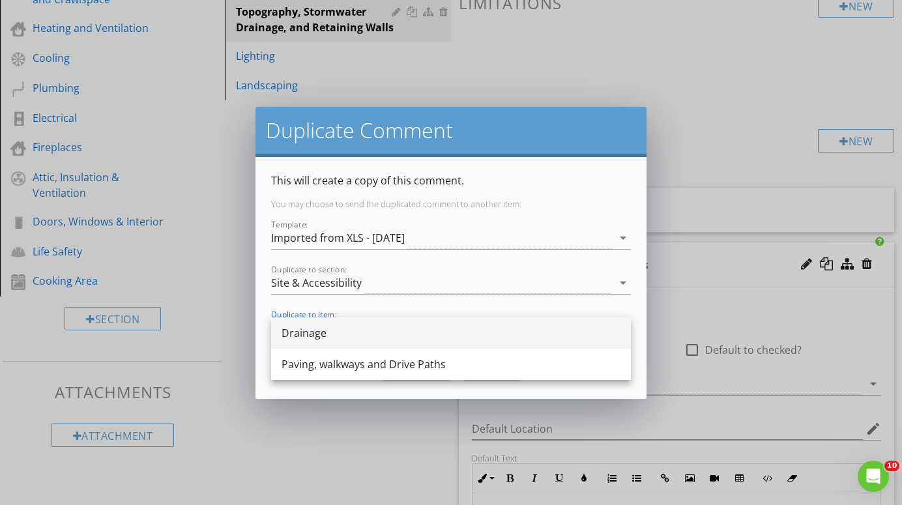
click at [484, 339] on div "Drainage" at bounding box center [451, 333] width 339 height 16
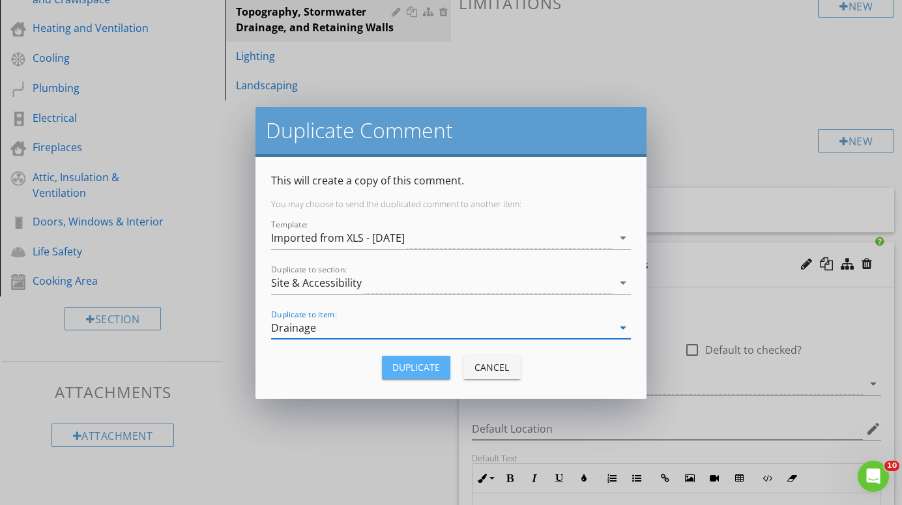
click at [427, 364] on div "Duplicate" at bounding box center [416, 368] width 48 height 14
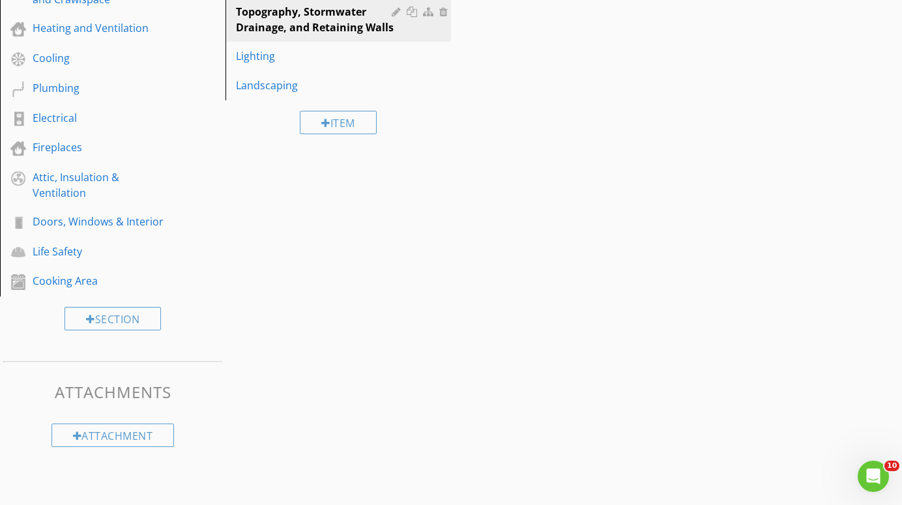
scroll to position [284, 0]
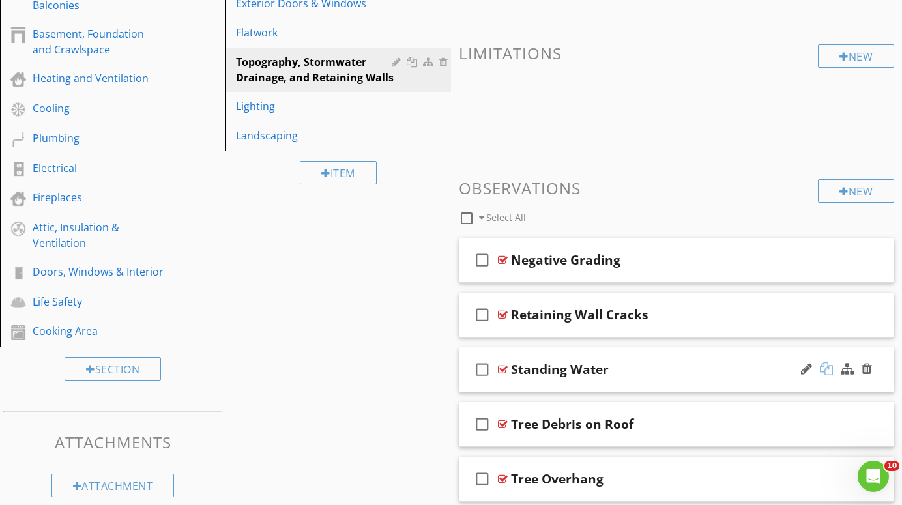
click at [828, 365] on div at bounding box center [826, 368] width 13 height 13
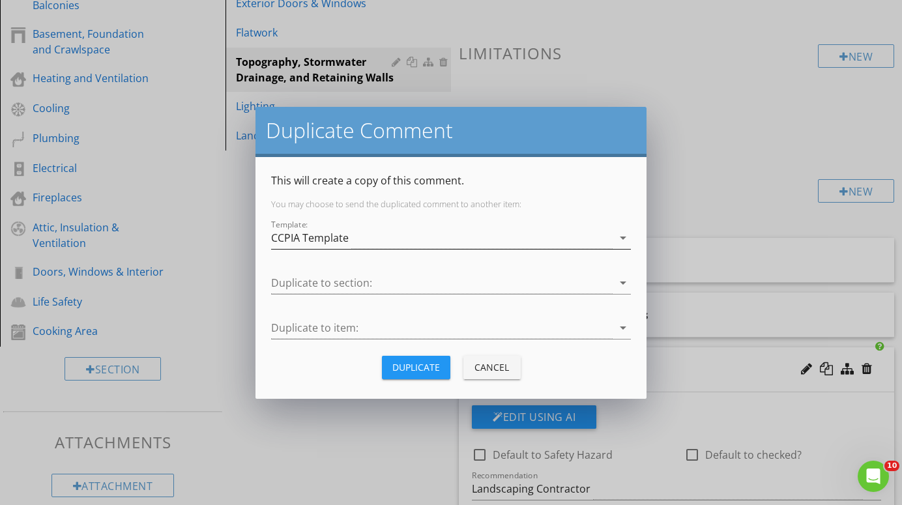
click at [615, 237] on icon "arrow_drop_down" at bounding box center [623, 238] width 16 height 16
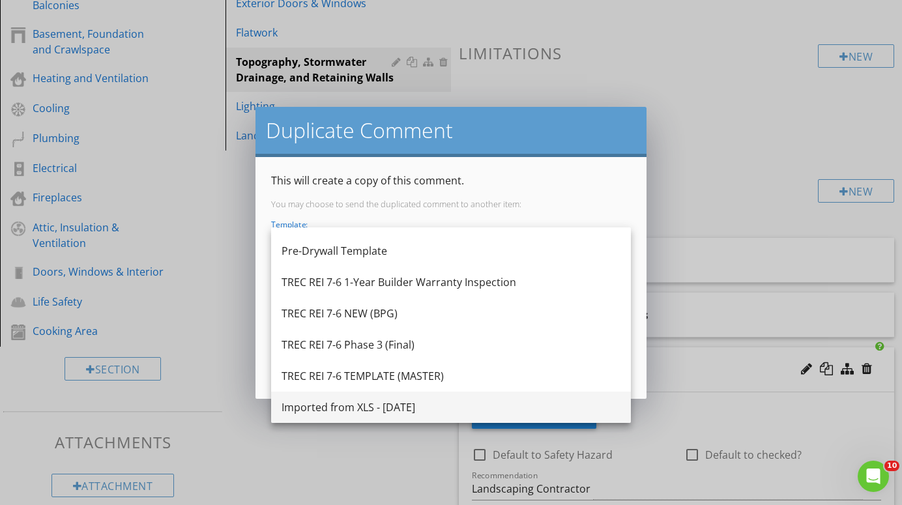
scroll to position [305, 0]
click at [424, 409] on div "Imported from XLS - [DATE]" at bounding box center [451, 408] width 339 height 16
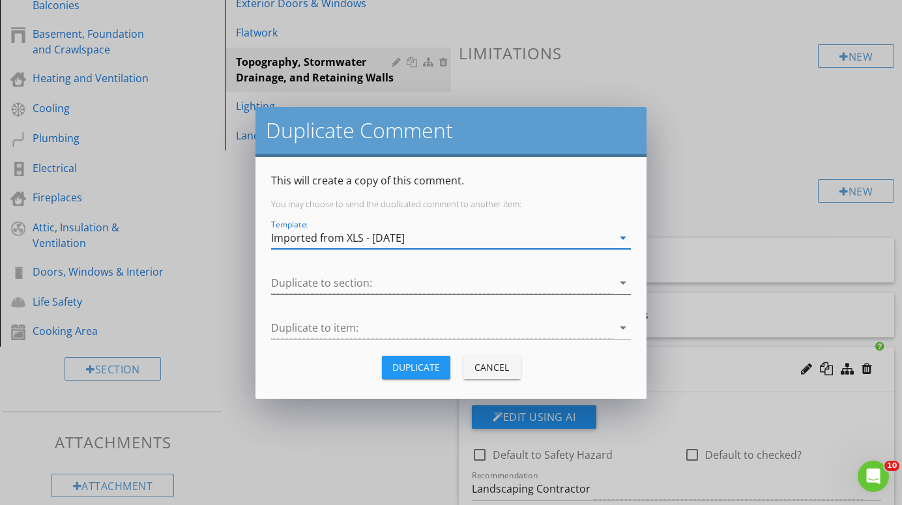
click at [567, 280] on div at bounding box center [442, 284] width 342 height 22
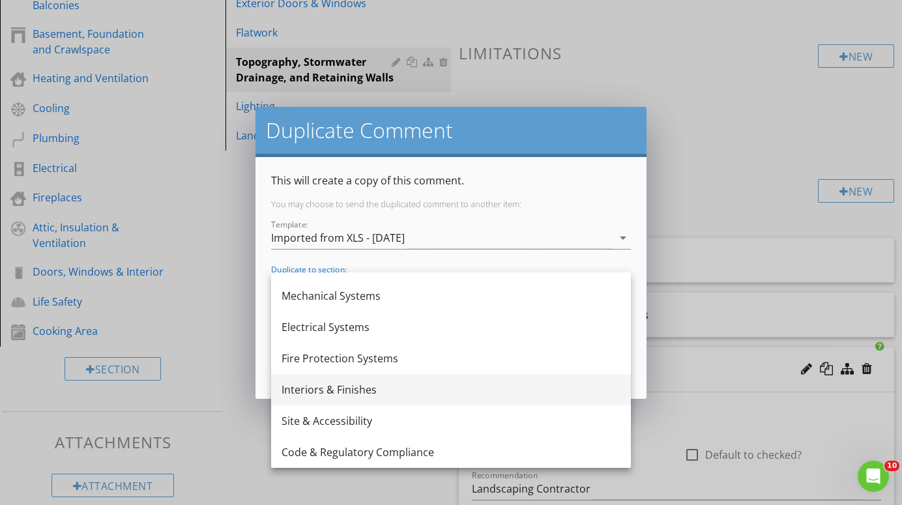
scroll to position [86, 0]
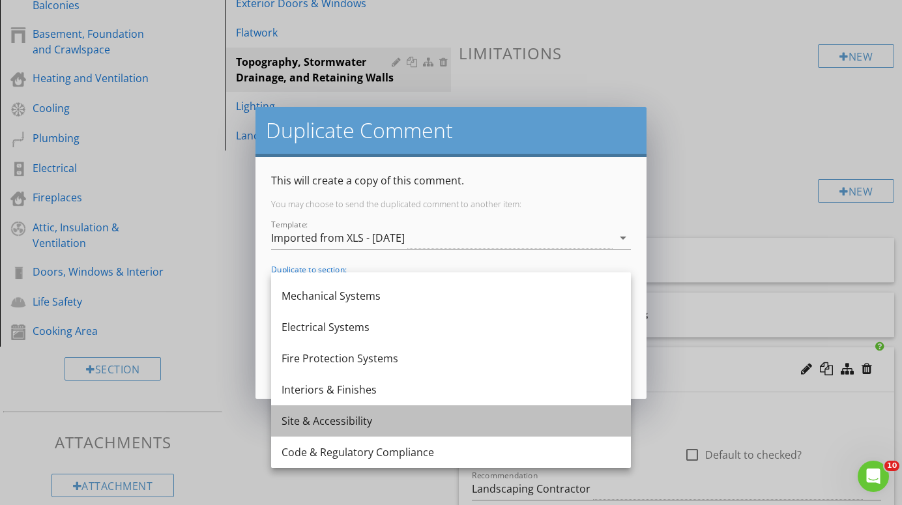
click at [356, 420] on div "Site & Accessibility" at bounding box center [451, 421] width 339 height 16
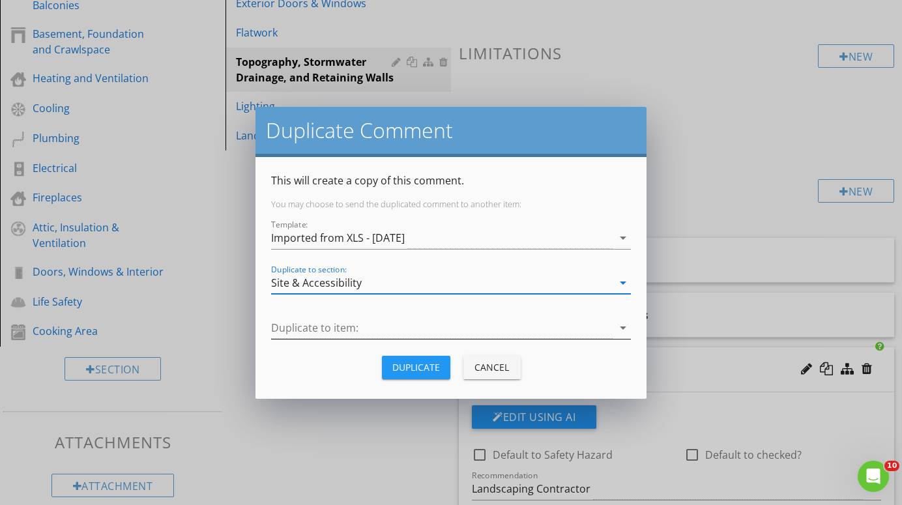
click at [514, 322] on div at bounding box center [442, 328] width 342 height 22
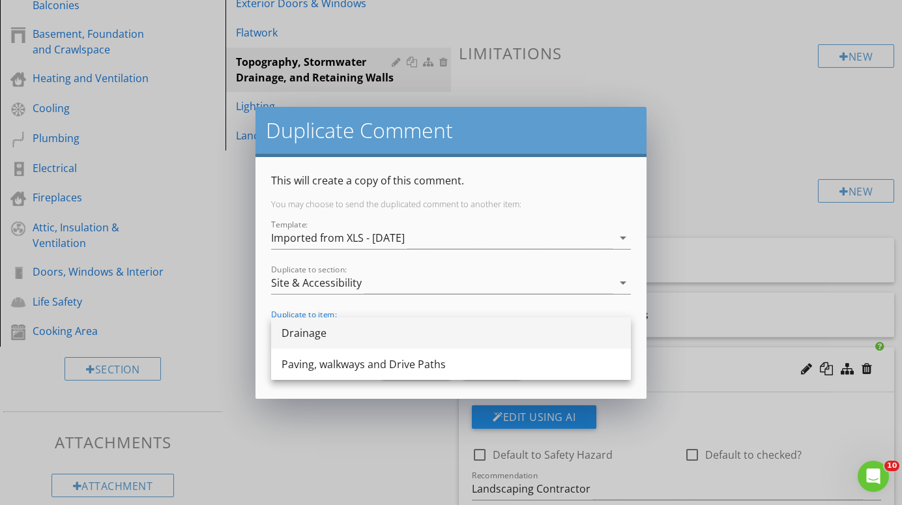
click at [361, 332] on div "Drainage" at bounding box center [451, 333] width 339 height 16
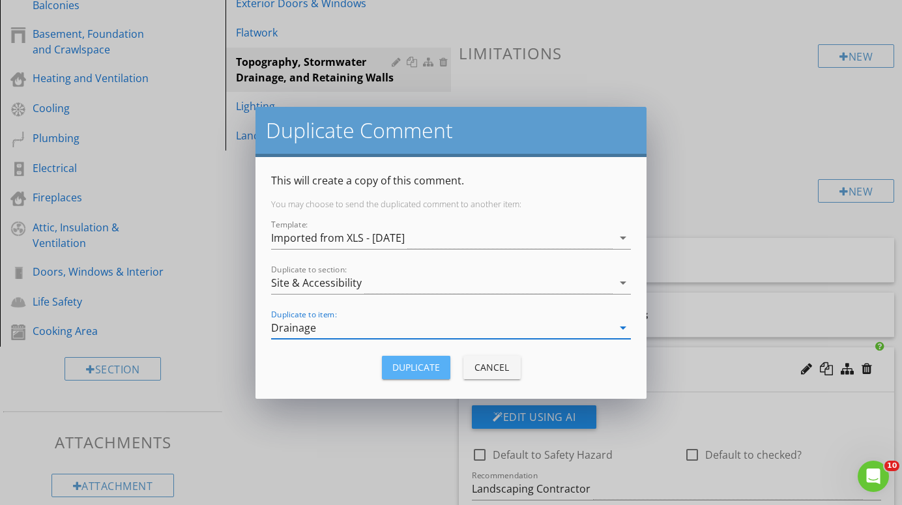
click at [413, 368] on div "Duplicate" at bounding box center [416, 368] width 48 height 14
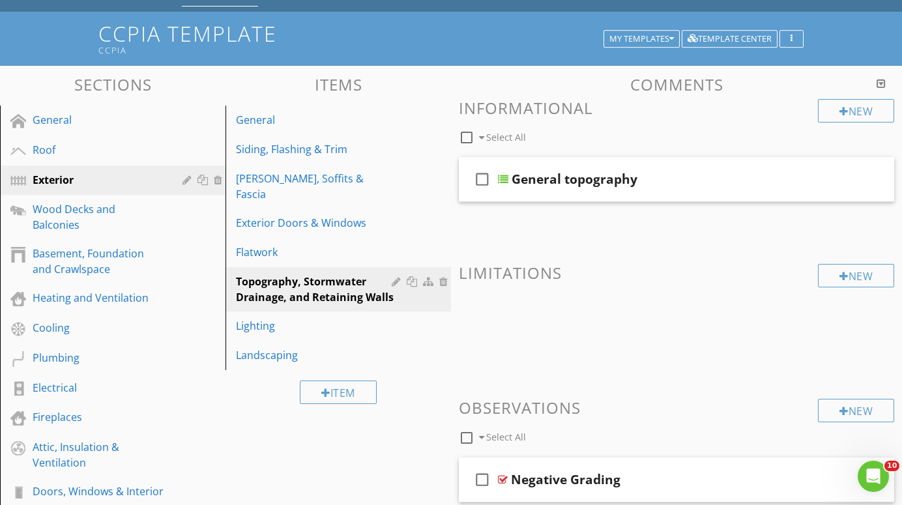
scroll to position [64, 0]
click at [653, 35] on div "My Templates" at bounding box center [642, 39] width 65 height 9
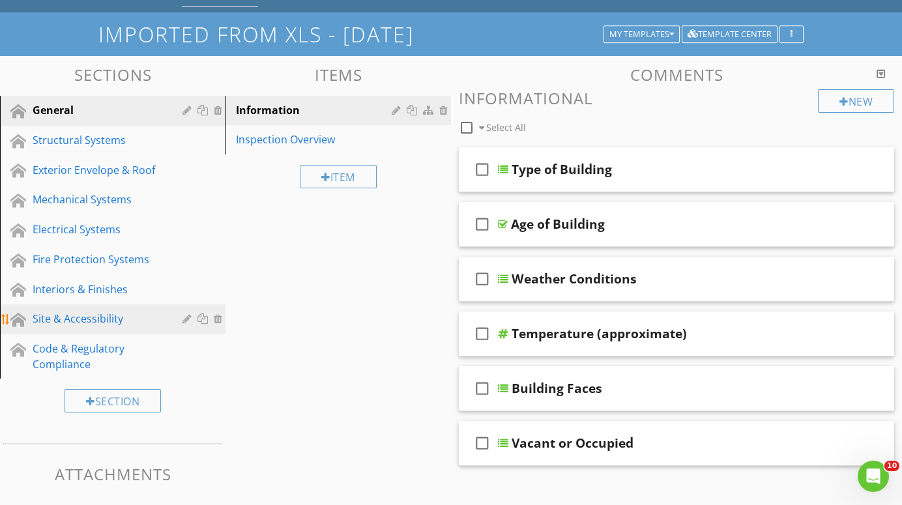
click at [68, 319] on div "Site & Accessibility" at bounding box center [98, 319] width 131 height 16
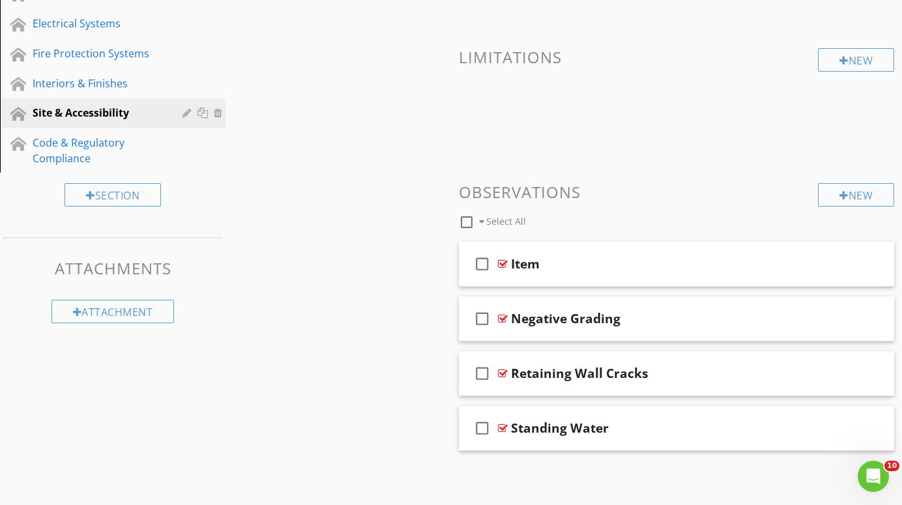
scroll to position [269, 0]
click at [501, 316] on div at bounding box center [503, 319] width 10 height 10
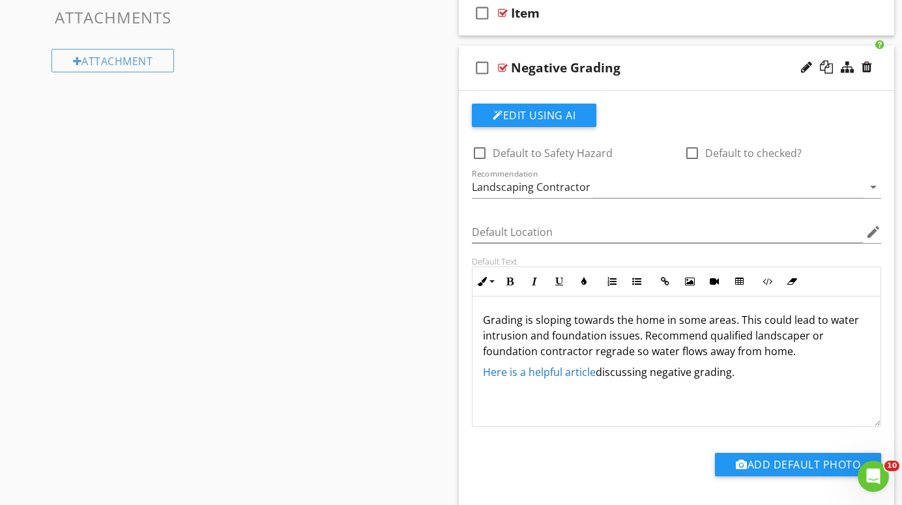
scroll to position [530, 0]
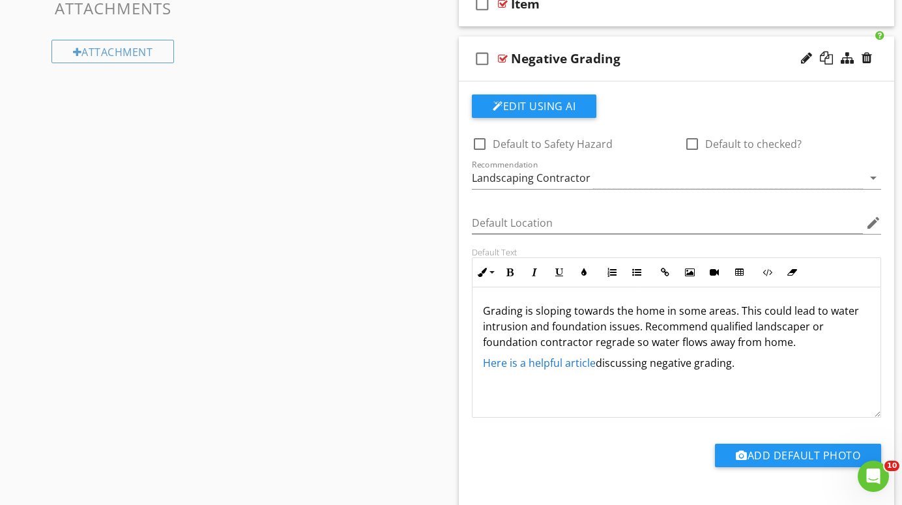
click at [660, 314] on p "Grading is sloping towards the home in some areas. This could lead to water int…" at bounding box center [676, 326] width 387 height 47
click at [505, 55] on div at bounding box center [503, 58] width 10 height 10
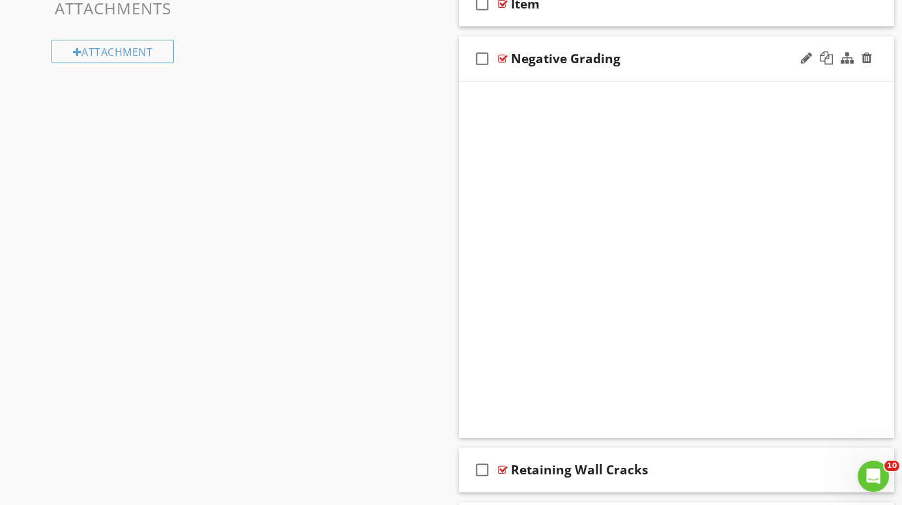
scroll to position [269, 0]
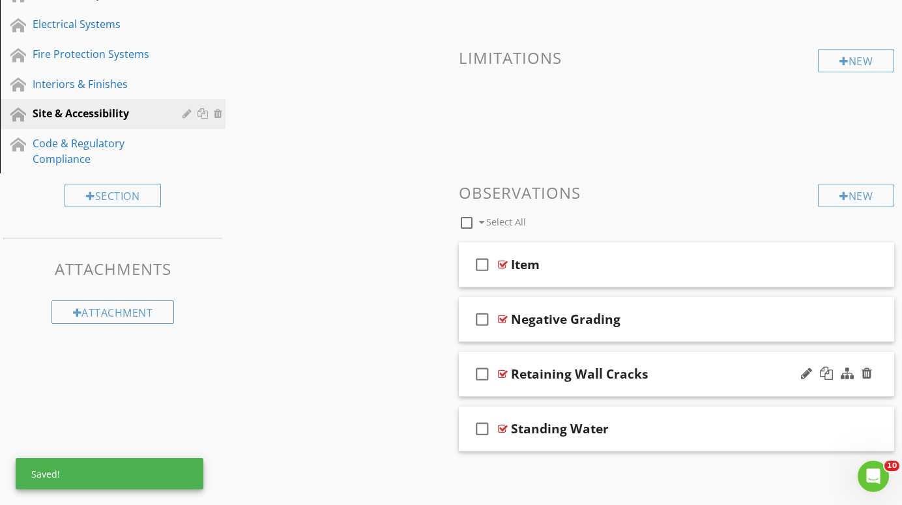
click at [502, 372] on div at bounding box center [503, 374] width 10 height 10
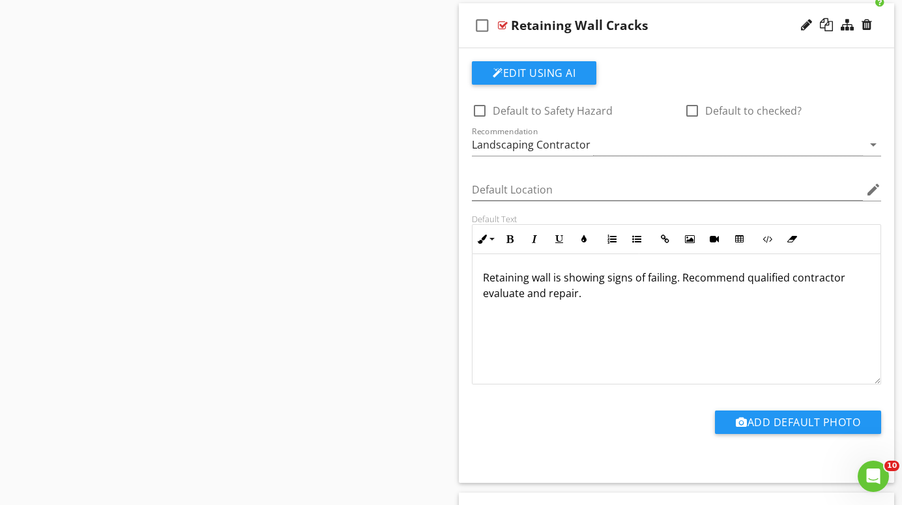
scroll to position [619, 0]
click at [503, 21] on div at bounding box center [503, 25] width 10 height 10
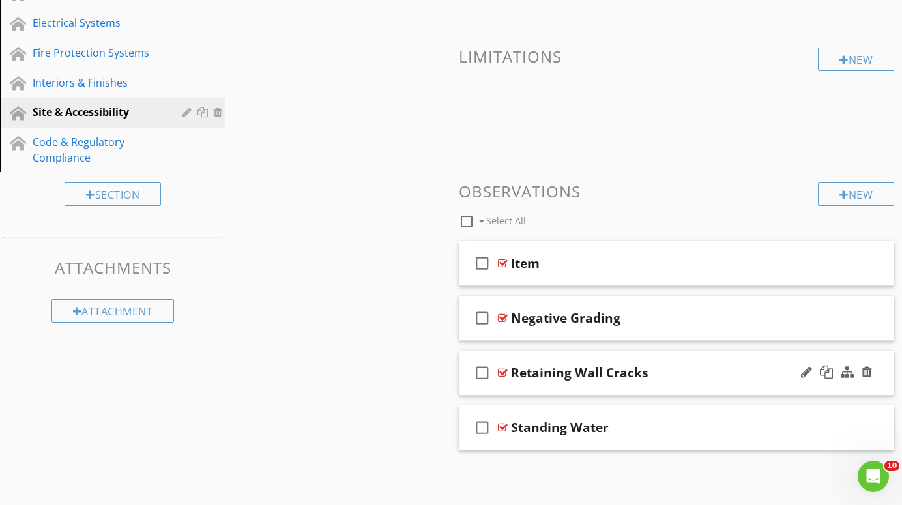
scroll to position [269, 0]
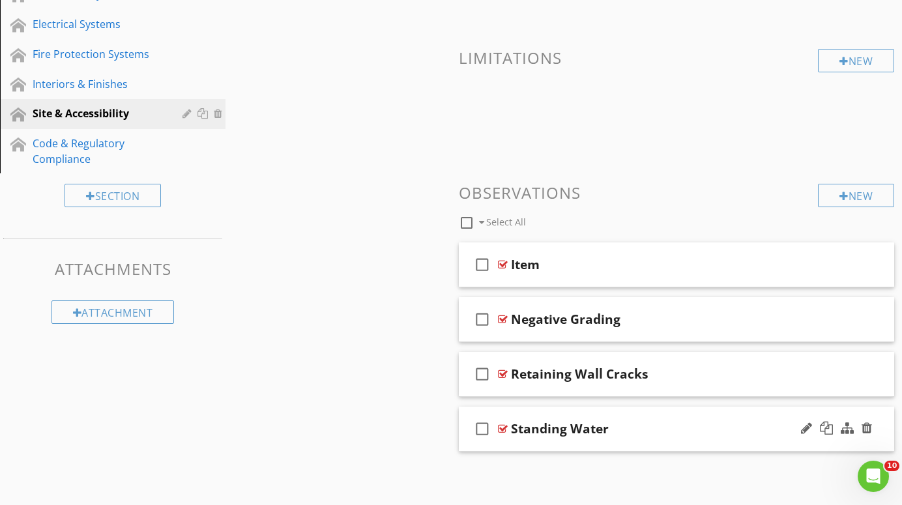
click at [503, 425] on div at bounding box center [503, 429] width 10 height 10
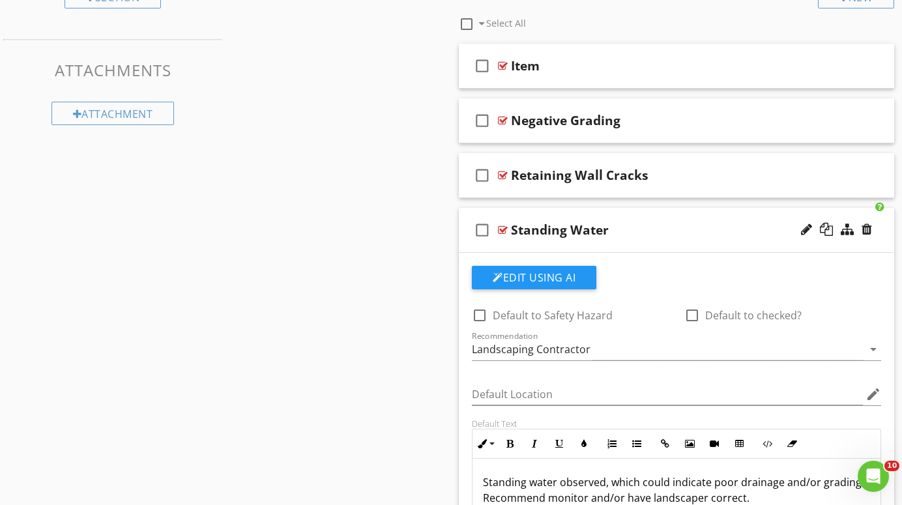
scroll to position [461, 0]
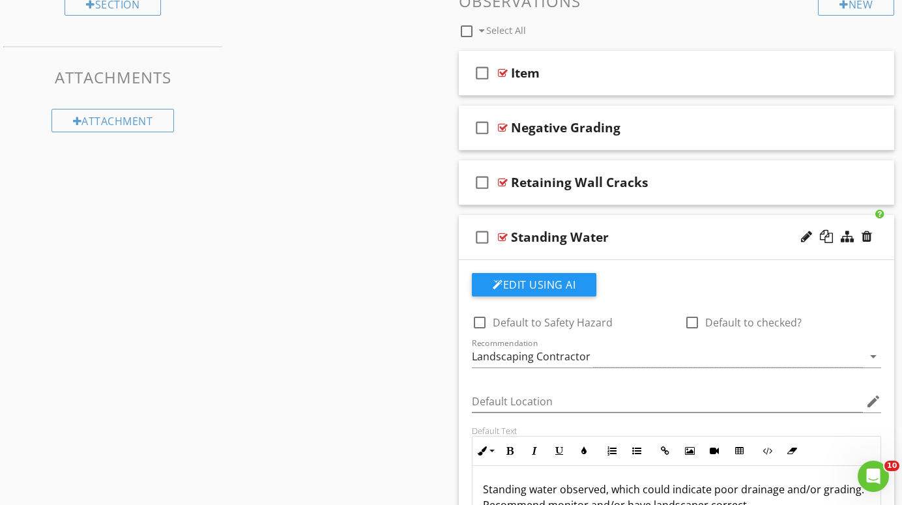
click at [505, 234] on div at bounding box center [503, 237] width 10 height 10
type textarea "<p>Standing water observed, which could indicate poor drainage and/or grading. …"
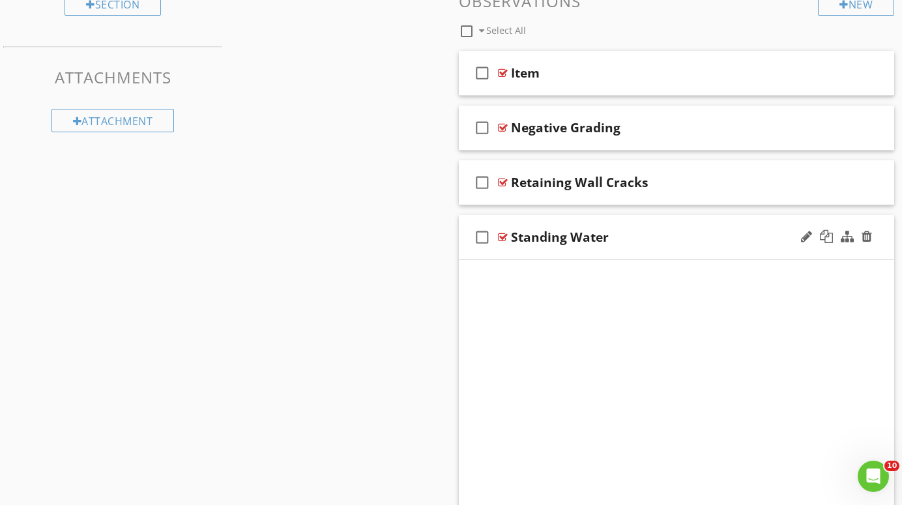
scroll to position [269, 0]
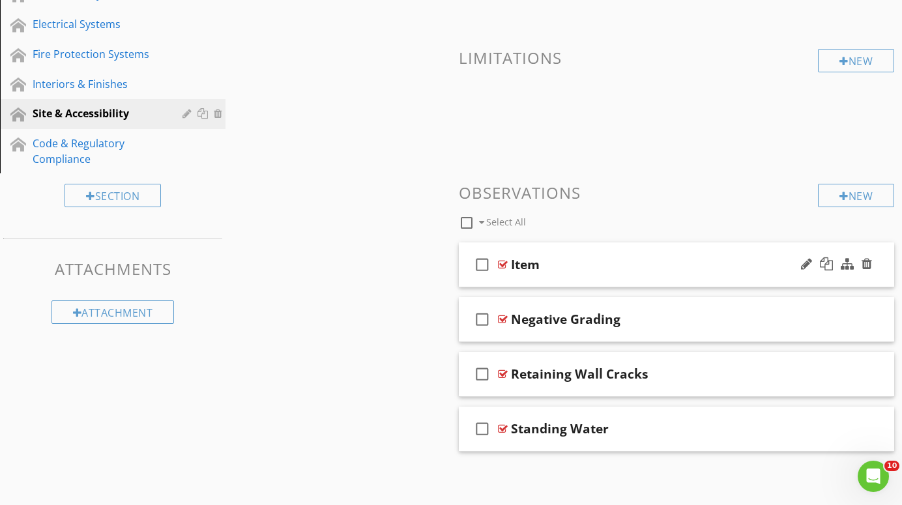
click at [501, 261] on div at bounding box center [503, 264] width 10 height 10
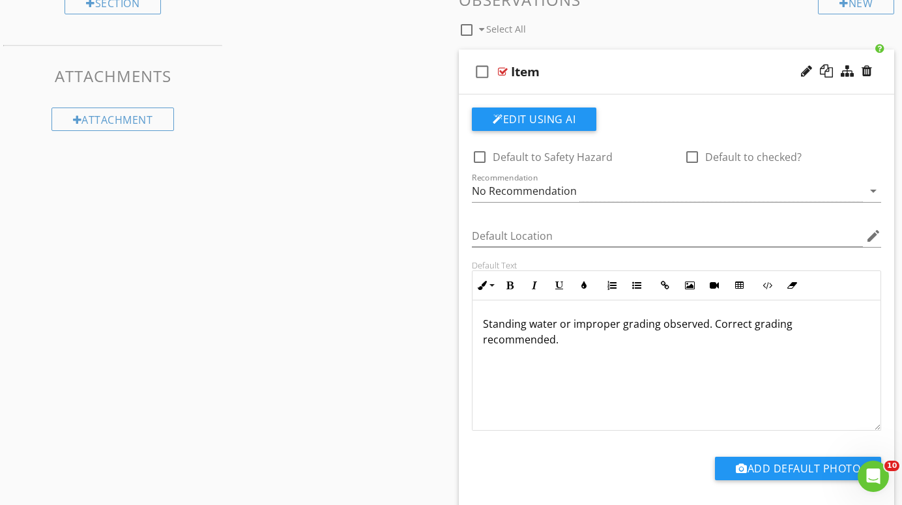
scroll to position [464, 0]
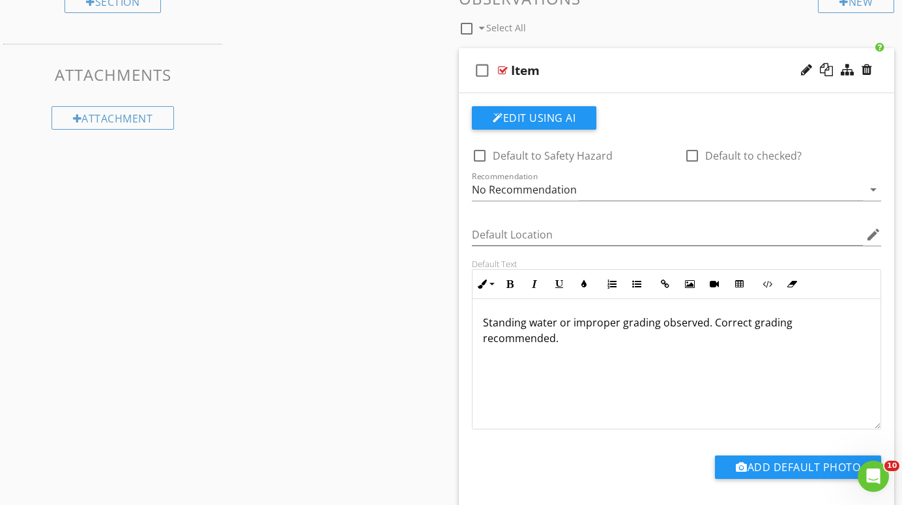
click at [485, 323] on p "Standing water or improper grading observed. Correct grading recommended." at bounding box center [676, 330] width 387 height 31
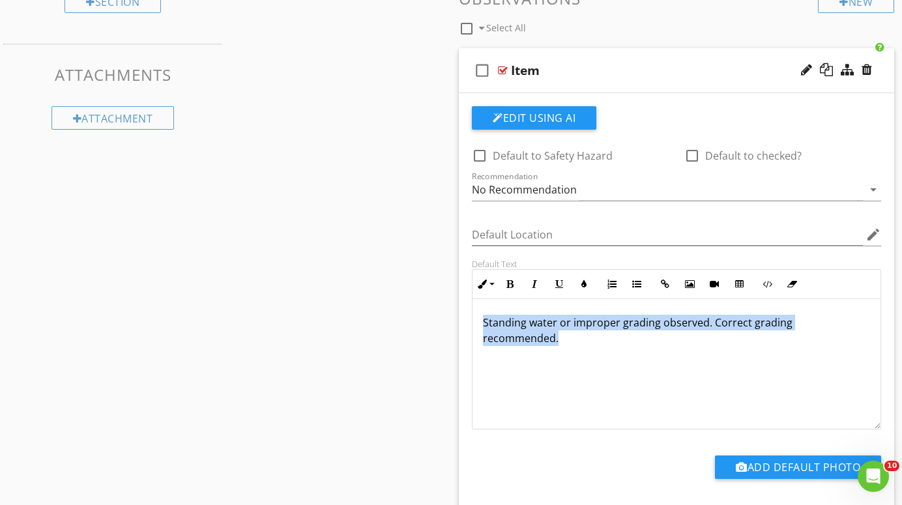
drag, startPoint x: 485, startPoint y: 323, endPoint x: 724, endPoint y: 349, distance: 240.0
click at [724, 349] on div "Standing water or improper grading observed. Correct grading recommended." at bounding box center [677, 364] width 408 height 130
copy p "Standing water or improper grading observed. Correct grading recommended."
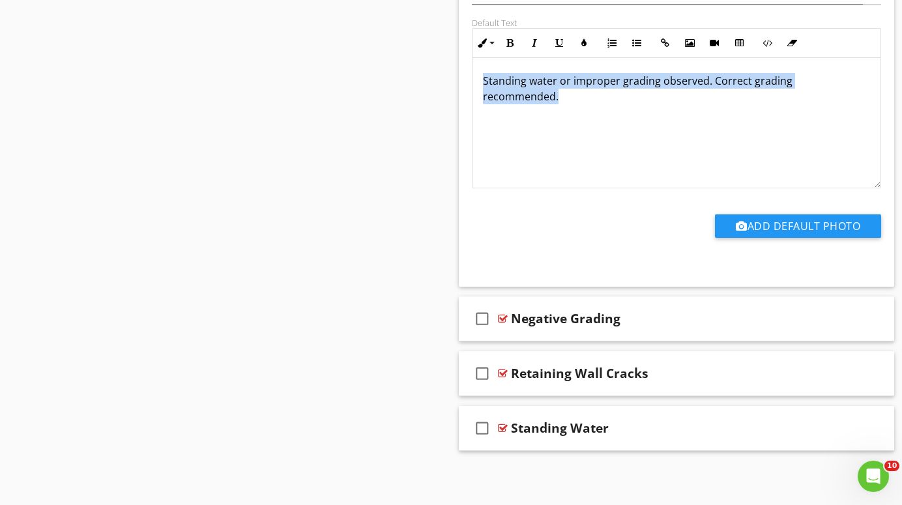
scroll to position [704, 0]
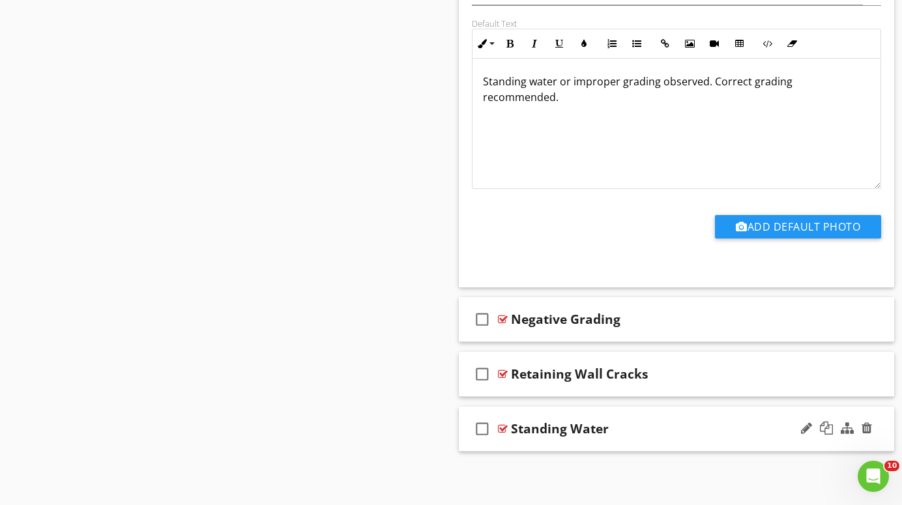
click at [502, 426] on div at bounding box center [503, 429] width 10 height 10
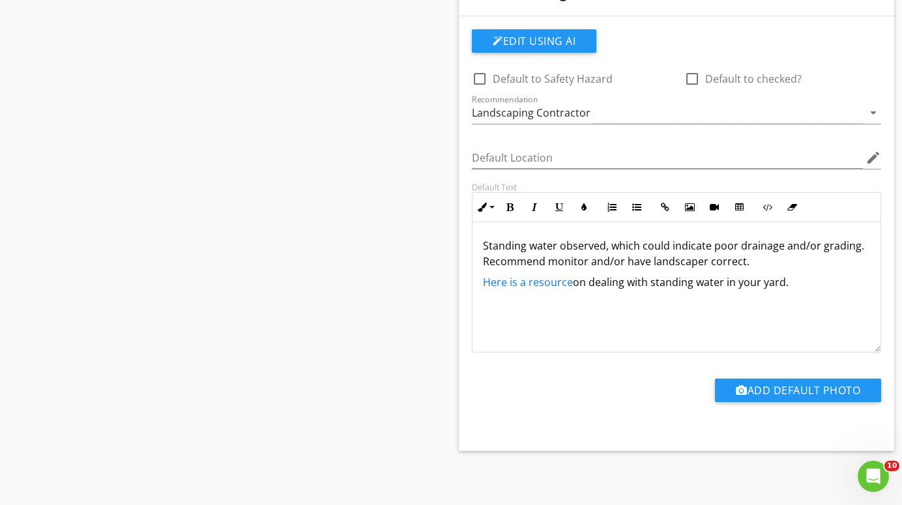
scroll to position [1139, 0]
click at [716, 308] on div "Standing water observed, which could indicate poor drainage and/or grading. Rec…" at bounding box center [677, 288] width 408 height 130
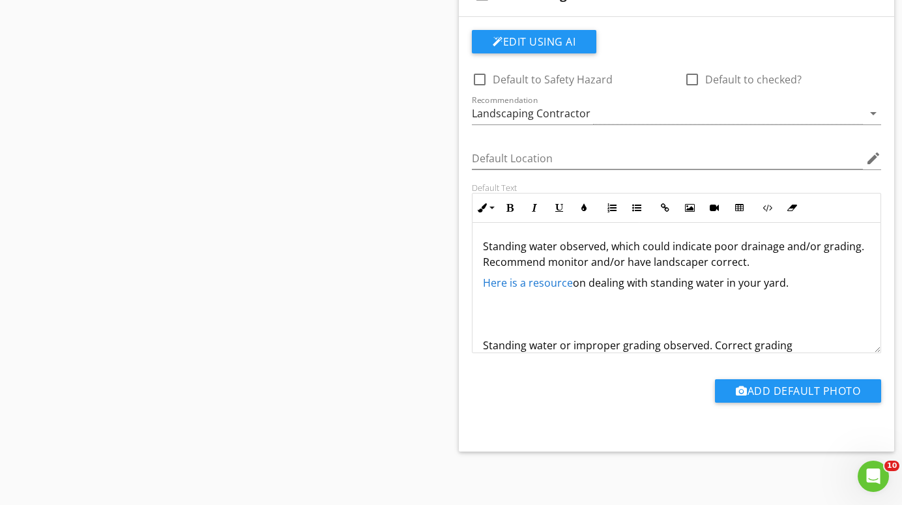
click at [560, 248] on p "Standing water observed, which could indicate poor drainage and/or grading. Rec…" at bounding box center [676, 254] width 387 height 31
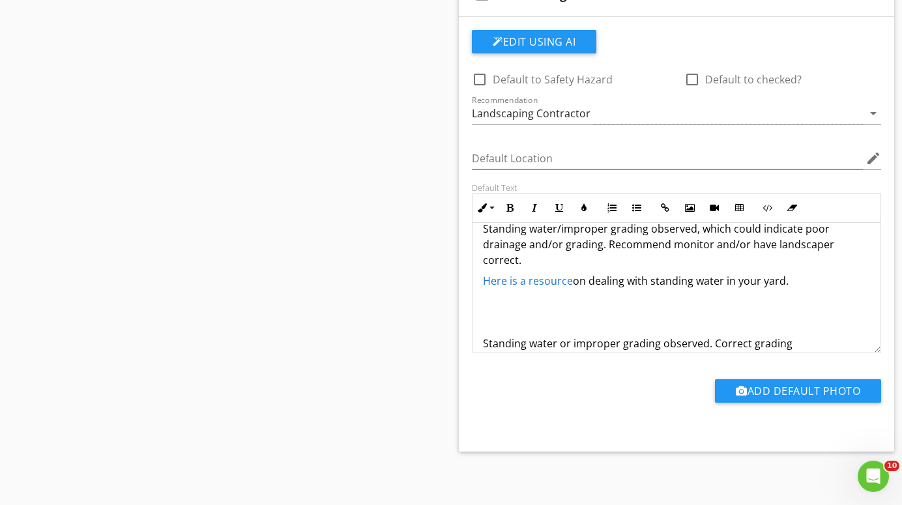
scroll to position [16, 0]
click at [866, 337] on p "Standing water or improper grading observed. Correct grading recommended." at bounding box center [676, 352] width 387 height 31
drag, startPoint x: 866, startPoint y: 329, endPoint x: 470, endPoint y: 330, distance: 395.7
click at [470, 328] on div "Default Text Inline Style XLarge Large Normal Small Light Small/Light Bold Ital…" at bounding box center [676, 268] width 425 height 171
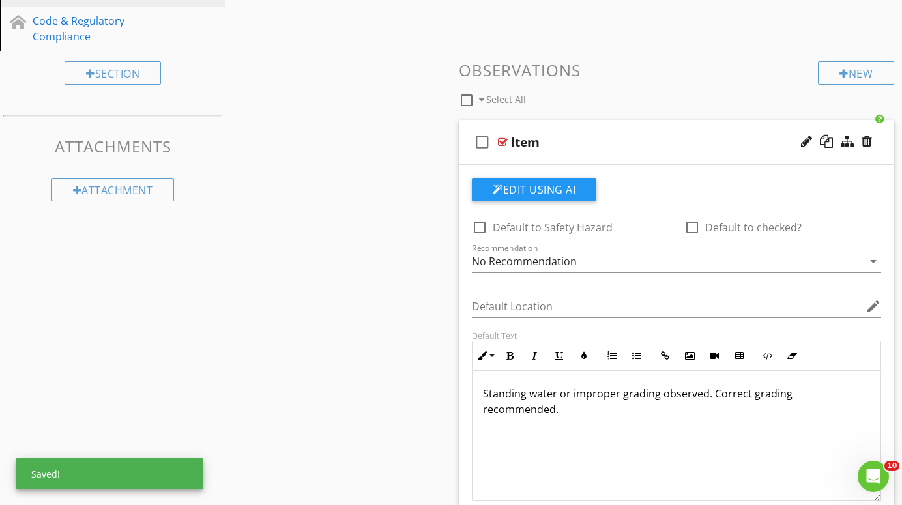
scroll to position [383, 0]
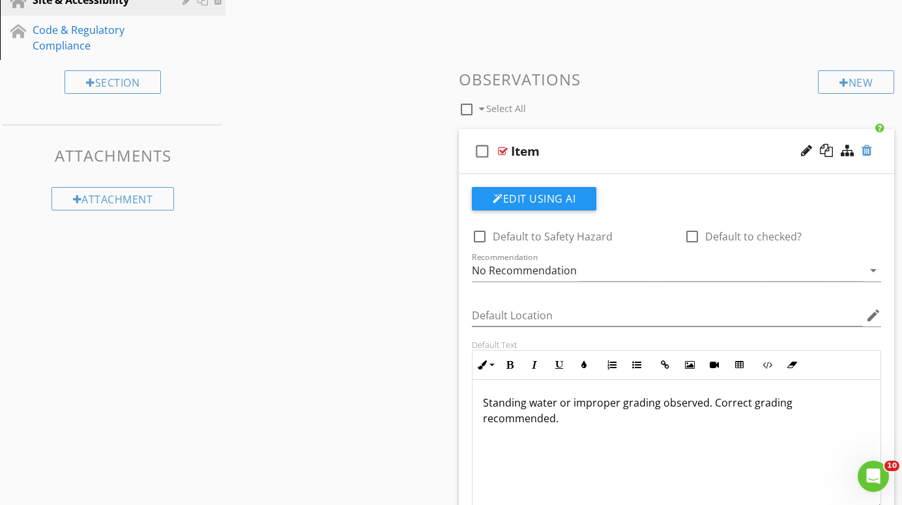
click at [865, 148] on div at bounding box center [867, 150] width 10 height 13
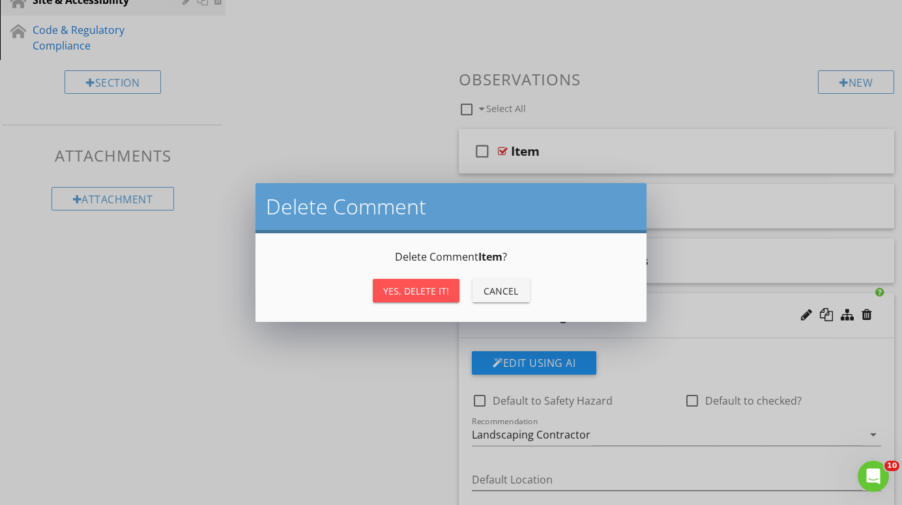
click at [432, 290] on div "Yes, Delete it!" at bounding box center [416, 291] width 66 height 14
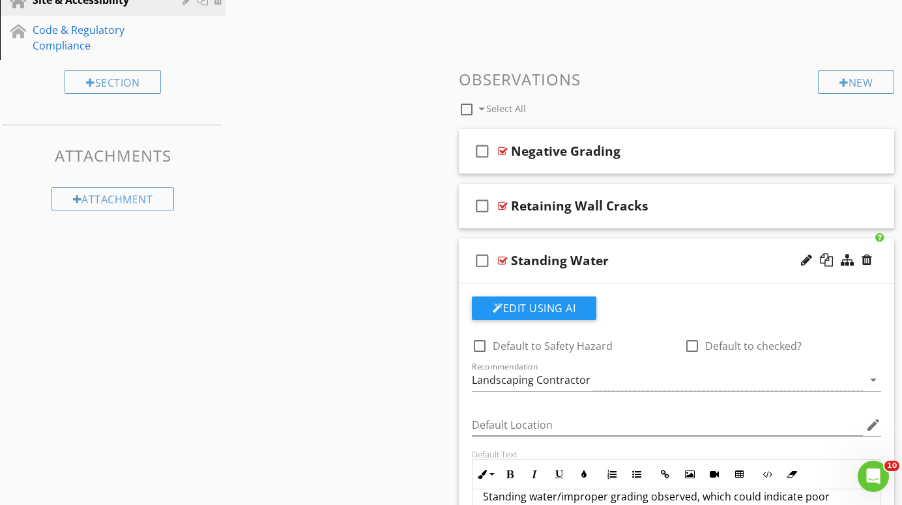
click at [509, 254] on div "check_box_outline_blank Standing Water" at bounding box center [676, 261] width 435 height 45
type textarea "<p>Standing water/improper grading observed, which could indicate poor drainage…"
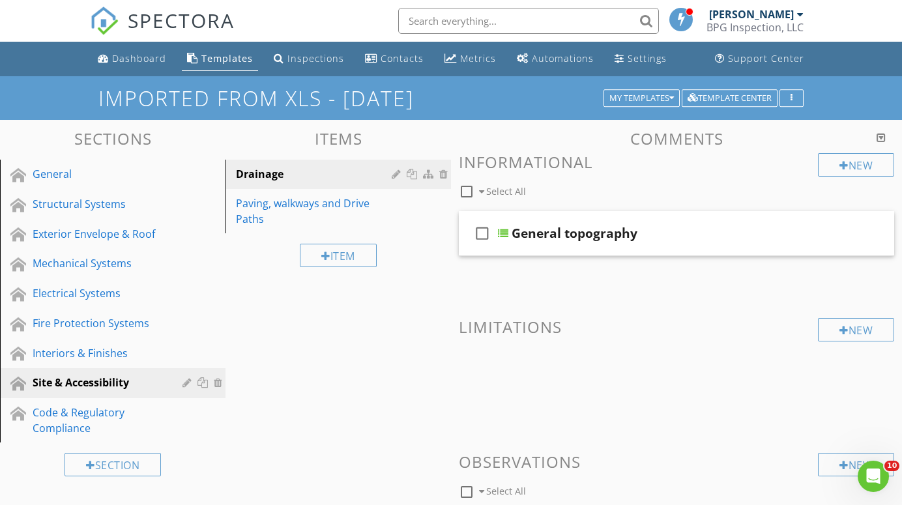
scroll to position [0, 0]
click at [72, 353] on div "Interiors & Finishes" at bounding box center [98, 354] width 131 height 16
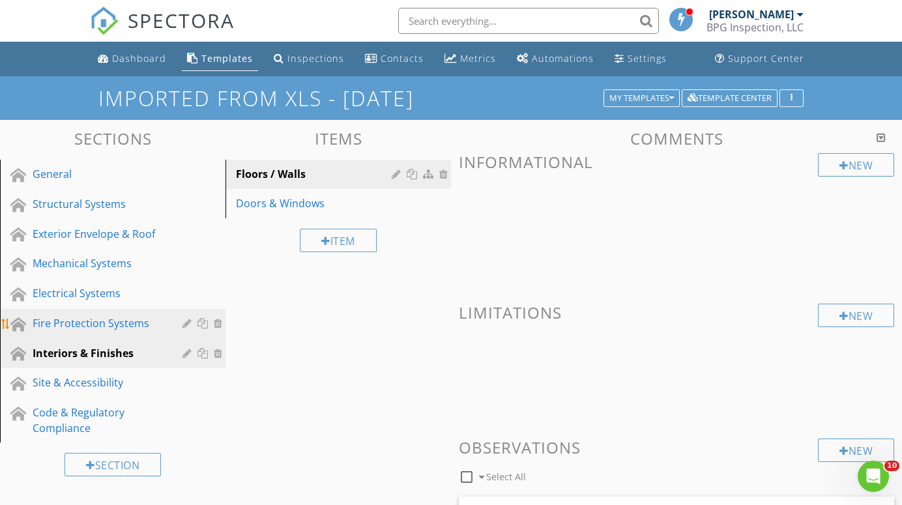
click at [68, 323] on div "Fire Protection Systems" at bounding box center [98, 324] width 131 height 16
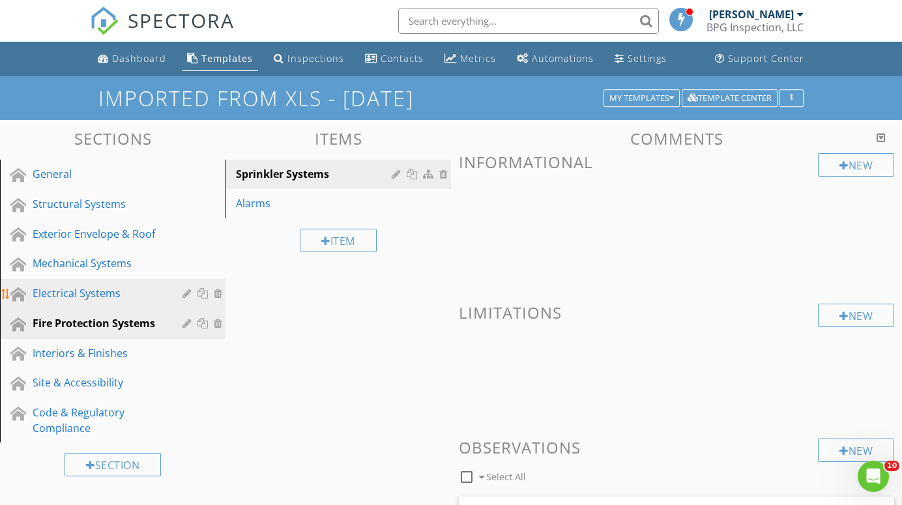
click at [65, 289] on div "Electrical Systems" at bounding box center [98, 294] width 131 height 16
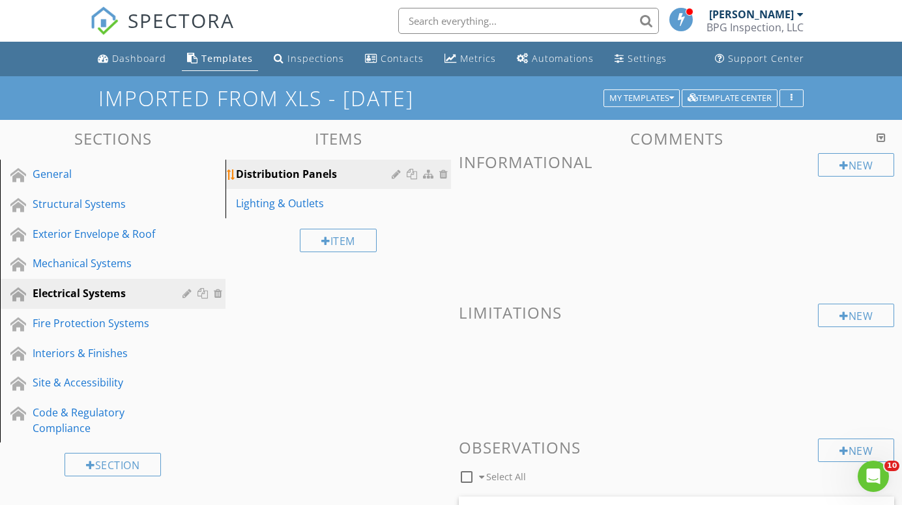
click at [284, 173] on div "Distribution Panels" at bounding box center [316, 174] width 160 height 16
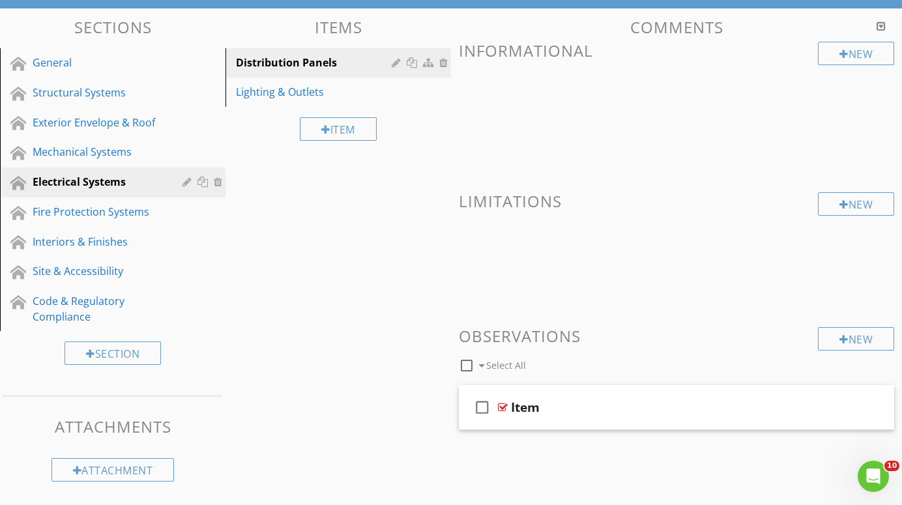
scroll to position [111, 0]
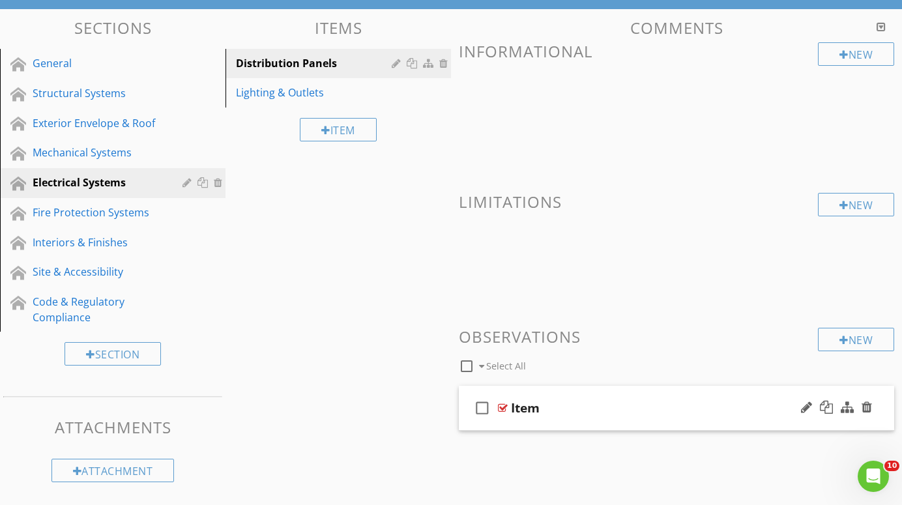
click at [531, 407] on div "Item" at bounding box center [525, 408] width 29 height 16
click at [505, 407] on div at bounding box center [503, 408] width 10 height 10
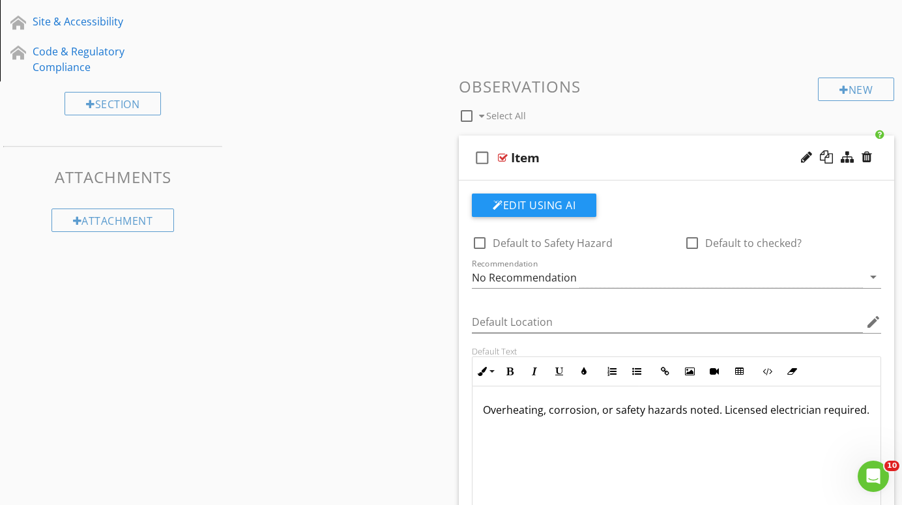
scroll to position [360, 0]
click at [504, 156] on div at bounding box center [503, 159] width 10 height 10
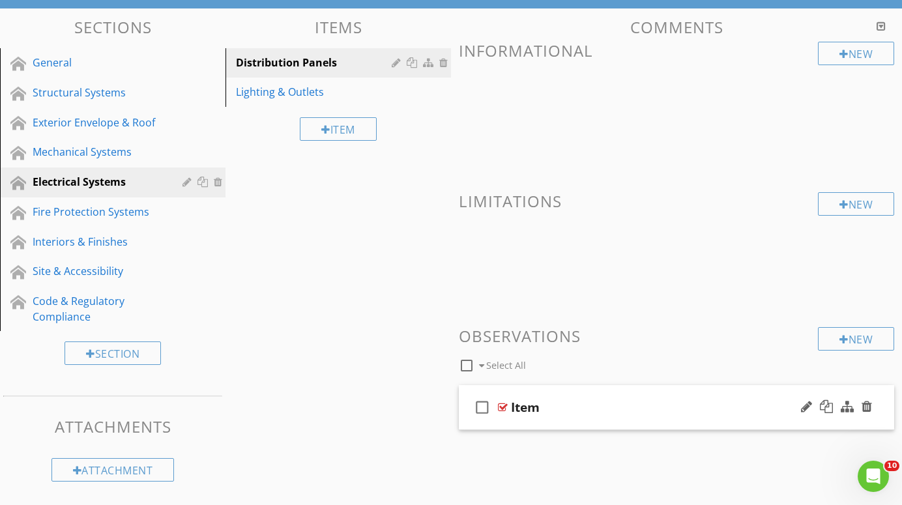
scroll to position [111, 0]
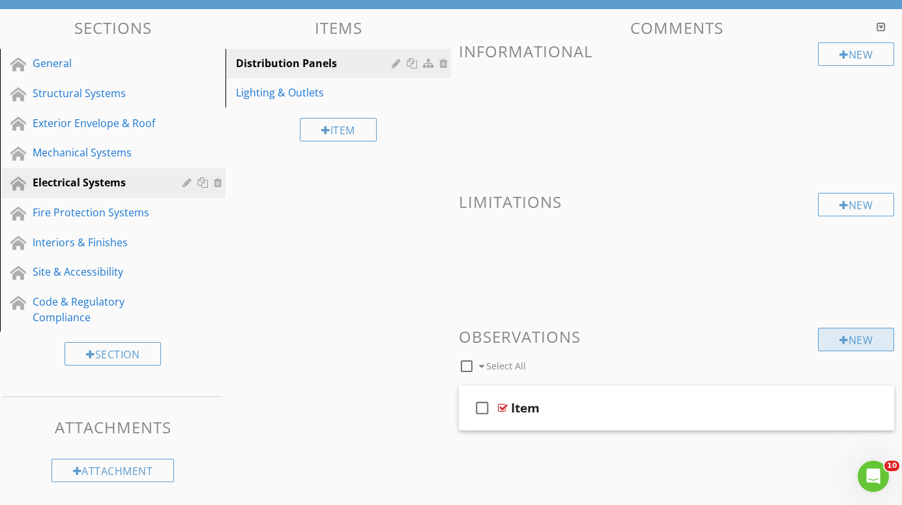
click at [861, 338] on div "New" at bounding box center [856, 339] width 76 height 23
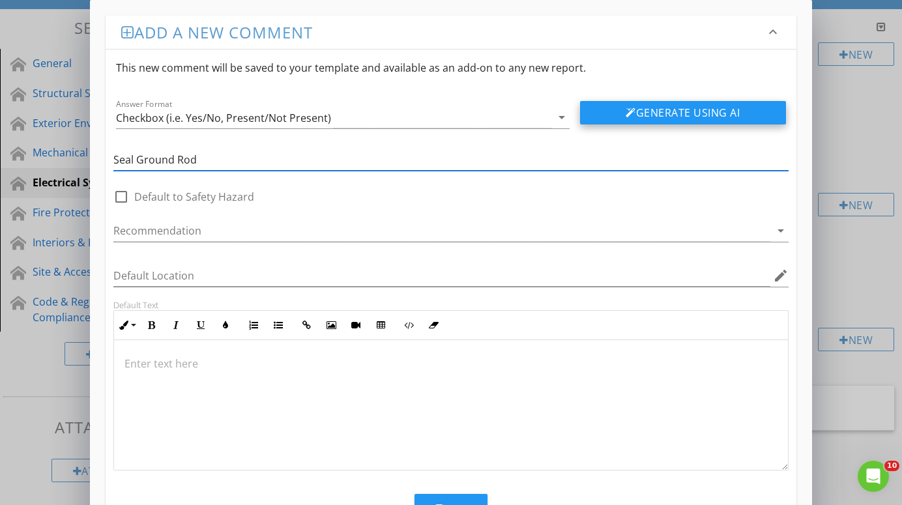
type input "Seal Ground Rod"
click at [692, 111] on button "Generate Using AI" at bounding box center [683, 112] width 206 height 23
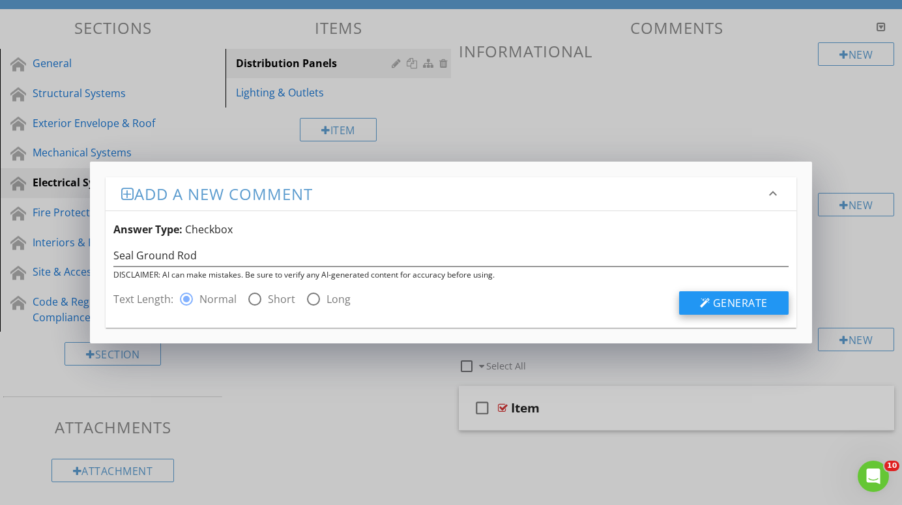
click at [740, 308] on span "Generate" at bounding box center [740, 303] width 55 height 14
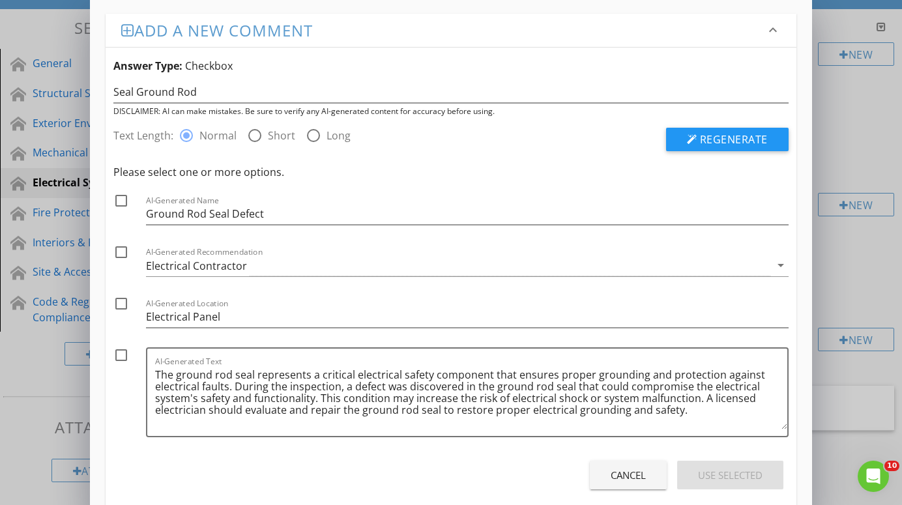
scroll to position [0, 0]
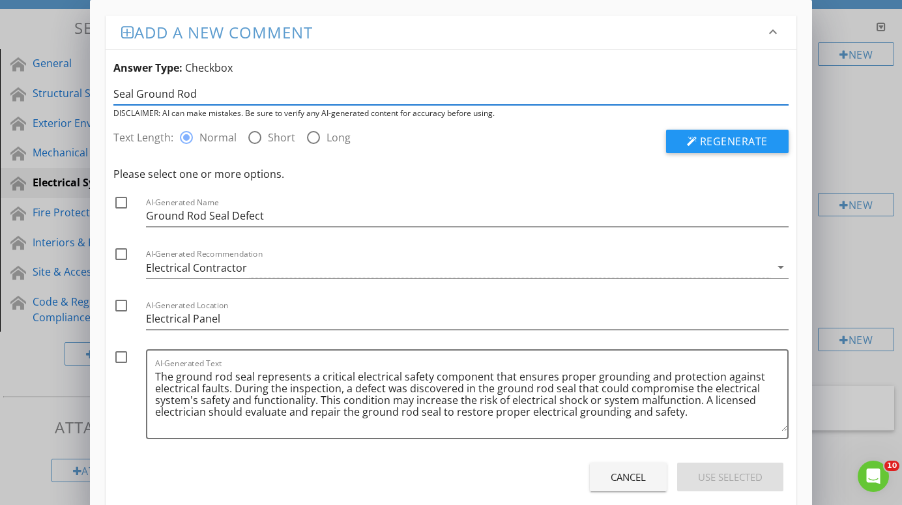
click at [137, 93] on input "Seal Ground Rod" at bounding box center [450, 94] width 675 height 22
type input "Seal around Ground Rod"
click at [727, 140] on span "Regenerate" at bounding box center [734, 141] width 68 height 14
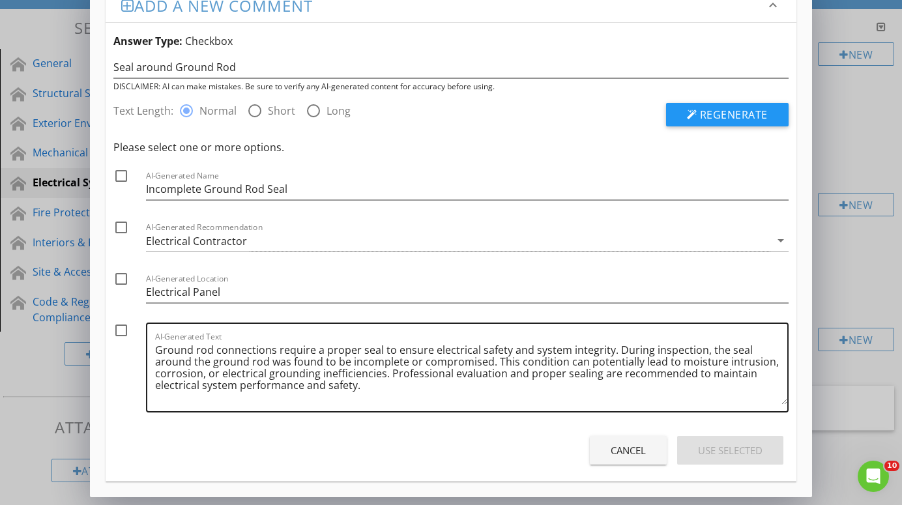
scroll to position [27, 0]
click at [122, 333] on div at bounding box center [121, 330] width 22 height 22
checkbox input "true"
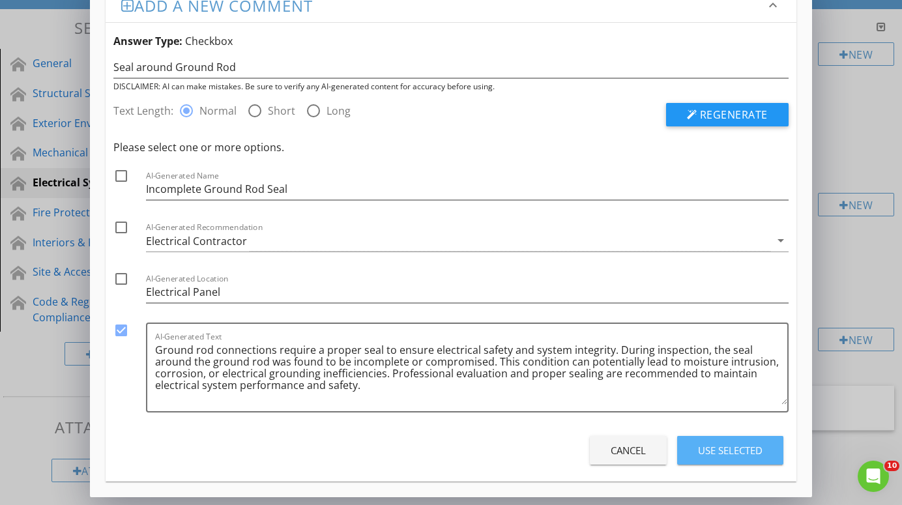
click at [728, 452] on div "Use Selected" at bounding box center [730, 450] width 65 height 15
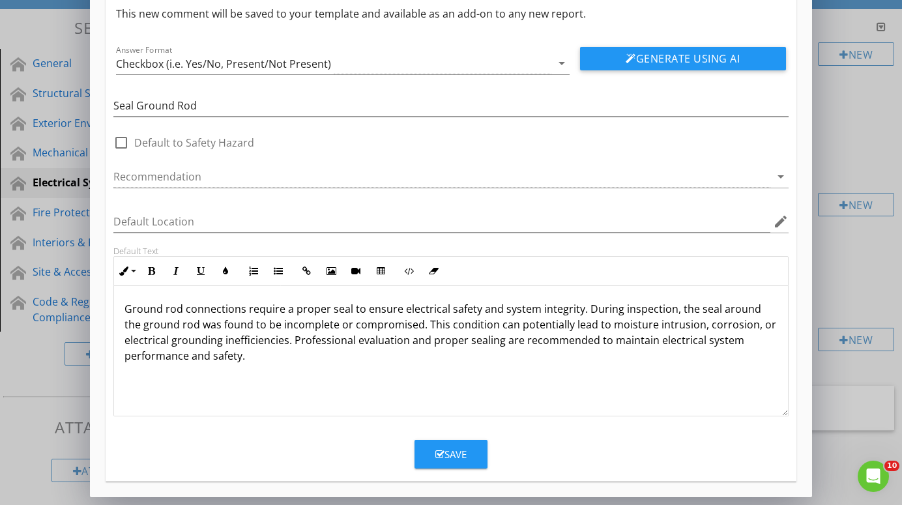
scroll to position [54, 0]
click at [246, 312] on p "Ground rod connections require a proper seal to ensure electrical safety and sy…" at bounding box center [451, 332] width 653 height 63
click at [455, 454] on div "Save" at bounding box center [450, 454] width 31 height 15
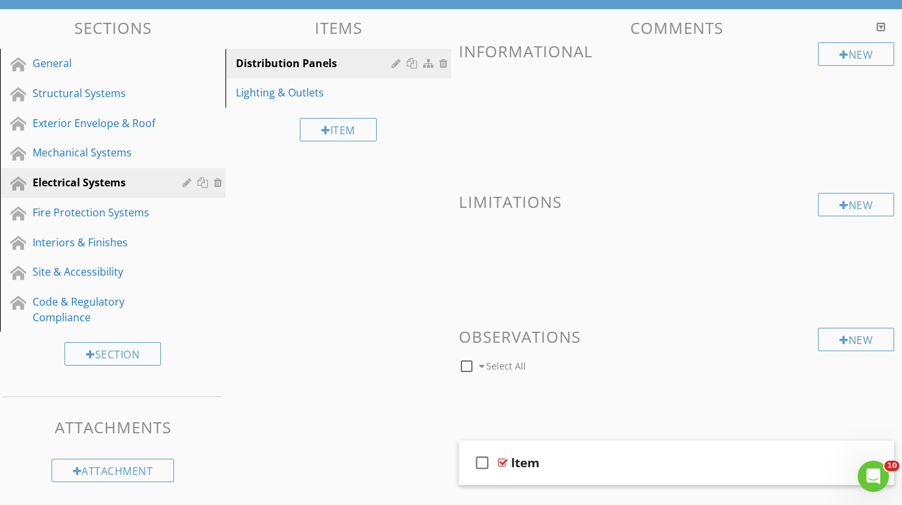
scroll to position [0, 0]
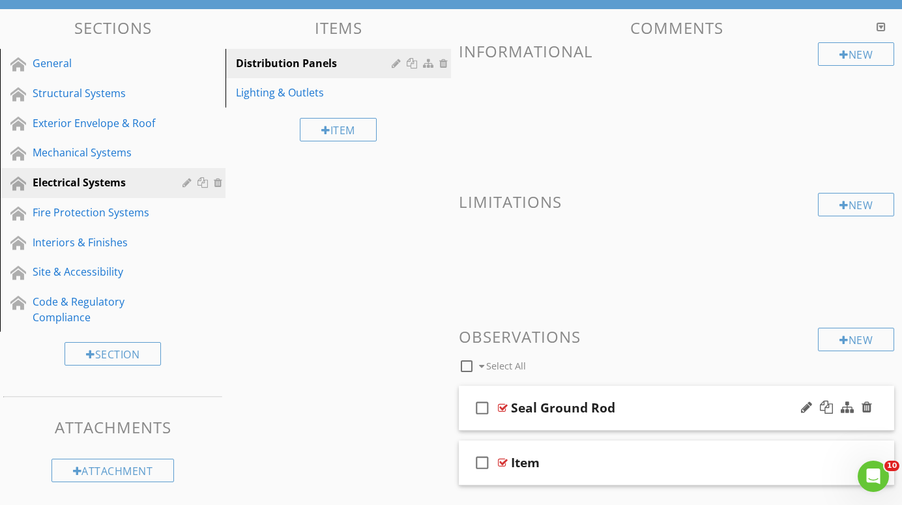
click at [505, 404] on div at bounding box center [503, 408] width 10 height 10
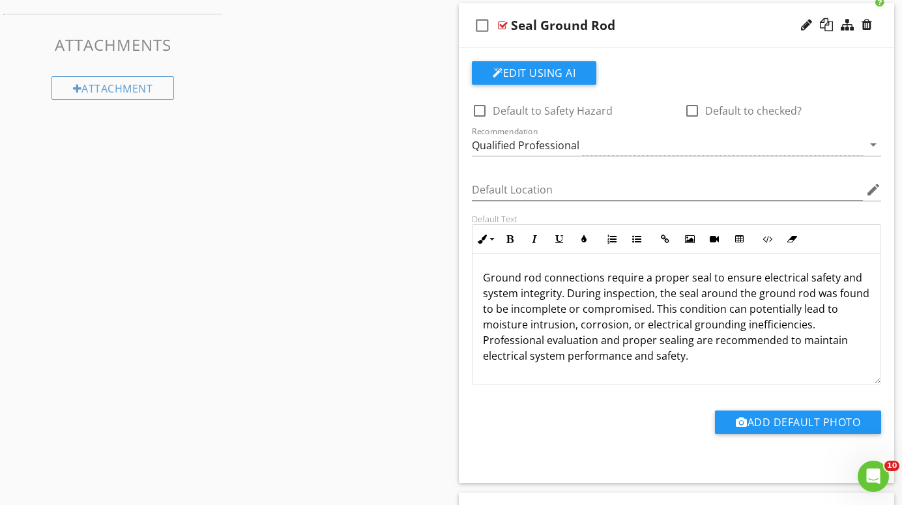
scroll to position [494, 0]
click at [486, 279] on p "Ground rod connections require a proper seal to ensure electrical safety and sy…" at bounding box center [676, 316] width 387 height 94
click at [604, 278] on p "Ground rod connections require a proper seal to ensure electrical safety and sy…" at bounding box center [676, 316] width 387 height 94
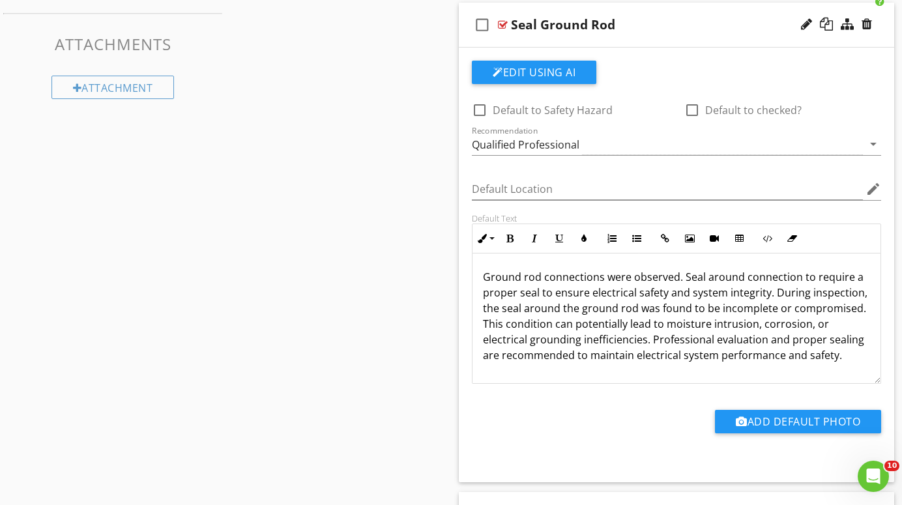
click at [859, 312] on p "Ground rod connections were observed. Seal around connection to require a prope…" at bounding box center [676, 316] width 387 height 94
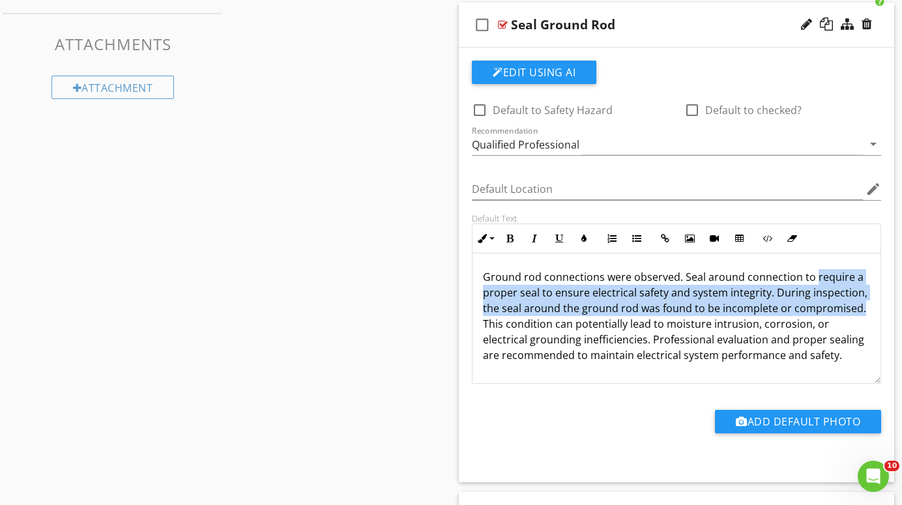
drag, startPoint x: 859, startPoint y: 312, endPoint x: 810, endPoint y: 280, distance: 57.9
click at [810, 280] on p "Ground rod connections were observed. Seal around connection to require a prope…" at bounding box center [676, 316] width 387 height 94
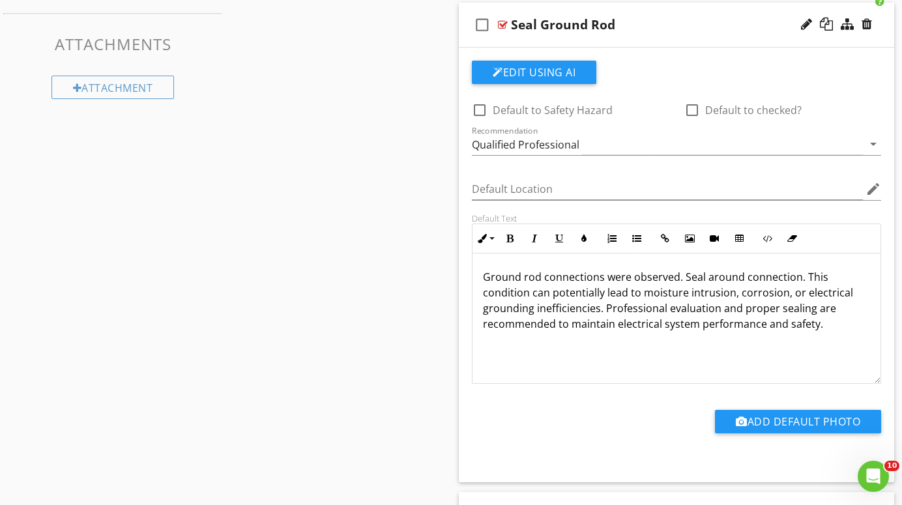
click at [553, 312] on p "Ground rod connections were observed. Seal around connection. This condition ca…" at bounding box center [676, 300] width 387 height 63
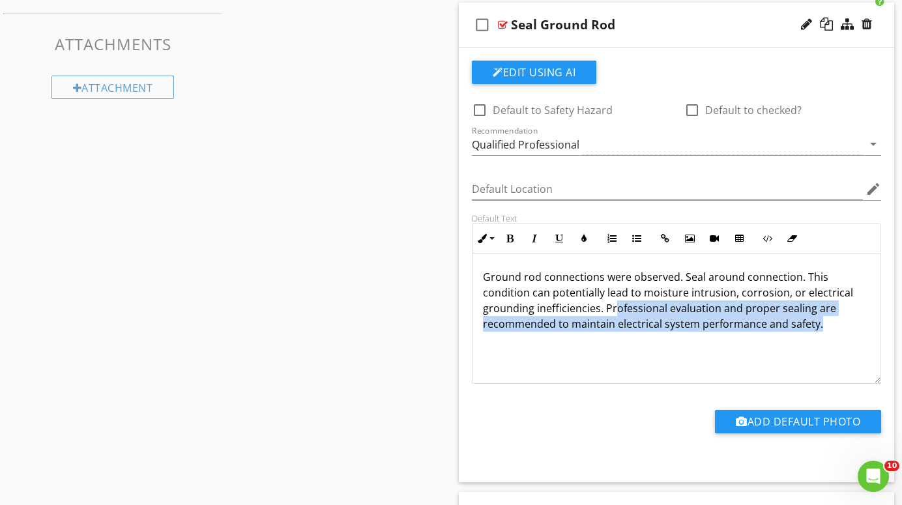
drag, startPoint x: 562, startPoint y: 309, endPoint x: 688, endPoint y: 340, distance: 130.1
click at [691, 341] on div "Ground rod connections were observed. Seal around connection. This condition ca…" at bounding box center [677, 319] width 408 height 130
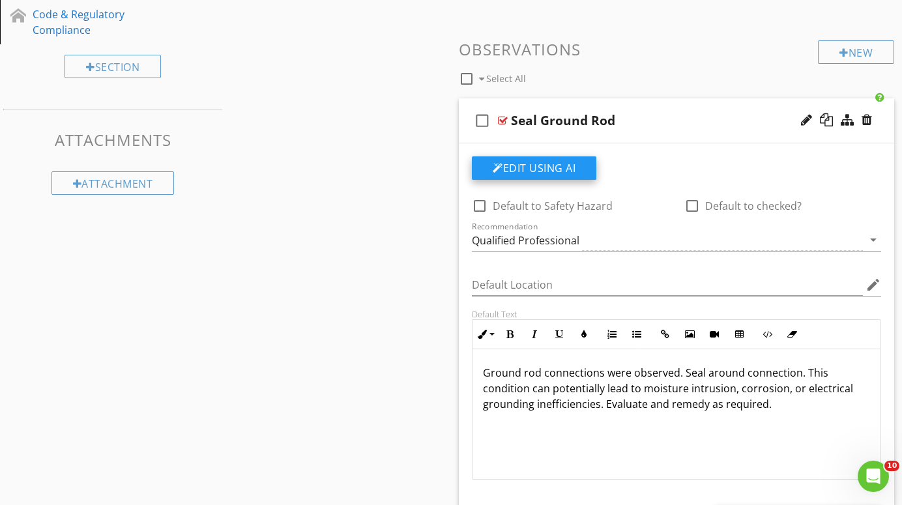
scroll to position [396, 0]
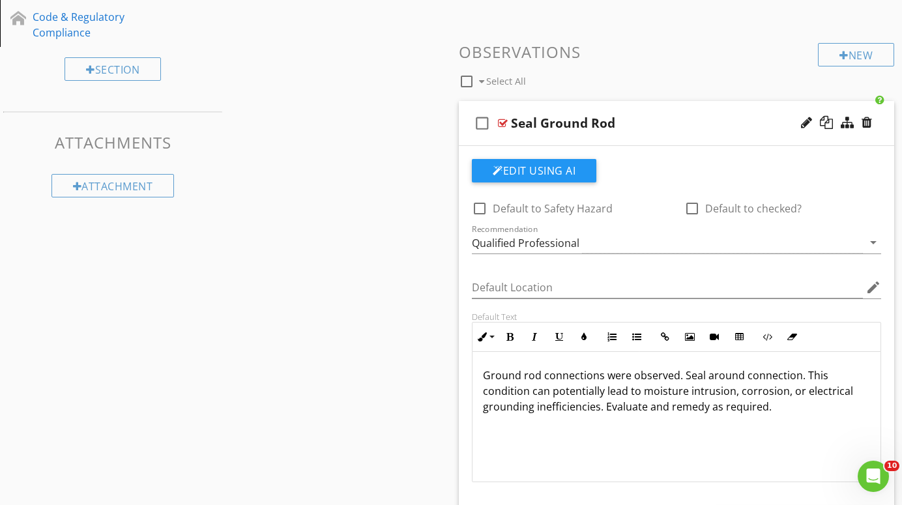
click at [505, 121] on div at bounding box center [503, 123] width 10 height 10
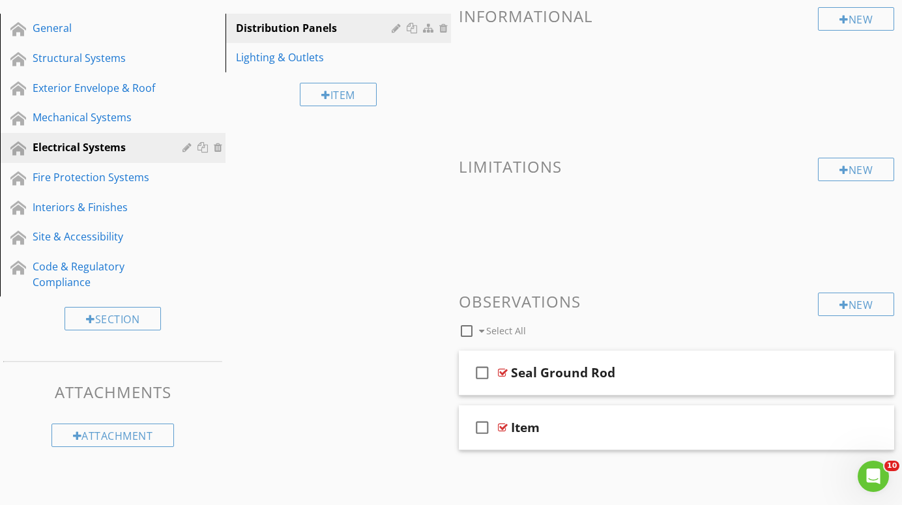
scroll to position [145, 0]
click at [873, 303] on div "New" at bounding box center [856, 304] width 76 height 23
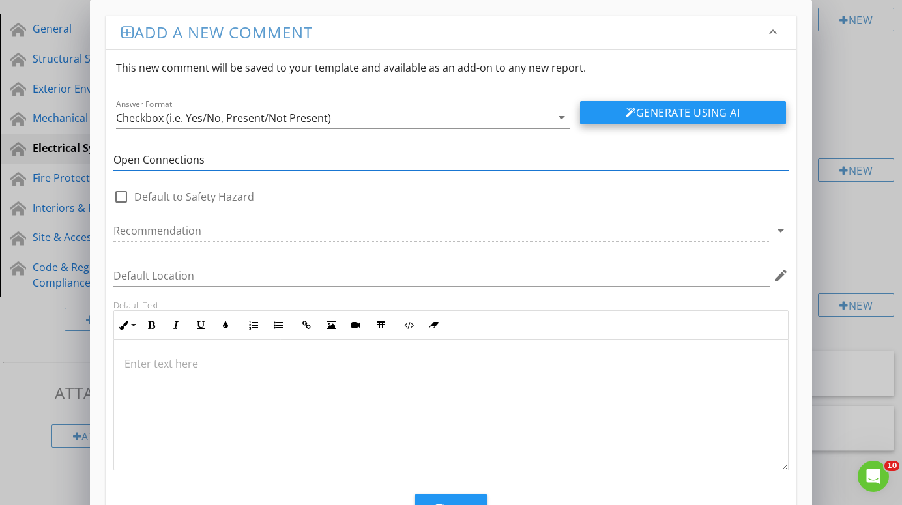
type input "Open Connections"
click at [707, 110] on button "Generate Using AI" at bounding box center [683, 112] width 206 height 23
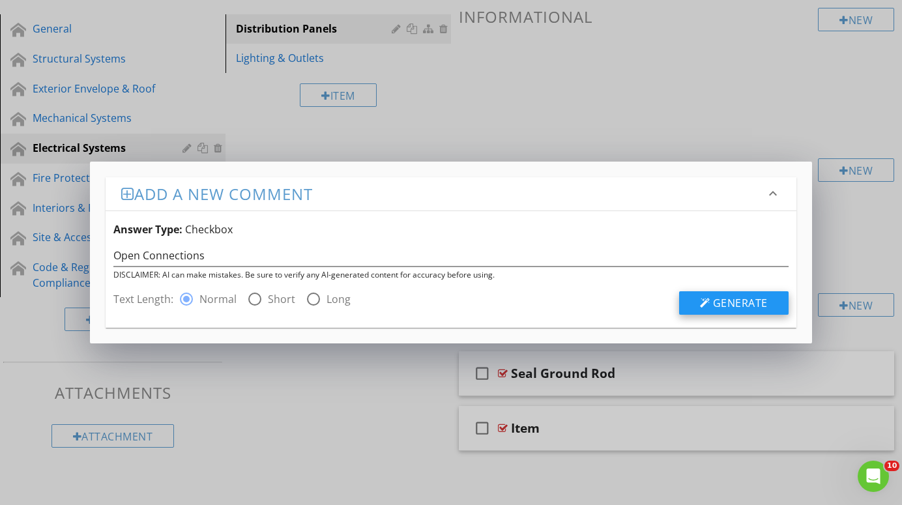
click at [744, 303] on span "Generate" at bounding box center [740, 303] width 55 height 14
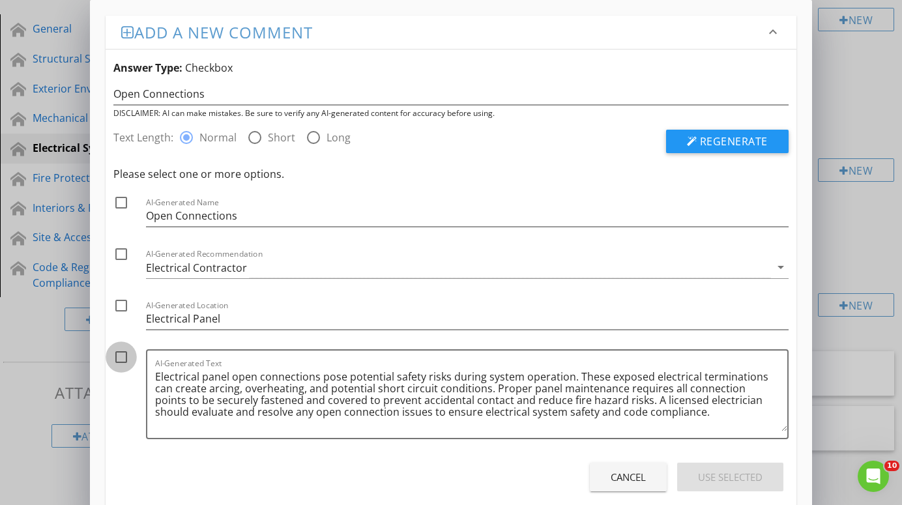
click at [123, 362] on div at bounding box center [121, 357] width 22 height 22
checkbox input "true"
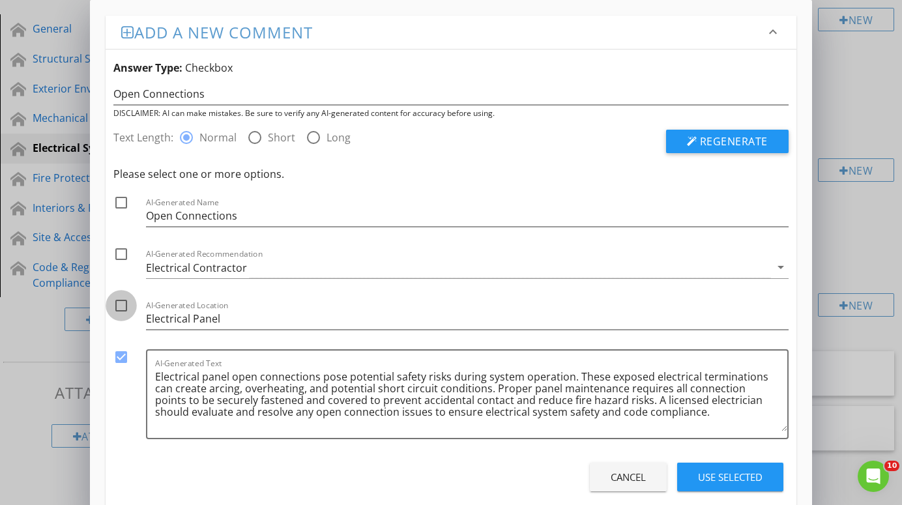
click at [120, 309] on div at bounding box center [121, 306] width 22 height 22
checkbox input "true"
click at [123, 255] on div at bounding box center [121, 254] width 22 height 22
checkbox input "true"
click at [731, 480] on div "Use Selected" at bounding box center [730, 477] width 65 height 15
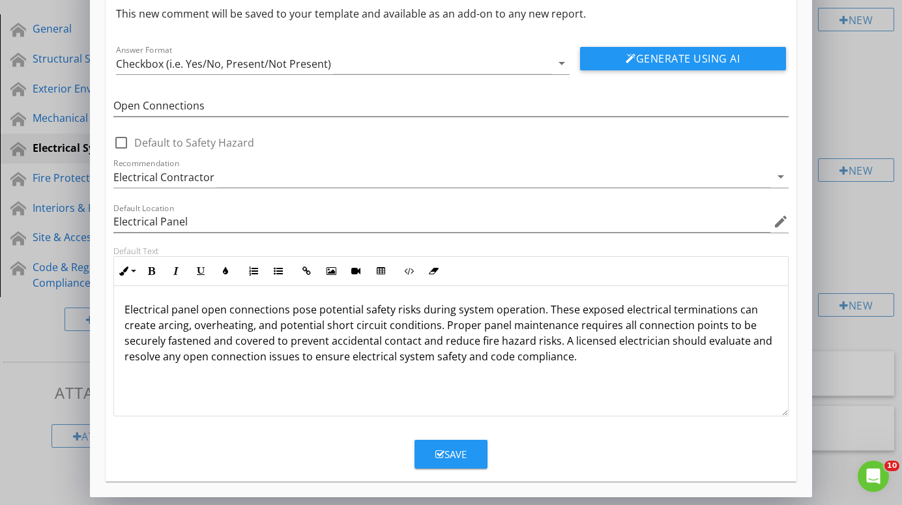
scroll to position [54, 0]
click at [171, 316] on p "Electrical panel open connections pose potential safety risks during system ope…" at bounding box center [451, 333] width 653 height 63
click at [125, 313] on p "Electrical conduit open connections pose potential safety risks during system o…" at bounding box center [451, 333] width 653 height 63
click at [551, 314] on p "Open electrical conduit connections pose potential safety risks during system o…" at bounding box center [451, 333] width 653 height 63
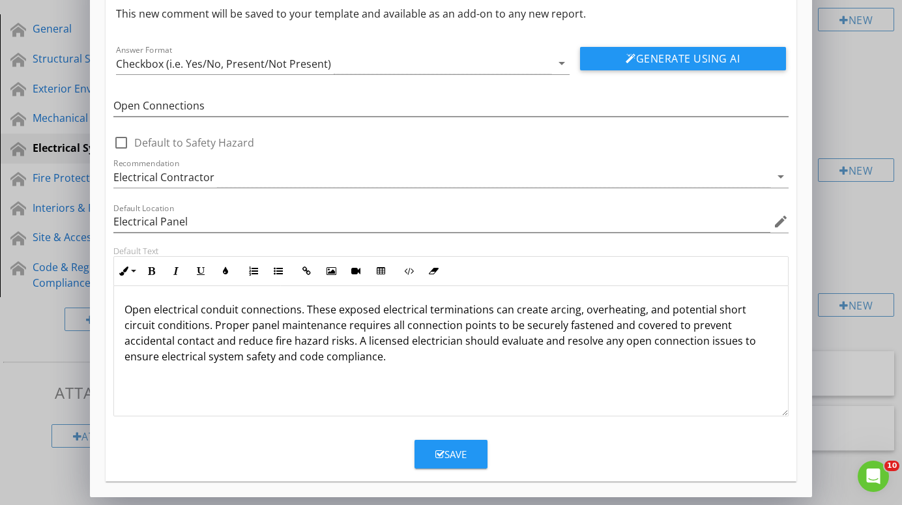
click at [305, 312] on p "Open electrical conduit connections. These exposed electrical terminations can …" at bounding box center [451, 333] width 653 height 63
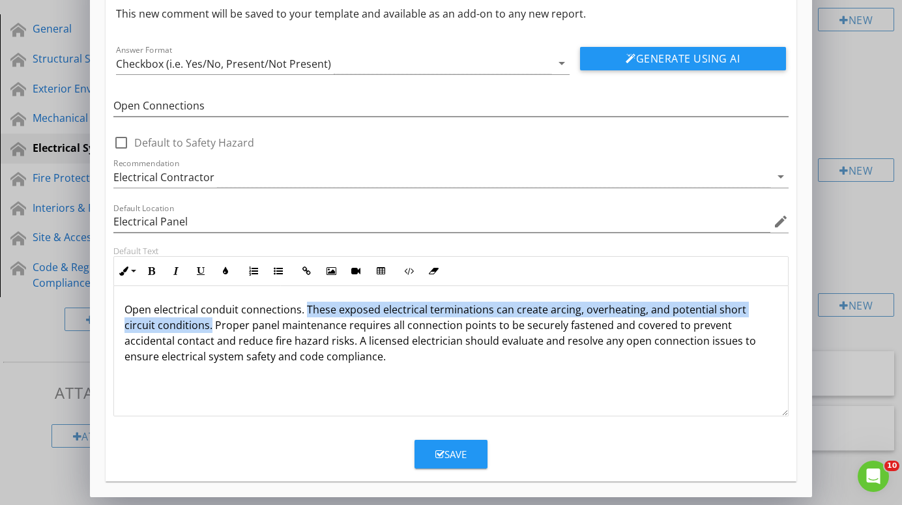
drag, startPoint x: 305, startPoint y: 312, endPoint x: 179, endPoint y: 326, distance: 126.6
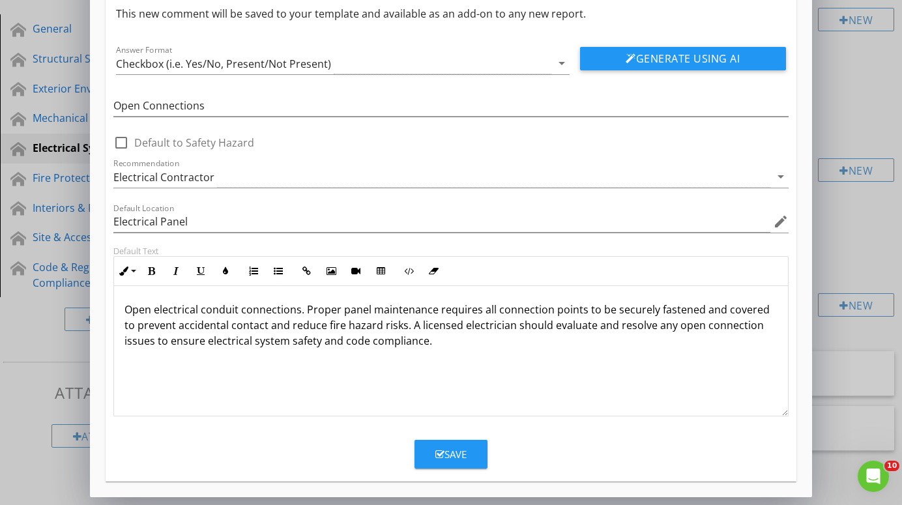
click at [454, 454] on div "Save" at bounding box center [450, 454] width 31 height 15
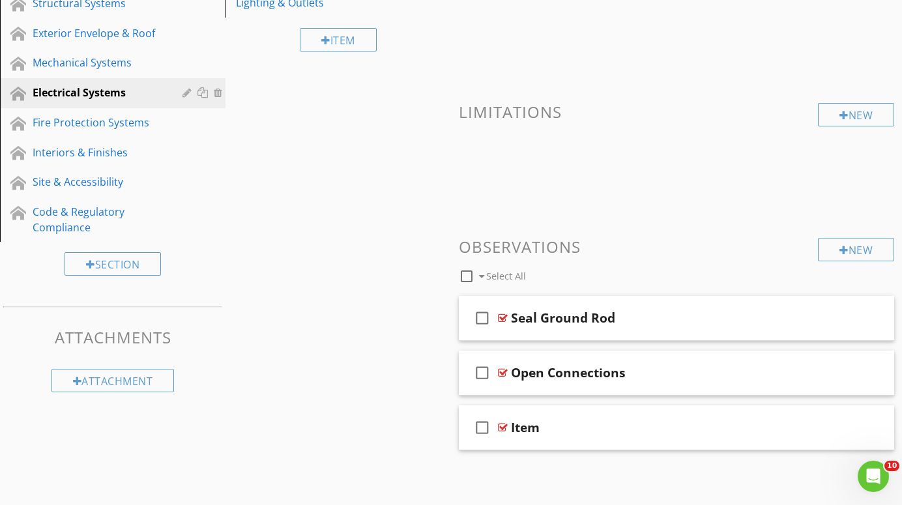
scroll to position [200, 0]
click at [576, 370] on div "Open Connections" at bounding box center [568, 374] width 115 height 16
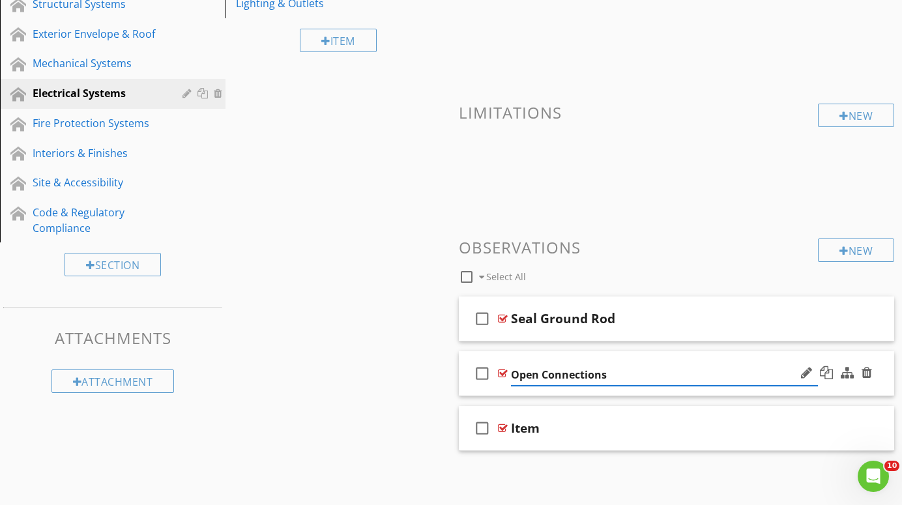
click at [543, 376] on input "Open Connections" at bounding box center [664, 375] width 307 height 22
type input "Open Electrical Connections"
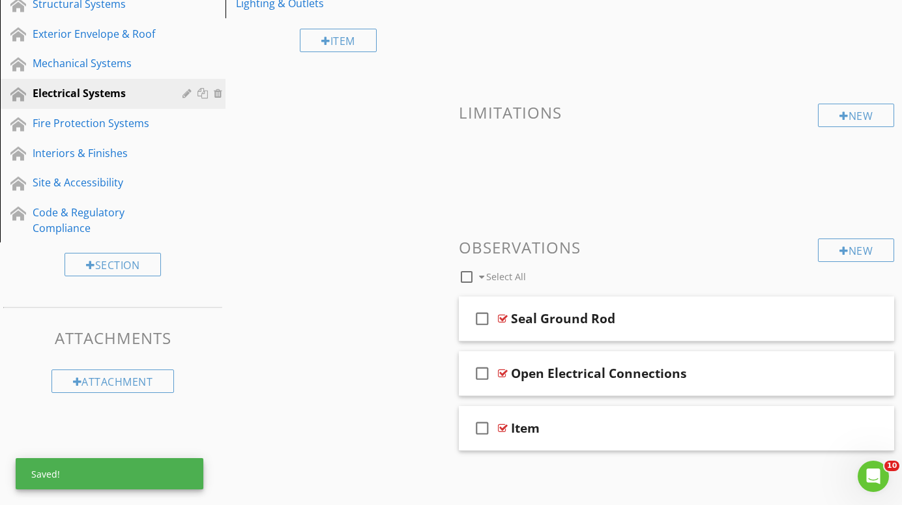
click at [664, 244] on h3 "Observations" at bounding box center [676, 248] width 435 height 18
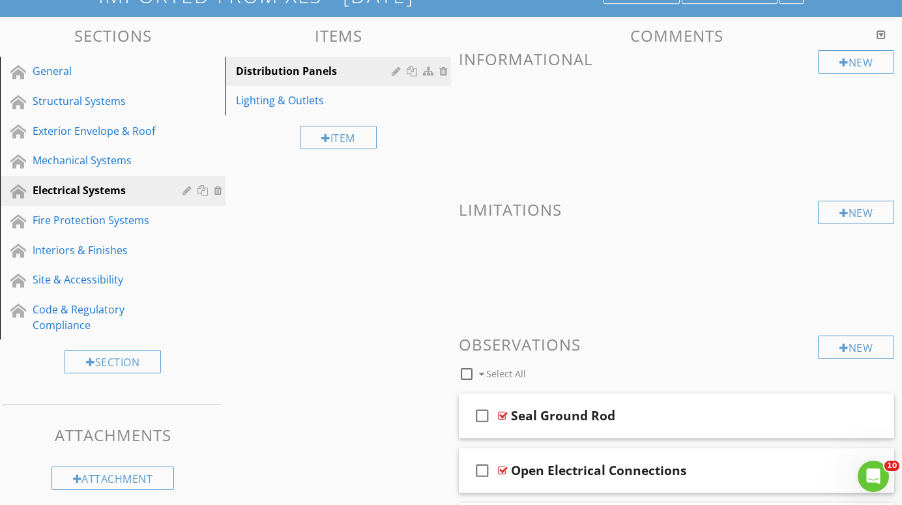
scroll to position [80, 0]
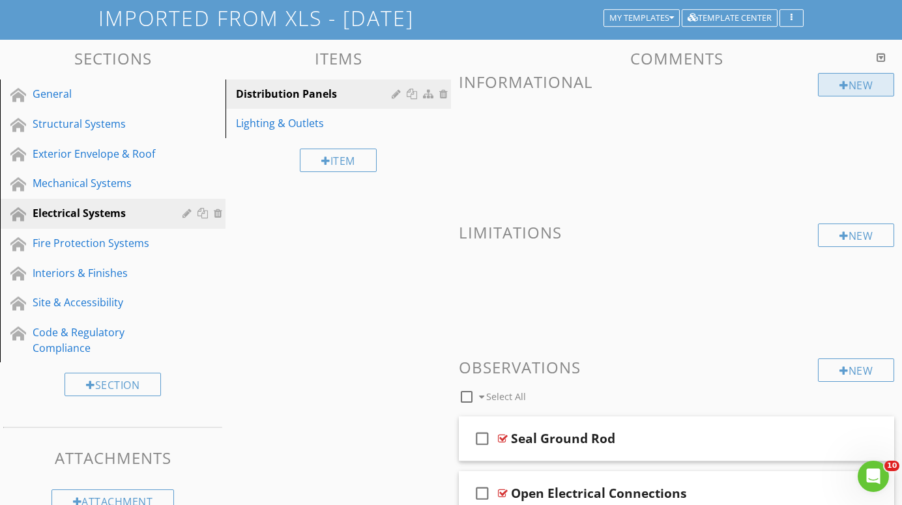
click at [868, 85] on div "New" at bounding box center [856, 84] width 76 height 23
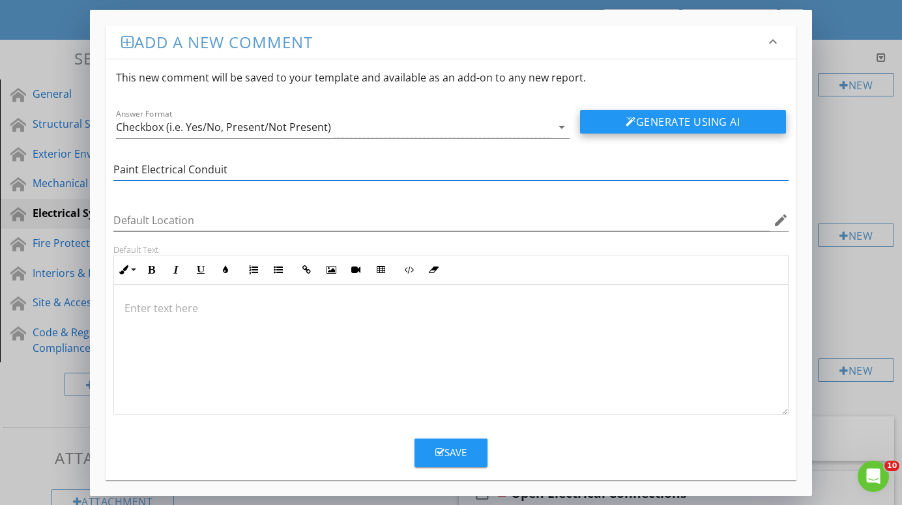
type input "Paint Electrical Conduit"
click at [704, 119] on button "Generate Using AI" at bounding box center [683, 121] width 206 height 23
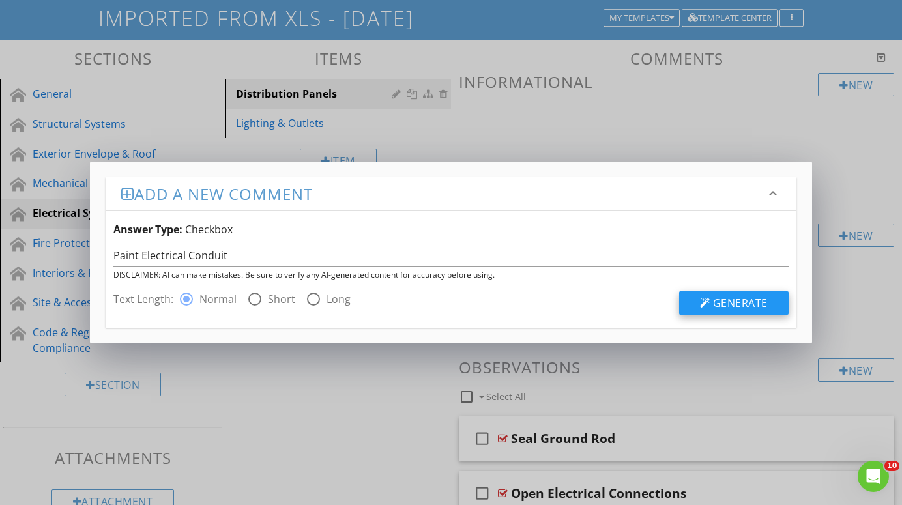
click at [740, 303] on span "Generate" at bounding box center [740, 303] width 55 height 14
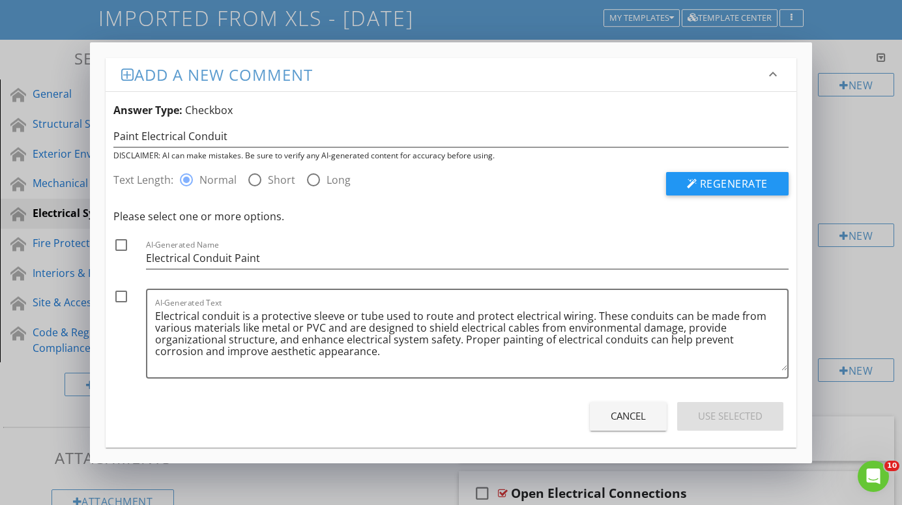
click at [122, 297] on div at bounding box center [121, 297] width 22 height 22
checkbox input "true"
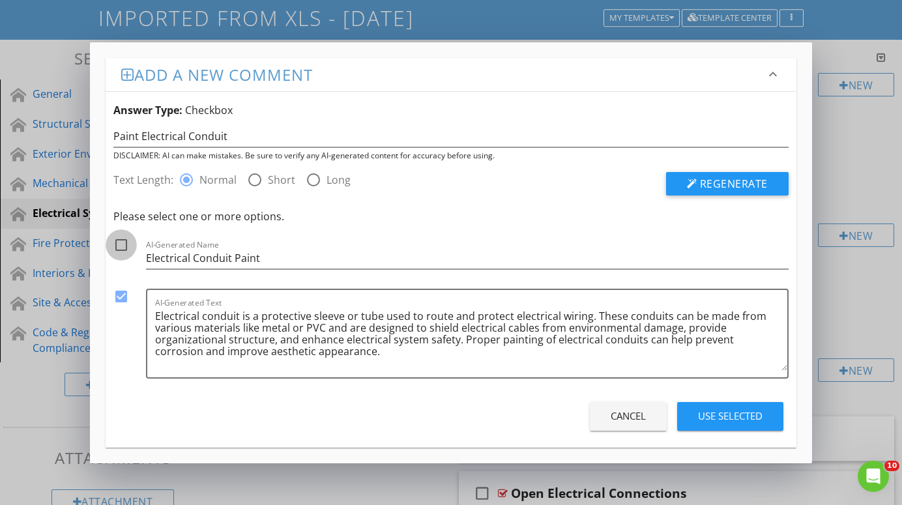
click at [124, 244] on div at bounding box center [121, 245] width 22 height 22
checkbox input "true"
click at [728, 421] on div "Use Selected" at bounding box center [730, 416] width 65 height 15
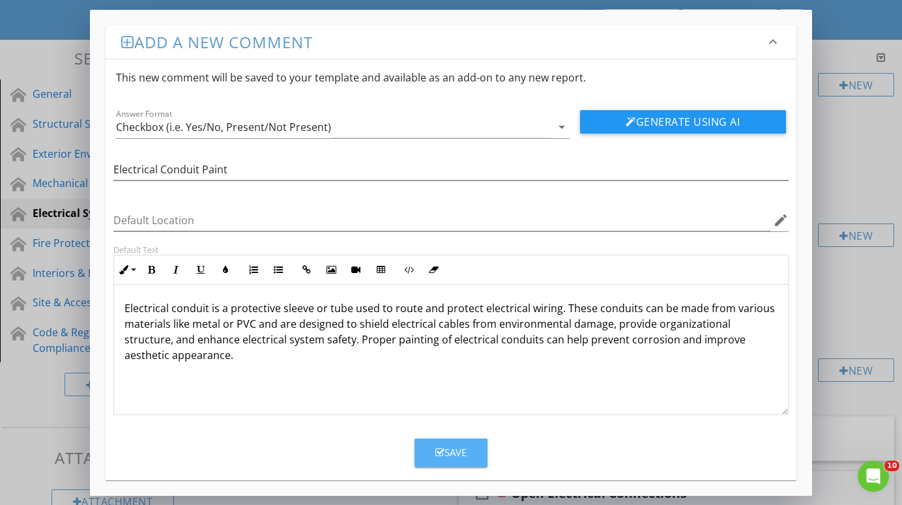
click at [471, 451] on button "Save" at bounding box center [451, 453] width 73 height 29
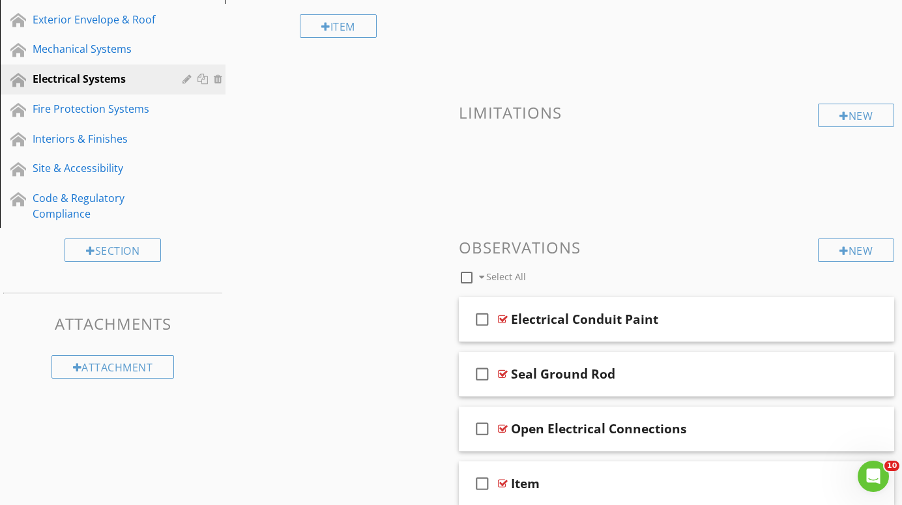
scroll to position [200, 0]
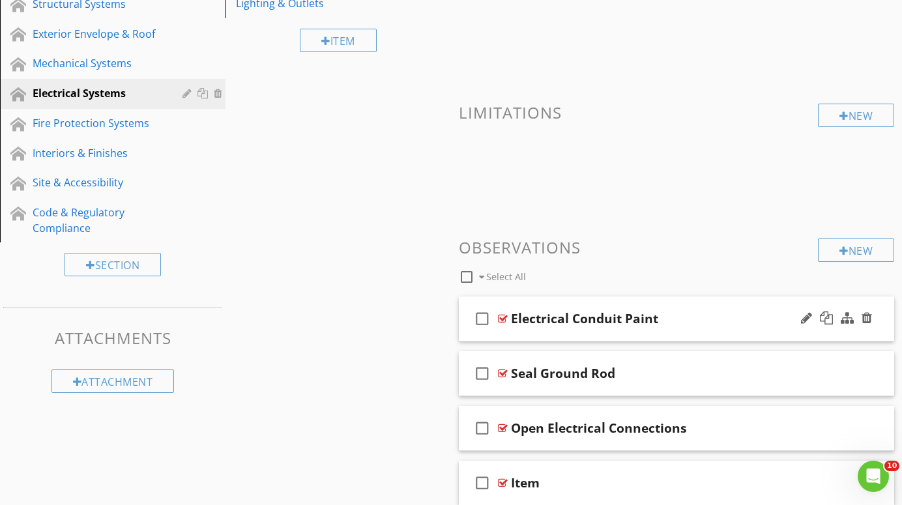
click at [641, 316] on div "Electrical Conduit Paint" at bounding box center [584, 319] width 147 height 16
type input "Paint Electrical Conduit"
click at [501, 317] on div at bounding box center [503, 319] width 10 height 10
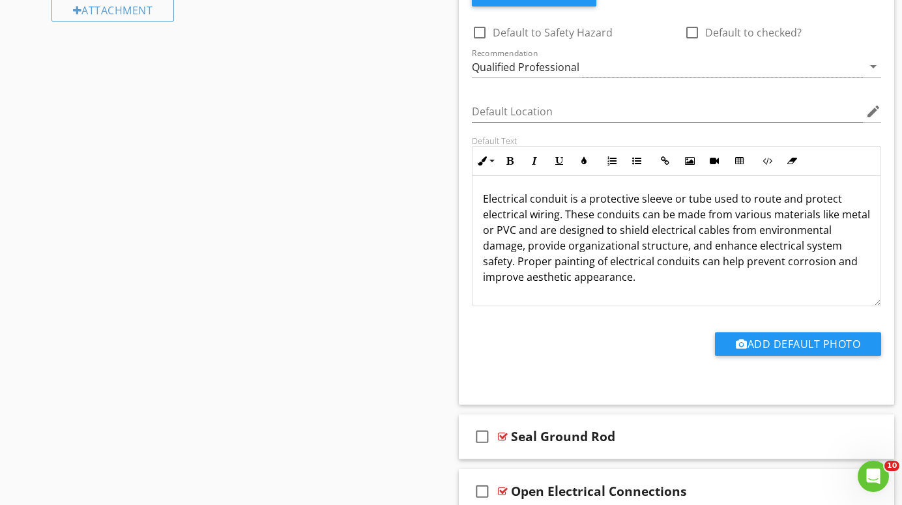
scroll to position [1, 0]
click at [869, 248] on p "Electrical conduit is a protective sleeve or tube used to route and protect ele…" at bounding box center [676, 238] width 387 height 94
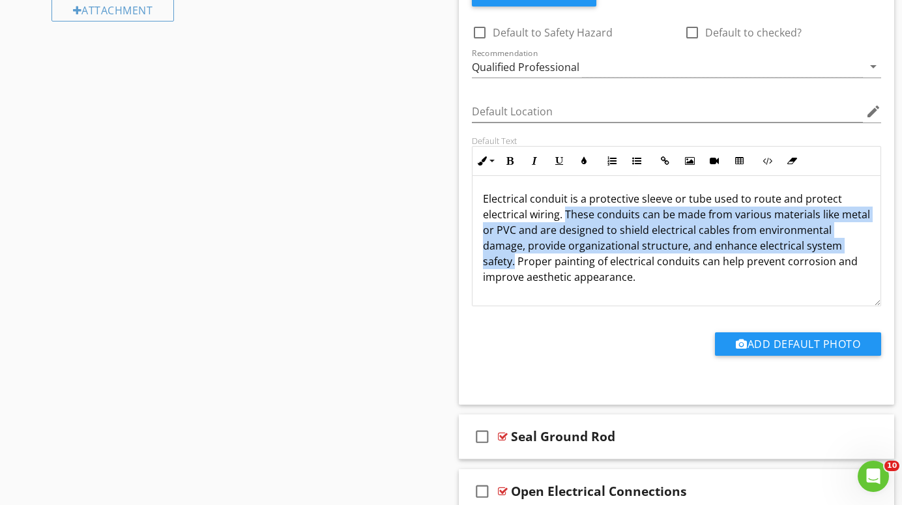
drag, startPoint x: 869, startPoint y: 248, endPoint x: 567, endPoint y: 213, distance: 304.6
click at [567, 213] on p "Electrical conduit is a protective sleeve or tube used to route and protect ele…" at bounding box center [676, 238] width 387 height 94
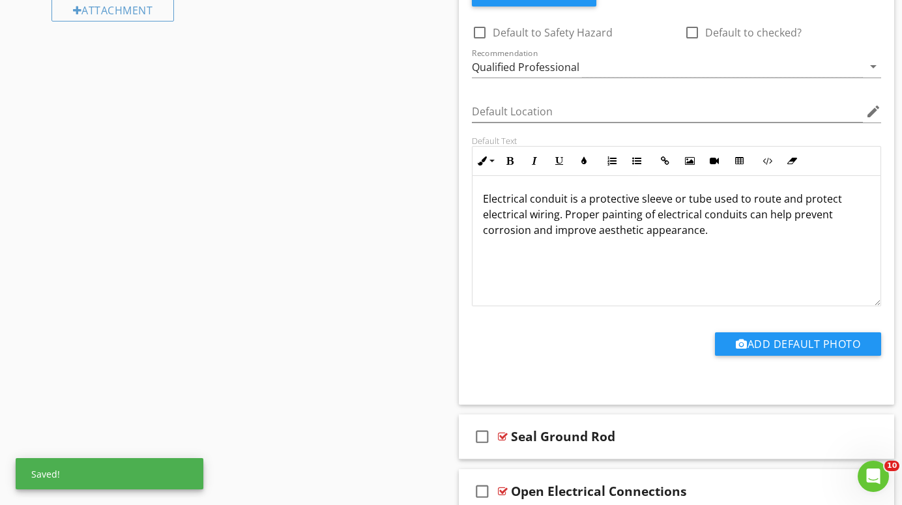
click at [721, 236] on p "Electrical conduit is a protective sleeve or tube used to route and protect ele…" at bounding box center [676, 214] width 387 height 47
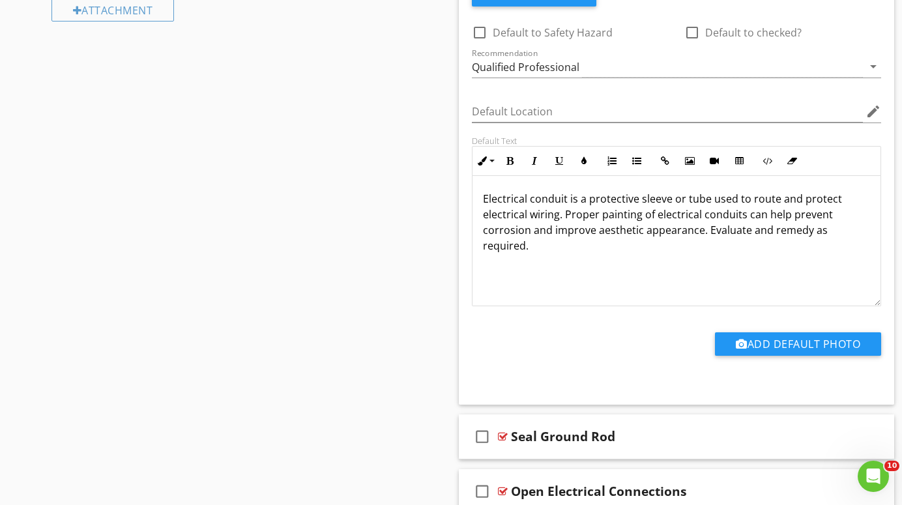
click at [338, 270] on div "Sections General Structural Systems Exterior Envelope & Roof Mechanical Systems…" at bounding box center [451, 79] width 902 height 1063
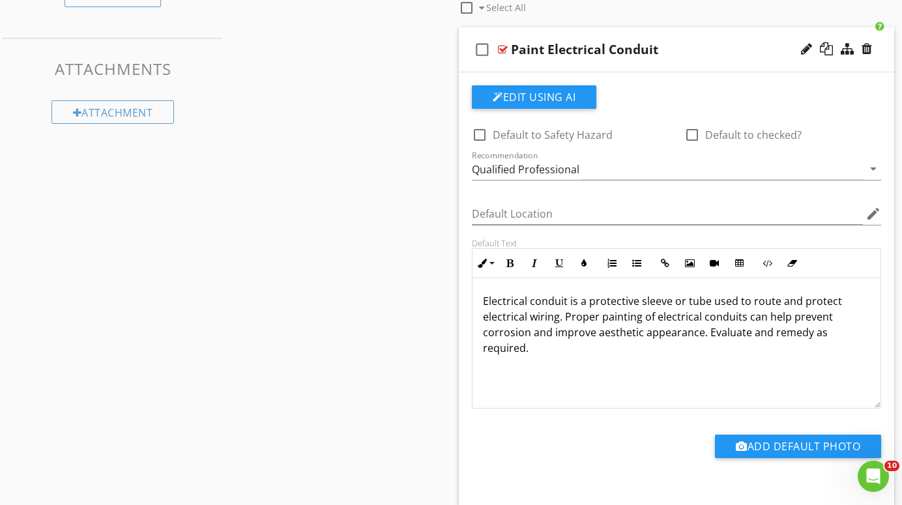
scroll to position [466, 0]
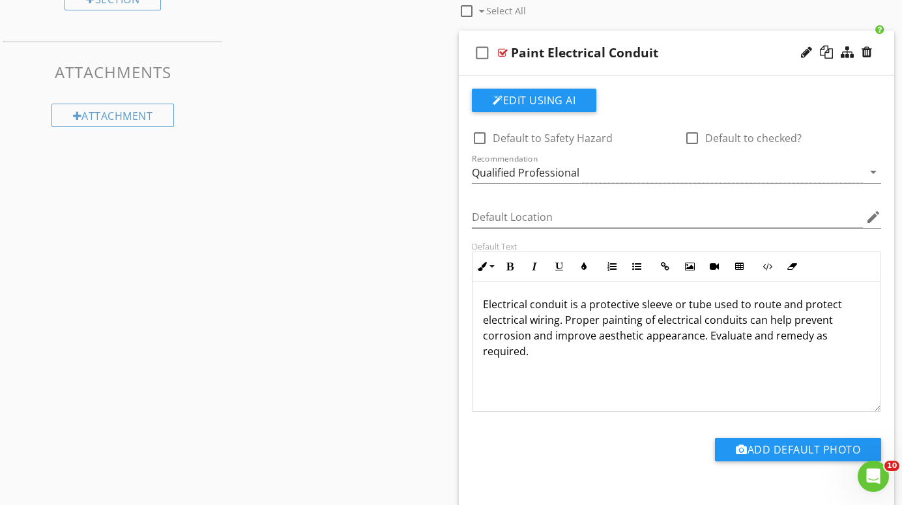
click at [503, 50] on div at bounding box center [503, 53] width 10 height 10
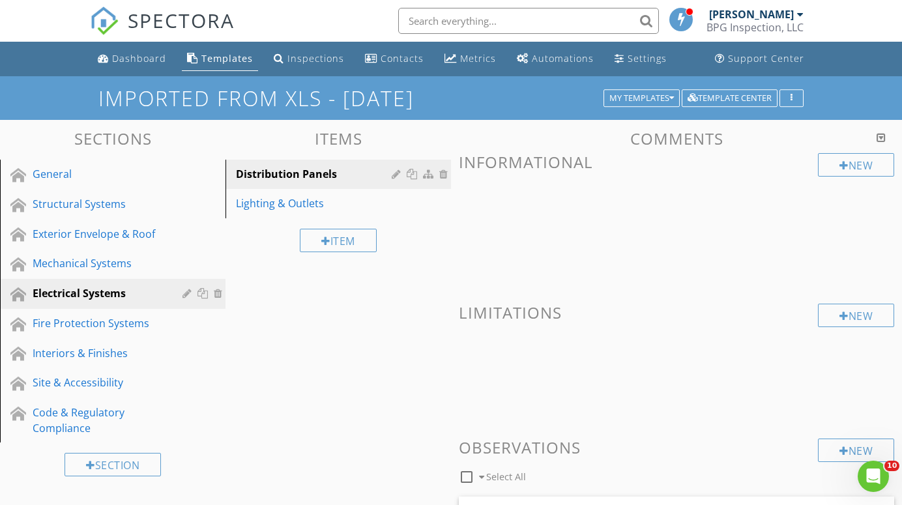
scroll to position [0, 0]
click at [662, 97] on div "My Templates" at bounding box center [642, 98] width 65 height 9
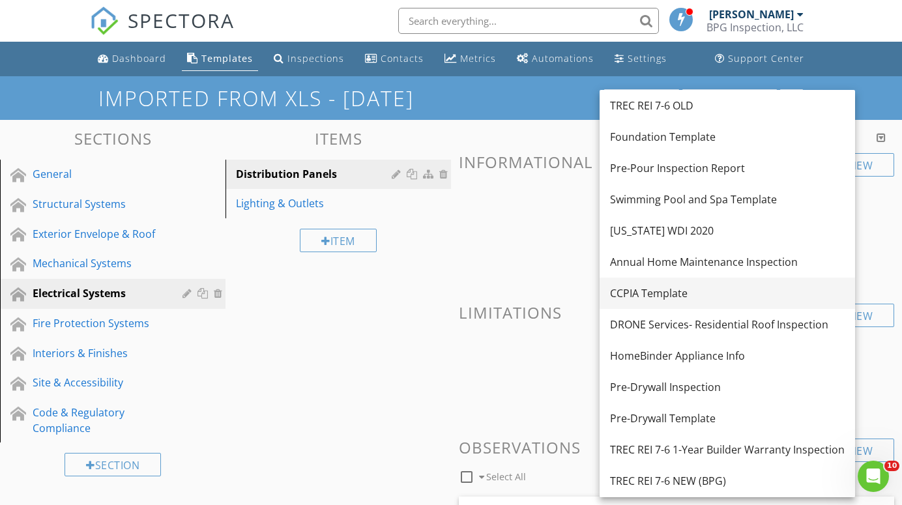
click at [644, 286] on div "CCPIA Template" at bounding box center [727, 294] width 235 height 16
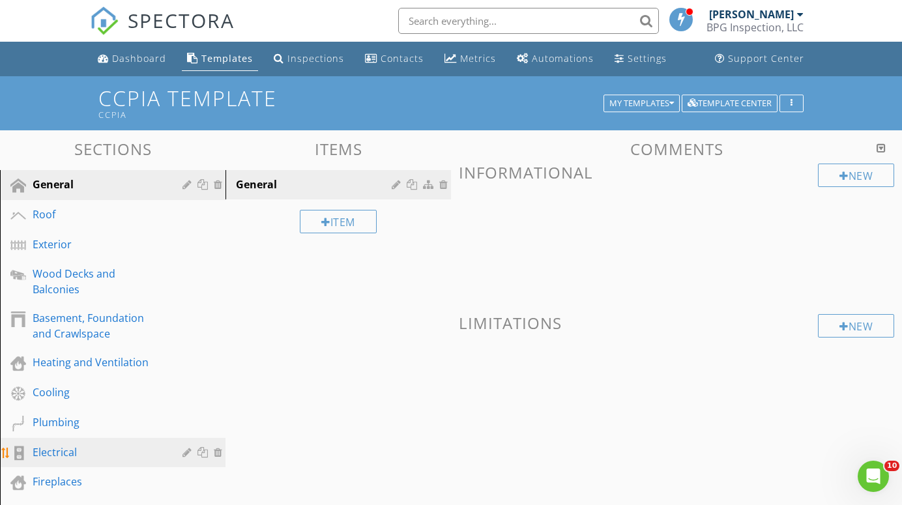
click at [53, 445] on div "Electrical" at bounding box center [98, 453] width 131 height 16
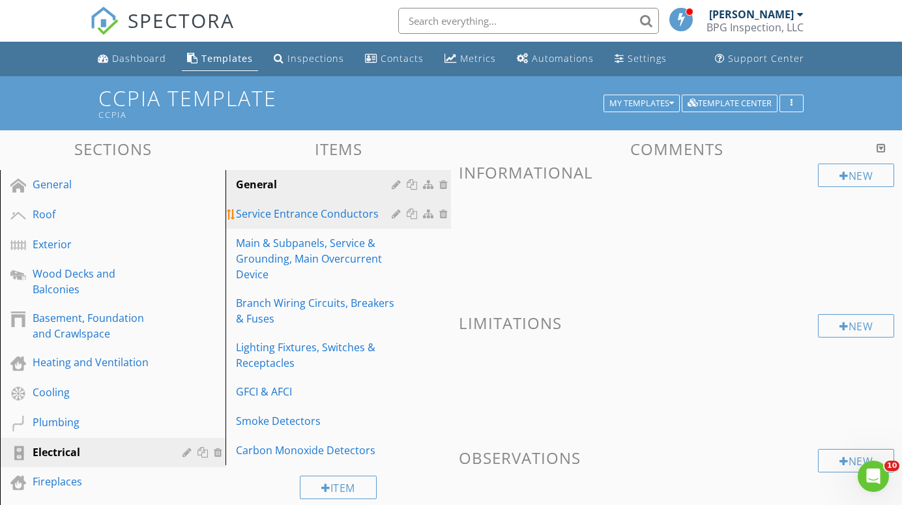
click at [264, 212] on div "Service Entrance Conductors" at bounding box center [316, 214] width 160 height 16
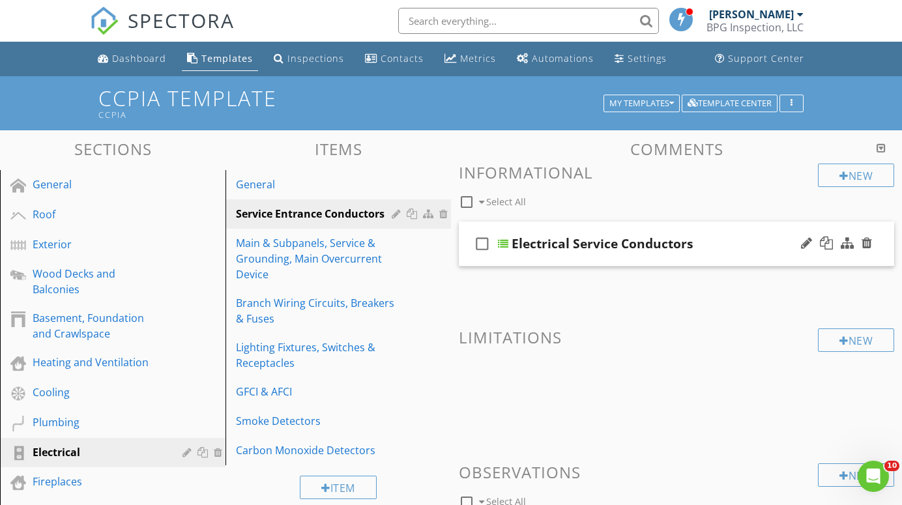
click at [507, 243] on div at bounding box center [503, 244] width 10 height 10
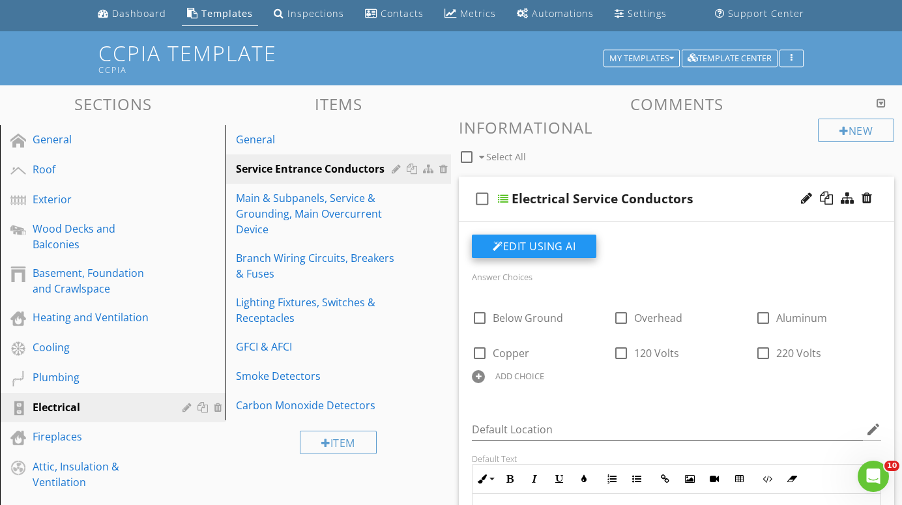
scroll to position [43, 0]
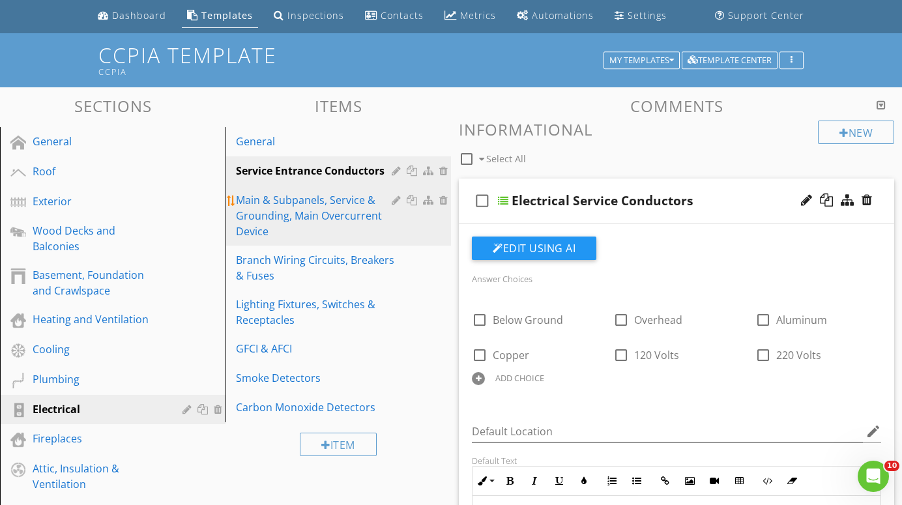
click at [290, 199] on div "Main & Subpanels, Service & Grounding, Main Overcurrent Device" at bounding box center [316, 215] width 160 height 47
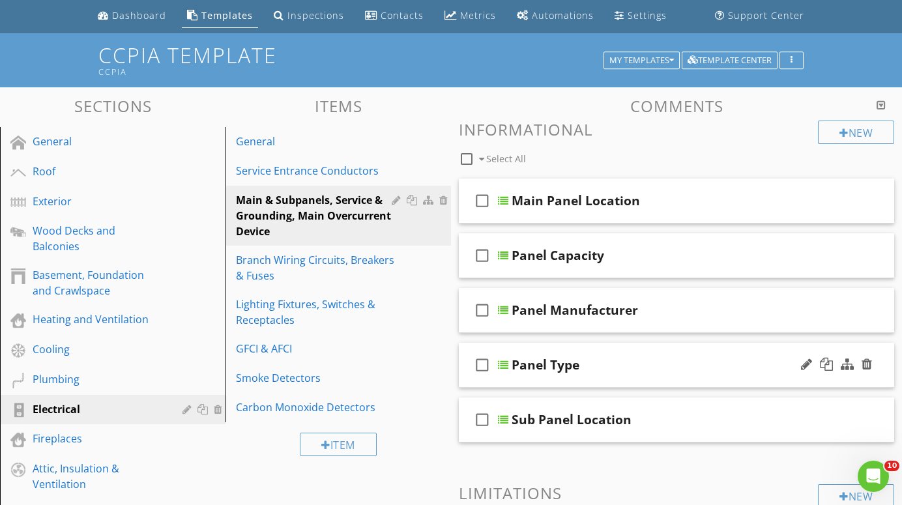
click at [503, 364] on div at bounding box center [503, 365] width 10 height 10
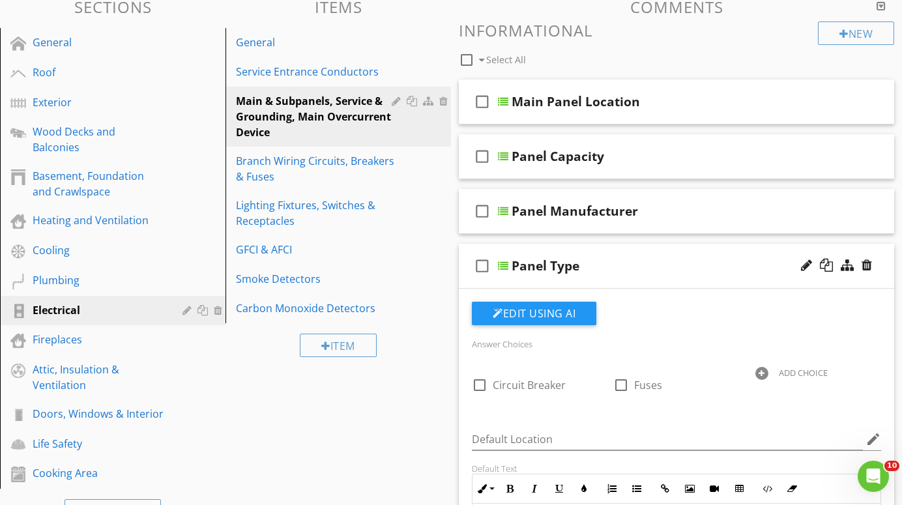
scroll to position [141, 0]
click at [504, 265] on div at bounding box center [503, 266] width 10 height 10
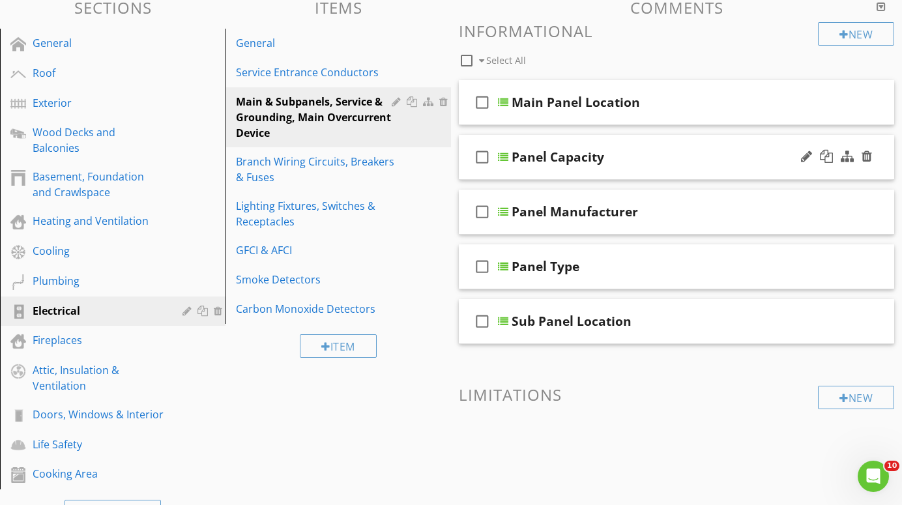
click at [505, 160] on div at bounding box center [503, 157] width 10 height 10
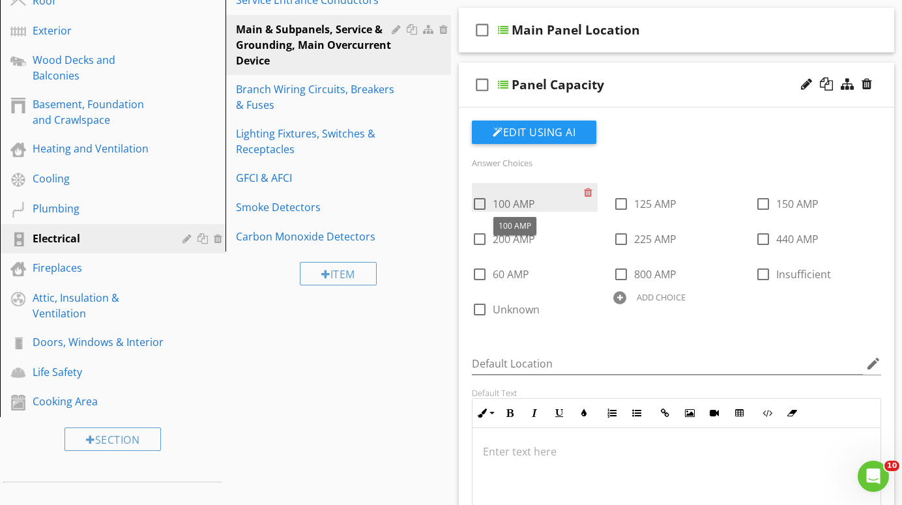
scroll to position [199, 0]
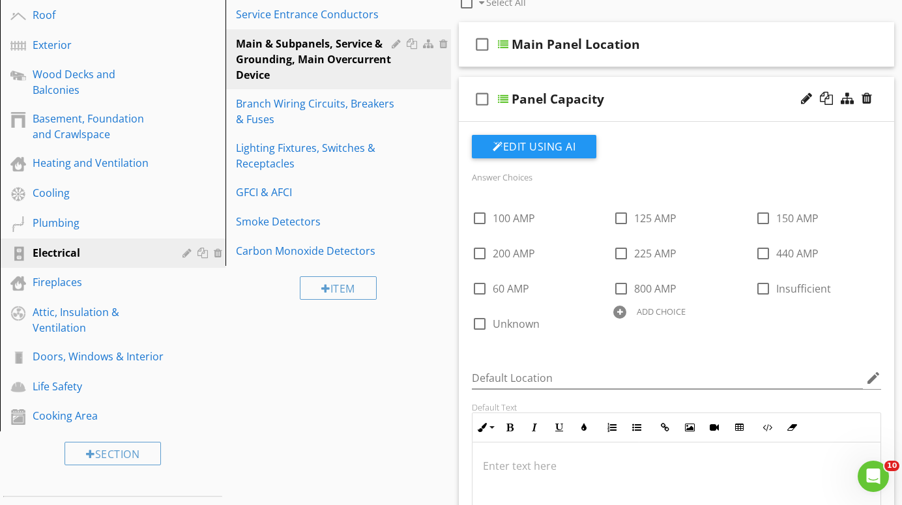
click at [503, 96] on div at bounding box center [503, 99] width 10 height 10
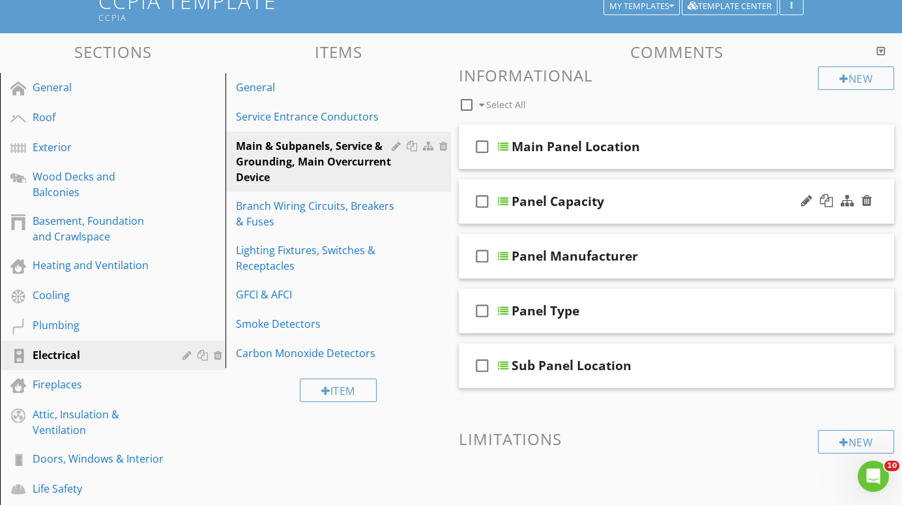
scroll to position [81, 0]
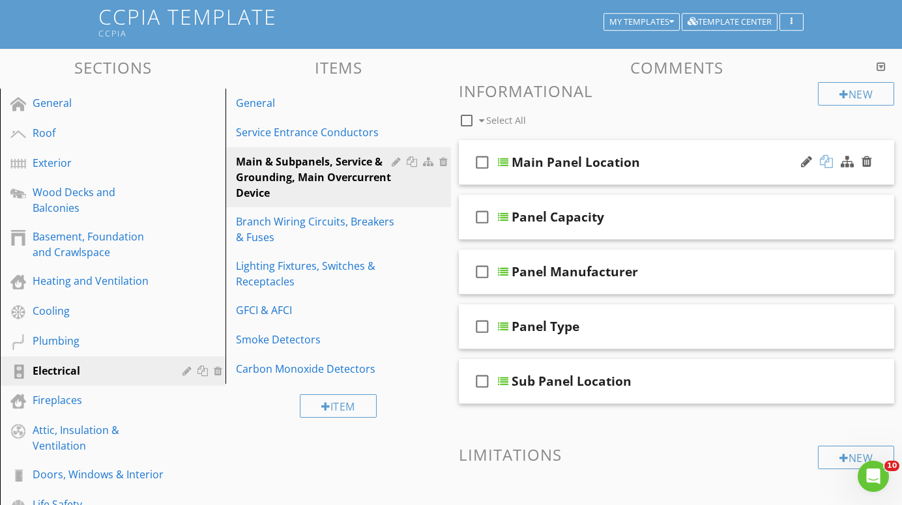
click at [830, 159] on div at bounding box center [826, 161] width 13 height 13
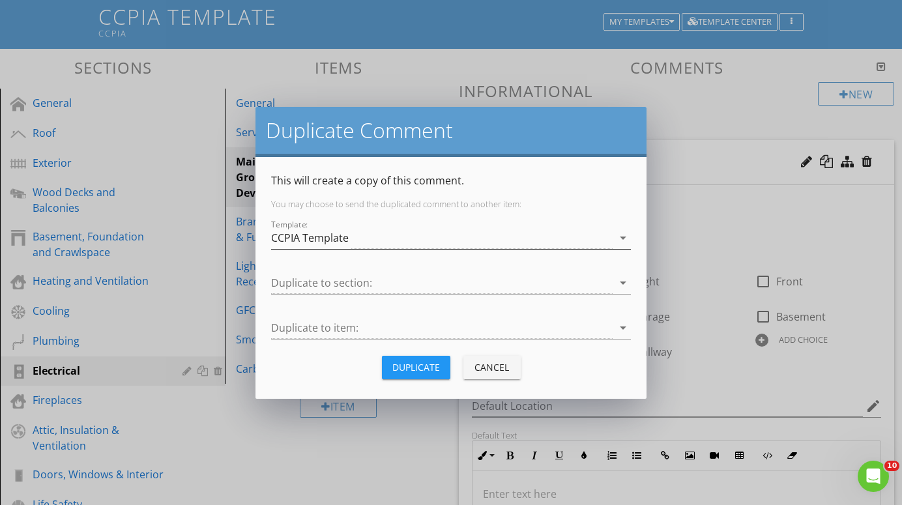
click at [496, 237] on div "CCPIA Template" at bounding box center [442, 239] width 342 height 22
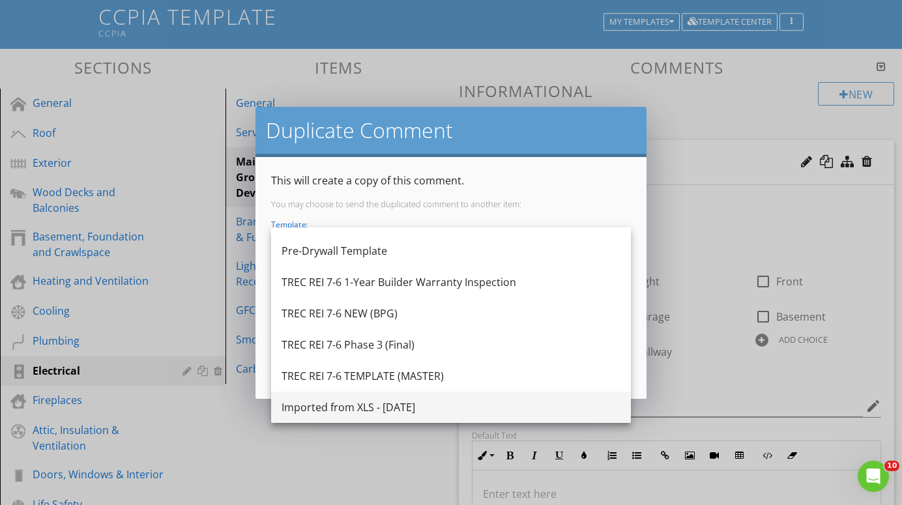
scroll to position [305, 0]
click at [403, 409] on div "Imported from XLS - [DATE]" at bounding box center [451, 408] width 339 height 16
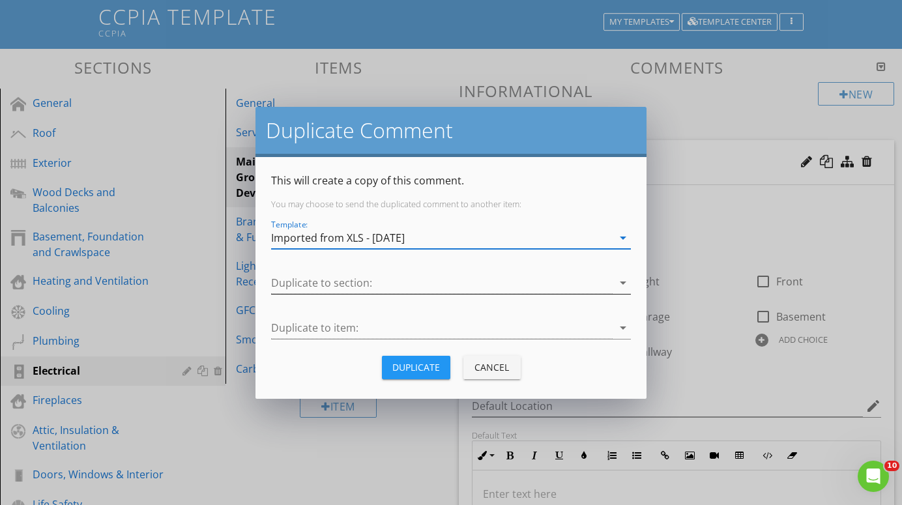
click at [574, 282] on div at bounding box center [442, 284] width 342 height 22
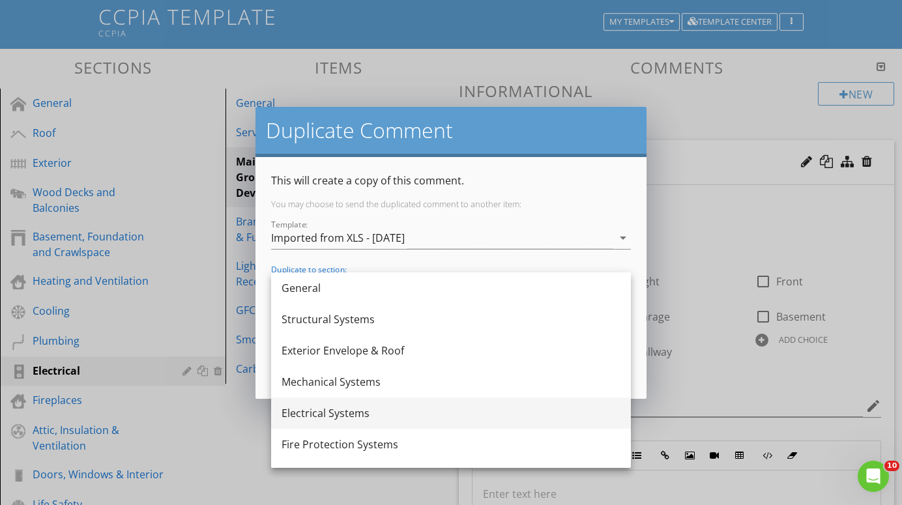
click at [377, 406] on div "Electrical Systems" at bounding box center [451, 413] width 339 height 16
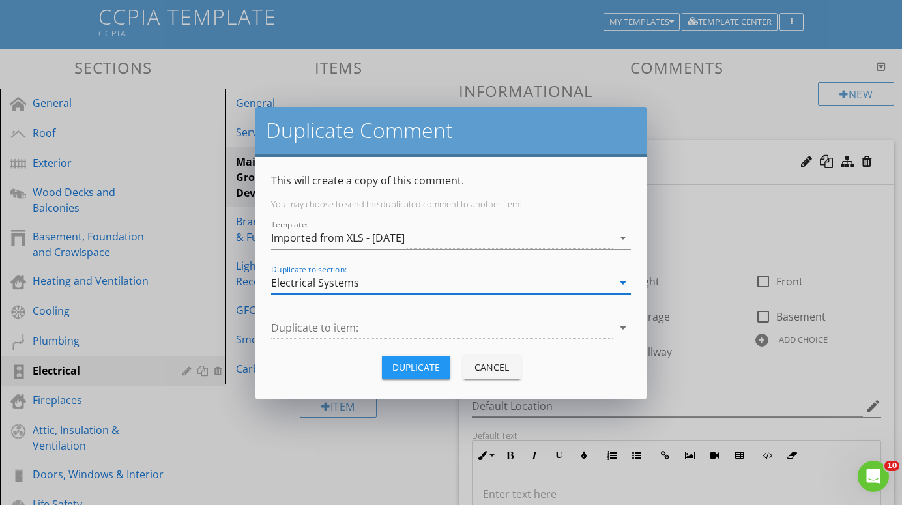
click at [549, 323] on div at bounding box center [442, 328] width 342 height 22
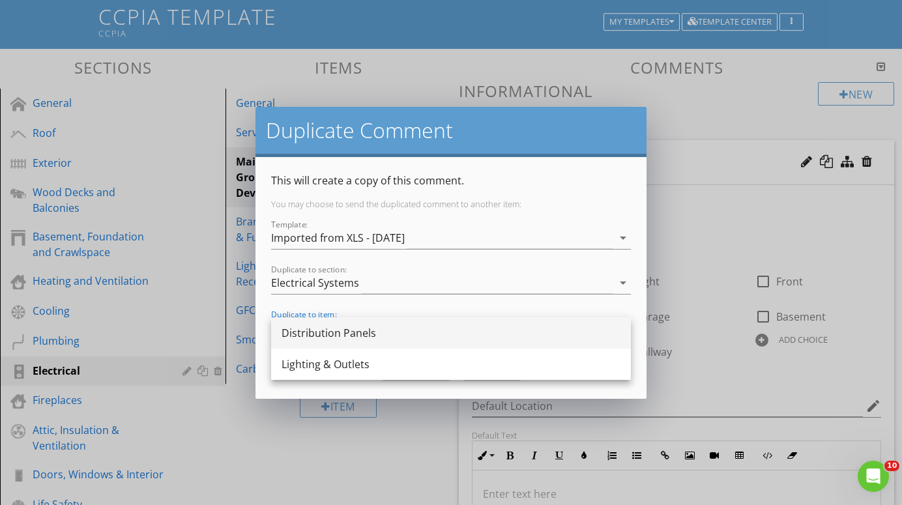
click at [453, 332] on div "Distribution Panels" at bounding box center [451, 333] width 339 height 16
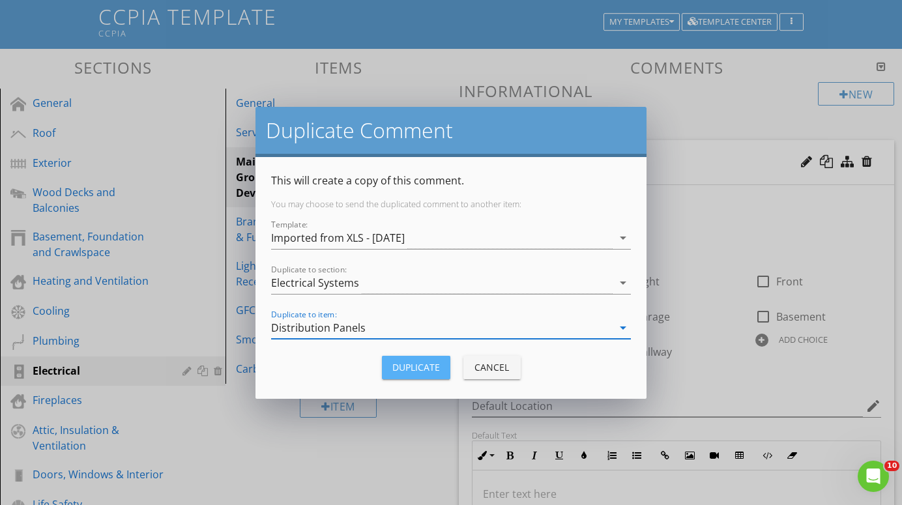
click at [425, 366] on div "Duplicate" at bounding box center [416, 368] width 48 height 14
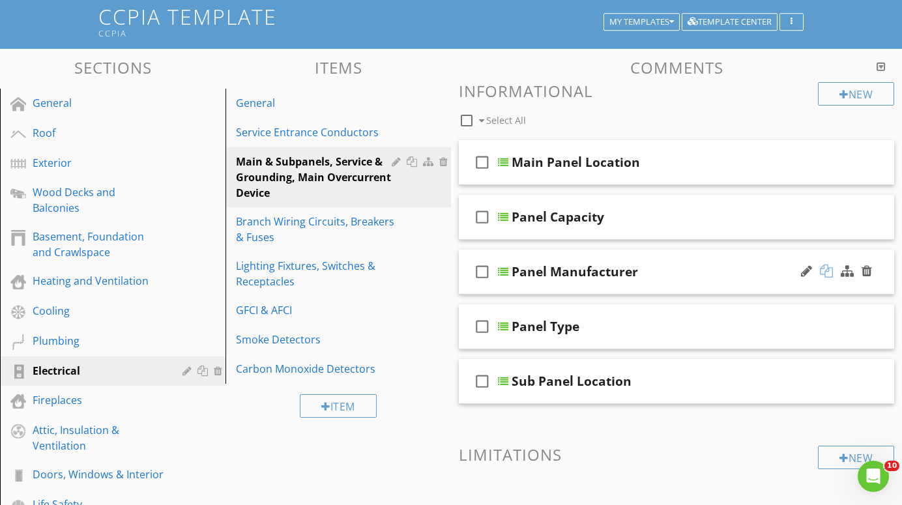
click at [824, 270] on div at bounding box center [826, 271] width 13 height 13
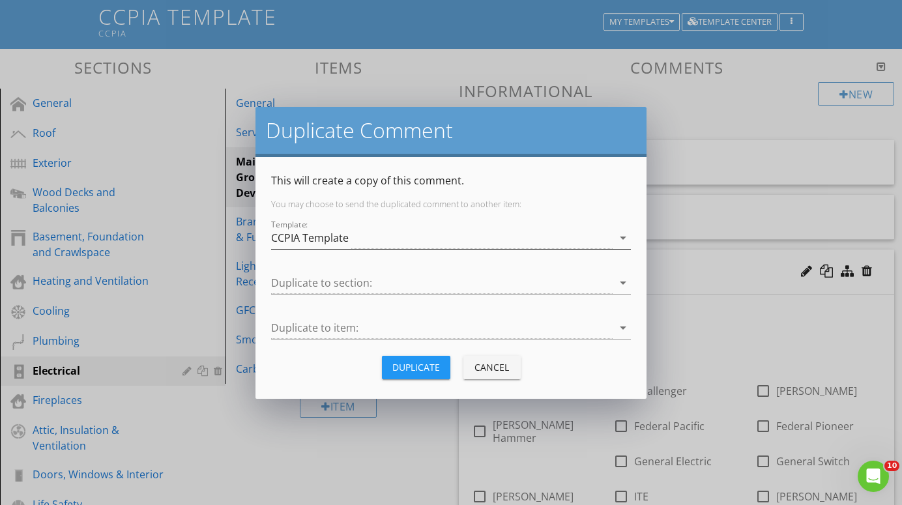
click at [507, 234] on div "CCPIA Template" at bounding box center [442, 239] width 342 height 22
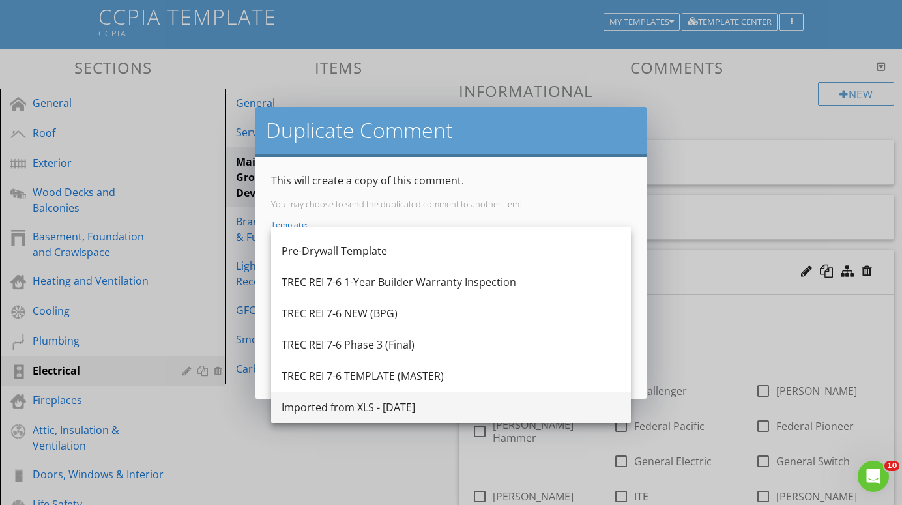
click at [397, 400] on div "Imported from XLS - [DATE]" at bounding box center [451, 408] width 339 height 16
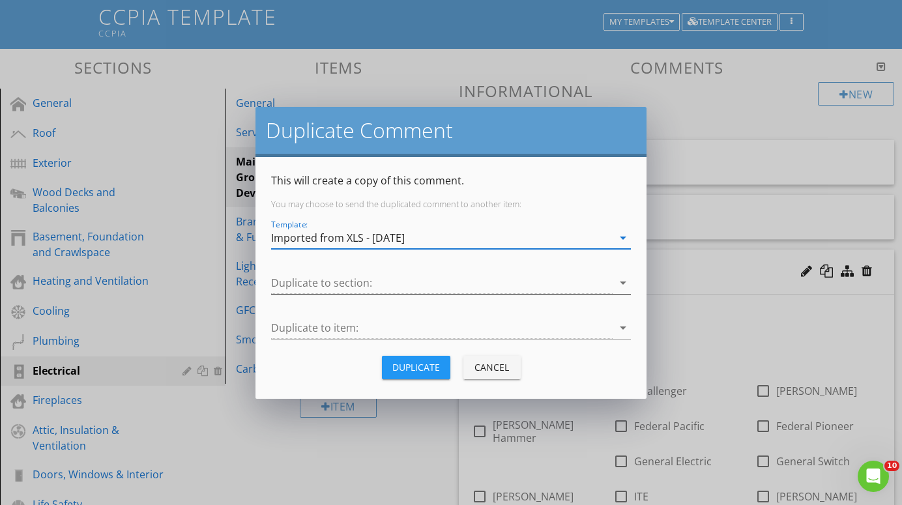
click at [460, 285] on div at bounding box center [442, 284] width 342 height 22
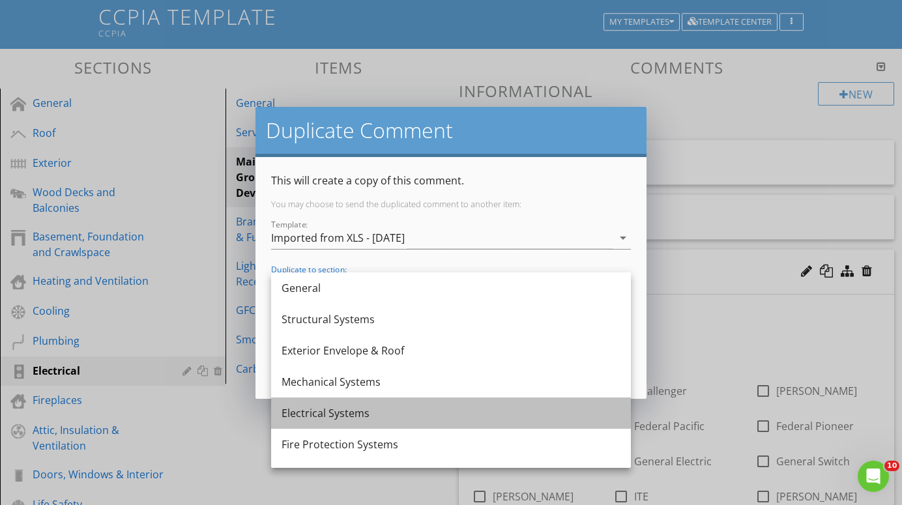
click at [351, 410] on div "Electrical Systems" at bounding box center [451, 413] width 339 height 16
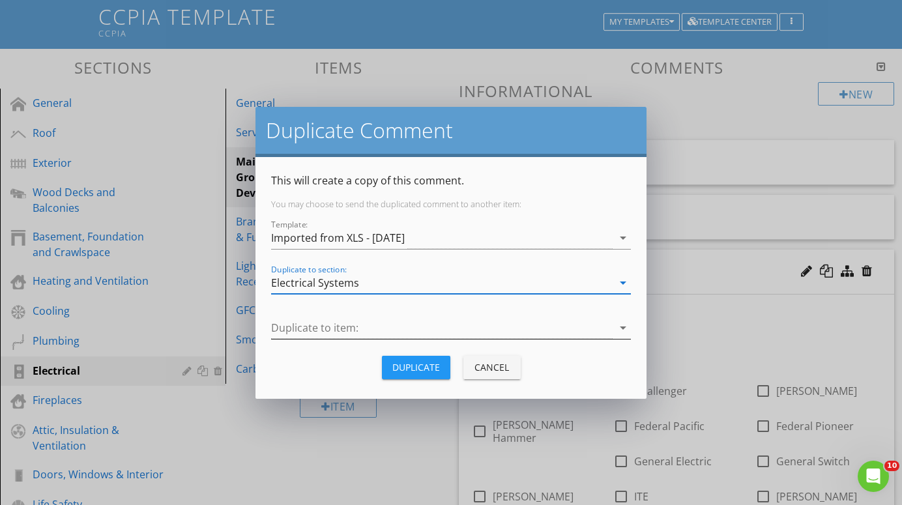
click at [482, 321] on div at bounding box center [442, 328] width 342 height 22
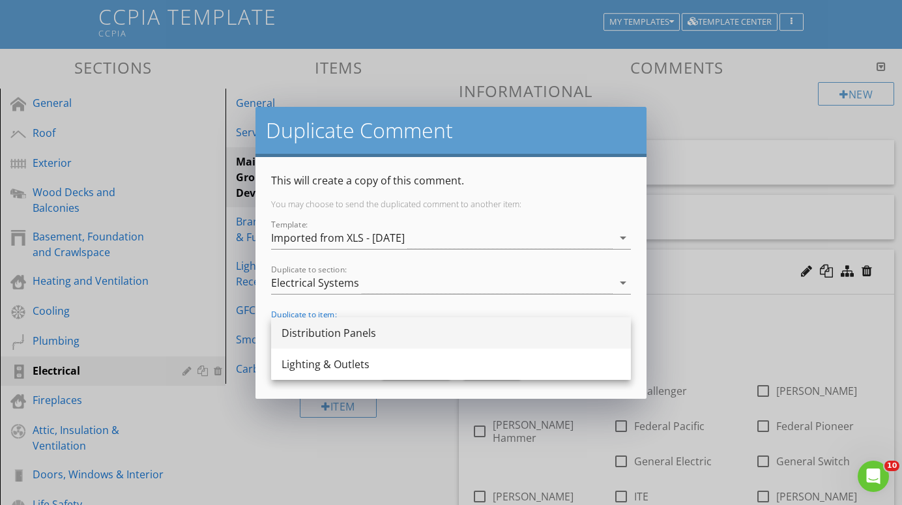
click at [391, 339] on div "Distribution Panels" at bounding box center [451, 333] width 339 height 16
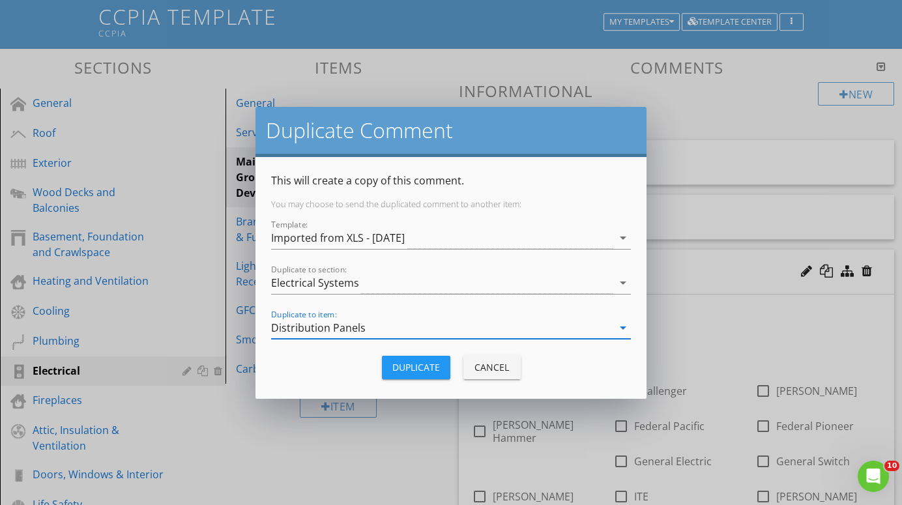
click at [409, 366] on div "Duplicate" at bounding box center [416, 368] width 48 height 14
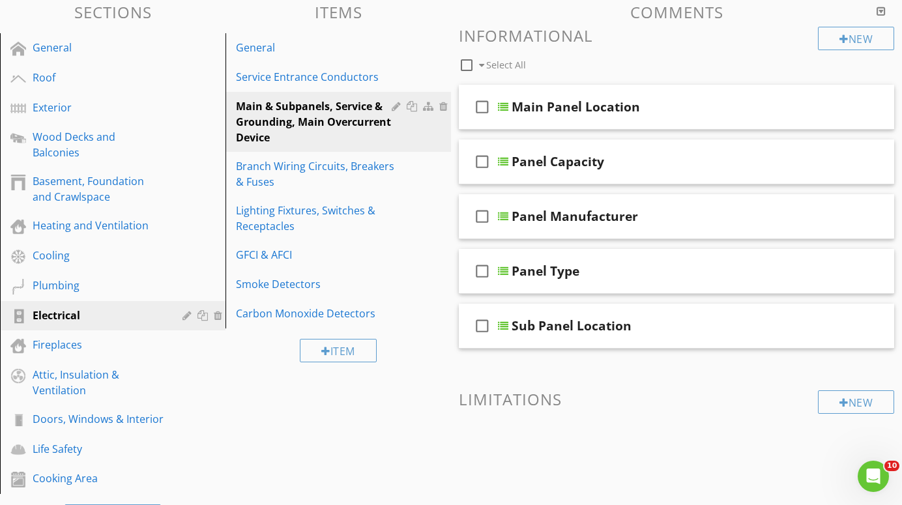
scroll to position [140, 0]
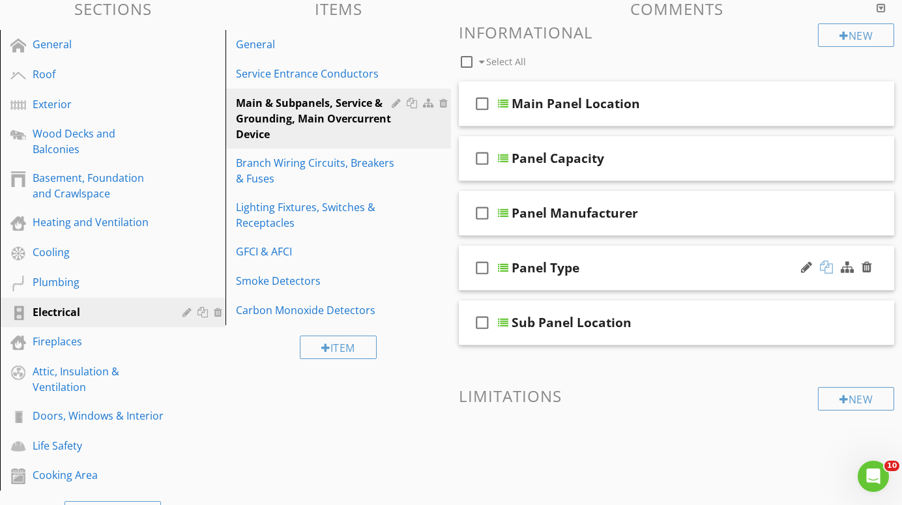
click at [827, 267] on div at bounding box center [826, 267] width 13 height 13
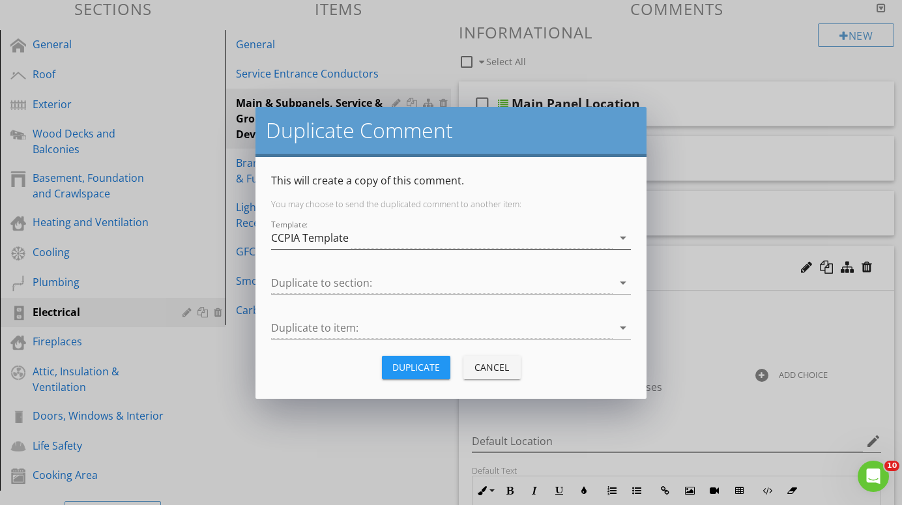
click at [443, 237] on div "CCPIA Template" at bounding box center [442, 239] width 342 height 22
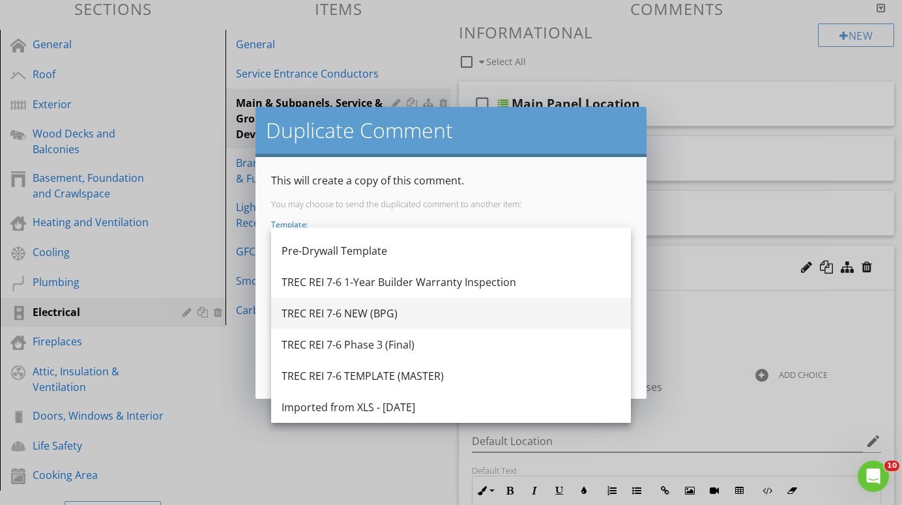
scroll to position [305, 0]
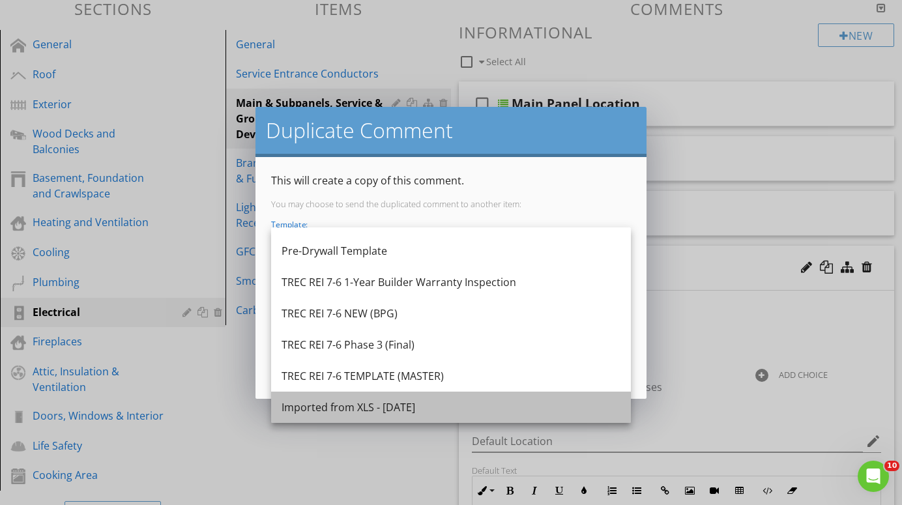
click at [391, 404] on div "Imported from XLS - [DATE]" at bounding box center [451, 408] width 339 height 16
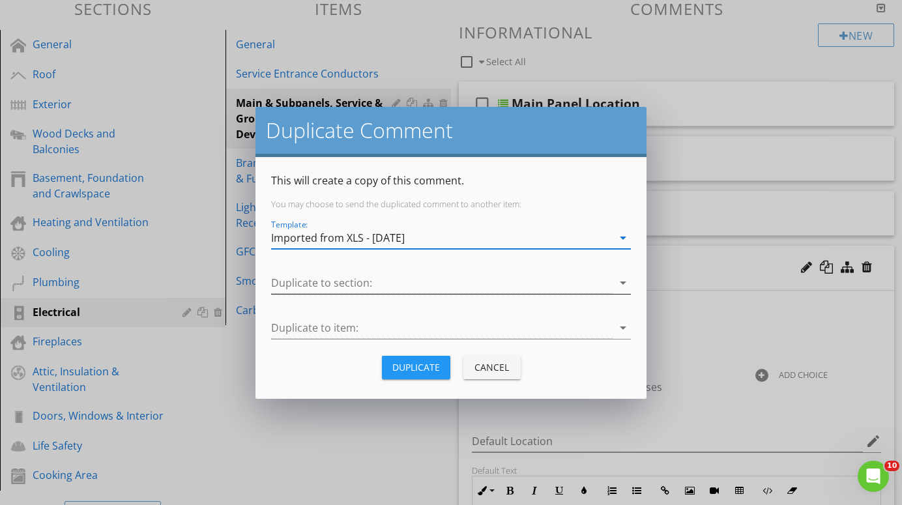
click at [527, 280] on div at bounding box center [442, 284] width 342 height 22
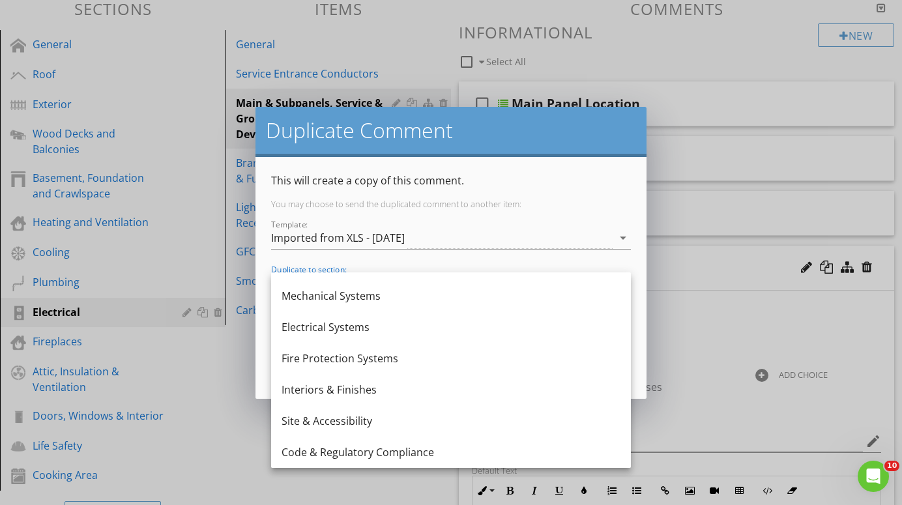
scroll to position [86, 0]
click at [345, 328] on div "Electrical Systems" at bounding box center [451, 327] width 339 height 16
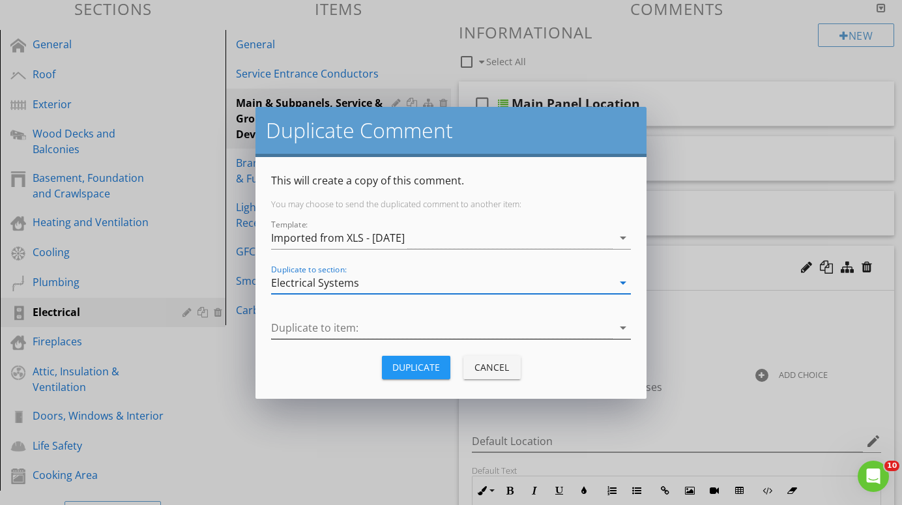
click at [454, 326] on div at bounding box center [442, 328] width 342 height 22
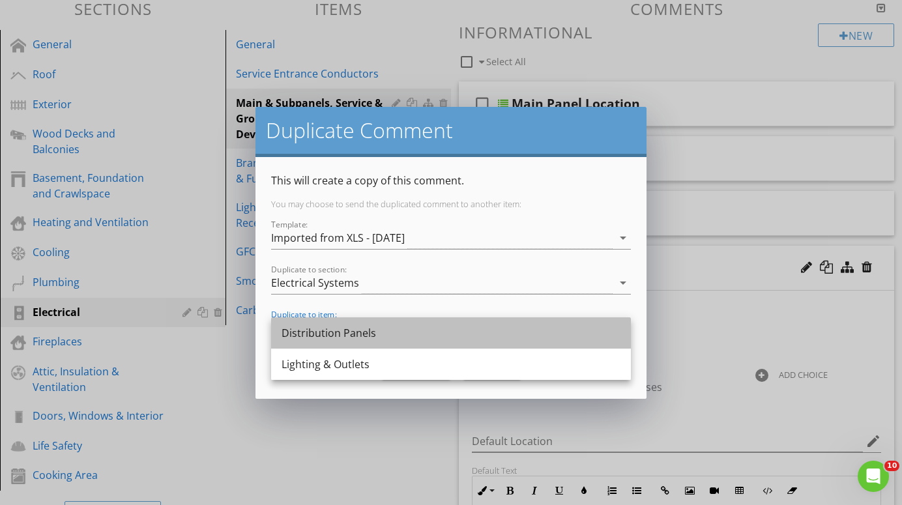
click at [399, 328] on div "Distribution Panels" at bounding box center [451, 333] width 339 height 16
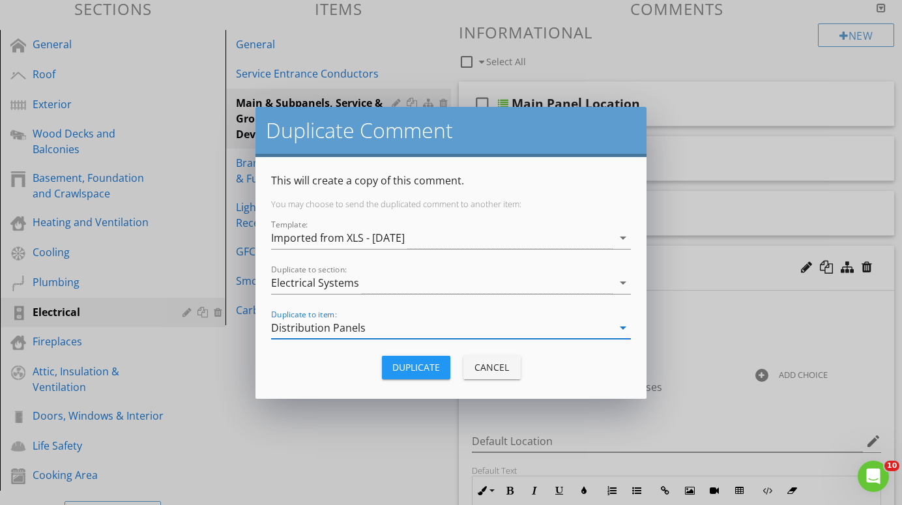
click at [417, 370] on div "Duplicate" at bounding box center [416, 368] width 48 height 14
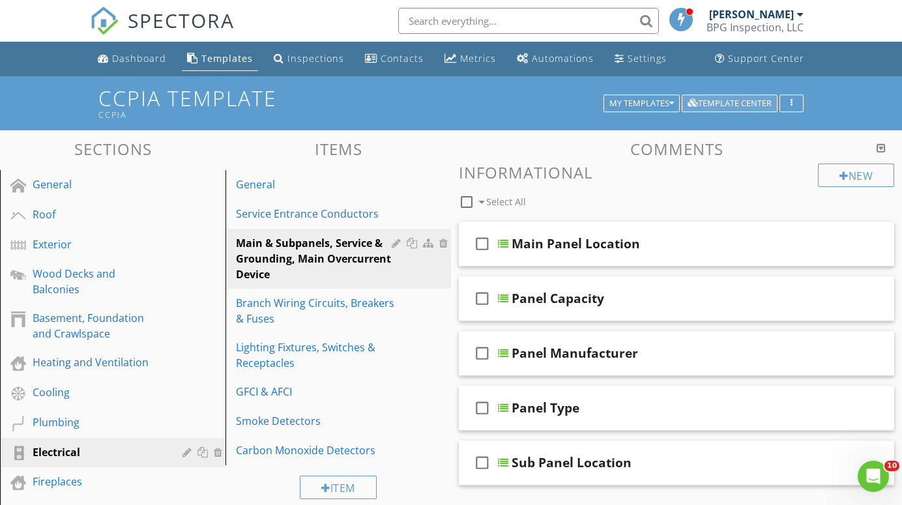
scroll to position [0, 0]
click at [643, 97] on button "My Templates" at bounding box center [642, 104] width 76 height 18
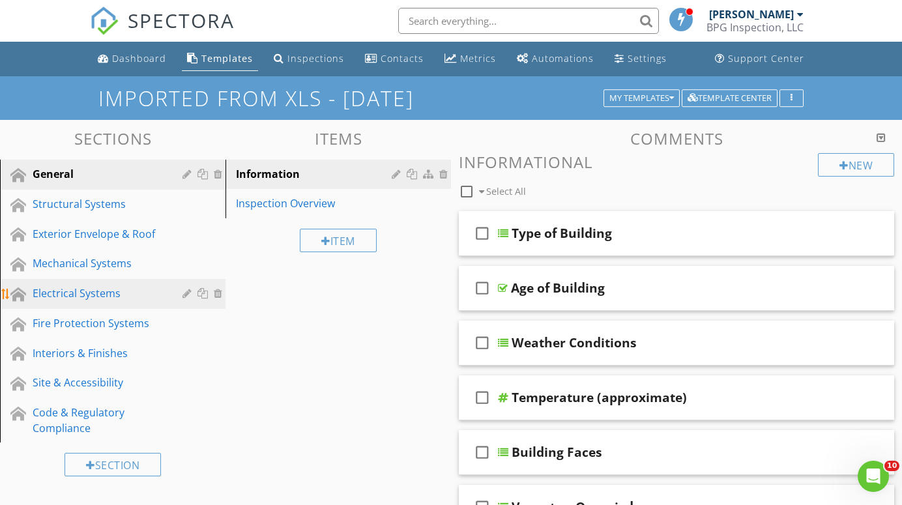
click at [81, 293] on div "Electrical Systems" at bounding box center [98, 294] width 131 height 16
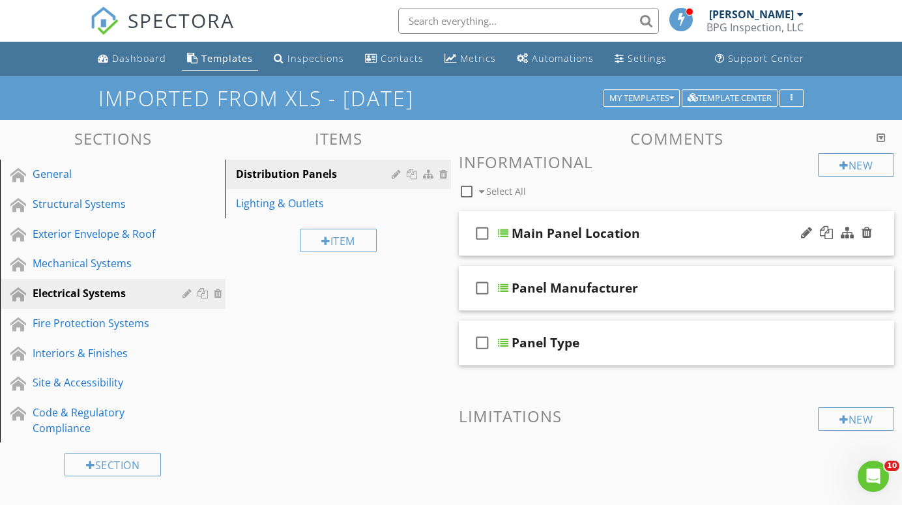
click at [506, 231] on div at bounding box center [503, 233] width 10 height 10
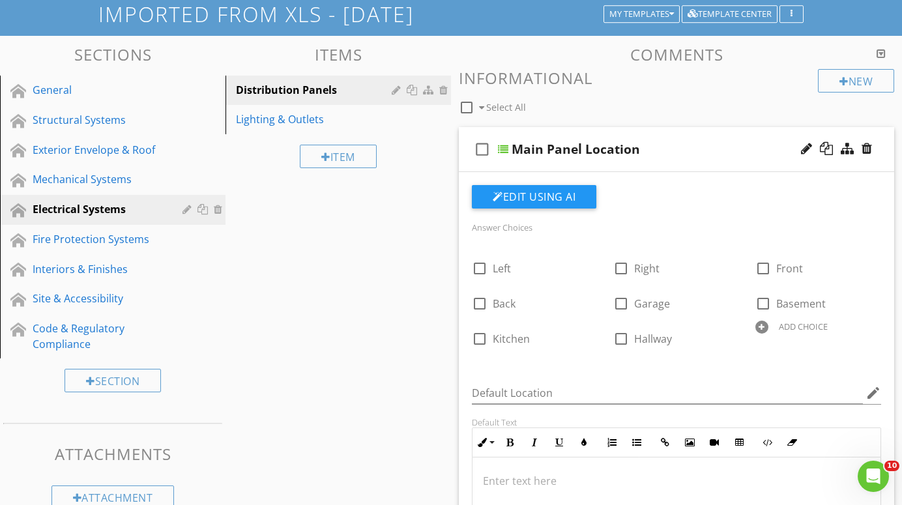
scroll to position [85, 0]
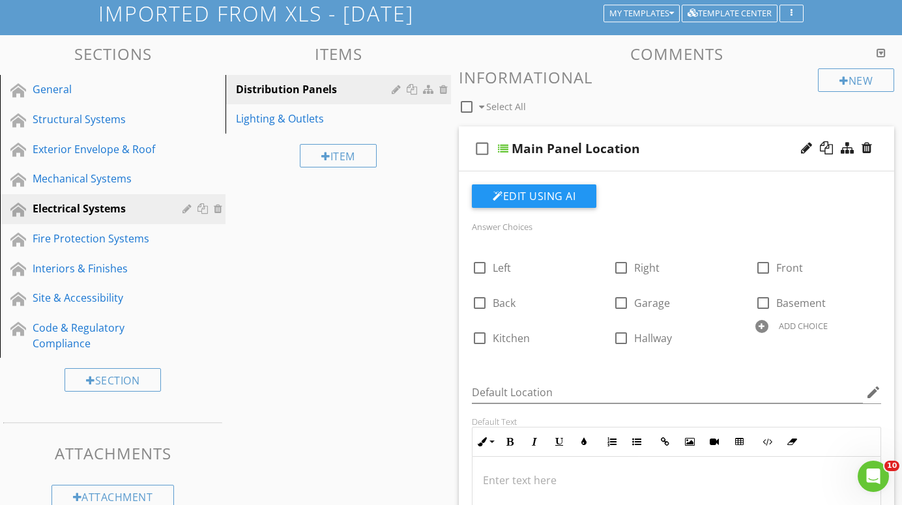
click at [505, 147] on div at bounding box center [503, 148] width 10 height 10
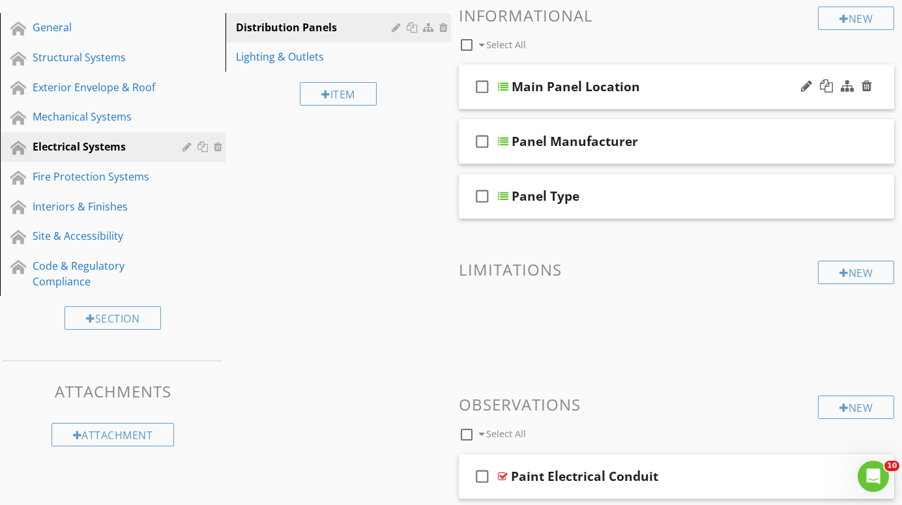
scroll to position [145, 0]
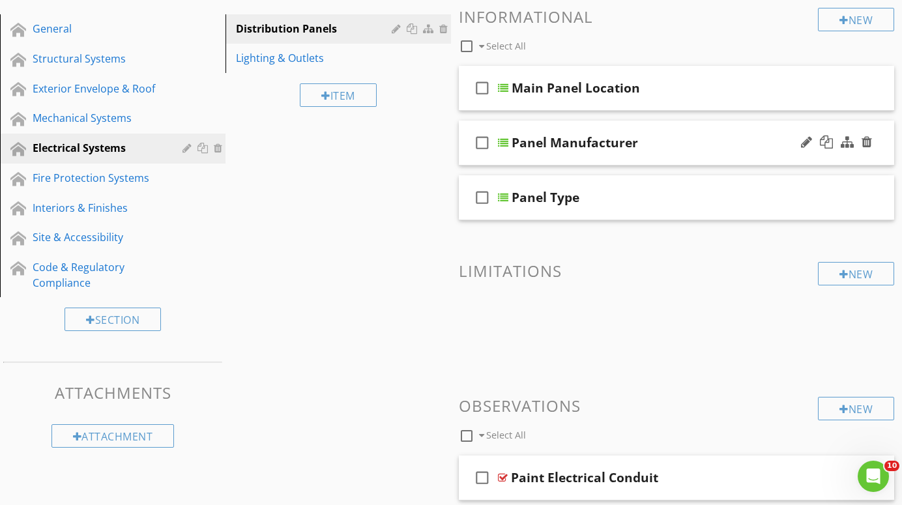
click at [504, 138] on div at bounding box center [503, 143] width 10 height 10
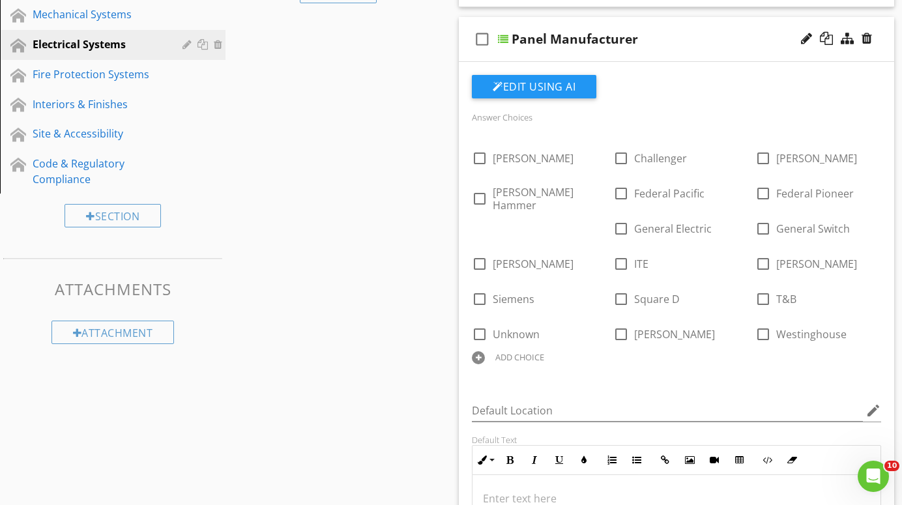
scroll to position [256, 0]
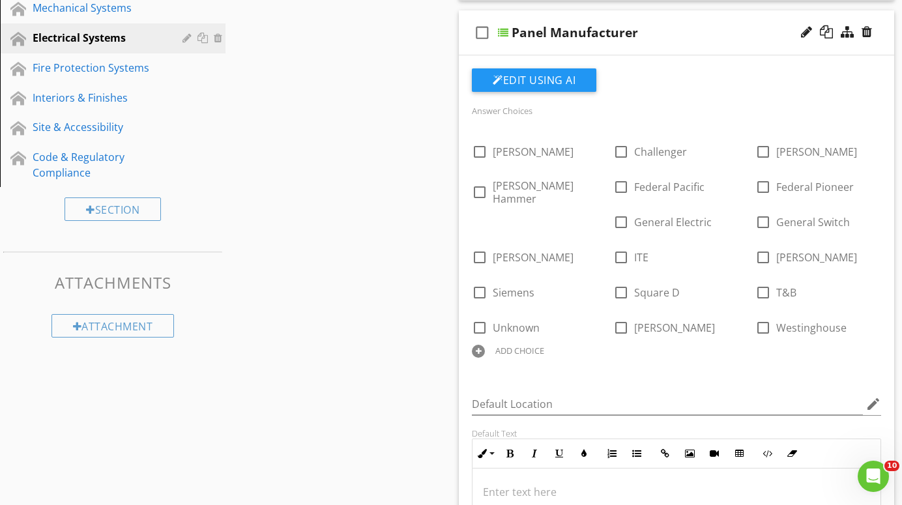
click at [505, 27] on div at bounding box center [503, 32] width 10 height 10
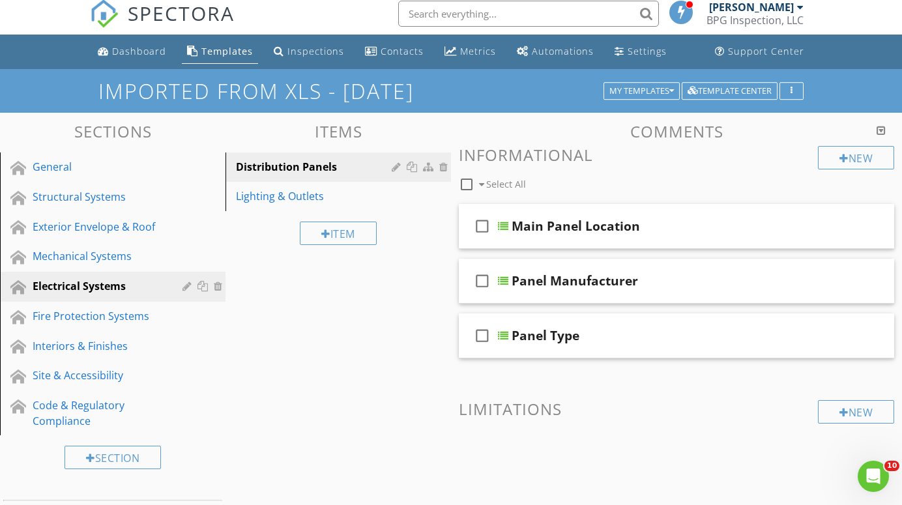
scroll to position [0, 0]
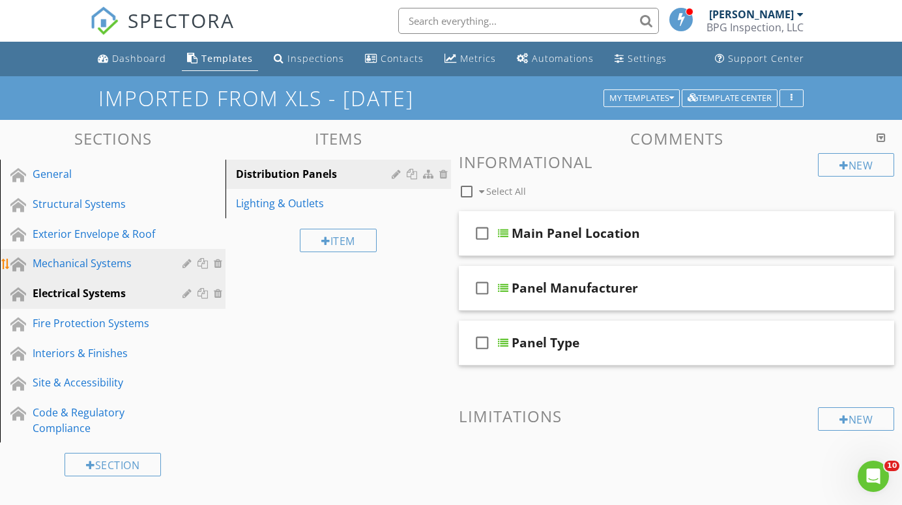
click at [68, 261] on div "Mechanical Systems" at bounding box center [98, 264] width 131 height 16
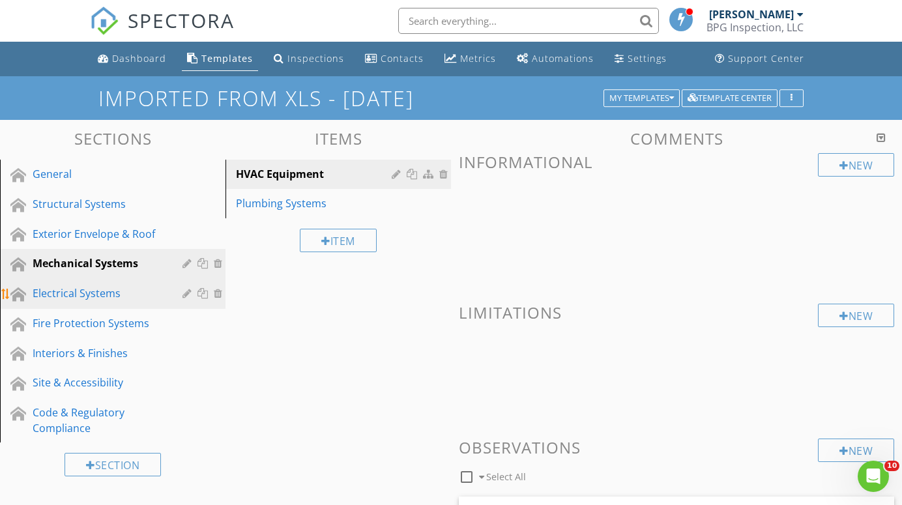
click at [55, 295] on div "Electrical Systems" at bounding box center [98, 294] width 131 height 16
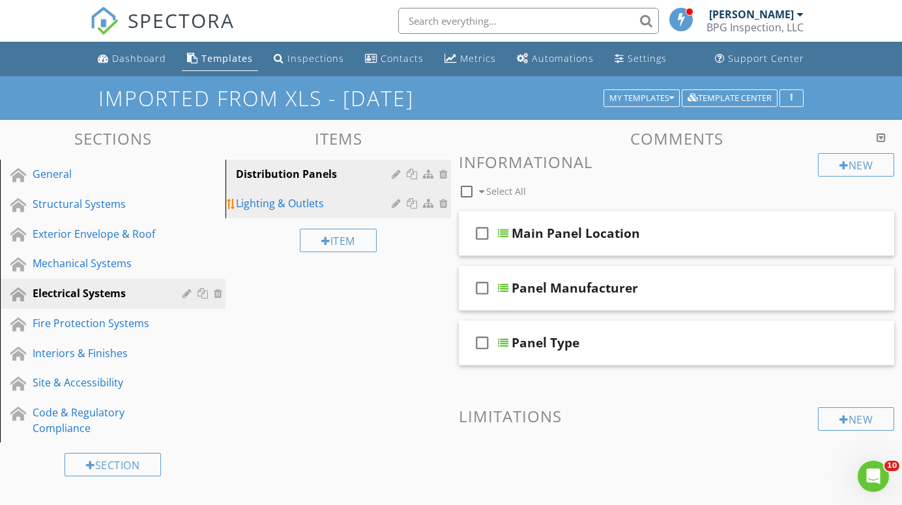
click at [287, 199] on div "Lighting & Outlets" at bounding box center [316, 204] width 160 height 16
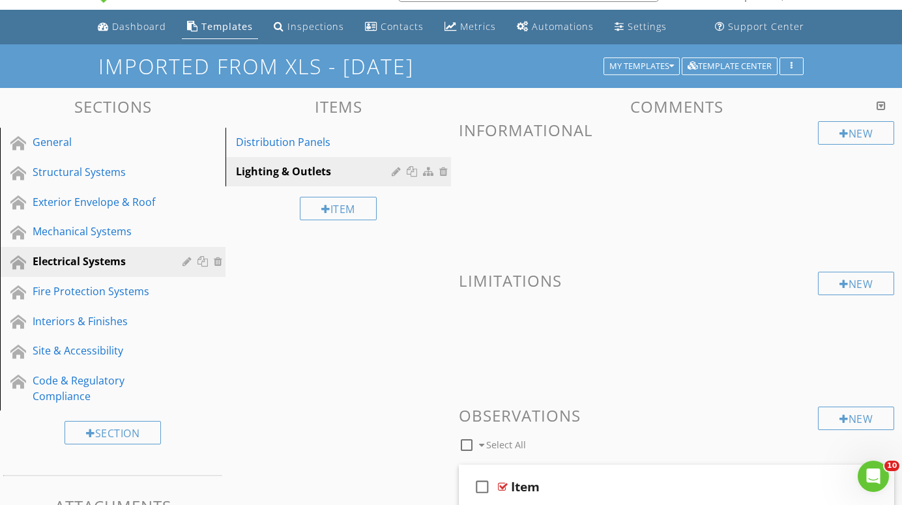
scroll to position [32, 0]
click at [637, 63] on div "My Templates" at bounding box center [642, 66] width 65 height 9
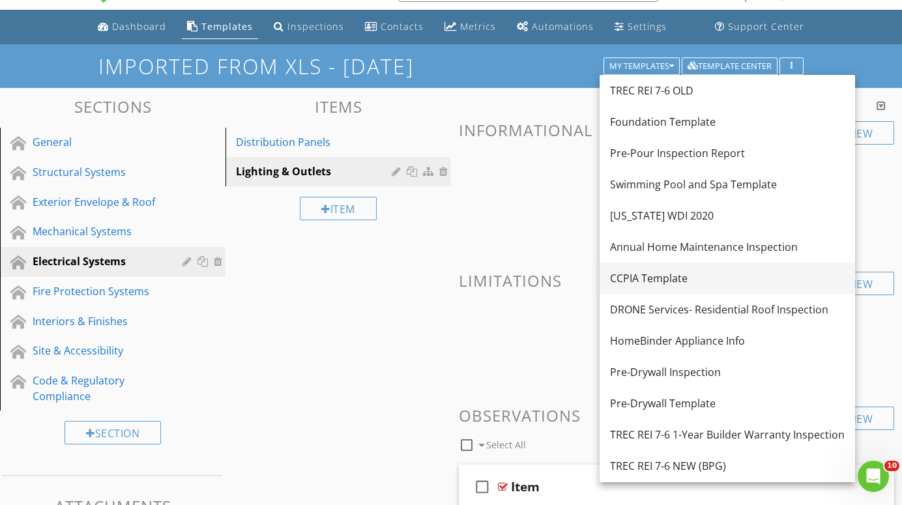
click at [649, 271] on div "CCPIA Template" at bounding box center [727, 279] width 235 height 16
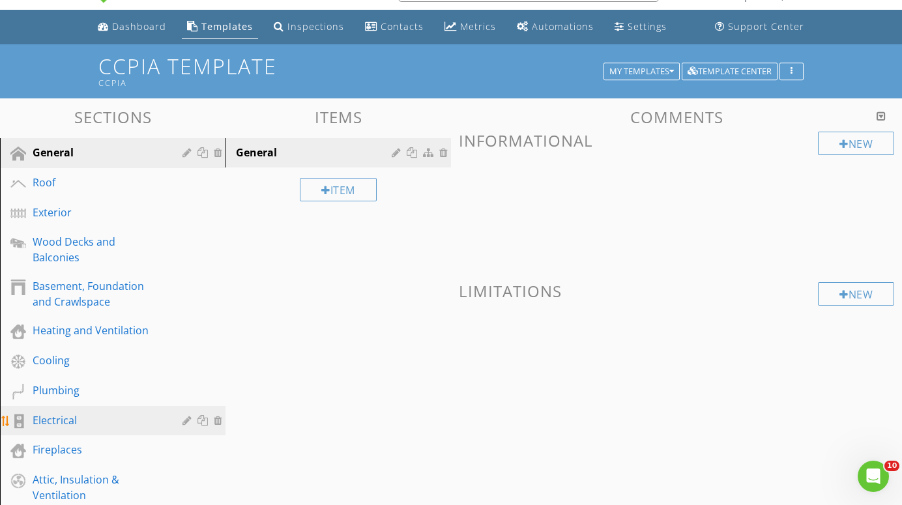
click at [59, 413] on div "Electrical" at bounding box center [98, 421] width 131 height 16
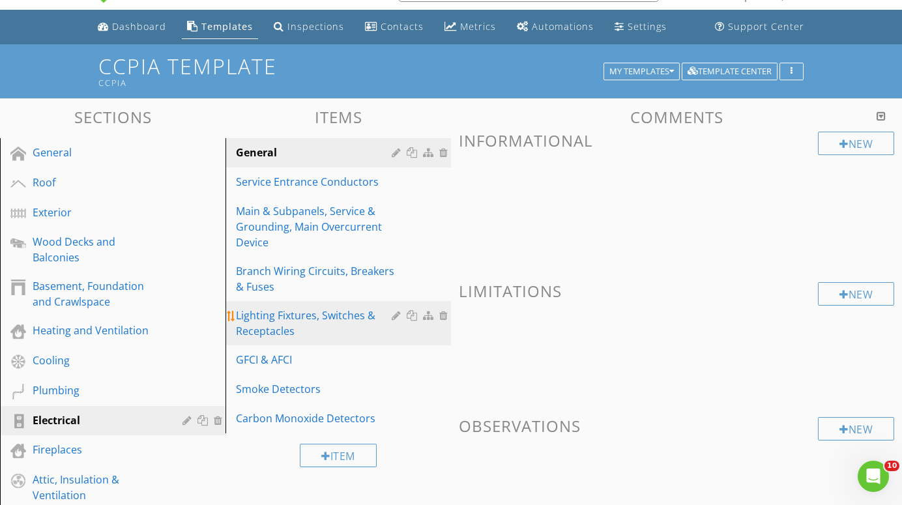
click at [286, 317] on div "Lighting Fixtures, Switches & Receptacles" at bounding box center [316, 323] width 160 height 31
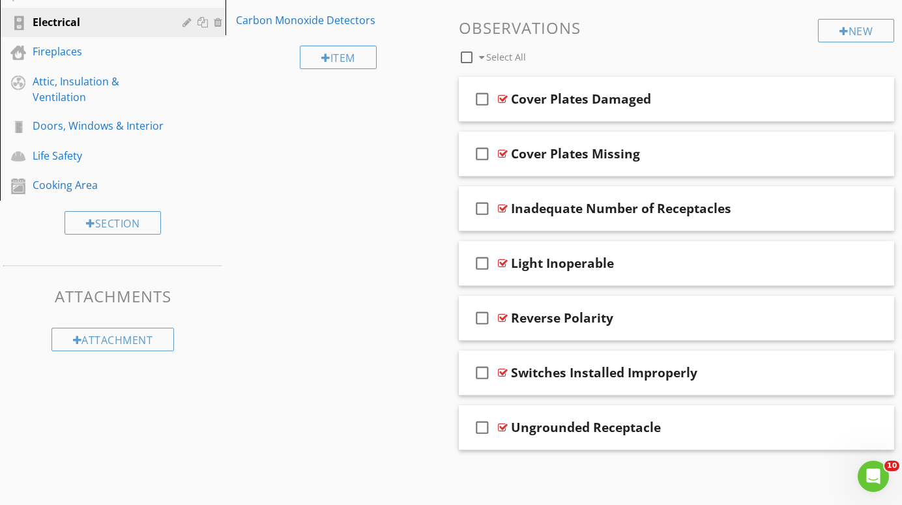
scroll to position [430, 0]
click at [828, 96] on div at bounding box center [826, 99] width 13 height 13
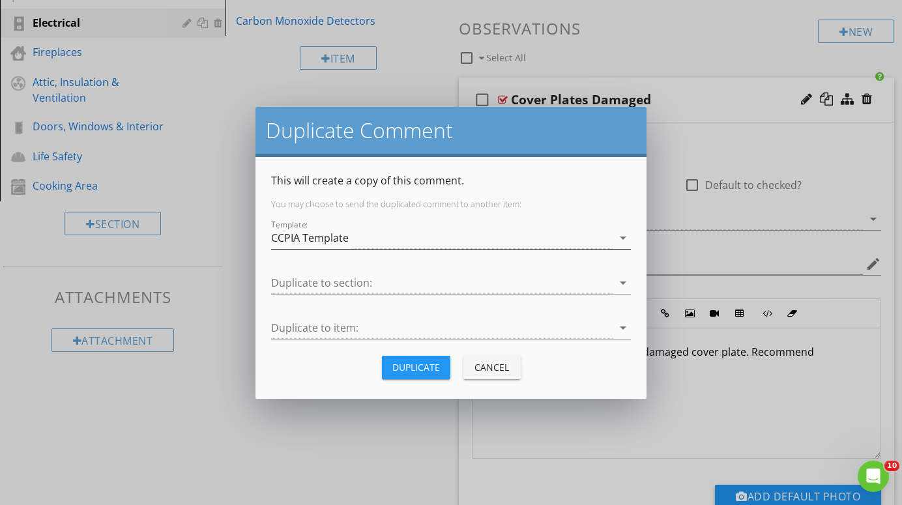
click at [499, 237] on div "CCPIA Template" at bounding box center [442, 239] width 342 height 22
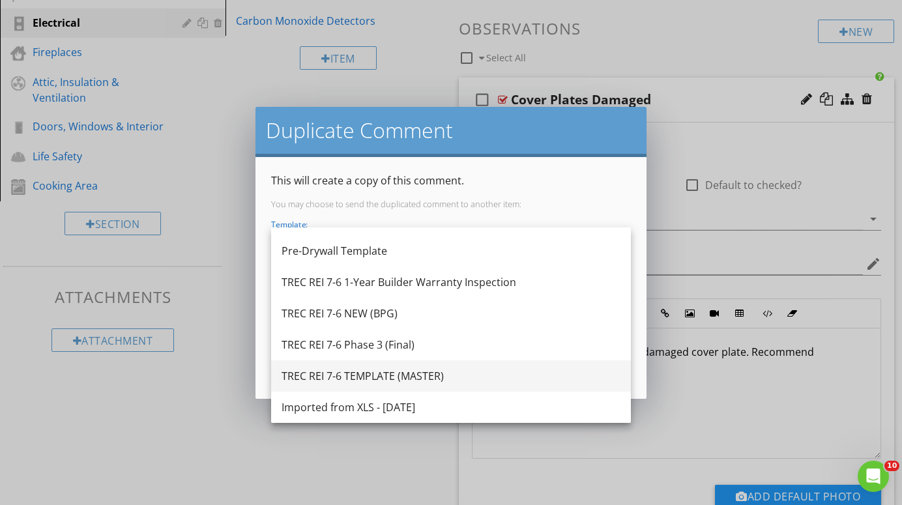
scroll to position [305, 0]
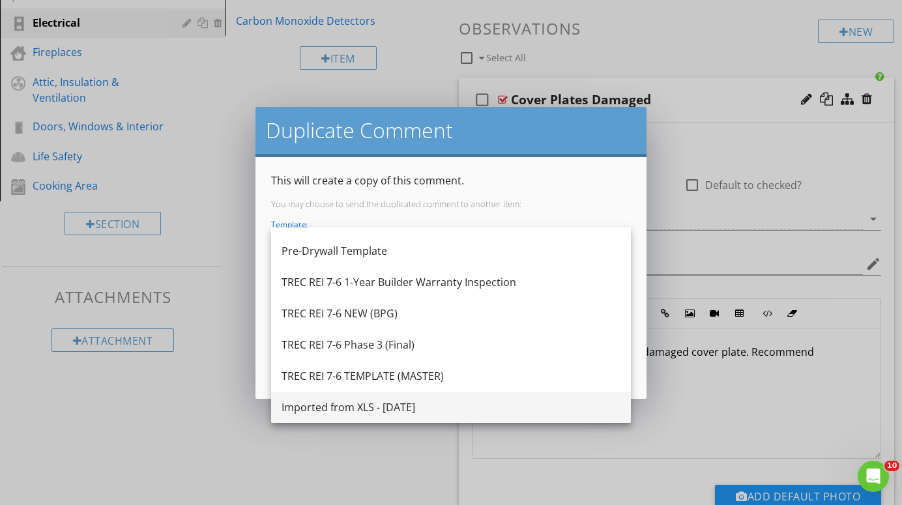
click at [381, 405] on div "Imported from XLS - [DATE]" at bounding box center [451, 408] width 339 height 16
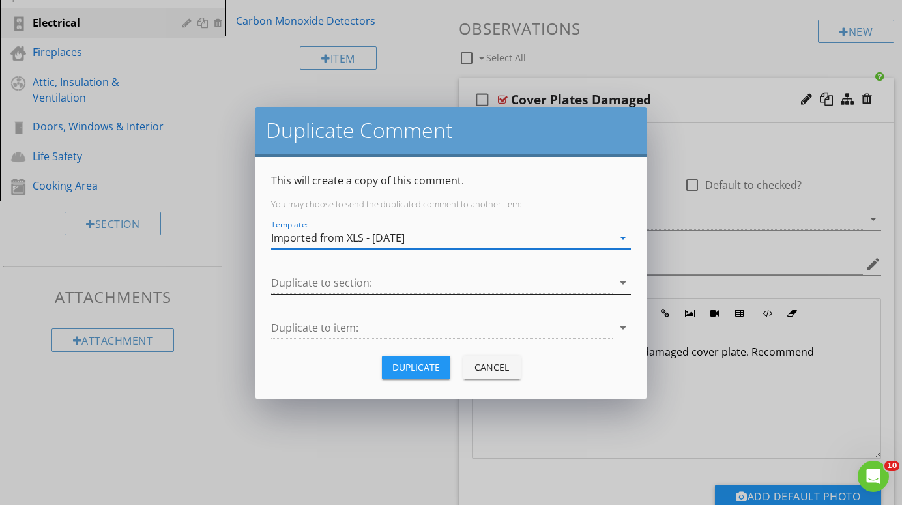
click at [509, 273] on div at bounding box center [442, 284] width 342 height 22
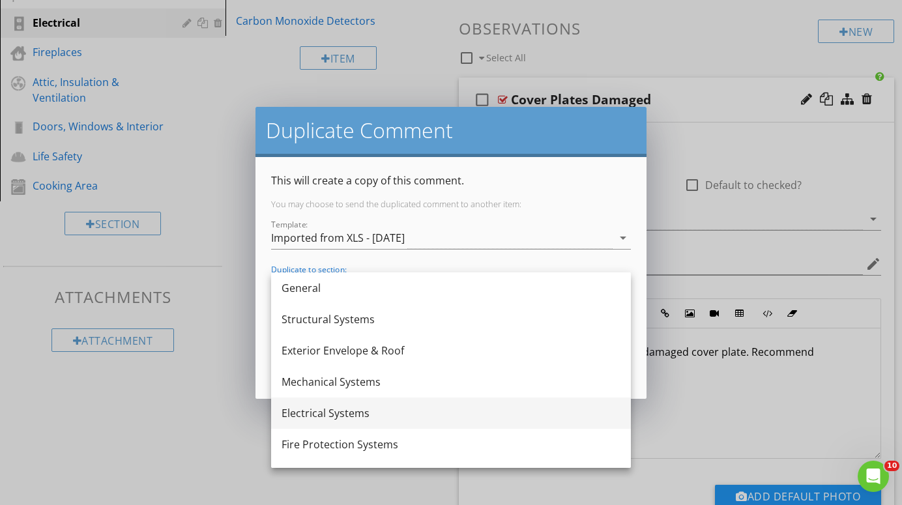
click at [340, 415] on div "Electrical Systems" at bounding box center [451, 413] width 339 height 16
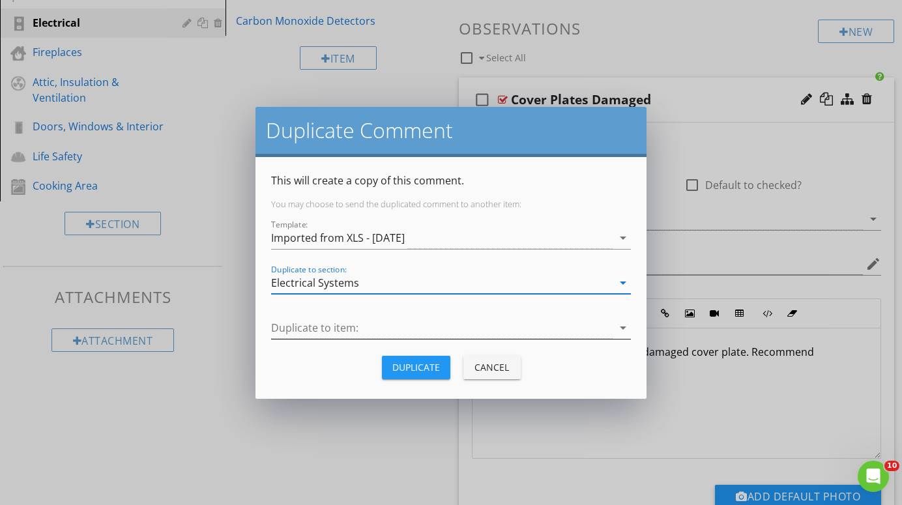
click at [452, 324] on div at bounding box center [442, 328] width 342 height 22
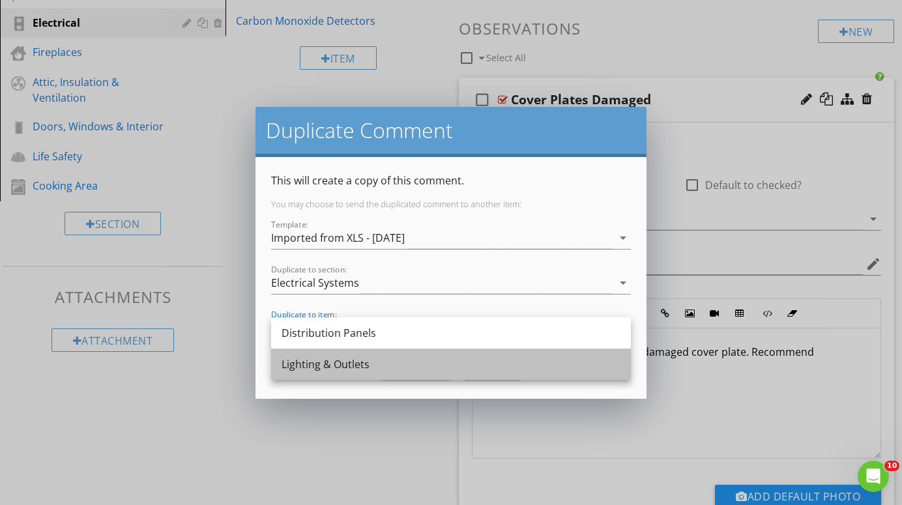
click at [348, 366] on div "Lighting & Outlets" at bounding box center [451, 365] width 339 height 16
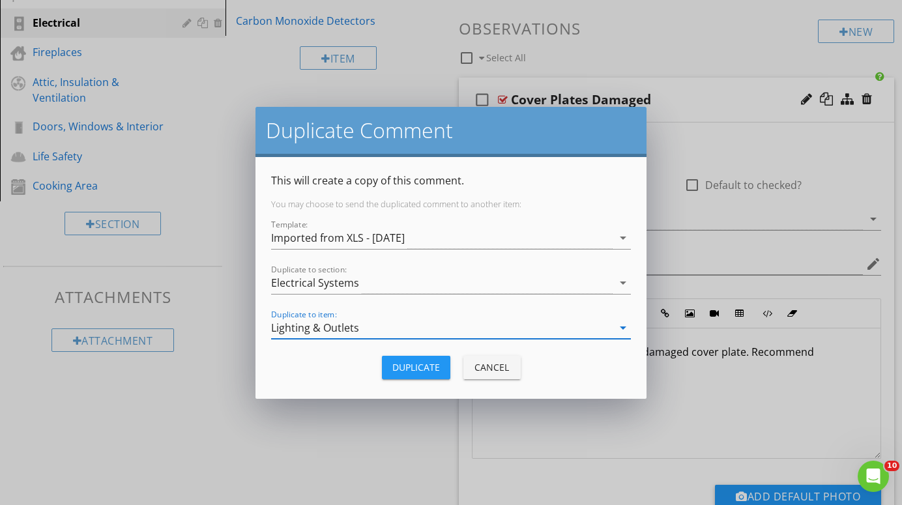
click at [429, 365] on div "Duplicate" at bounding box center [416, 368] width 48 height 14
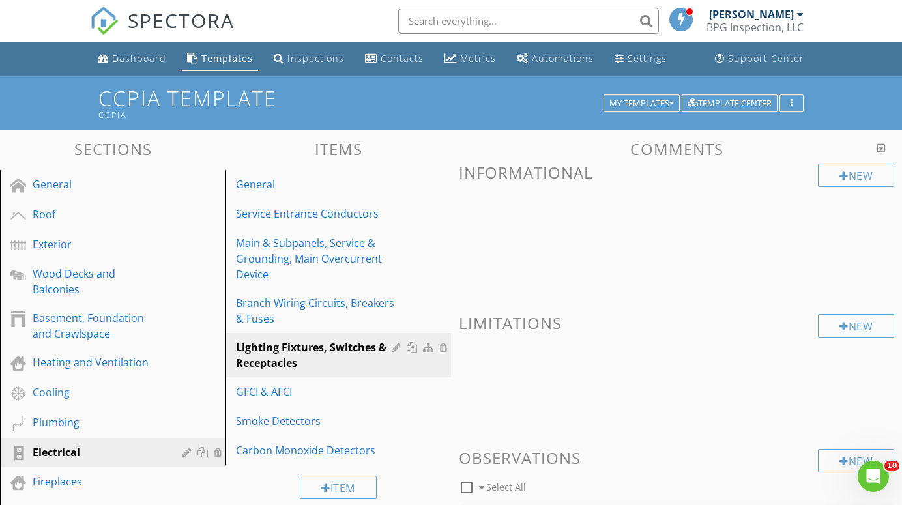
scroll to position [0, 0]
click at [647, 105] on div "My Templates" at bounding box center [642, 103] width 65 height 9
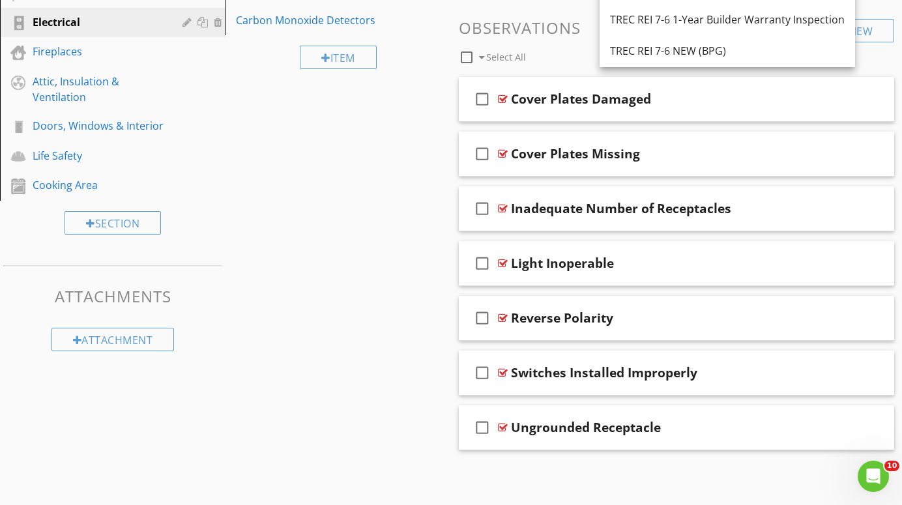
scroll to position [430, 0]
click at [706, 138] on div "Imported from XLS - [DATE]" at bounding box center [727, 146] width 235 height 16
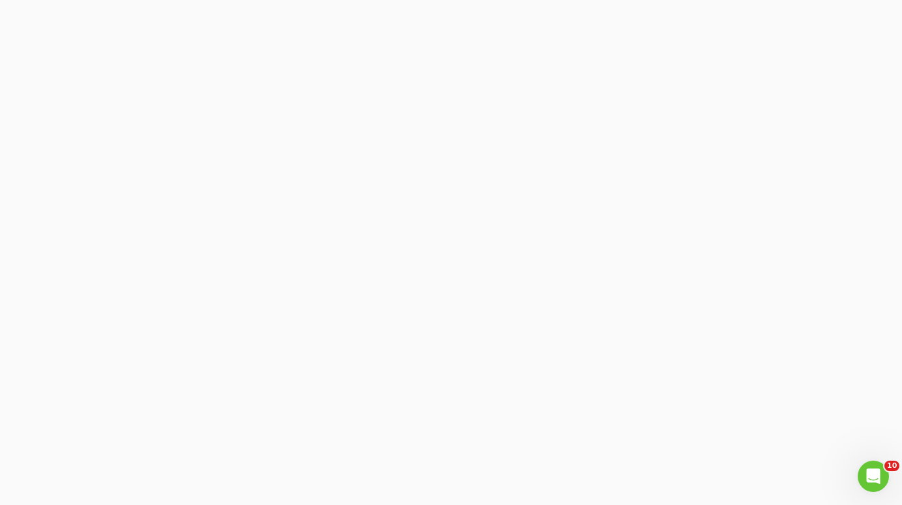
scroll to position [76, 0]
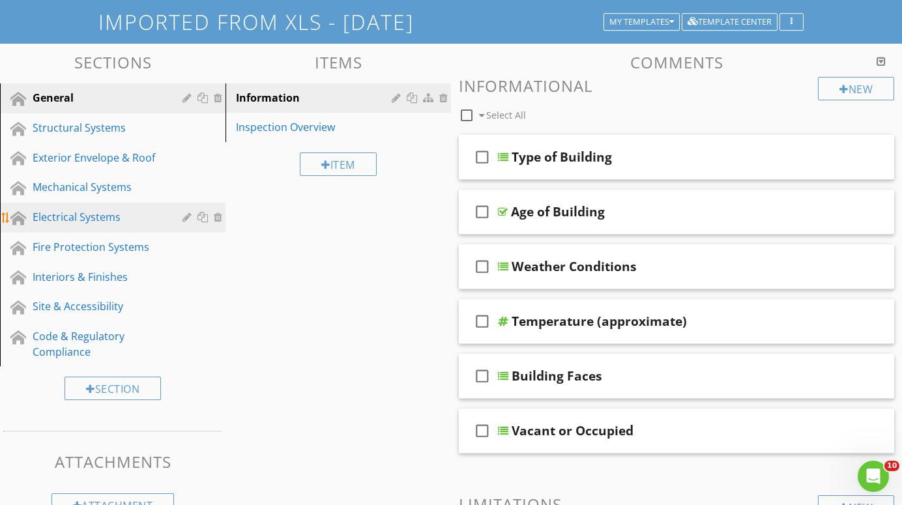
click at [75, 217] on div "Electrical Systems" at bounding box center [98, 217] width 131 height 16
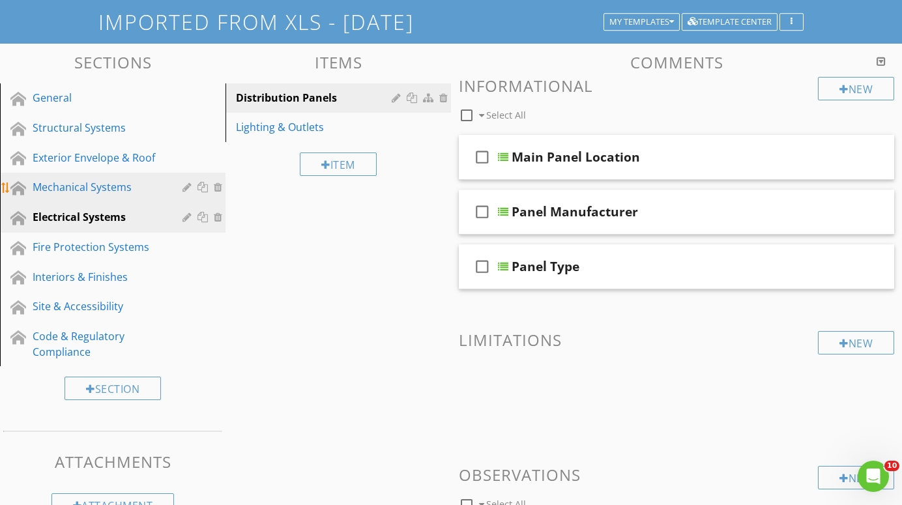
click at [78, 184] on div "Mechanical Systems" at bounding box center [98, 187] width 131 height 16
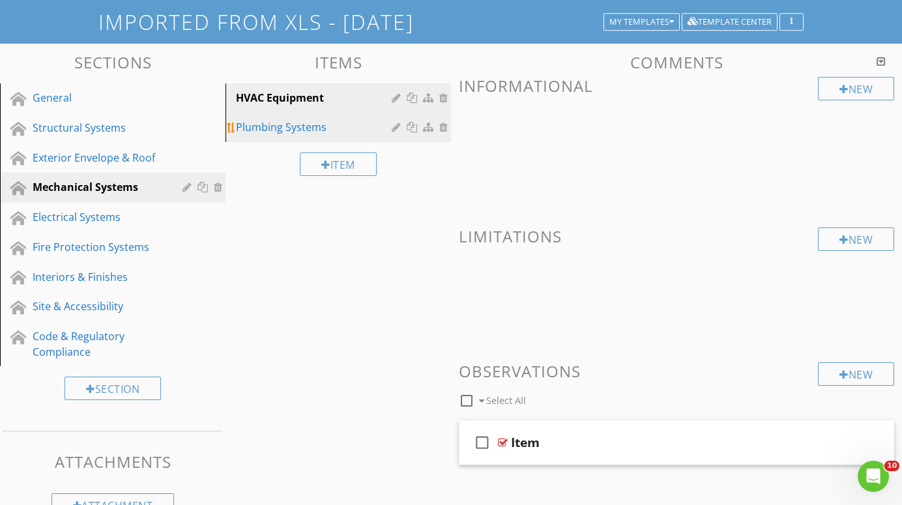
click at [265, 126] on div "Plumbing Systems" at bounding box center [316, 127] width 160 height 16
click at [263, 95] on div "HVAC Equipment" at bounding box center [316, 98] width 160 height 16
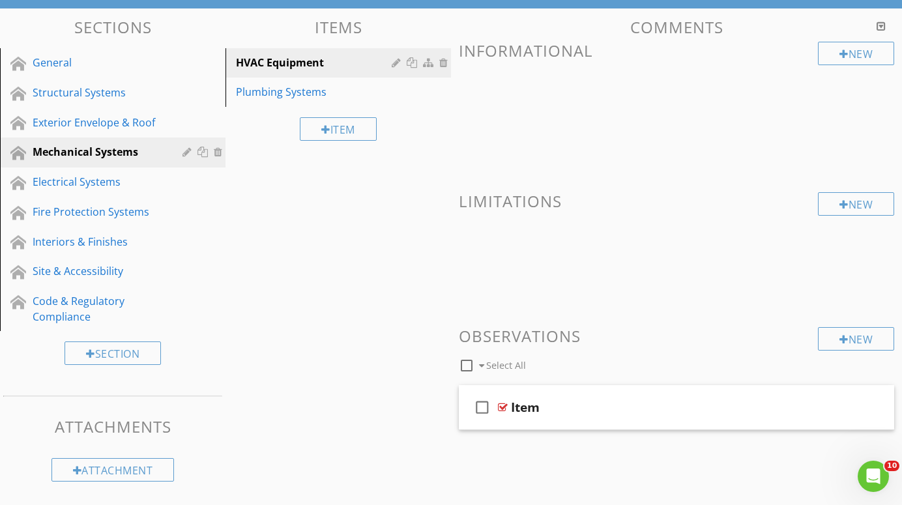
scroll to position [111, 0]
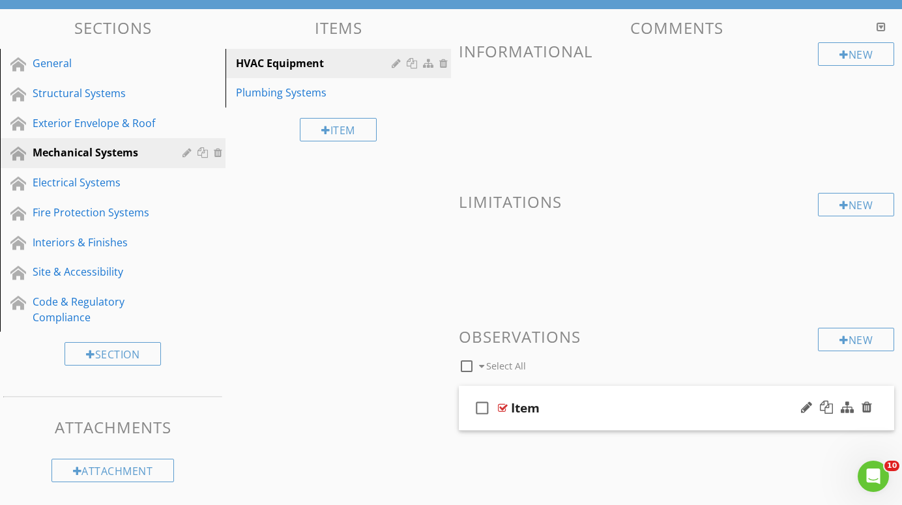
click at [501, 405] on div at bounding box center [503, 408] width 10 height 10
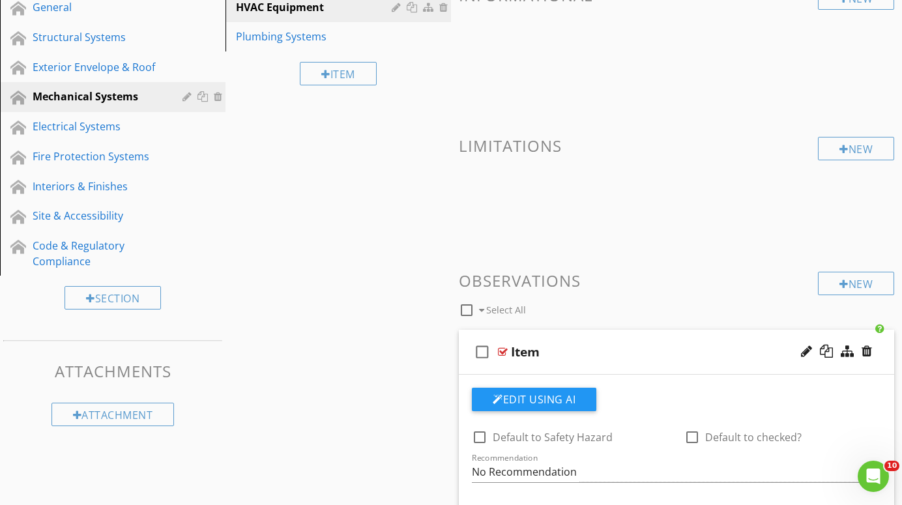
scroll to position [173, 0]
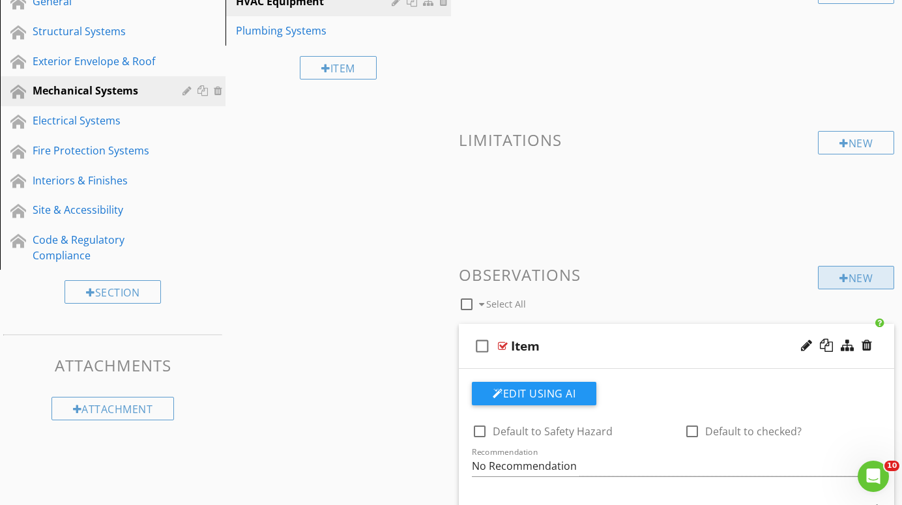
click at [855, 275] on div "New" at bounding box center [856, 277] width 76 height 23
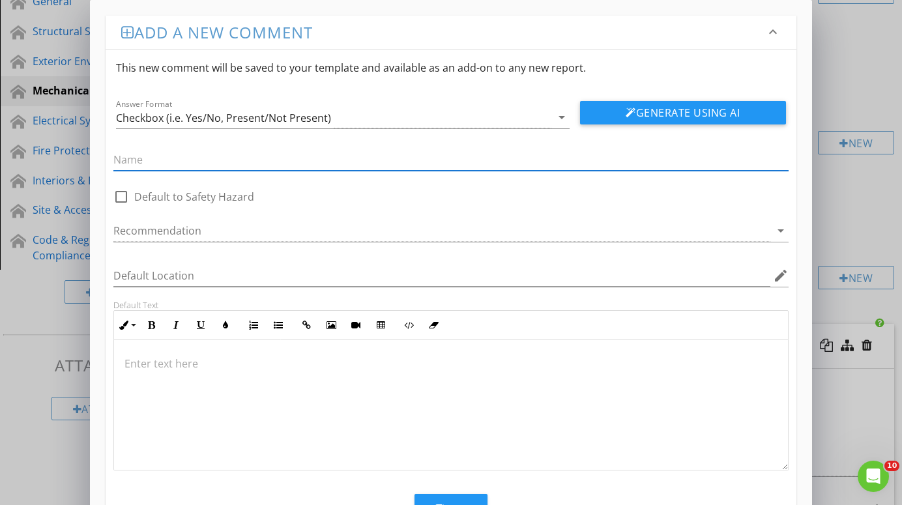
click at [530, 158] on input "text" at bounding box center [450, 160] width 675 height 22
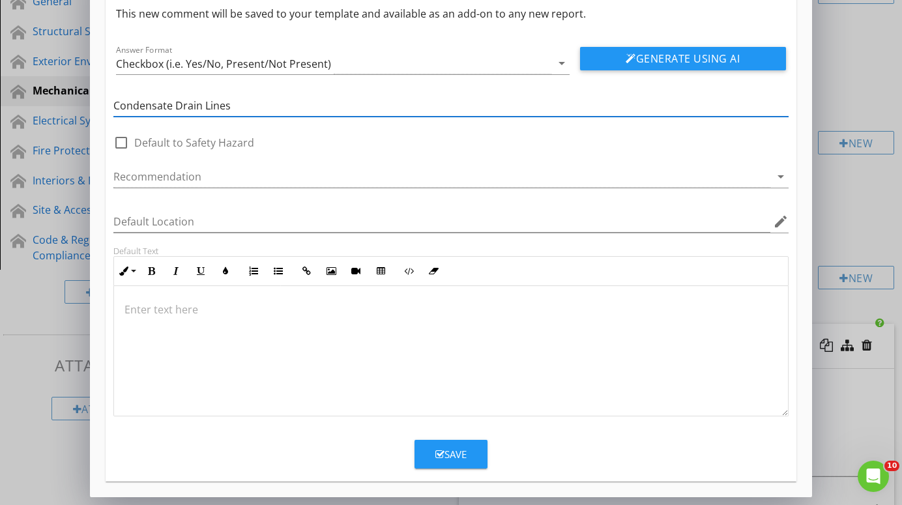
scroll to position [54, 0]
type input "Condensate Drain Lines"
click at [707, 58] on button "Generate Using AI" at bounding box center [683, 58] width 206 height 23
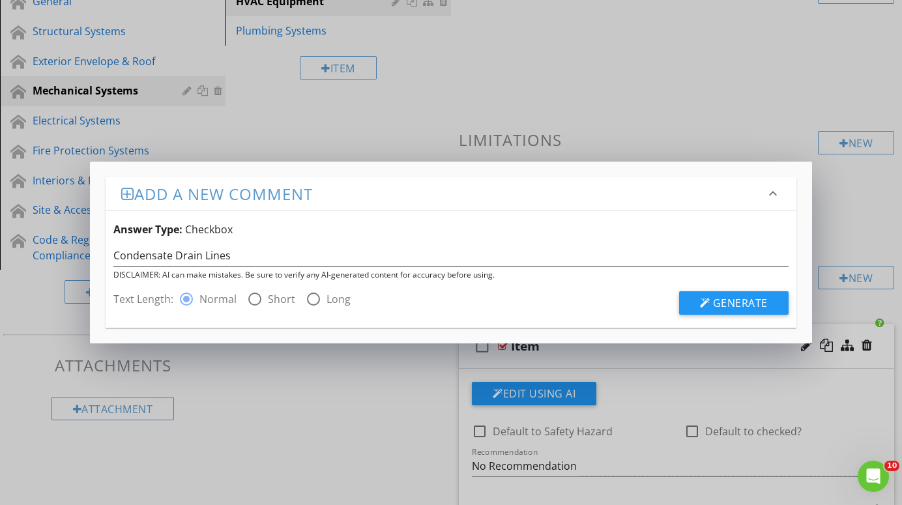
scroll to position [0, 0]
click at [736, 308] on span "Generate" at bounding box center [740, 303] width 55 height 14
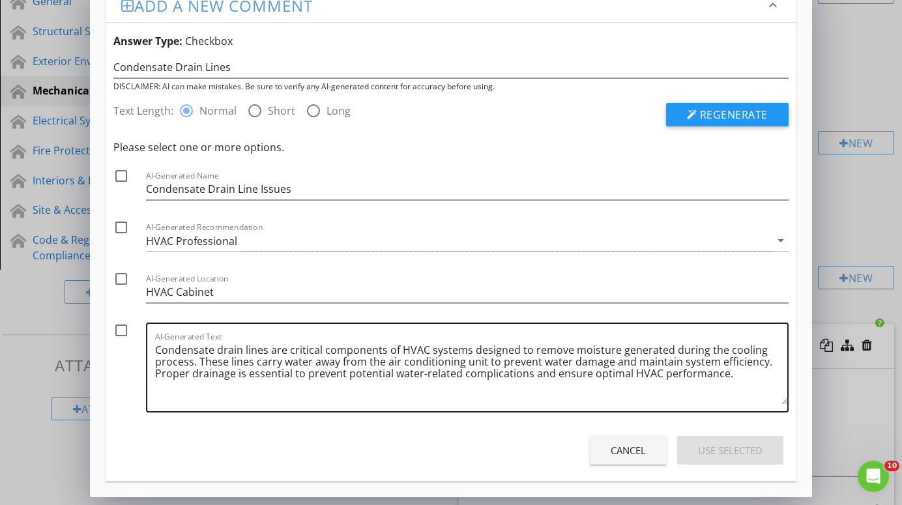
scroll to position [27, 0]
click at [123, 329] on div at bounding box center [121, 330] width 22 height 22
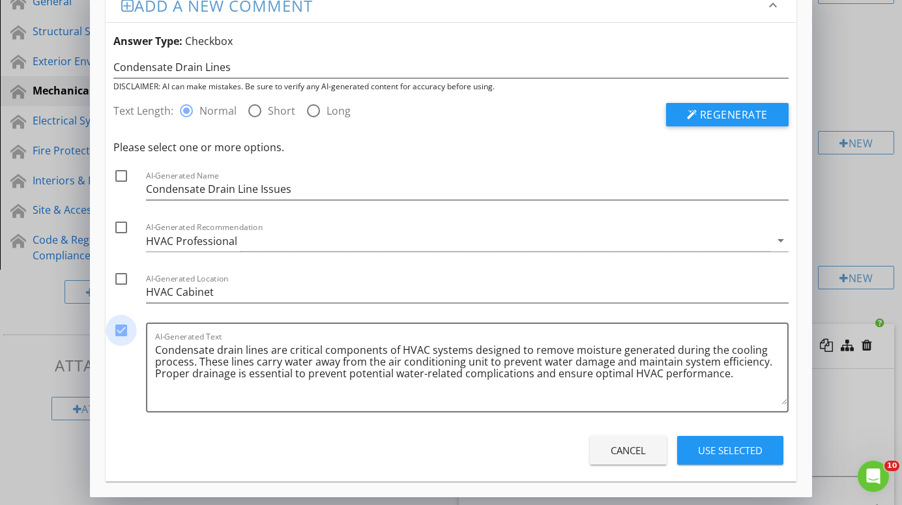
checkbox input "true"
click at [120, 224] on div at bounding box center [121, 227] width 22 height 22
checkbox input "true"
click at [751, 449] on div "Use Selected" at bounding box center [730, 450] width 65 height 15
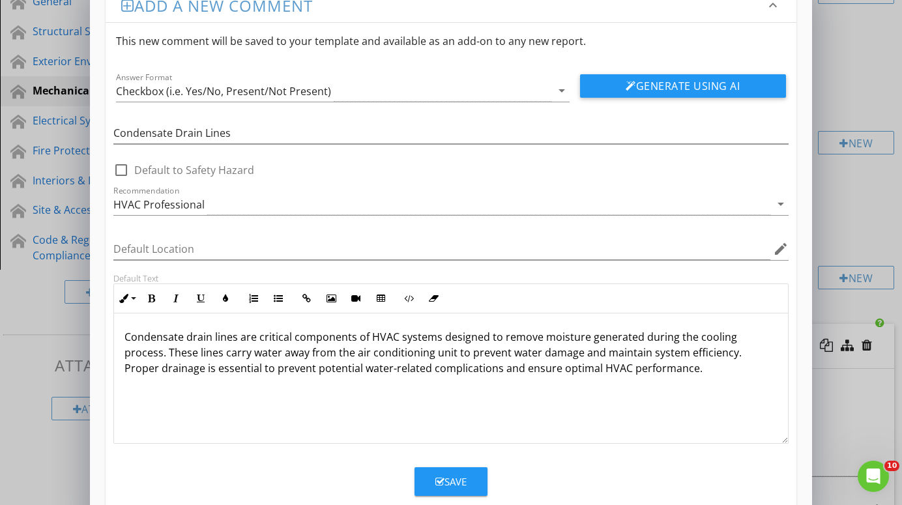
click at [628, 370] on p "Condensate drain lines are critical components of HVAC systems designed to remo…" at bounding box center [451, 352] width 653 height 47
click at [458, 481] on div "Save" at bounding box center [450, 482] width 31 height 15
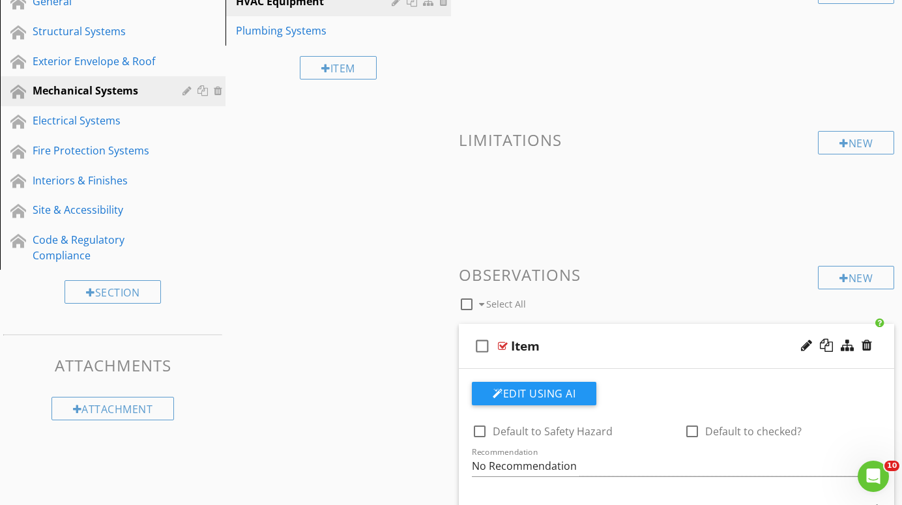
scroll to position [0, 0]
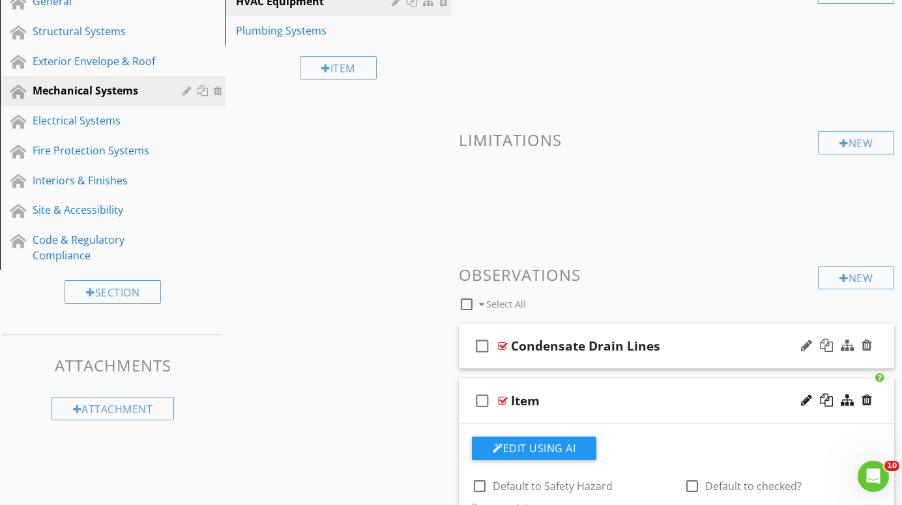
click at [501, 346] on div at bounding box center [503, 346] width 10 height 10
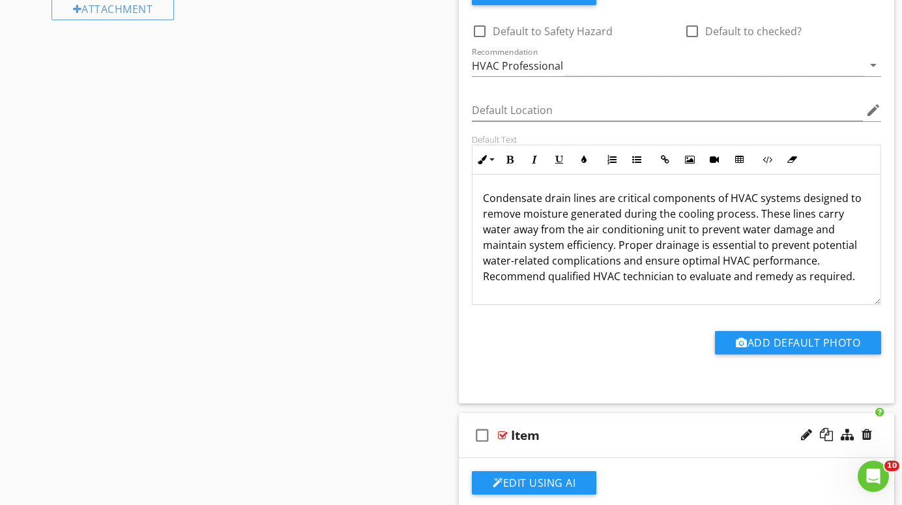
scroll to position [576, 0]
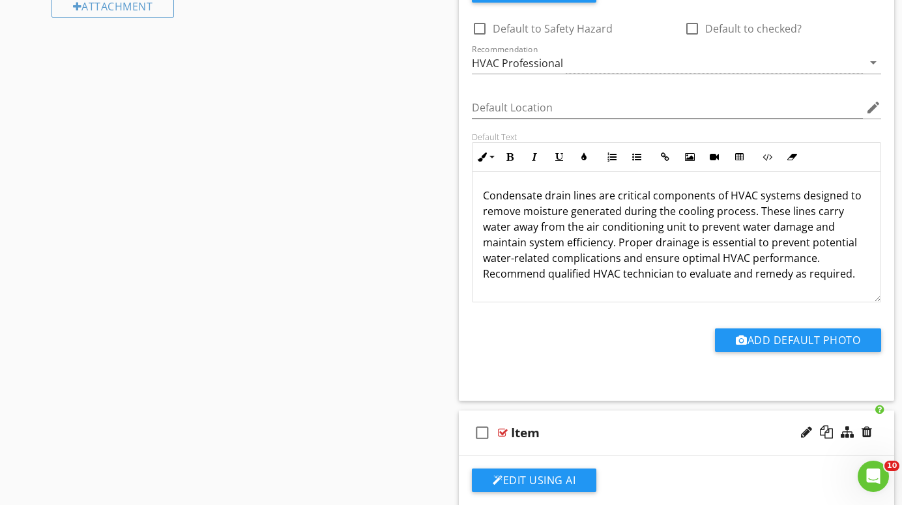
click at [754, 213] on p "Condensate drain lines are critical components of HVAC systems designed to remo…" at bounding box center [676, 235] width 387 height 94
click at [482, 197] on div "Condensate drain lines are critical components of HVAC systems designed to remo…" at bounding box center [677, 237] width 408 height 130
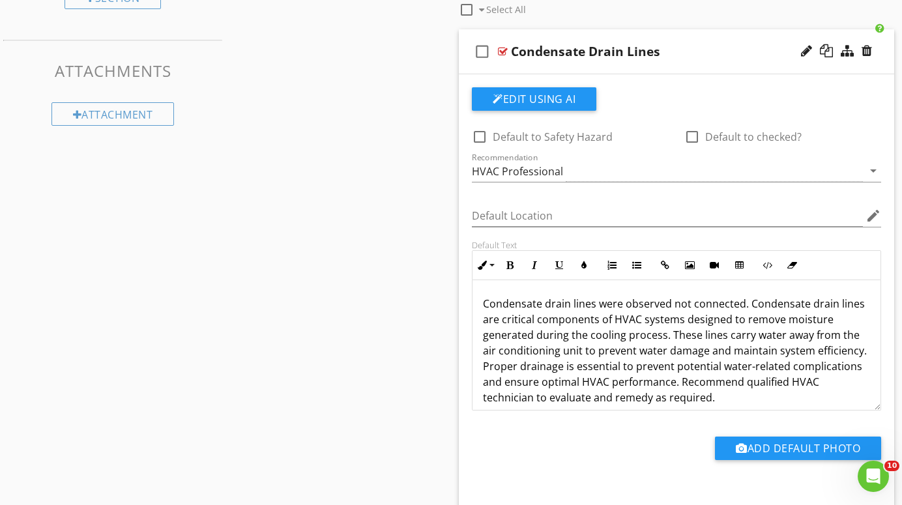
scroll to position [460, 0]
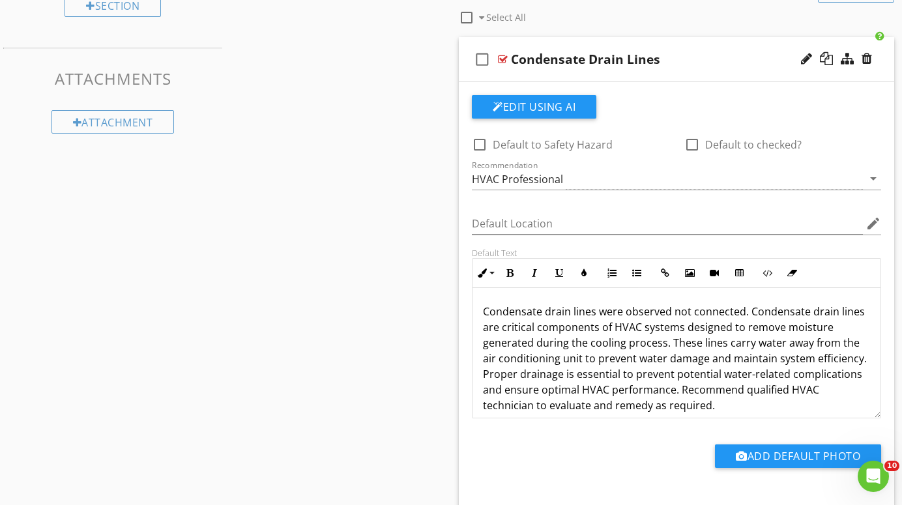
click at [502, 57] on div at bounding box center [503, 59] width 10 height 10
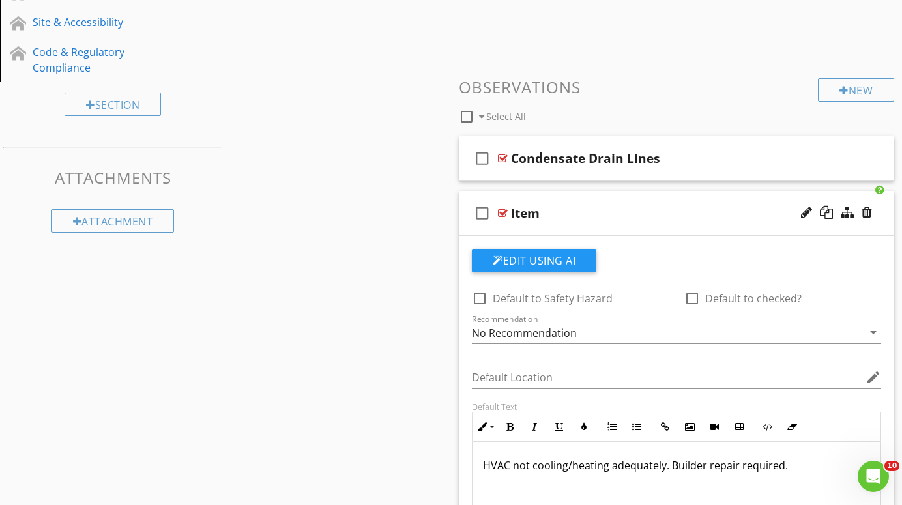
scroll to position [359, 0]
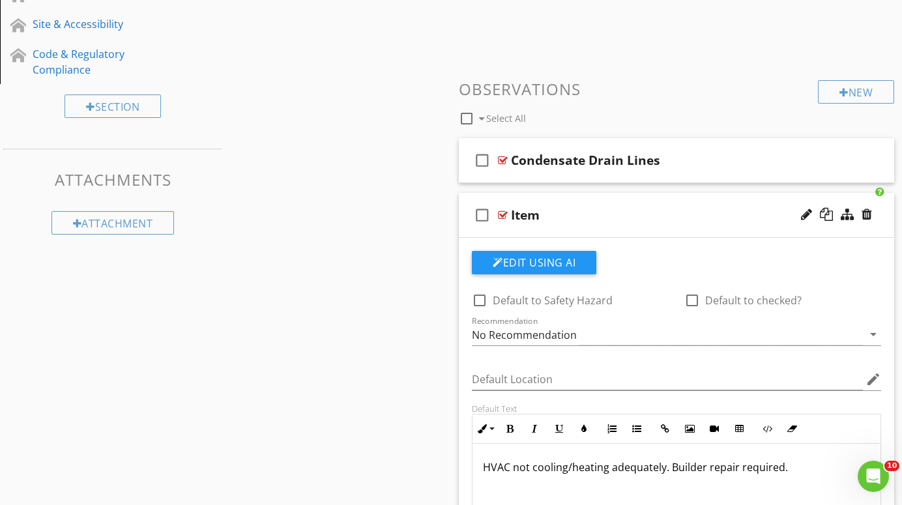
click at [505, 212] on div at bounding box center [503, 215] width 10 height 10
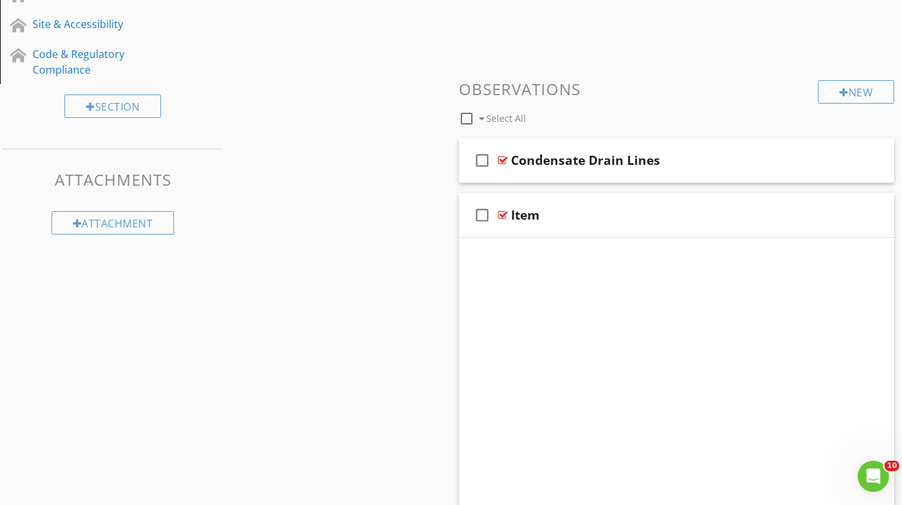
scroll to position [145, 0]
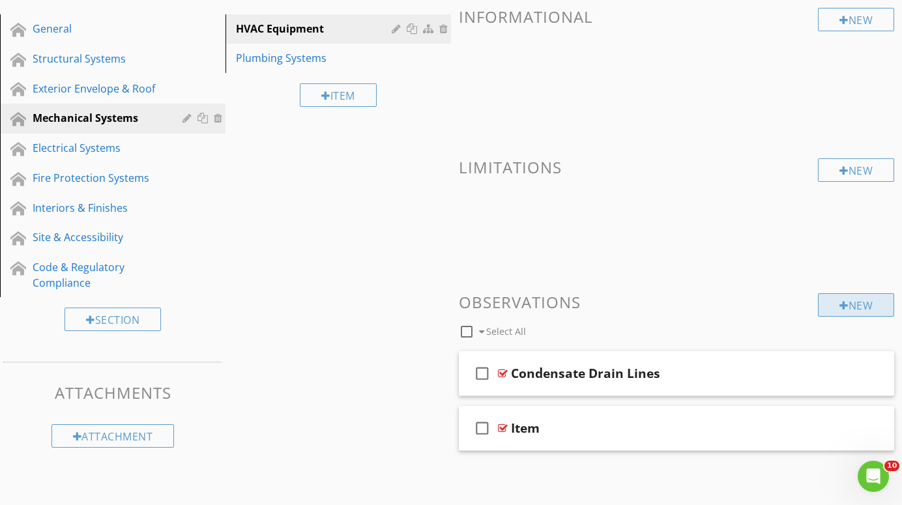
click at [859, 303] on div "New" at bounding box center [856, 304] width 76 height 23
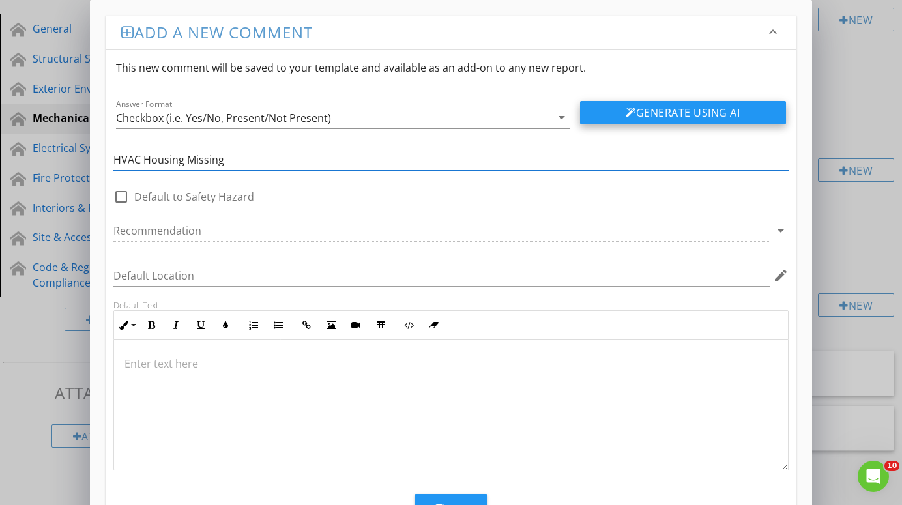
type input "HVAC Housing Missing"
click at [660, 111] on button "Generate Using AI" at bounding box center [683, 112] width 206 height 23
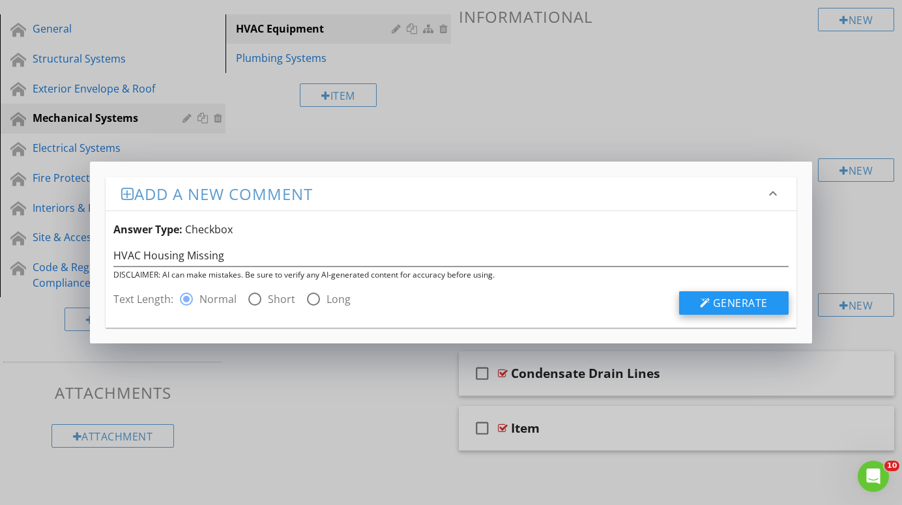
click at [739, 302] on span "Generate" at bounding box center [740, 303] width 55 height 14
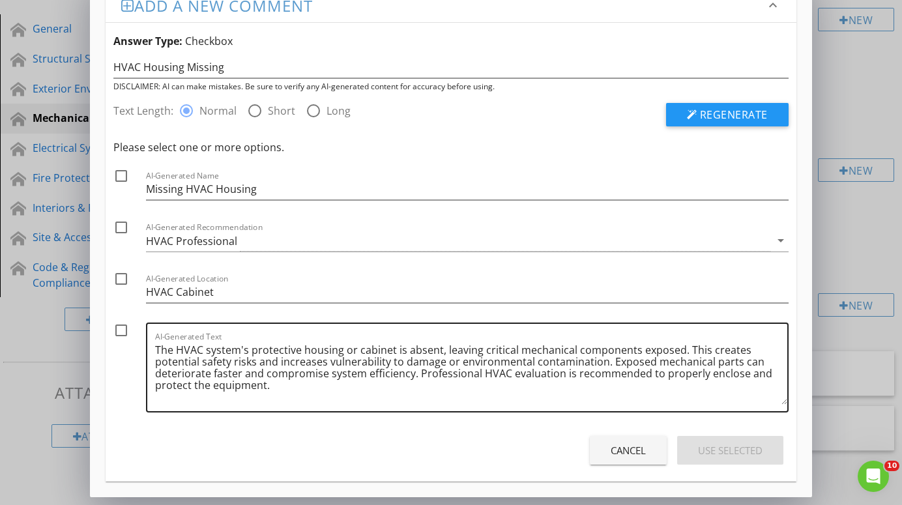
scroll to position [27, 0]
click at [123, 326] on div at bounding box center [121, 330] width 22 height 22
checkbox input "true"
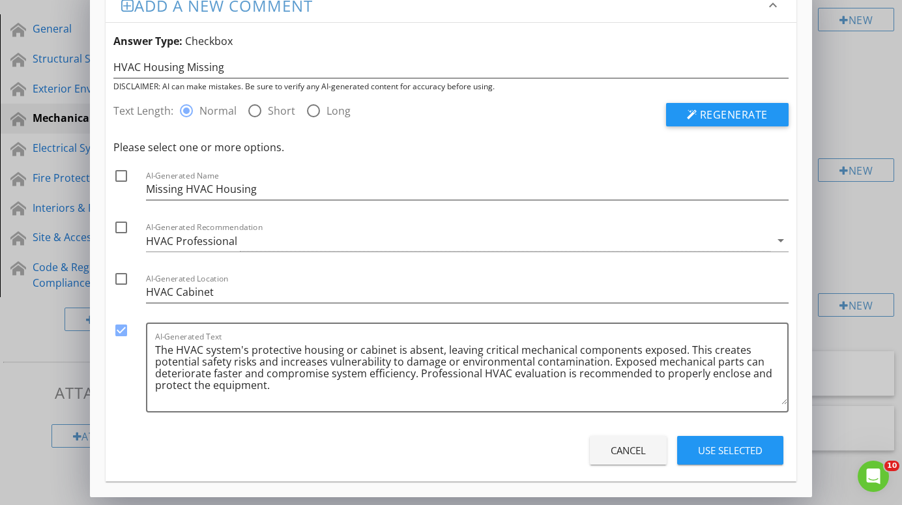
click at [121, 280] on div at bounding box center [121, 279] width 22 height 22
checkbox input "true"
click at [119, 230] on div at bounding box center [121, 227] width 22 height 22
checkbox input "true"
click at [751, 445] on div "Use Selected" at bounding box center [730, 450] width 65 height 15
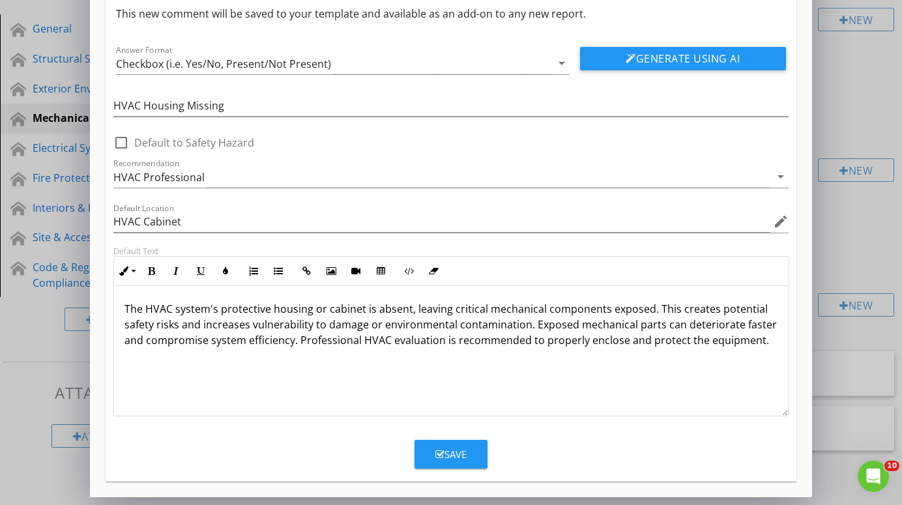
scroll to position [54, 0]
click at [449, 449] on div "Save" at bounding box center [450, 454] width 31 height 15
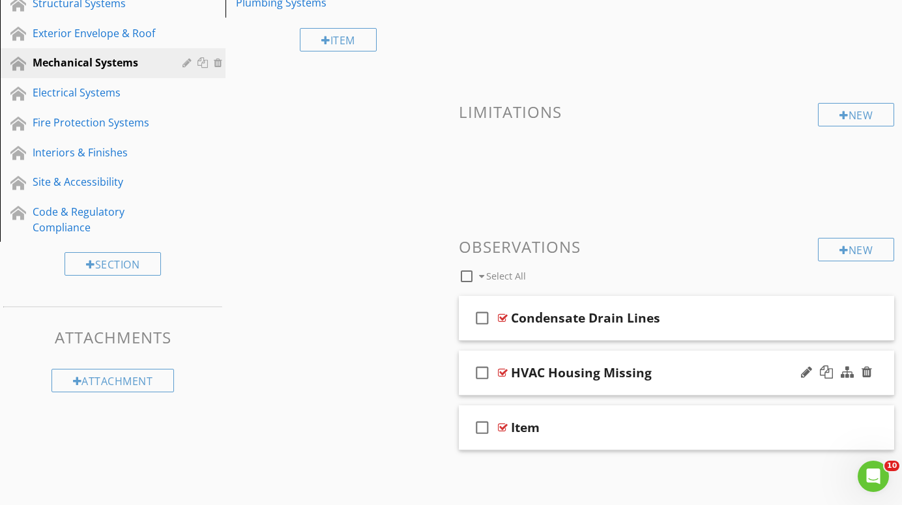
scroll to position [200, 0]
click at [501, 372] on div at bounding box center [503, 373] width 10 height 10
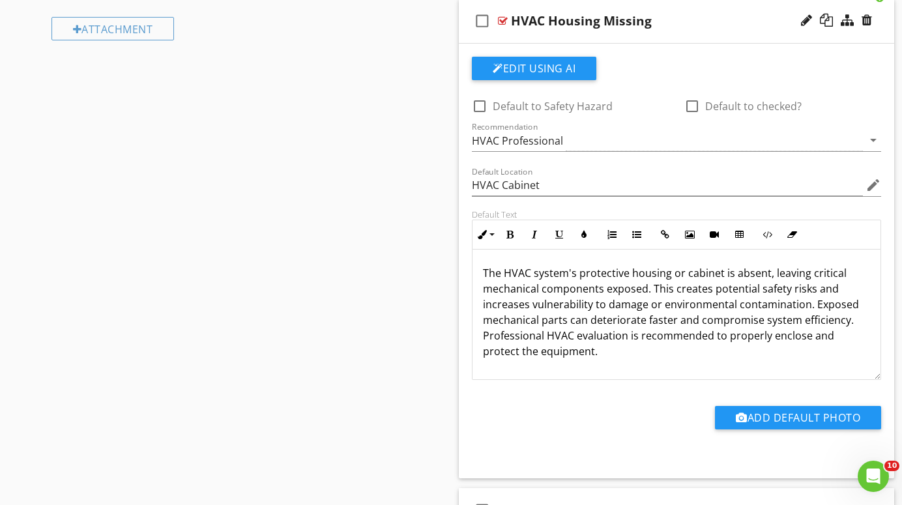
scroll to position [557, 0]
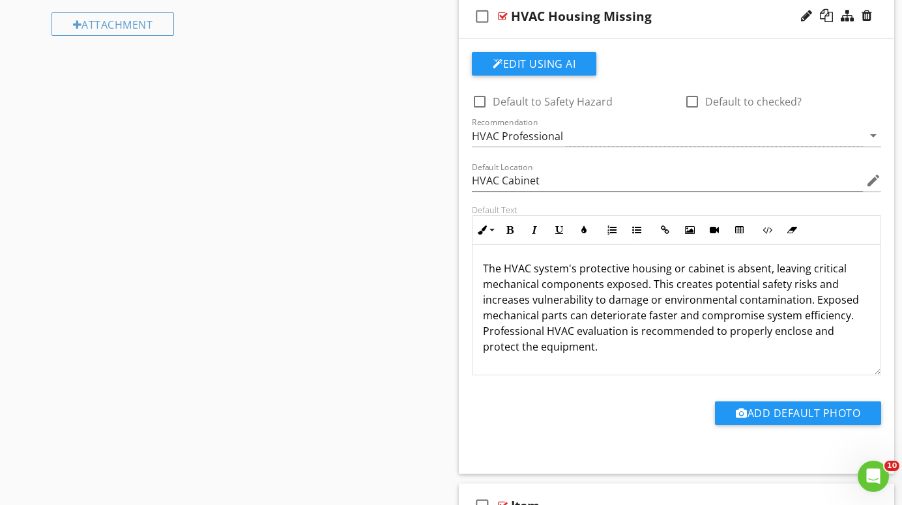
click at [765, 272] on p "The HVAC system's protective housing or cabinet is absent, leaving critical mec…" at bounding box center [676, 308] width 387 height 94
click at [683, 273] on p "The HVAC system's protective housing or cabinet is absent, leaving critical mec…" at bounding box center [676, 308] width 387 height 94
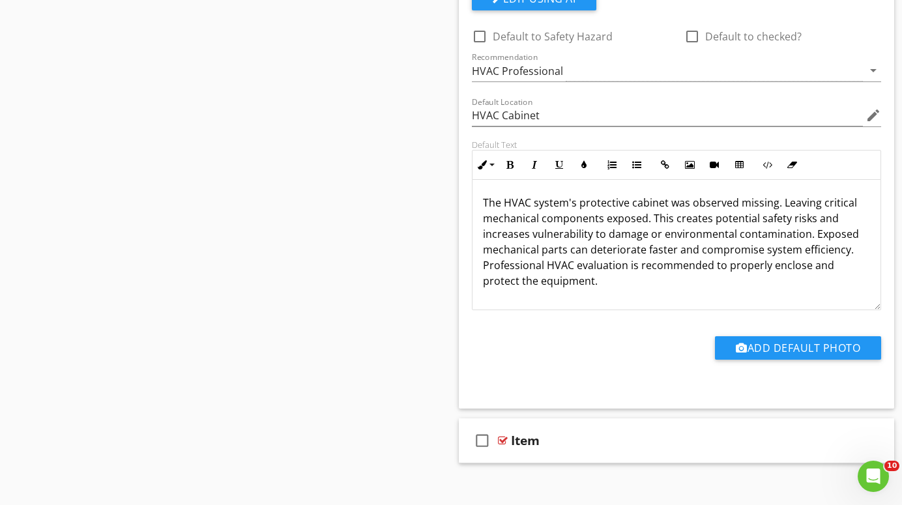
scroll to position [626, 0]
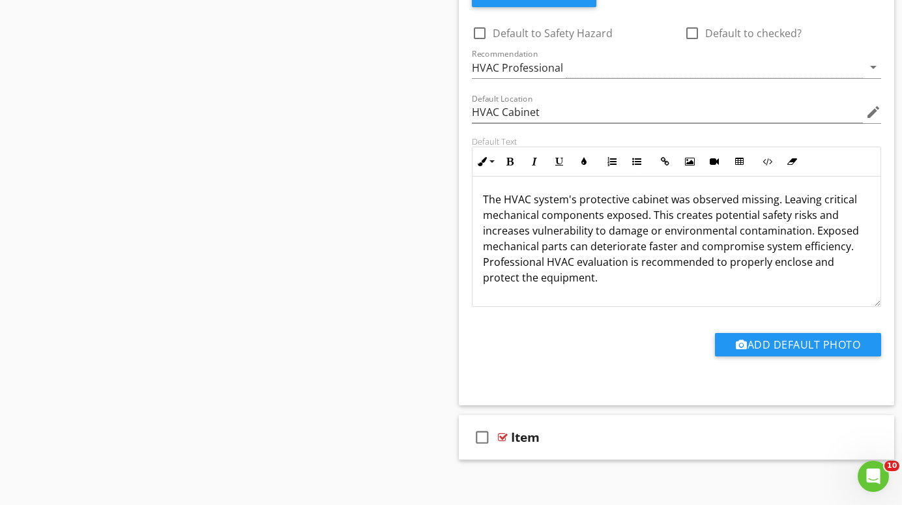
click at [546, 267] on p "The HVAC system's protective cabinet was observed missing. Leaving critical mec…" at bounding box center [676, 239] width 387 height 94
click at [829, 265] on p "The HVAC system's protective cabinet was observed missing. Leaving critical mec…" at bounding box center [676, 239] width 387 height 94
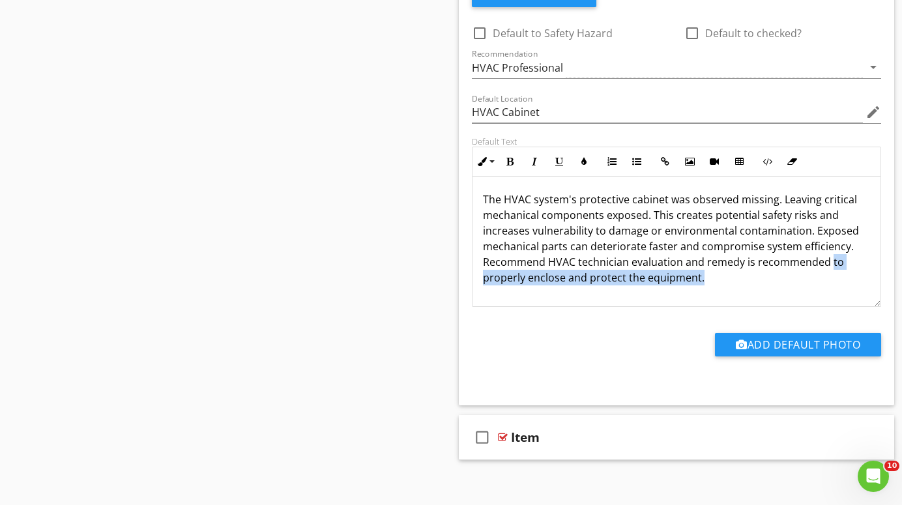
drag, startPoint x: 829, startPoint y: 265, endPoint x: 842, endPoint y: 293, distance: 30.9
click at [842, 293] on div "The HVAC system's protective cabinet was observed missing. Leaving critical mec…" at bounding box center [677, 241] width 408 height 130
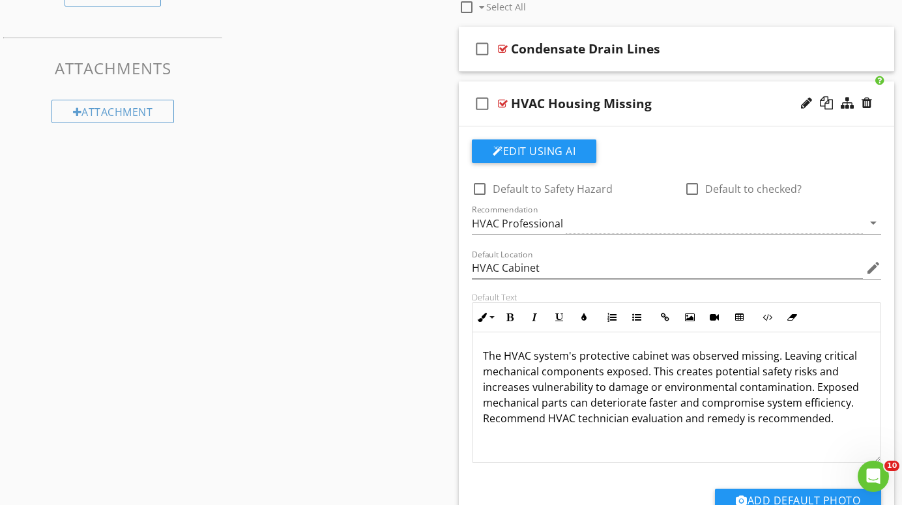
scroll to position [469, 0]
click at [502, 101] on div at bounding box center [503, 104] width 10 height 10
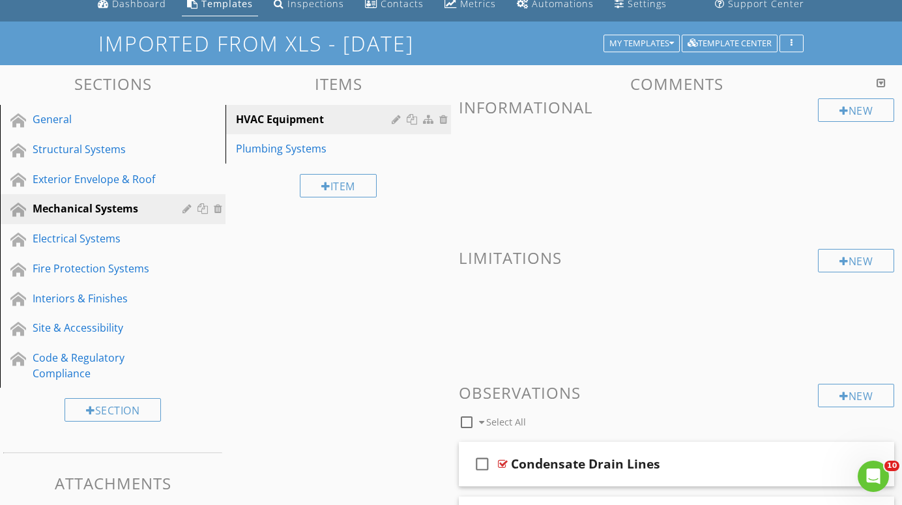
scroll to position [54, 0]
click at [51, 119] on div "General" at bounding box center [98, 120] width 131 height 16
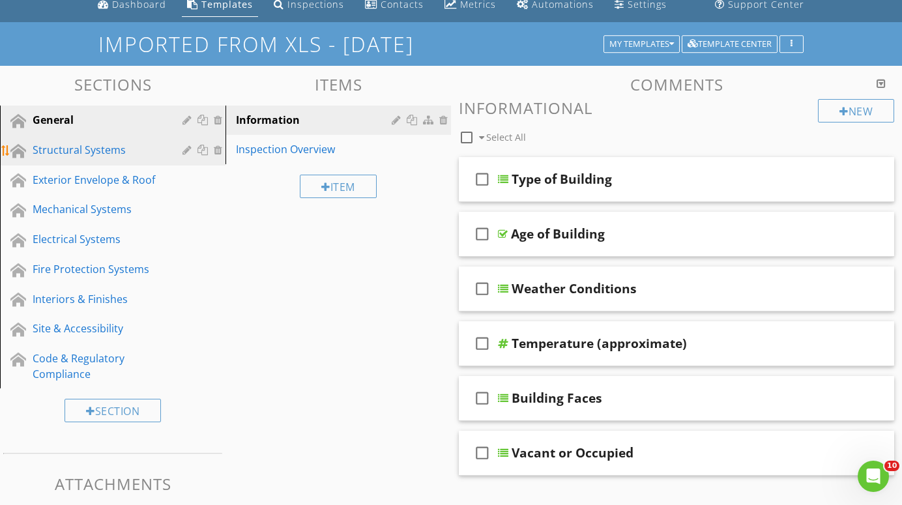
click at [56, 151] on div "Structural Systems" at bounding box center [98, 150] width 131 height 16
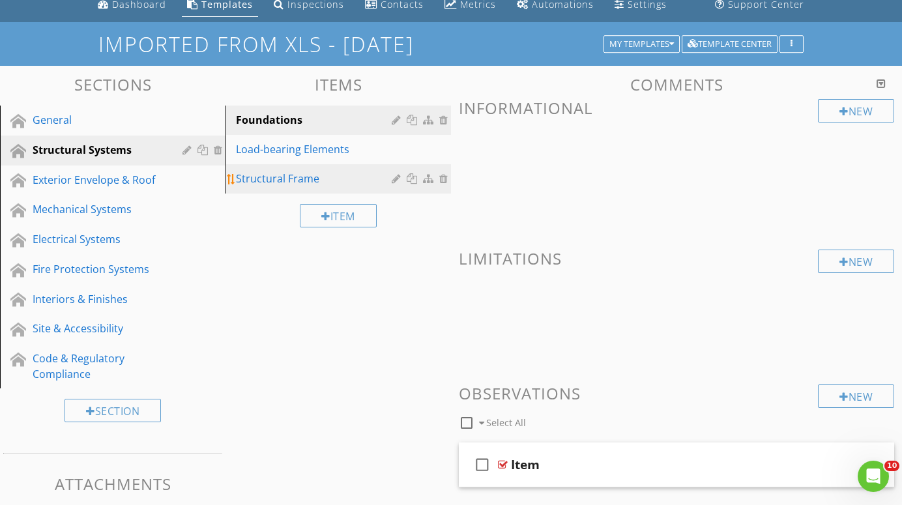
click at [280, 179] on div "Structural Frame" at bounding box center [316, 179] width 160 height 16
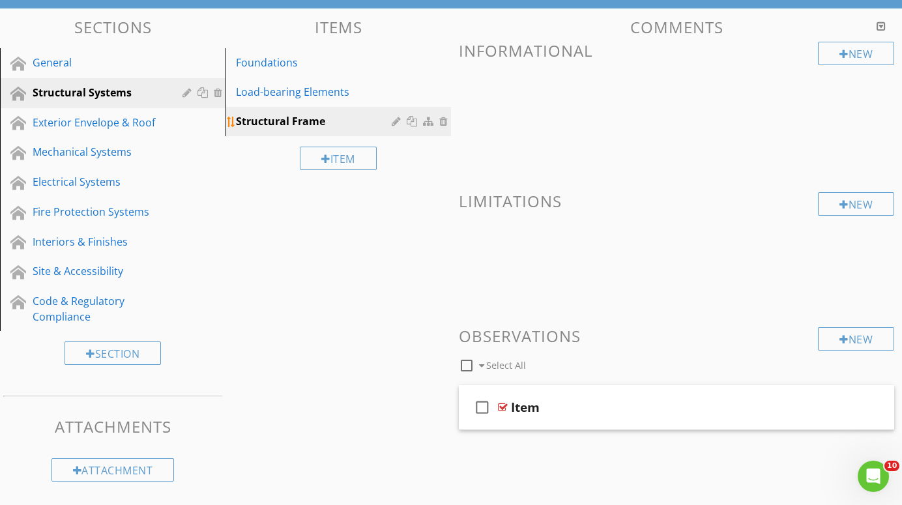
scroll to position [111, 0]
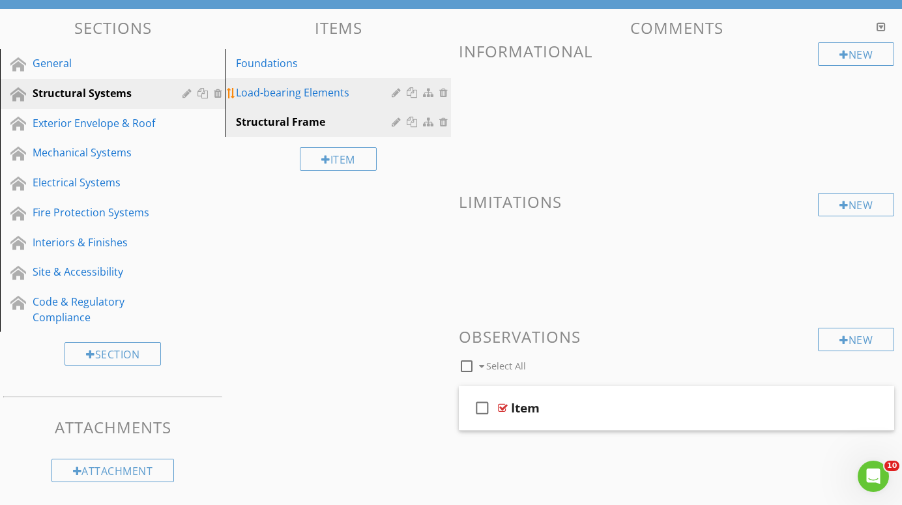
click at [271, 91] on div "Load-bearing Elements" at bounding box center [316, 93] width 160 height 16
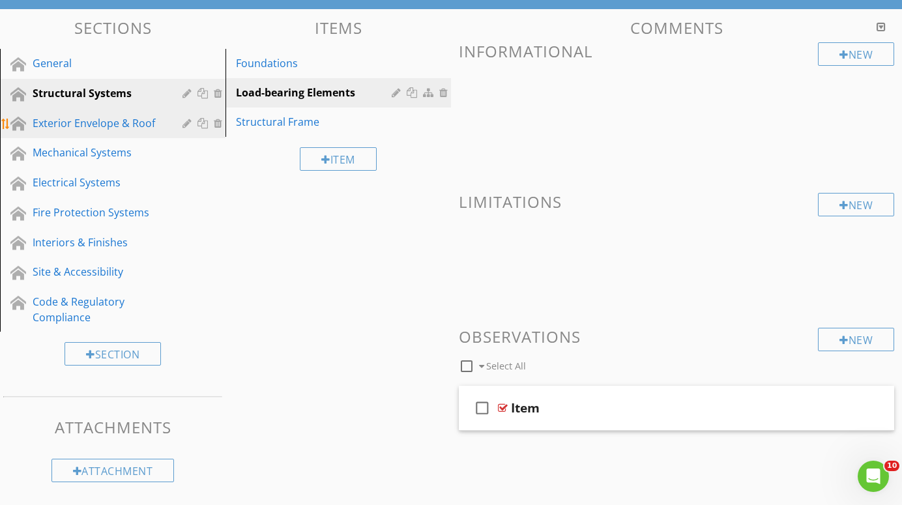
click at [87, 122] on div "Exterior Envelope & Roof" at bounding box center [98, 123] width 131 height 16
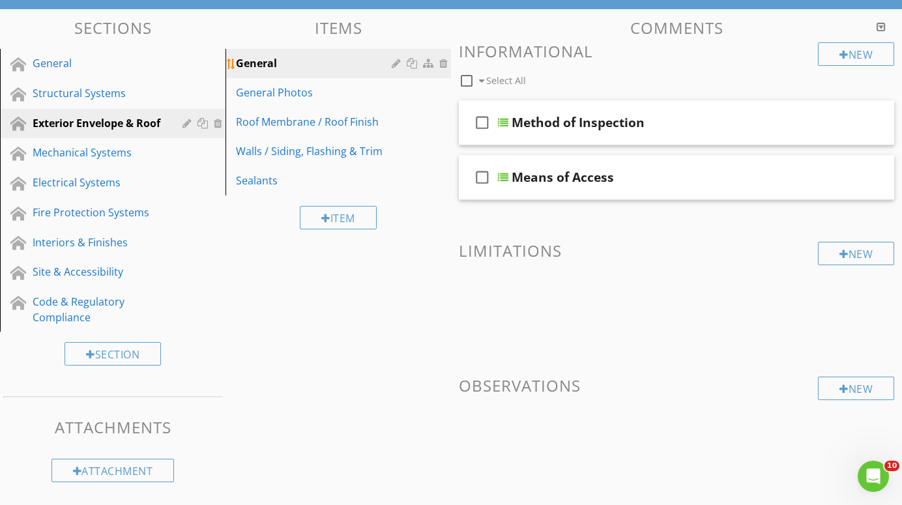
click at [267, 61] on div "General" at bounding box center [316, 63] width 160 height 16
click at [504, 120] on div at bounding box center [503, 122] width 10 height 10
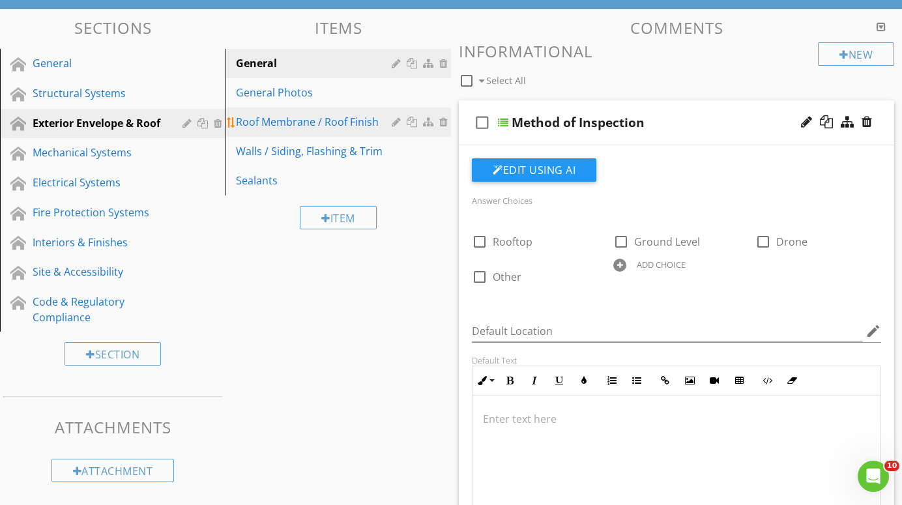
click at [274, 119] on div "Roof Membrane / Roof Finish" at bounding box center [316, 122] width 160 height 16
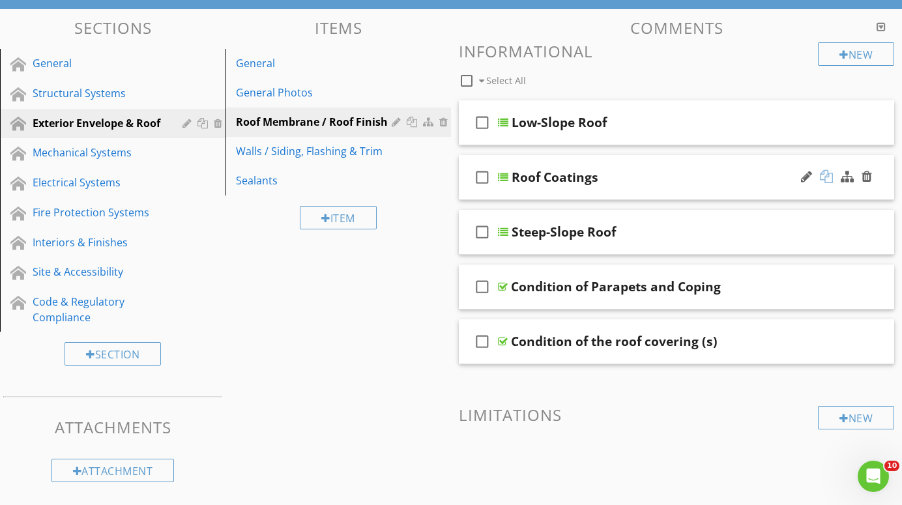
click at [829, 174] on div at bounding box center [826, 176] width 13 height 13
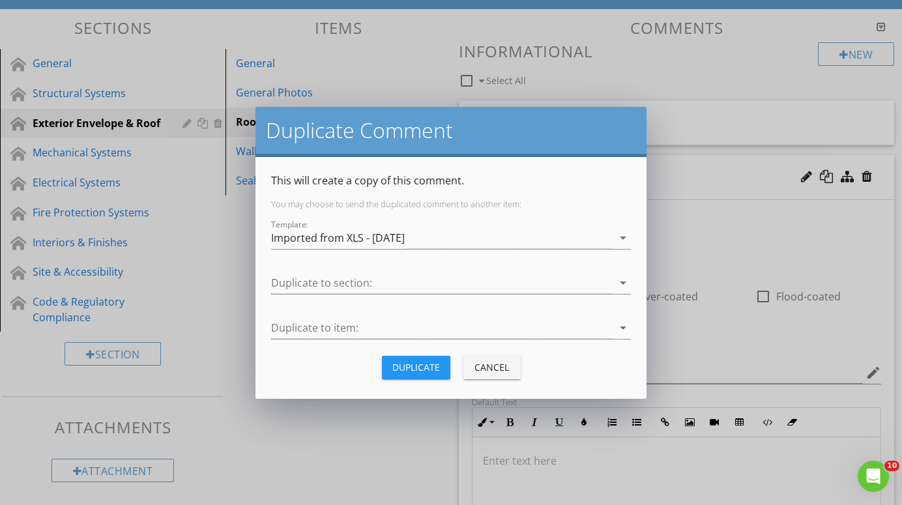
click at [418, 364] on div "Duplicate" at bounding box center [416, 368] width 48 height 14
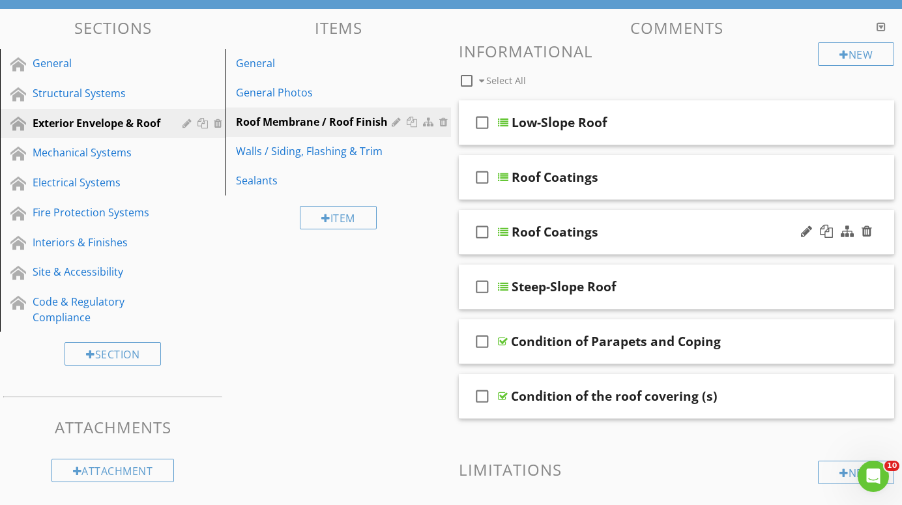
click at [591, 229] on div "Roof Coatings" at bounding box center [555, 232] width 87 height 16
type input "Roof Drainage Type"
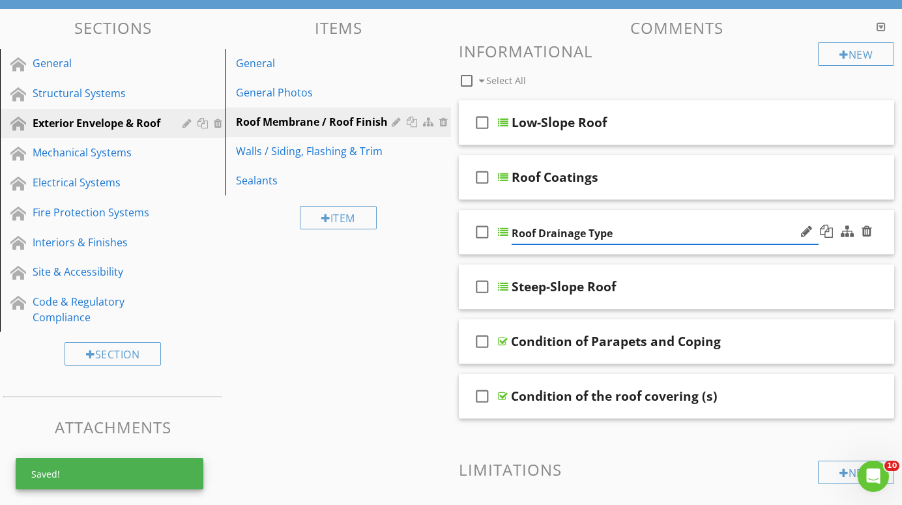
click at [503, 229] on div at bounding box center [503, 232] width 10 height 10
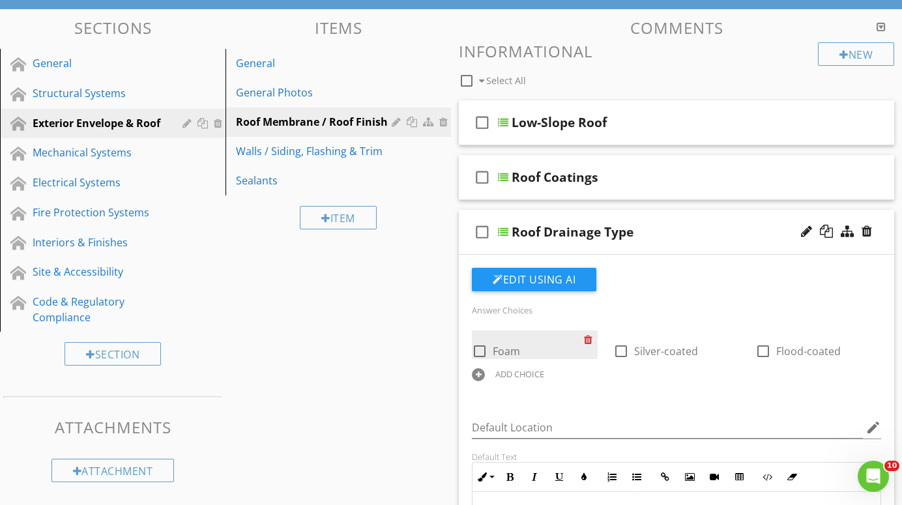
click at [592, 338] on div at bounding box center [591, 340] width 14 height 18
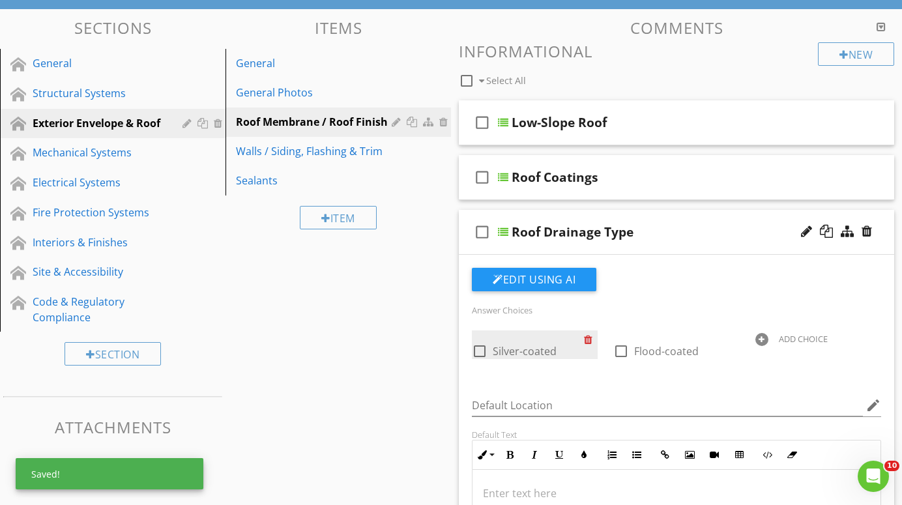
click at [592, 338] on div at bounding box center [591, 340] width 14 height 18
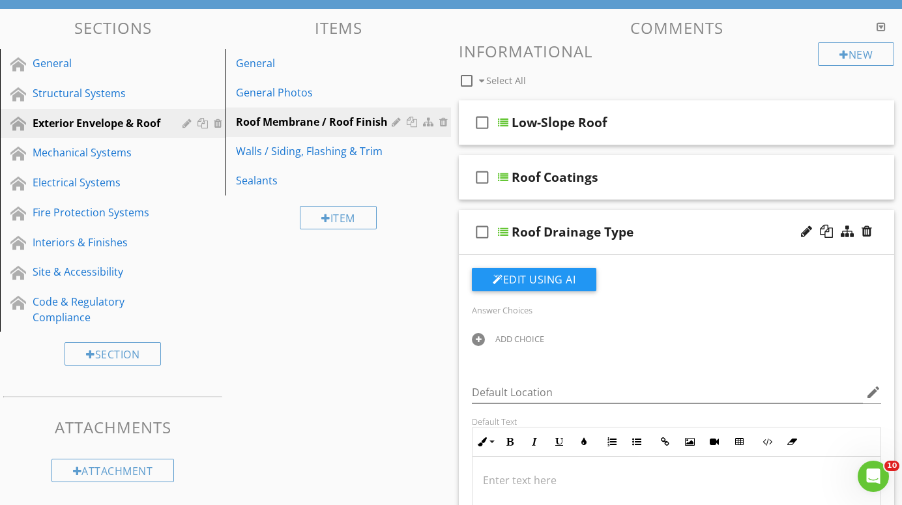
click at [477, 338] on div at bounding box center [478, 339] width 13 height 13
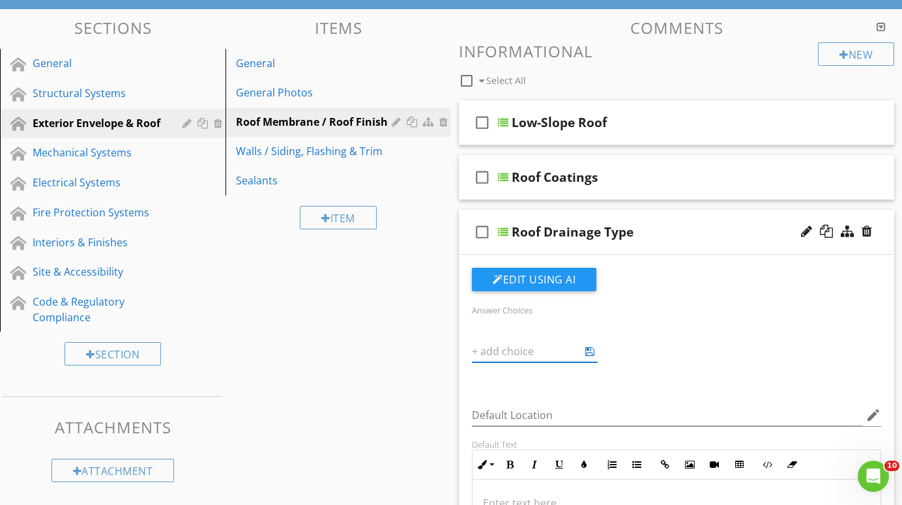
click at [572, 382] on div "Answer Choices ADD CHOICE Default Location edit Default Text Inline Style XLarg…" at bounding box center [676, 475] width 425 height 415
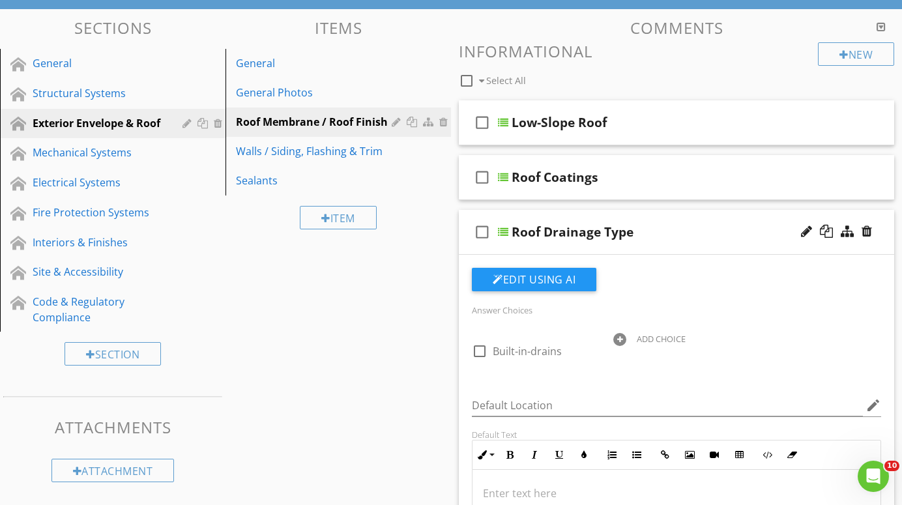
click at [621, 336] on div at bounding box center [619, 339] width 13 height 13
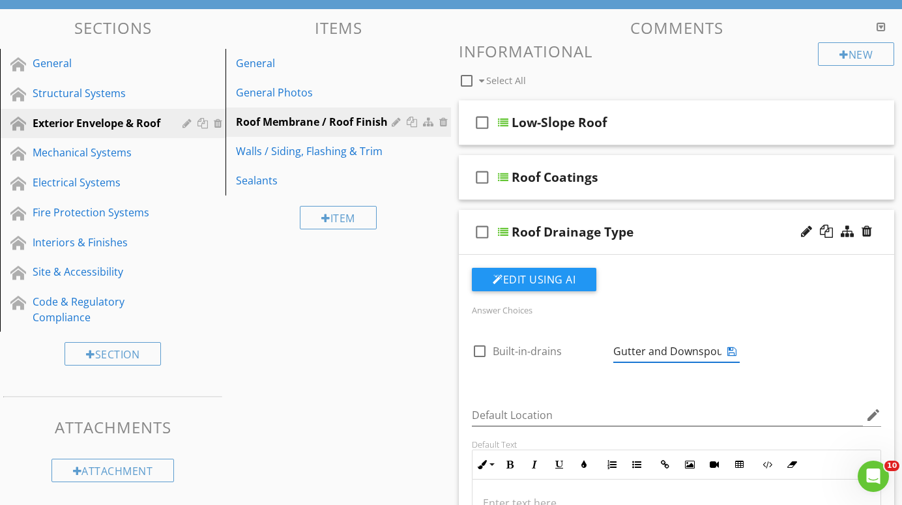
type input "Gutter and Downspouts"
click at [606, 375] on div "Answer Choices check_box_outline_blank Built-in-drains ADD CHOICE" at bounding box center [676, 345] width 425 height 87
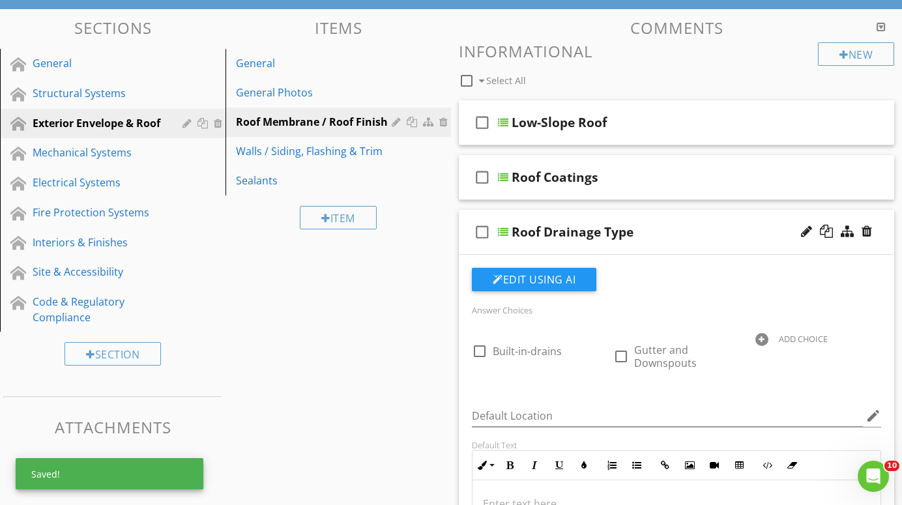
click at [763, 336] on div at bounding box center [762, 339] width 13 height 13
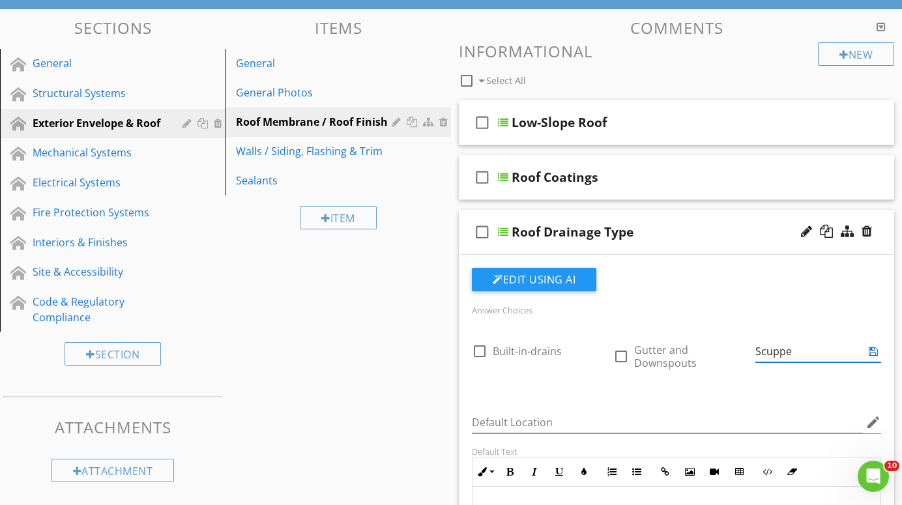
type input "Scupper"
click at [505, 230] on div at bounding box center [503, 232] width 10 height 10
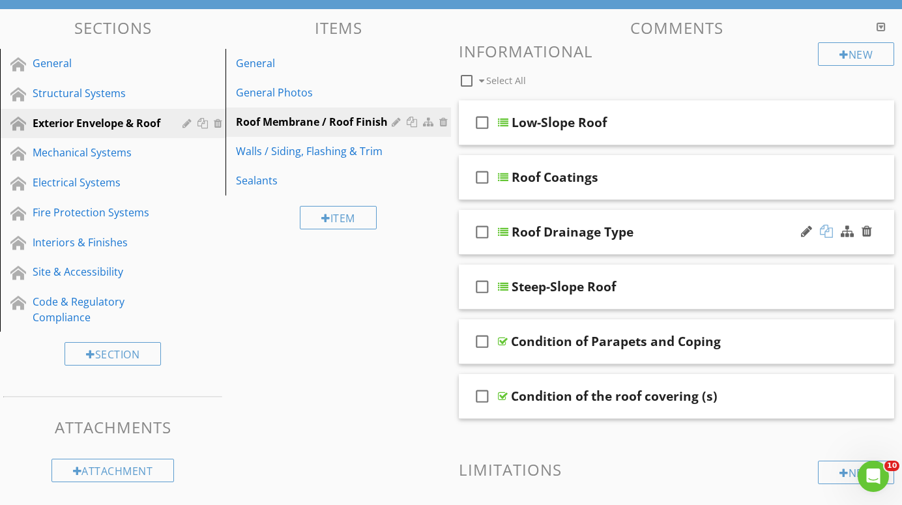
click at [827, 229] on div at bounding box center [826, 231] width 13 height 13
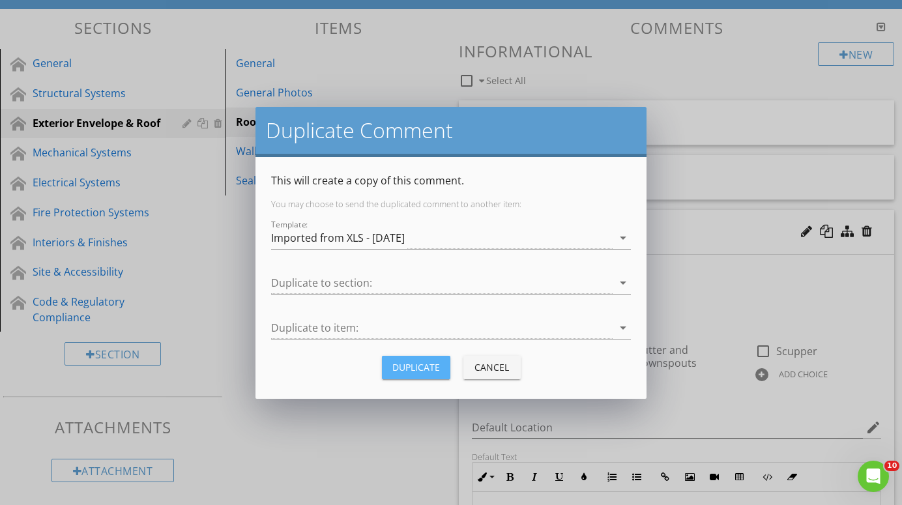
click at [434, 367] on div "Duplicate" at bounding box center [416, 368] width 48 height 14
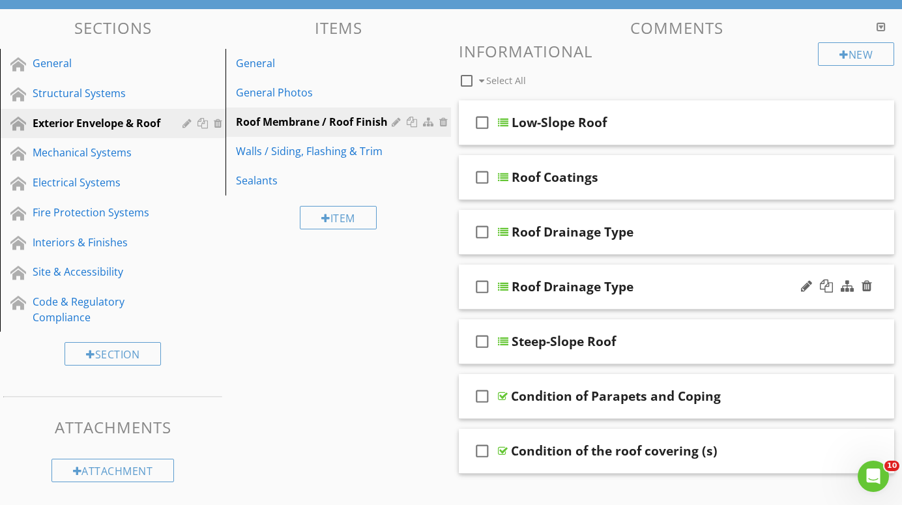
click at [505, 284] on div at bounding box center [503, 287] width 10 height 10
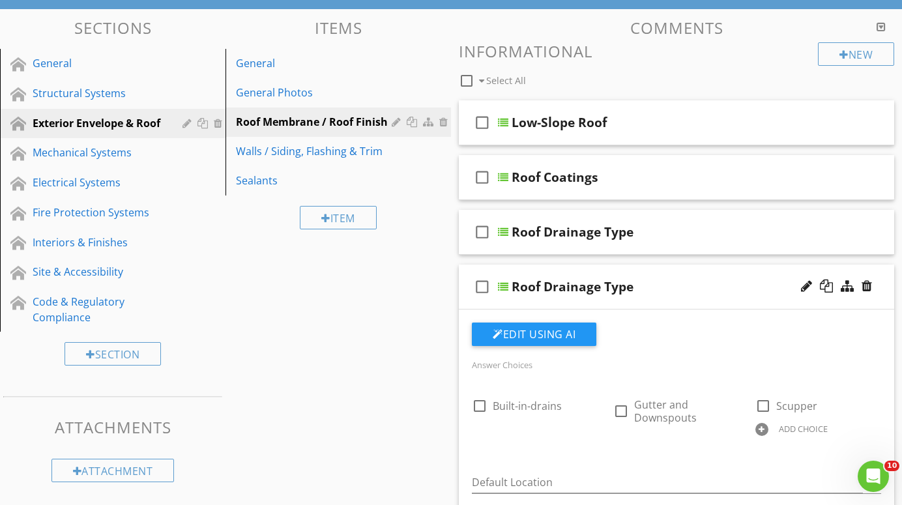
click at [505, 284] on div at bounding box center [503, 287] width 10 height 10
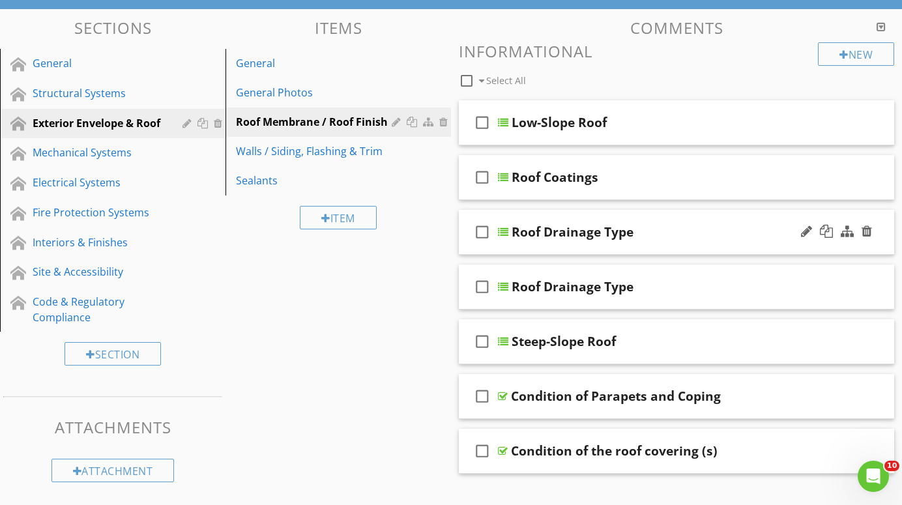
click at [506, 230] on div at bounding box center [503, 232] width 10 height 10
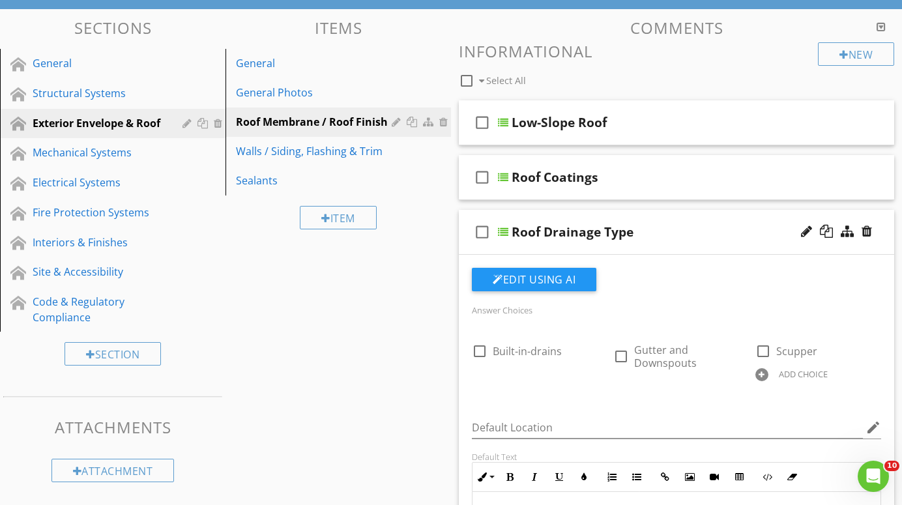
click at [506, 227] on div at bounding box center [503, 232] width 10 height 10
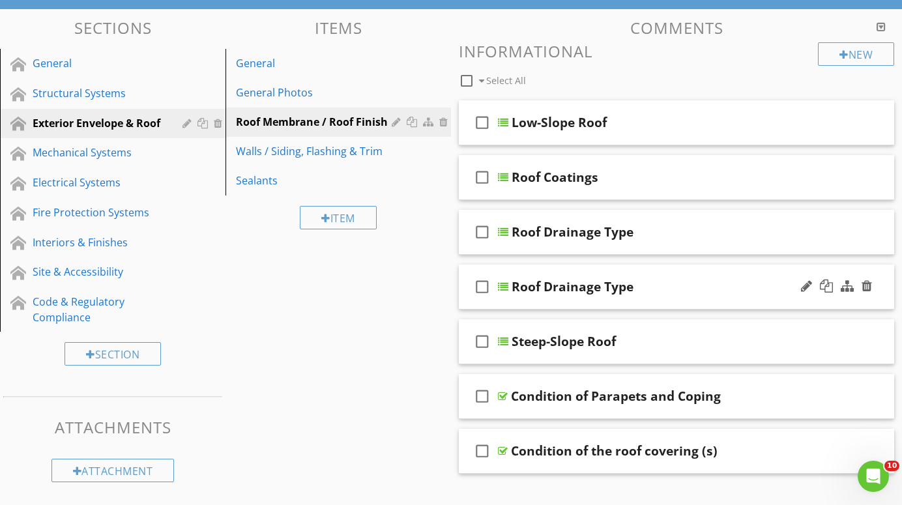
click at [503, 287] on div at bounding box center [503, 287] width 10 height 10
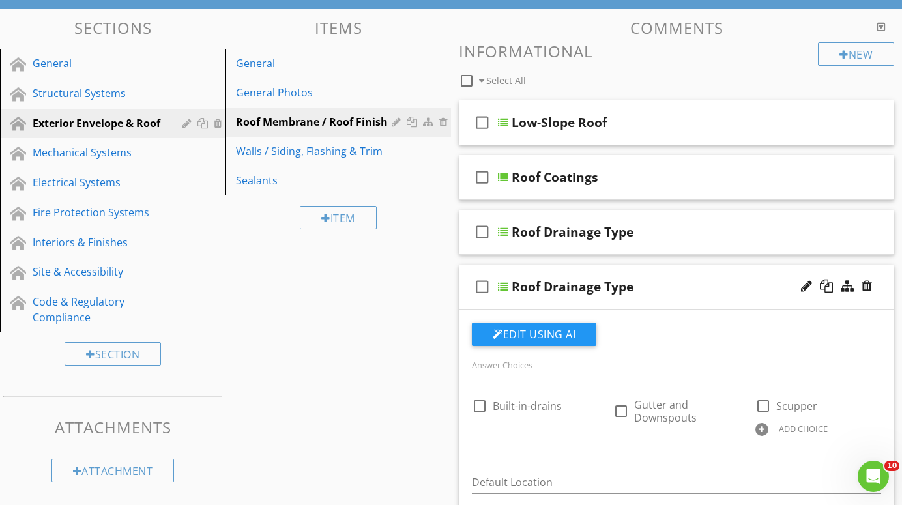
click at [630, 284] on div "Roof Drainage Type" at bounding box center [573, 287] width 122 height 16
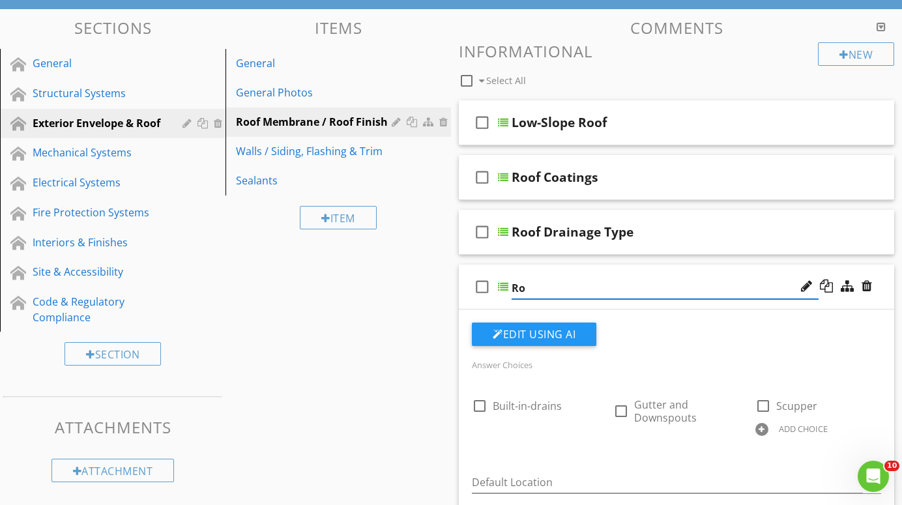
type input "R"
type input "Gutter Material"
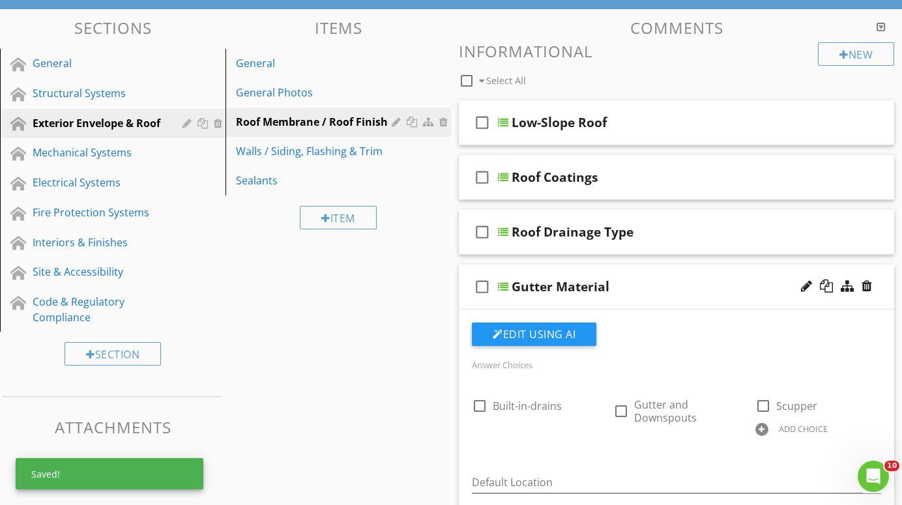
click at [665, 333] on div "Edit Using AI" at bounding box center [676, 340] width 409 height 34
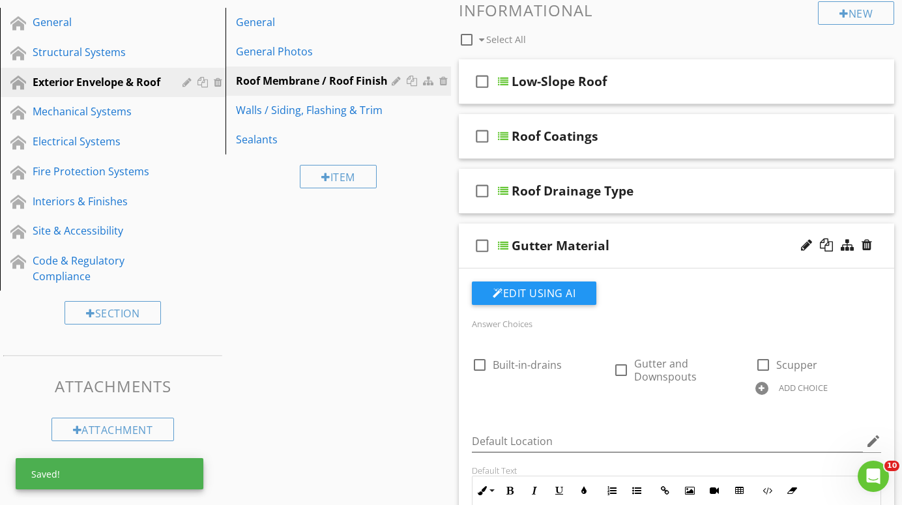
scroll to position [166, 0]
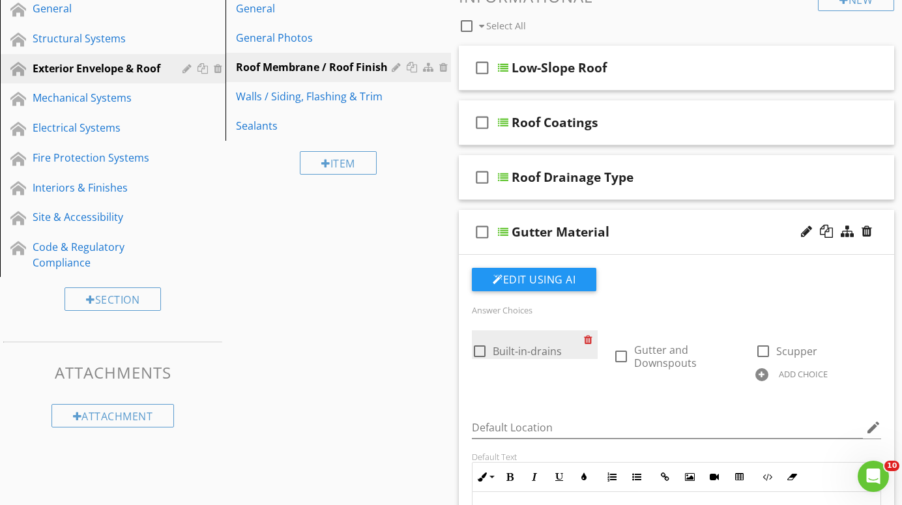
click at [589, 339] on div at bounding box center [591, 340] width 14 height 18
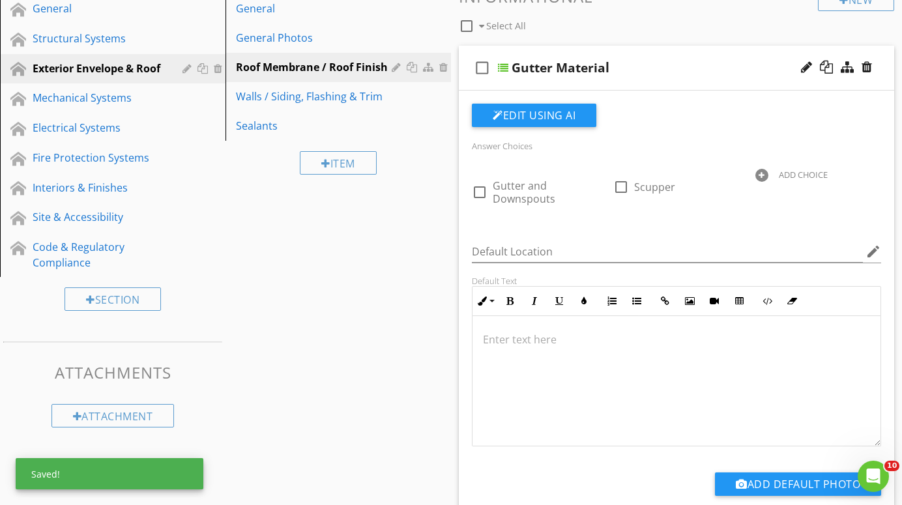
click at [589, 339] on p at bounding box center [676, 340] width 387 height 16
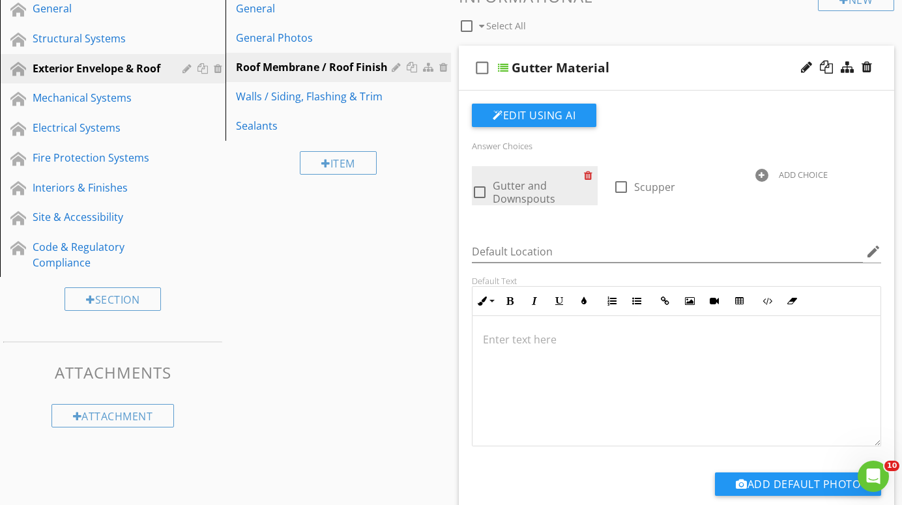
click at [588, 172] on div at bounding box center [591, 175] width 14 height 18
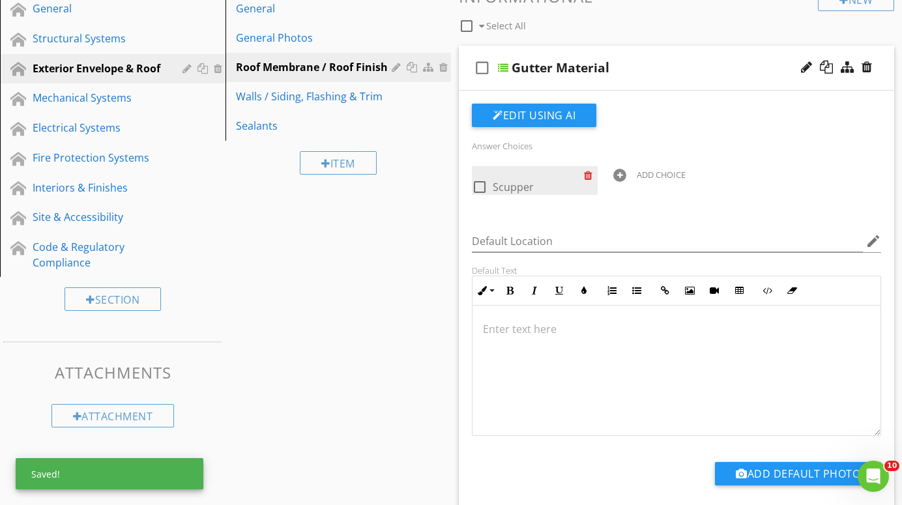
click at [588, 172] on div at bounding box center [591, 175] width 14 height 18
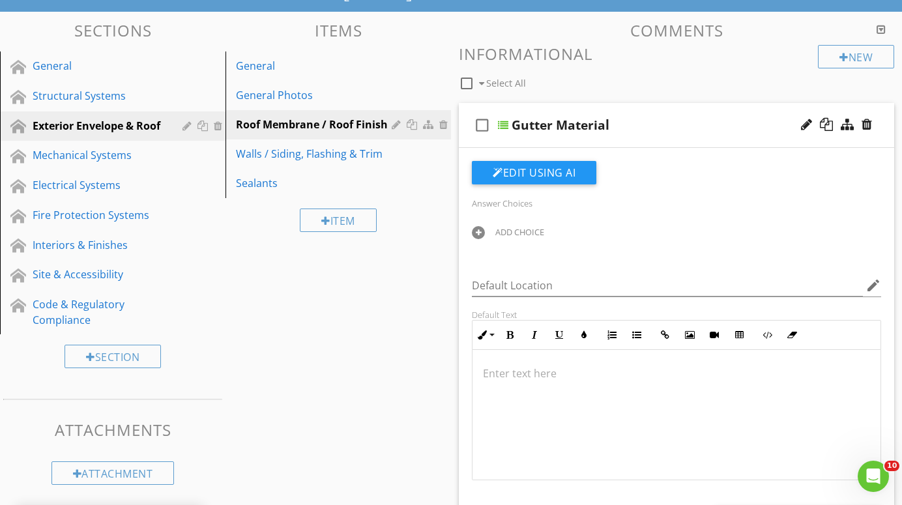
scroll to position [108, 0]
click at [479, 230] on div at bounding box center [478, 232] width 13 height 13
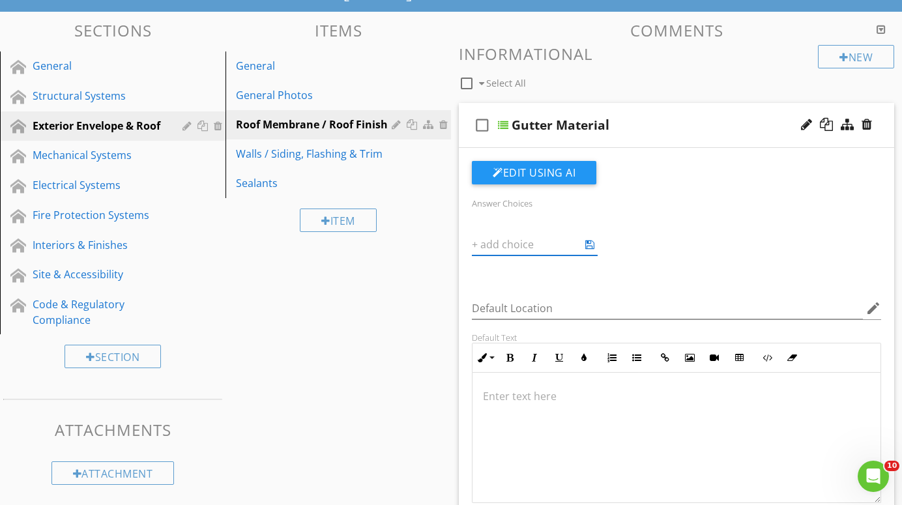
click at [503, 275] on div "Answer Choices ADD CHOICE Default Location edit Default Text Inline Style XLarg…" at bounding box center [676, 368] width 425 height 415
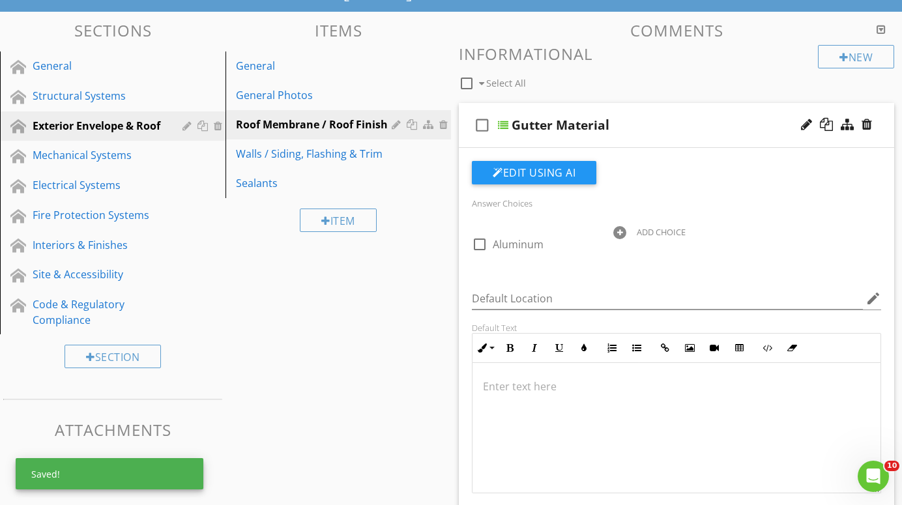
click at [617, 231] on div at bounding box center [619, 232] width 13 height 13
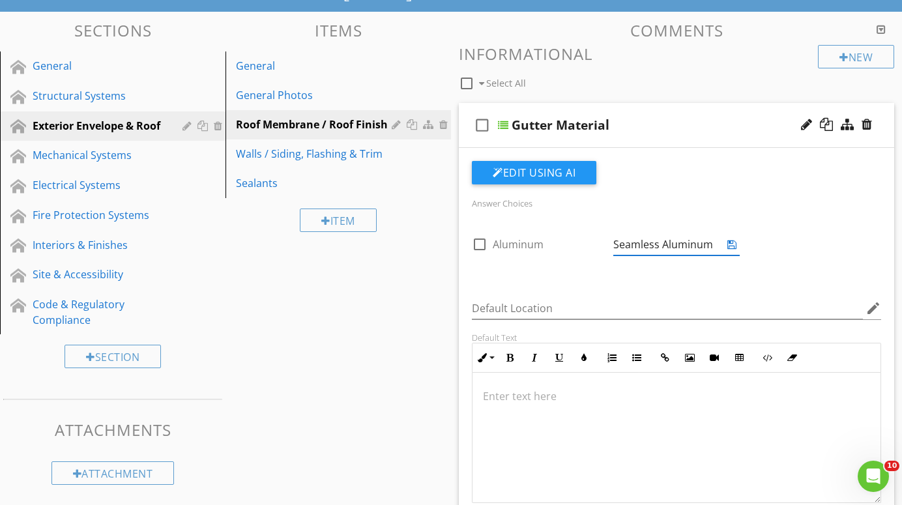
type input "Seamless Aluminum"
click at [594, 274] on div "Answer Choices check_box_outline_blank Aluminum ADD CHOICE Default Location edi…" at bounding box center [676, 368] width 425 height 415
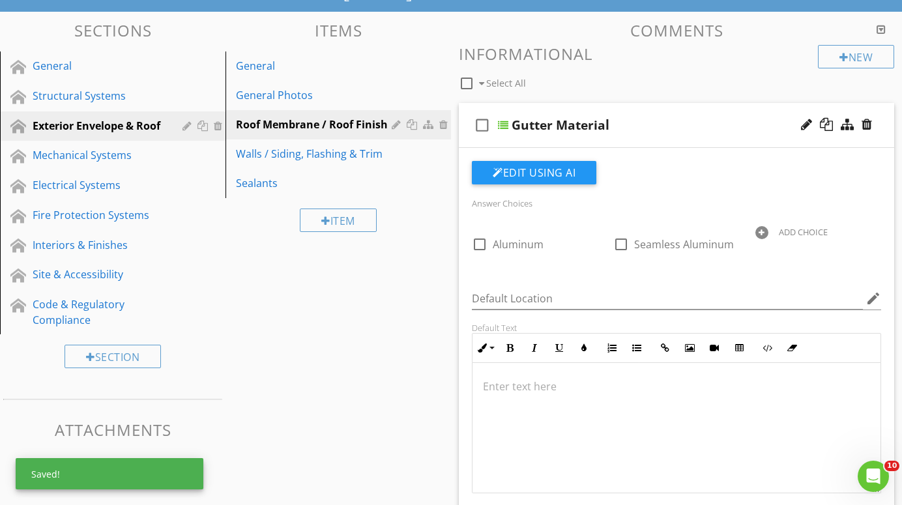
click at [764, 228] on div at bounding box center [762, 232] width 13 height 13
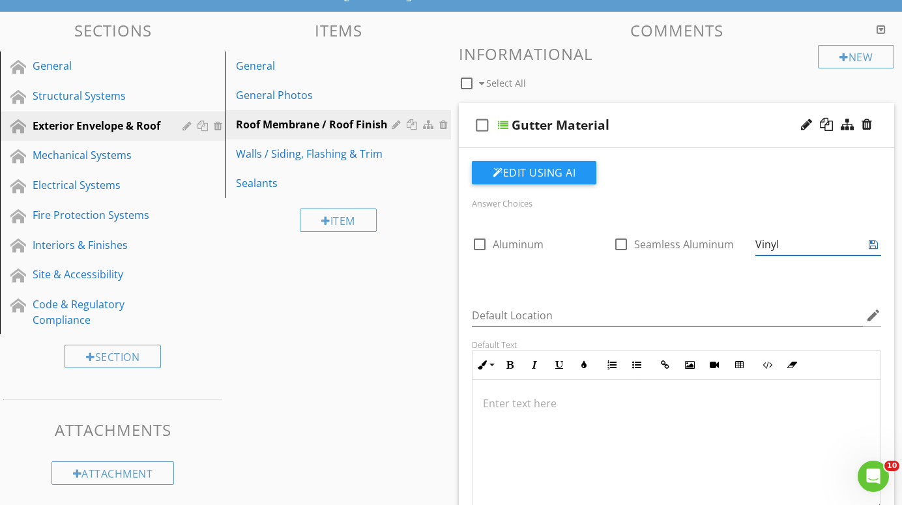
type input "Vinyl"
click at [703, 294] on div "Answer Choices check_box_outline_blank Aluminum check_box_outline_blank Seamles…" at bounding box center [676, 372] width 425 height 422
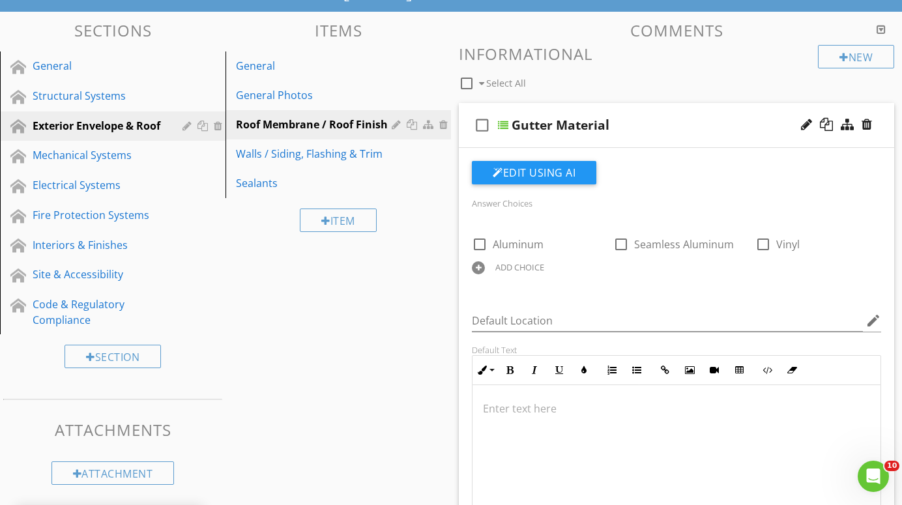
click at [484, 263] on div at bounding box center [478, 267] width 13 height 13
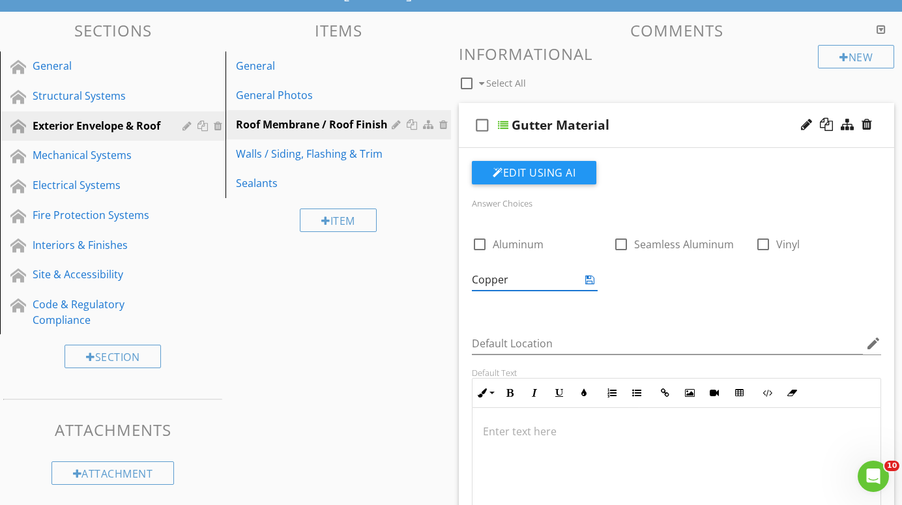
type input "Copper"
click at [553, 307] on div "Answer Choices check_box_outline_blank Aluminum check_box_outline_blank Seamles…" at bounding box center [676, 386] width 425 height 450
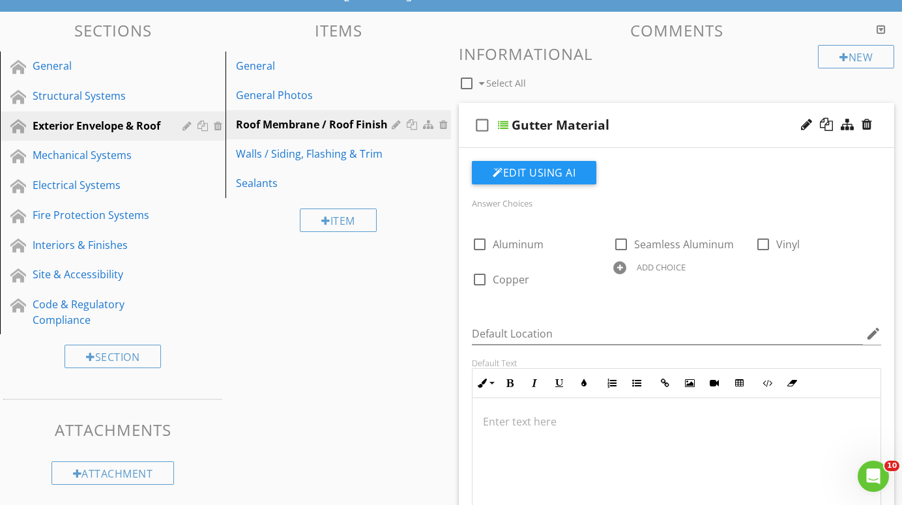
click at [623, 263] on div at bounding box center [619, 267] width 13 height 13
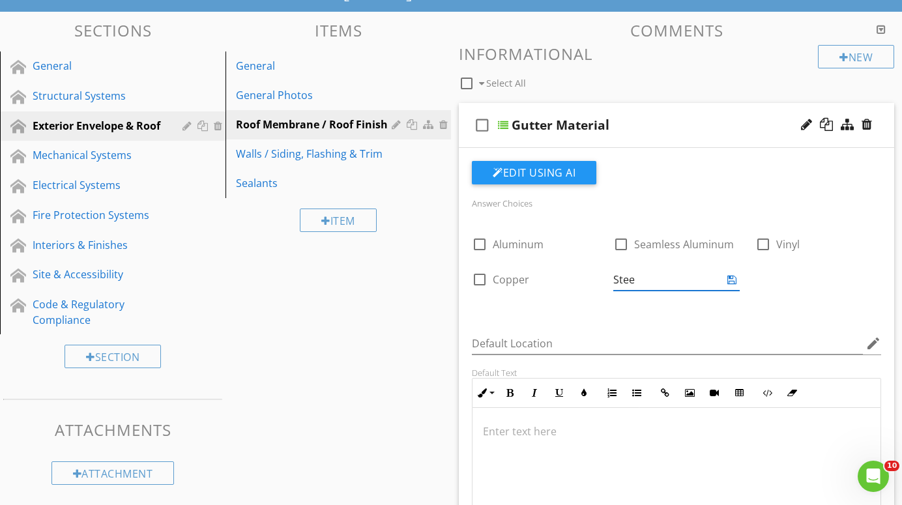
type input "Steel"
click at [583, 318] on div "Answer Choices check_box_outline_blank Aluminum check_box_outline_blank Seamles…" at bounding box center [676, 386] width 425 height 450
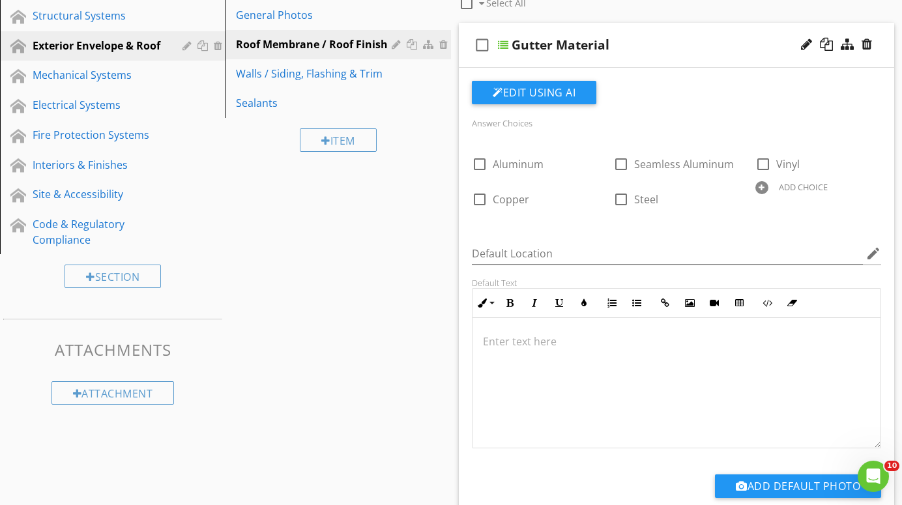
scroll to position [183, 0]
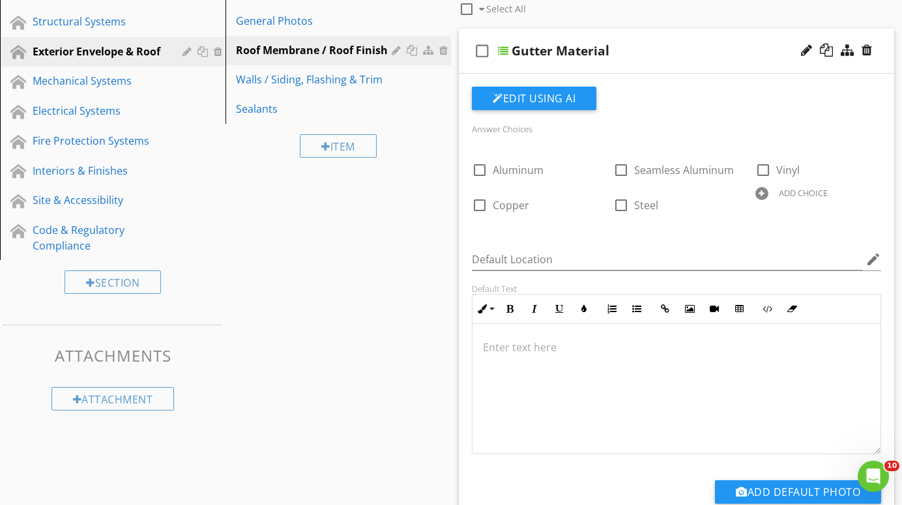
click at [505, 46] on div at bounding box center [503, 51] width 10 height 10
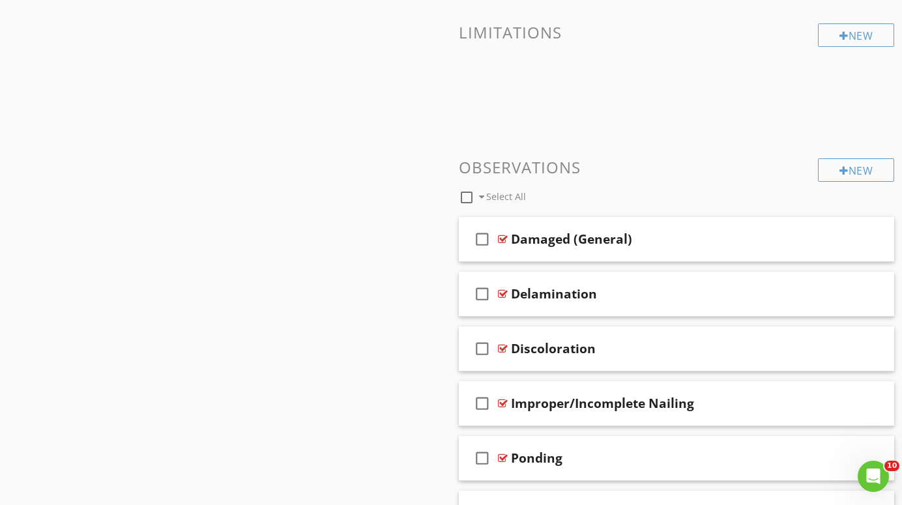
scroll to position [607, 0]
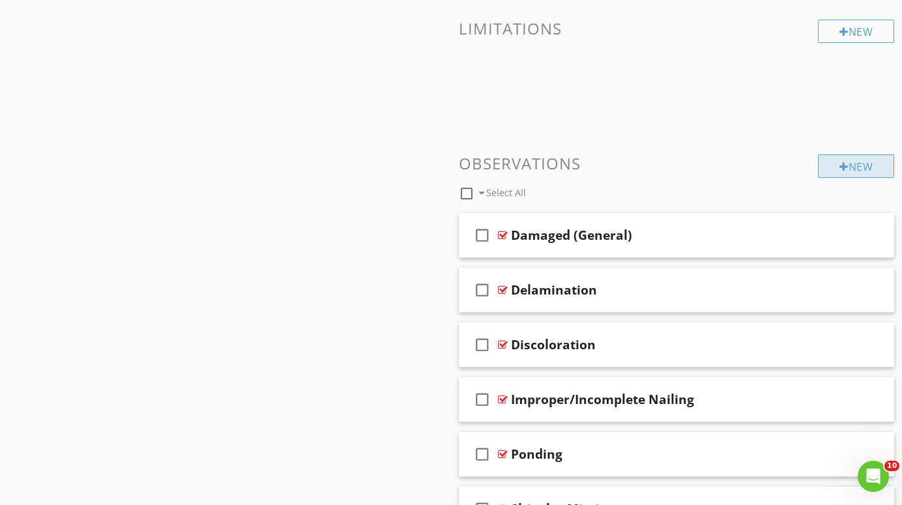
click at [850, 165] on div "New" at bounding box center [856, 166] width 76 height 23
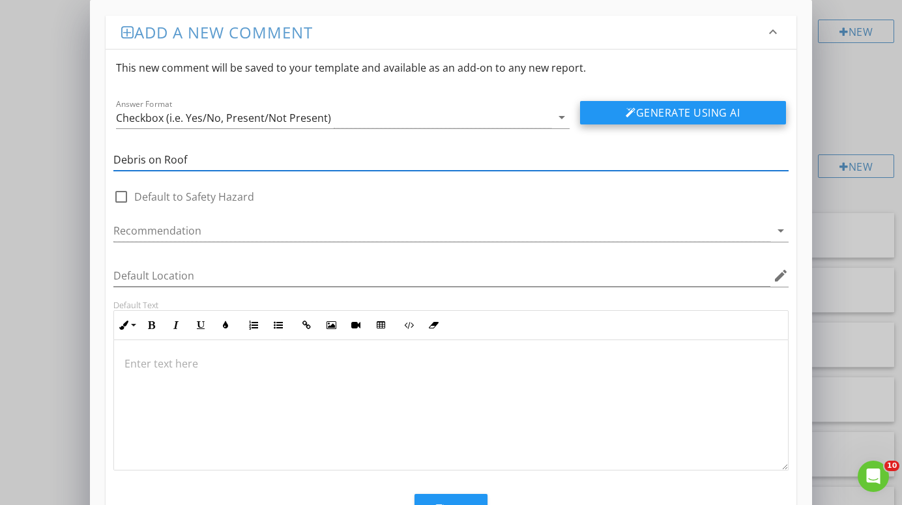
type input "Debris on Roof"
click at [702, 111] on button "Generate Using AI" at bounding box center [683, 112] width 206 height 23
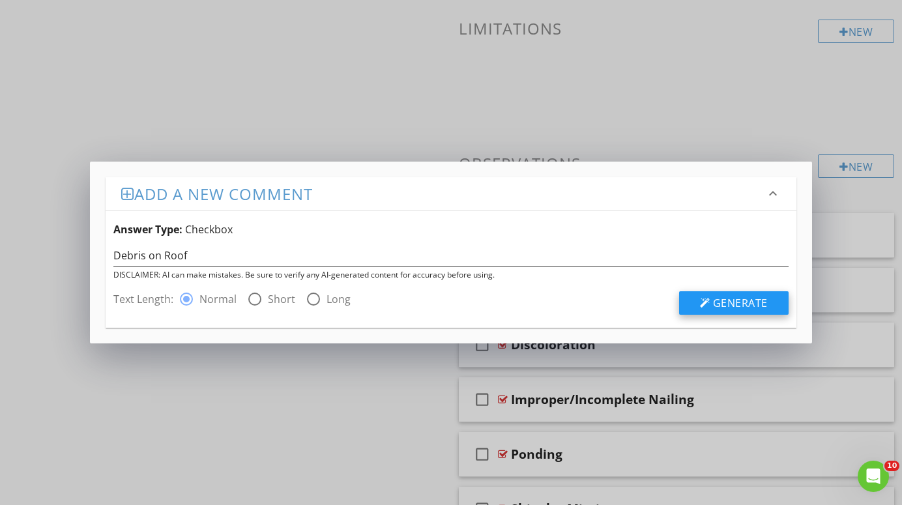
click at [734, 304] on span "Generate" at bounding box center [740, 303] width 55 height 14
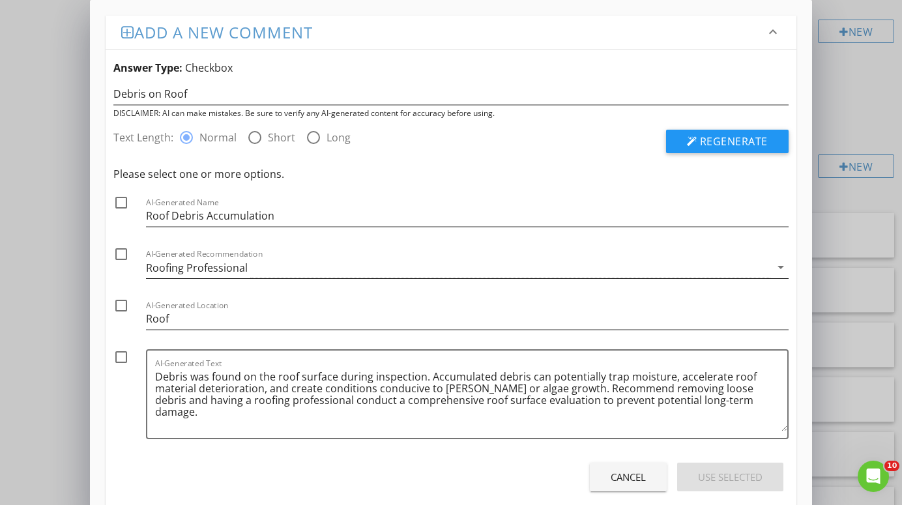
click at [319, 267] on div "Roofing Professional" at bounding box center [458, 268] width 624 height 22
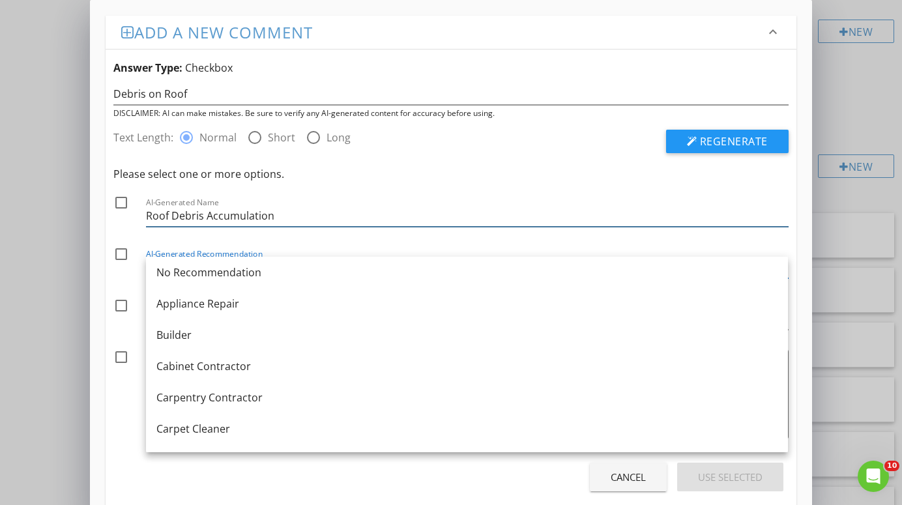
click at [362, 216] on input "Roof Debris Accumulation" at bounding box center [467, 216] width 642 height 22
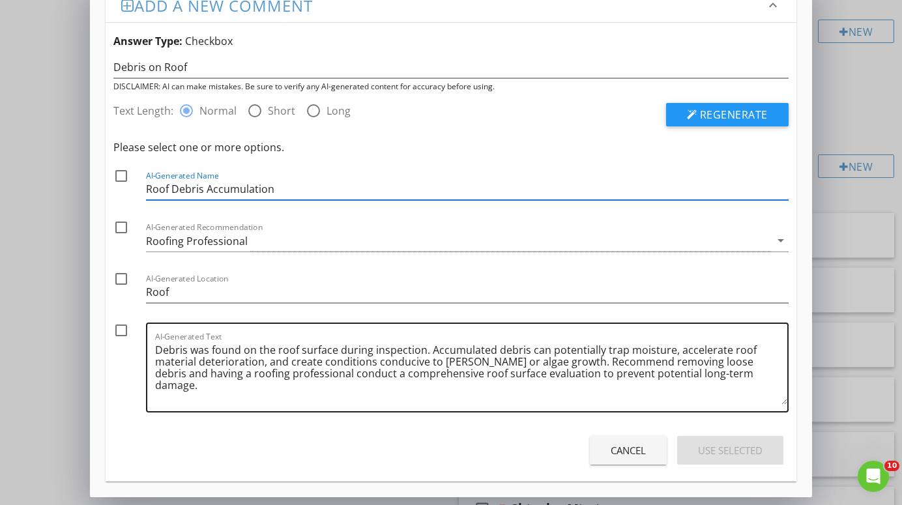
scroll to position [27, 0]
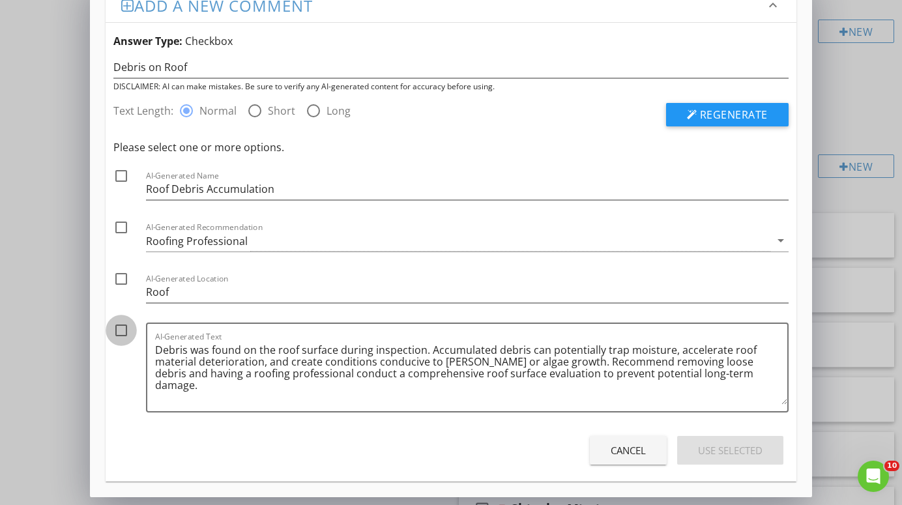
click at [123, 330] on div at bounding box center [121, 330] width 22 height 22
checkbox input "true"
click at [745, 445] on div "Use Selected" at bounding box center [730, 450] width 65 height 15
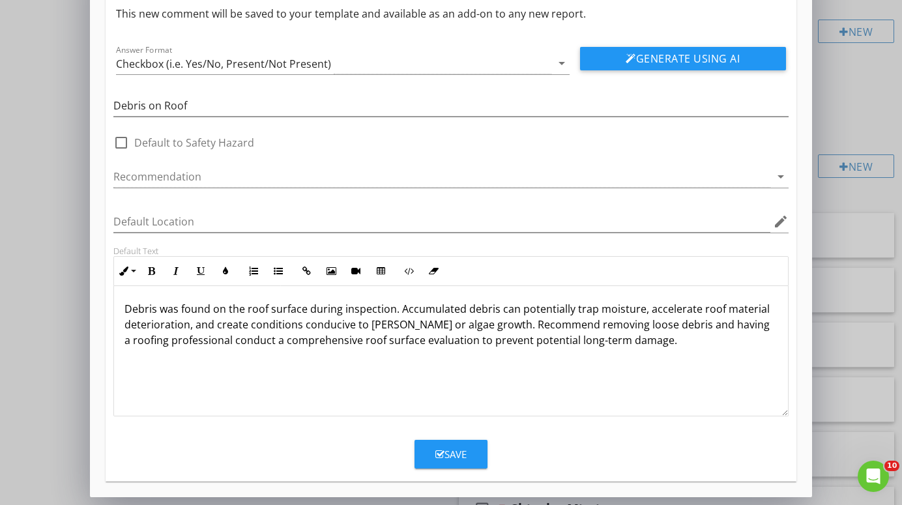
scroll to position [54, 0]
click at [458, 452] on div "Save" at bounding box center [450, 454] width 31 height 15
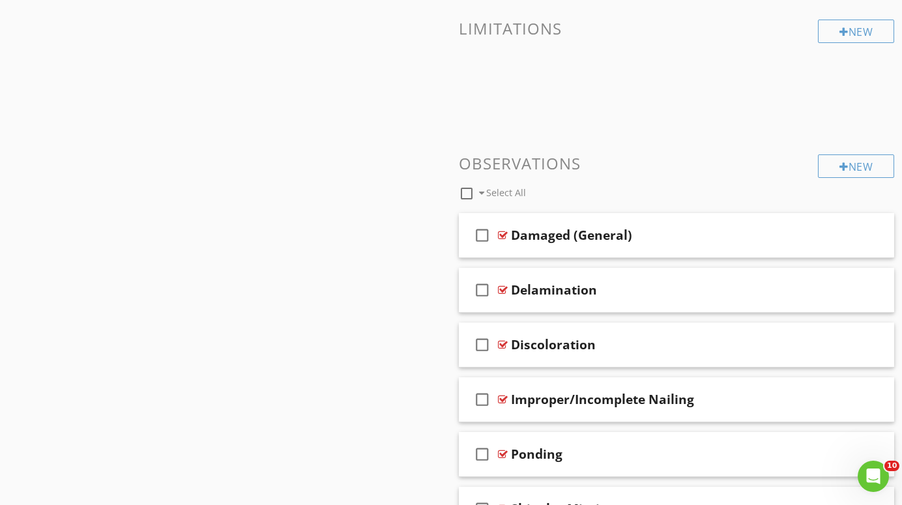
scroll to position [0, 0]
click at [503, 233] on div at bounding box center [503, 235] width 10 height 10
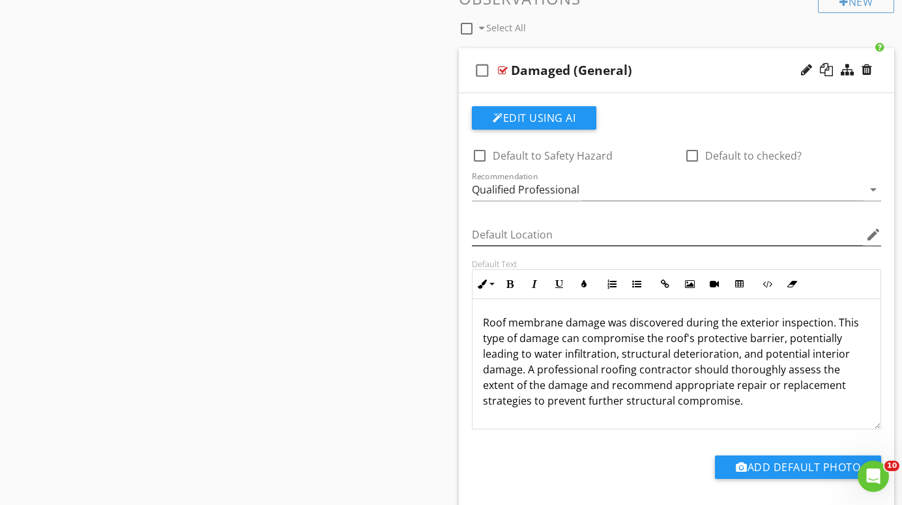
scroll to position [764, 0]
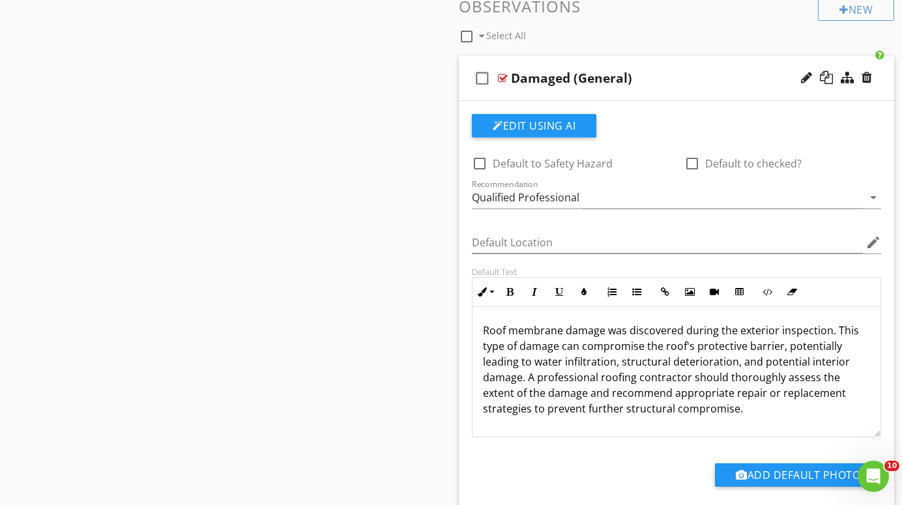
click at [501, 73] on div at bounding box center [503, 78] width 10 height 10
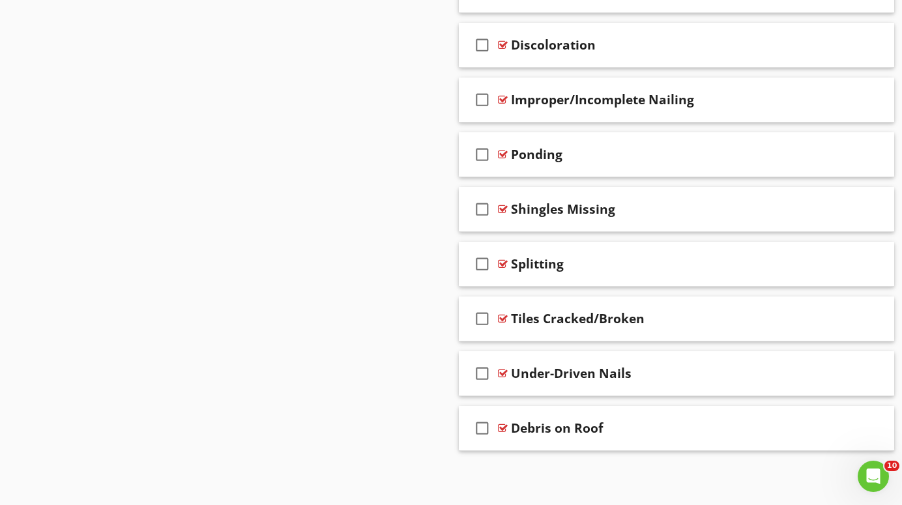
scroll to position [906, 0]
click at [506, 427] on div at bounding box center [503, 429] width 10 height 10
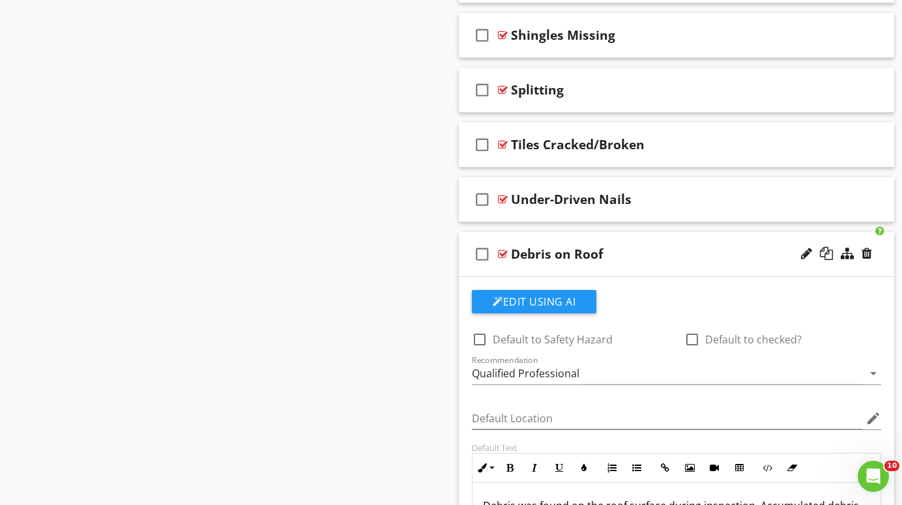
scroll to position [1080, 0]
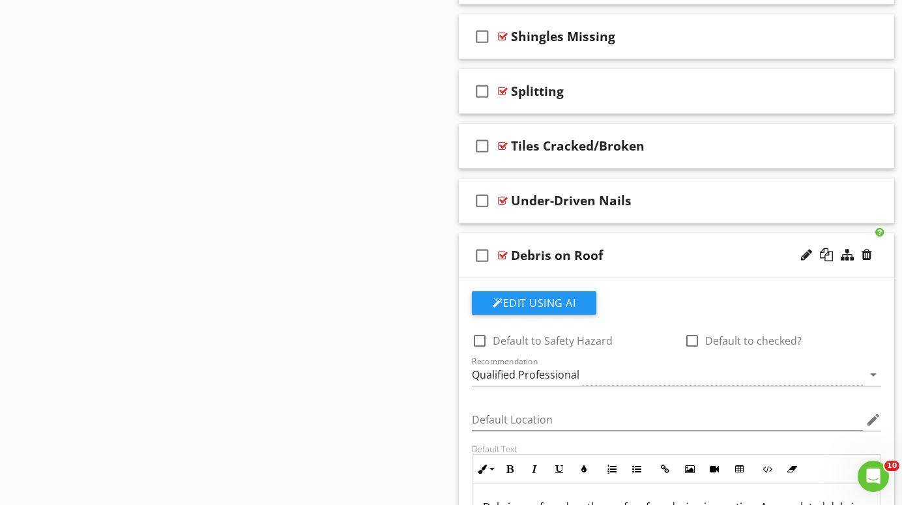
click at [503, 252] on div at bounding box center [503, 255] width 10 height 10
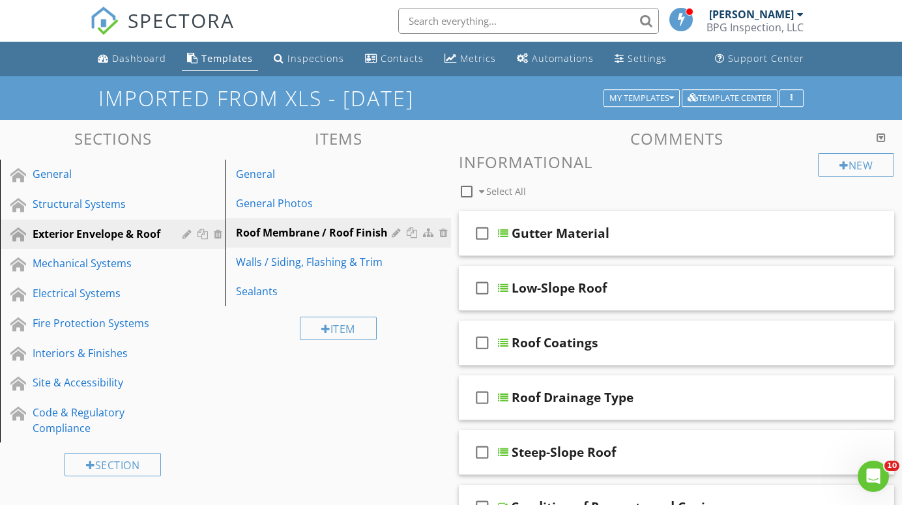
scroll to position [0, 0]
click at [73, 205] on div "Structural Systems" at bounding box center [98, 204] width 131 height 16
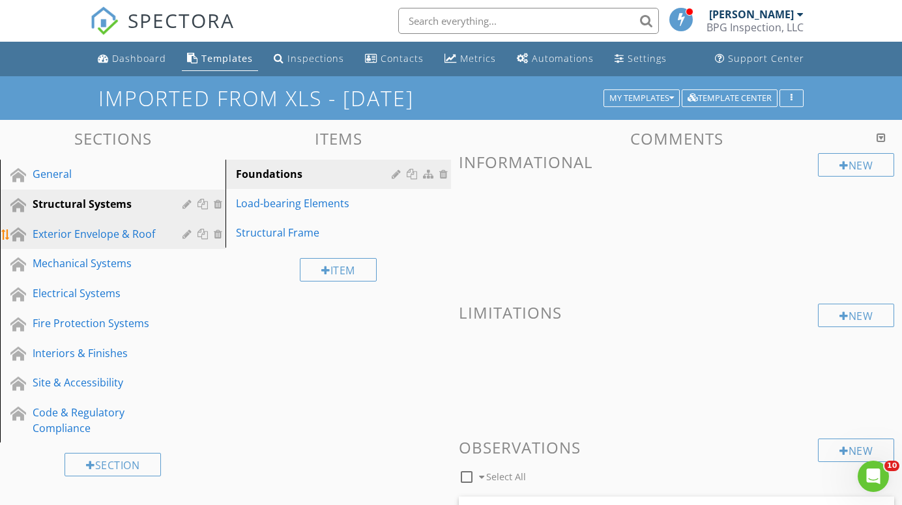
click at [87, 231] on div "Exterior Envelope & Roof" at bounding box center [98, 234] width 131 height 16
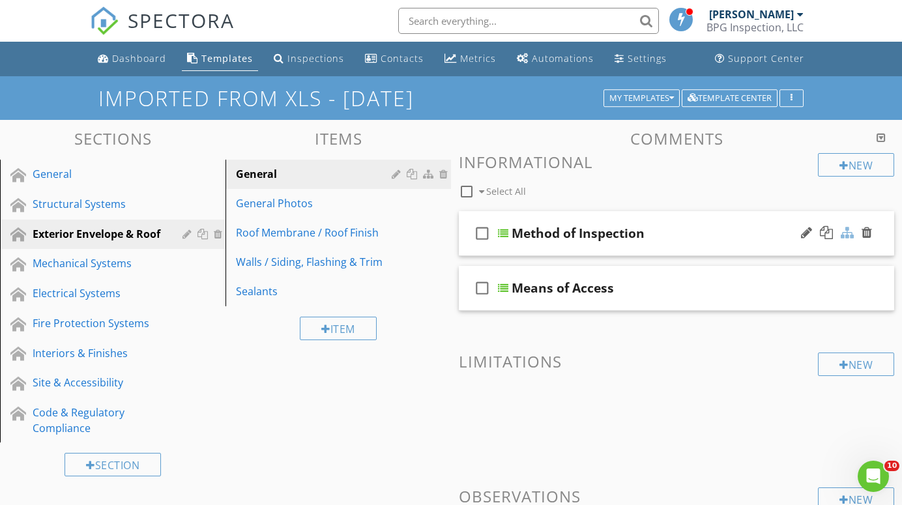
click at [845, 230] on div at bounding box center [847, 232] width 13 height 13
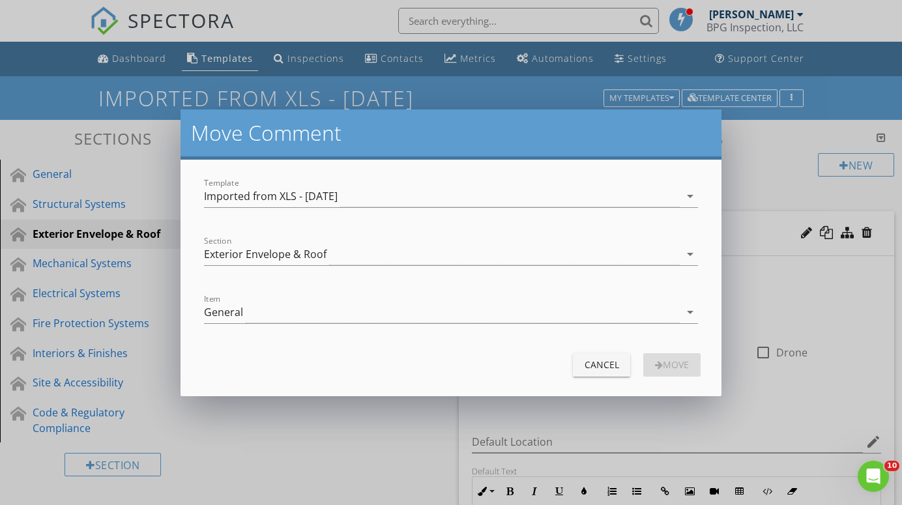
click at [602, 368] on div "Cancel" at bounding box center [601, 365] width 37 height 14
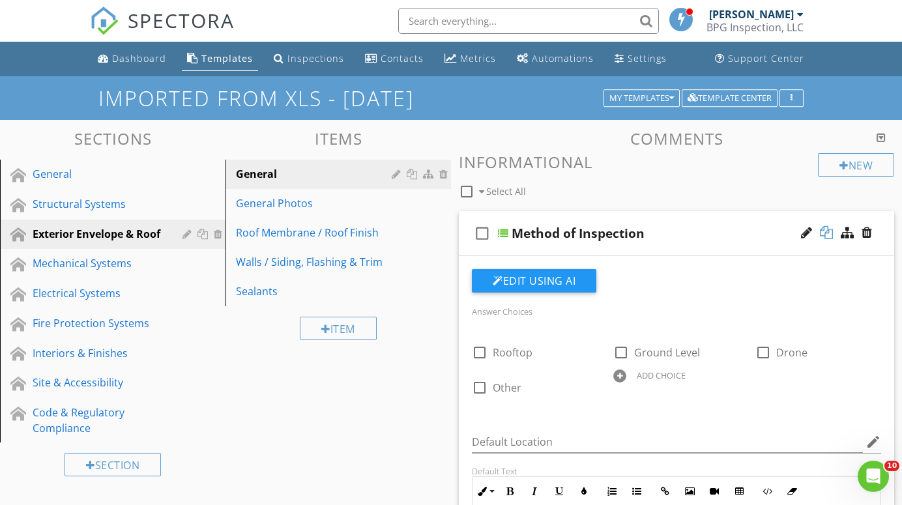
click at [827, 231] on div at bounding box center [826, 232] width 13 height 13
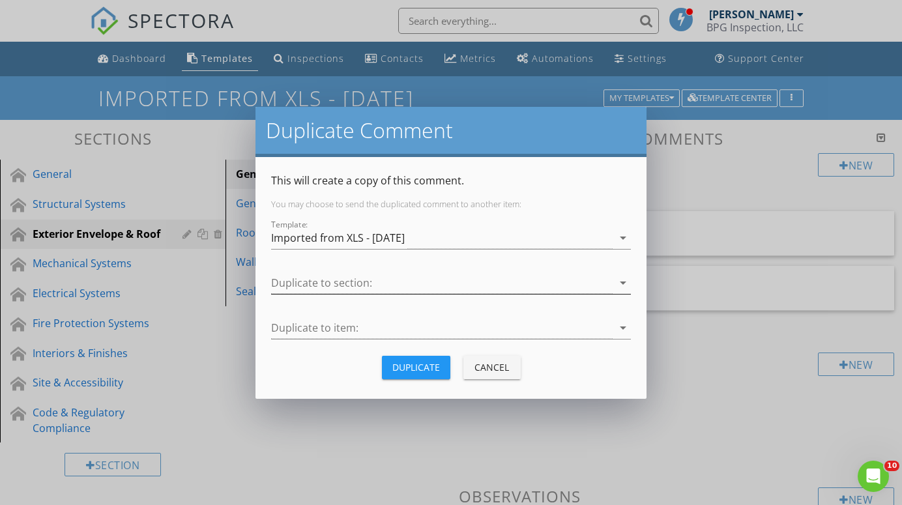
click at [620, 279] on icon "arrow_drop_down" at bounding box center [623, 283] width 16 height 16
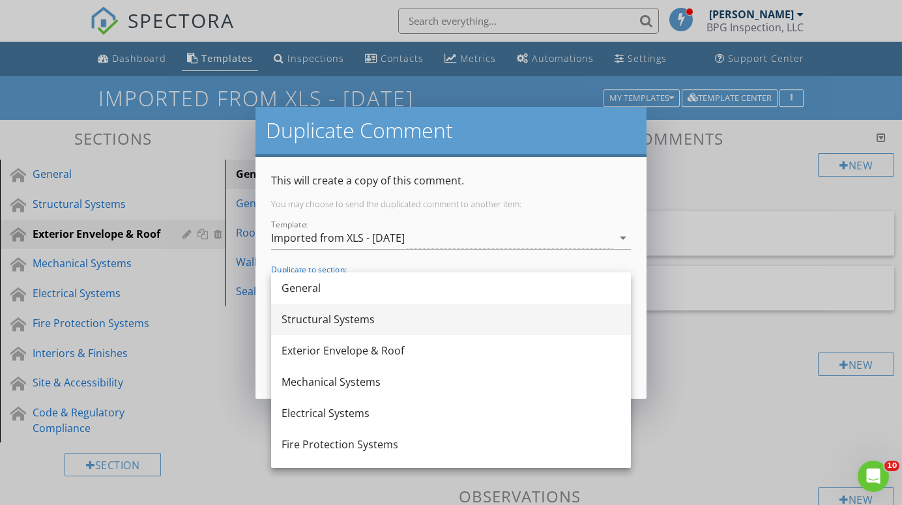
click at [369, 319] on div "Structural Systems" at bounding box center [451, 320] width 339 height 16
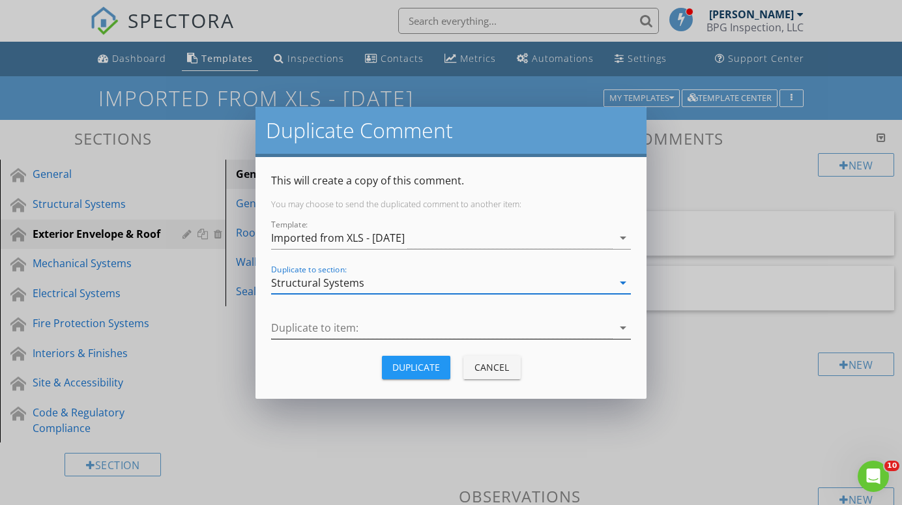
click at [466, 323] on div at bounding box center [442, 328] width 342 height 22
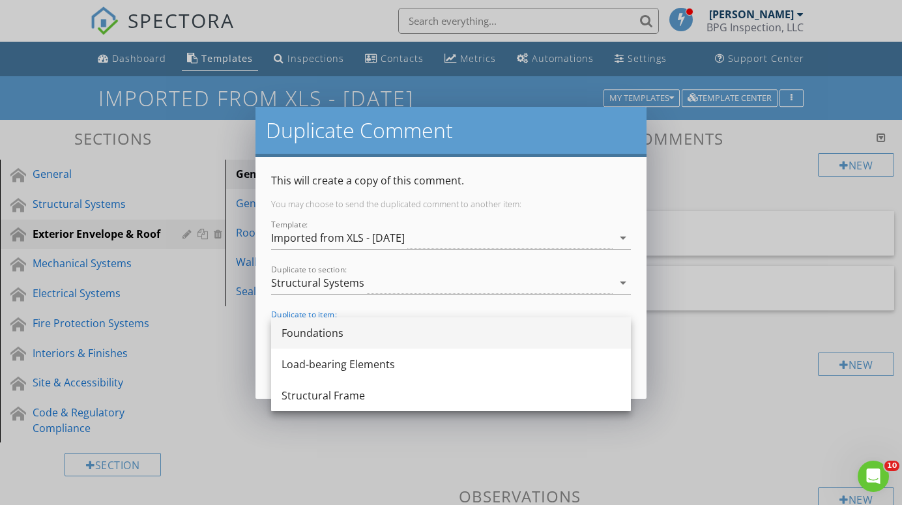
click at [326, 331] on div "Foundations" at bounding box center [451, 333] width 339 height 16
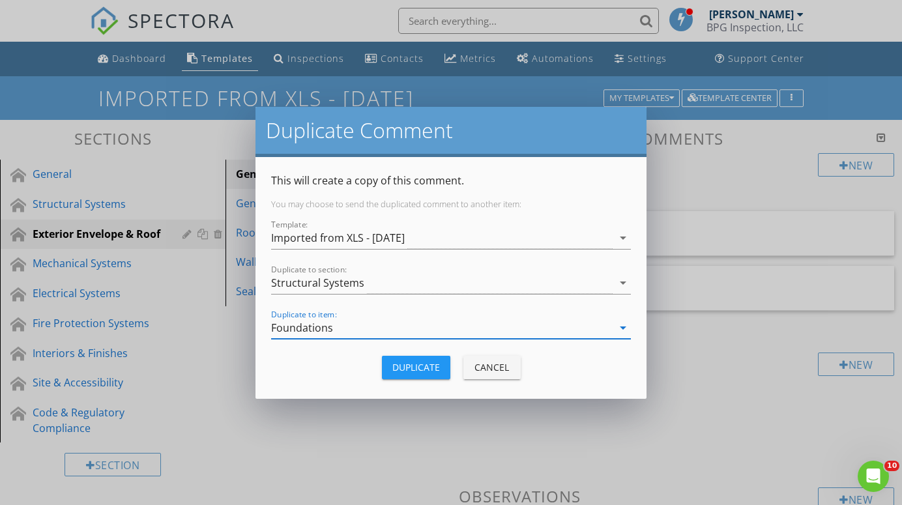
click at [413, 371] on div "Duplicate" at bounding box center [416, 368] width 48 height 14
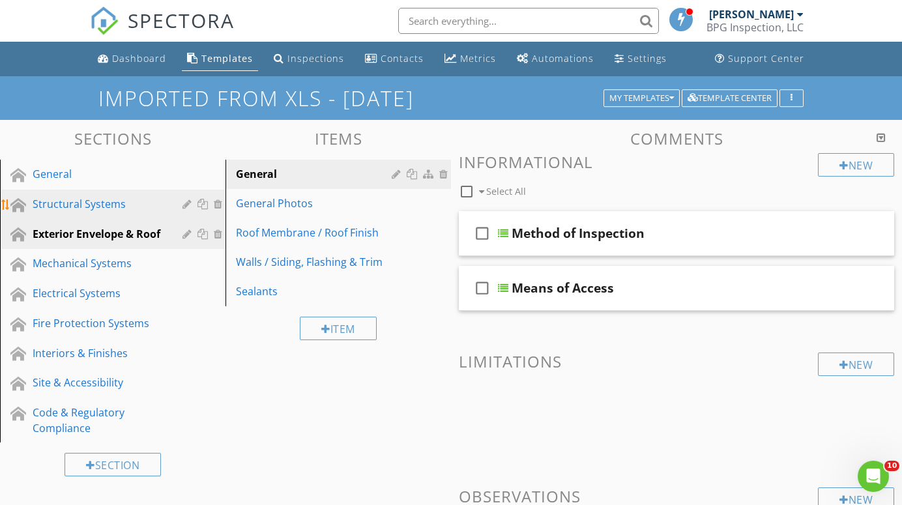
click at [92, 199] on div "Structural Systems" at bounding box center [98, 204] width 131 height 16
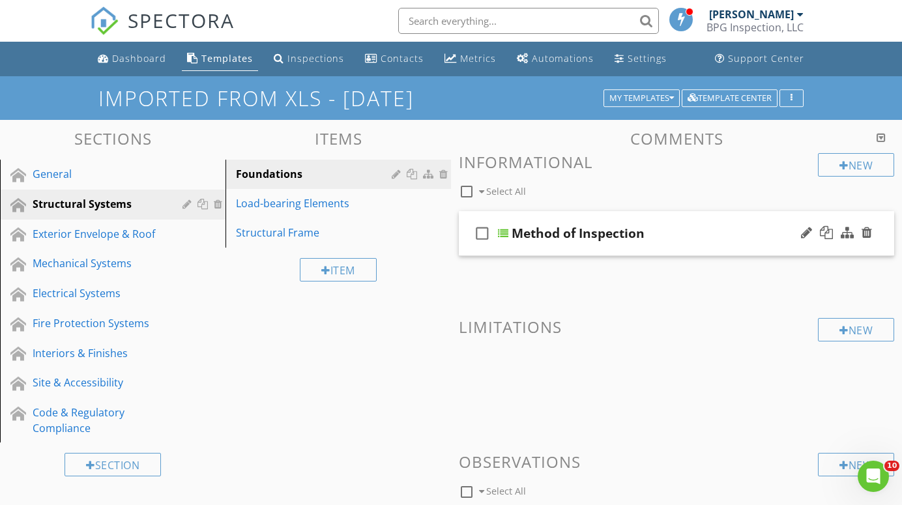
click at [630, 232] on div "Method of Inspection" at bounding box center [578, 234] width 133 height 16
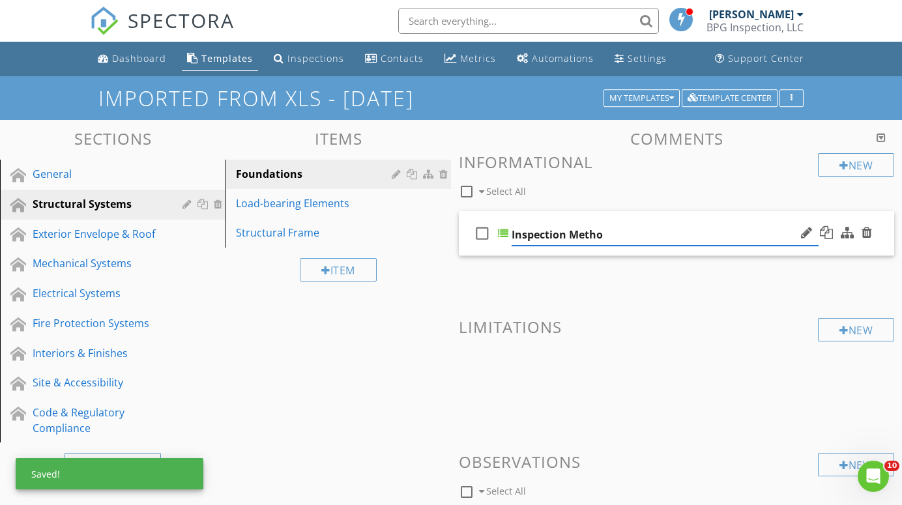
type input "Inspection Method"
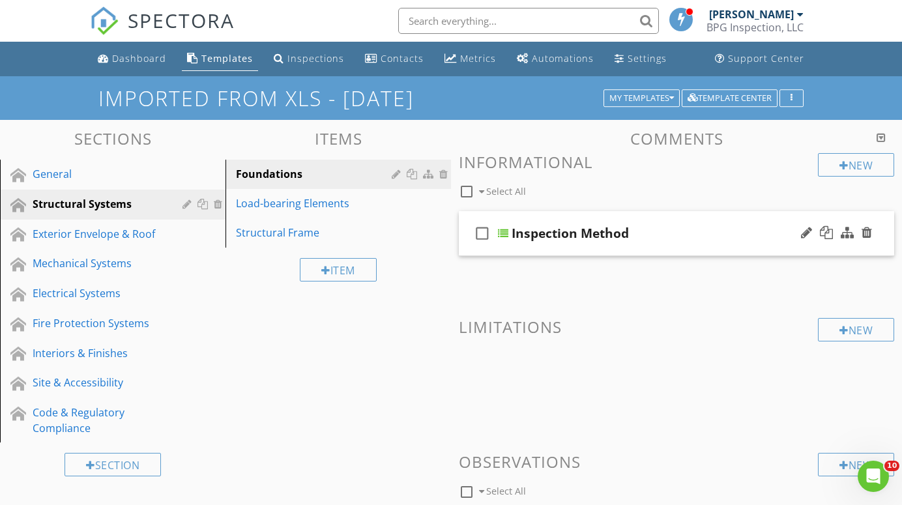
click at [505, 232] on div at bounding box center [503, 233] width 10 height 10
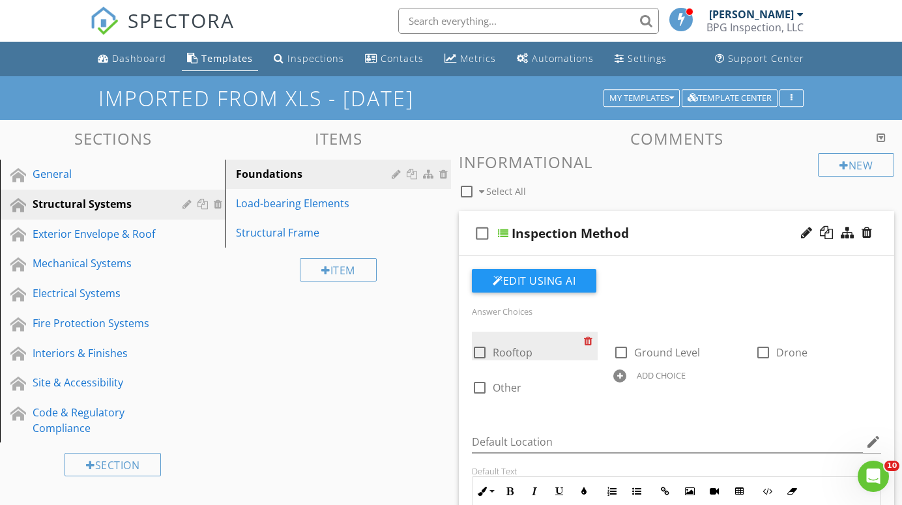
click at [589, 340] on div at bounding box center [591, 341] width 14 height 18
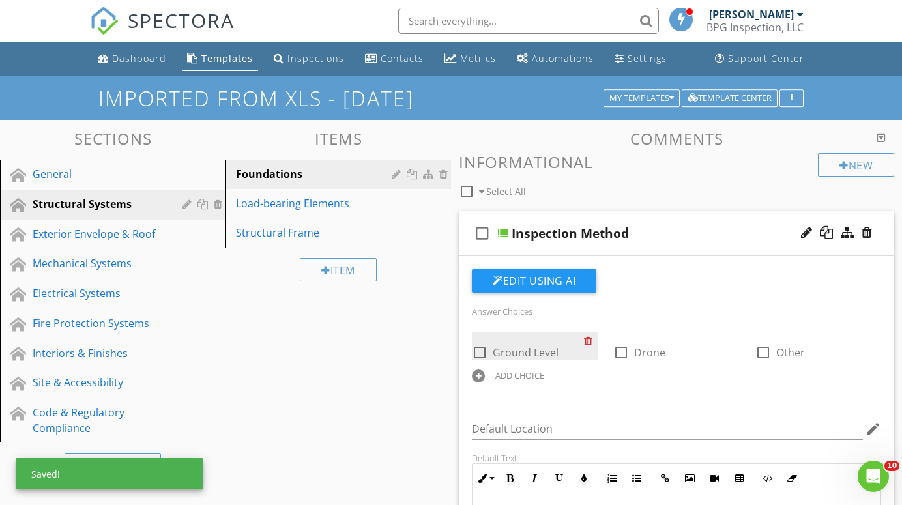
click at [589, 340] on div at bounding box center [591, 341] width 14 height 18
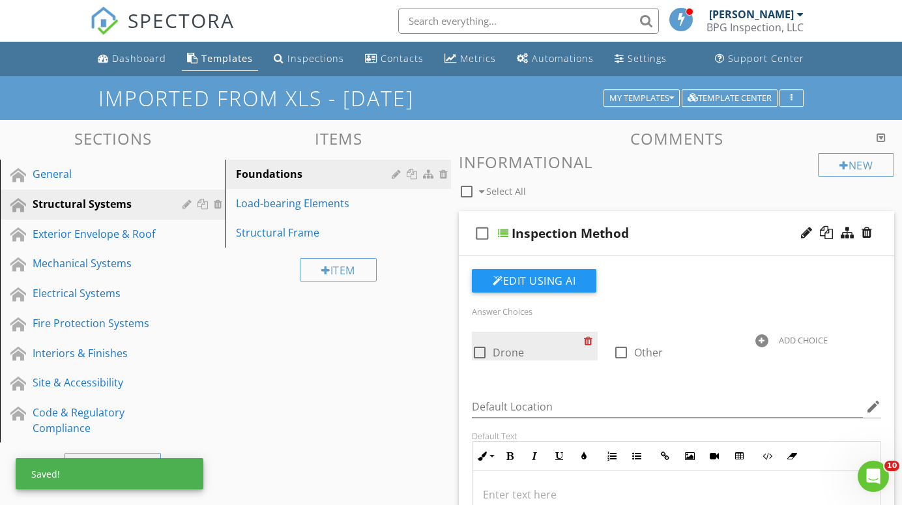
click at [589, 340] on div at bounding box center [591, 341] width 14 height 18
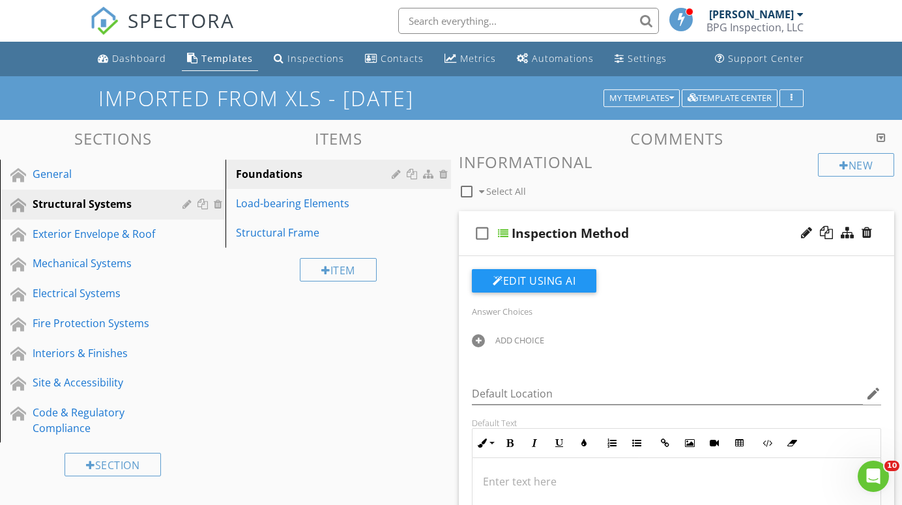
click at [477, 336] on div at bounding box center [478, 340] width 13 height 13
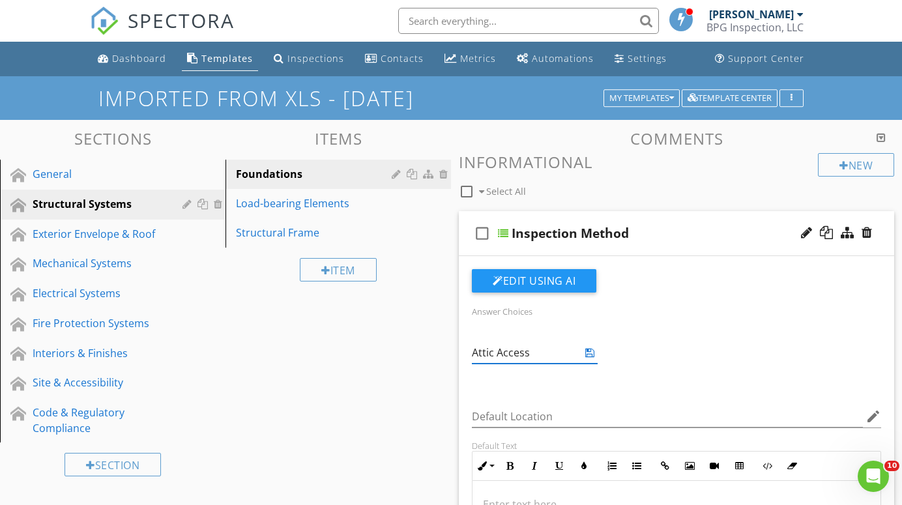
type input "Attic Access"
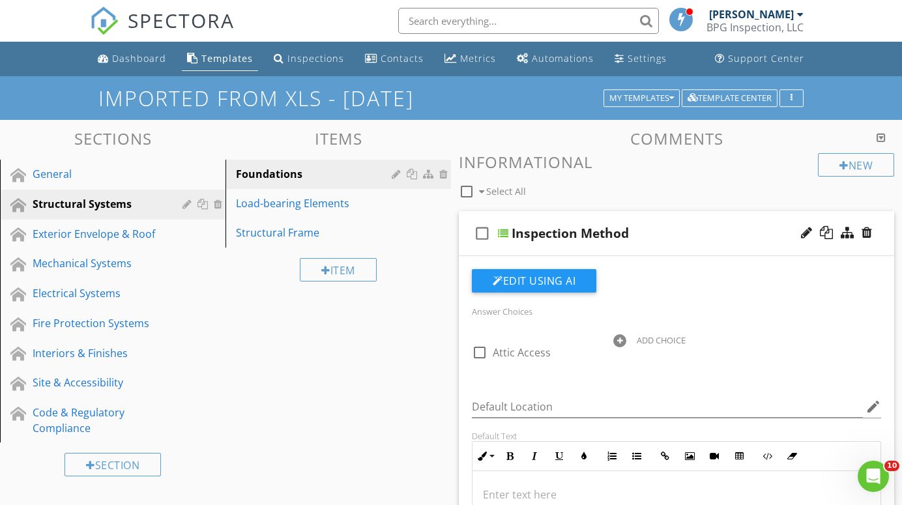
click at [549, 384] on div "Answer Choices check_box_outline_blank Attic Access ADD CHOICE Default Location…" at bounding box center [676, 471] width 425 height 405
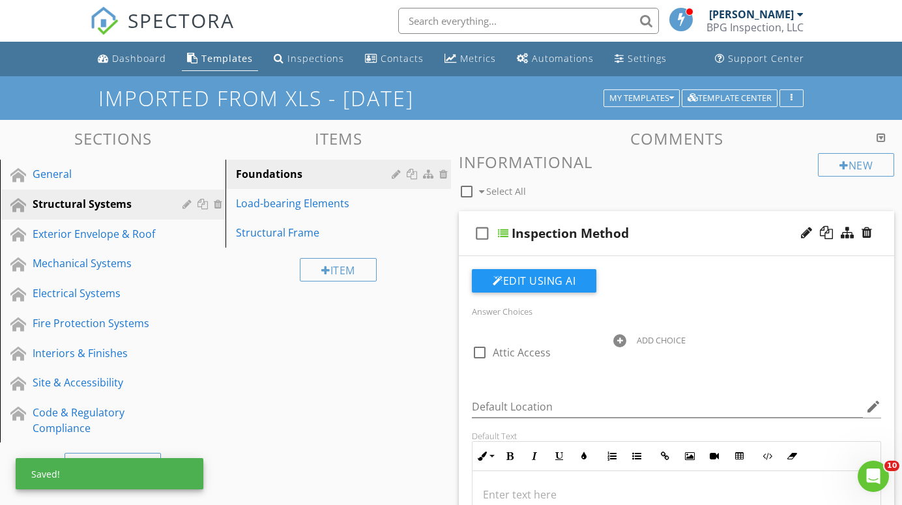
click at [622, 340] on div at bounding box center [619, 340] width 13 height 13
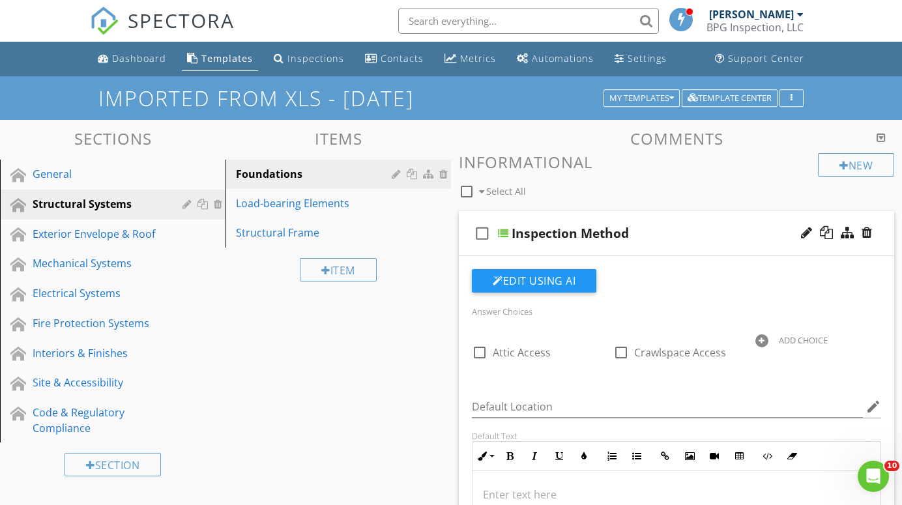
click at [717, 394] on div "Answer Choices check_box_outline_blank Attic Access check_box_outline_blank Cra…" at bounding box center [676, 471] width 425 height 405
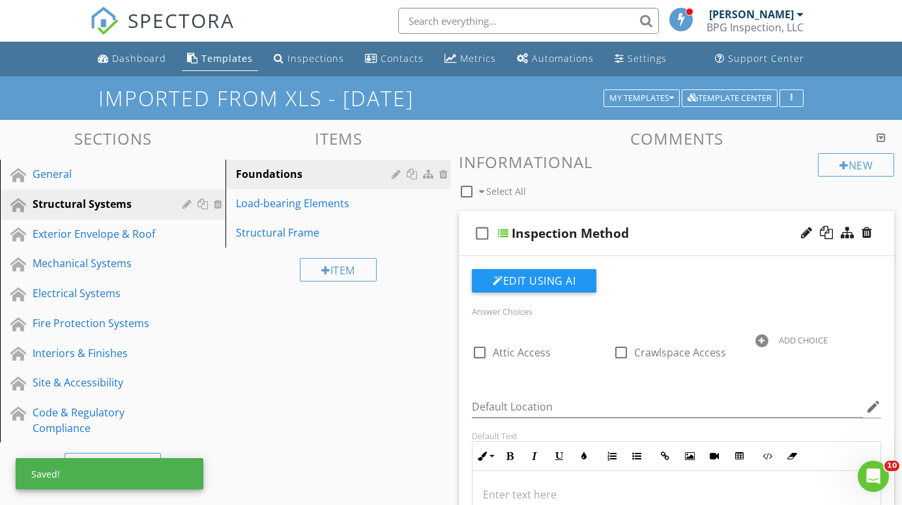
click at [762, 340] on div at bounding box center [762, 340] width 13 height 13
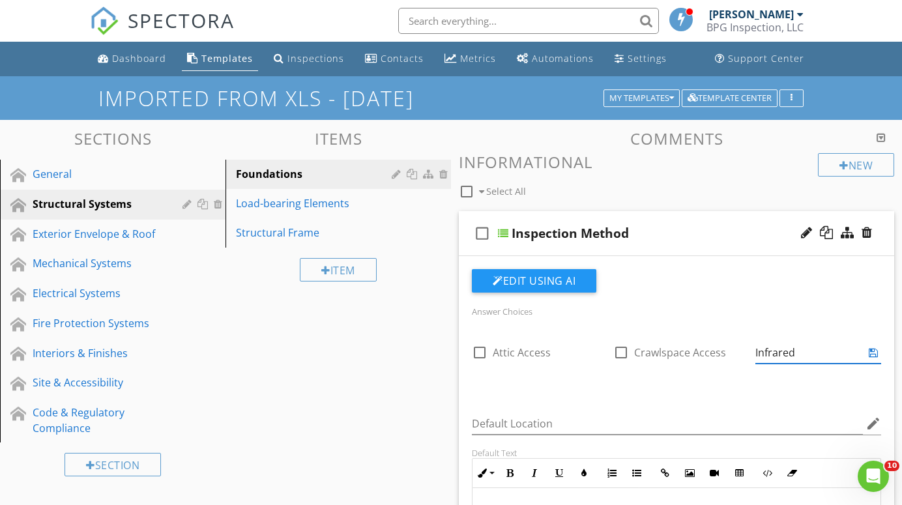
type input "Infrared"
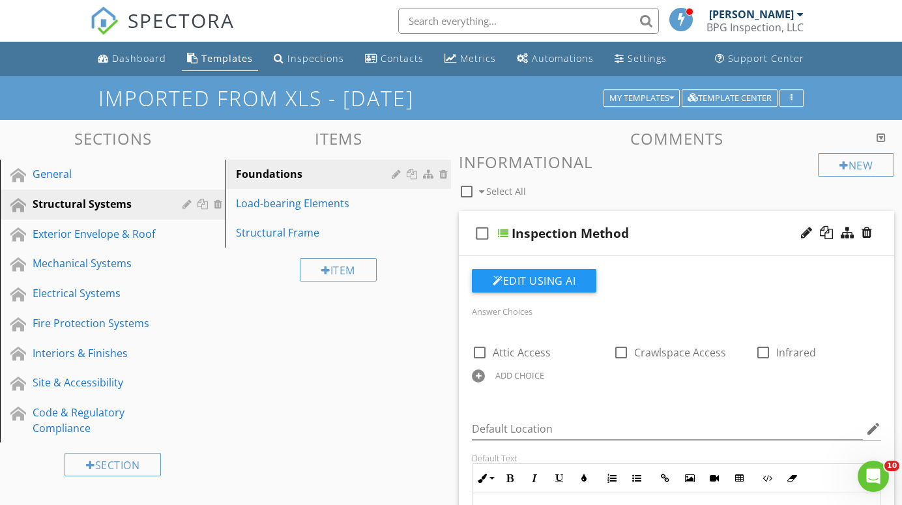
click at [780, 399] on div "Answer Choices check_box_outline_blank Attic Access check_box_outline_blank Cra…" at bounding box center [676, 482] width 425 height 427
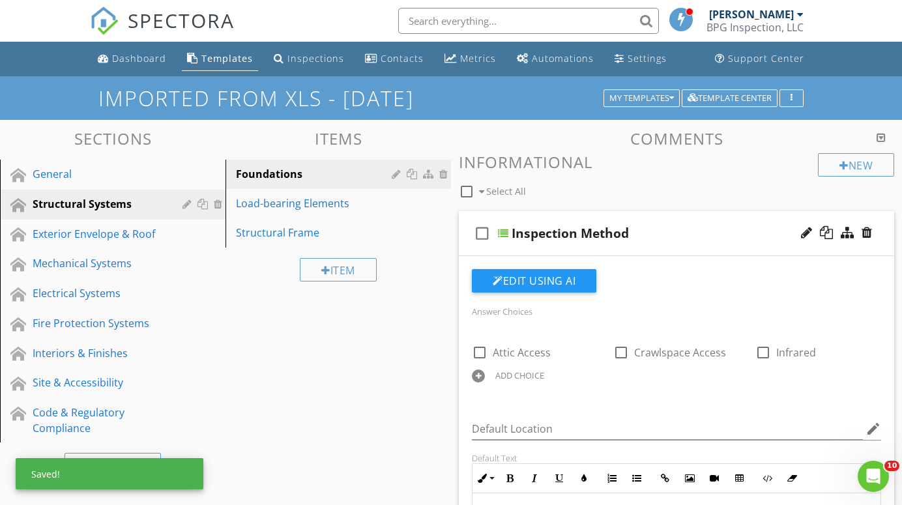
click at [481, 373] on div at bounding box center [478, 376] width 13 height 13
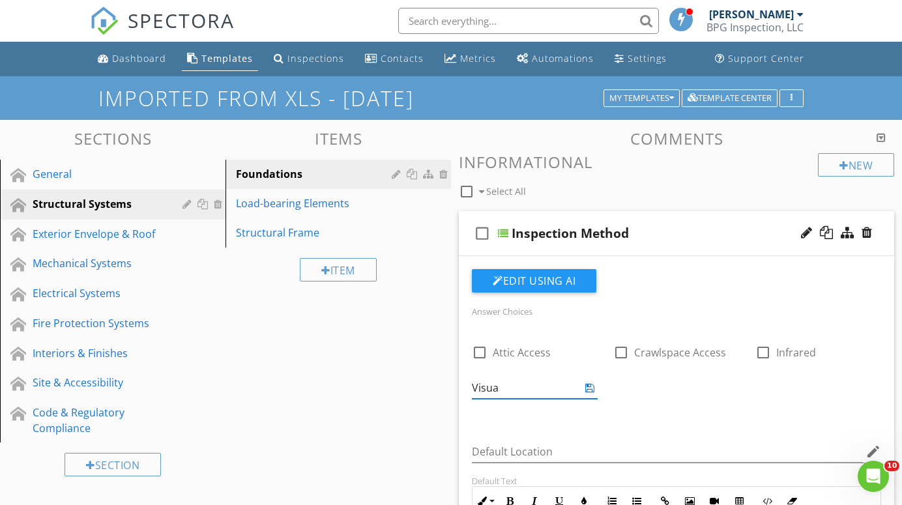
type input "Visual"
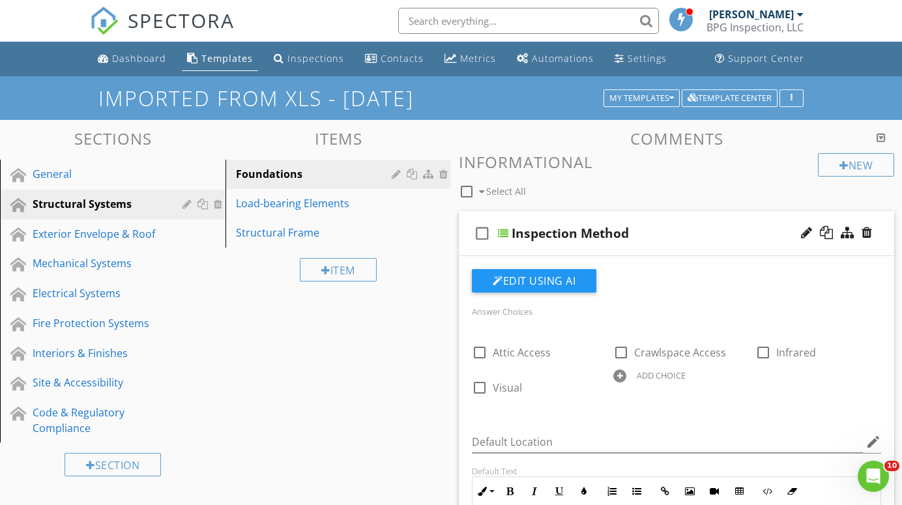
click at [484, 413] on div "Answer Choices check_box_outline_blank Attic Access check_box_outline_blank Cra…" at bounding box center [676, 359] width 425 height 112
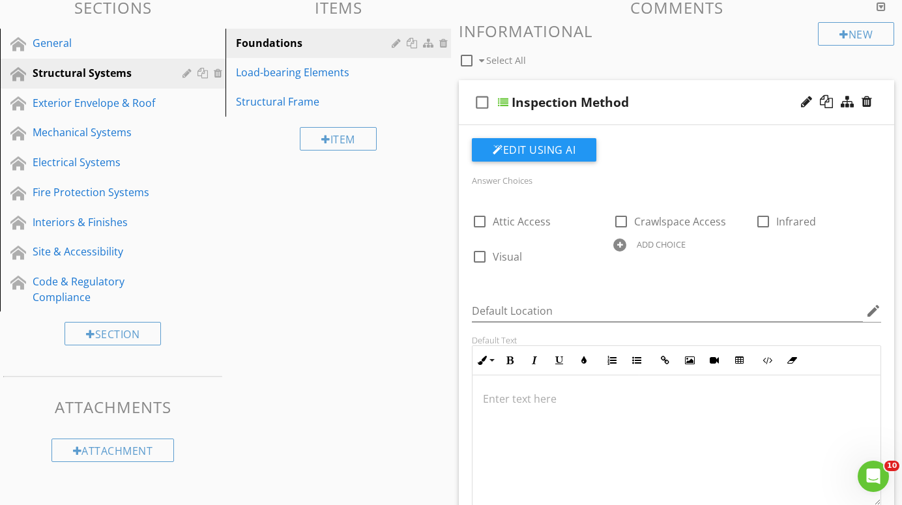
scroll to position [130, 0]
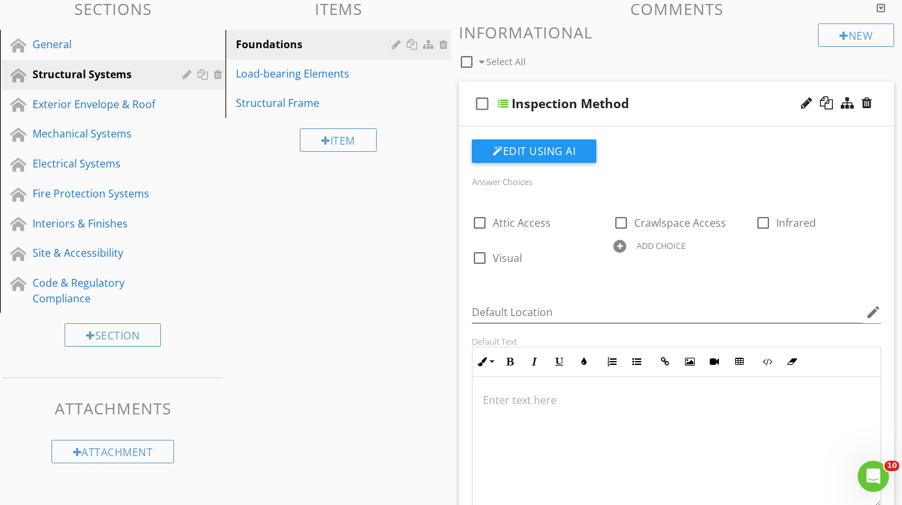
click at [503, 99] on div at bounding box center [503, 103] width 10 height 10
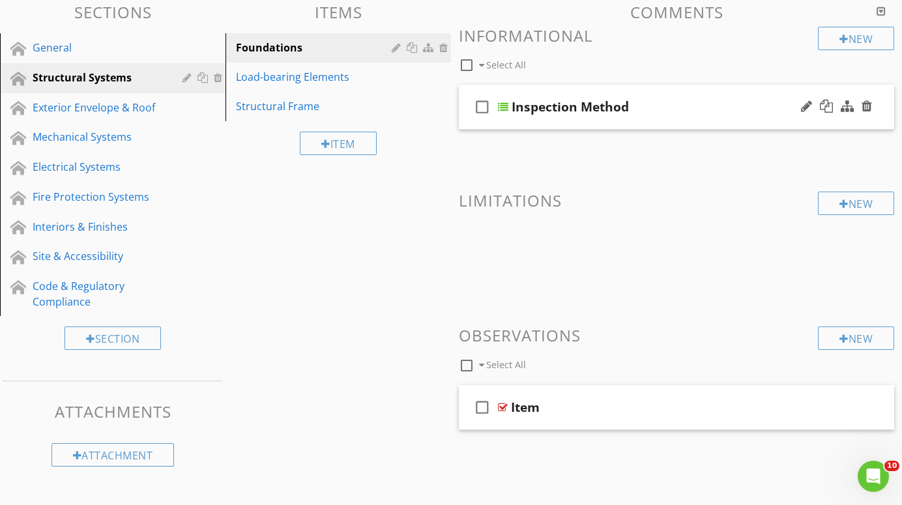
scroll to position [125, 0]
click at [830, 106] on div at bounding box center [826, 107] width 13 height 13
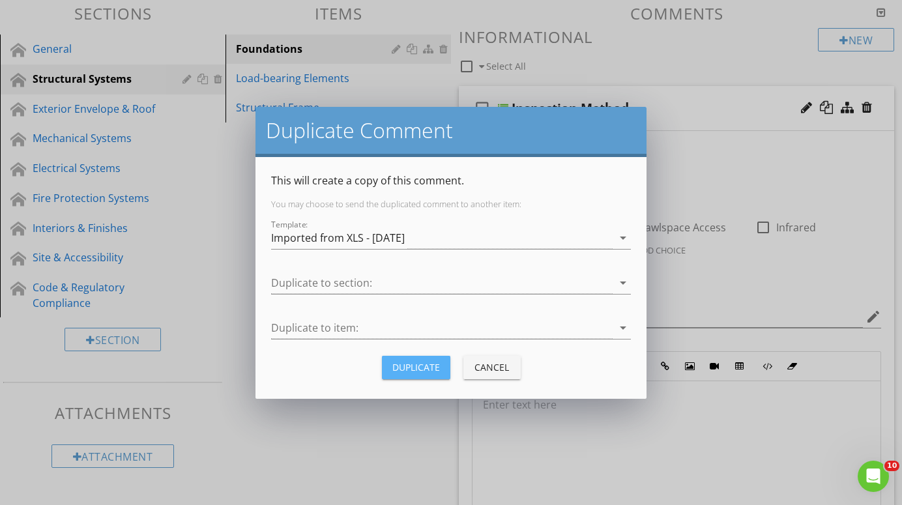
click at [421, 367] on div "Duplicate" at bounding box center [416, 368] width 48 height 14
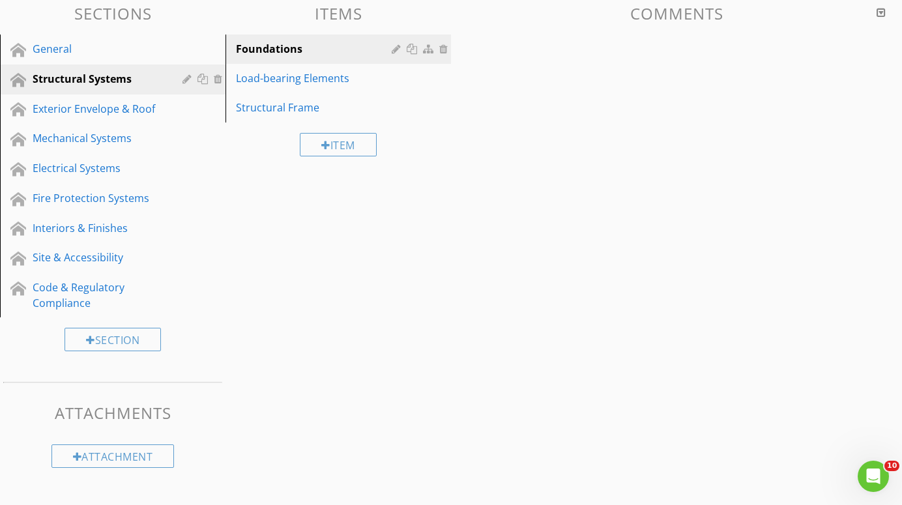
scroll to position [110, 0]
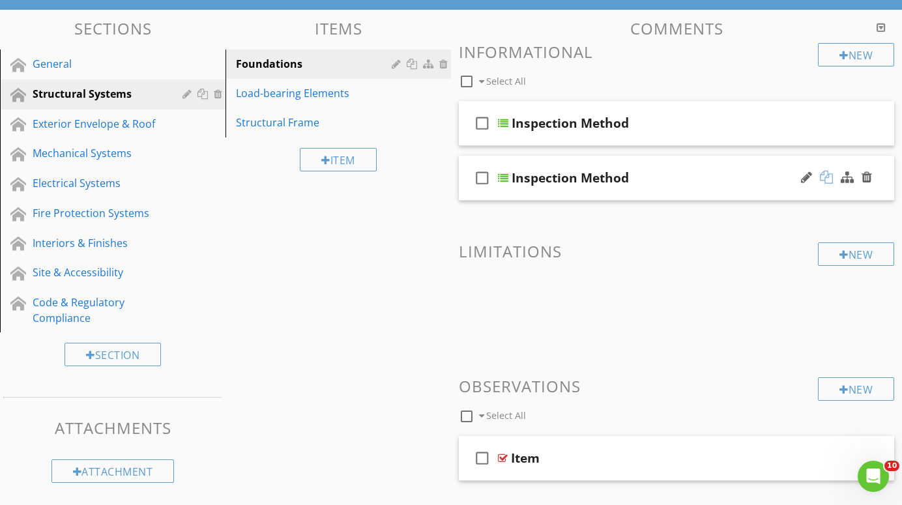
click at [827, 175] on div at bounding box center [826, 177] width 13 height 13
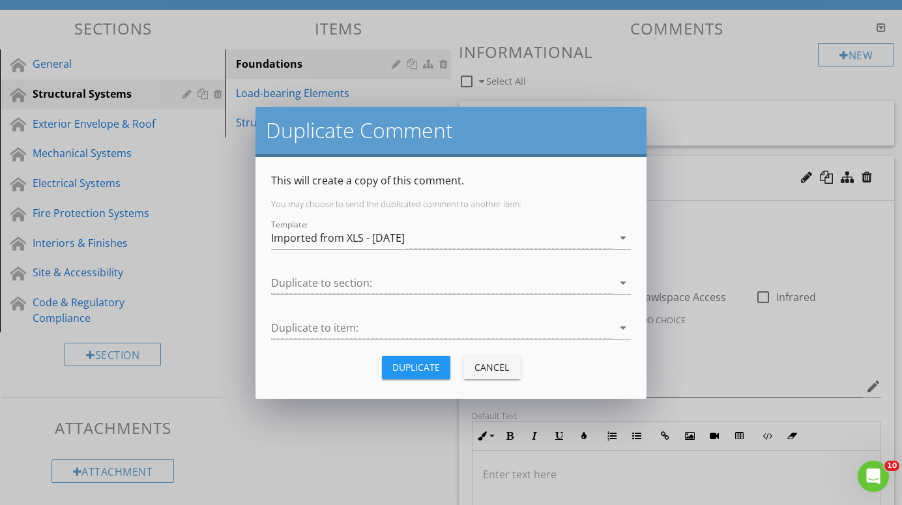
click at [421, 366] on div "Duplicate" at bounding box center [416, 368] width 48 height 14
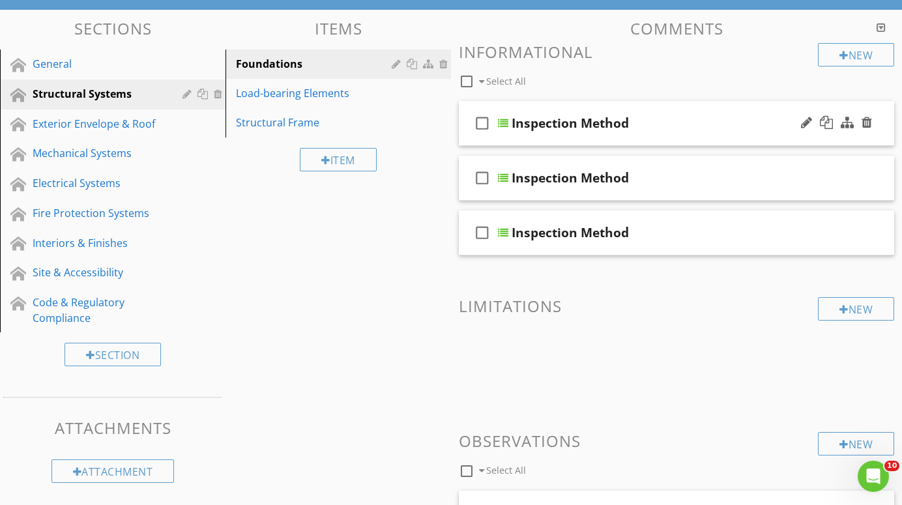
click at [504, 121] on div at bounding box center [503, 123] width 10 height 10
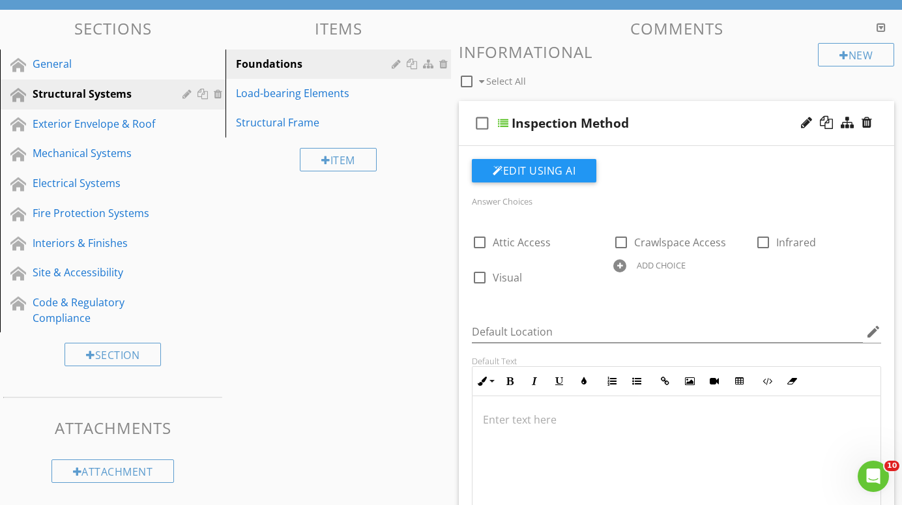
click at [504, 121] on div at bounding box center [503, 123] width 10 height 10
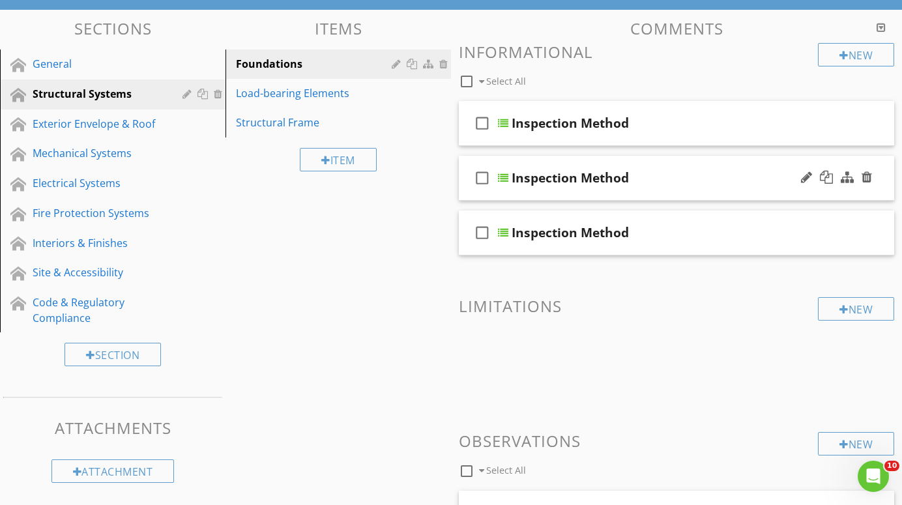
click at [505, 177] on div at bounding box center [503, 178] width 10 height 10
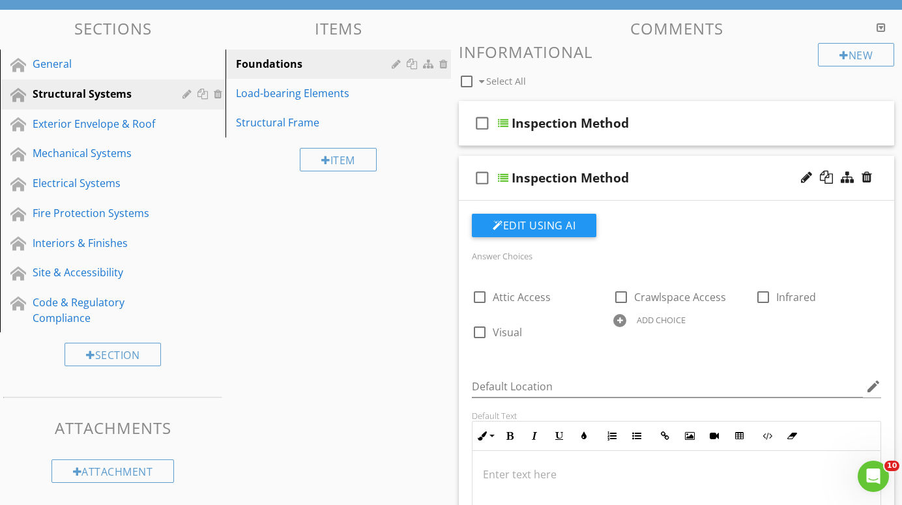
click at [626, 176] on div "Inspection Method" at bounding box center [570, 178] width 117 height 16
type input "I"
type input "Type"
click at [591, 285] on div at bounding box center [591, 285] width 14 height 18
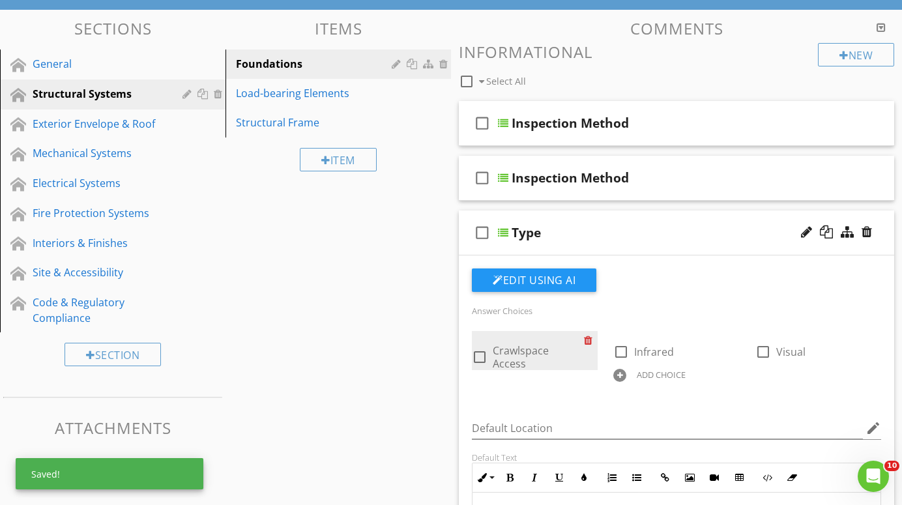
click at [591, 285] on button "Edit Using AI" at bounding box center [534, 280] width 125 height 23
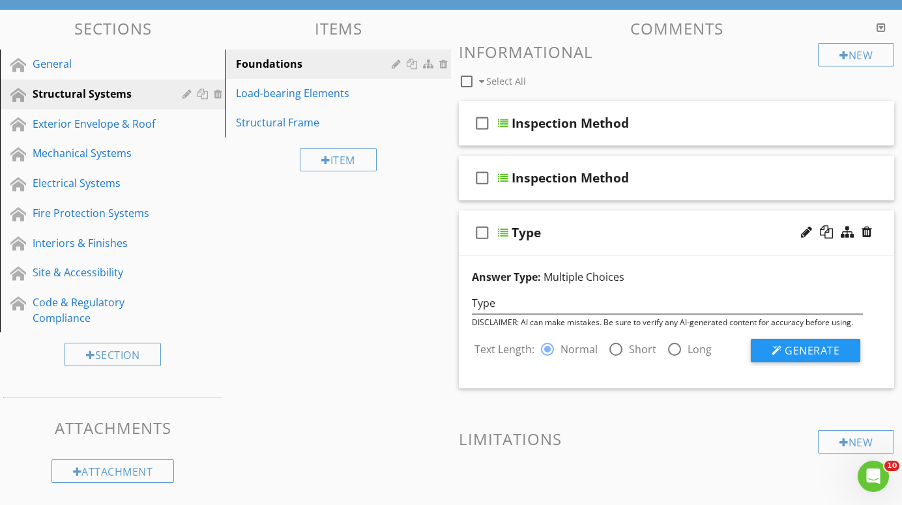
click at [505, 230] on div at bounding box center [503, 233] width 10 height 10
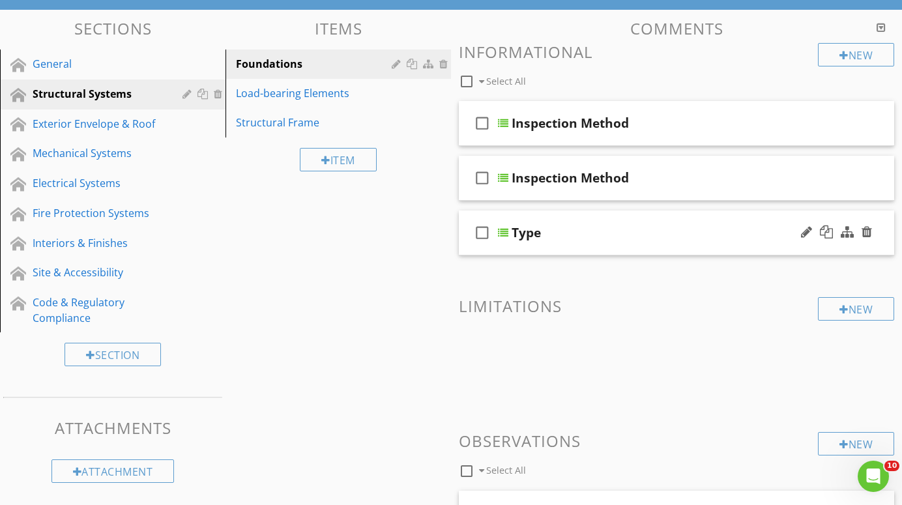
click at [505, 230] on div at bounding box center [503, 233] width 10 height 10
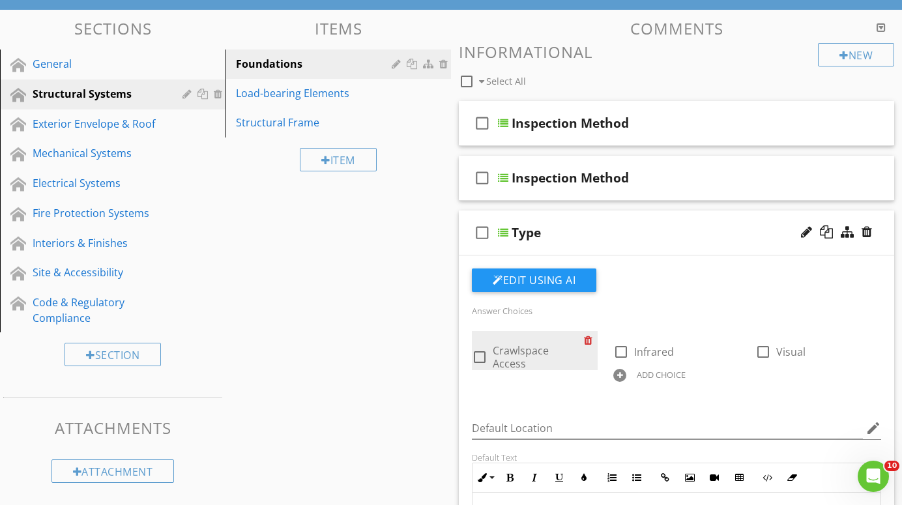
click at [589, 340] on div at bounding box center [591, 340] width 14 height 18
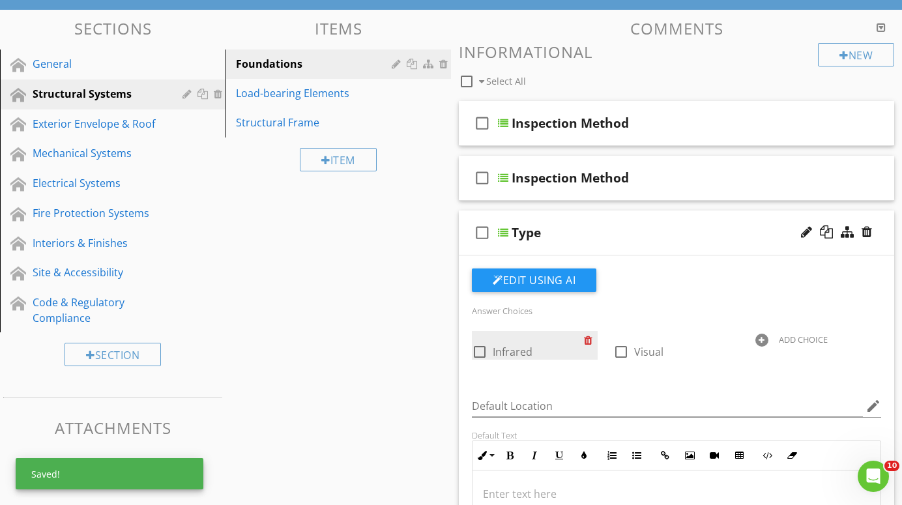
click at [589, 340] on div at bounding box center [591, 340] width 14 height 18
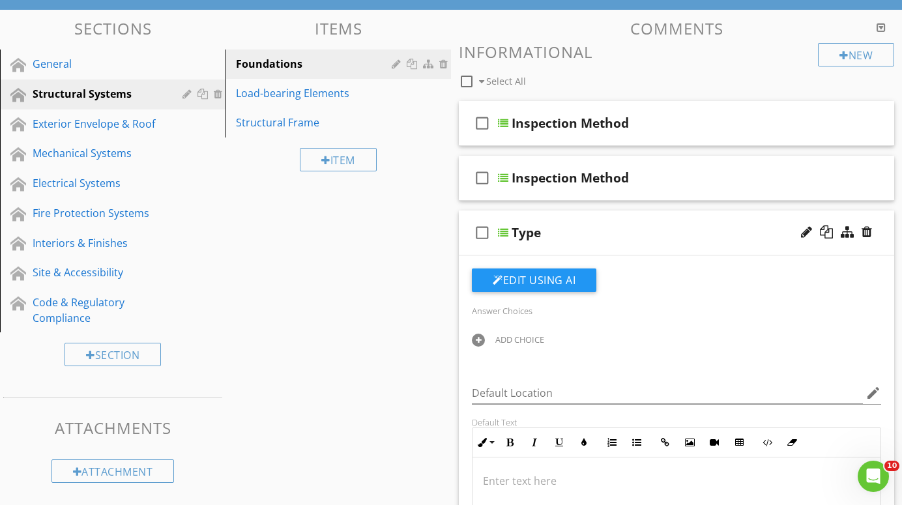
click at [494, 336] on div "ADD CHOICE" at bounding box center [535, 339] width 126 height 16
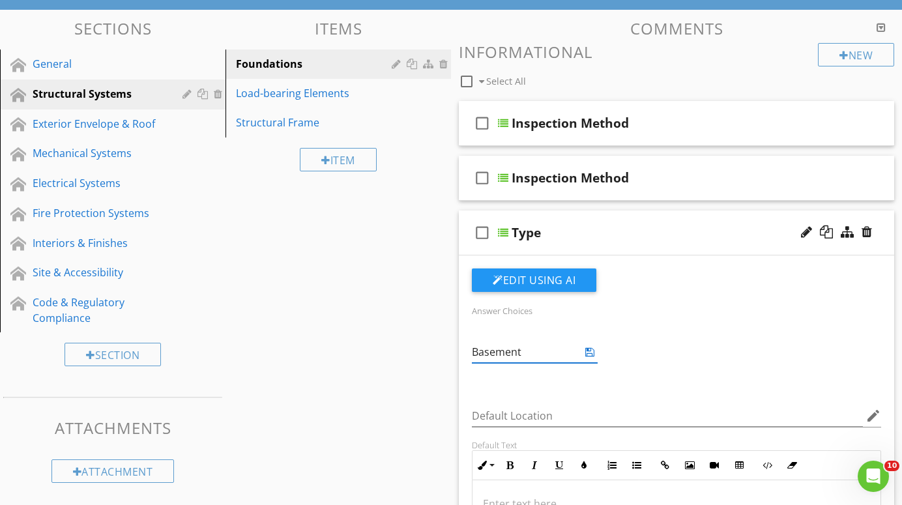
type input "Basement"
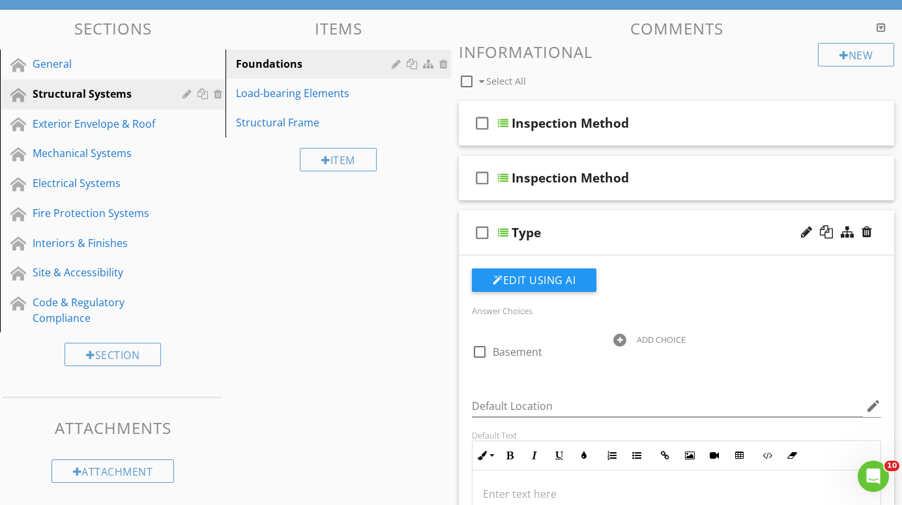
click at [544, 381] on div "Answer Choices check_box_outline_blank Basement ADD CHOICE Default Location edi…" at bounding box center [676, 471] width 425 height 405
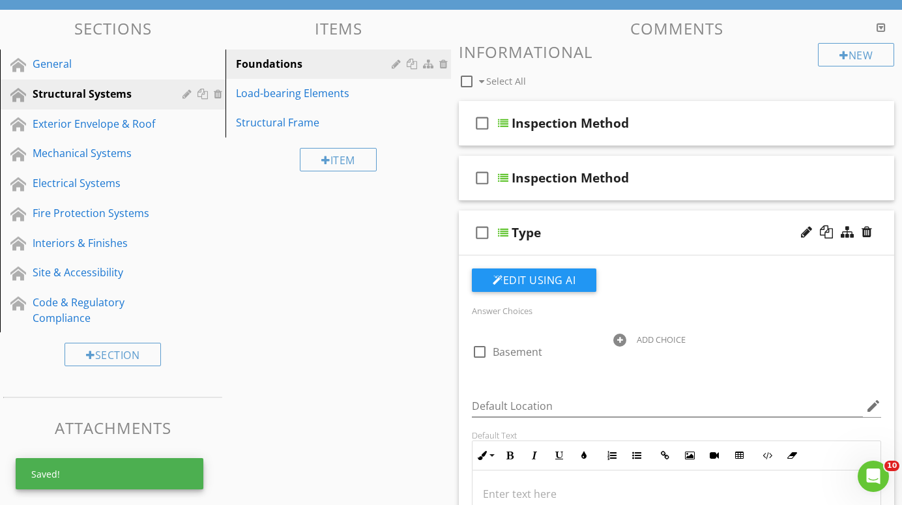
click at [619, 335] on div at bounding box center [619, 340] width 13 height 13
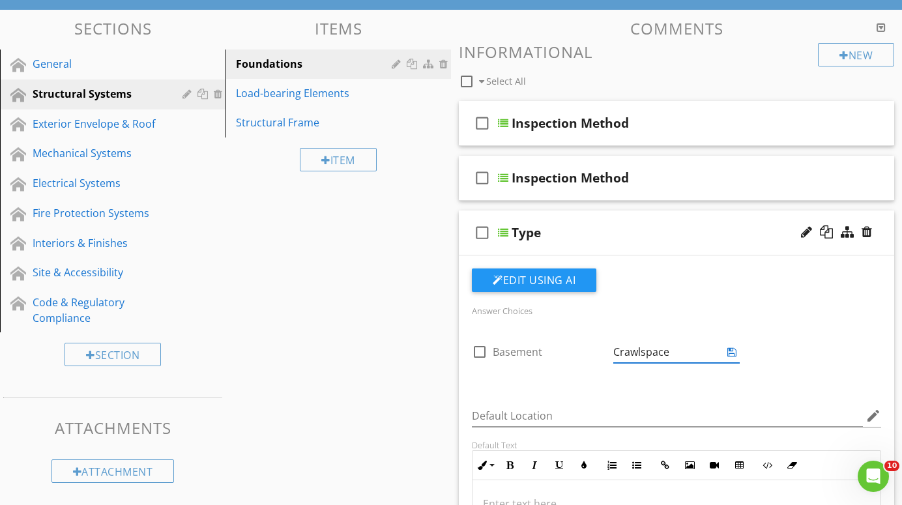
type input "Crawlspace"
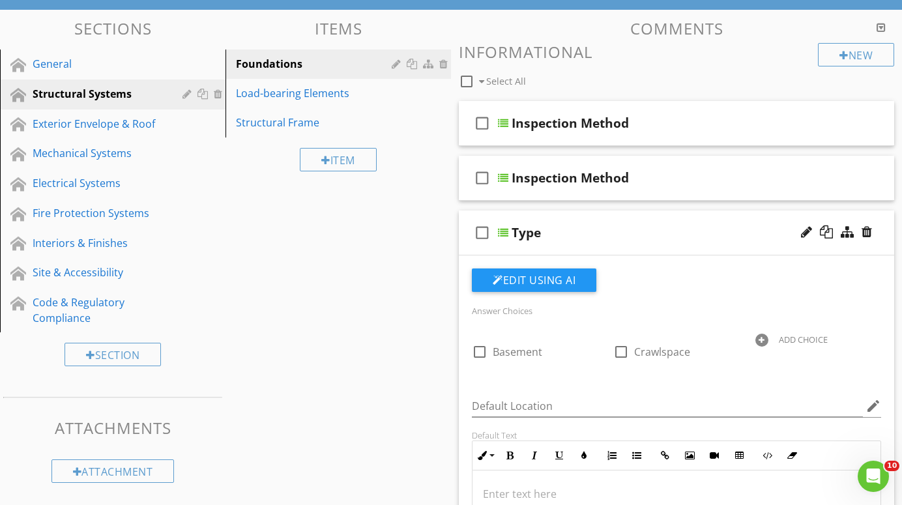
click at [571, 394] on div "Default Location edit" at bounding box center [676, 407] width 425 height 45
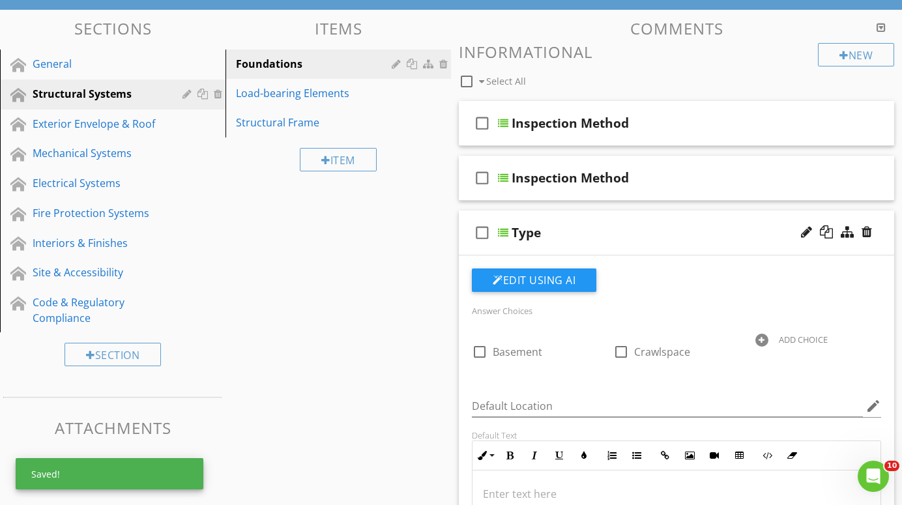
click at [767, 337] on div at bounding box center [762, 340] width 13 height 13
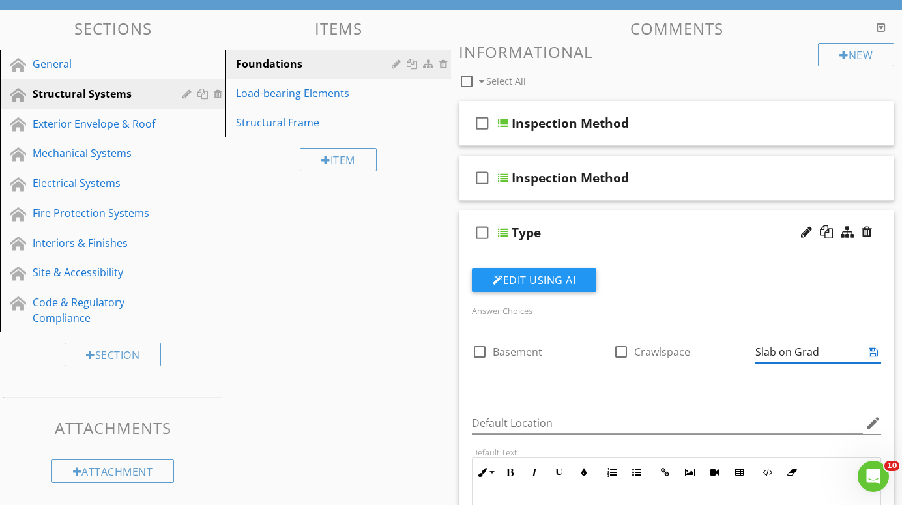
type input "Slab on Grade"
click at [595, 396] on div "Answer Choices check_box_outline_blank Basement check_box_outline_blank Crawlsp…" at bounding box center [676, 480] width 425 height 422
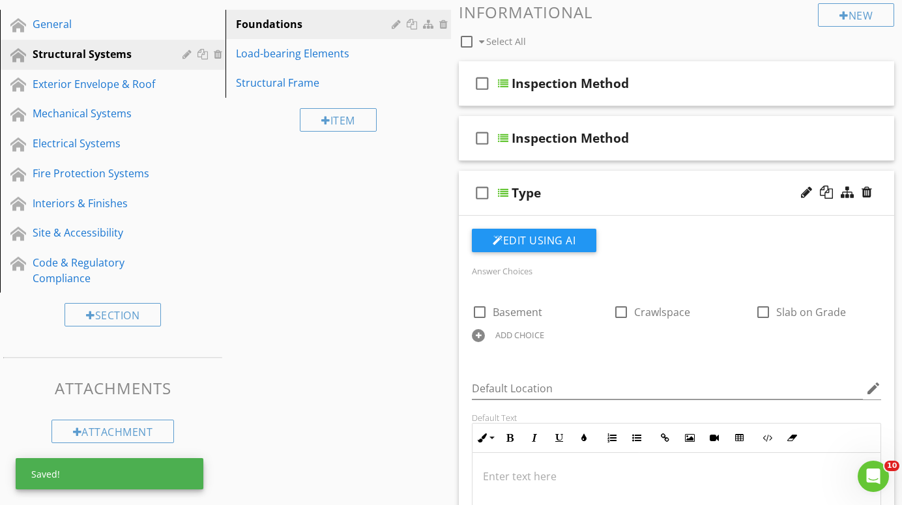
scroll to position [151, 0]
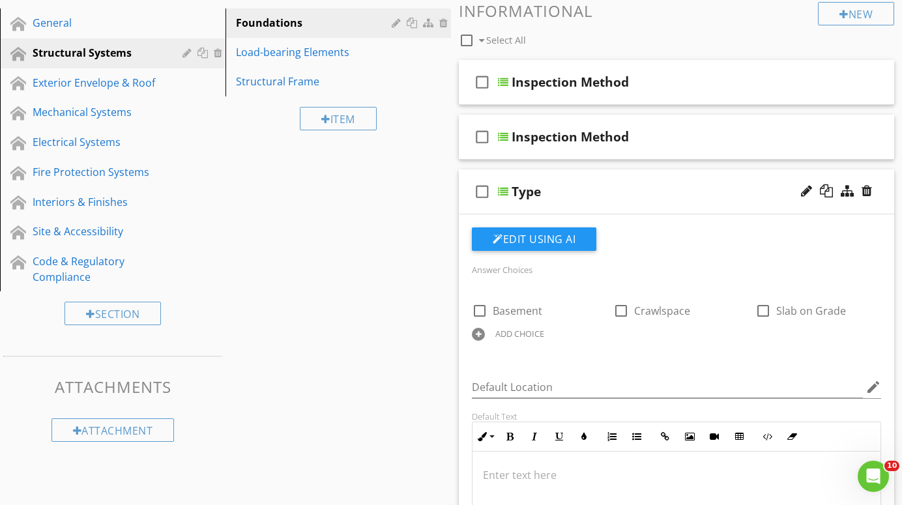
click at [507, 189] on div at bounding box center [503, 191] width 10 height 10
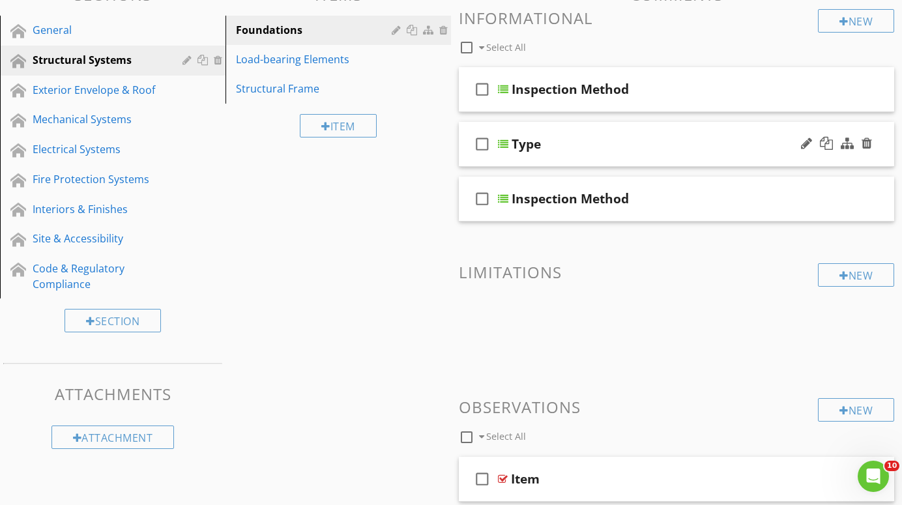
scroll to position [143, 0]
click at [507, 85] on div at bounding box center [503, 90] width 10 height 10
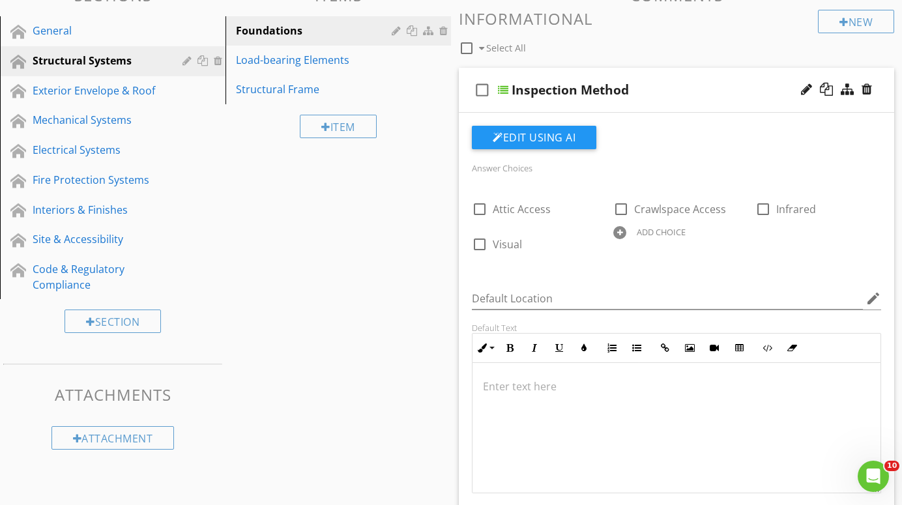
click at [507, 85] on div at bounding box center [503, 90] width 10 height 10
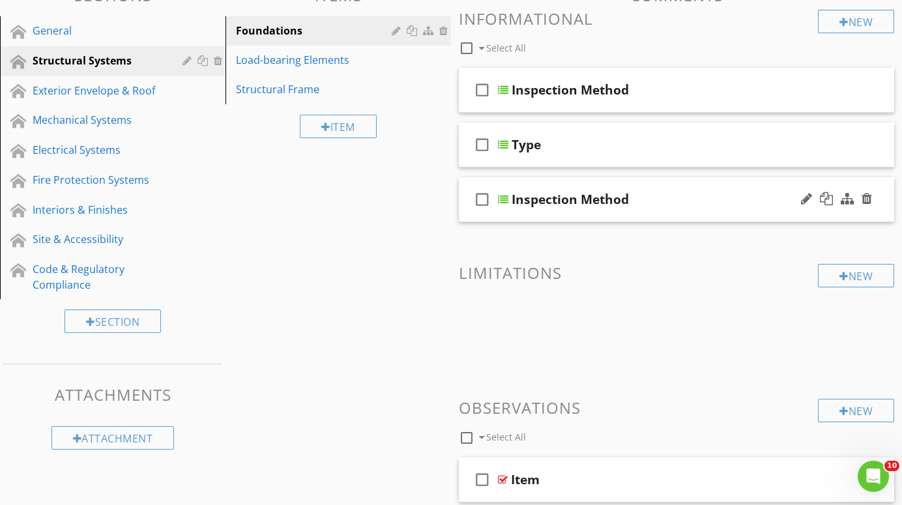
click at [604, 199] on div "Inspection Method" at bounding box center [570, 200] width 117 height 16
type input "I"
type input "Material"
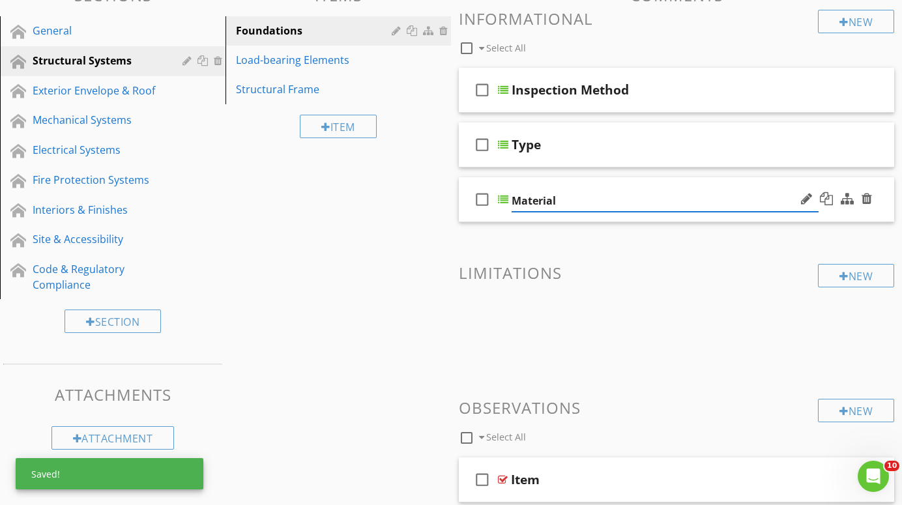
click at [503, 199] on div at bounding box center [503, 199] width 10 height 10
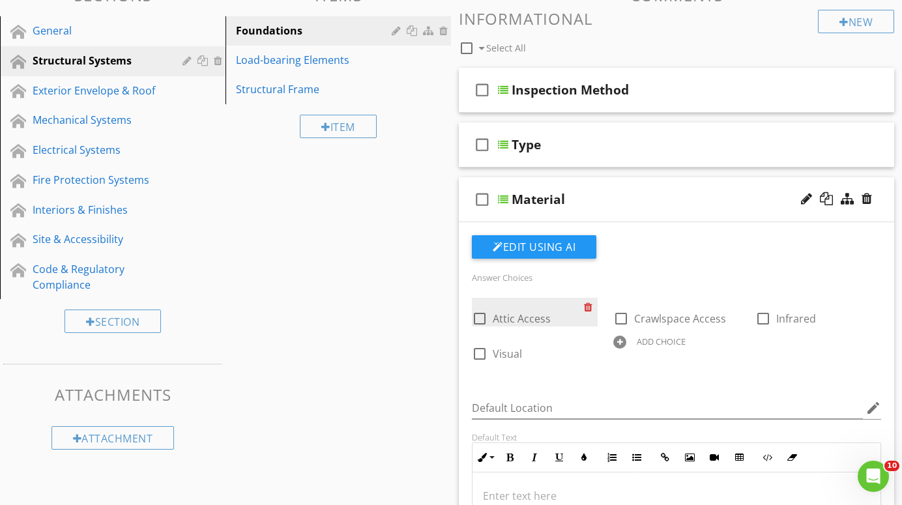
click at [589, 305] on div at bounding box center [591, 307] width 14 height 18
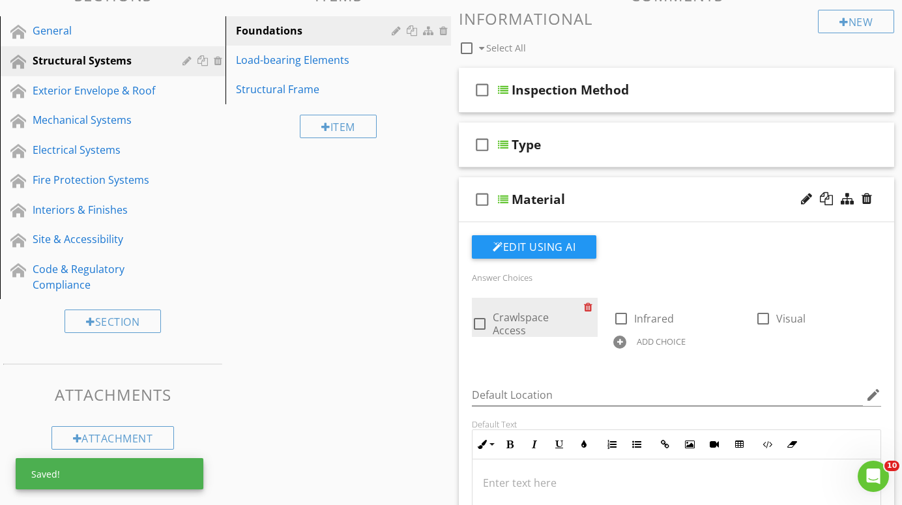
click at [589, 305] on div at bounding box center [591, 307] width 14 height 18
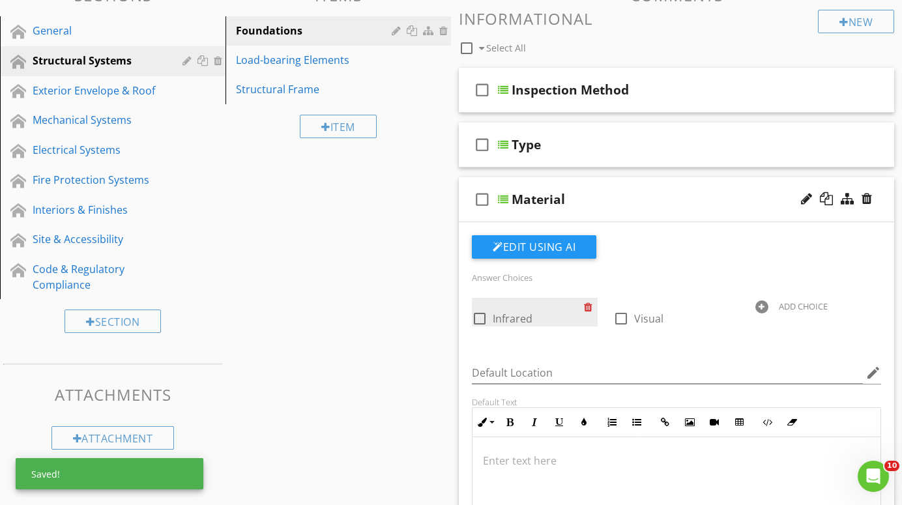
click at [589, 305] on div at bounding box center [591, 307] width 14 height 18
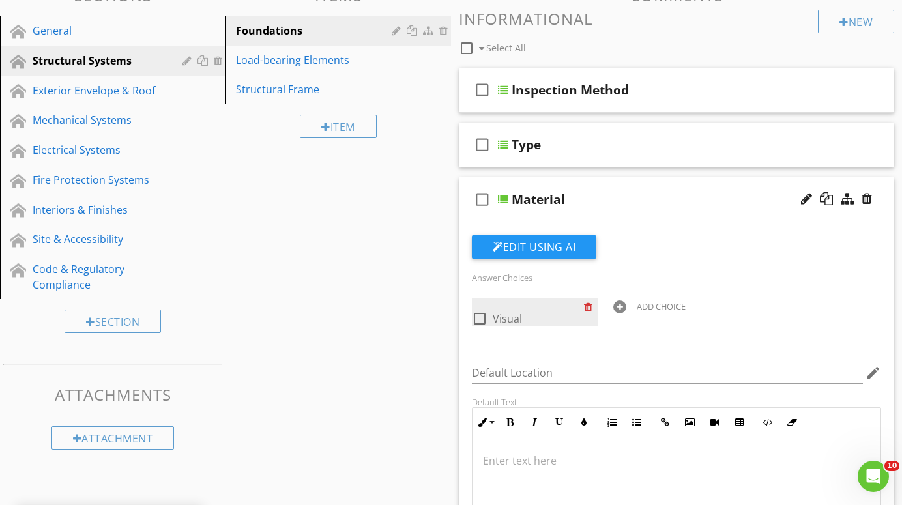
click at [589, 305] on div at bounding box center [591, 307] width 14 height 18
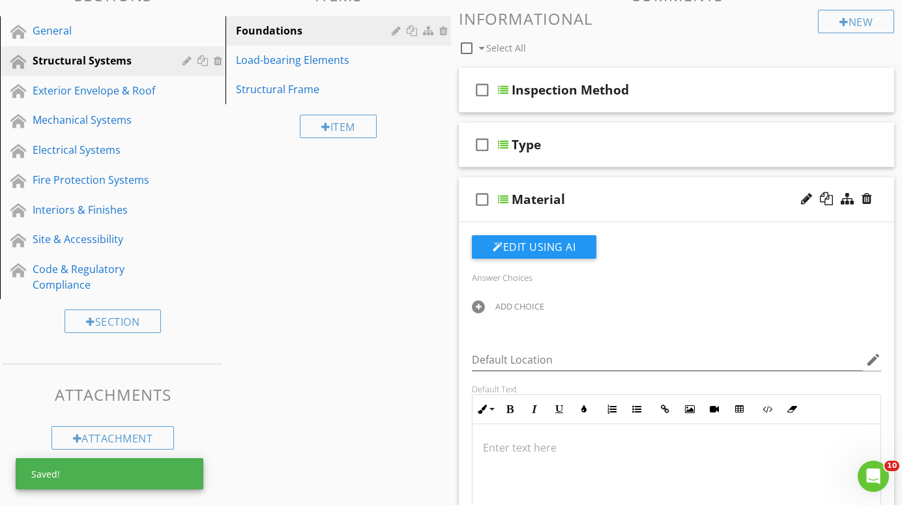
click at [482, 301] on div at bounding box center [478, 307] width 13 height 13
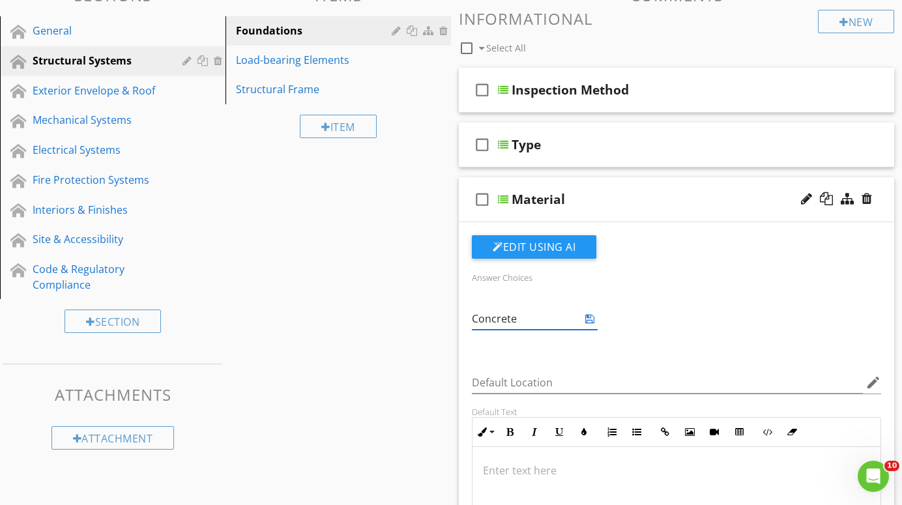
type input "Concrete"
click at [508, 346] on div "Answer Choices ADD CHOICE Default Location edit Default Text Inline Style XLarg…" at bounding box center [676, 442] width 425 height 415
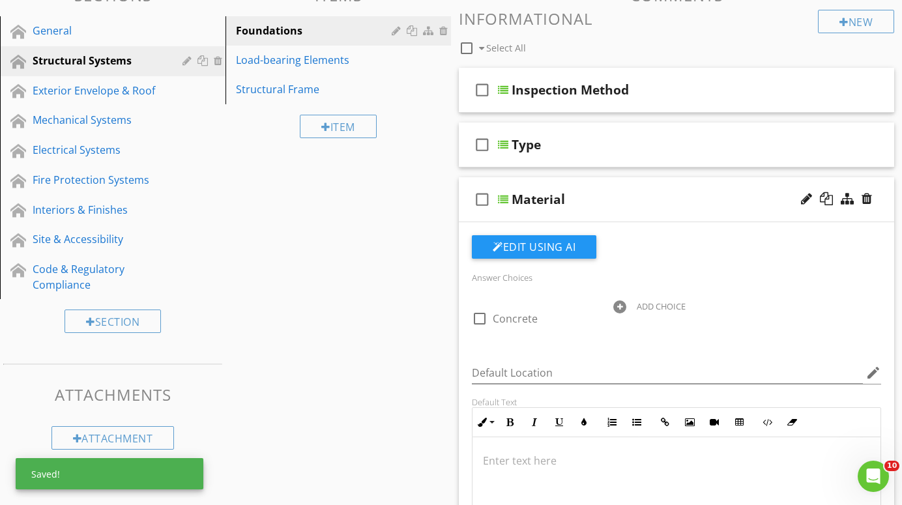
click at [624, 302] on div at bounding box center [619, 307] width 13 height 13
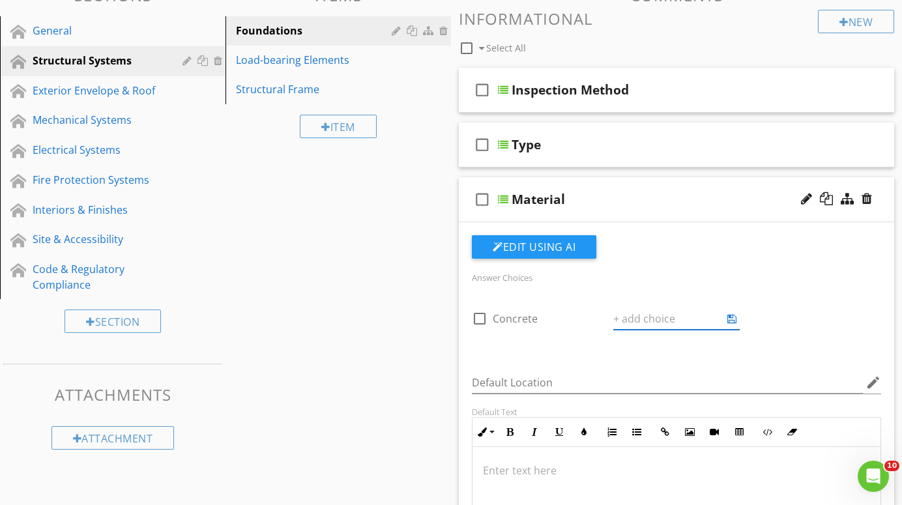
click at [548, 357] on div "Answer Choices check_box_outline_blank Concrete ADD CHOICE Default Location edi…" at bounding box center [676, 442] width 425 height 415
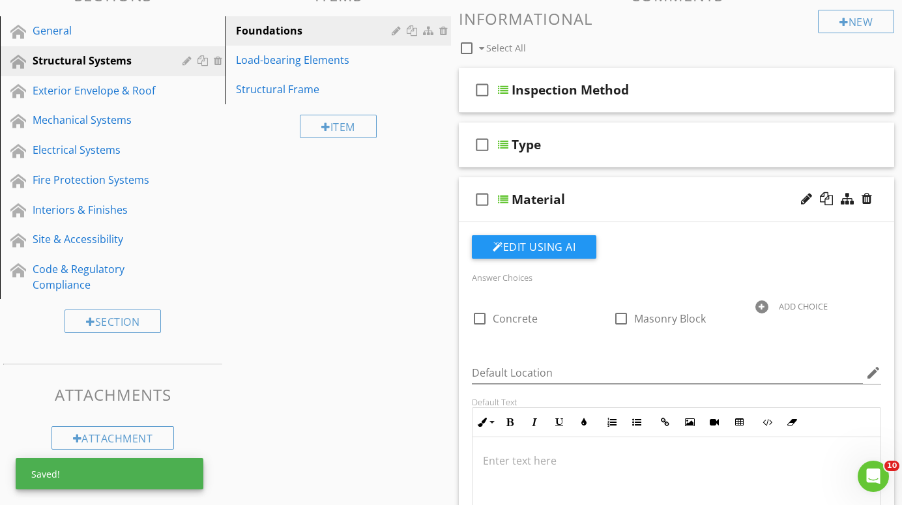
click at [757, 308] on div at bounding box center [762, 307] width 13 height 13
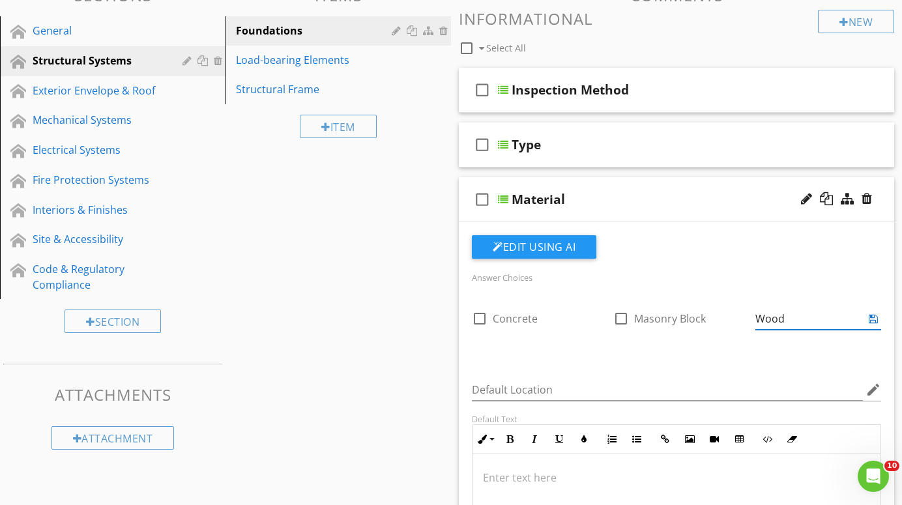
type input "Wood"
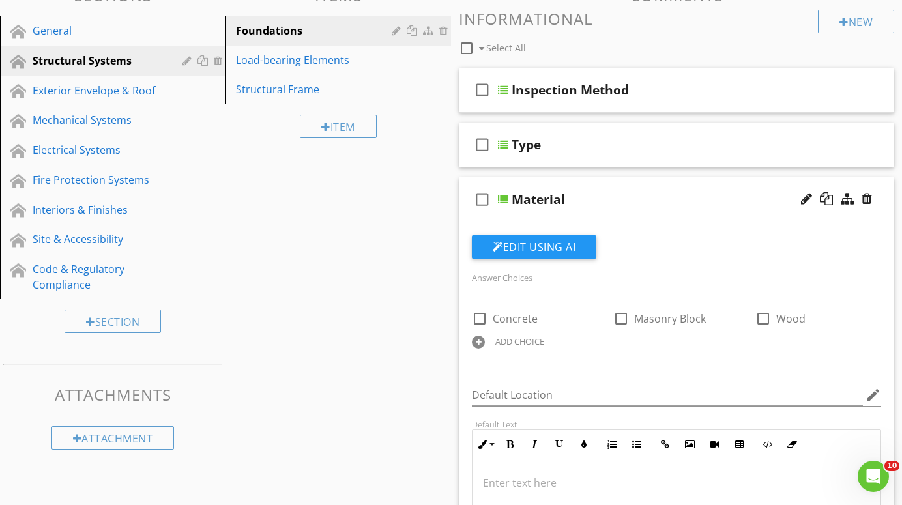
click at [822, 351] on div "Answer Choices check_box_outline_blank Concrete check_box_outline_blank Masonry…" at bounding box center [676, 318] width 425 height 99
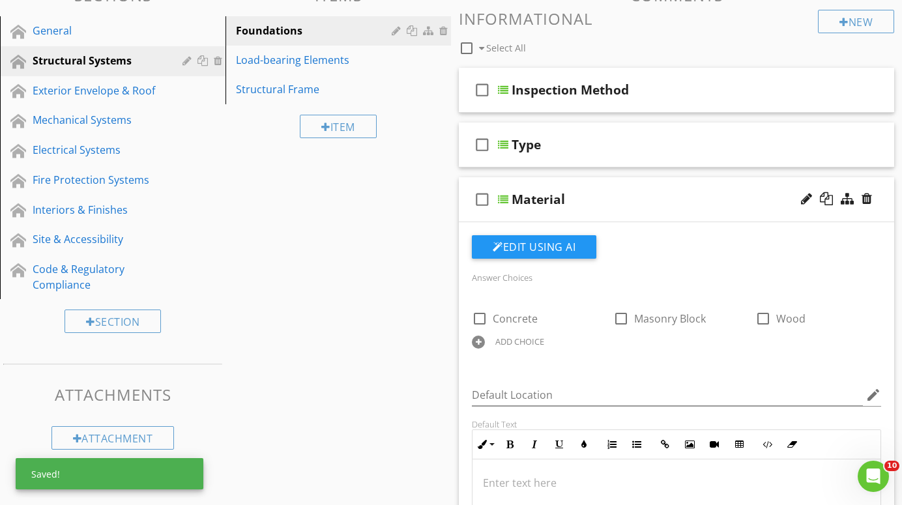
click at [495, 337] on div "ADD CHOICE" at bounding box center [519, 341] width 49 height 10
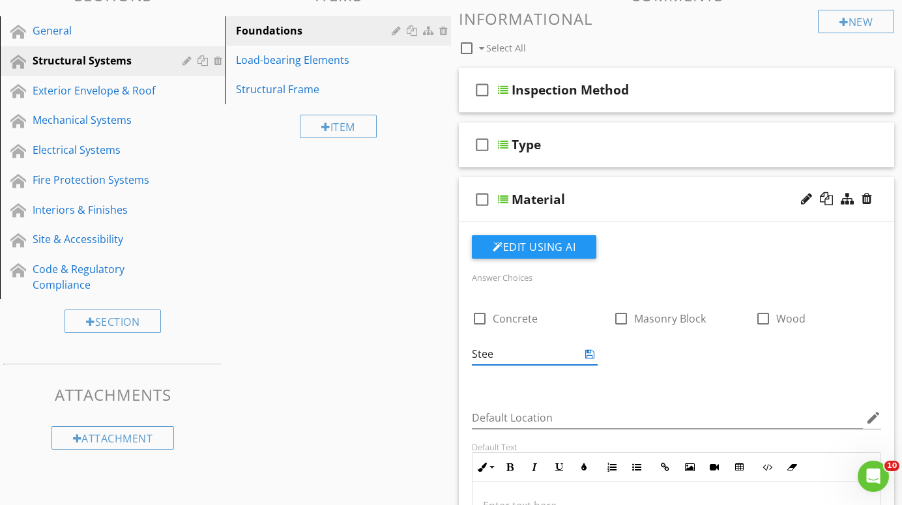
type input "Steel"
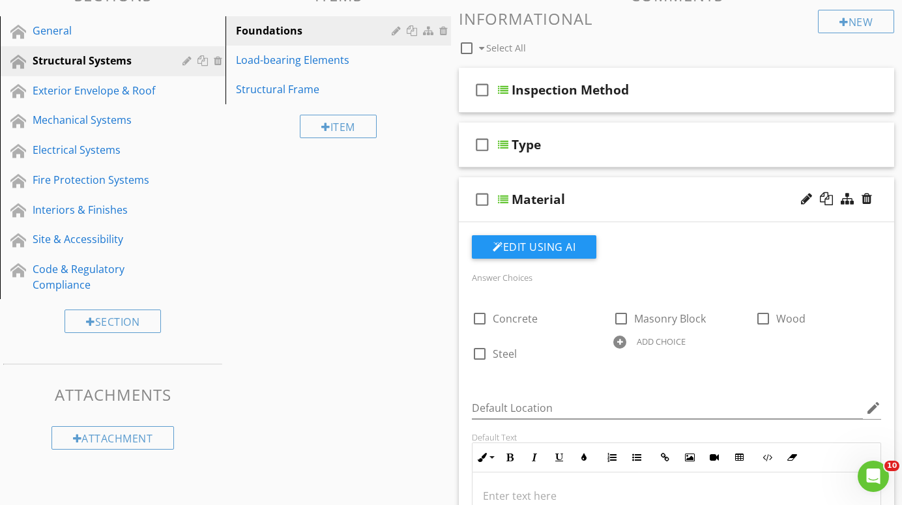
click at [630, 368] on div "Answer Choices check_box_outline_blank Concrete check_box_outline_blank Masonry…" at bounding box center [676, 325] width 425 height 112
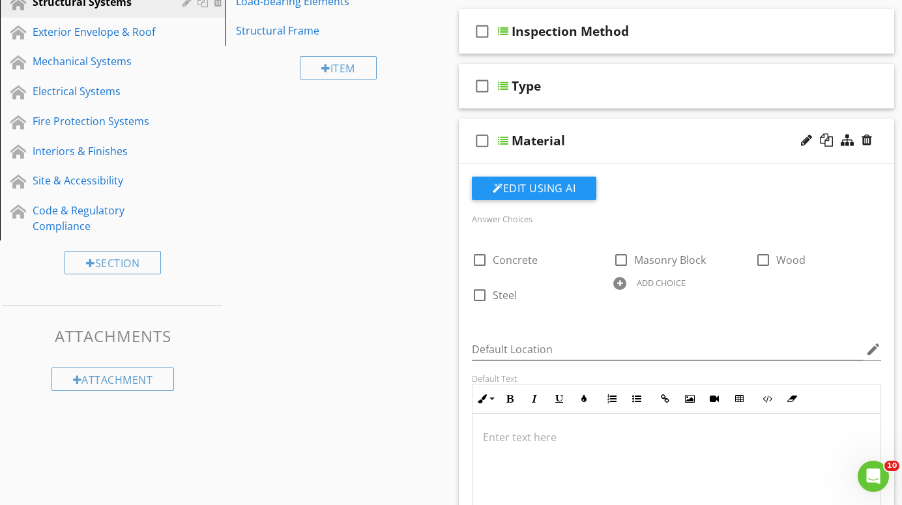
scroll to position [227, 0]
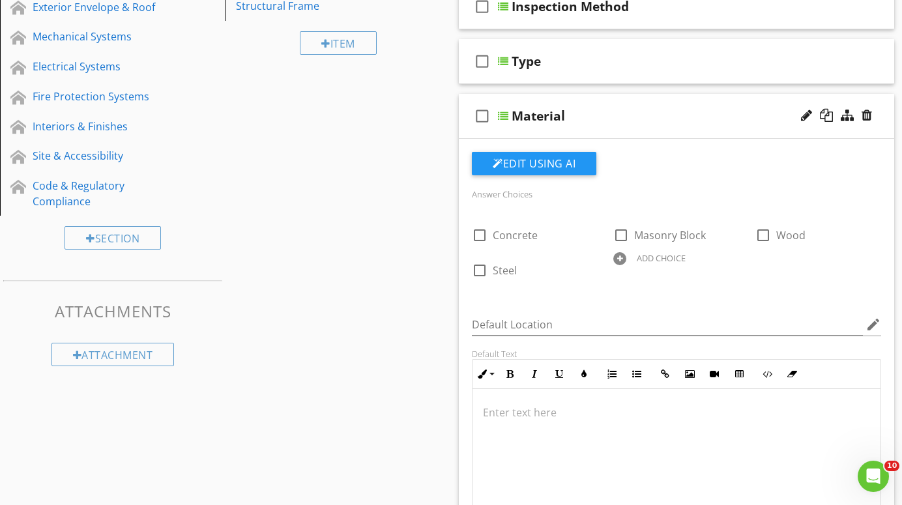
click at [505, 114] on div at bounding box center [503, 116] width 10 height 10
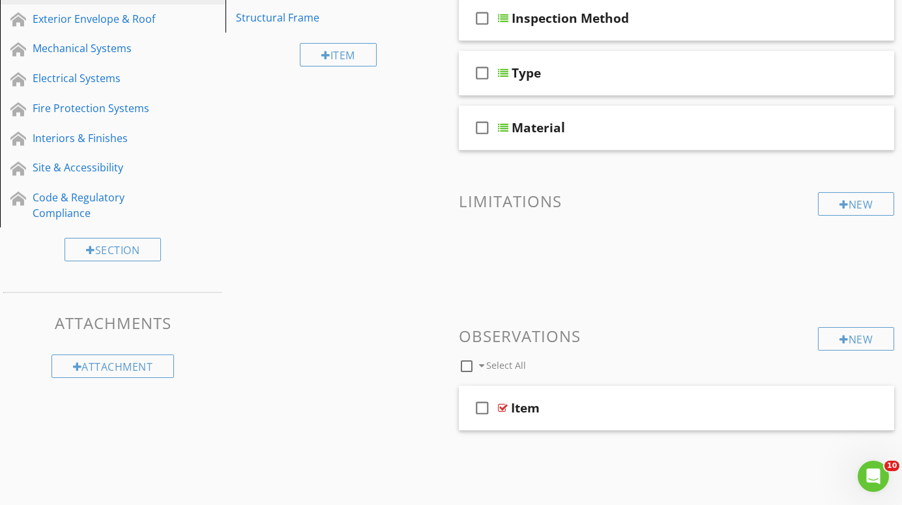
scroll to position [214, 0]
click at [861, 338] on div "New" at bounding box center [856, 339] width 76 height 23
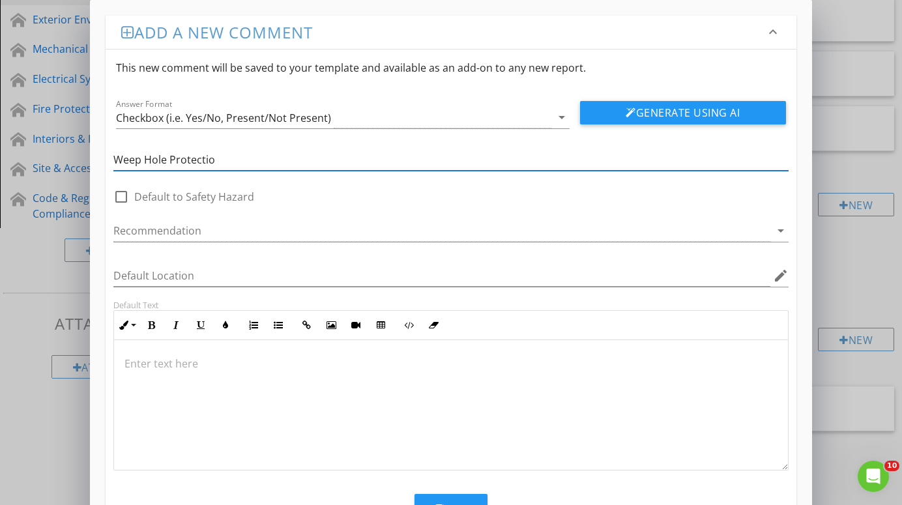
type input "Weep Hole Protection"
click at [707, 109] on button "Generate Using AI" at bounding box center [683, 112] width 206 height 23
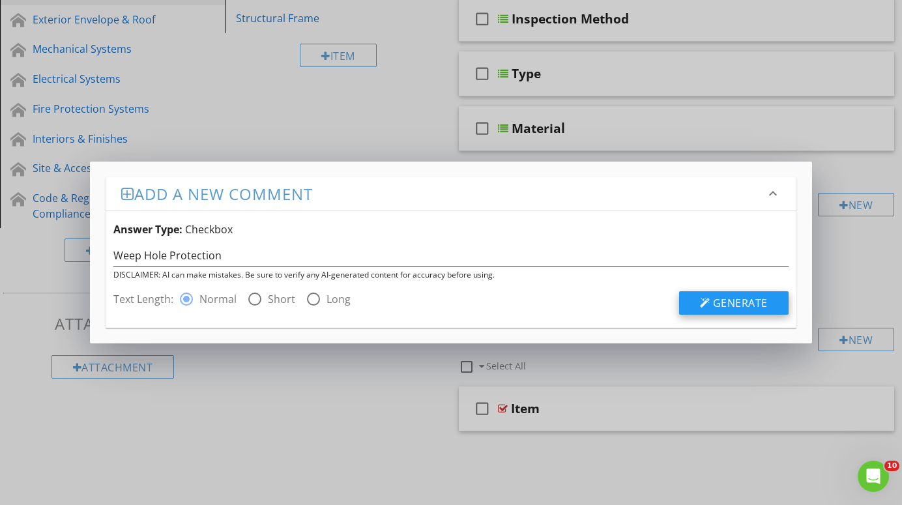
click at [745, 299] on span "Generate" at bounding box center [740, 303] width 55 height 14
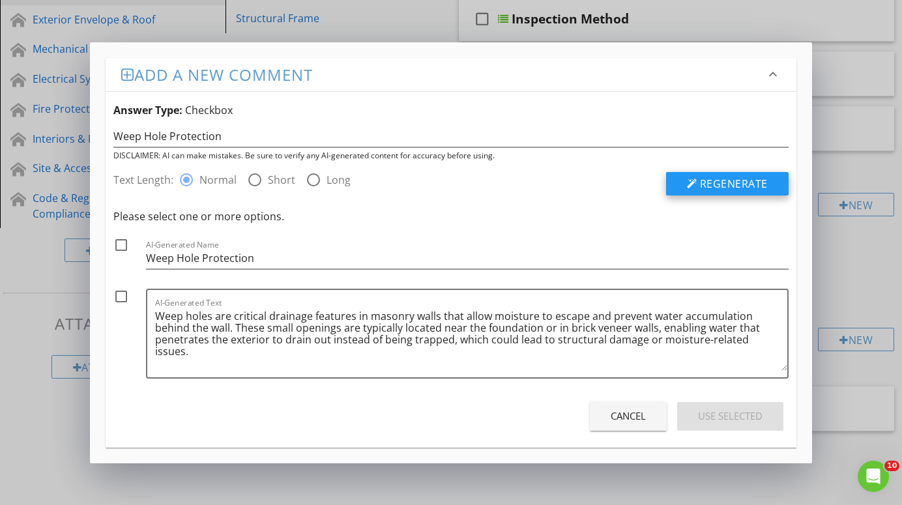
click at [716, 177] on span "Regenerate" at bounding box center [734, 184] width 68 height 14
click at [504, 420] on div "Cancel Use Selected" at bounding box center [450, 416] width 675 height 37
click at [621, 414] on div "Cancel" at bounding box center [628, 416] width 35 height 15
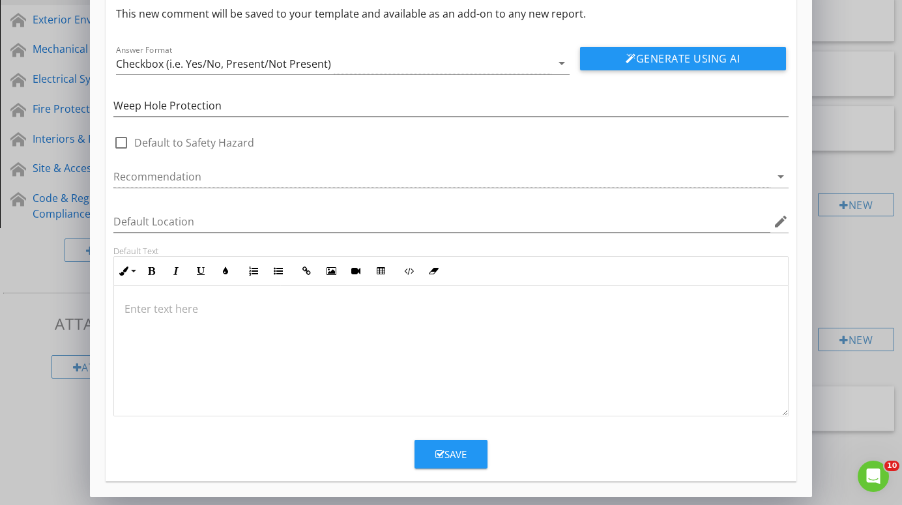
scroll to position [54, 0]
click at [404, 349] on div at bounding box center [450, 351] width 673 height 130
click at [450, 450] on div "Save" at bounding box center [450, 454] width 31 height 15
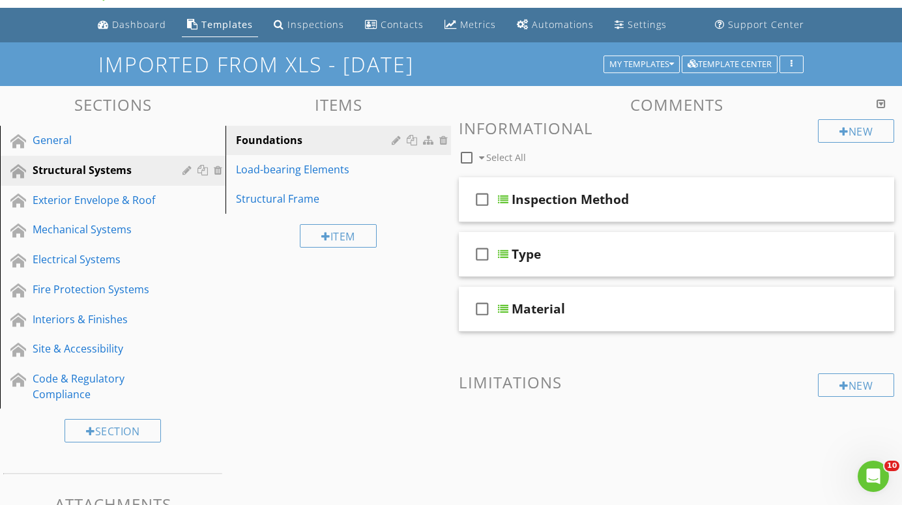
scroll to position [33, 0]
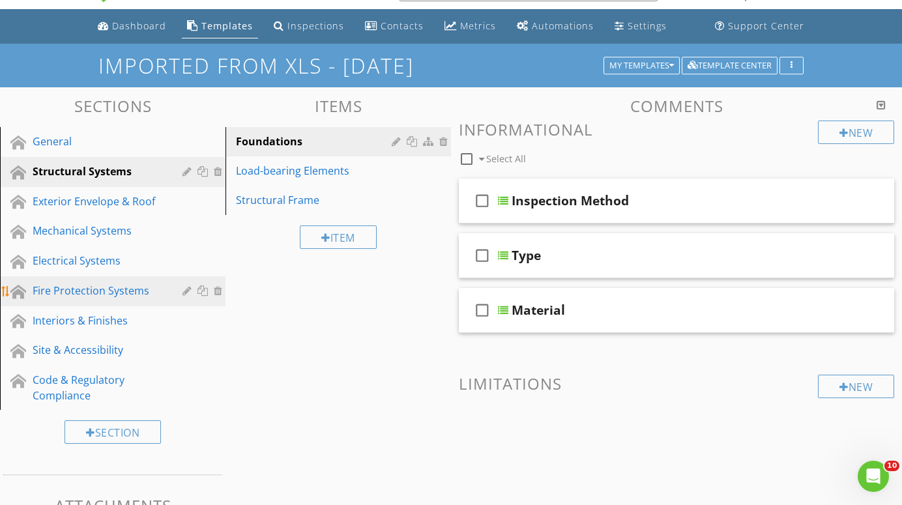
click at [92, 292] on div "Fire Protection Systems" at bounding box center [98, 291] width 131 height 16
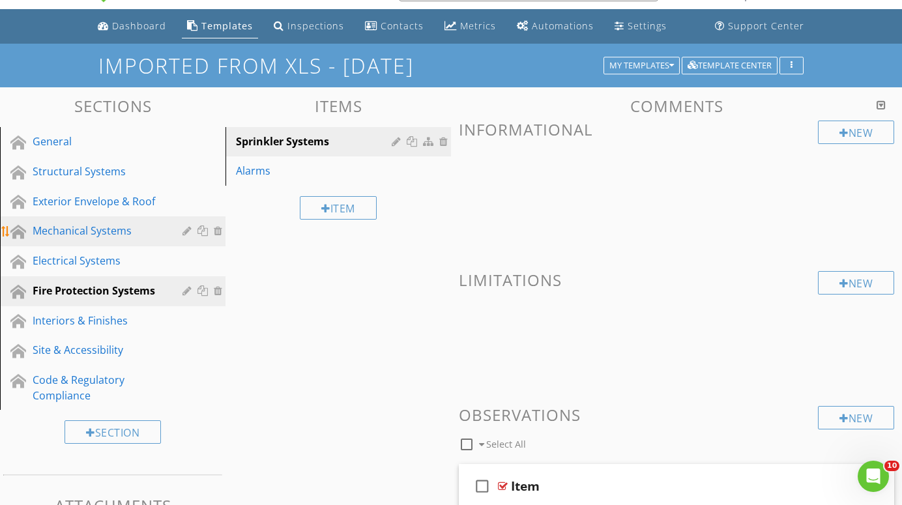
click at [81, 230] on div "Mechanical Systems" at bounding box center [98, 231] width 131 height 16
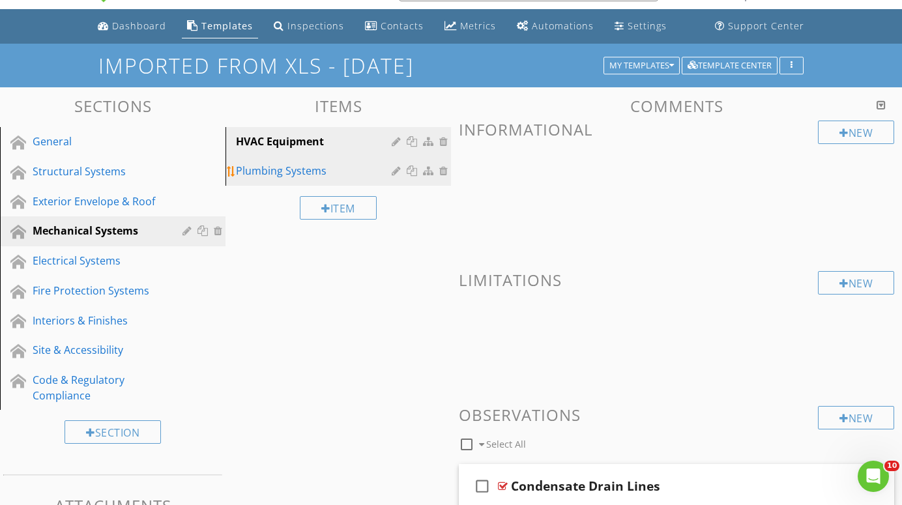
click at [262, 169] on div "Plumbing Systems" at bounding box center [316, 171] width 160 height 16
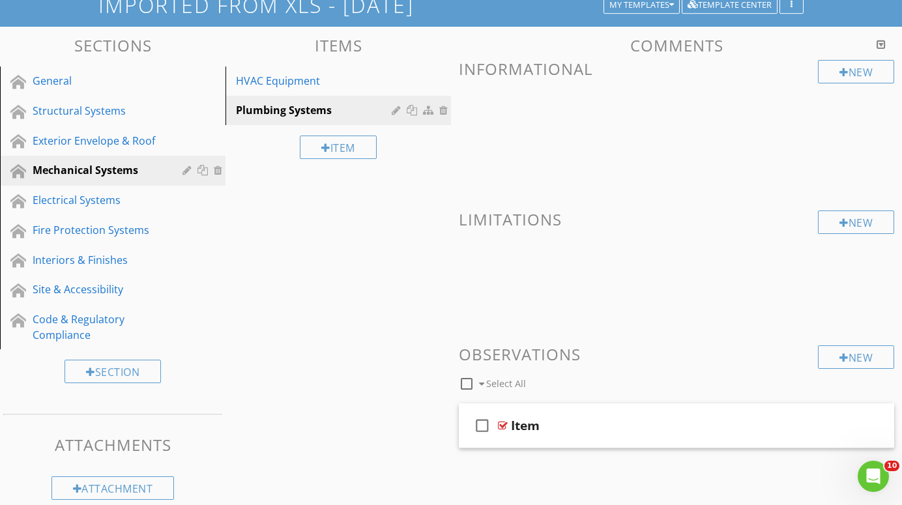
scroll to position [93, 0]
click at [291, 79] on div "HVAC Equipment" at bounding box center [316, 81] width 160 height 16
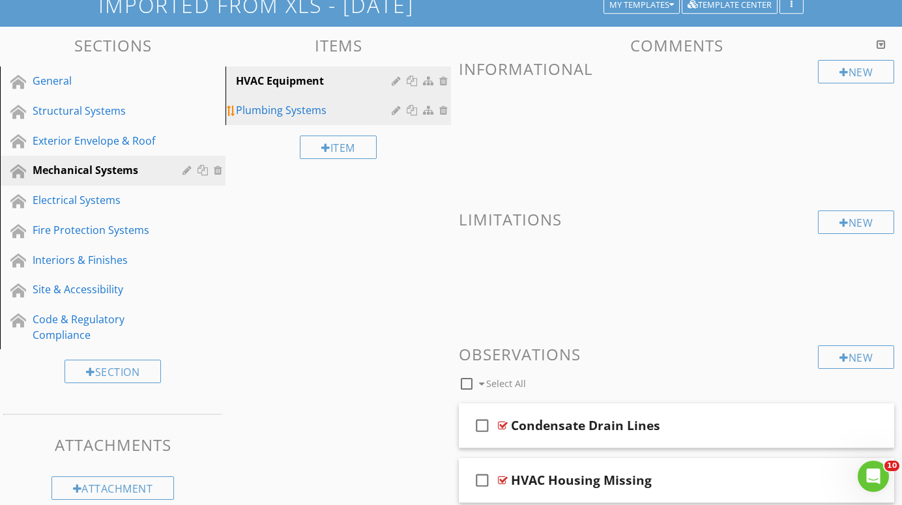
click at [287, 106] on div "Plumbing Systems" at bounding box center [316, 110] width 160 height 16
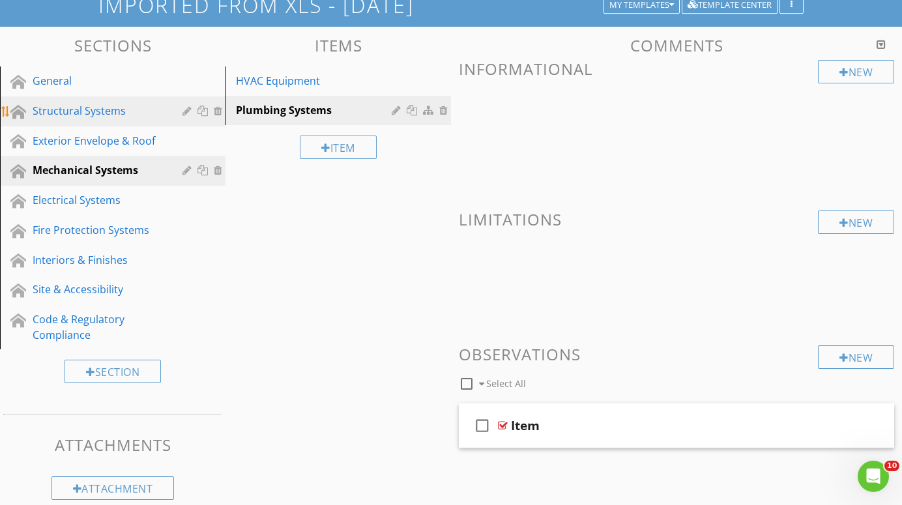
click at [93, 110] on div "Structural Systems" at bounding box center [98, 111] width 131 height 16
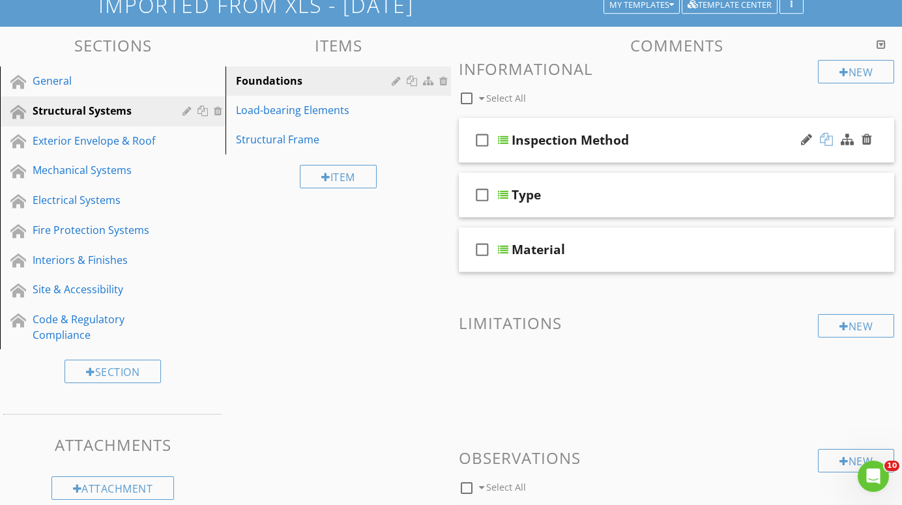
click at [827, 139] on div at bounding box center [826, 139] width 13 height 13
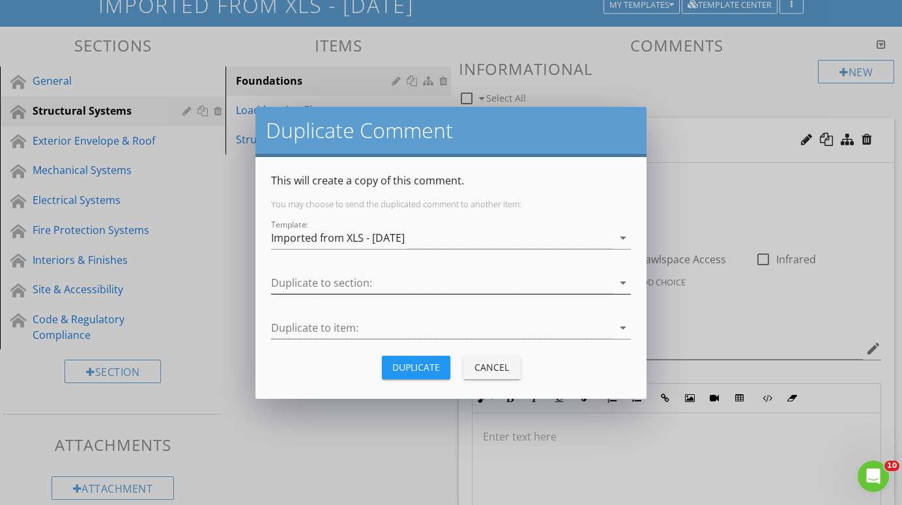
click at [616, 280] on icon "arrow_drop_down" at bounding box center [623, 283] width 16 height 16
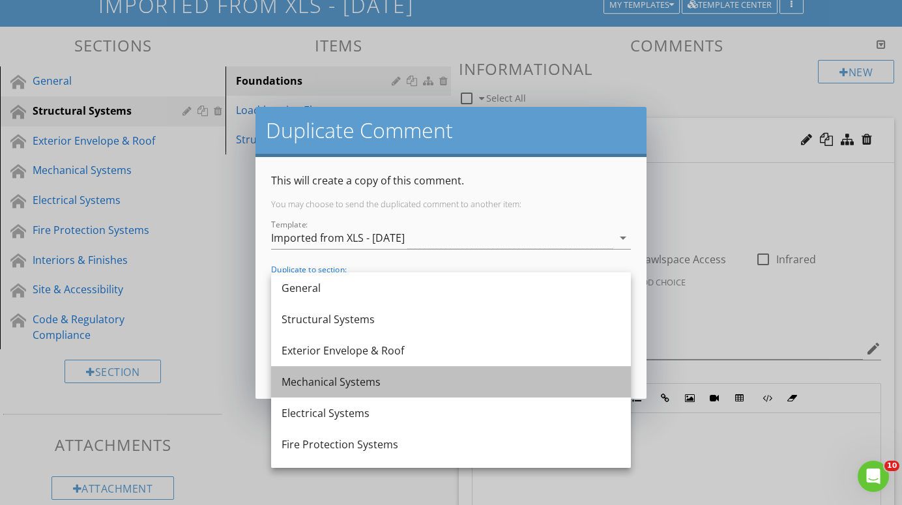
click at [457, 377] on div "Mechanical Systems" at bounding box center [451, 382] width 339 height 16
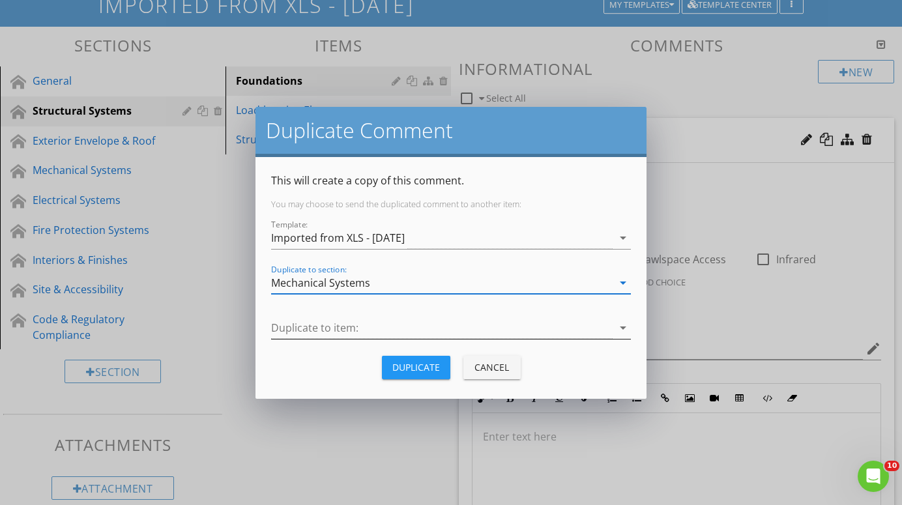
click at [582, 325] on div at bounding box center [442, 328] width 342 height 22
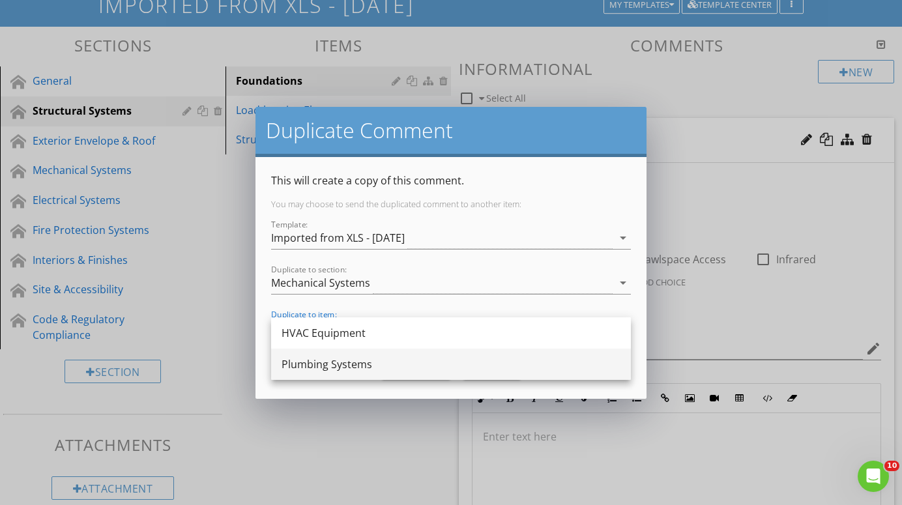
click at [501, 366] on div "Plumbing Systems" at bounding box center [451, 365] width 339 height 16
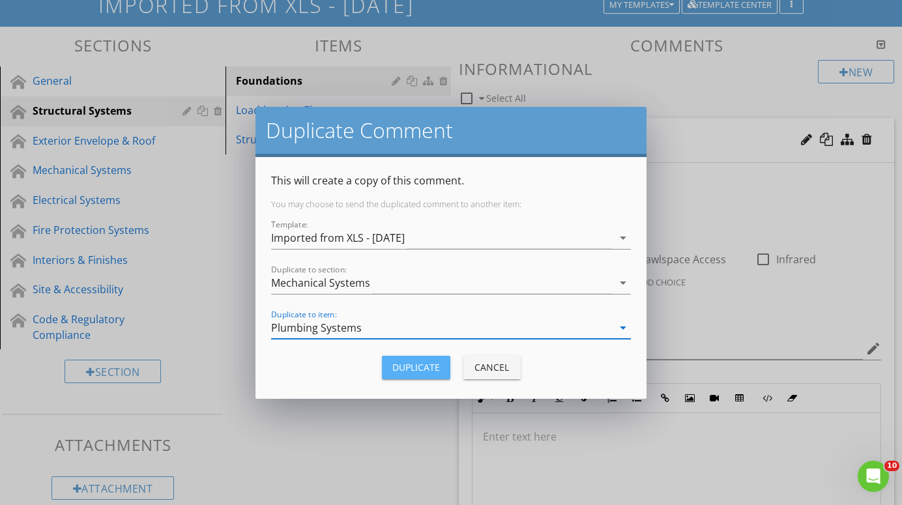
click at [399, 369] on div "Duplicate" at bounding box center [416, 368] width 48 height 14
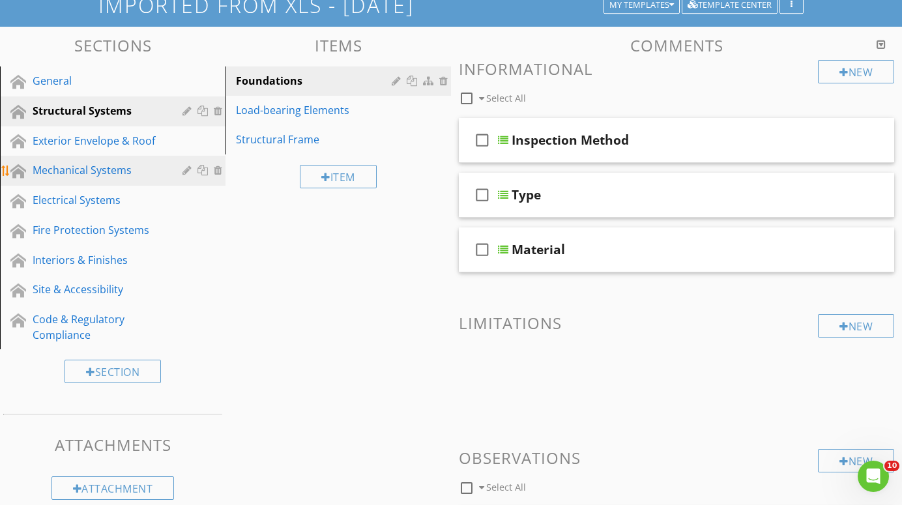
click at [72, 169] on div "Mechanical Systems" at bounding box center [98, 170] width 131 height 16
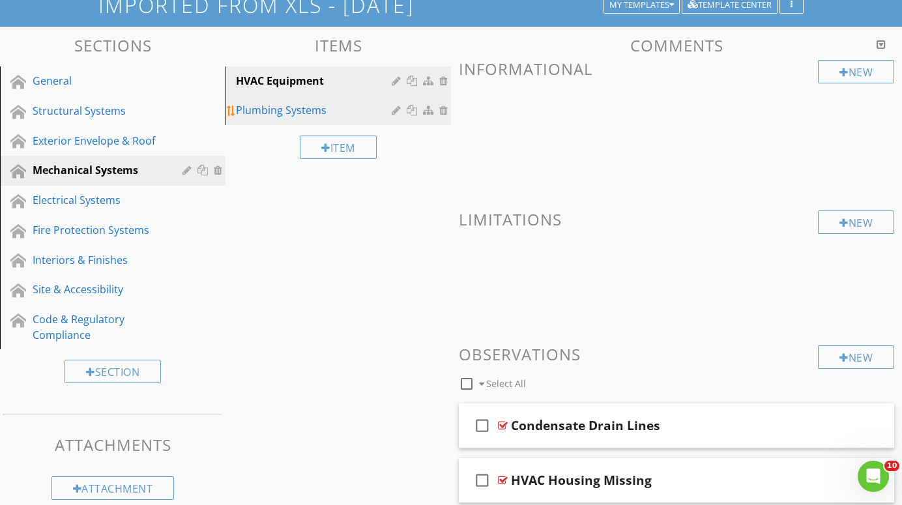
click at [267, 110] on div "Plumbing Systems" at bounding box center [316, 110] width 160 height 16
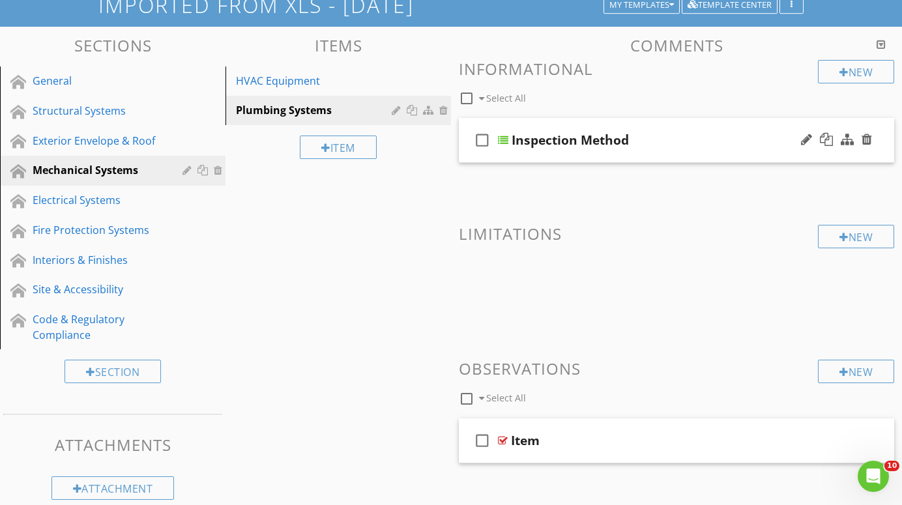
click at [607, 139] on div "Inspection Method" at bounding box center [570, 140] width 117 height 16
type input "I"
type input "Main Water Shut-off"
click at [505, 140] on div at bounding box center [503, 140] width 10 height 10
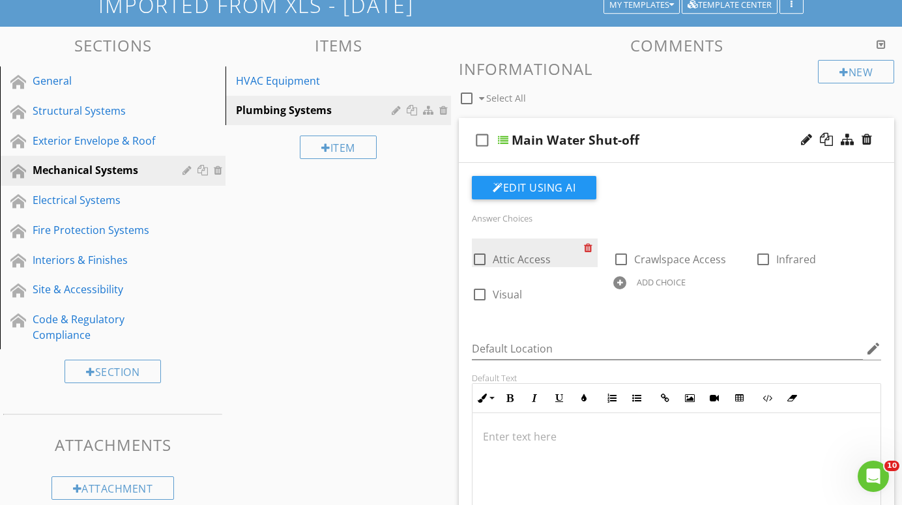
click at [589, 243] on div at bounding box center [591, 248] width 14 height 18
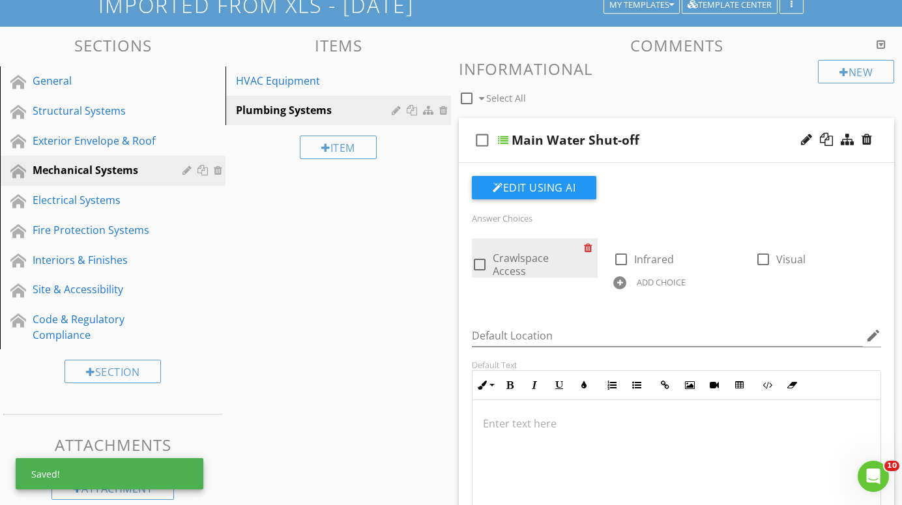
click at [589, 243] on div at bounding box center [591, 248] width 14 height 18
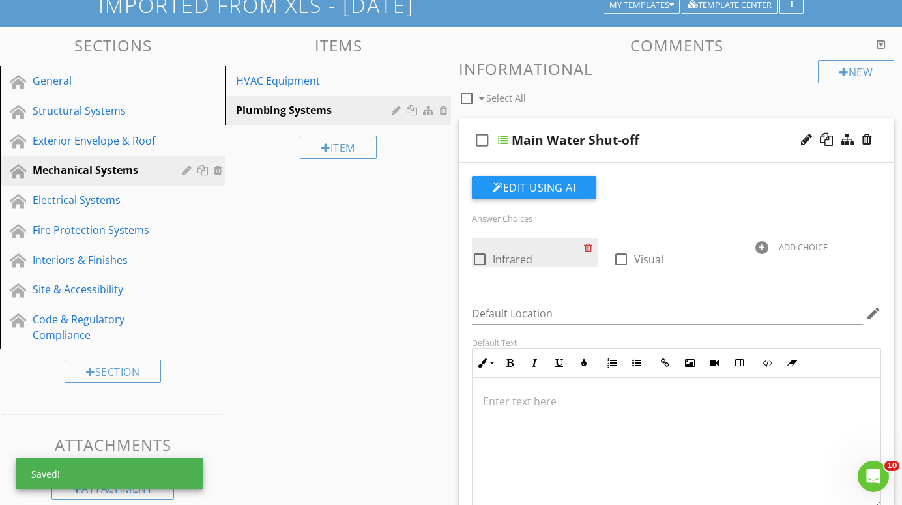
click at [589, 243] on div at bounding box center [591, 248] width 14 height 18
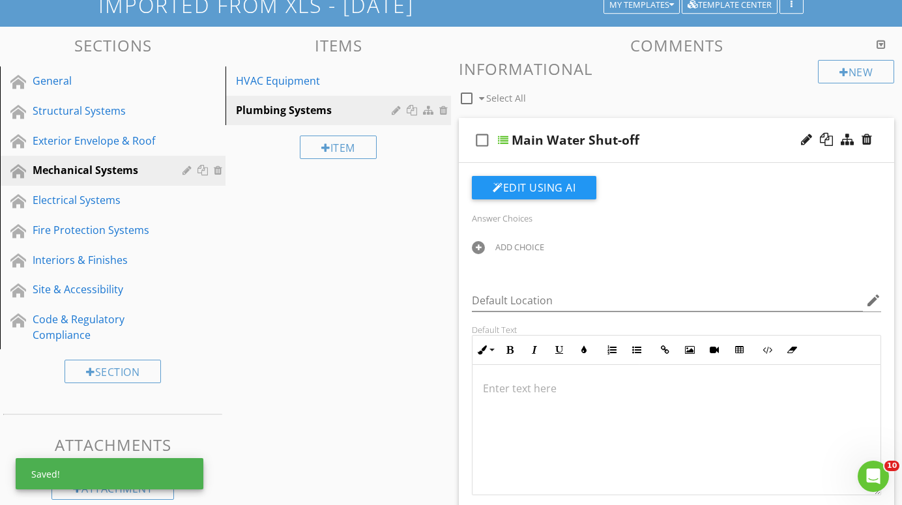
click at [479, 248] on div at bounding box center [478, 247] width 13 height 13
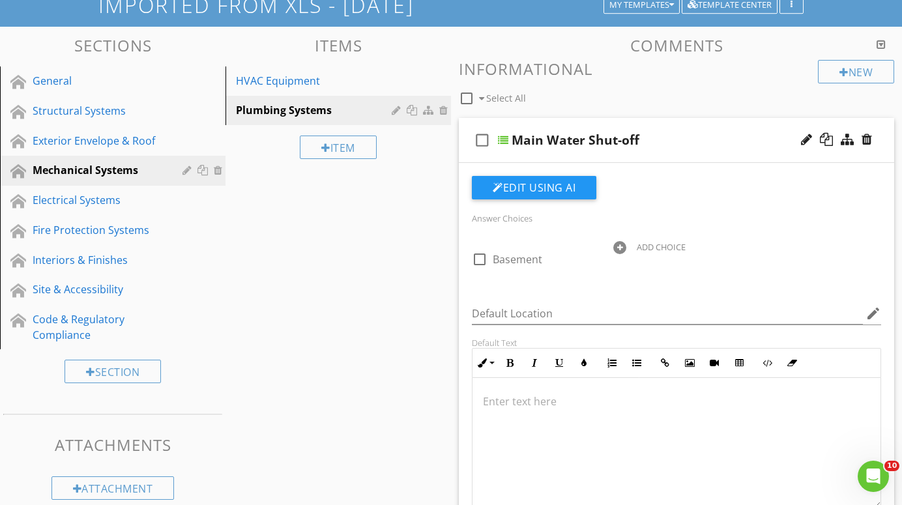
click at [576, 282] on div "Answer Choices check_box_outline_blank Basement ADD CHOICE" at bounding box center [676, 248] width 425 height 77
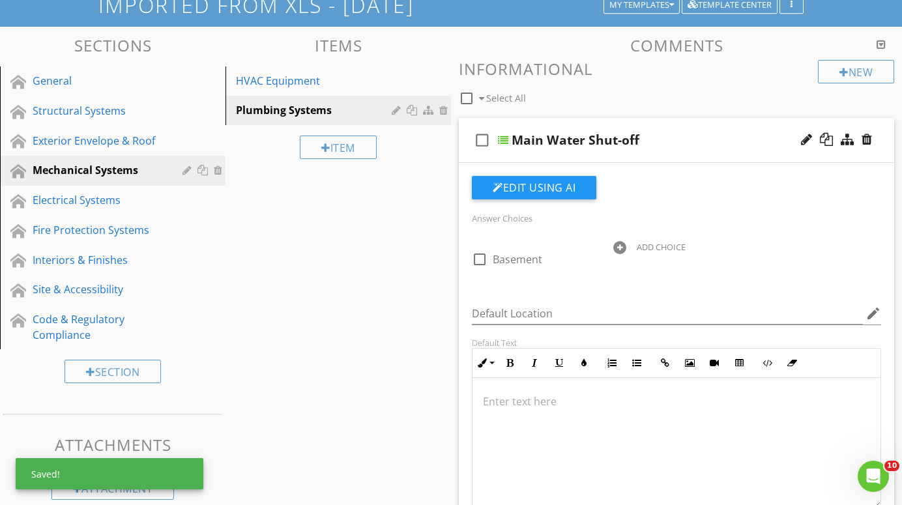
click at [621, 245] on div at bounding box center [619, 247] width 13 height 13
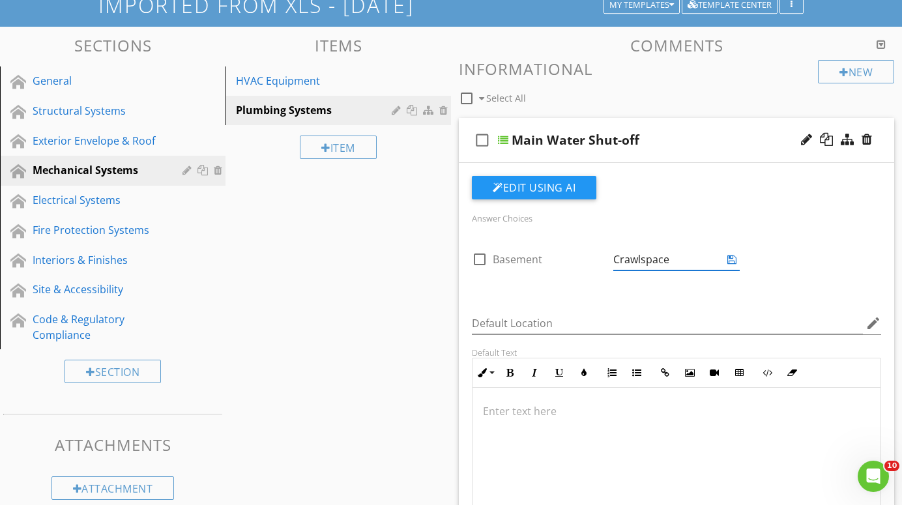
type input "Crawlspace"
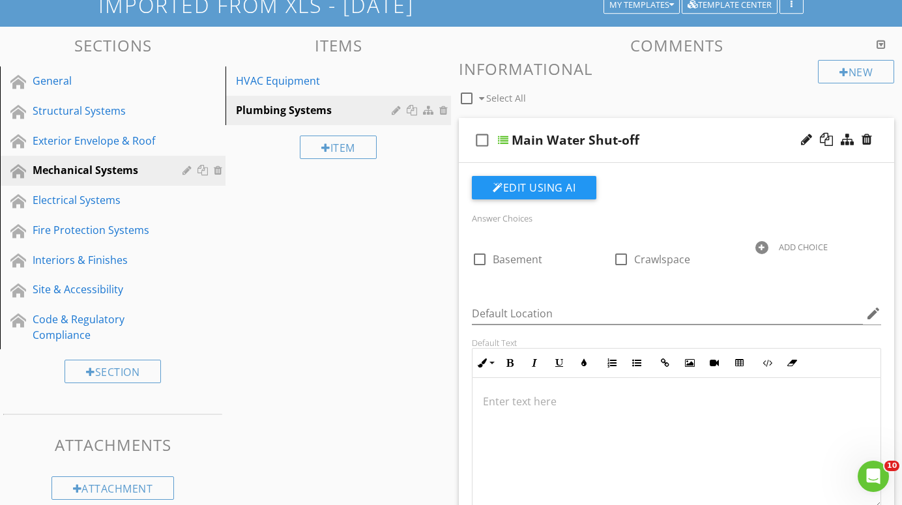
click at [517, 292] on div "Answer Choices check_box_outline_blank Basement check_box_outline_blank Crawlsp…" at bounding box center [676, 378] width 425 height 405
click at [758, 245] on div at bounding box center [762, 247] width 13 height 13
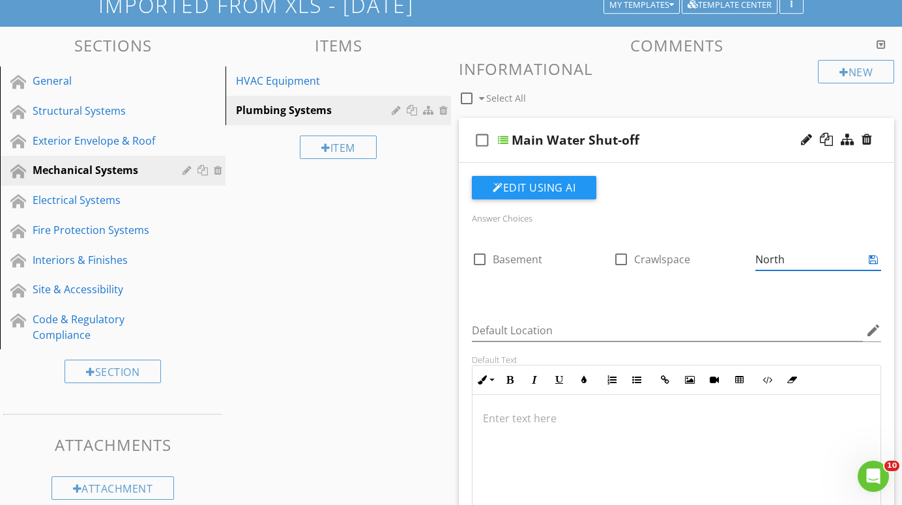
type input "North"
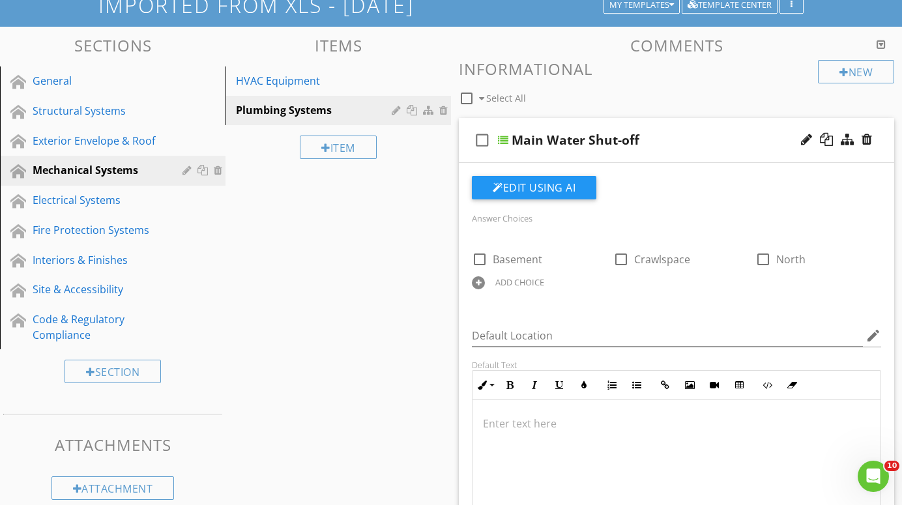
click at [728, 284] on div "check_box_outline_blank Basement check_box_outline_blank Crawlspace check_box_o…" at bounding box center [676, 267] width 425 height 57
click at [477, 282] on div at bounding box center [478, 282] width 13 height 13
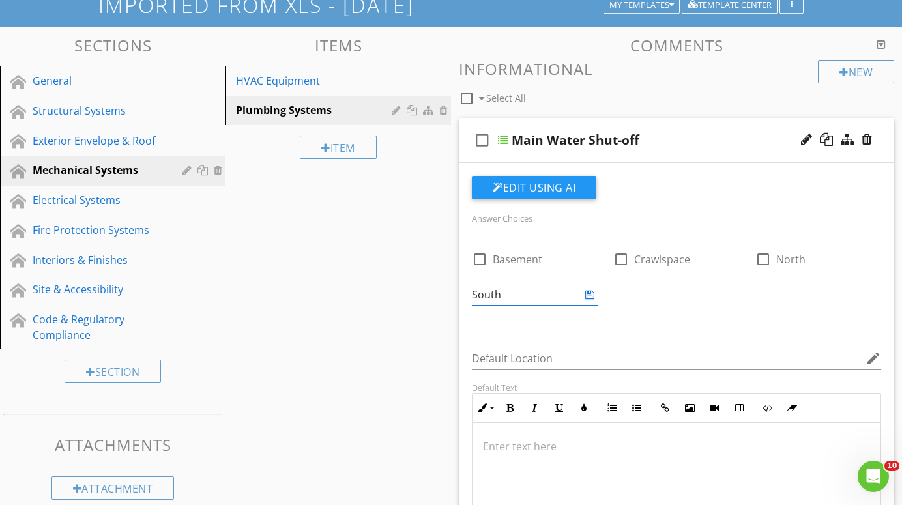
type input "South"
click at [503, 332] on div "Answer Choices check_box_outline_blank Basement check_box_outline_blank Crawlsp…" at bounding box center [676, 401] width 425 height 450
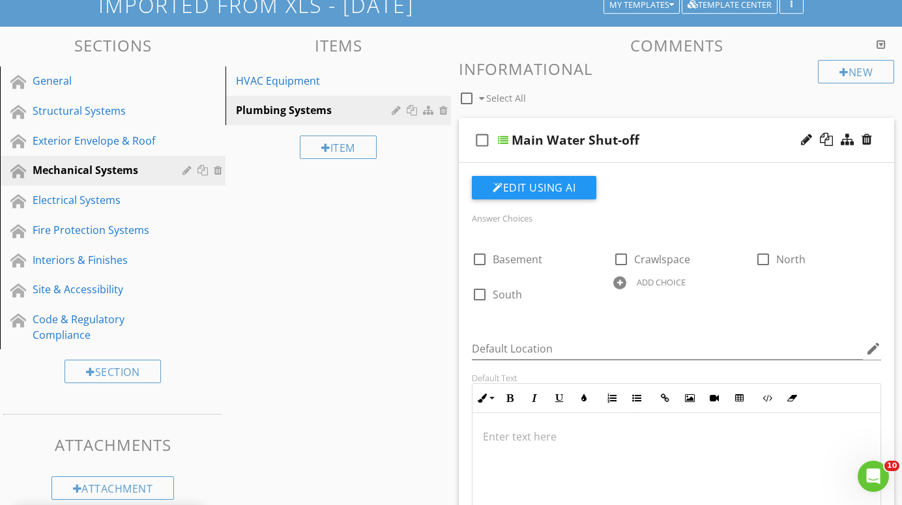
click at [621, 282] on div at bounding box center [619, 282] width 13 height 13
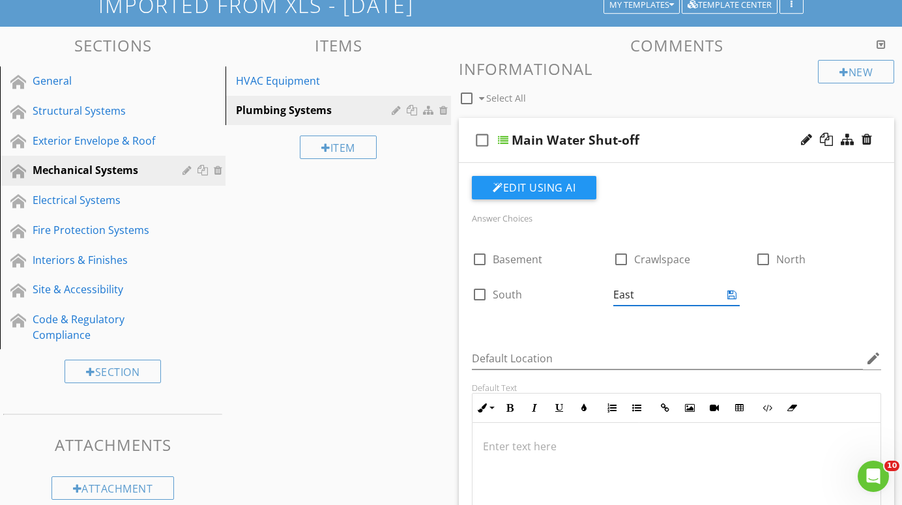
type input "East"
click at [666, 331] on div "Answer Choices check_box_outline_blank Basement check_box_outline_blank Crawlsp…" at bounding box center [676, 401] width 425 height 450
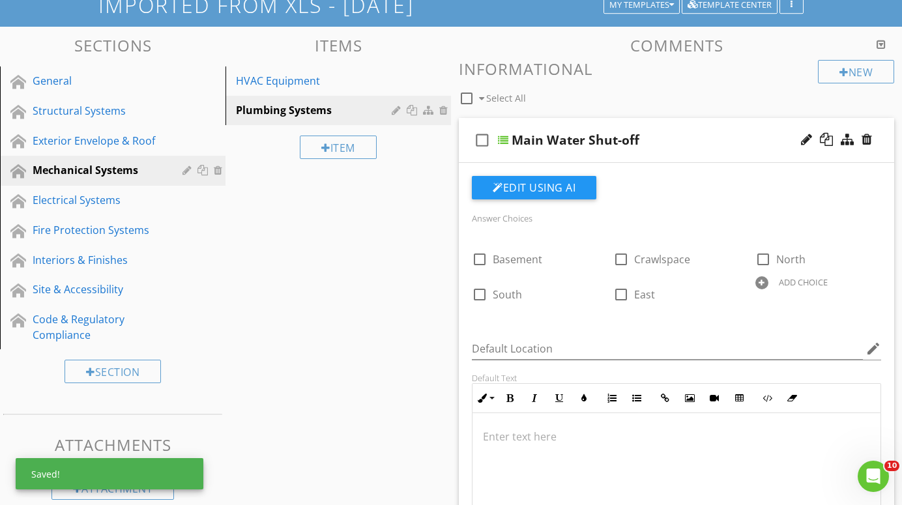
click at [761, 278] on div at bounding box center [762, 282] width 13 height 13
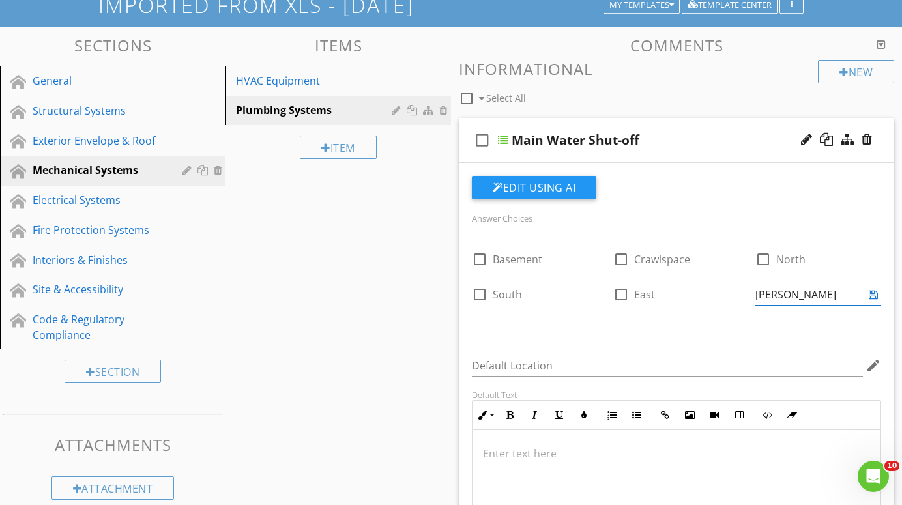
type input "West"
click at [666, 338] on div "Answer Choices check_box_outline_blank Basement check_box_outline_blank Crawlsp…" at bounding box center [676, 404] width 425 height 457
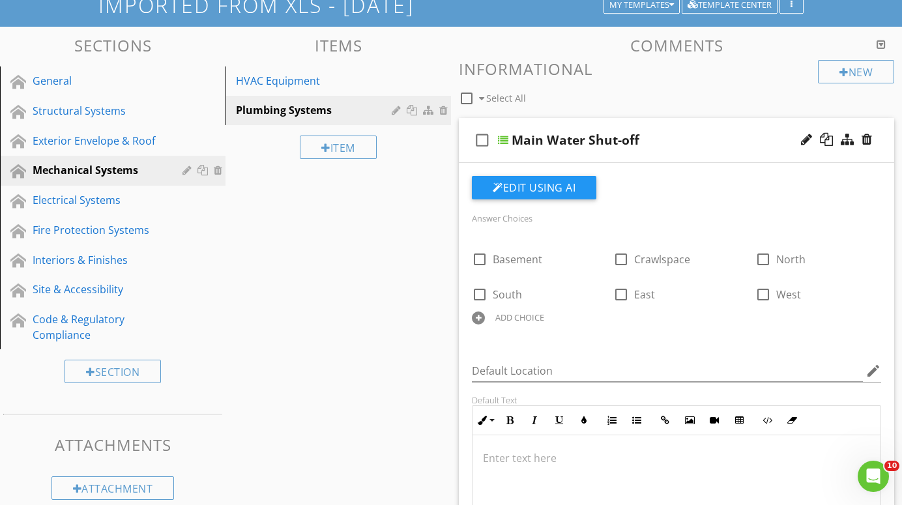
click at [654, 84] on div "check_box_outline_blank Select All" at bounding box center [638, 95] width 359 height 25
click at [503, 141] on div at bounding box center [503, 140] width 10 height 10
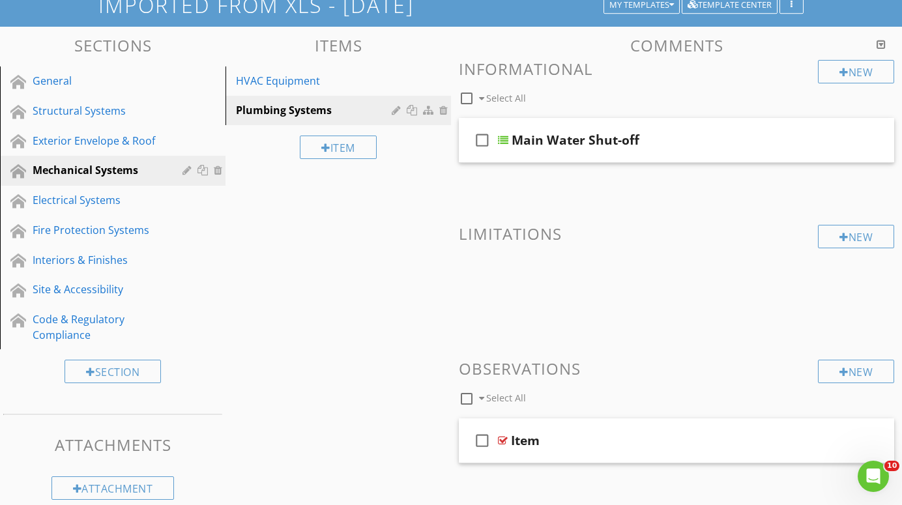
click at [370, 208] on div "Sections General Structural Systems Exterior Envelope & Roof Mechanical Systems…" at bounding box center [451, 276] width 902 height 499
click at [349, 274] on div "Sections General Structural Systems Exterior Envelope & Roof Mechanical Systems…" at bounding box center [451, 276] width 902 height 499
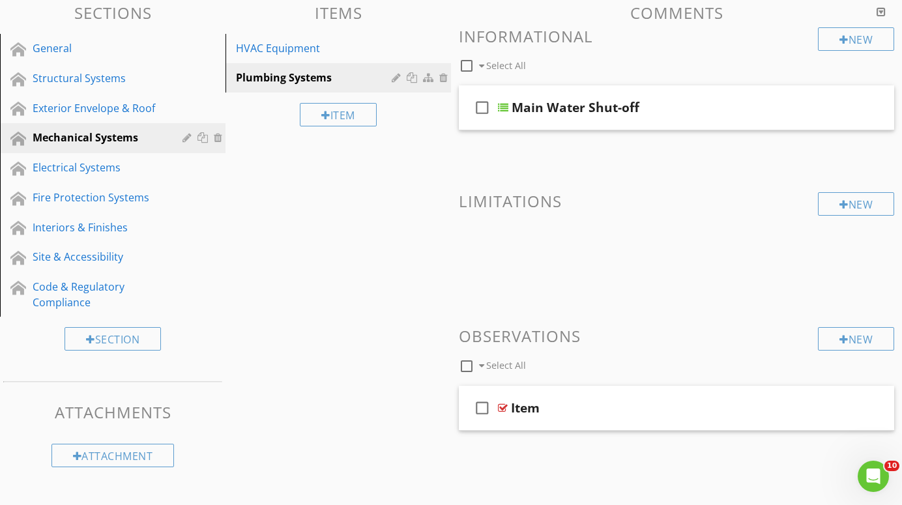
scroll to position [125, 0]
click at [295, 267] on div "Sections General Structural Systems Exterior Envelope & Roof Mechanical Systems…" at bounding box center [451, 244] width 902 height 499
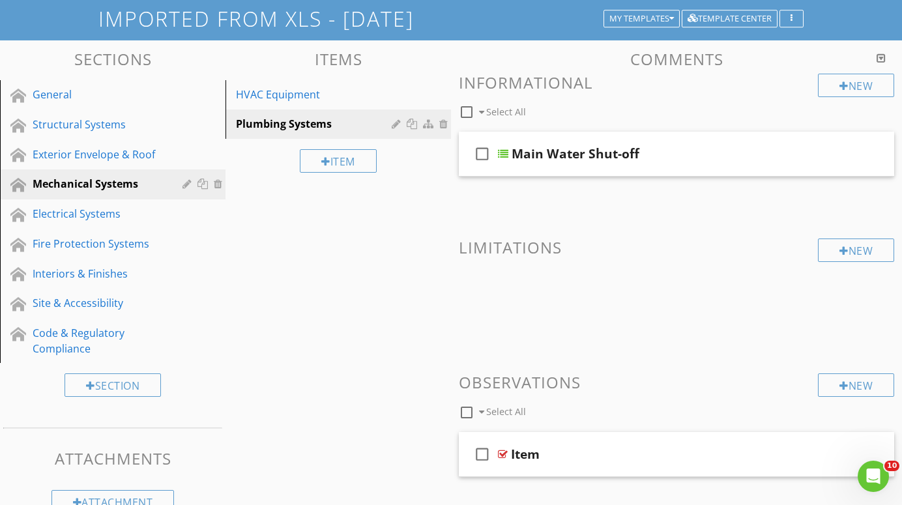
scroll to position [78, 0]
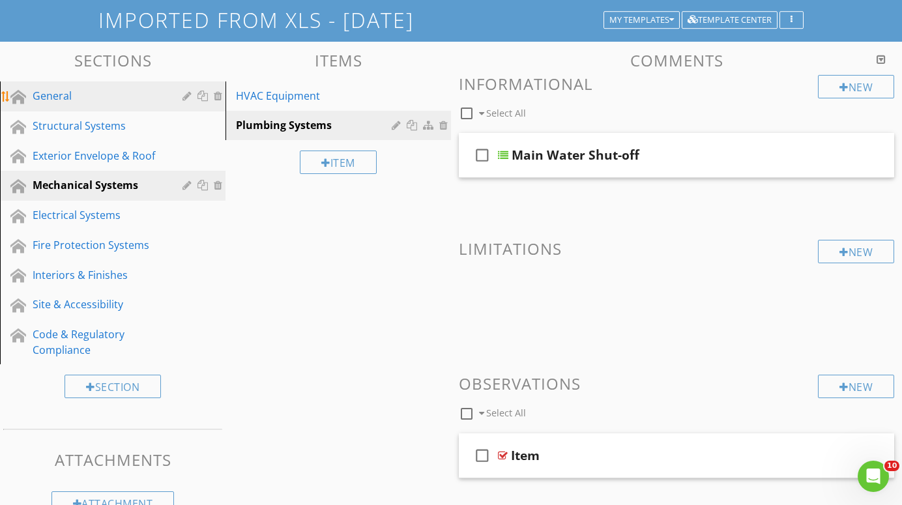
click at [55, 97] on div "General" at bounding box center [98, 96] width 131 height 16
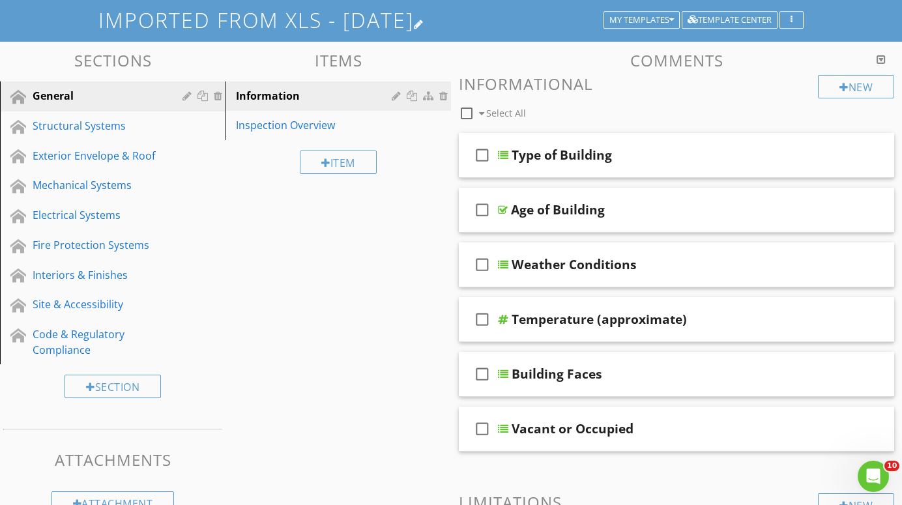
click at [453, 18] on h1 "Imported from XLS - [DATE]" at bounding box center [450, 19] width 705 height 23
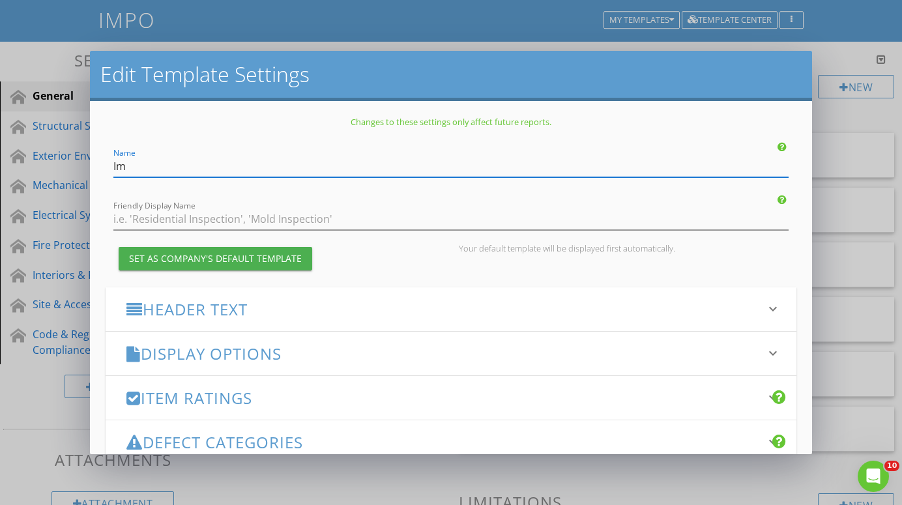
type input "I"
type input "Building Inspection"
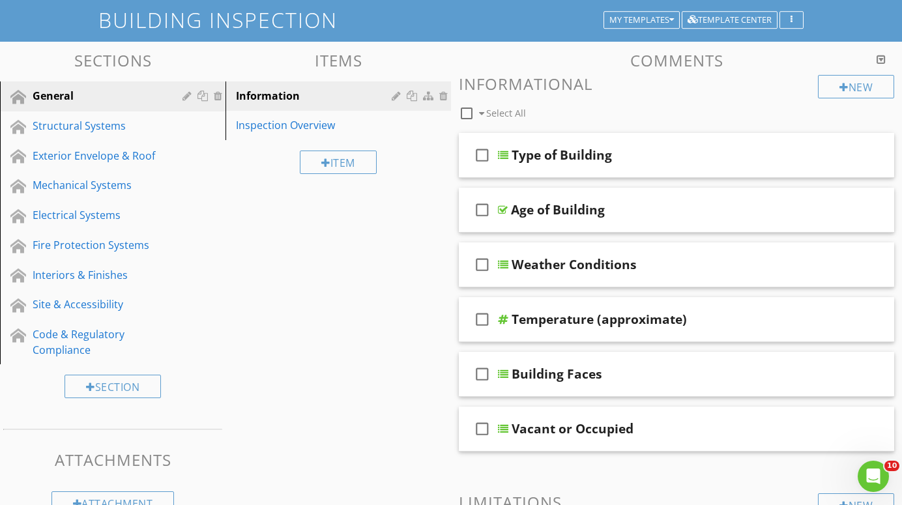
click at [855, 61] on div at bounding box center [451, 252] width 902 height 505
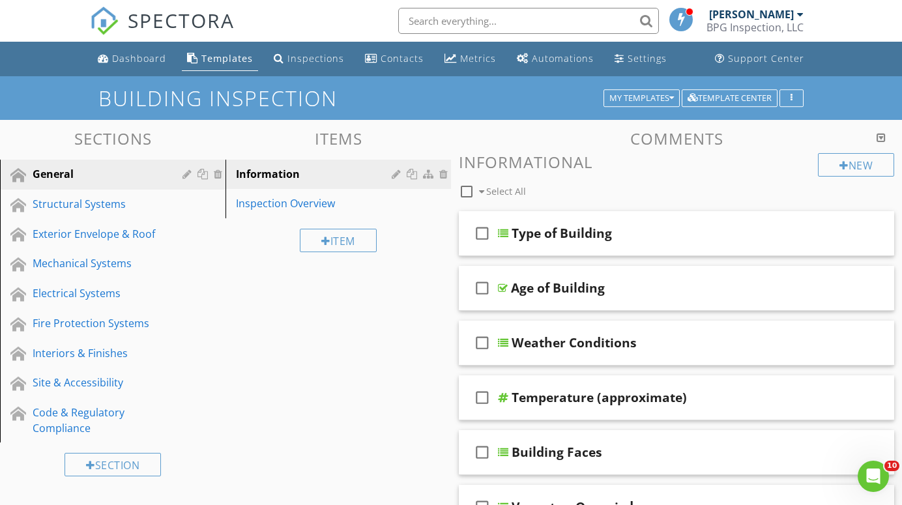
scroll to position [0, 0]
click at [314, 57] on div "Inspections" at bounding box center [315, 58] width 57 height 12
